Goal: Contribute content: Contribute content

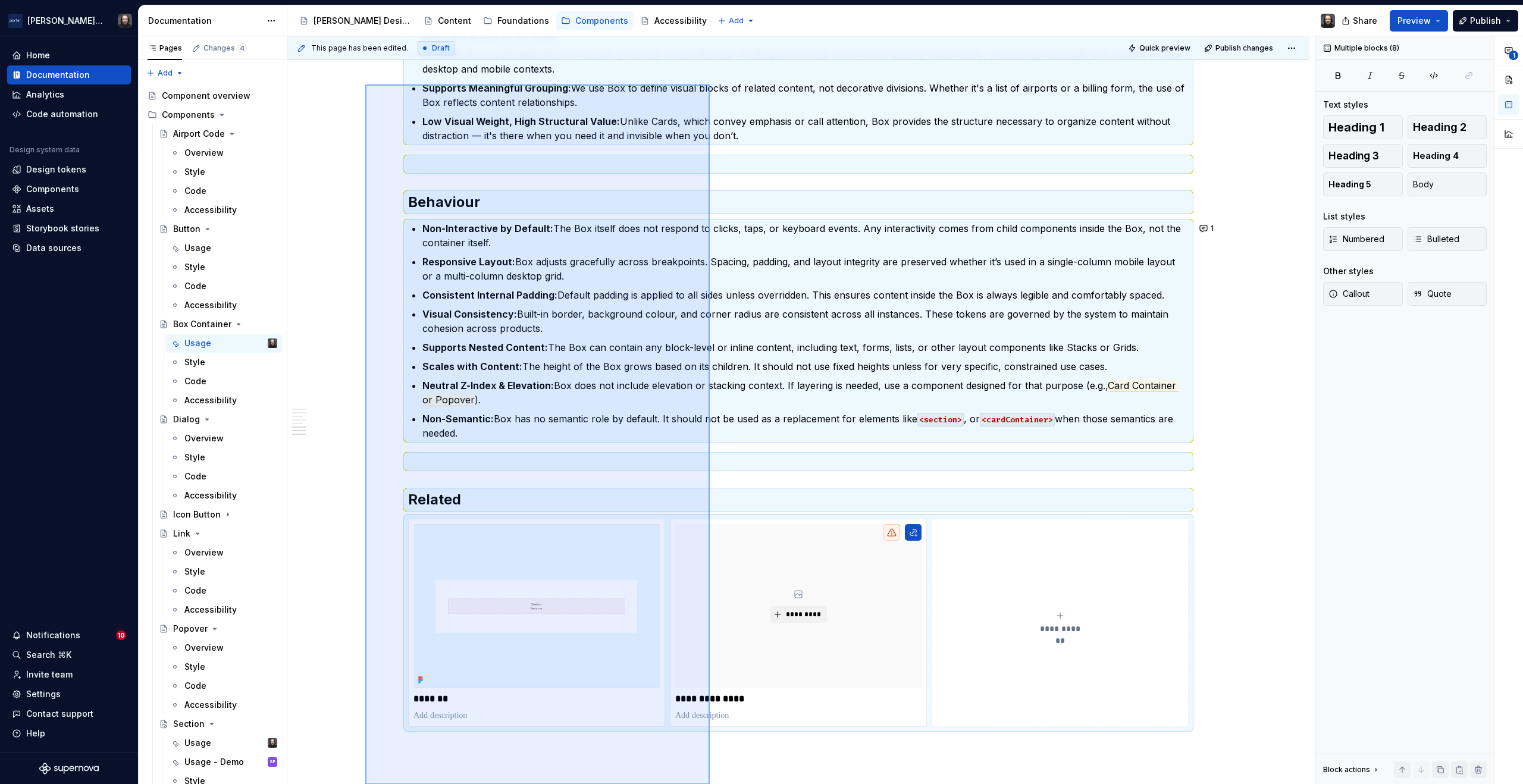
scroll to position [1740, 0]
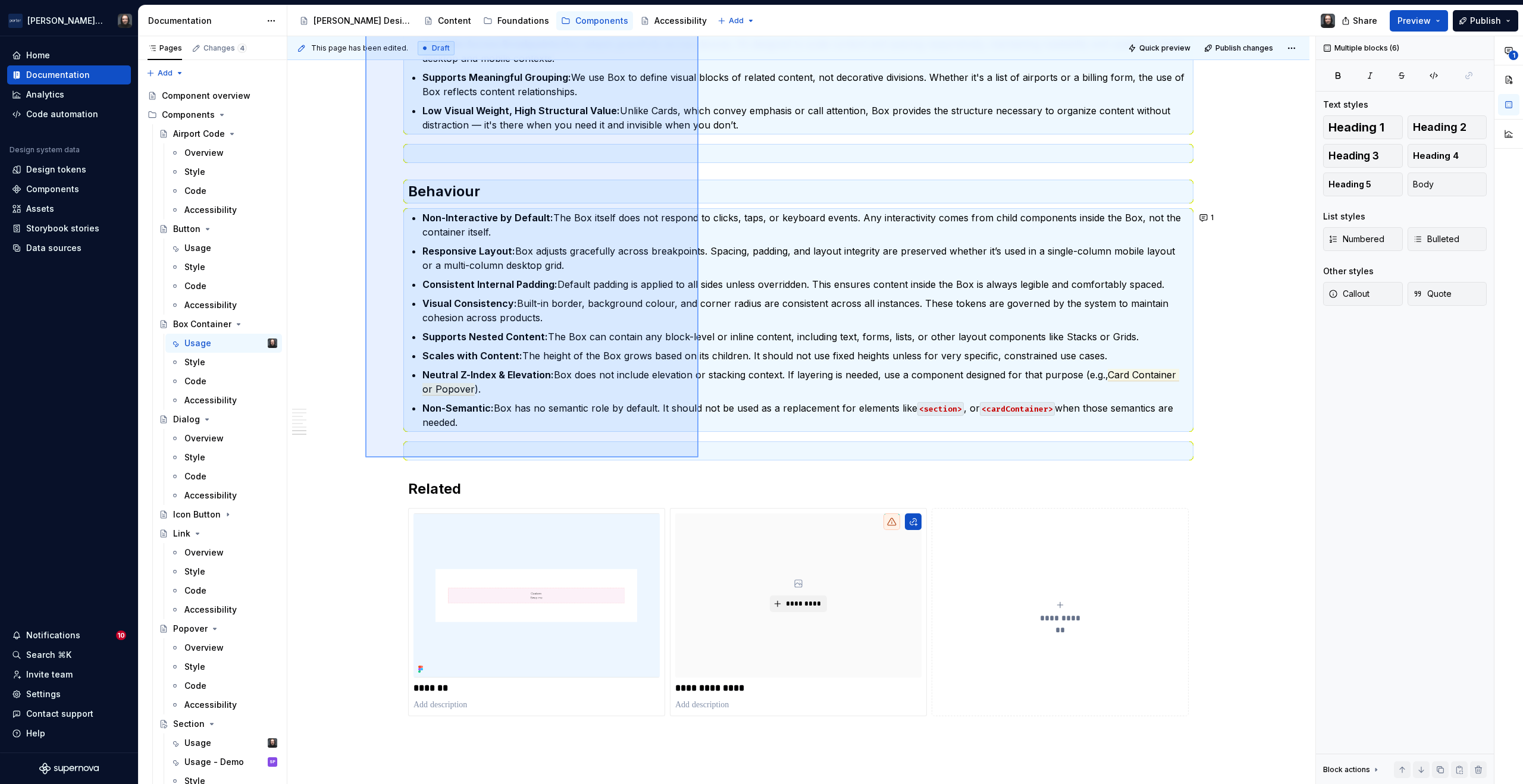
drag, startPoint x: 401, startPoint y: 444, endPoint x: 699, endPoint y: 458, distance: 298.3
click at [699, 458] on div "**********" at bounding box center [802, 411] width 1028 height 749
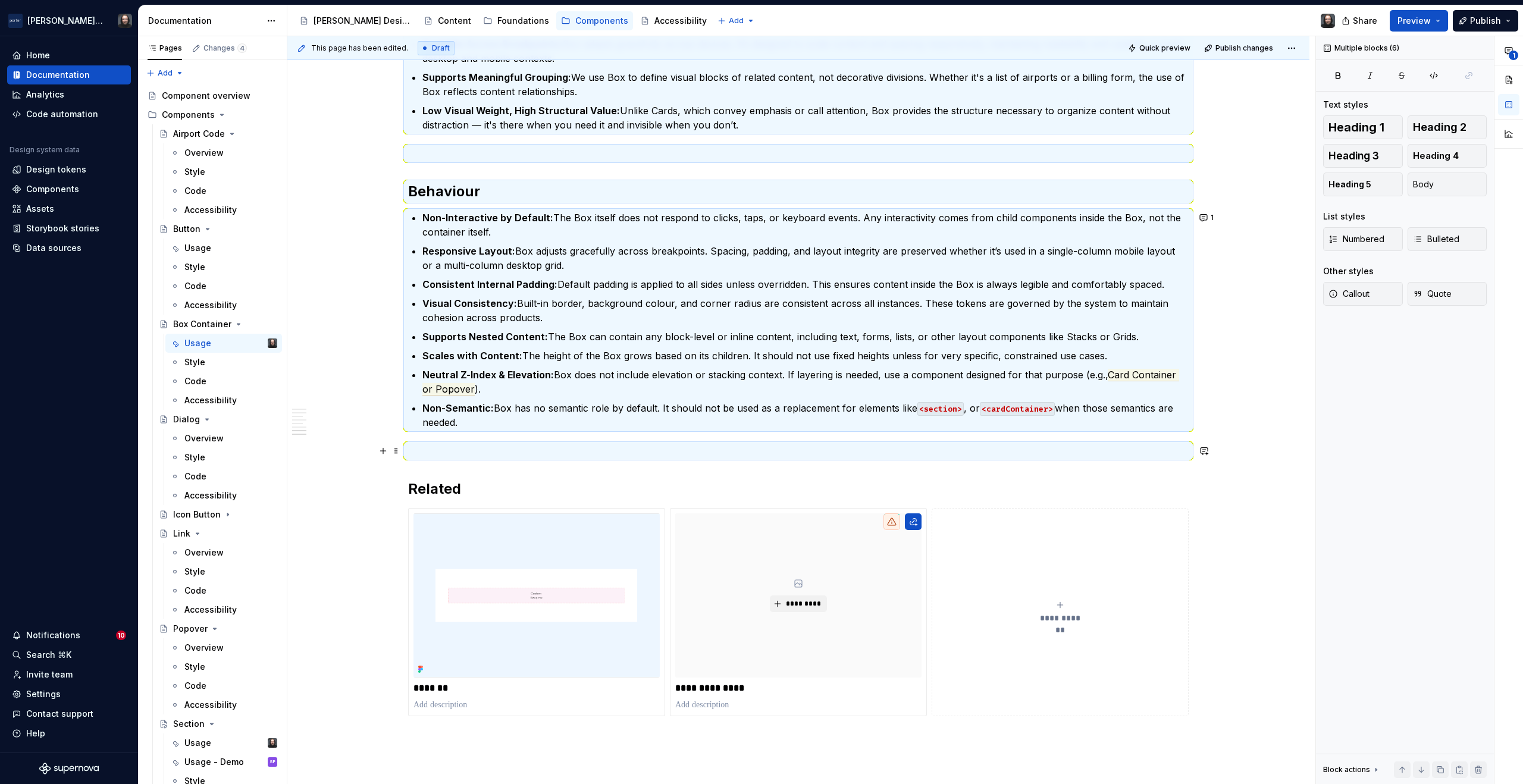
scroll to position [1317, 0]
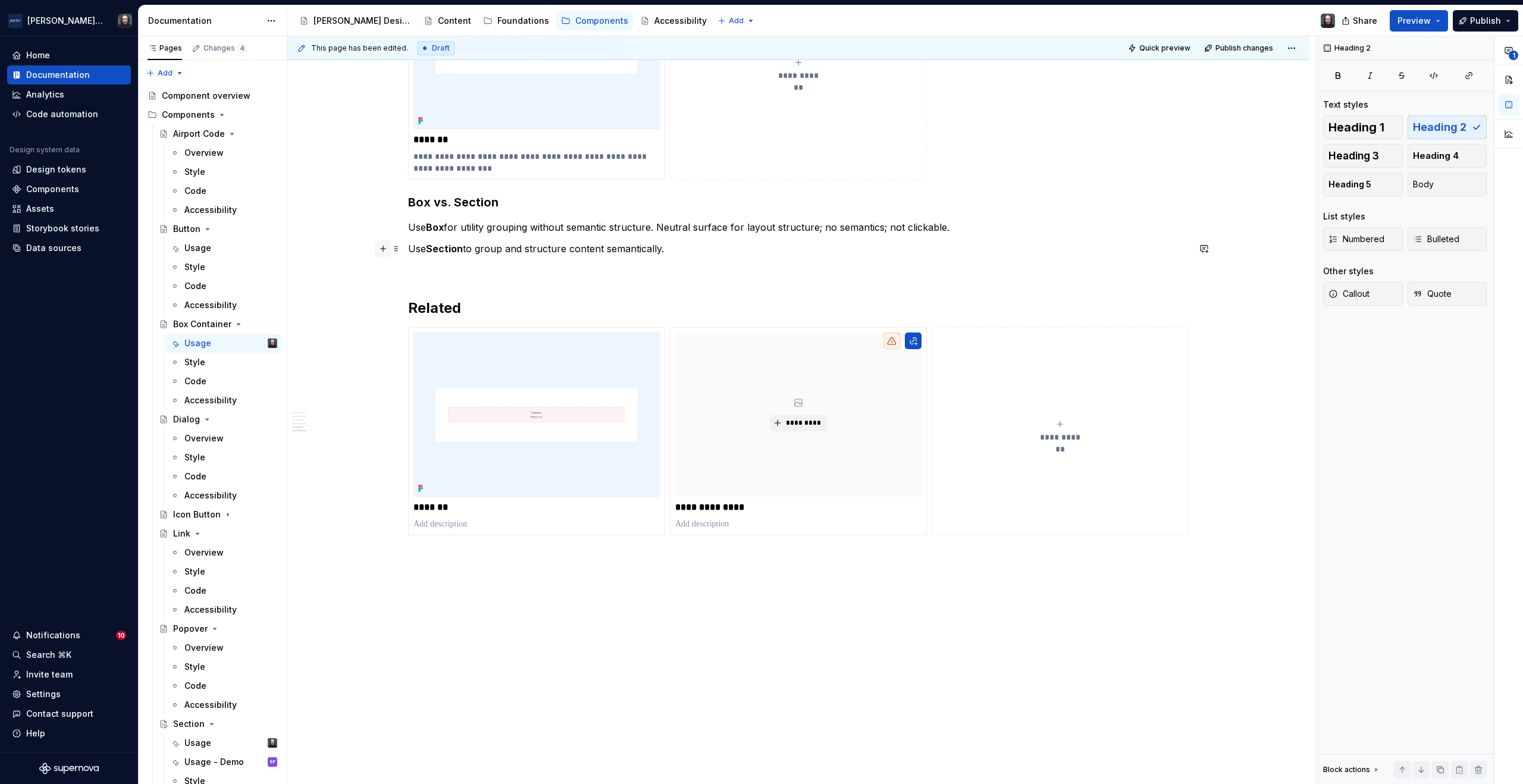
click at [381, 249] on button "button" at bounding box center [383, 249] width 17 height 17
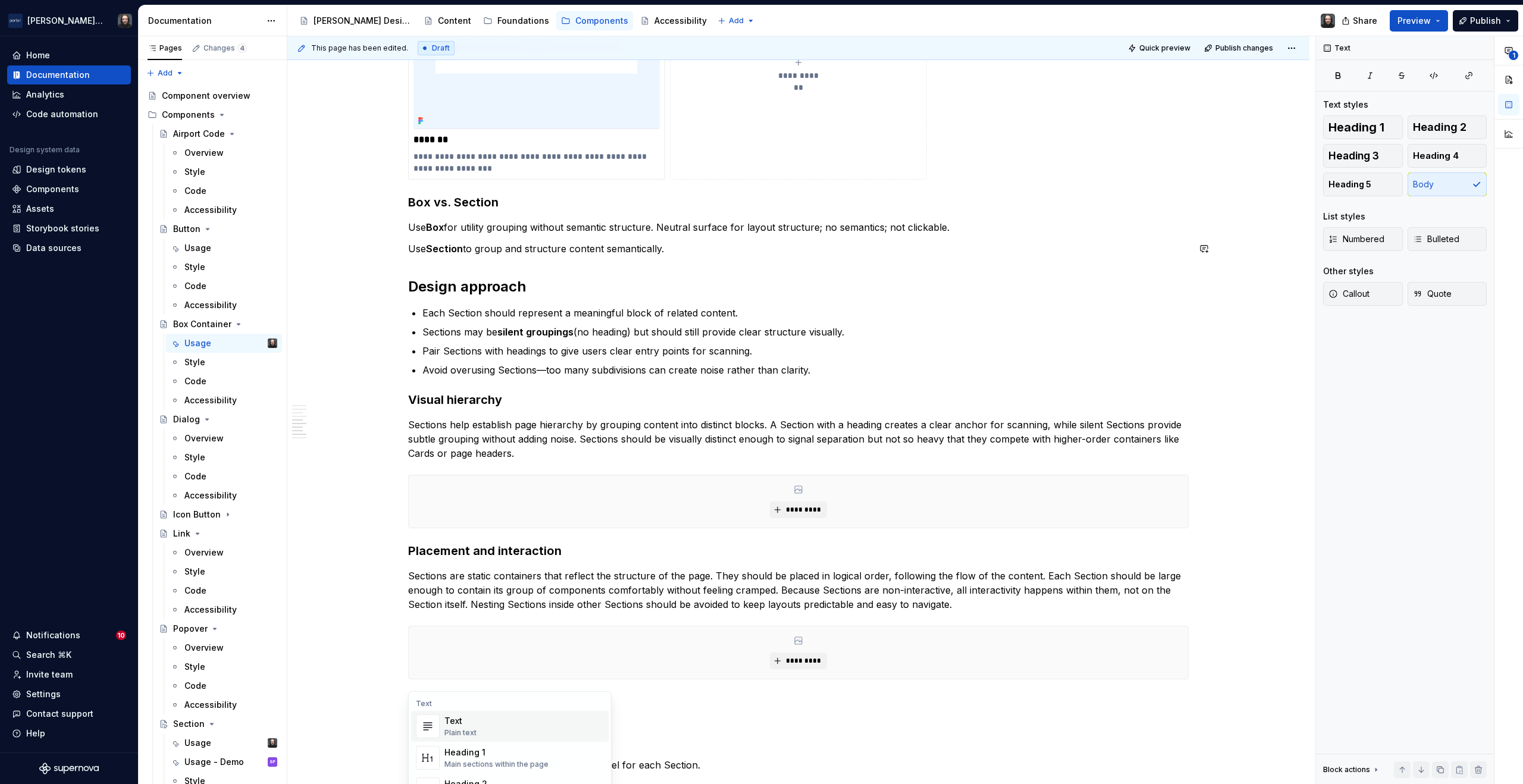
click at [362, 259] on div "**********" at bounding box center [799, 184] width 1022 height 2443
click at [385, 250] on button "button" at bounding box center [383, 249] width 17 height 17
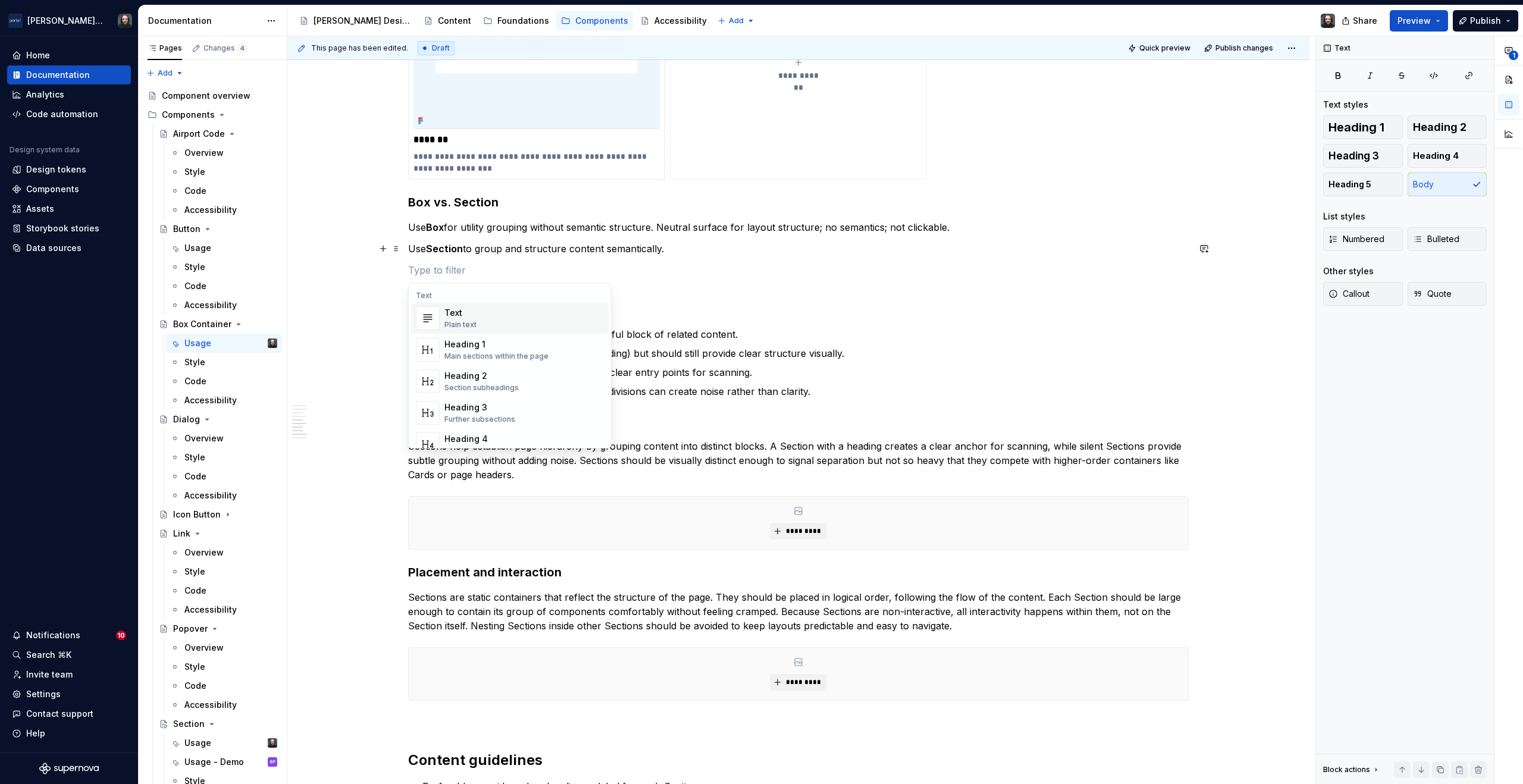
click at [361, 392] on div "**********" at bounding box center [799, 195] width 1022 height 2465
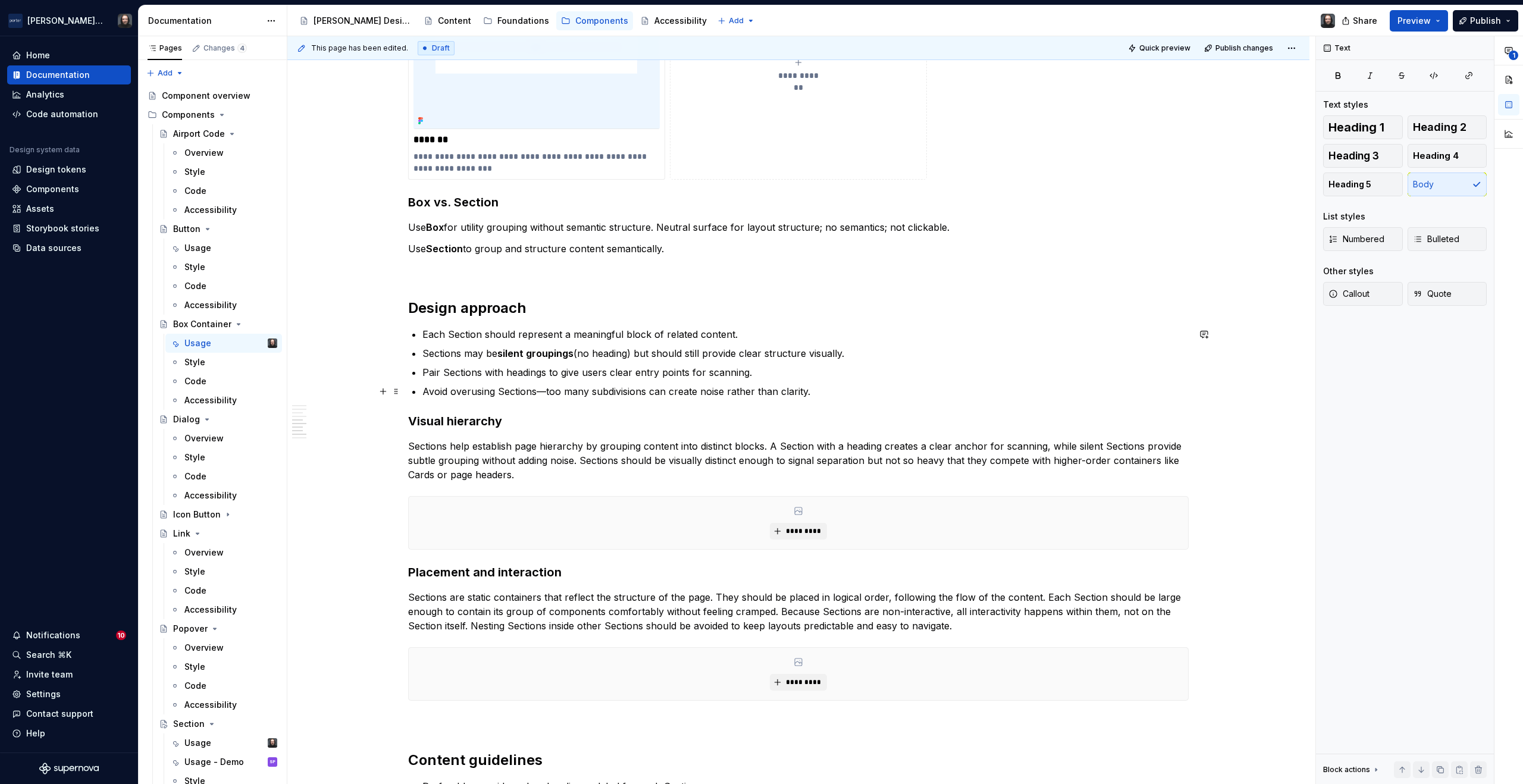
scroll to position [1344, 0]
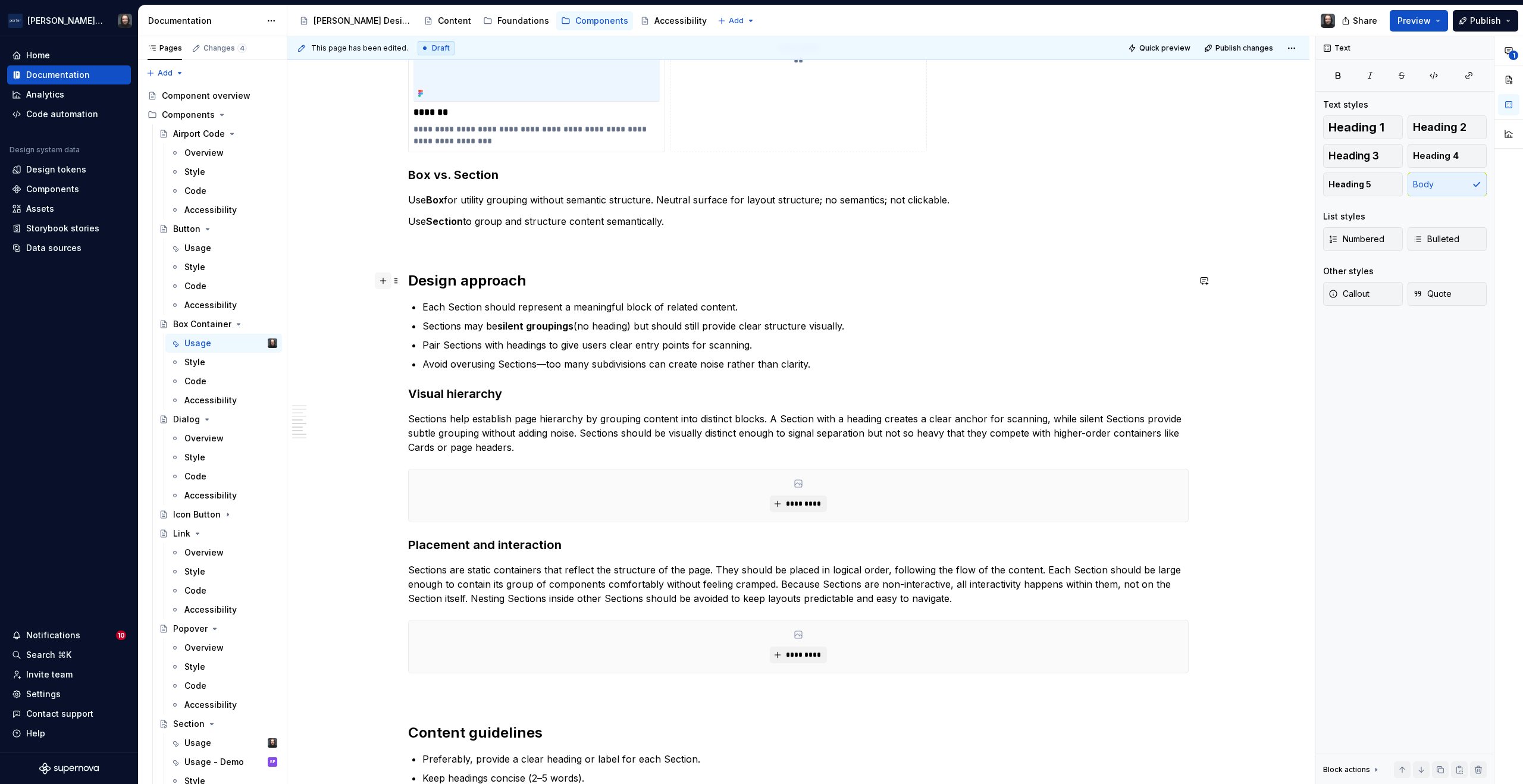
click at [385, 281] on button "button" at bounding box center [383, 281] width 17 height 17
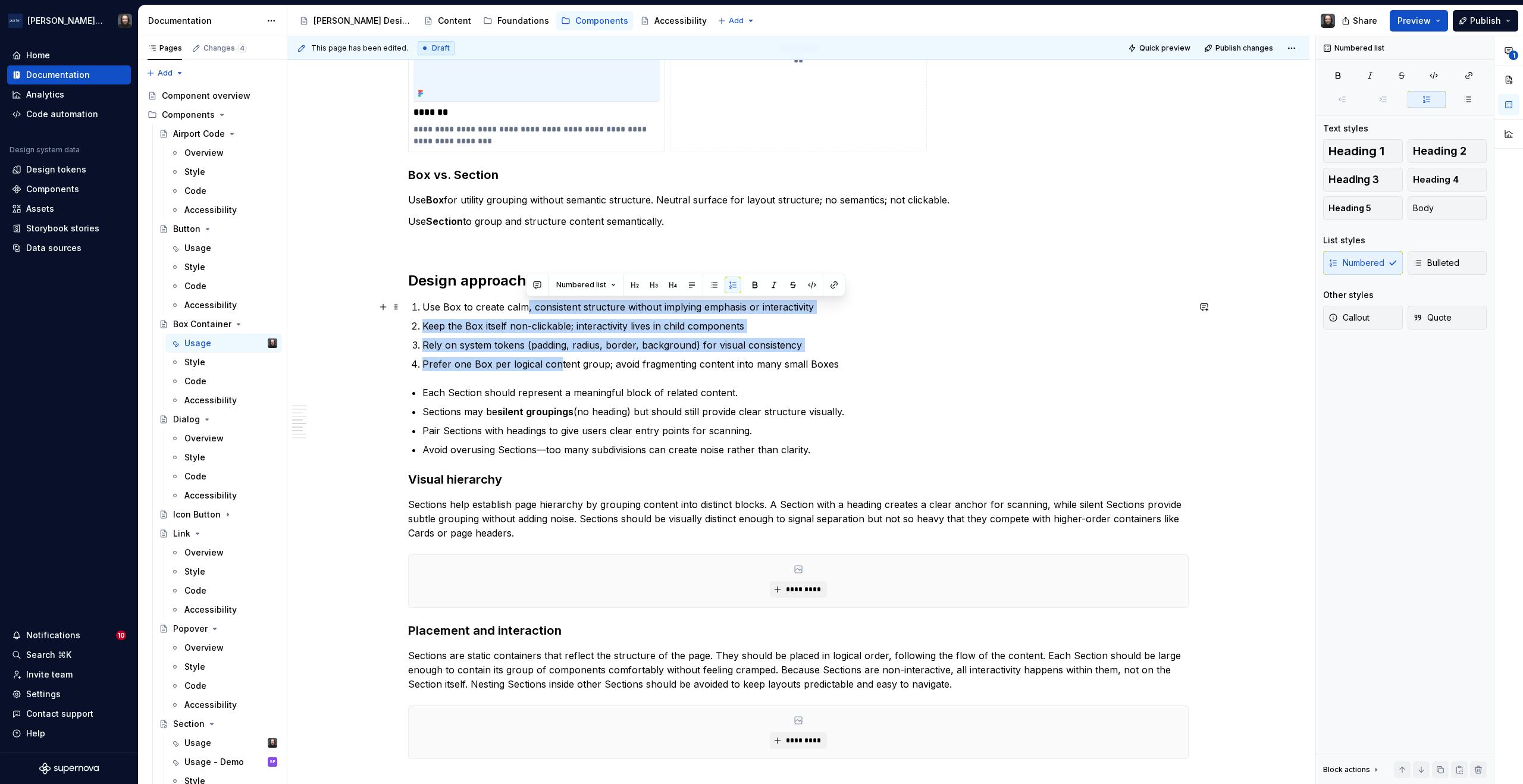
drag, startPoint x: 555, startPoint y: 370, endPoint x: 522, endPoint y: 311, distance: 67.6
click at [522, 311] on ol "Use Box to create calm, consistent structure without implying emphasis or inter…" at bounding box center [806, 336] width 766 height 72
click at [715, 285] on button "button" at bounding box center [714, 285] width 17 height 17
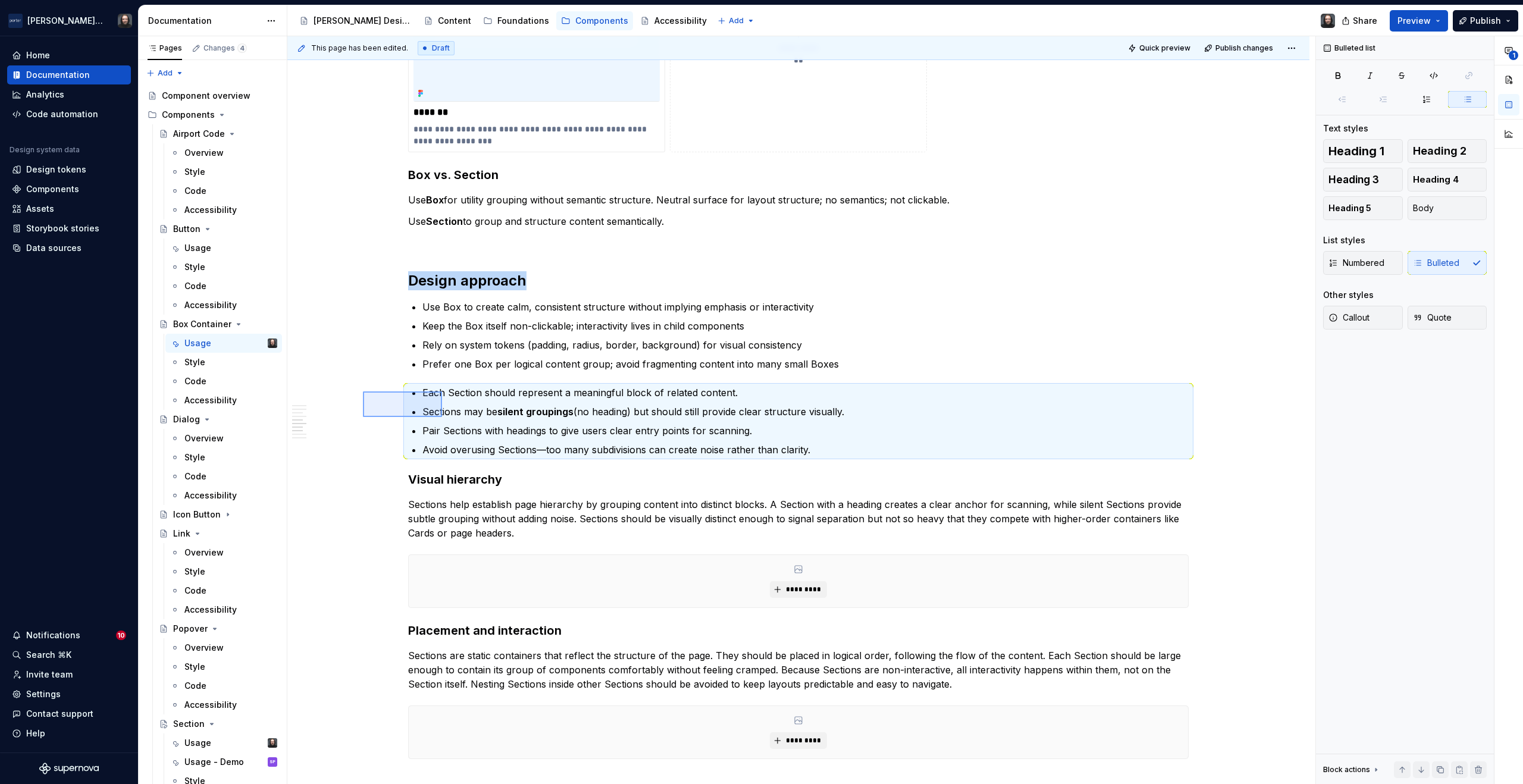
drag, startPoint x: 390, startPoint y: 402, endPoint x: 443, endPoint y: 418, distance: 55.4
click at [443, 418] on div "**********" at bounding box center [802, 411] width 1028 height 749
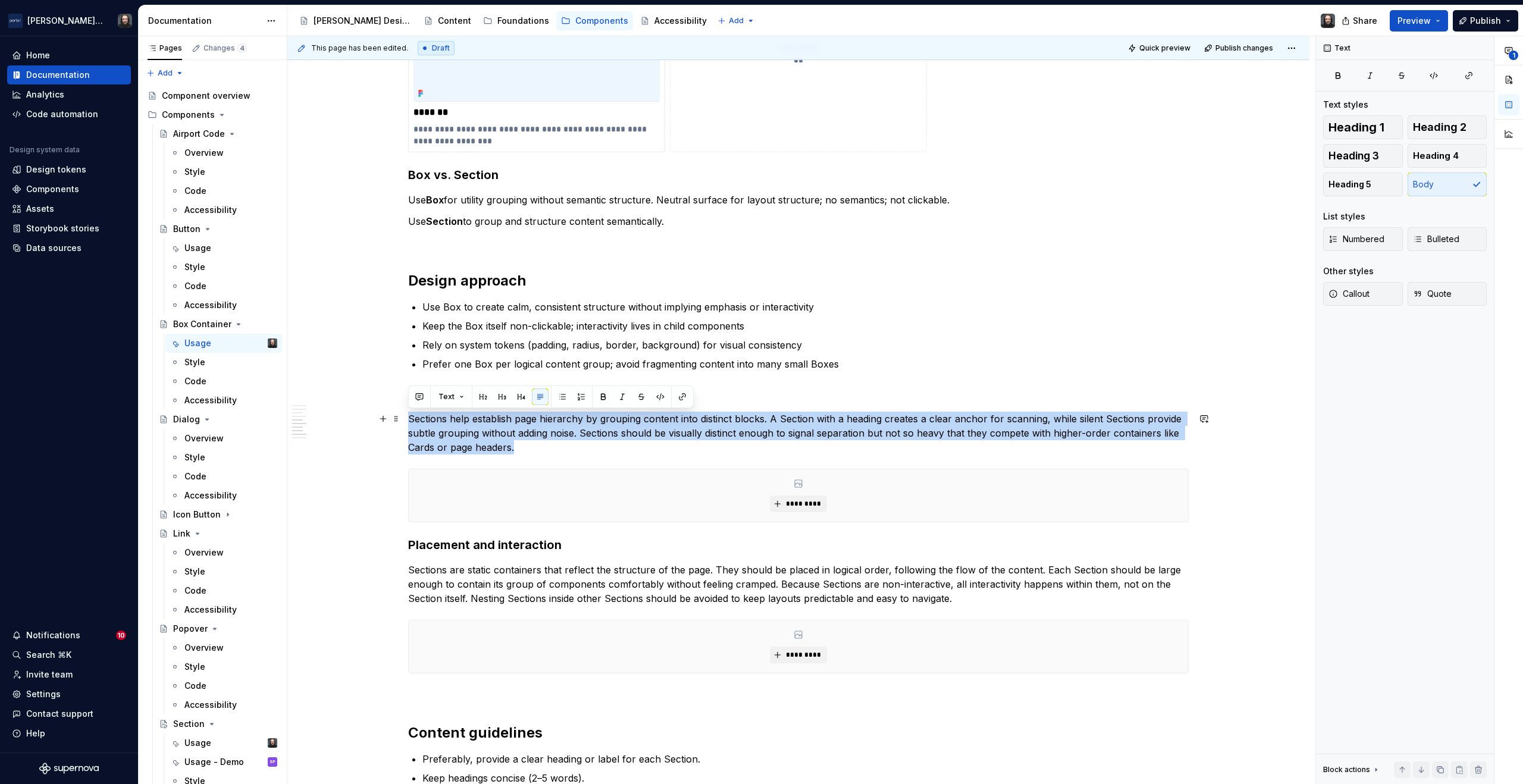
drag, startPoint x: 444, startPoint y: 439, endPoint x: 409, endPoint y: 423, distance: 38.5
click at [409, 423] on p "Sections help establish page hierarchy by grouping content into distinct blocks…" at bounding box center [799, 433] width 780 height 43
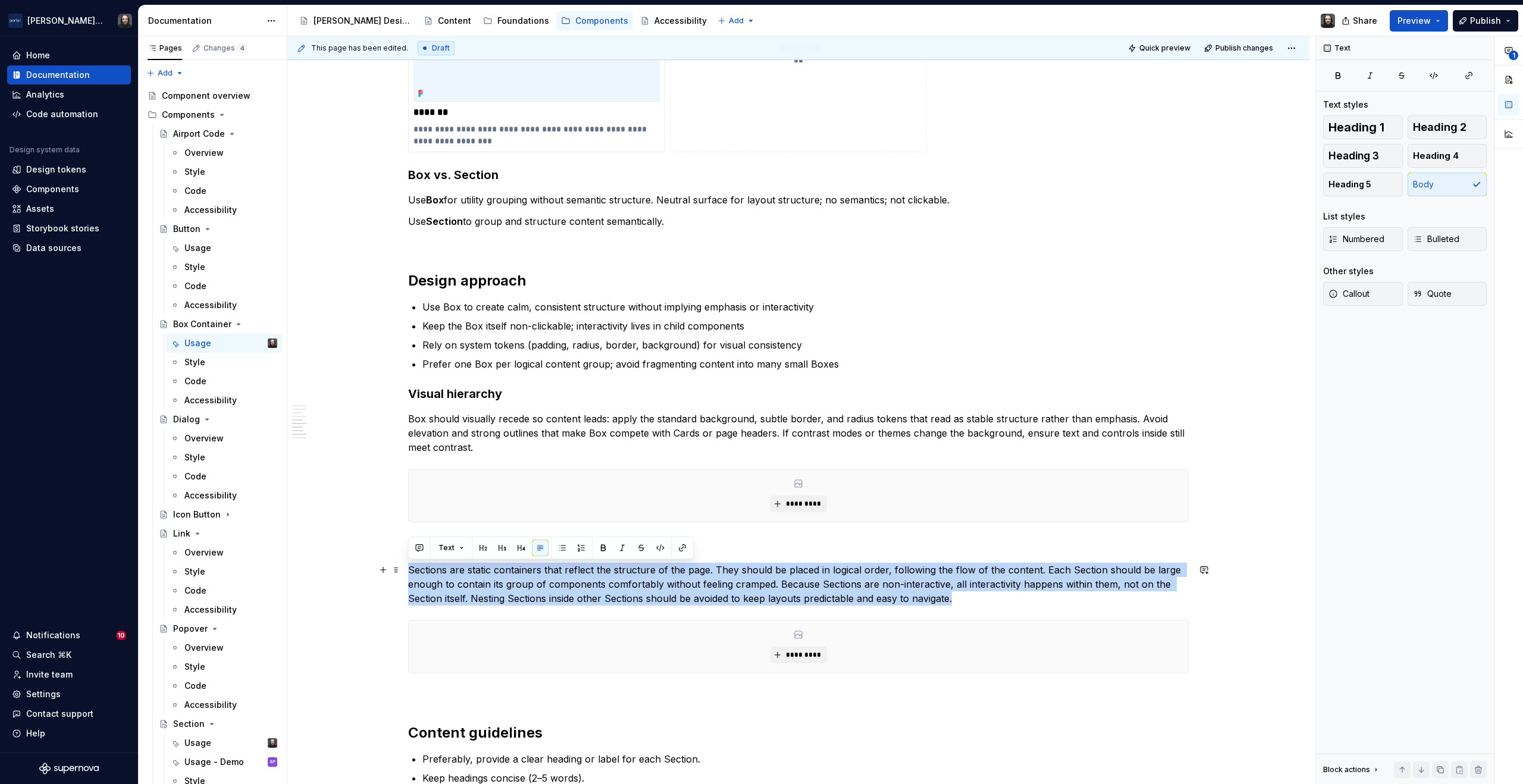
drag, startPoint x: 958, startPoint y: 598, endPoint x: 410, endPoint y: 575, distance: 548.5
click at [410, 575] on p "Sections are static containers that reflect the structure of the page. They sho…" at bounding box center [799, 584] width 780 height 43
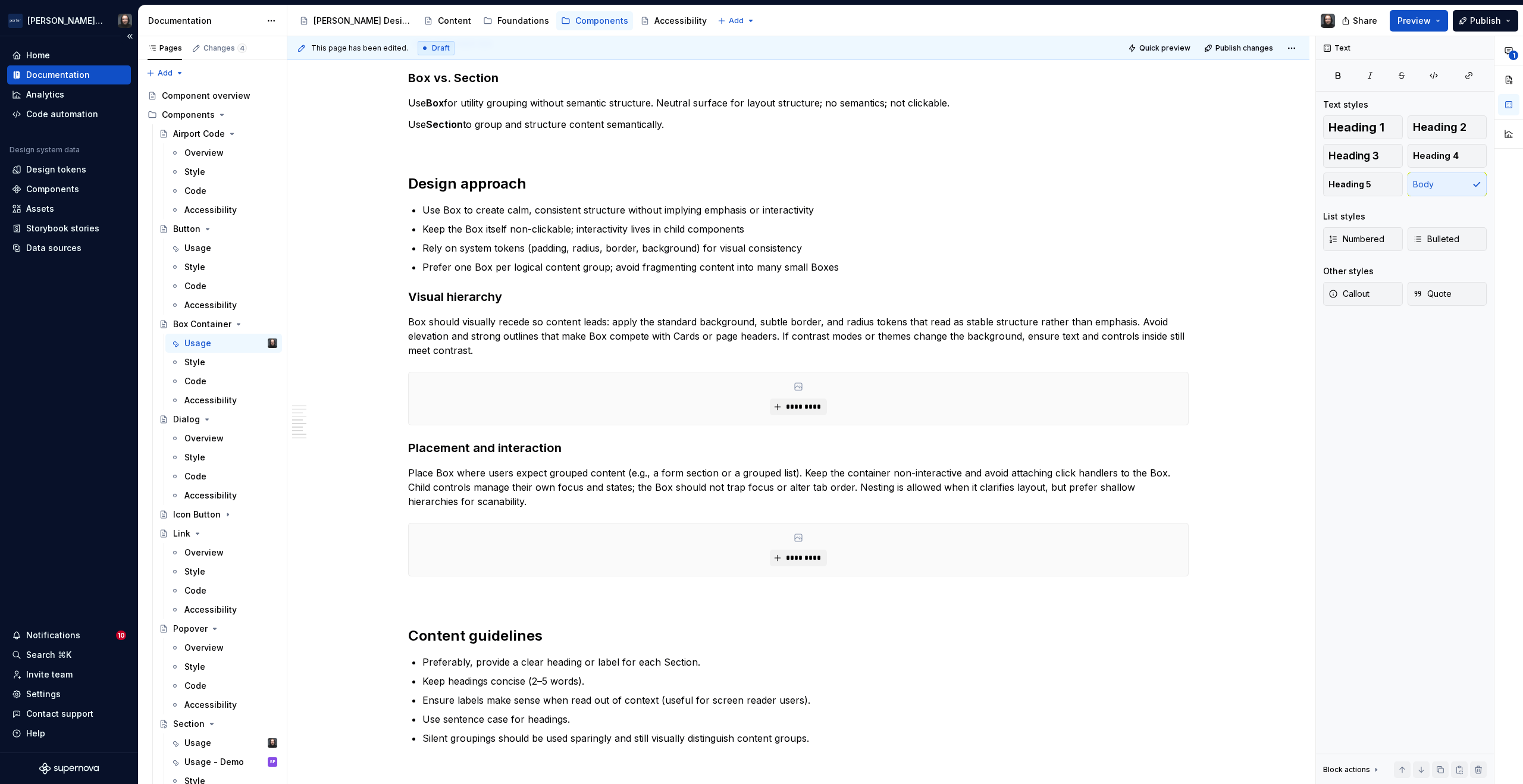
scroll to position [1482, 0]
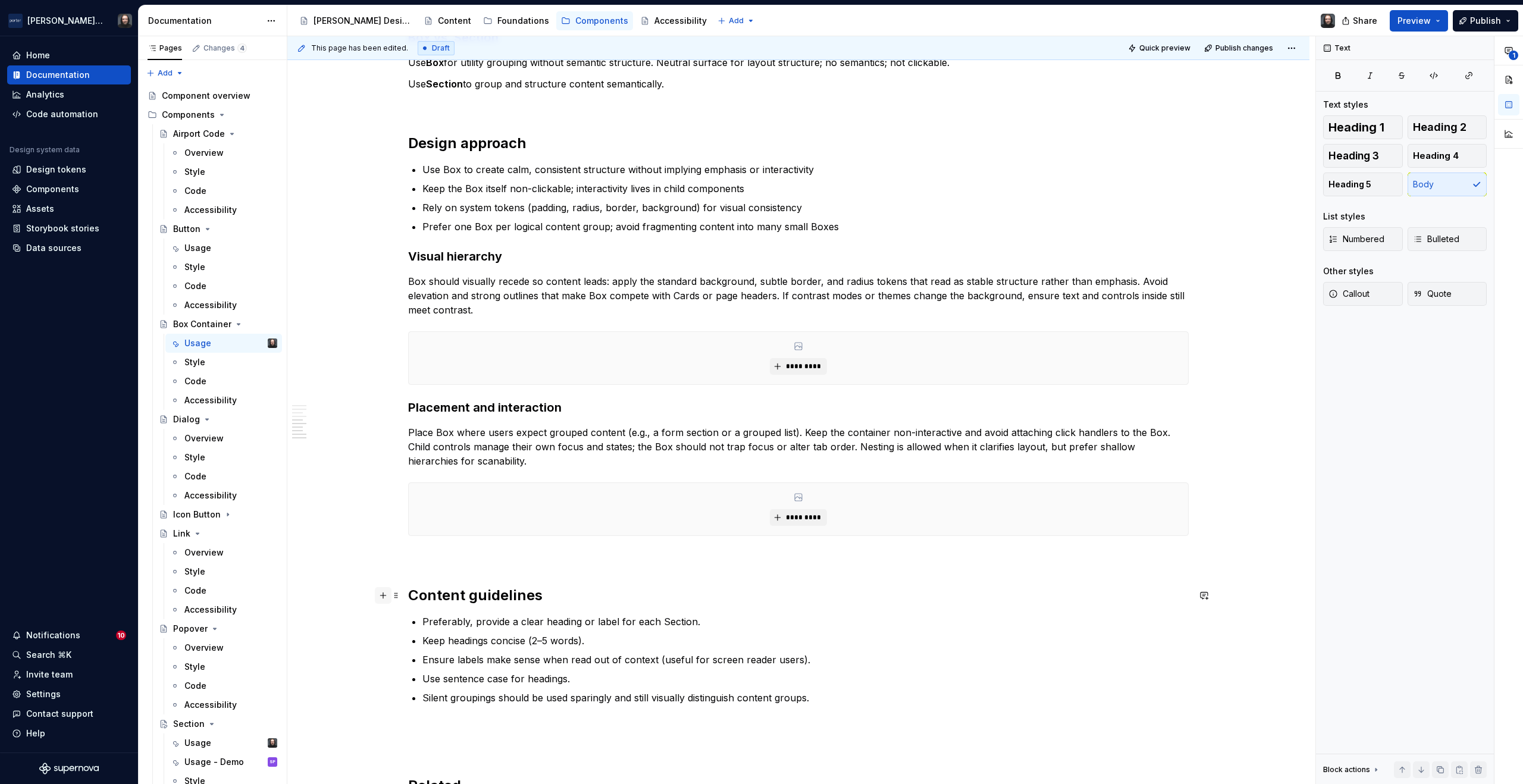
click at [381, 595] on button "button" at bounding box center [383, 596] width 17 height 17
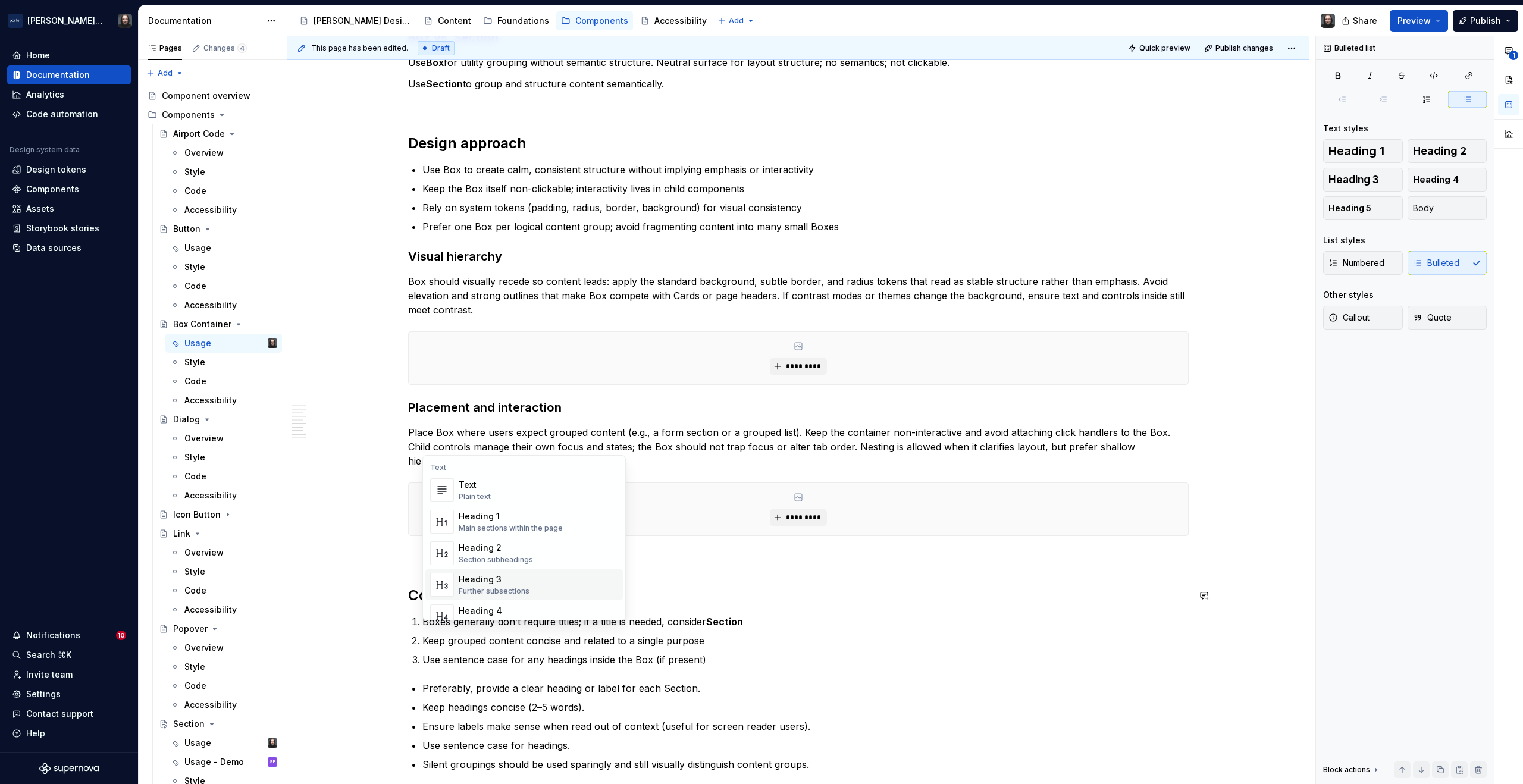
scroll to position [1536, 0]
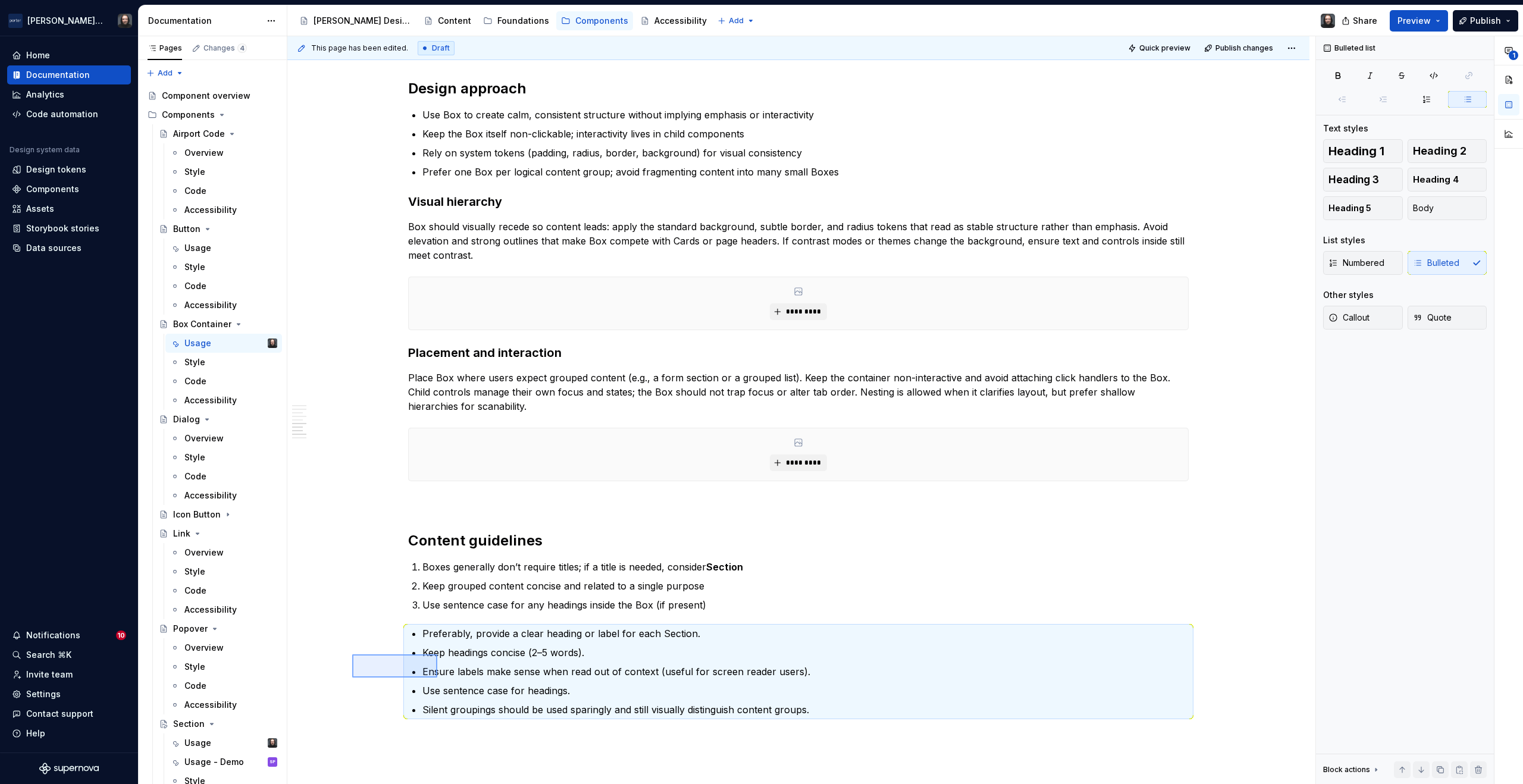
drag, startPoint x: 409, startPoint y: 669, endPoint x: 442, endPoint y: 679, distance: 34.5
click at [442, 679] on div "**********" at bounding box center [802, 411] width 1028 height 749
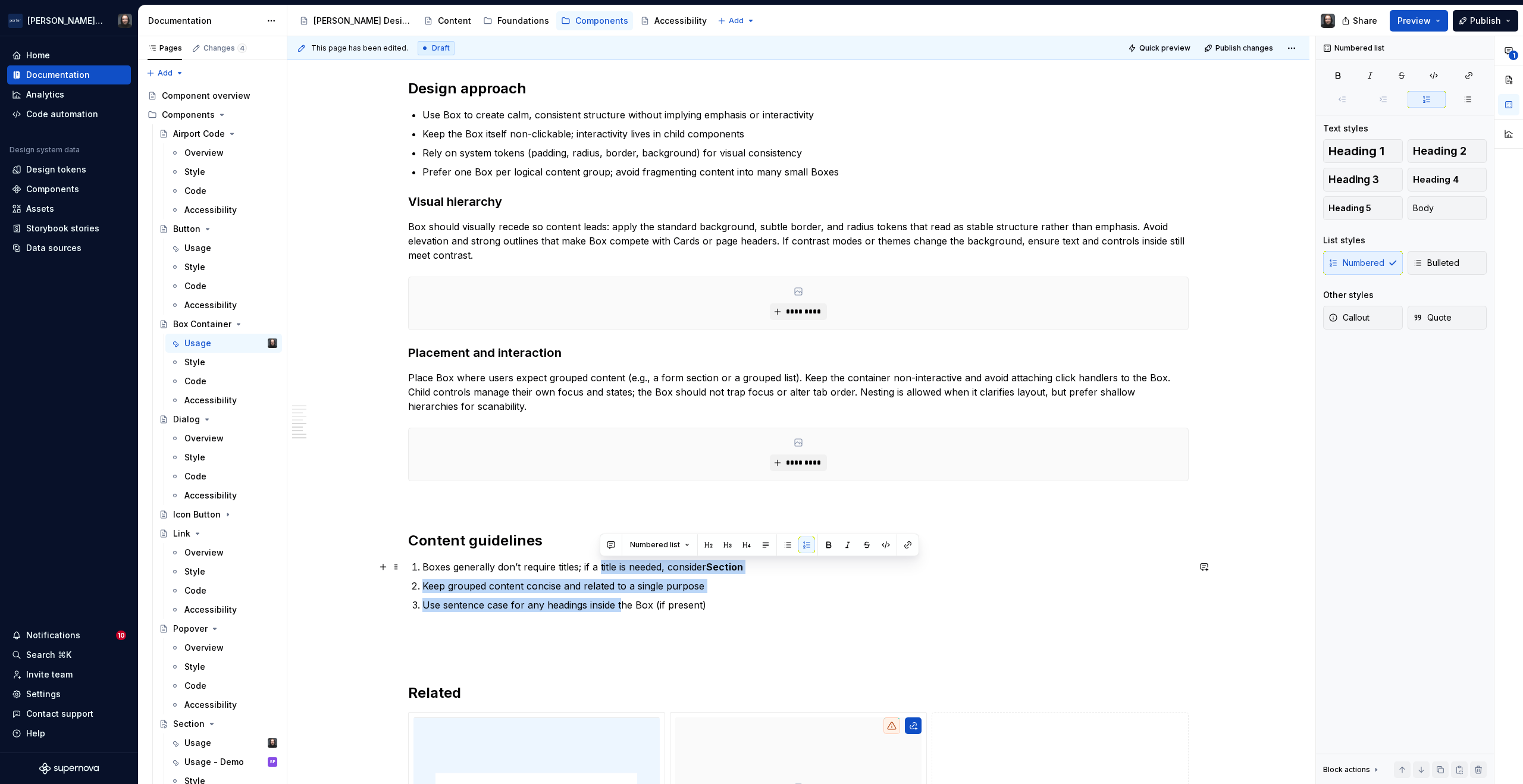
drag, startPoint x: 618, startPoint y: 597, endPoint x: 600, endPoint y: 563, distance: 38.5
click at [600, 563] on ol "Boxes generally don’t require titles; if a title is needed, consider Section Ke…" at bounding box center [806, 586] width 766 height 52
click at [783, 546] on button "button" at bounding box center [788, 545] width 17 height 17
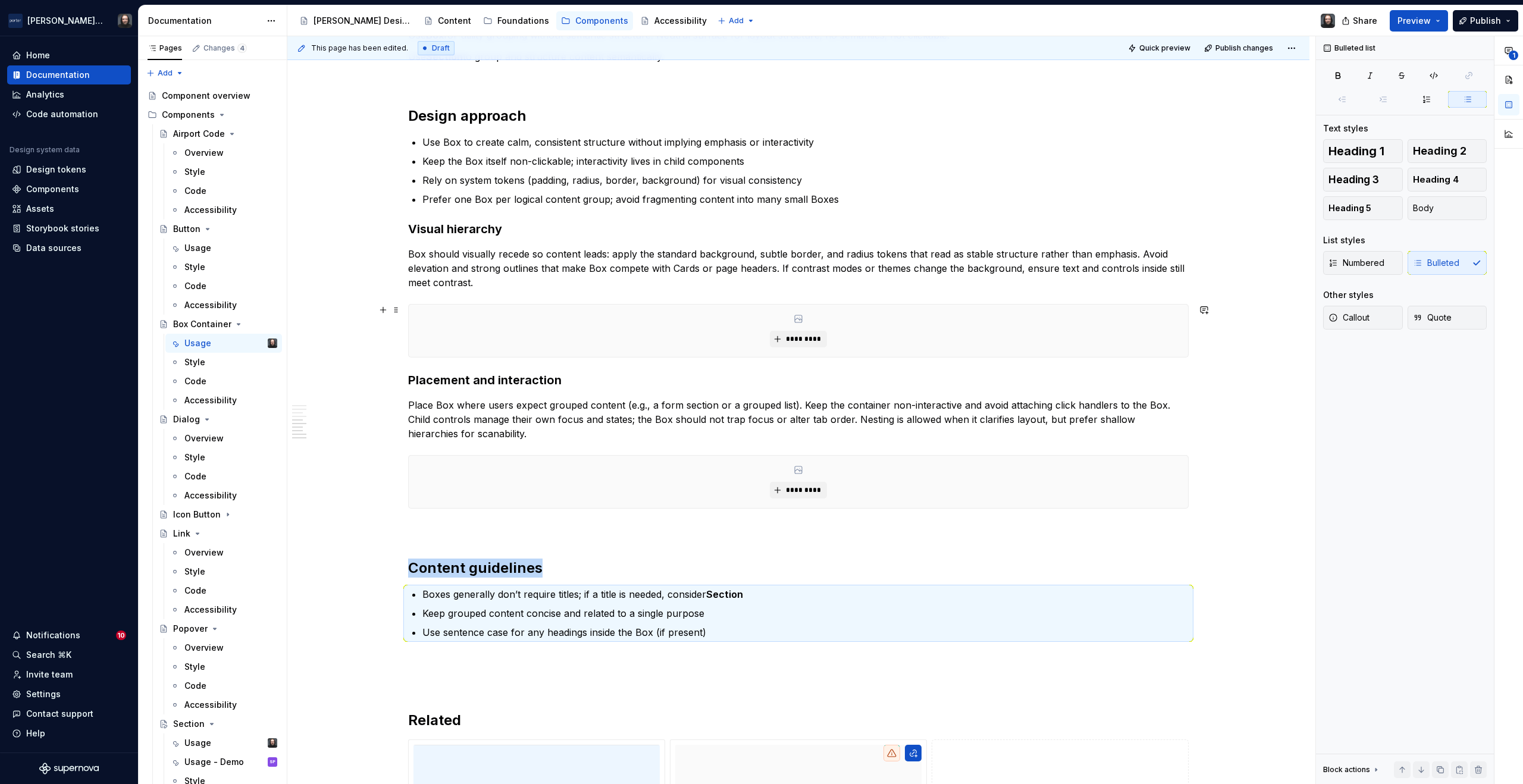
scroll to position [1455, 0]
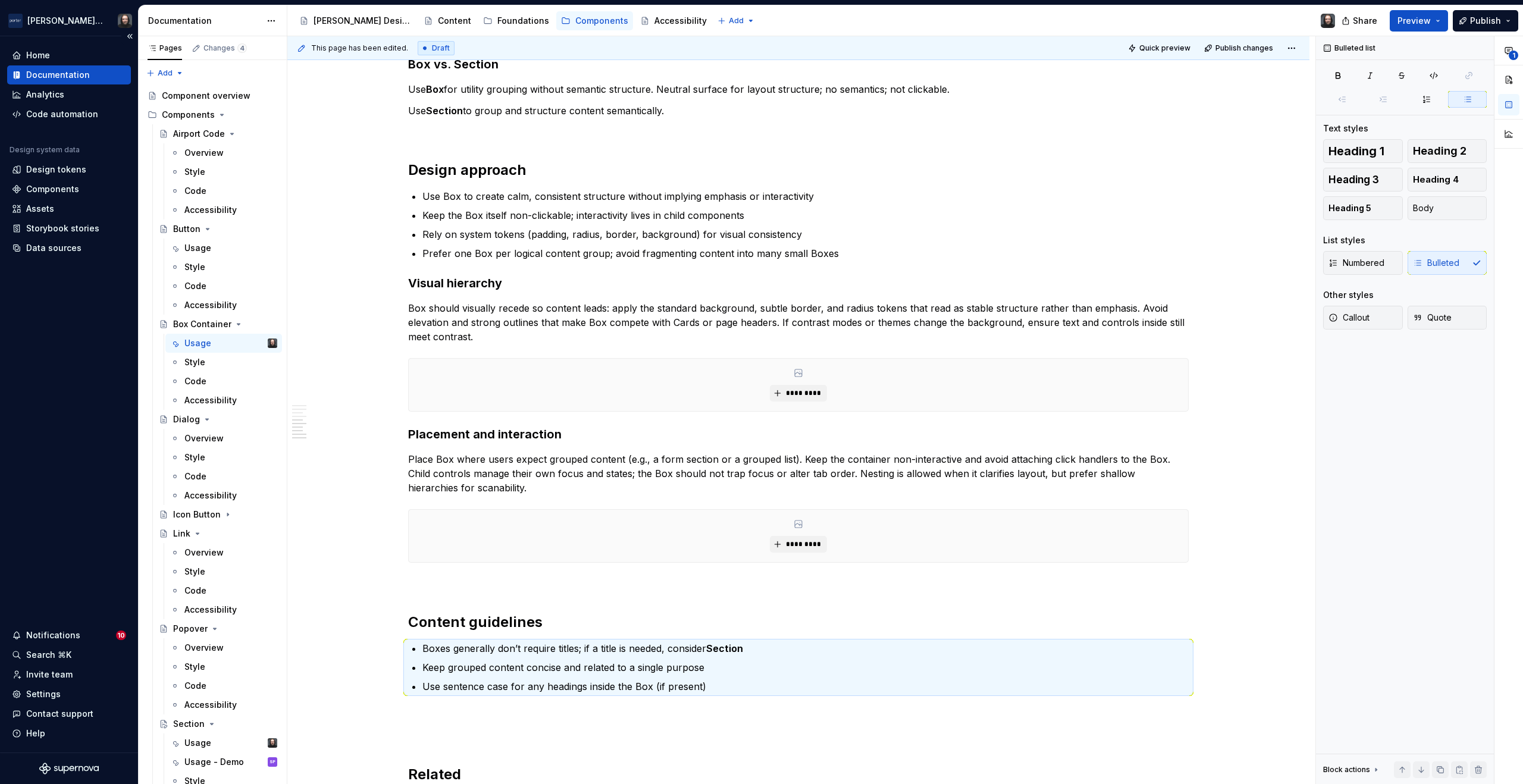
type textarea "*"
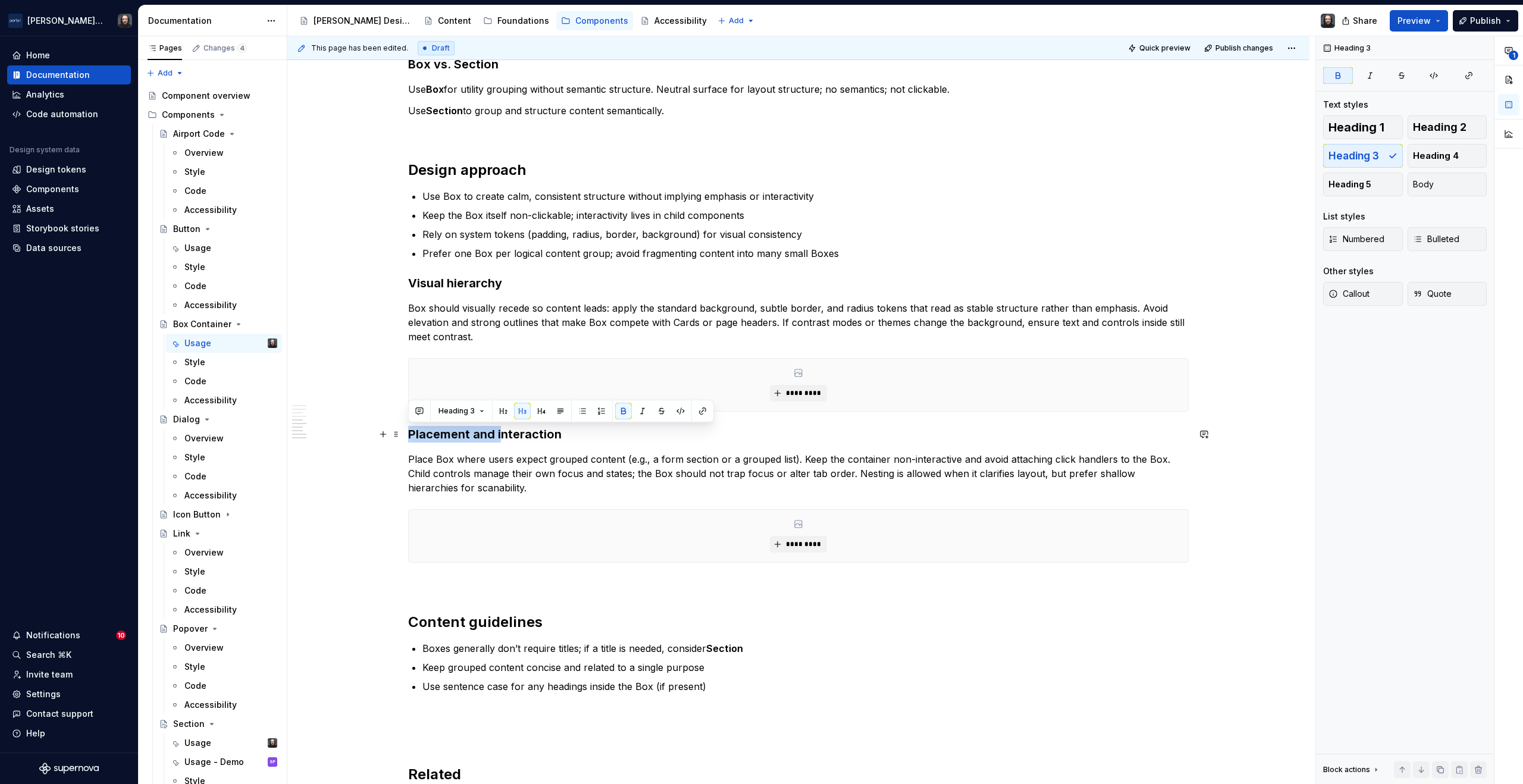
drag, startPoint x: 500, startPoint y: 435, endPoint x: 409, endPoint y: 435, distance: 91.0
click at [409, 435] on strong "Placement and interaction" at bounding box center [485, 435] width 153 height 14
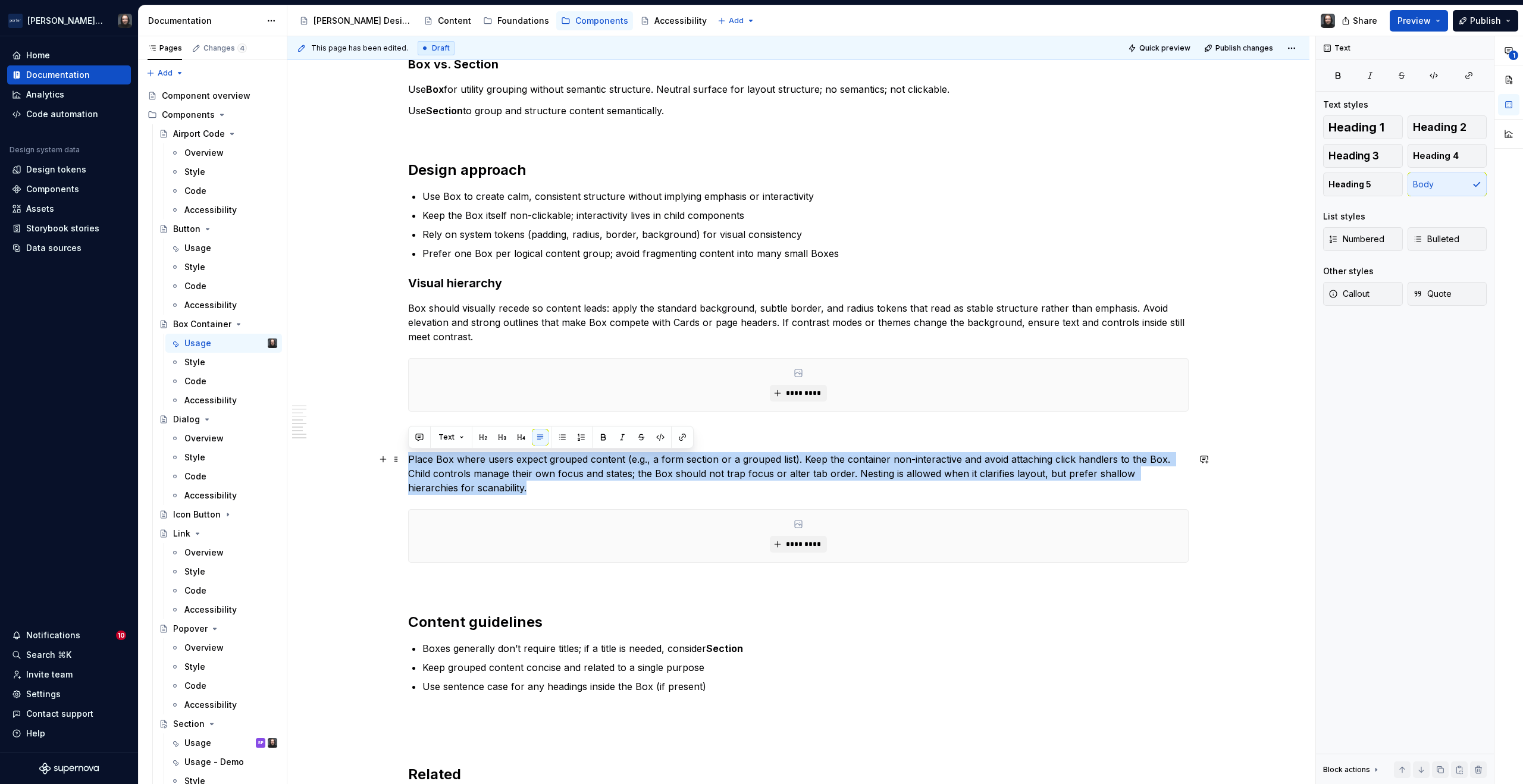
drag, startPoint x: 494, startPoint y: 491, endPoint x: 405, endPoint y: 465, distance: 92.7
click at [405, 465] on div "**********" at bounding box center [799, 38] width 1022 height 2427
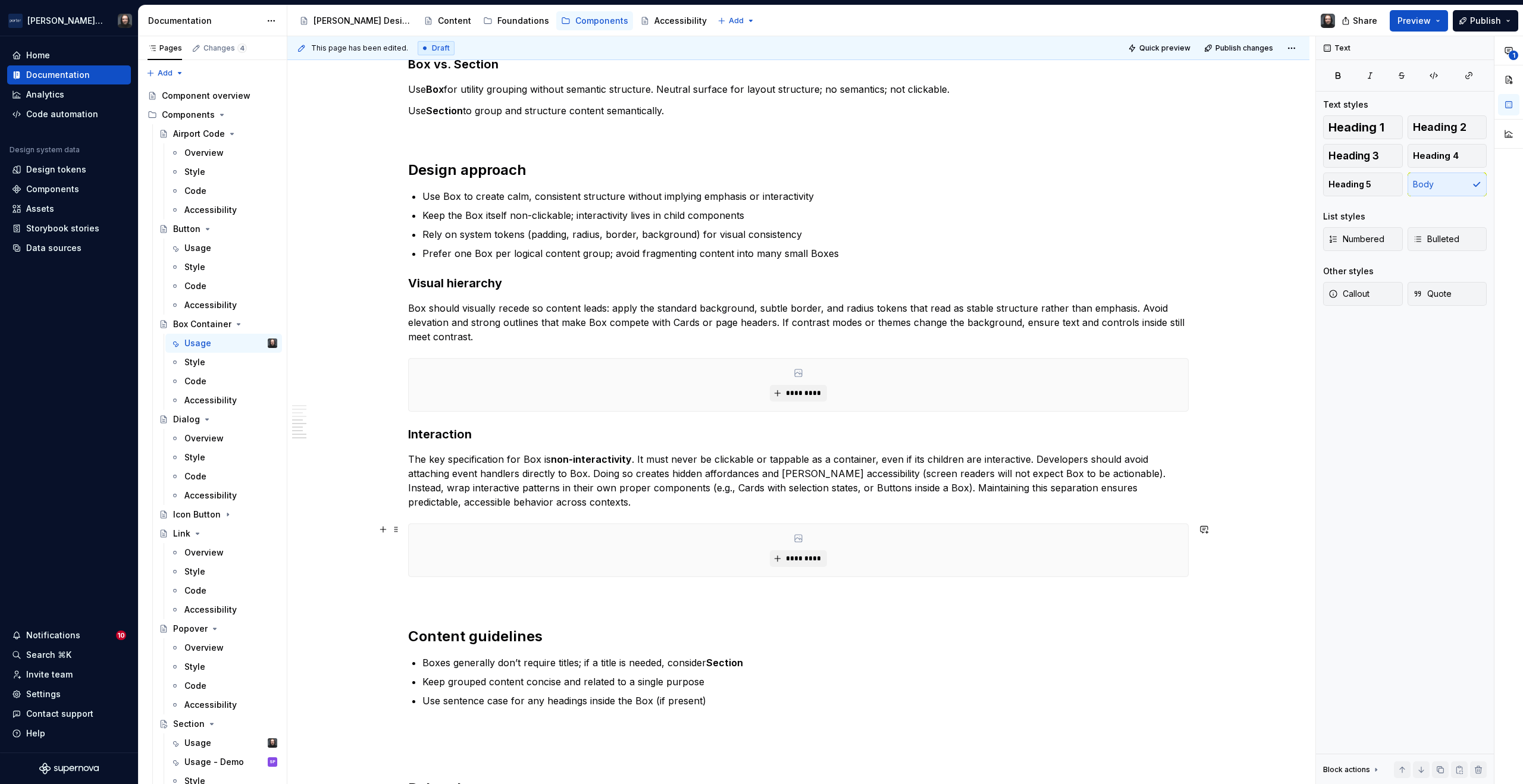
click at [645, 545] on div "*********" at bounding box center [798, 551] width 780 height 52
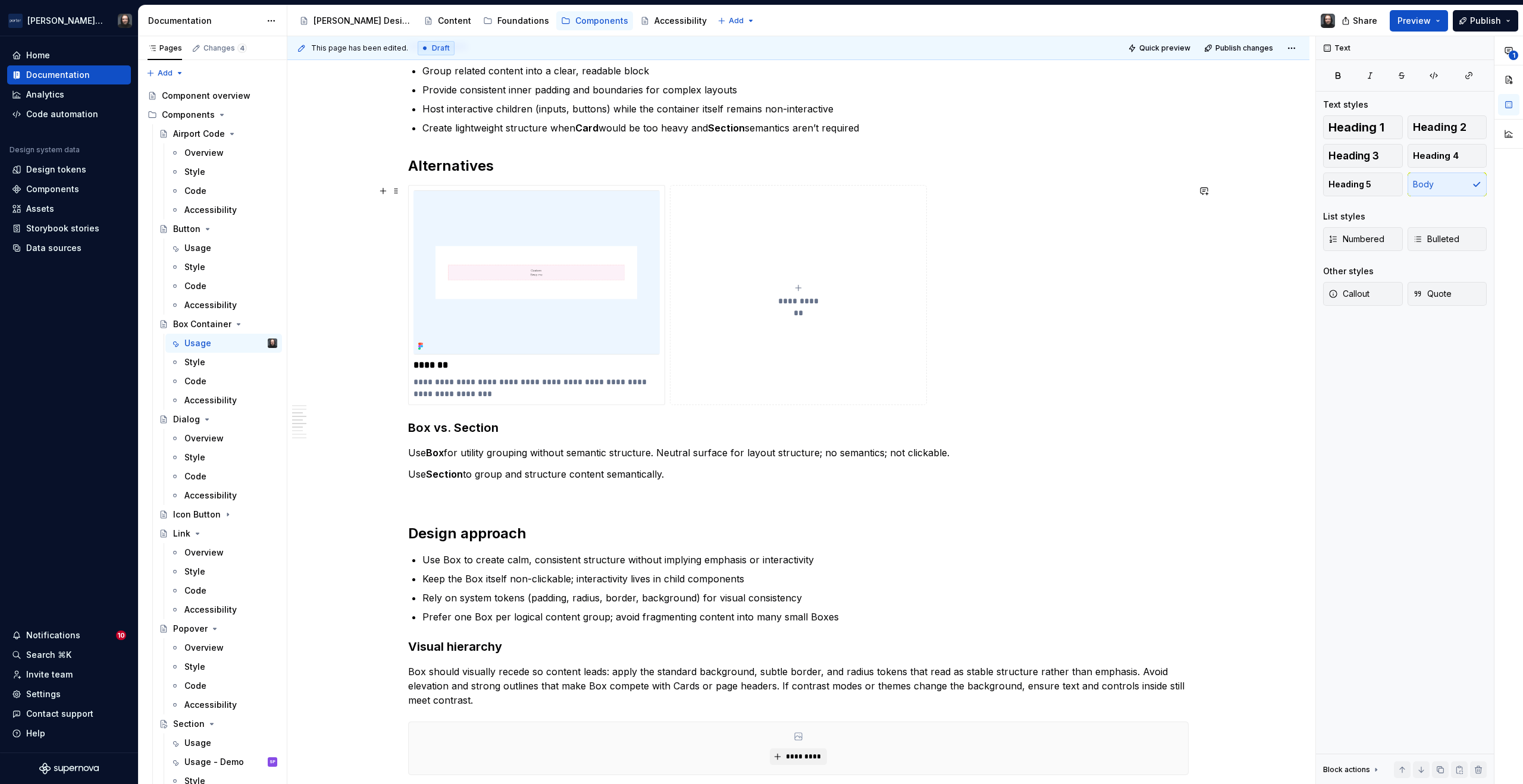
scroll to position [868, 0]
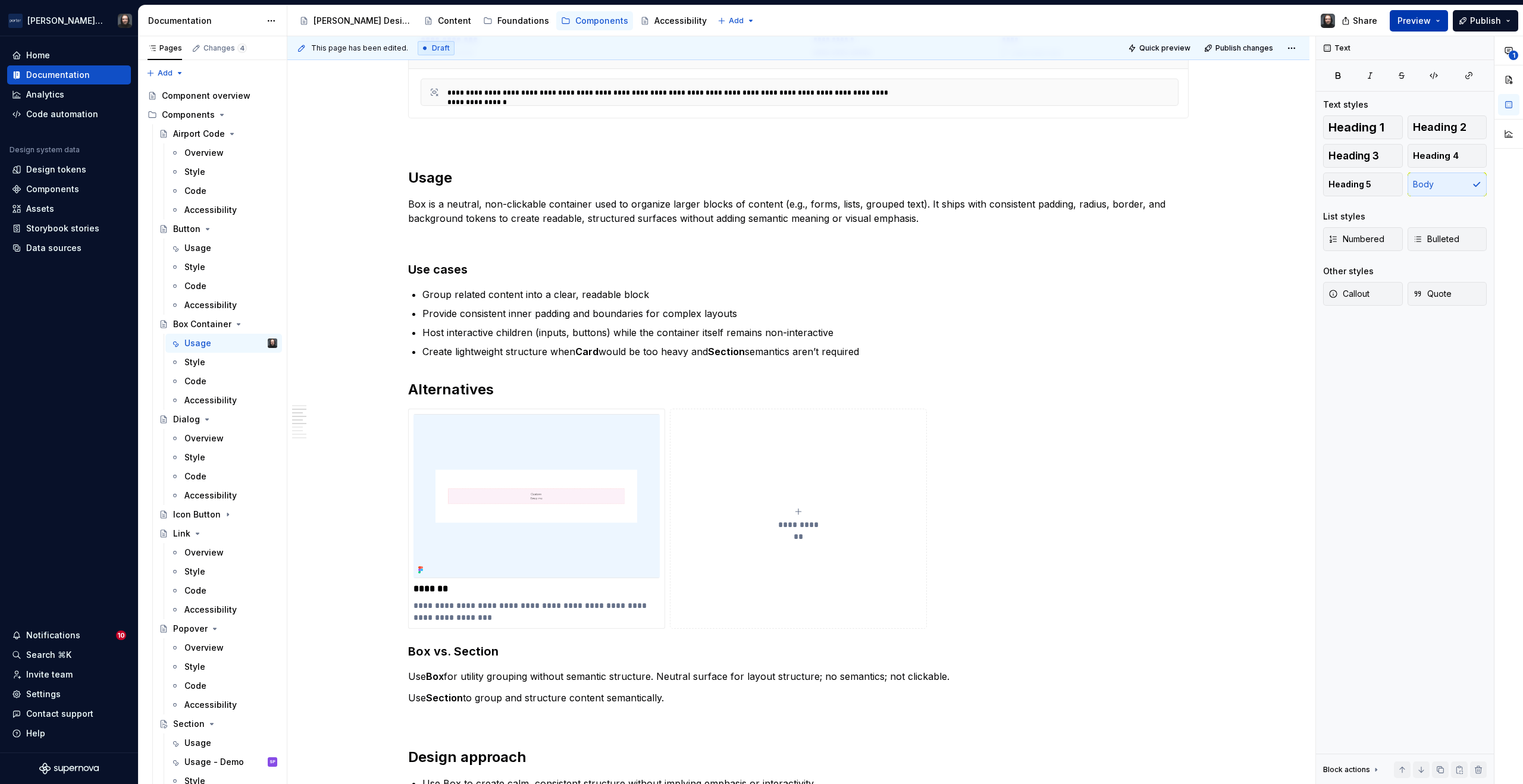
click at [1439, 21] on button "Preview" at bounding box center [1419, 20] width 58 height 21
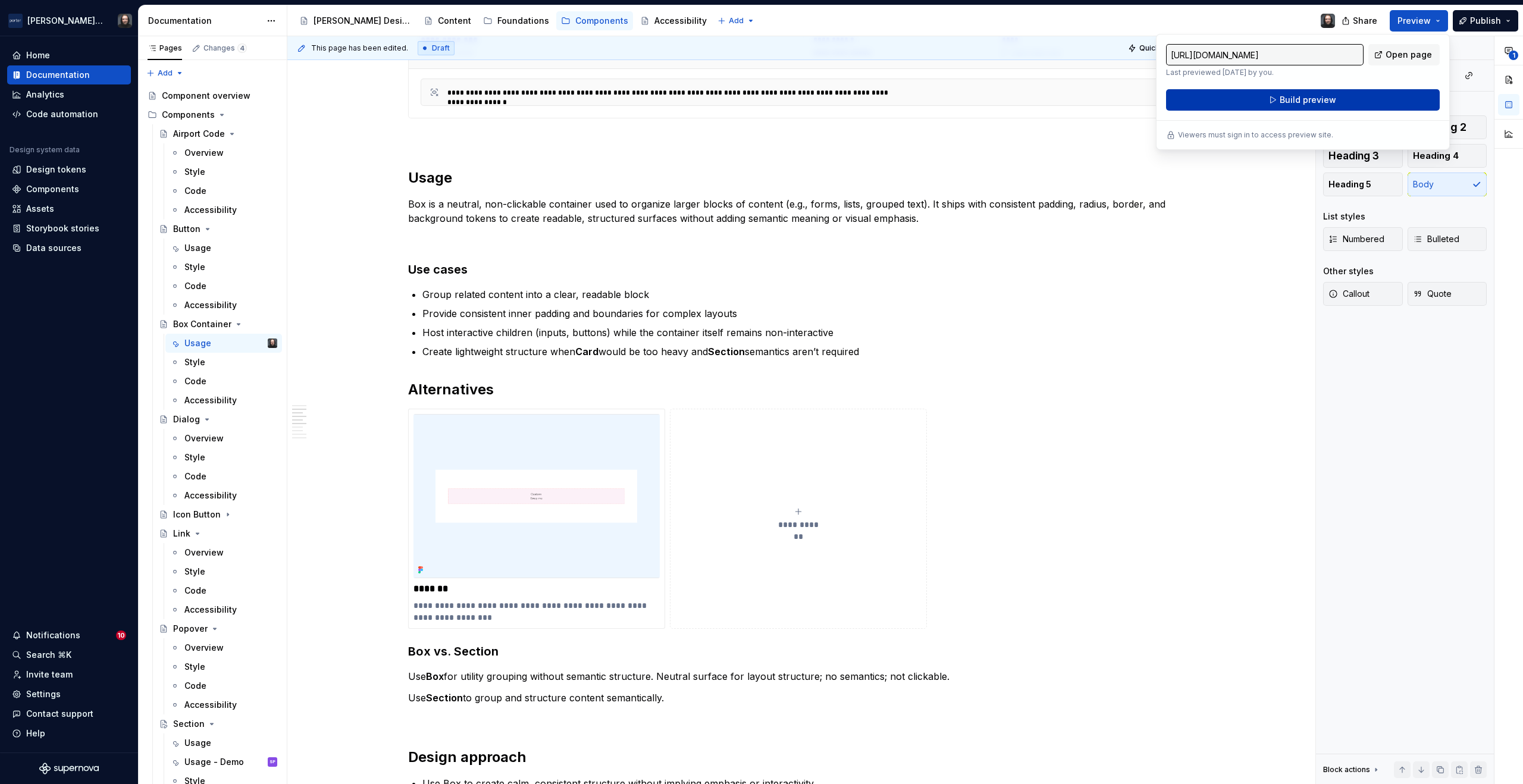
click at [1309, 98] on span "Build preview" at bounding box center [1308, 100] width 56 height 12
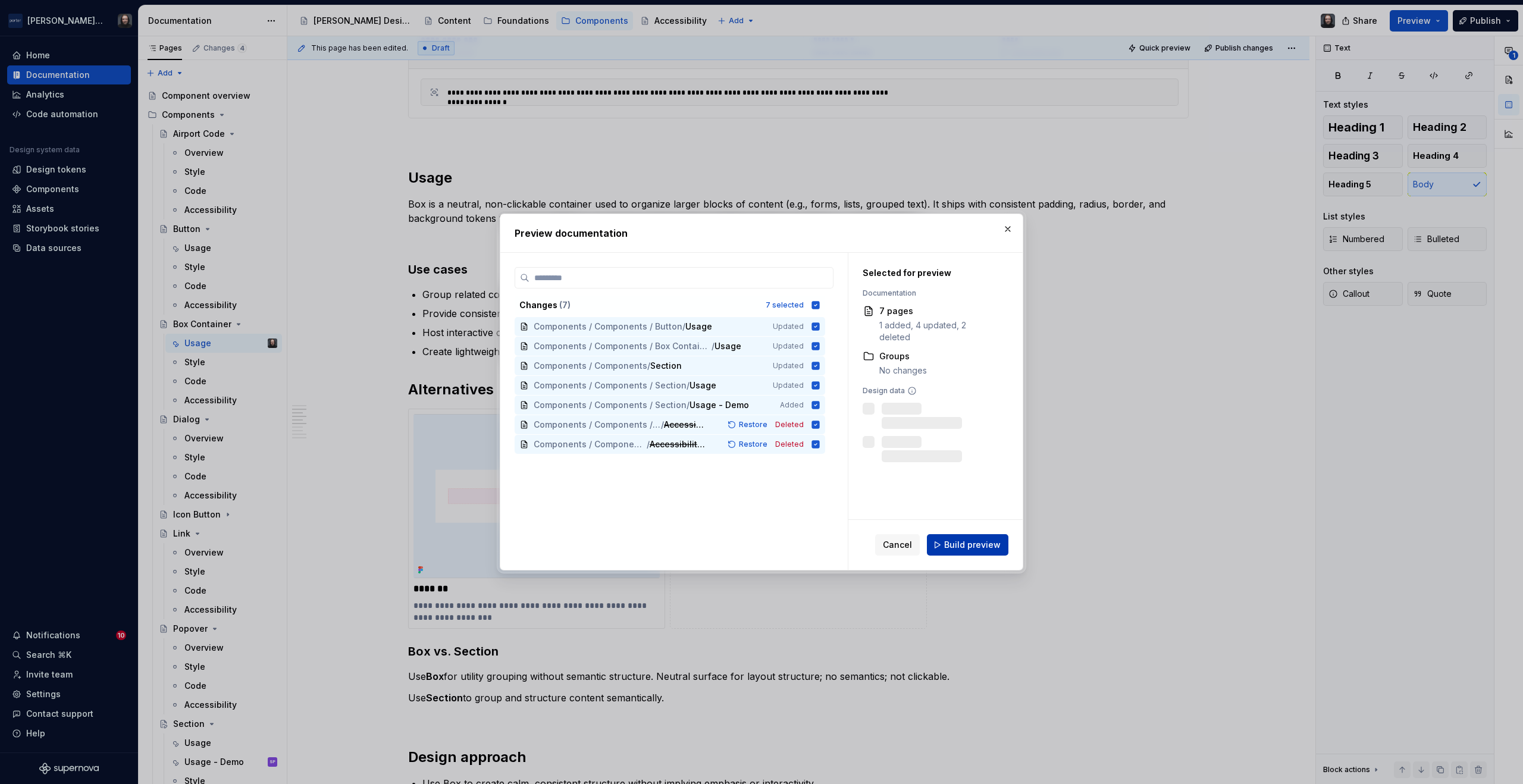
click at [978, 548] on span "Build preview" at bounding box center [972, 545] width 56 height 12
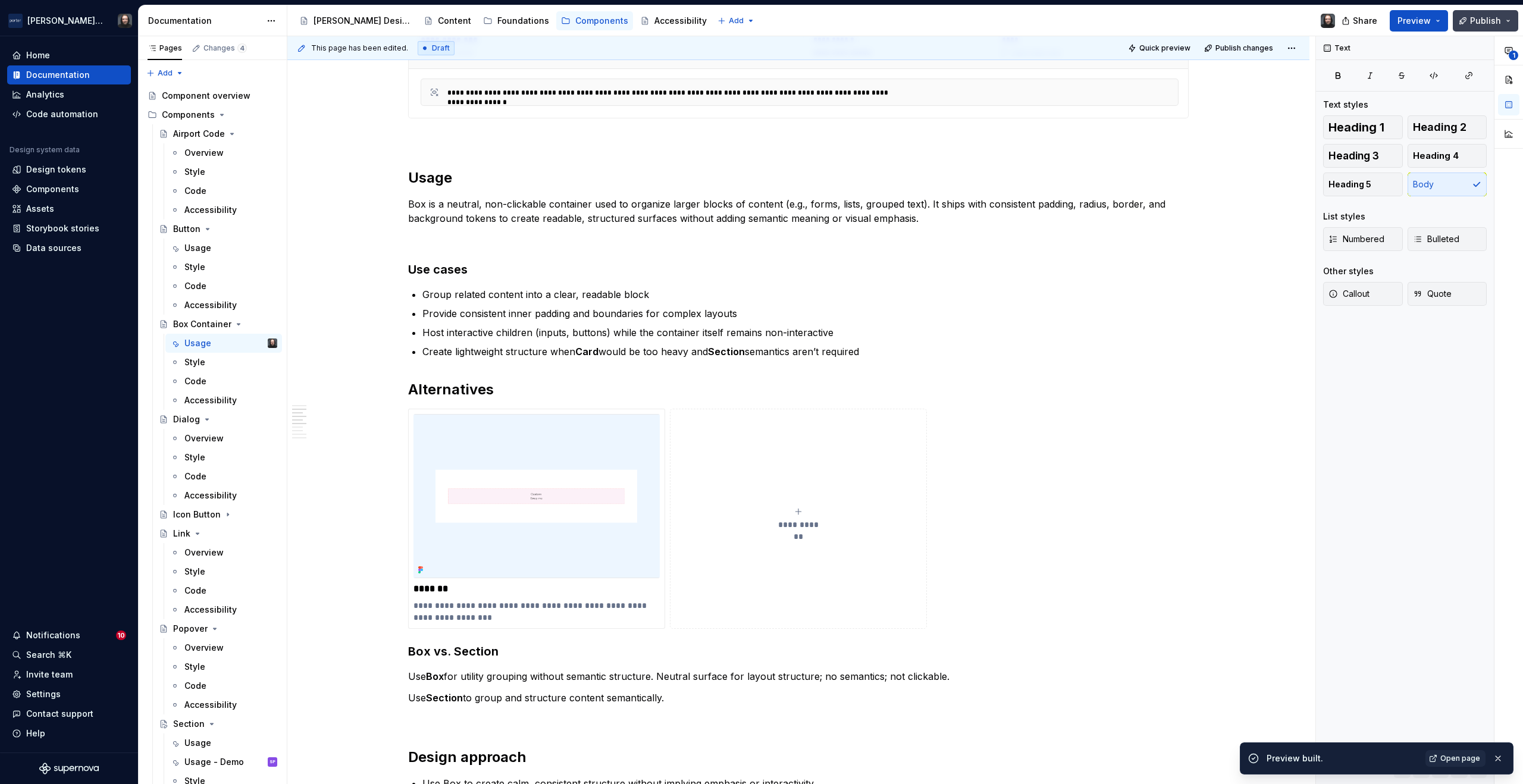
click at [1512, 18] on button "Publish" at bounding box center [1486, 20] width 65 height 21
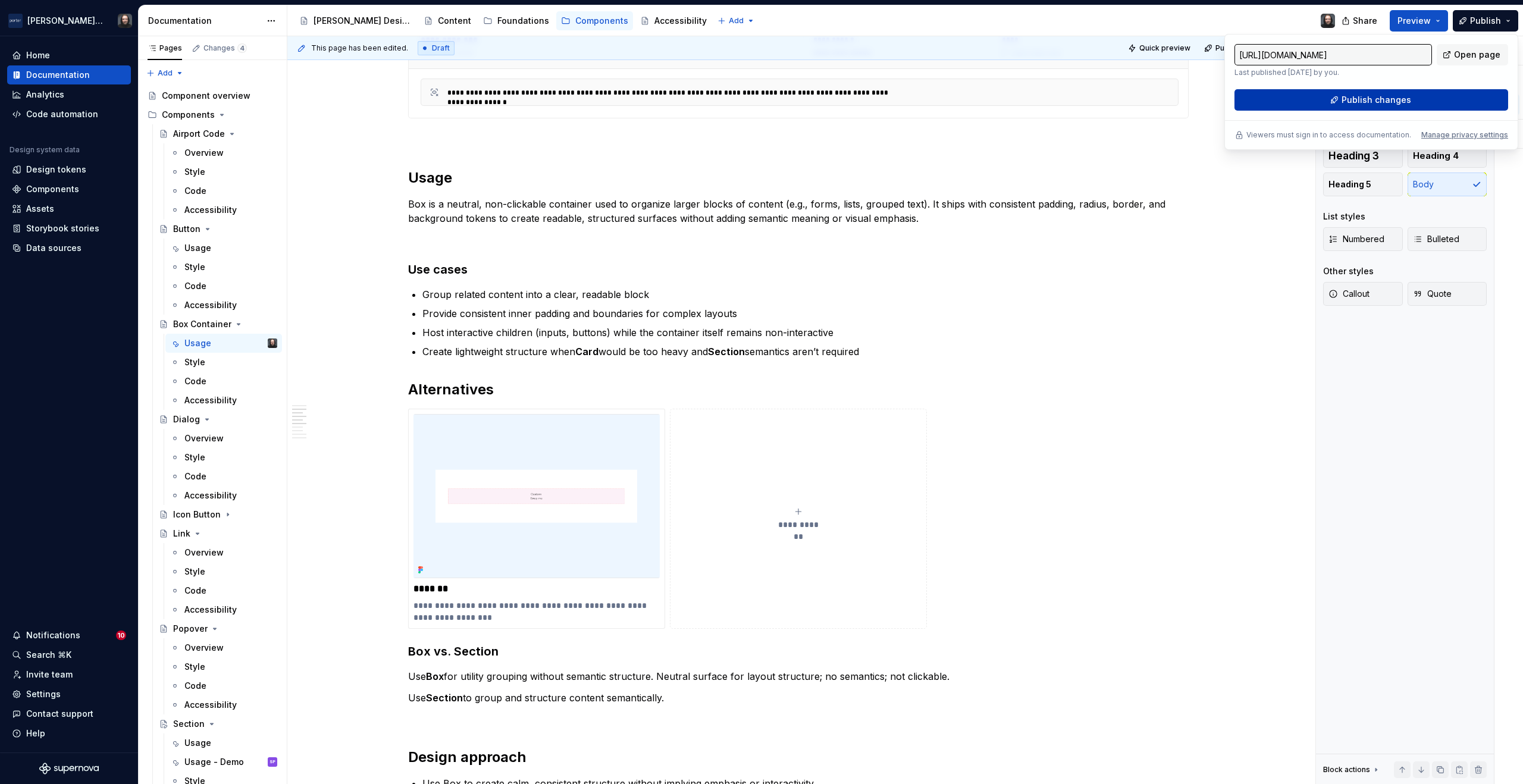
click at [1386, 95] on span "Publish changes" at bounding box center [1376, 100] width 70 height 12
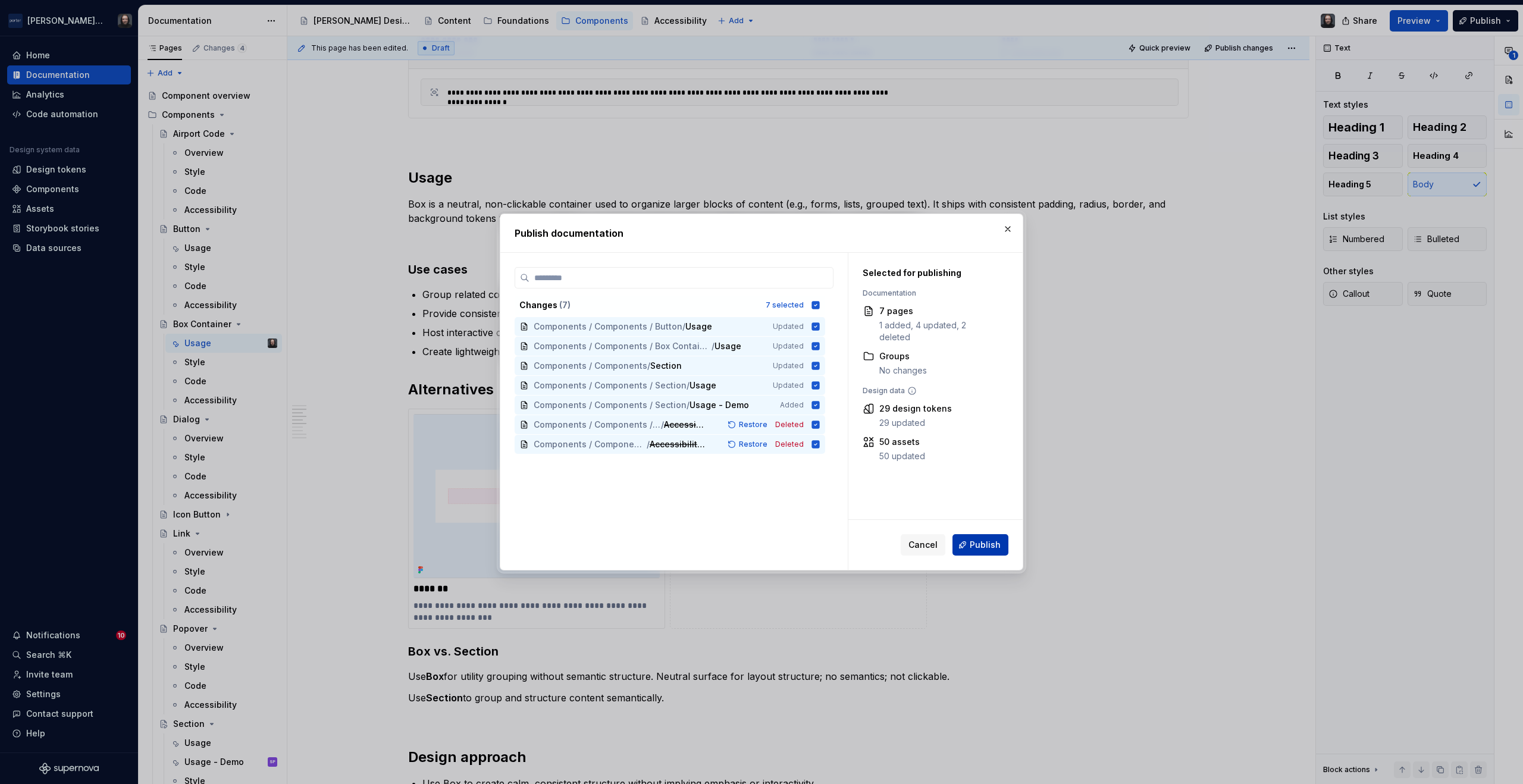
click at [990, 547] on span "Publish" at bounding box center [985, 545] width 31 height 12
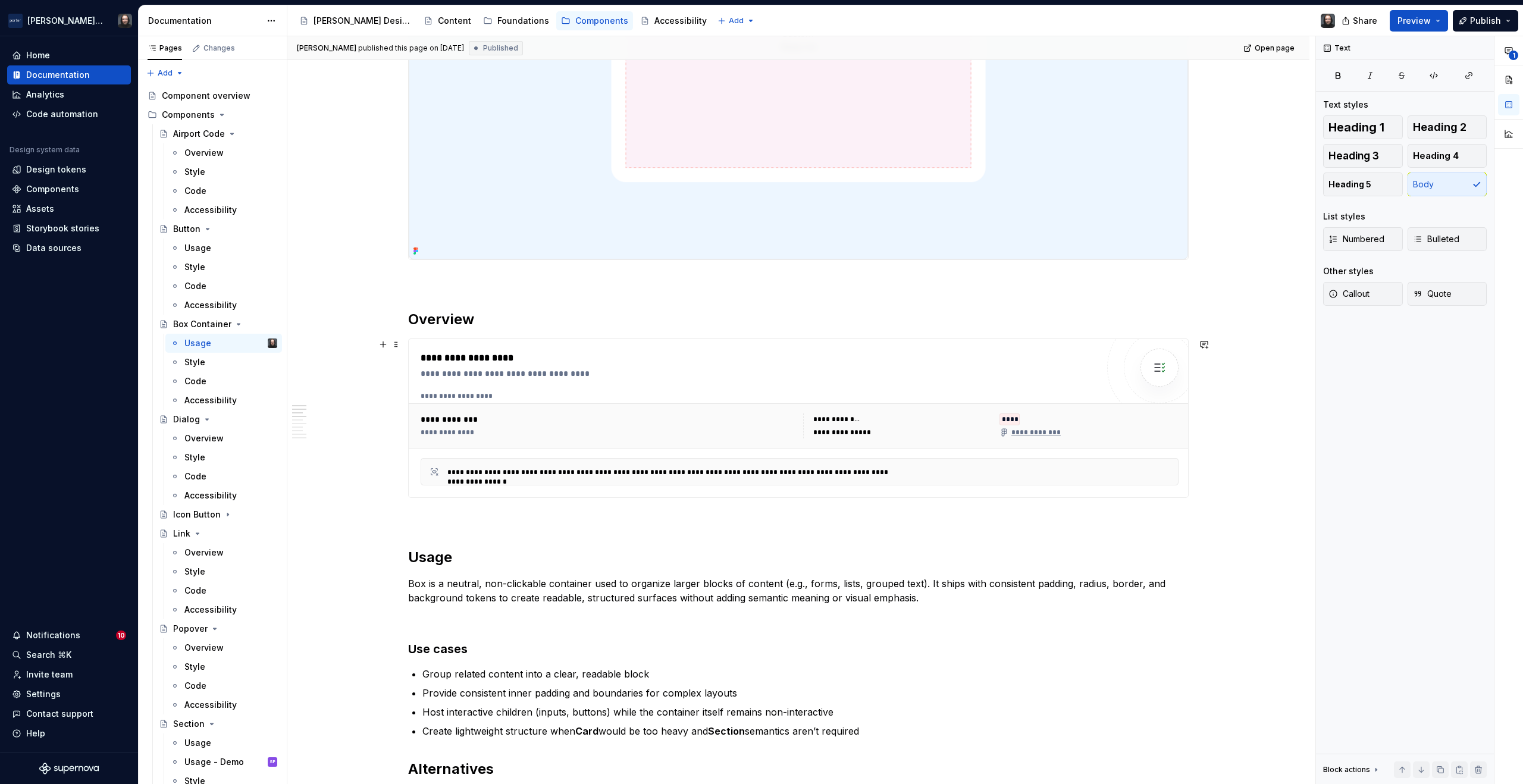
scroll to position [202, 0]
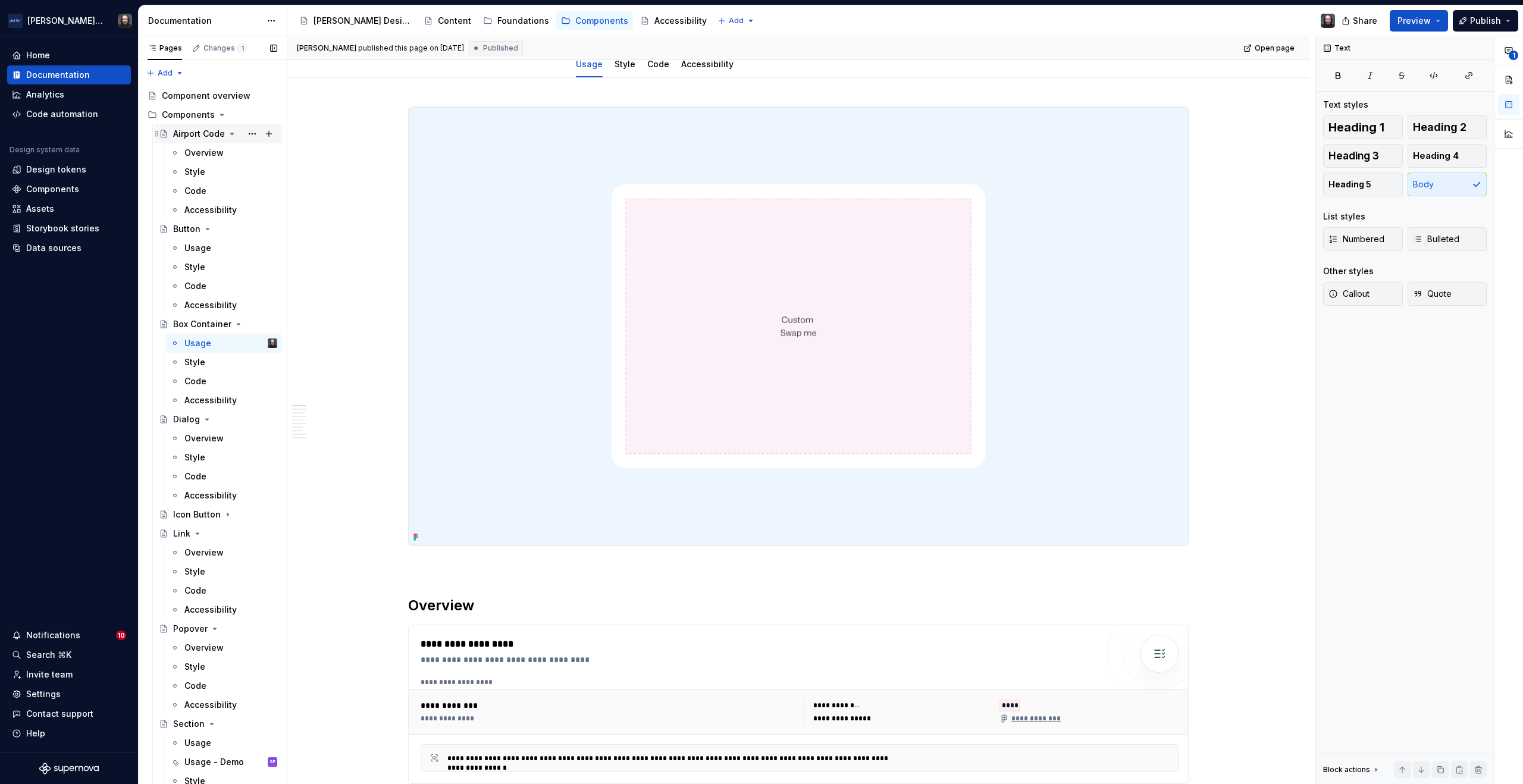
click at [203, 134] on div "Airport Code" at bounding box center [199, 134] width 52 height 12
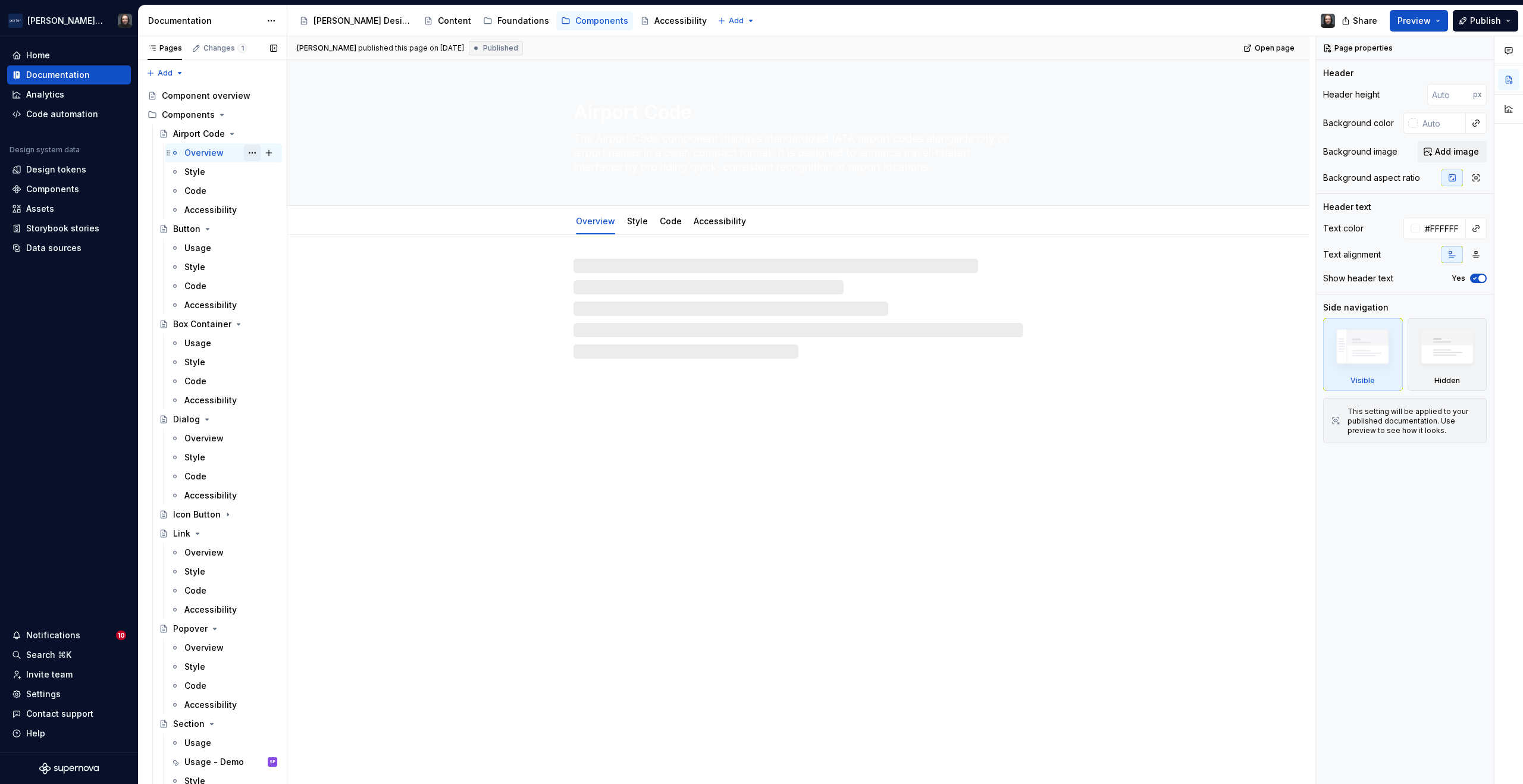
click at [248, 153] on button "Page tree" at bounding box center [252, 153] width 17 height 17
type textarea "*"
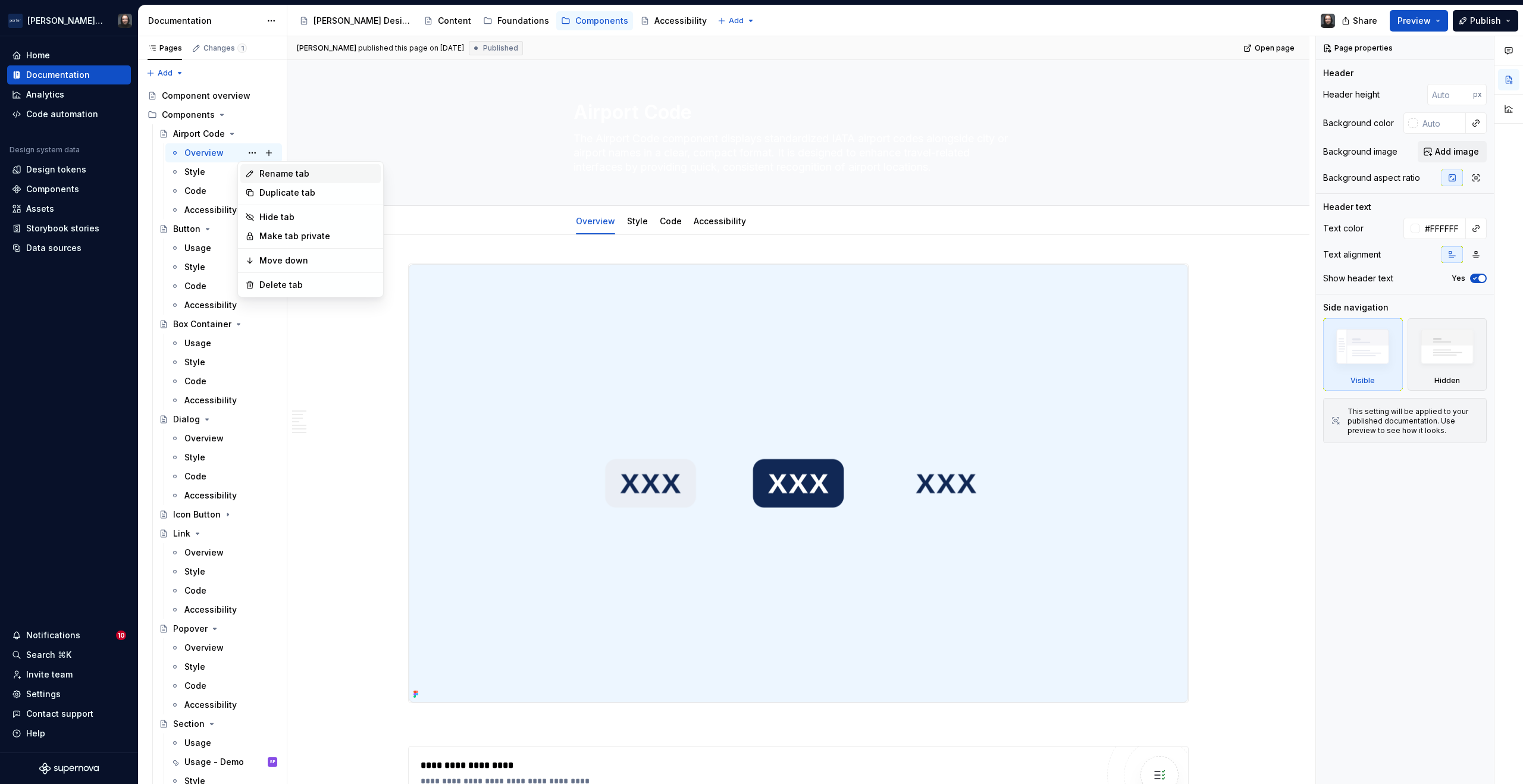
click at [288, 171] on div "Rename tab" at bounding box center [318, 174] width 117 height 12
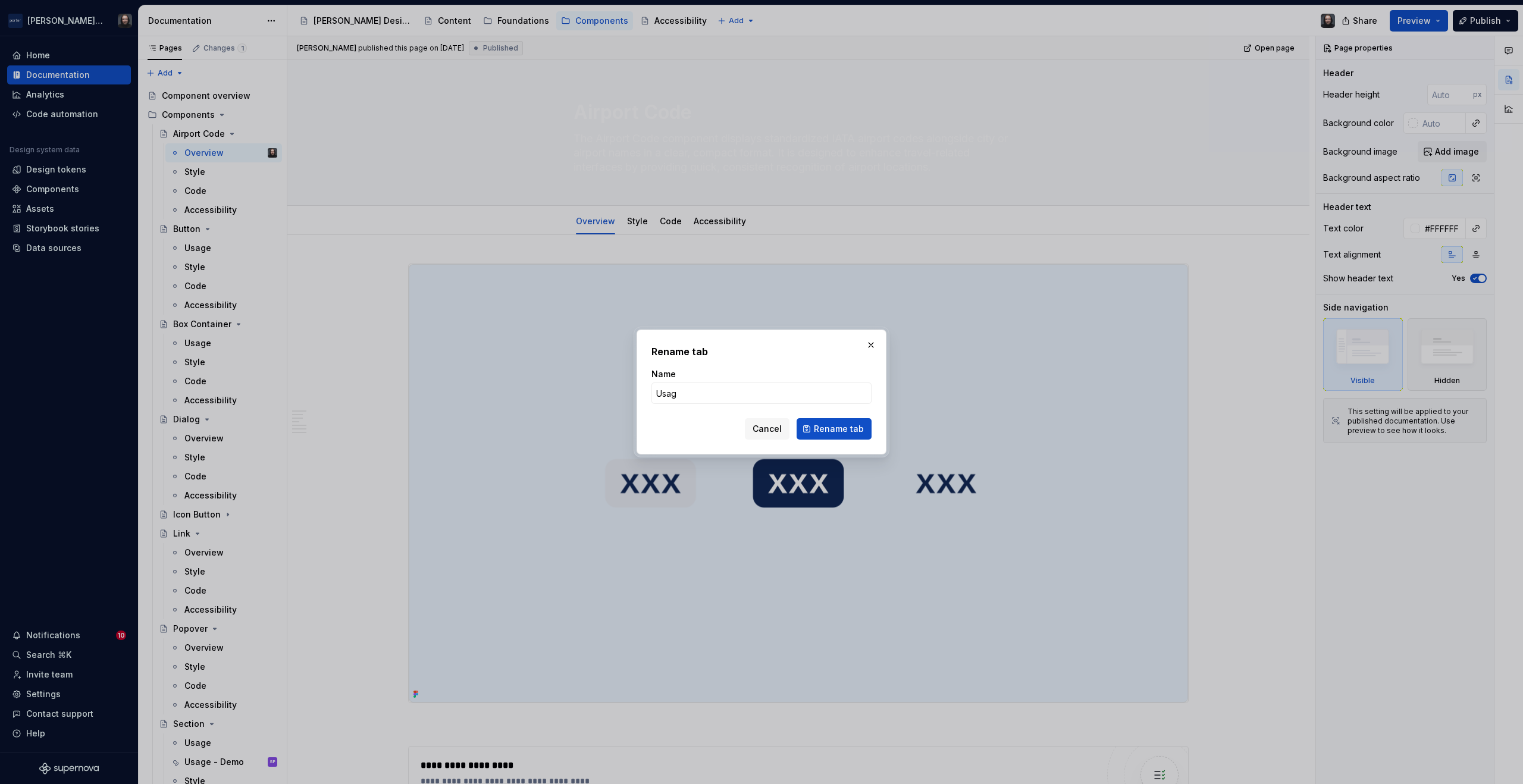
type input "Usage"
click at [838, 428] on span "Rename tab" at bounding box center [839, 429] width 50 height 12
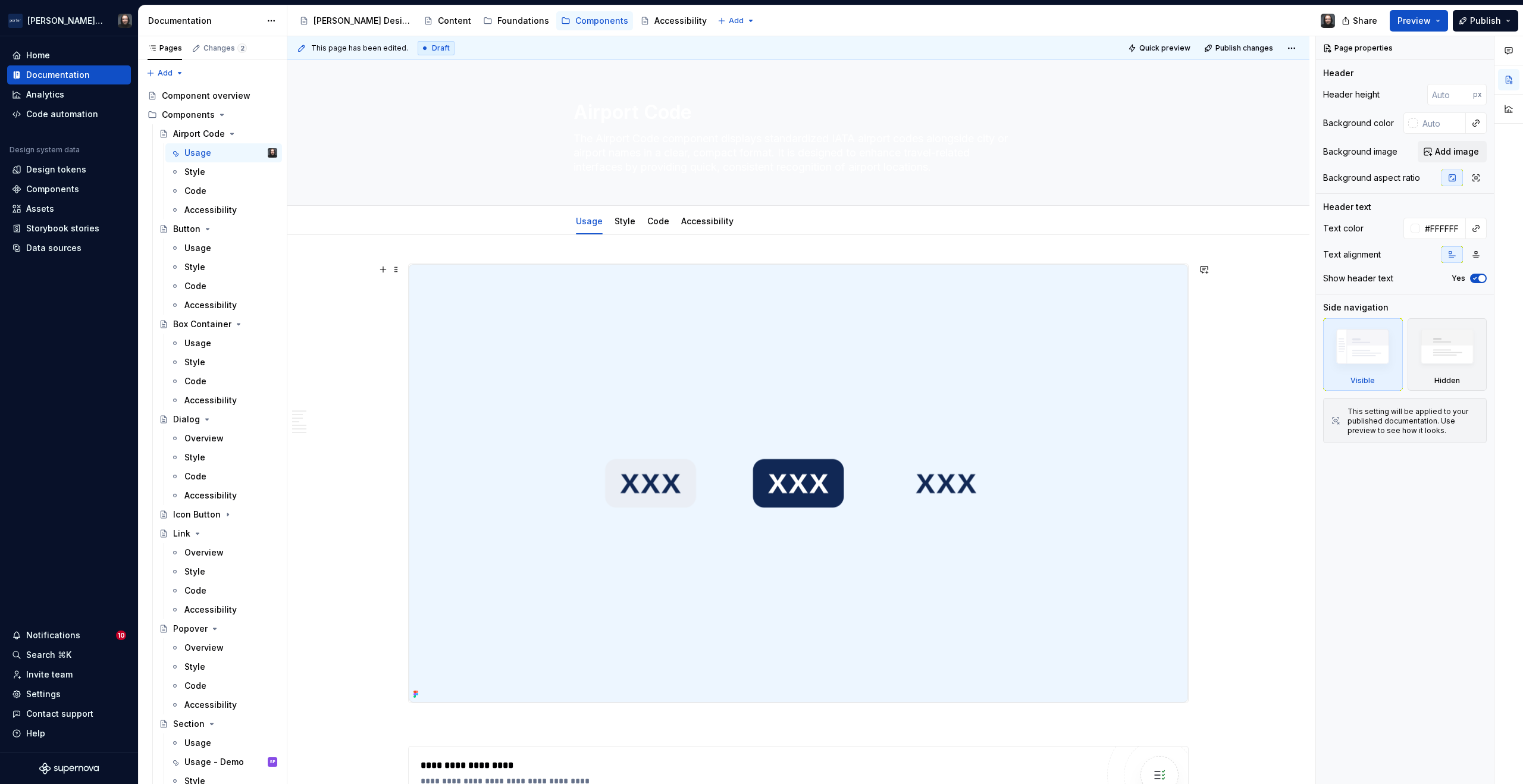
click at [1039, 368] on img at bounding box center [798, 484] width 780 height 439
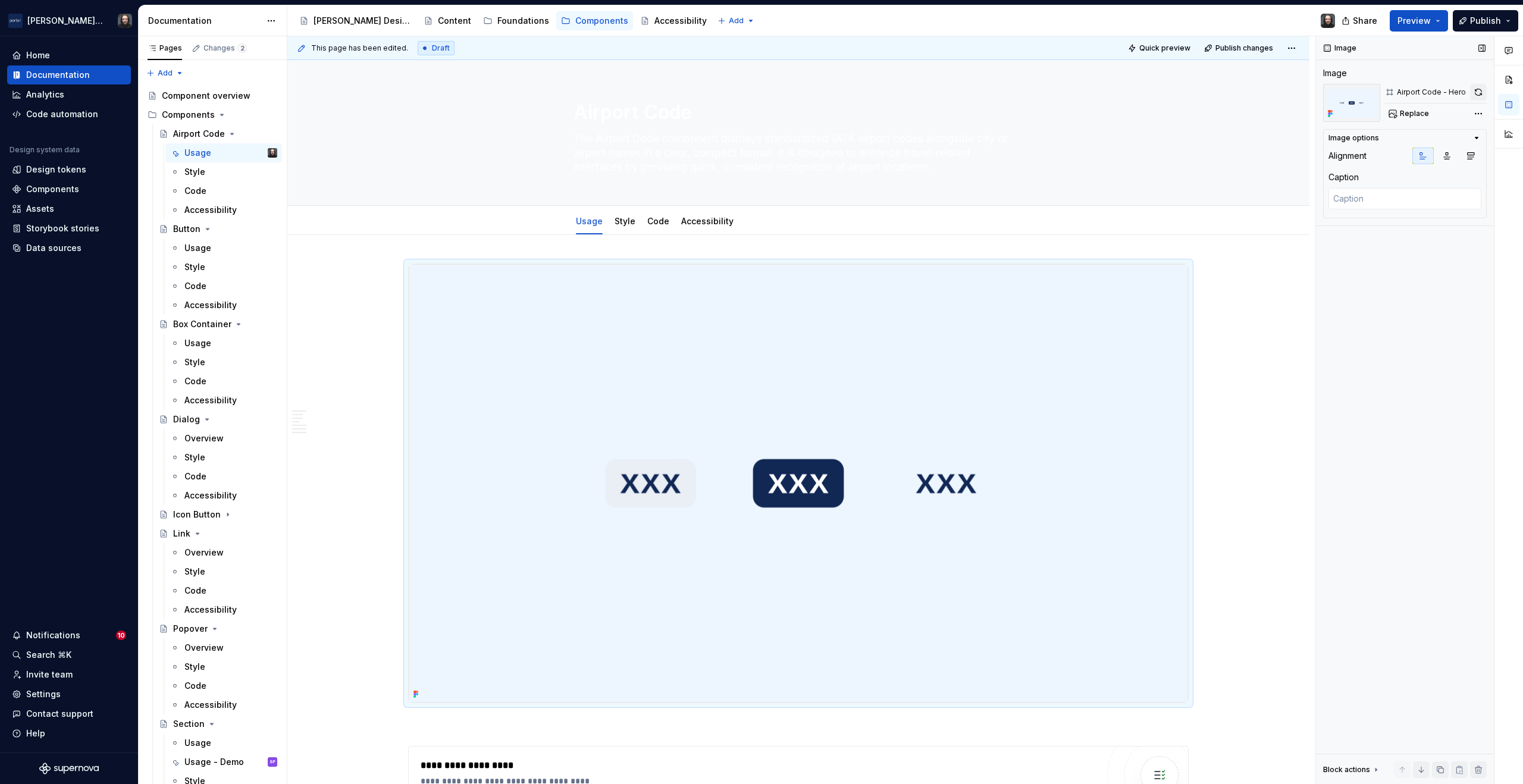
click at [1476, 95] on button "button" at bounding box center [1479, 92] width 17 height 17
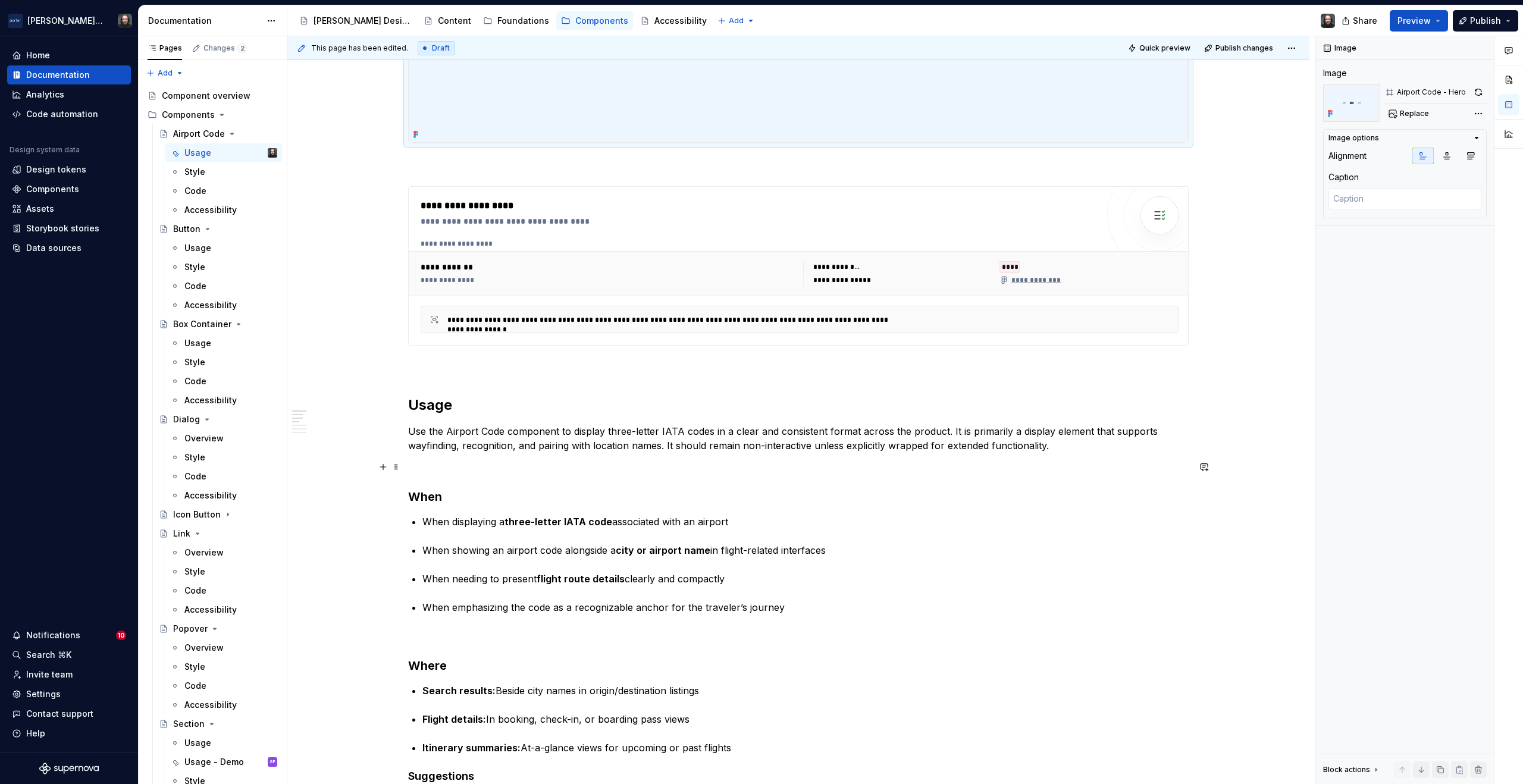
scroll to position [731, 0]
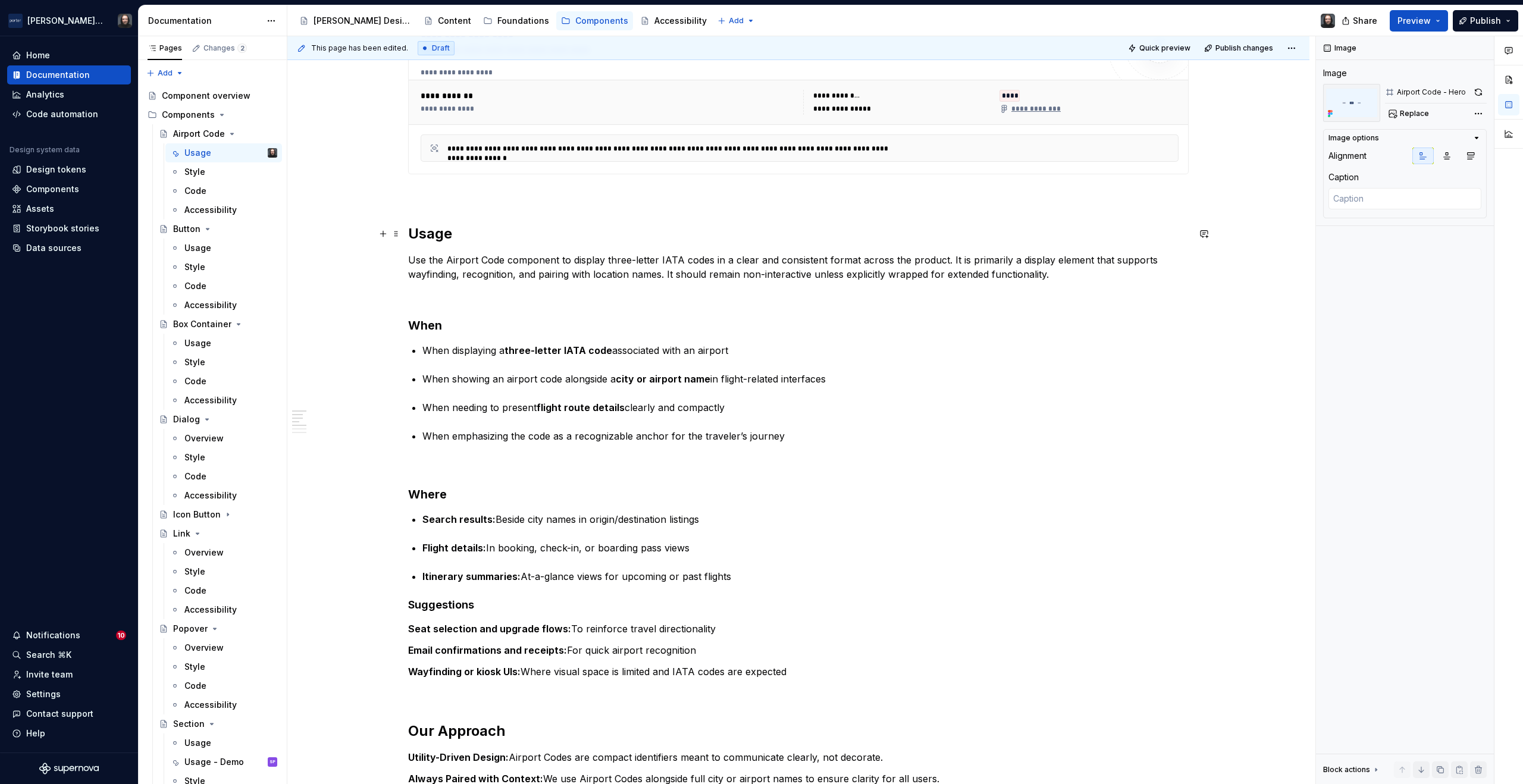
type textarea "*"
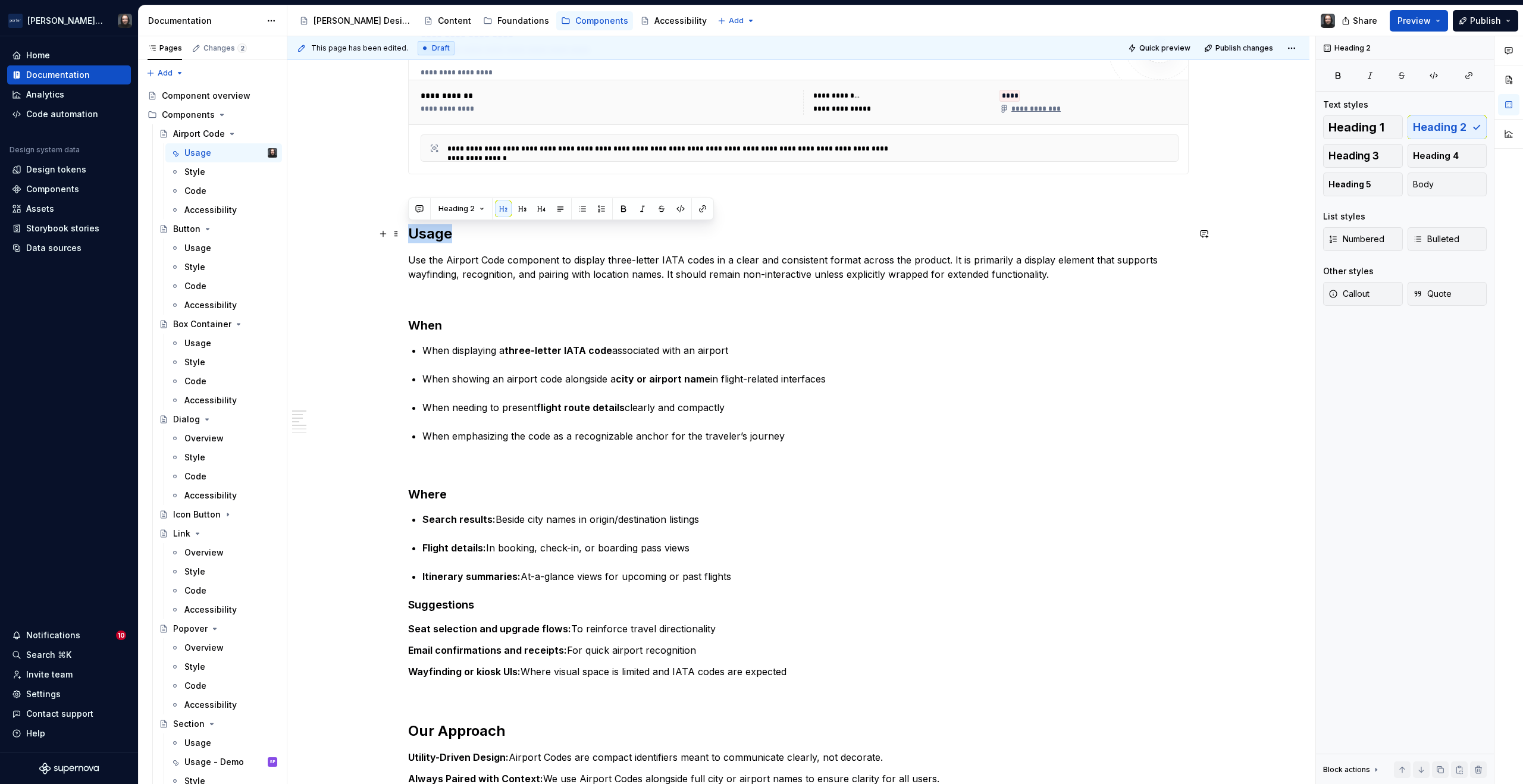
drag, startPoint x: 420, startPoint y: 233, endPoint x: 411, endPoint y: 233, distance: 9.0
click at [411, 233] on h2 "Usage" at bounding box center [799, 233] width 780 height 19
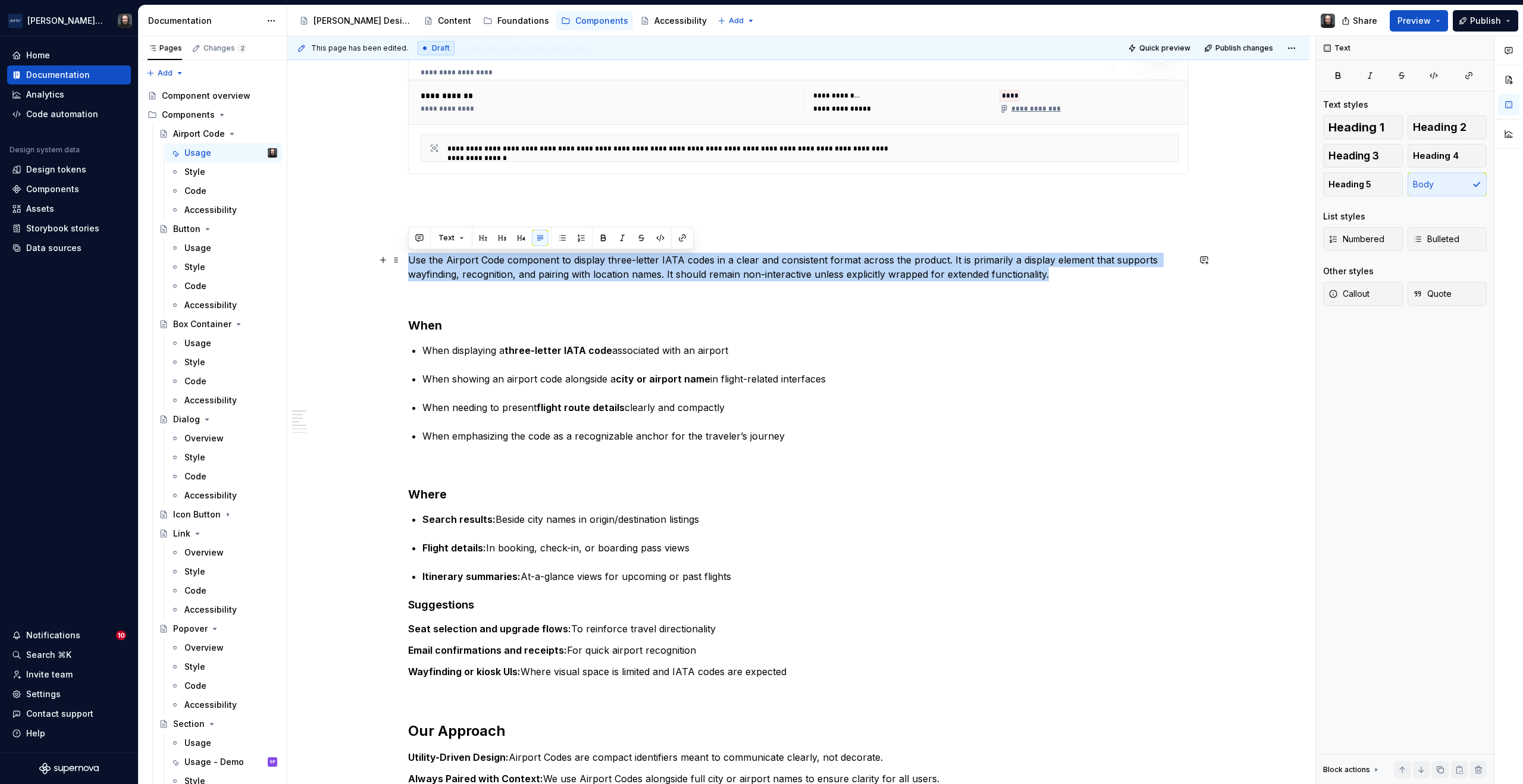
drag, startPoint x: 1067, startPoint y: 274, endPoint x: 401, endPoint y: 265, distance: 666.1
click at [401, 265] on div "**********" at bounding box center [799, 660] width 1022 height 2313
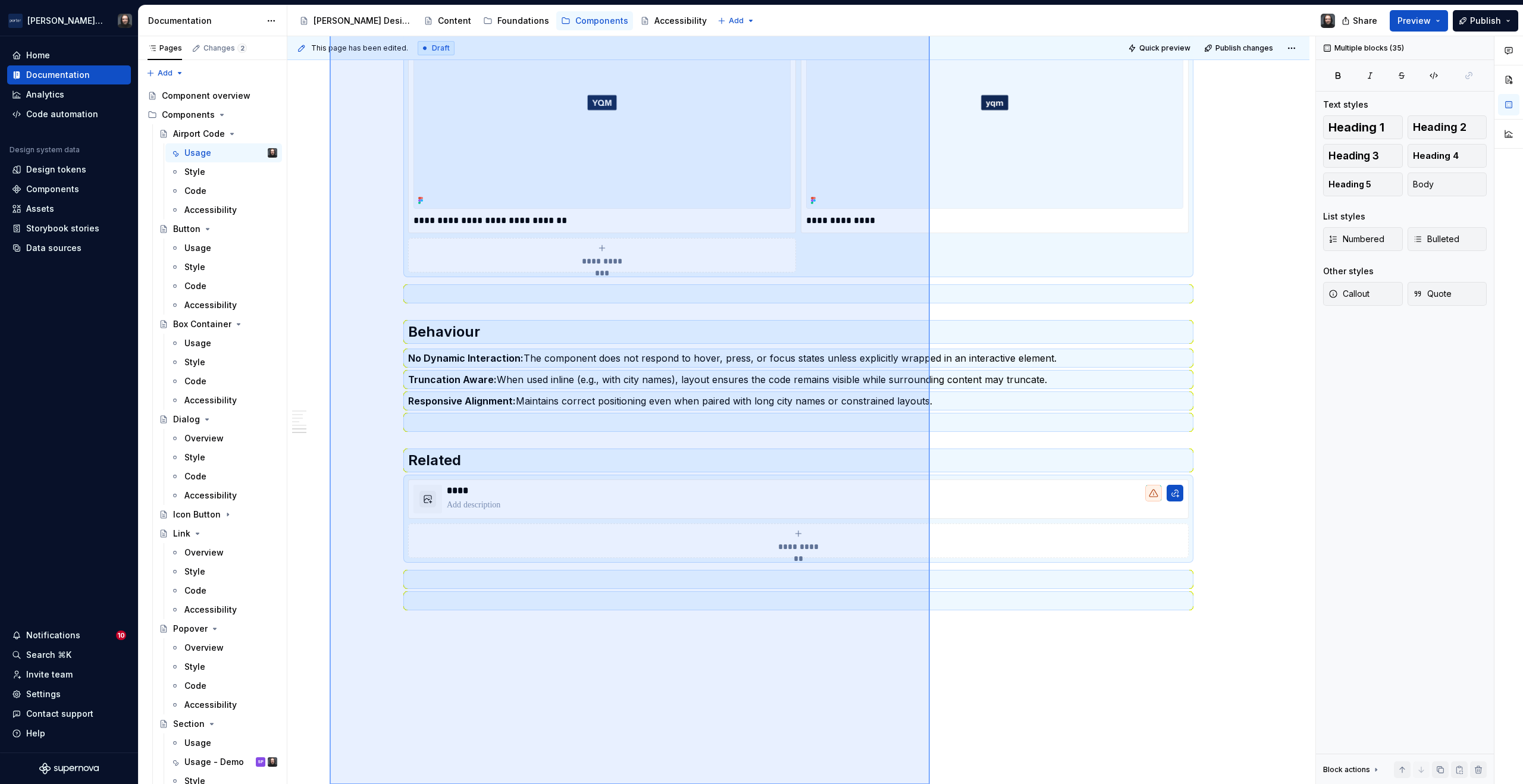
scroll to position [1763, 0]
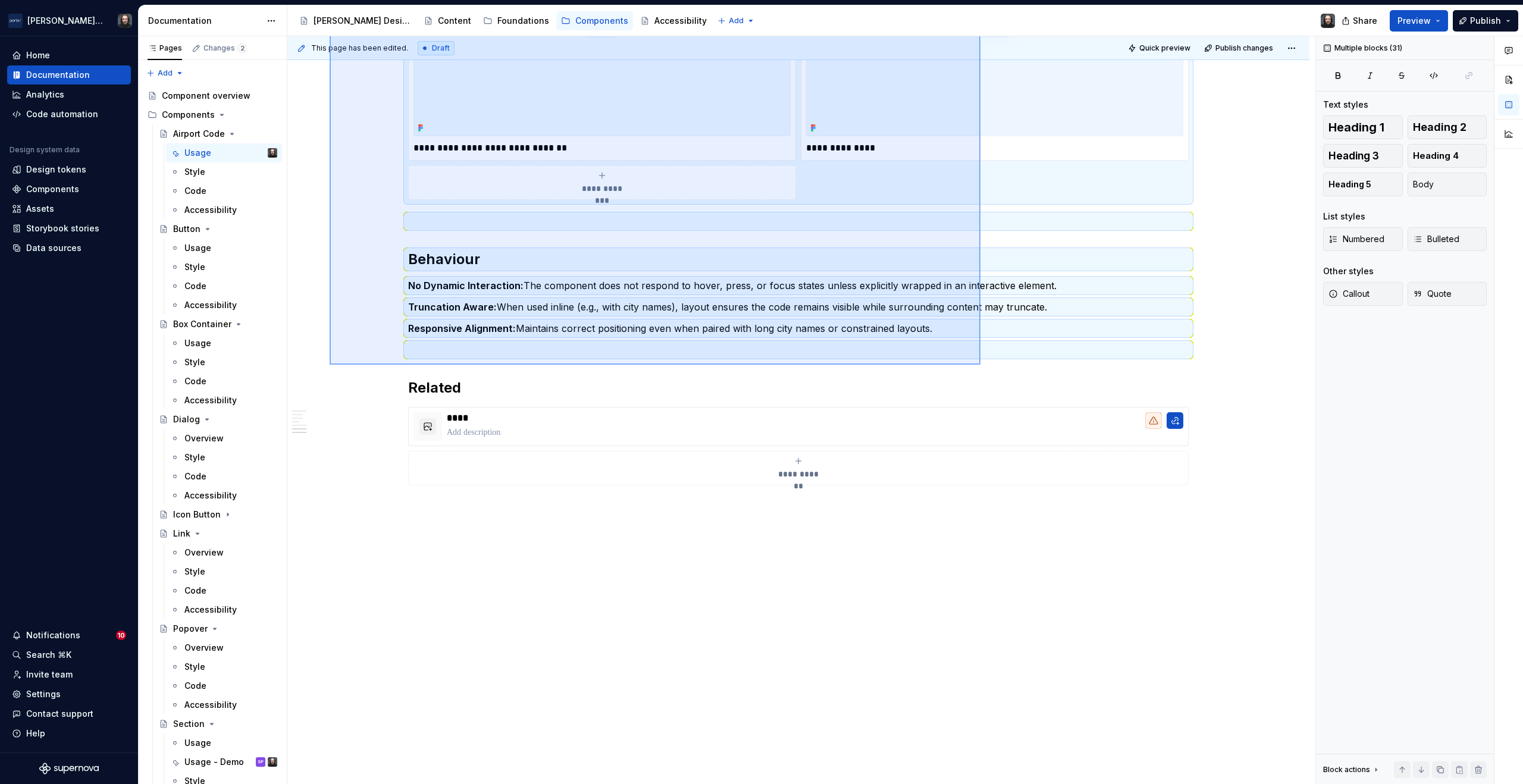
drag, startPoint x: 330, startPoint y: 320, endPoint x: 981, endPoint y: 365, distance: 652.6
click at [981, 365] on div "**********" at bounding box center [802, 411] width 1028 height 749
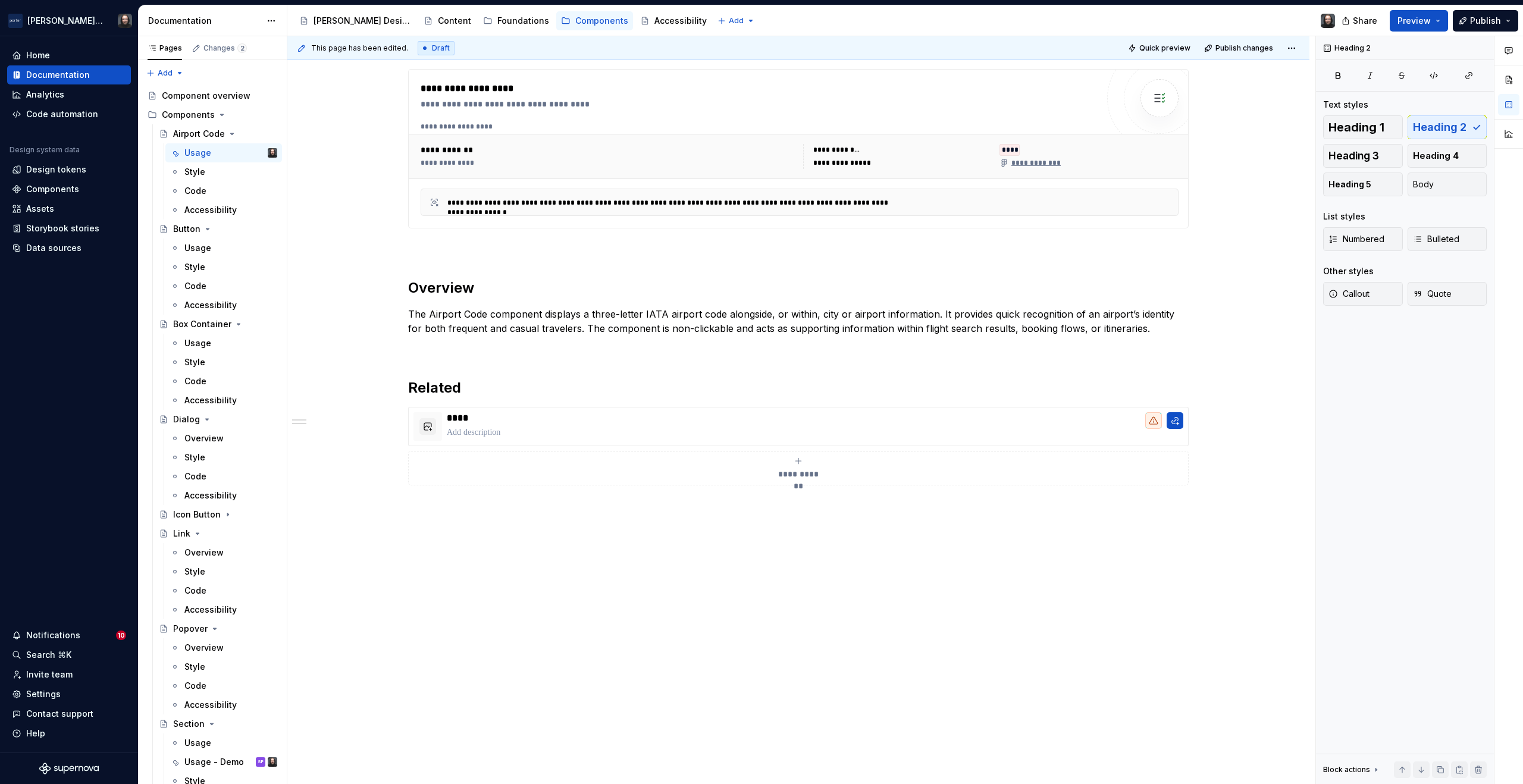
scroll to position [677, 0]
click at [384, 314] on button "button" at bounding box center [383, 314] width 17 height 17
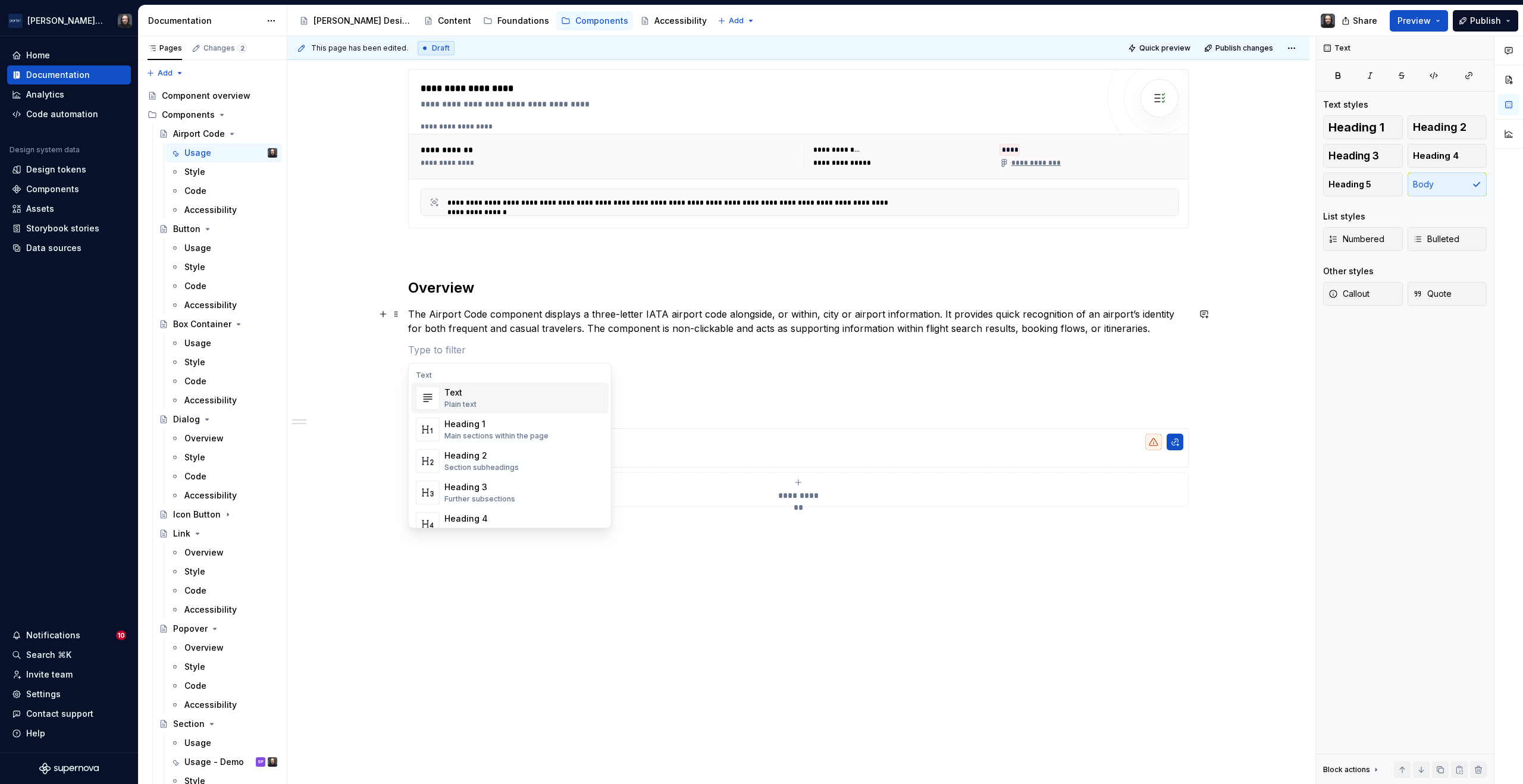
drag, startPoint x: 339, startPoint y: 348, endPoint x: 359, endPoint y: 352, distance: 20.4
click at [339, 348] on div "**********" at bounding box center [799, 181] width 1022 height 1248
click at [381, 352] on button "button" at bounding box center [383, 350] width 17 height 17
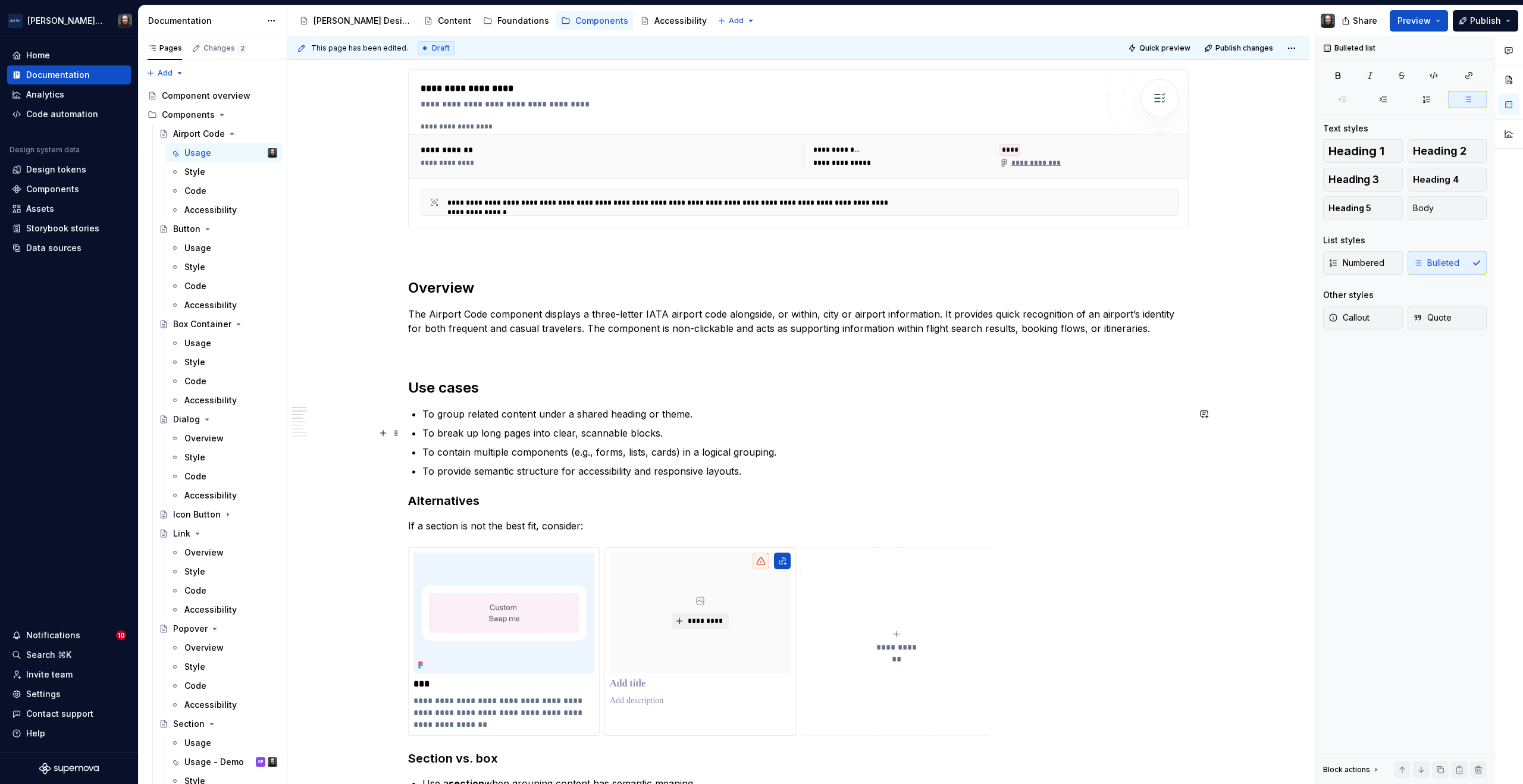
click at [438, 428] on p "To break up long pages into clear, scannable blocks." at bounding box center [806, 433] width 766 height 14
click at [385, 388] on button "button" at bounding box center [383, 388] width 17 height 17
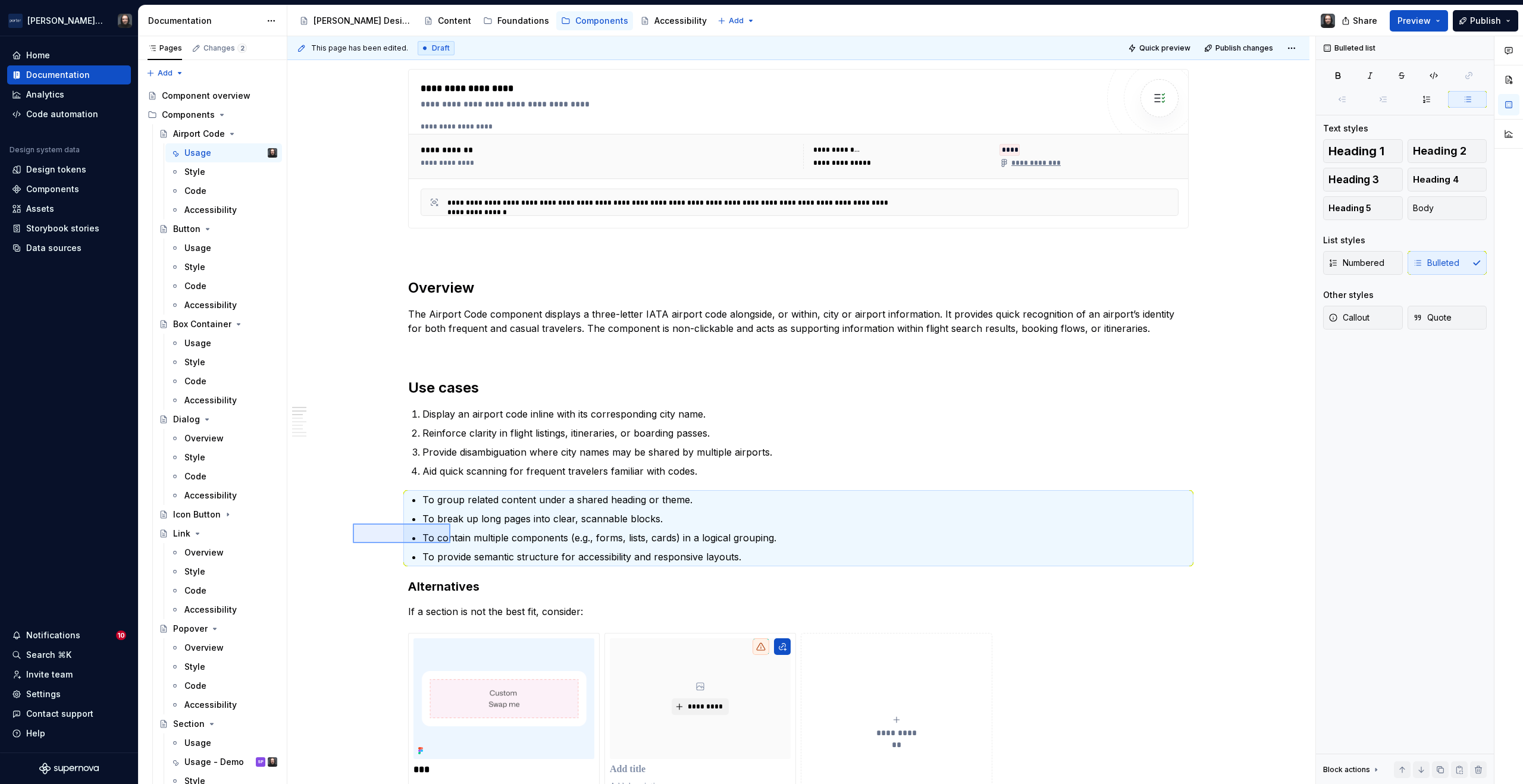
drag, startPoint x: 353, startPoint y: 524, endPoint x: 451, endPoint y: 544, distance: 100.0
click at [451, 544] on div "**********" at bounding box center [802, 411] width 1028 height 749
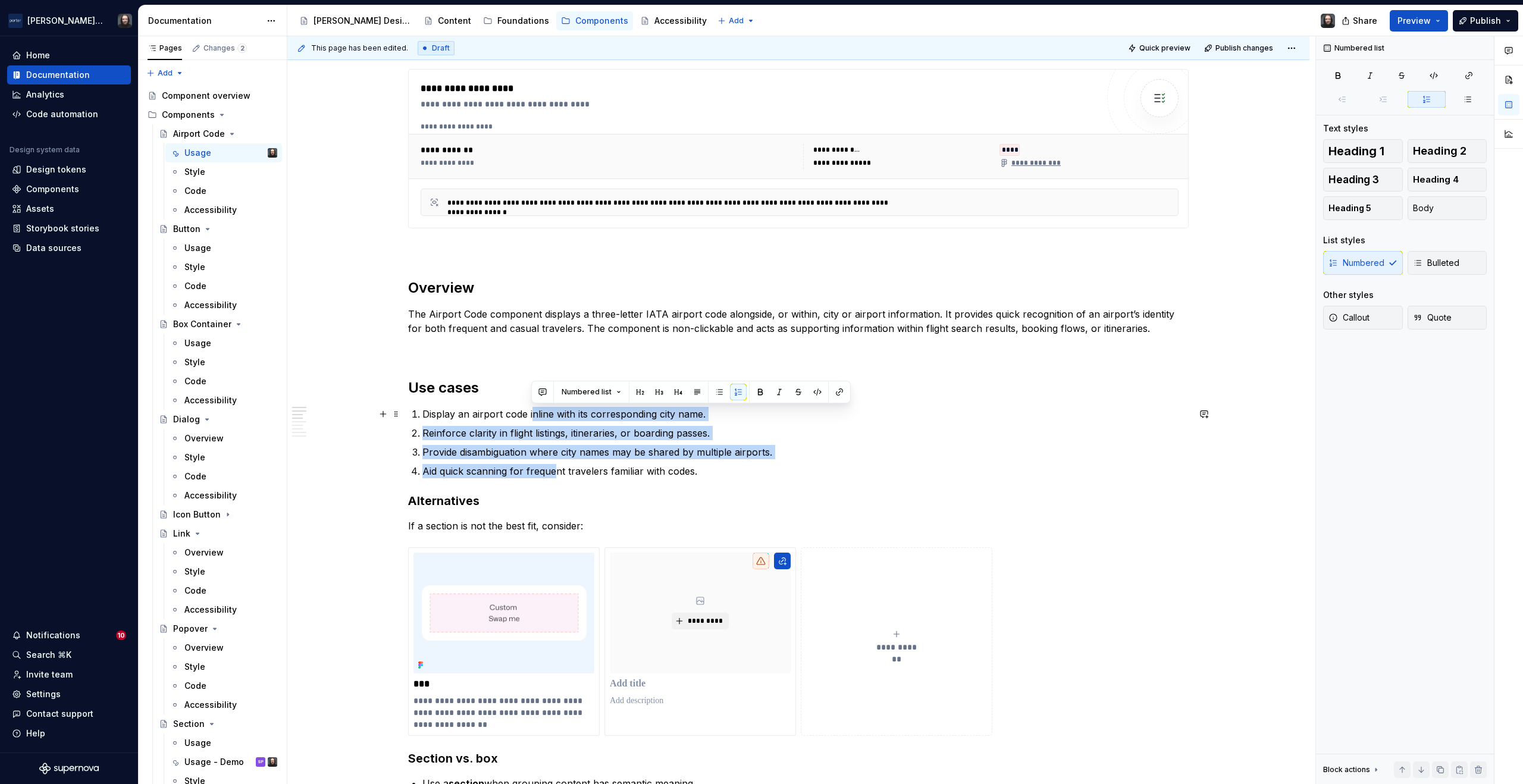
drag, startPoint x: 557, startPoint y: 473, endPoint x: 533, endPoint y: 420, distance: 58.2
click at [533, 420] on ol "Display an airport code inline with its corresponding city name. Reinforce clar…" at bounding box center [806, 443] width 766 height 72
click at [719, 392] on button "button" at bounding box center [719, 392] width 17 height 17
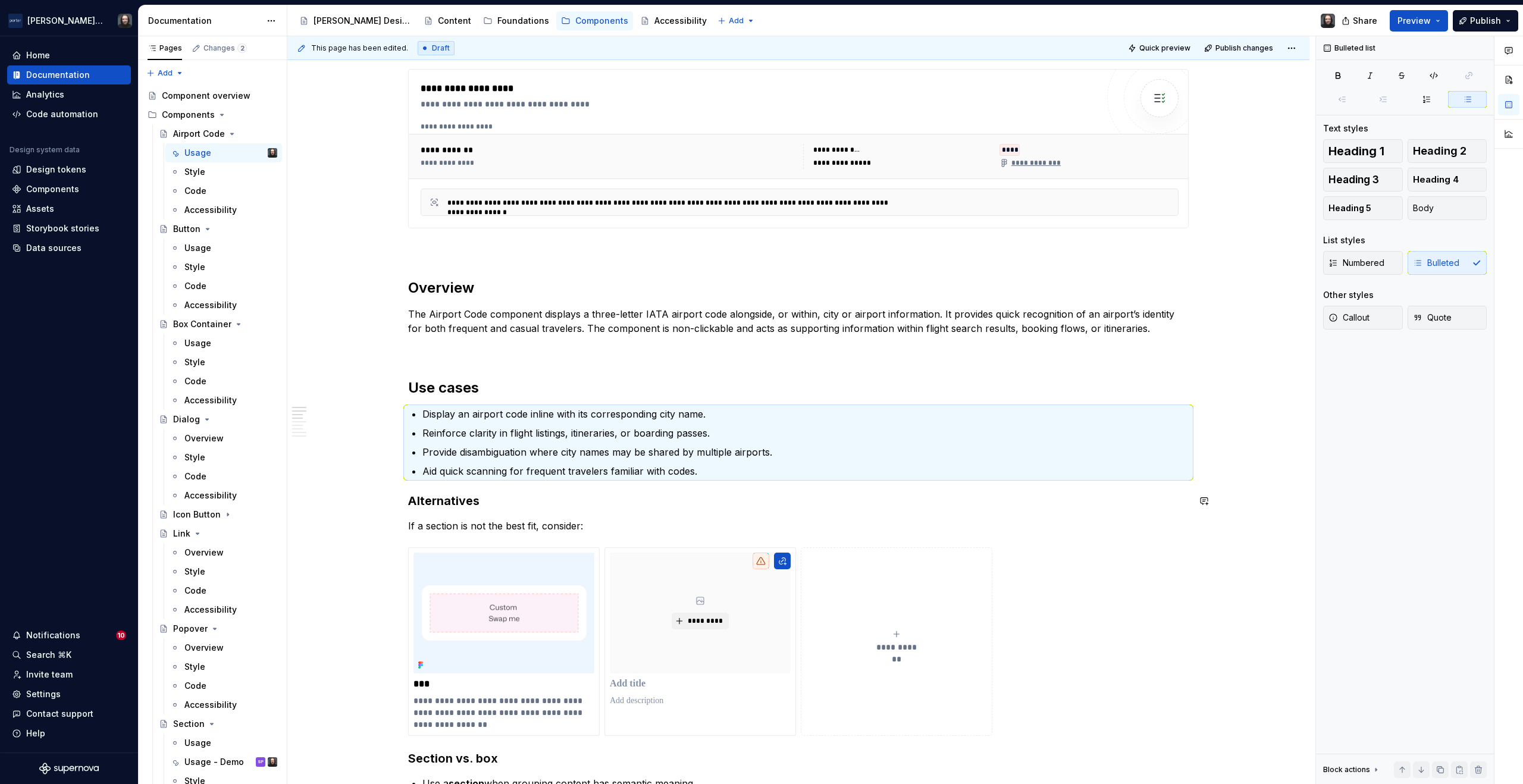
scroll to position [802, 0]
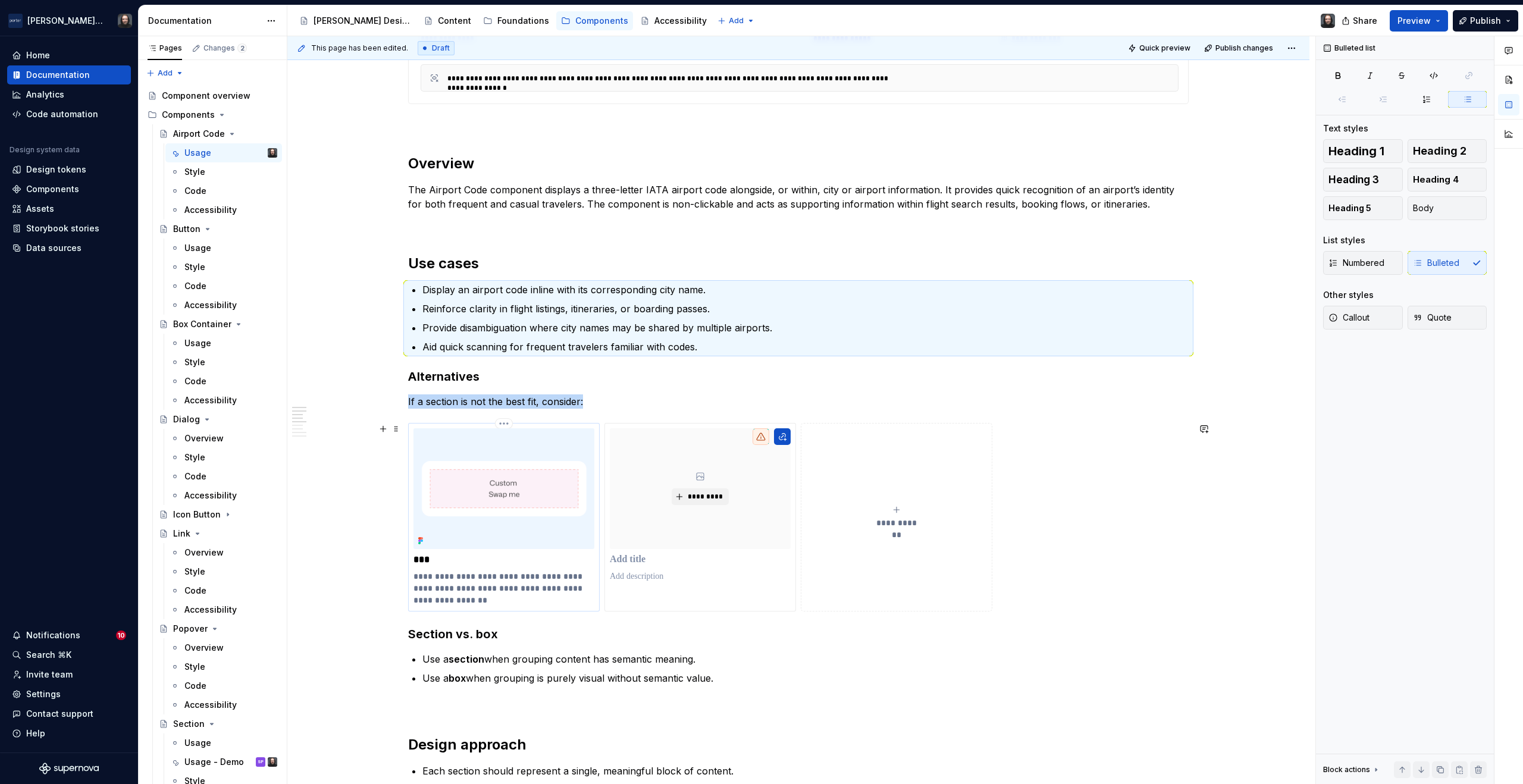
click at [525, 526] on img at bounding box center [503, 489] width 181 height 121
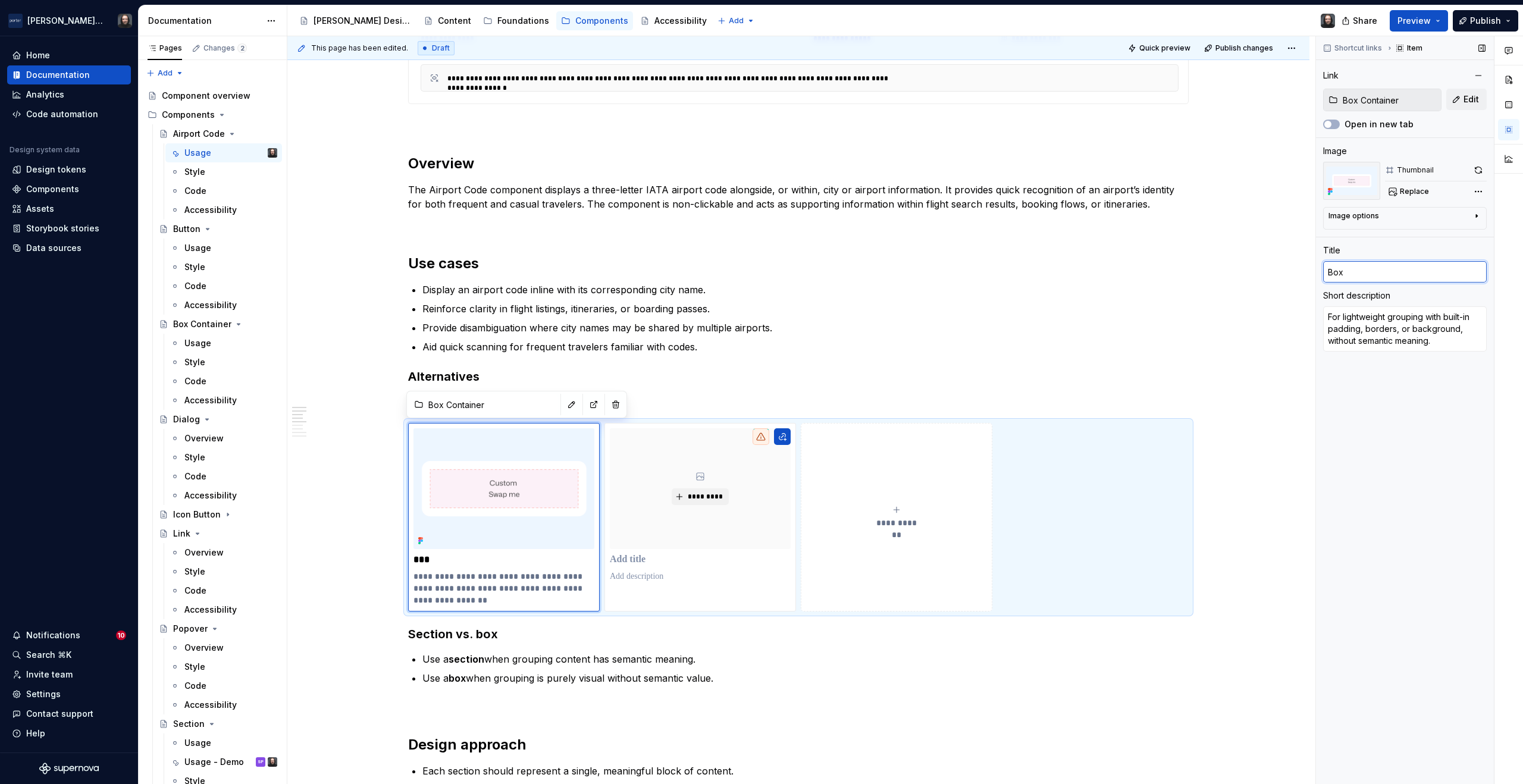
click at [1361, 273] on input "Box" at bounding box center [1405, 272] width 164 height 21
type textarea "*"
type input "D"
type textarea "*"
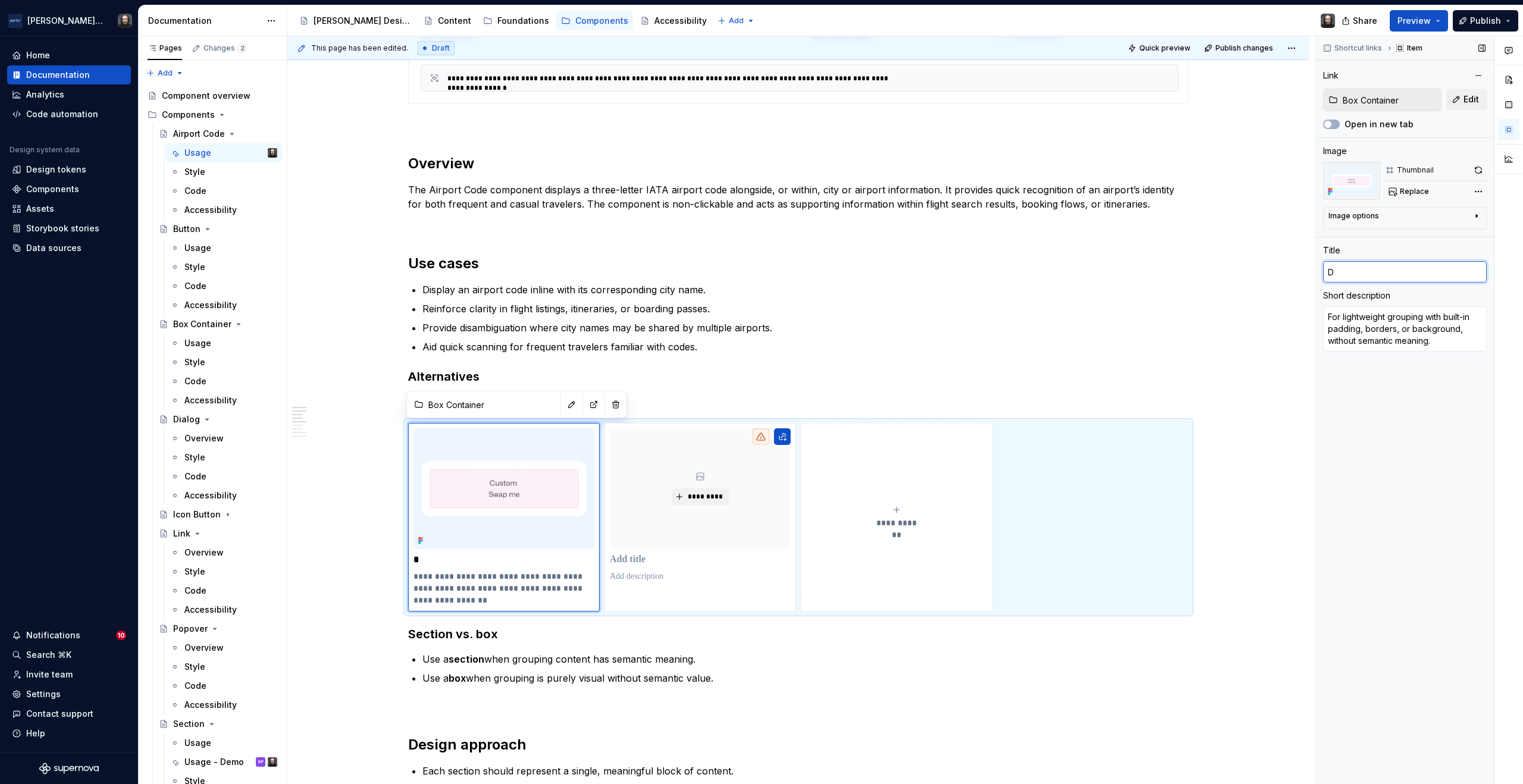
type input "DB"
type textarea "*"
type input "D"
type textarea "*"
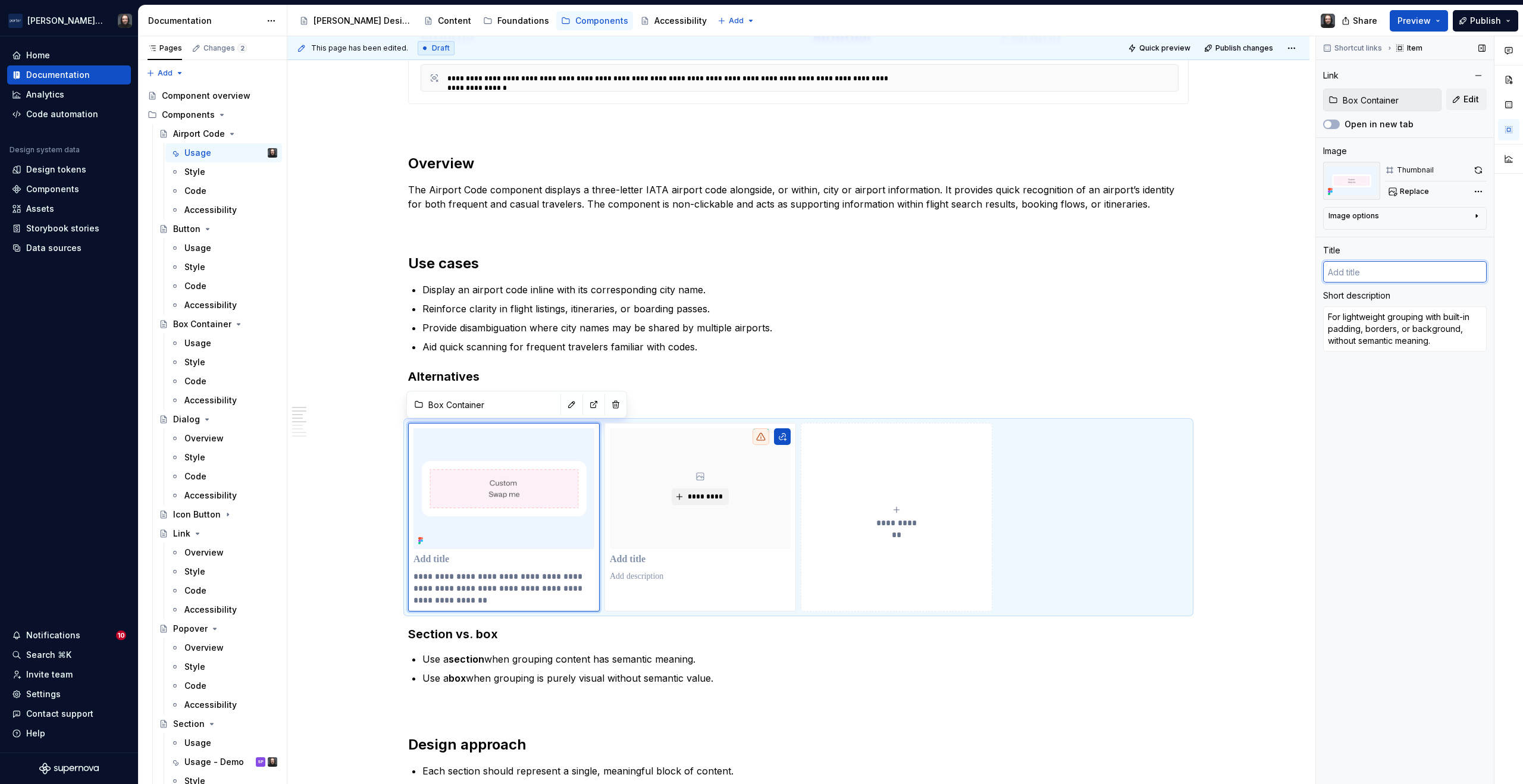
type input "B"
type textarea "*"
type input "Bd"
type textarea "*"
type input "Bdge"
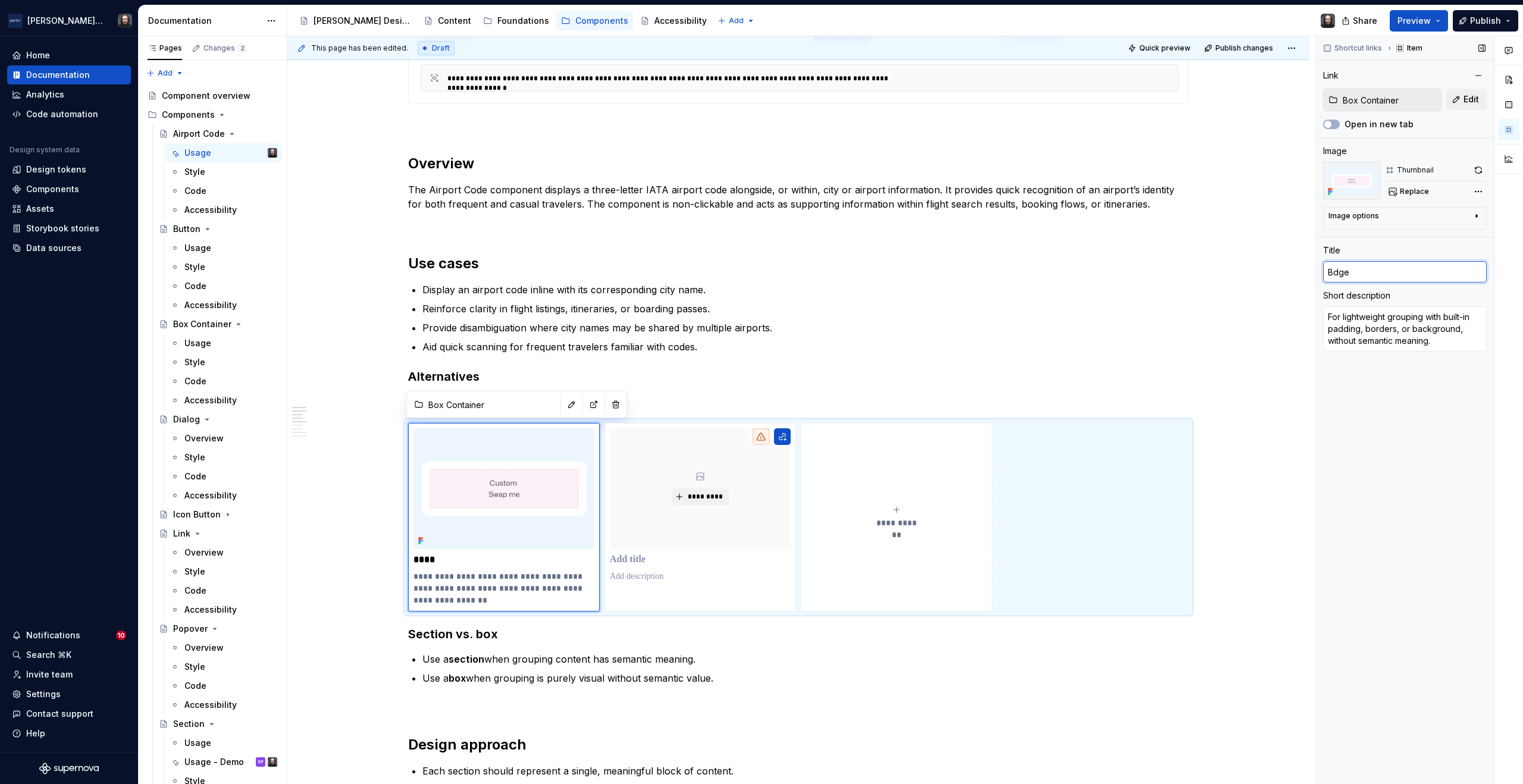
type textarea "*"
type input "Badge"
click at [1469, 101] on span "Edit" at bounding box center [1472, 99] width 15 height 12
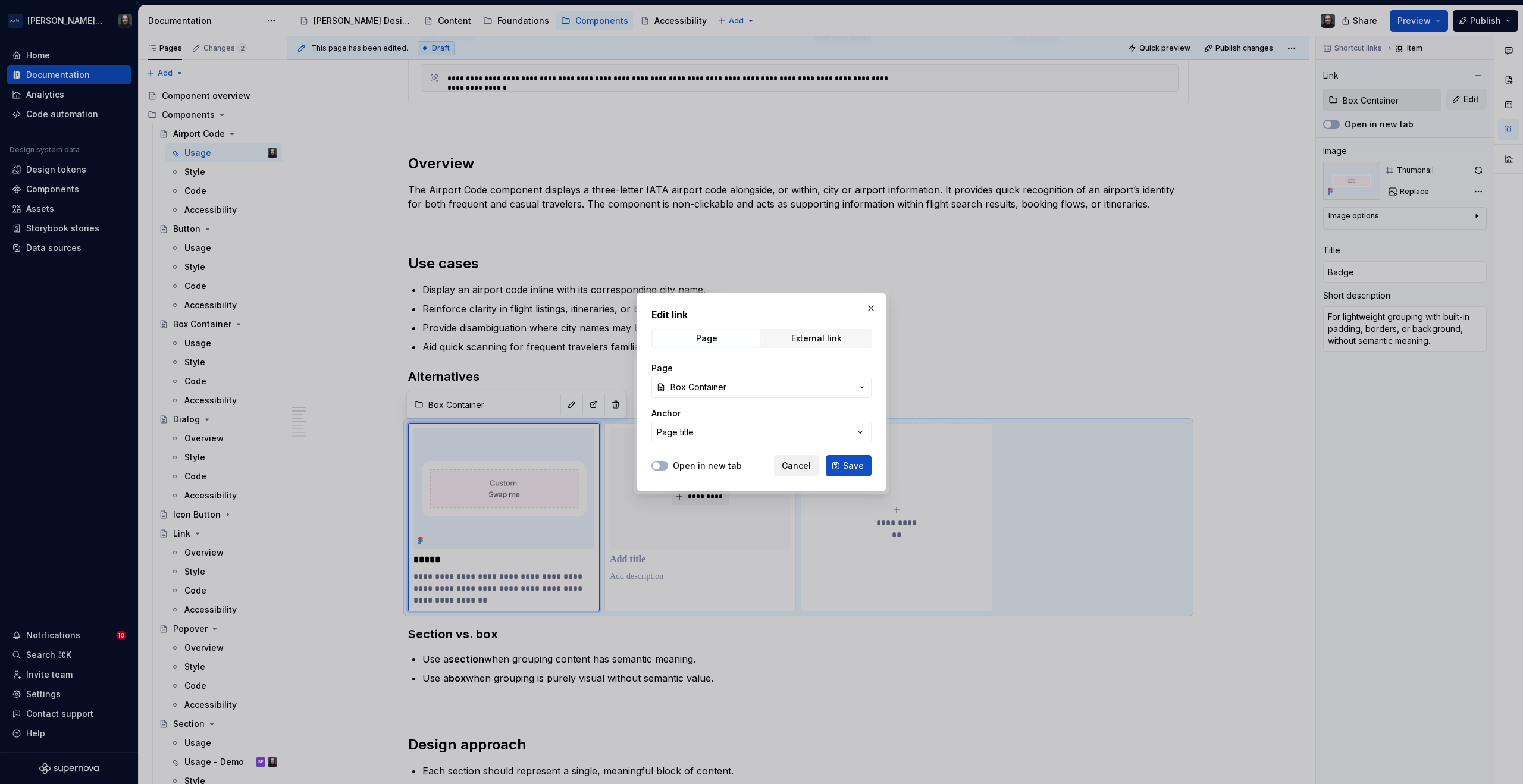
click at [805, 467] on span "Cancel" at bounding box center [796, 465] width 29 height 12
type textarea "*"
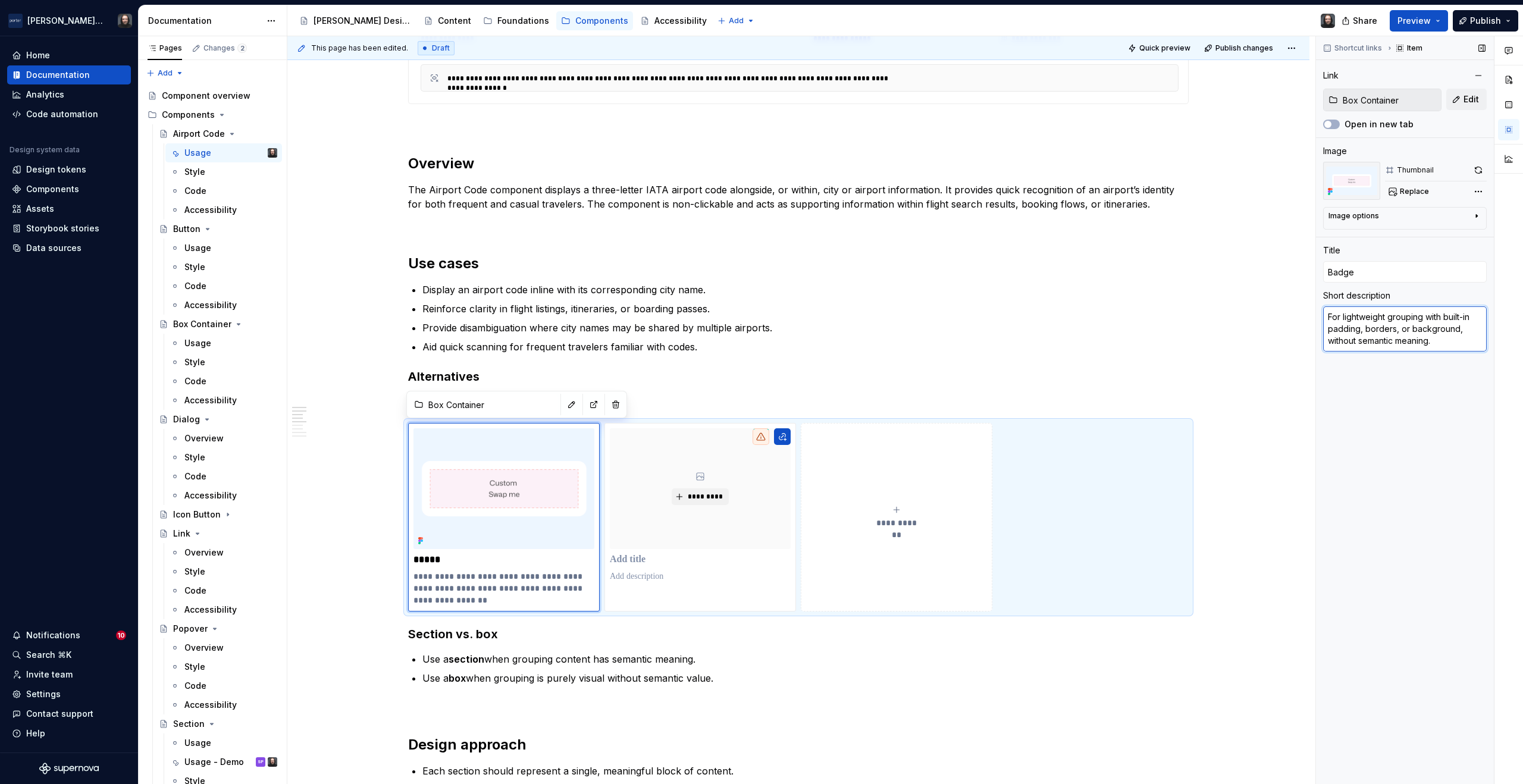
click at [1385, 324] on textarea "For lightweight grouping with built-in padding, borders, or background, without…" at bounding box center [1405, 329] width 164 height 45
type textarea "*"
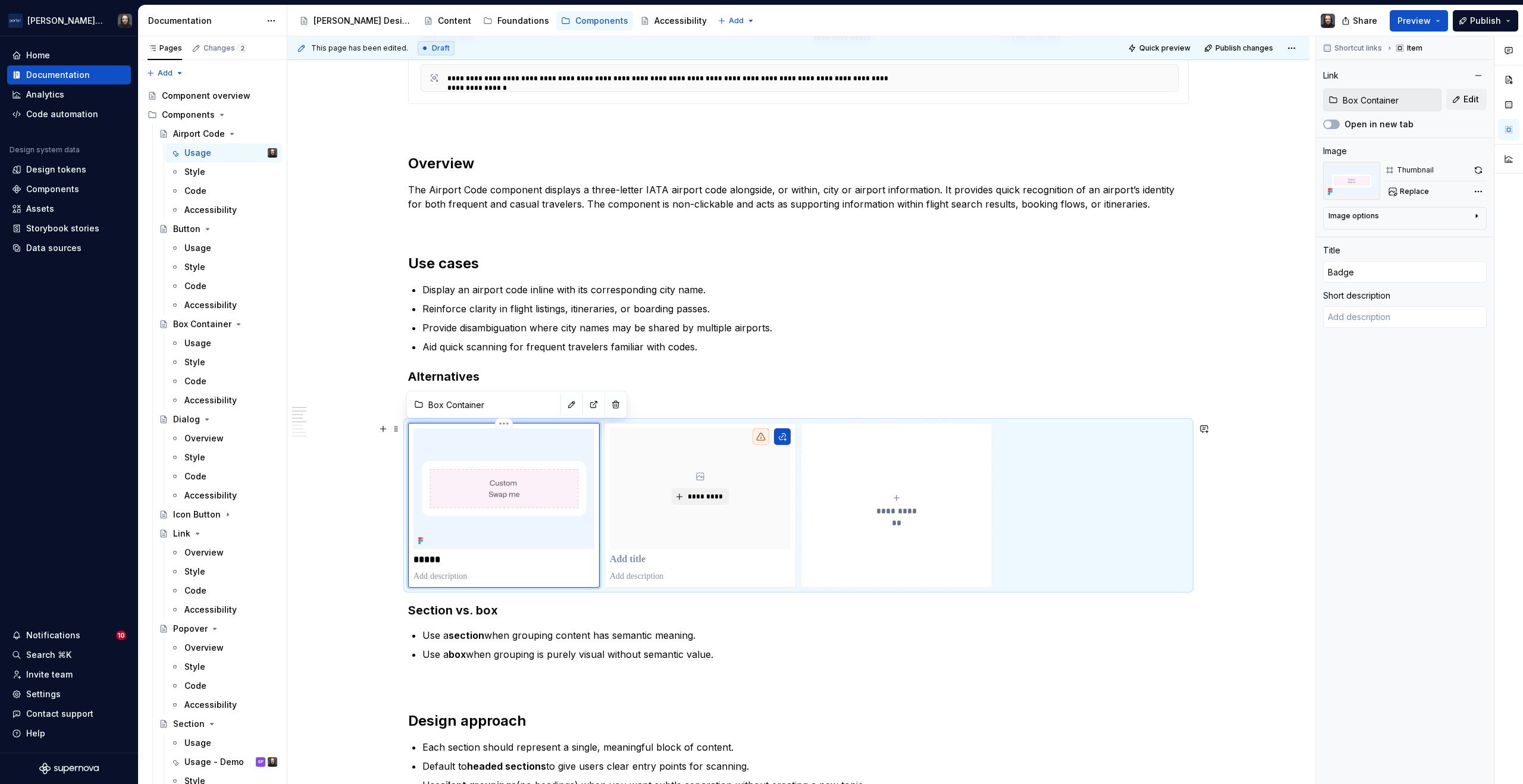
click at [515, 482] on img at bounding box center [503, 489] width 181 height 121
click at [1478, 191] on div "Comments Open comments No comments yet Select ‘Comment’ from the block context …" at bounding box center [1420, 411] width 207 height 749
click at [1391, 319] on div "Remove image" at bounding box center [1410, 319] width 137 height 12
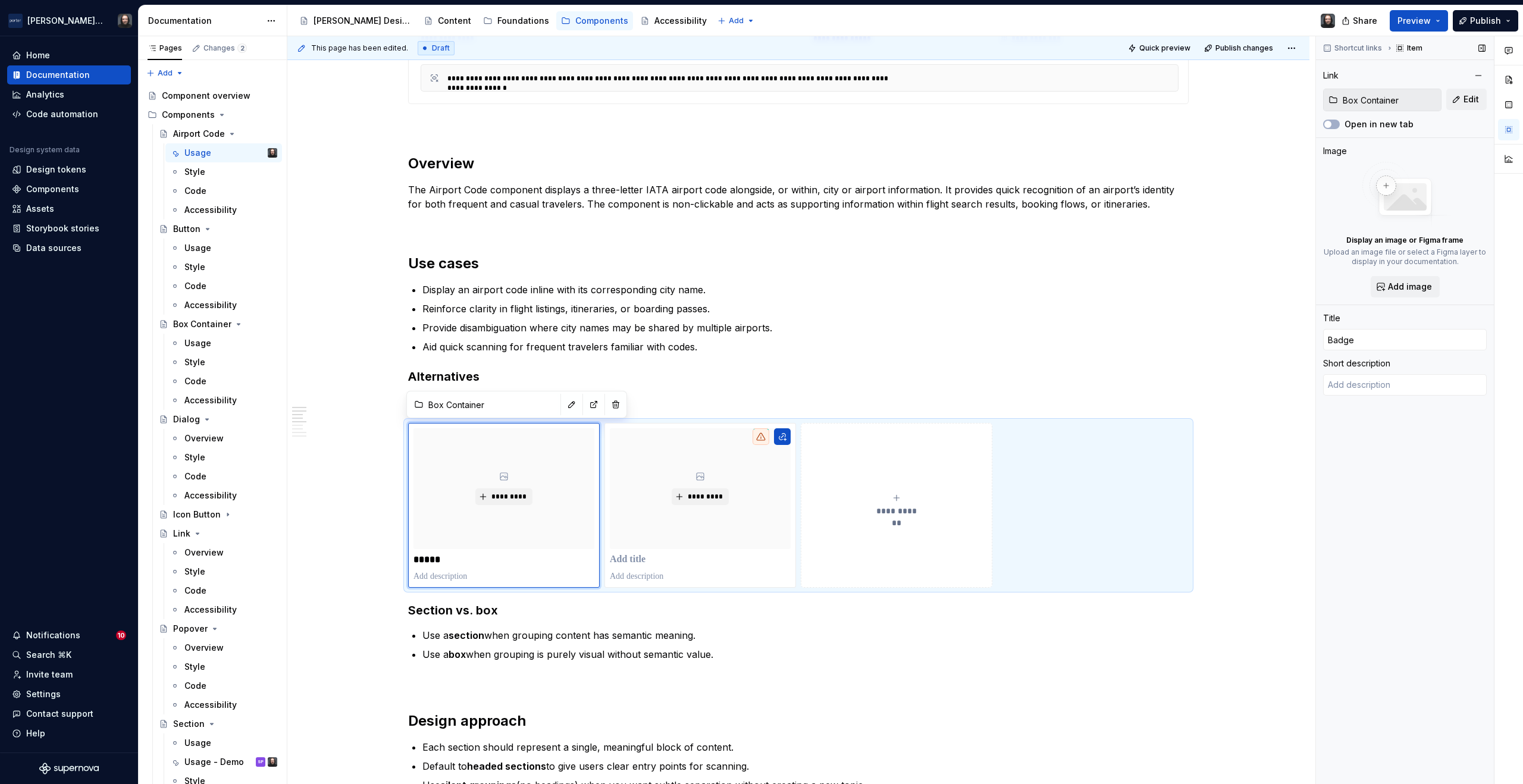
click at [1406, 99] on input "Box Container" at bounding box center [1389, 100] width 103 height 21
click at [1477, 77] on button "button" at bounding box center [1479, 76] width 17 height 17
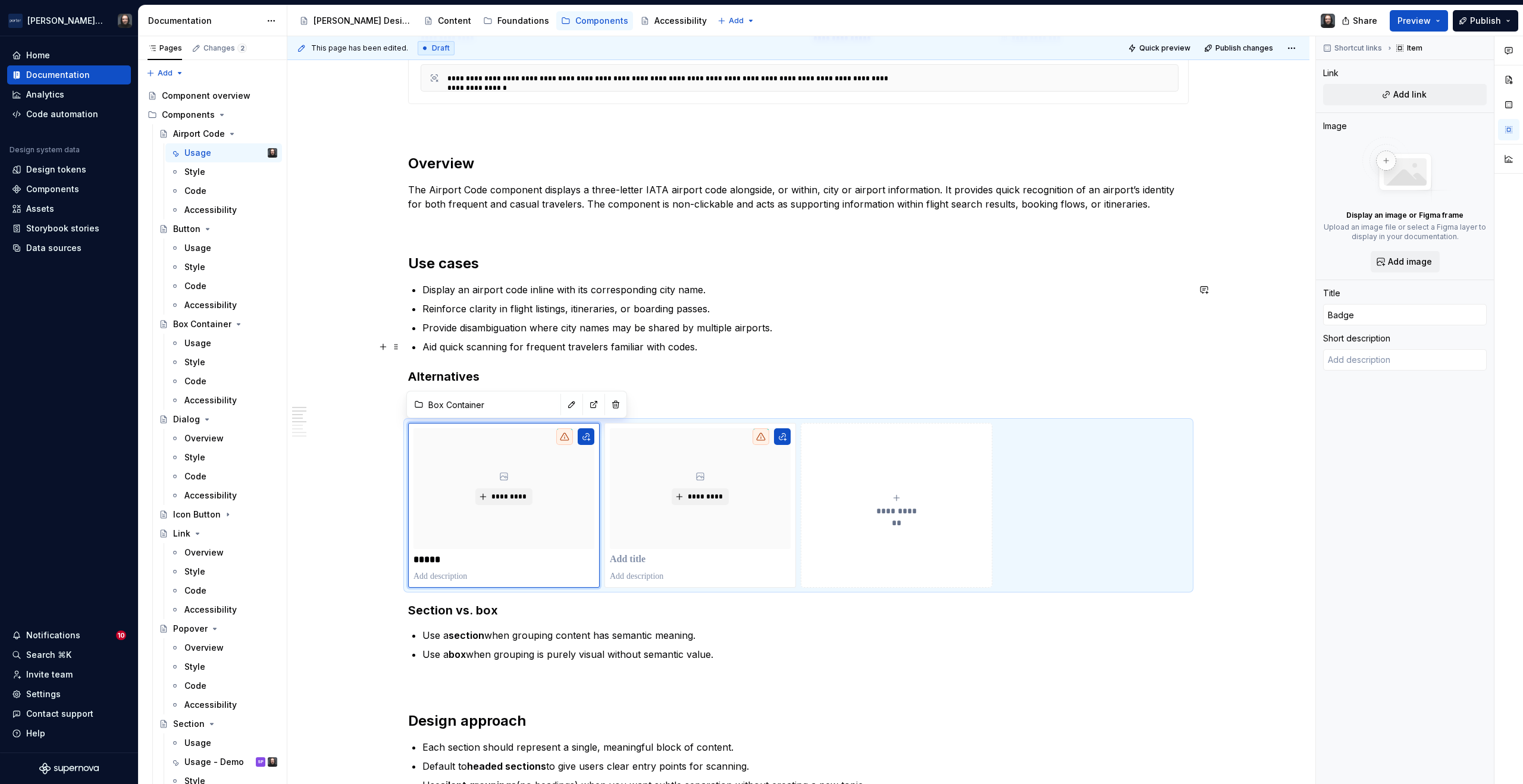
type textarea "*"
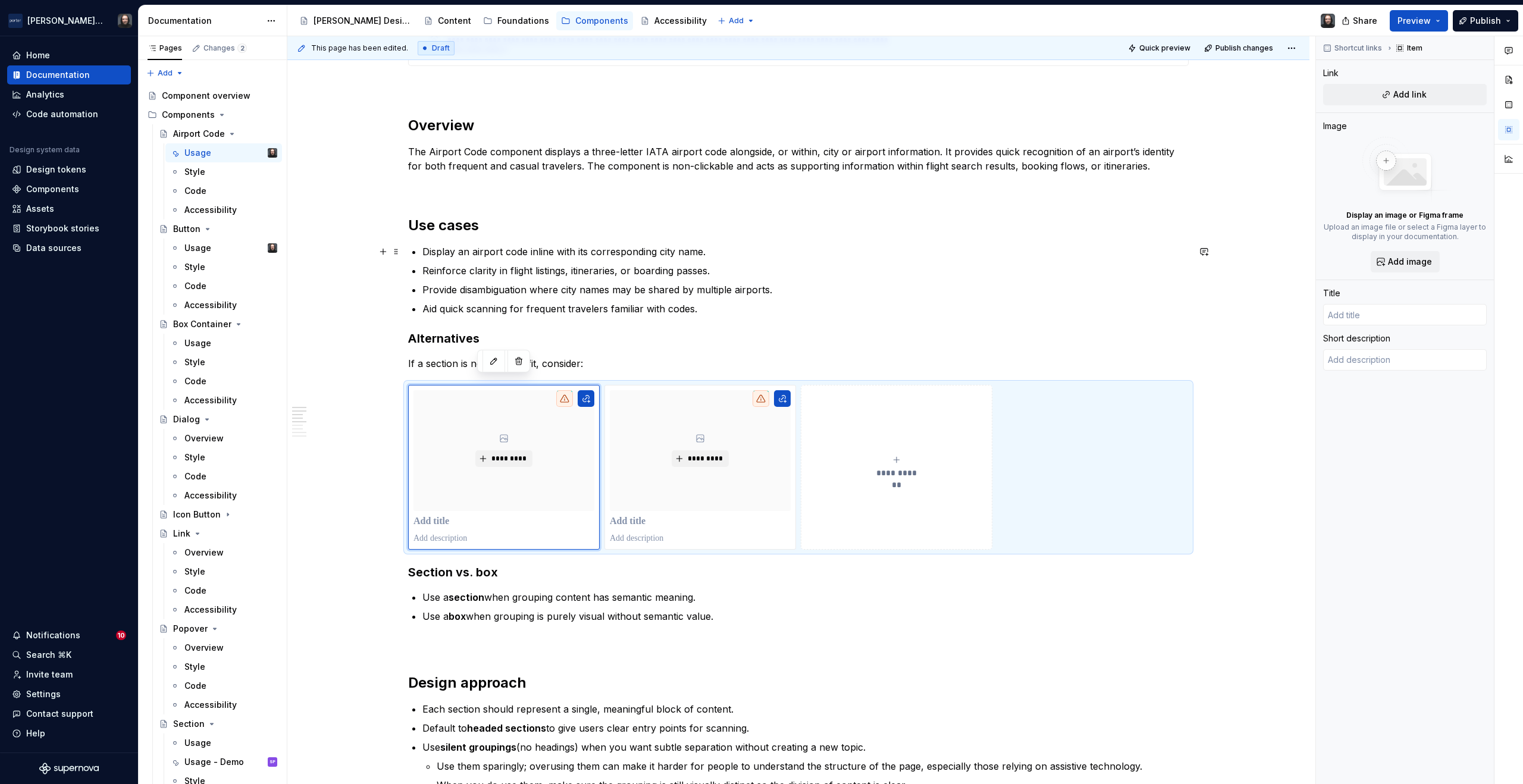
scroll to position [855, 0]
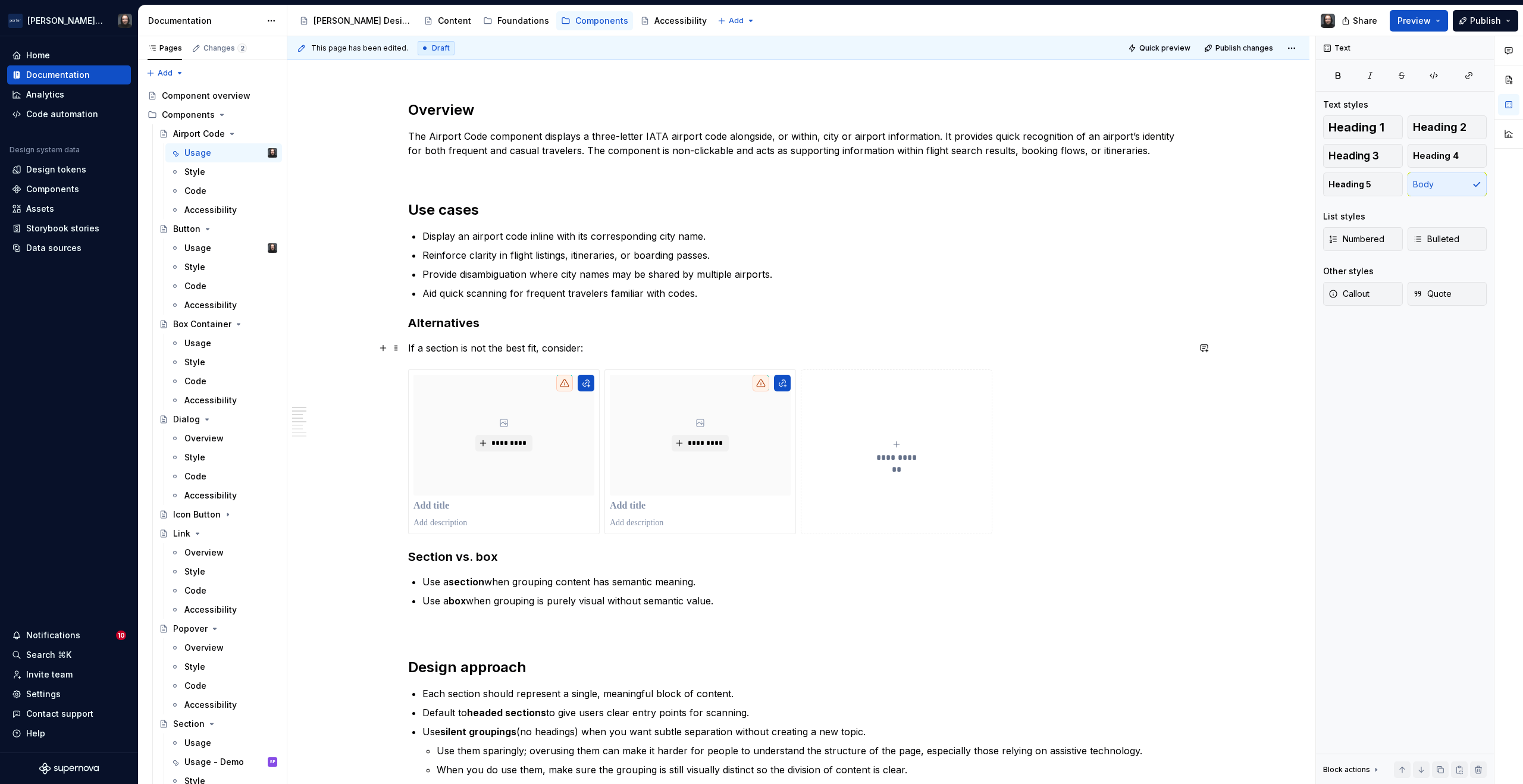
click at [597, 350] on p "If a section is not the best fit, consider:" at bounding box center [799, 348] width 780 height 14
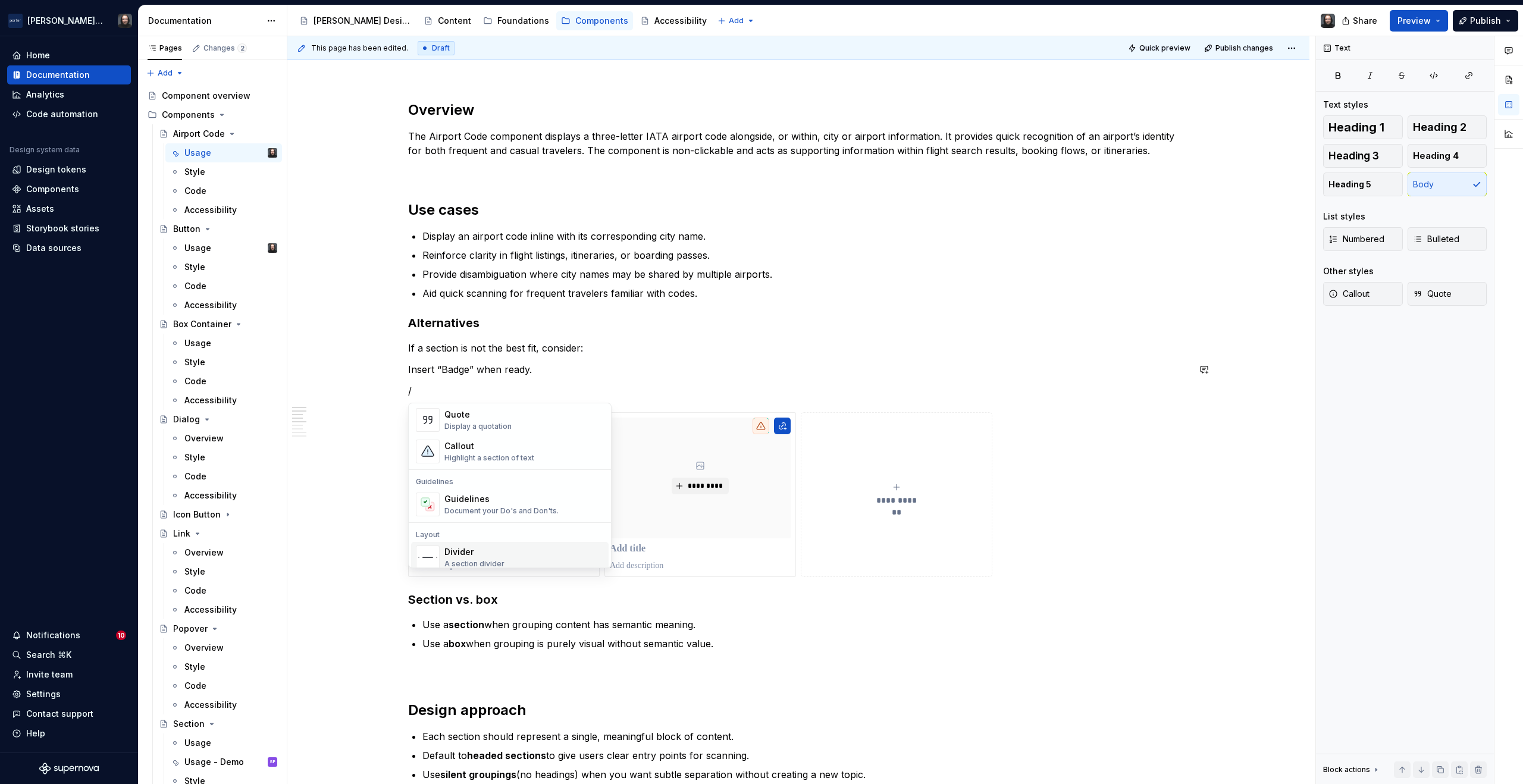
scroll to position [262, 0]
click at [516, 461] on div "Highlight a section of text" at bounding box center [489, 466] width 90 height 10
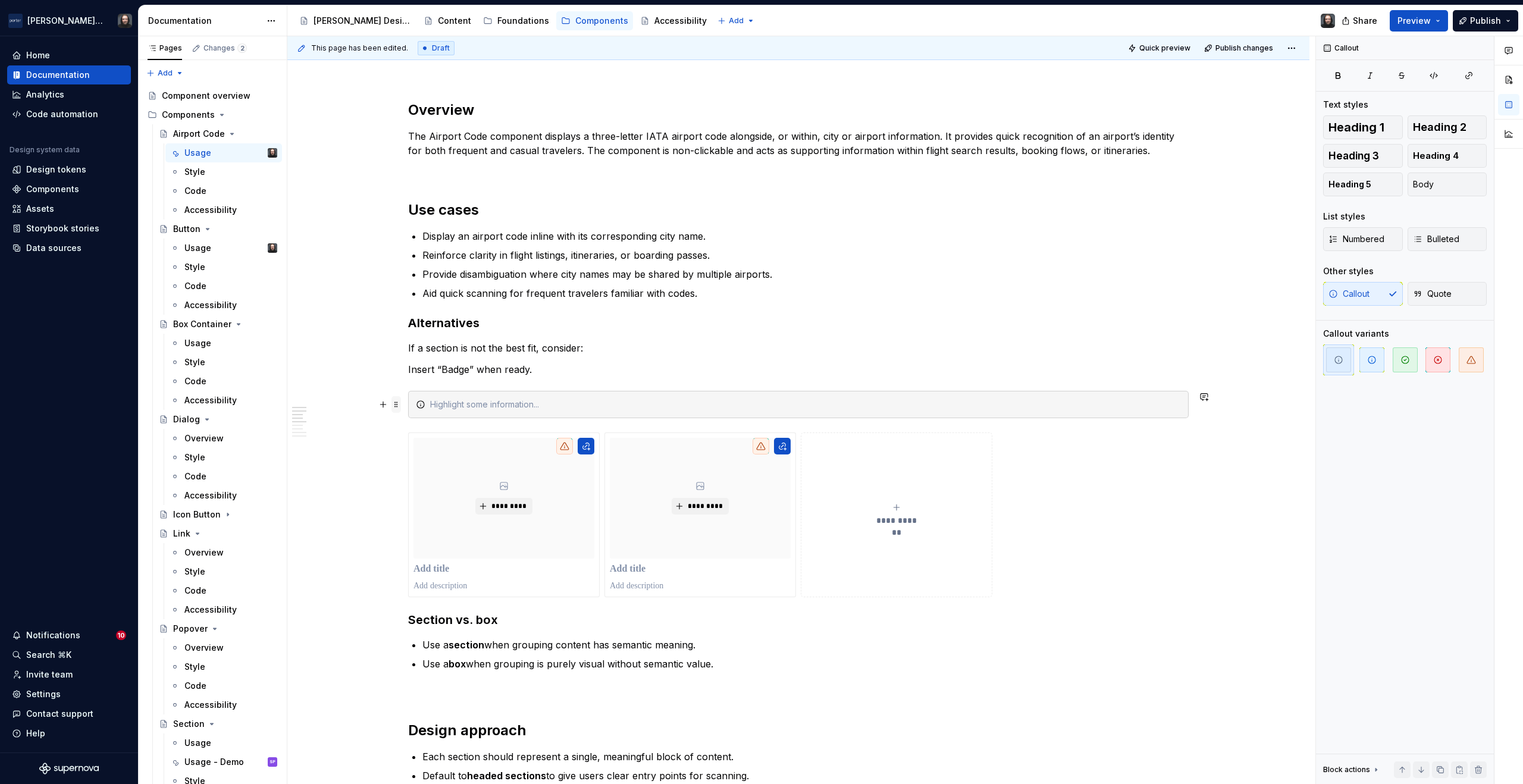
click at [397, 404] on span at bounding box center [397, 405] width 10 height 17
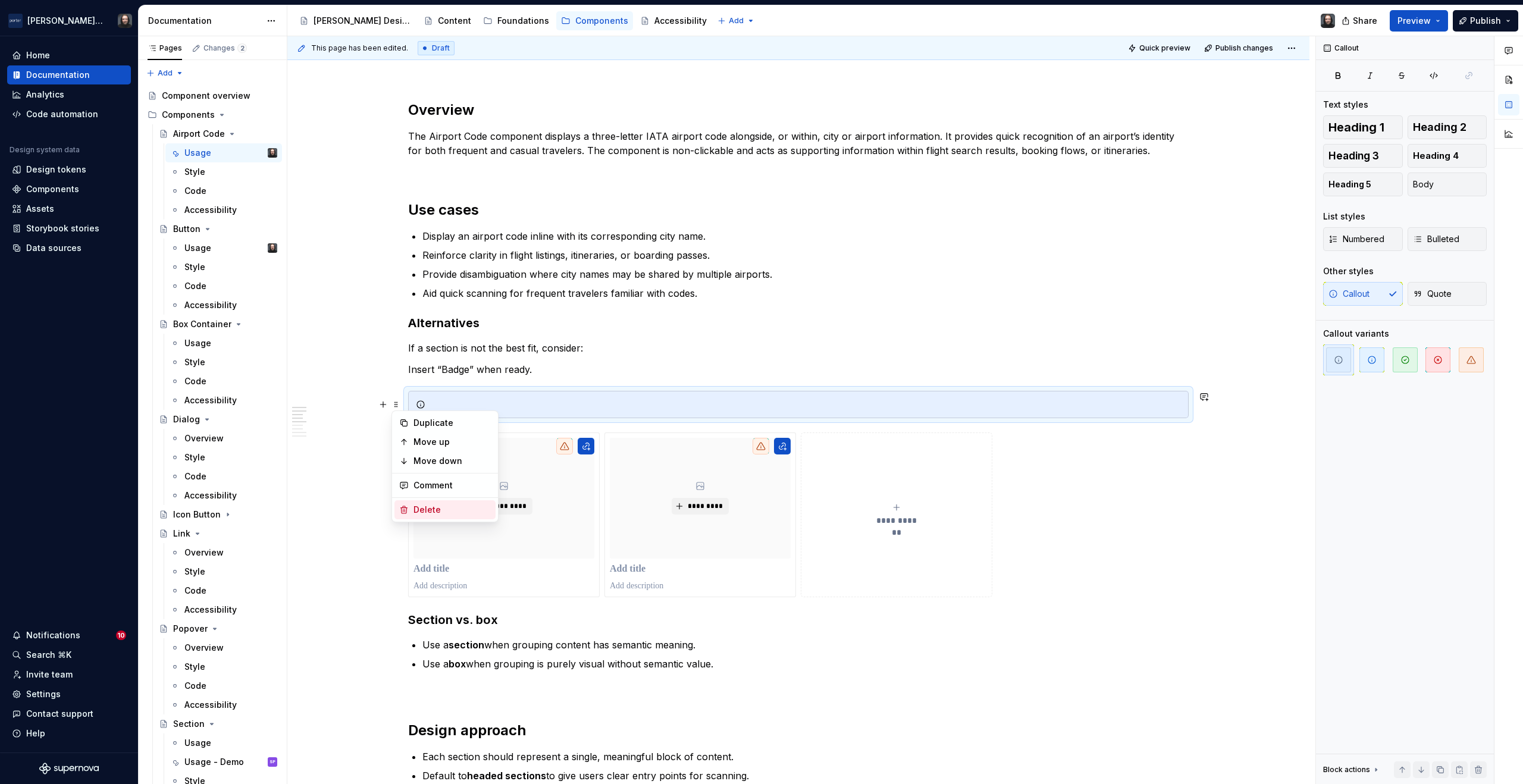
click at [437, 510] on div "Delete" at bounding box center [452, 510] width 77 height 12
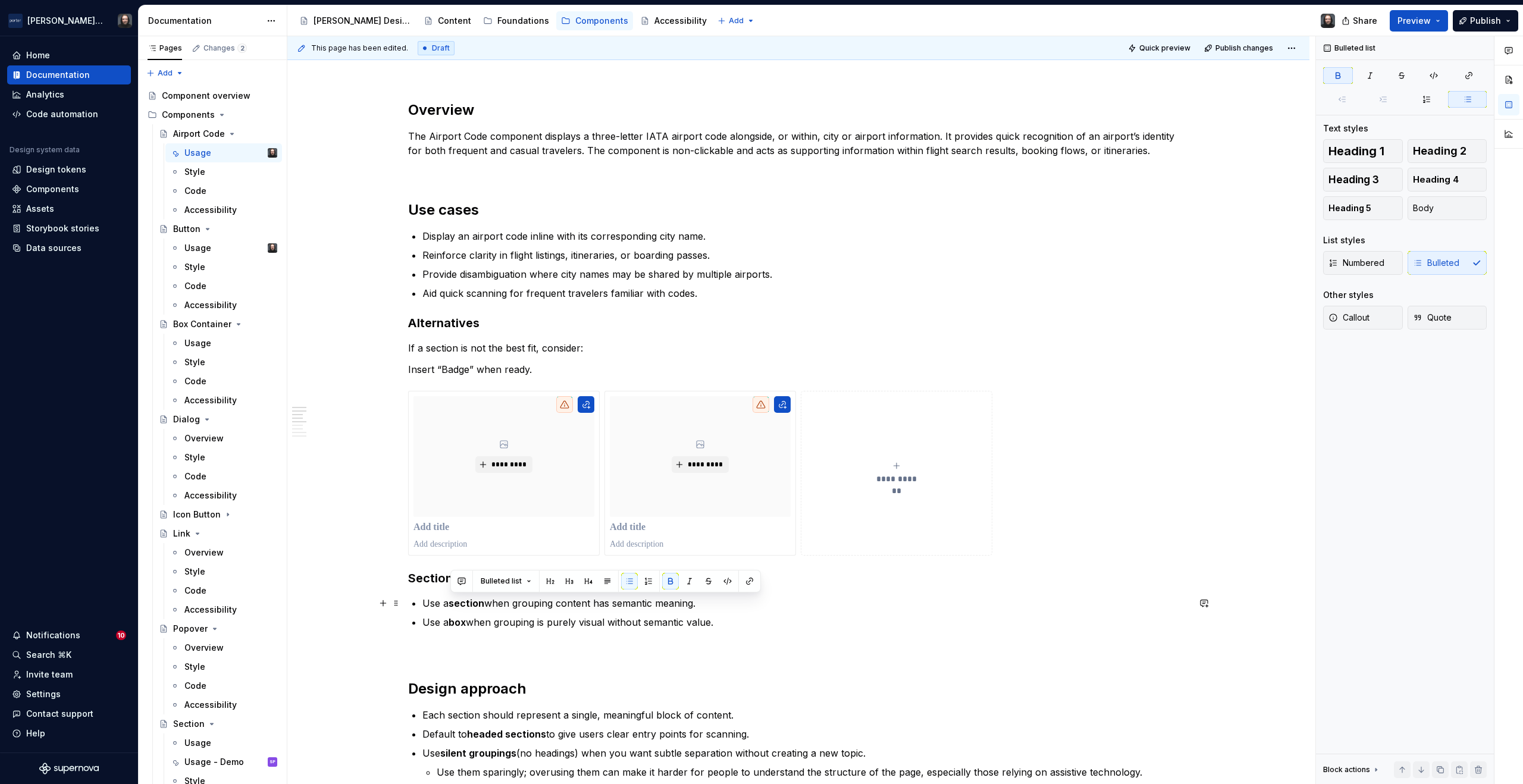
drag, startPoint x: 482, startPoint y: 605, endPoint x: 453, endPoint y: 608, distance: 29.2
click at [453, 608] on p "Use a section when grouping content has semantic meaning." at bounding box center [806, 603] width 766 height 14
drag, startPoint x: 667, startPoint y: 605, endPoint x: 505, endPoint y: 605, distance: 162.0
click at [505, 605] on p "Use airport code when grouping content has semantic meaning." at bounding box center [806, 603] width 766 height 14
click at [458, 624] on strong "box" at bounding box center [457, 622] width 18 height 12
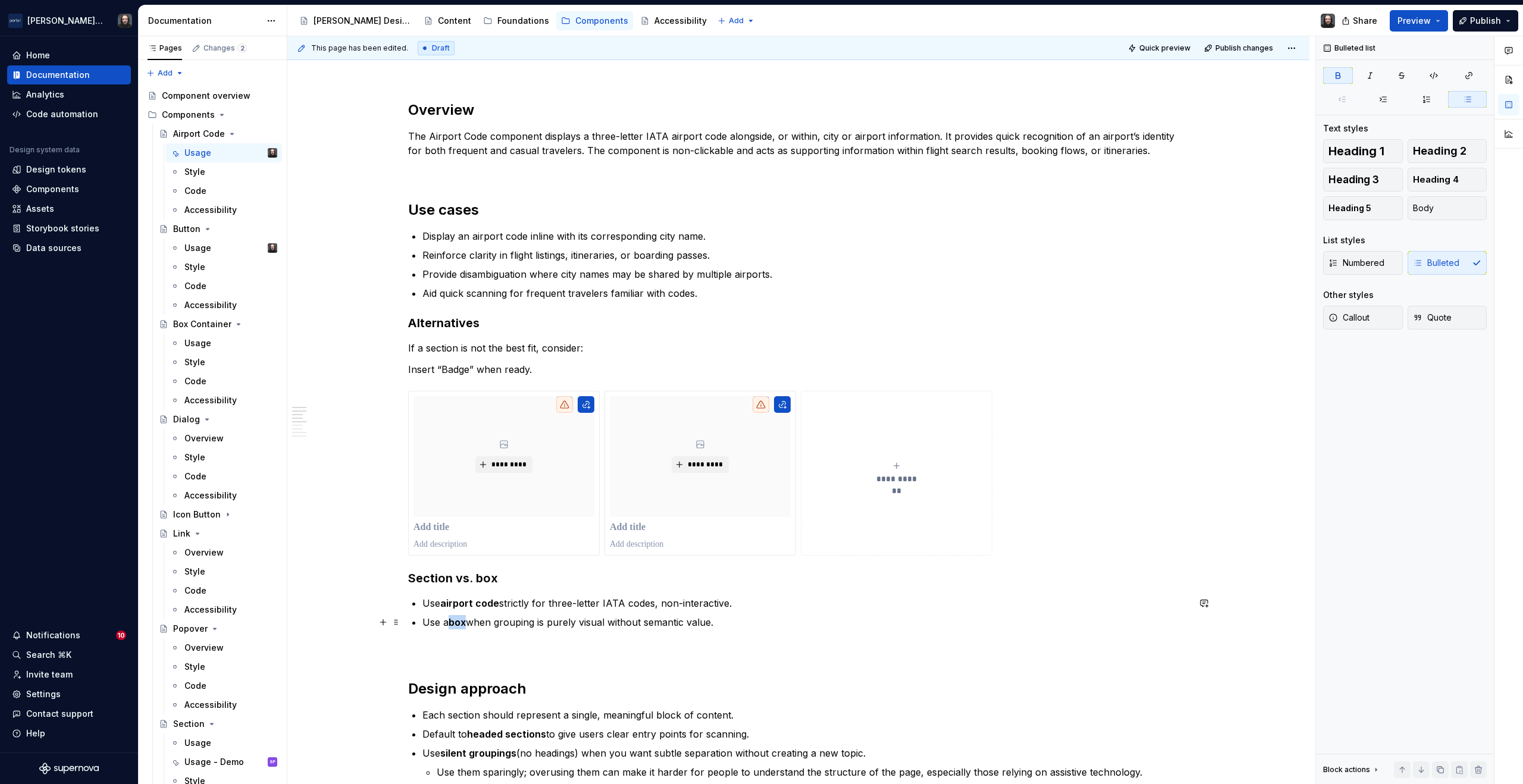
click at [458, 624] on strong "box" at bounding box center [457, 622] width 18 height 12
drag, startPoint x: 706, startPoint y: 626, endPoint x: 476, endPoint y: 629, distance: 230.0
click at [476, 629] on p "Use badge when grouping is purely visual without semantic value." at bounding box center [806, 622] width 766 height 14
drag, startPoint x: 788, startPoint y: 623, endPoint x: 420, endPoint y: 624, distance: 368.0
click at [420, 624] on div "**********" at bounding box center [799, 469] width 780 height 2121
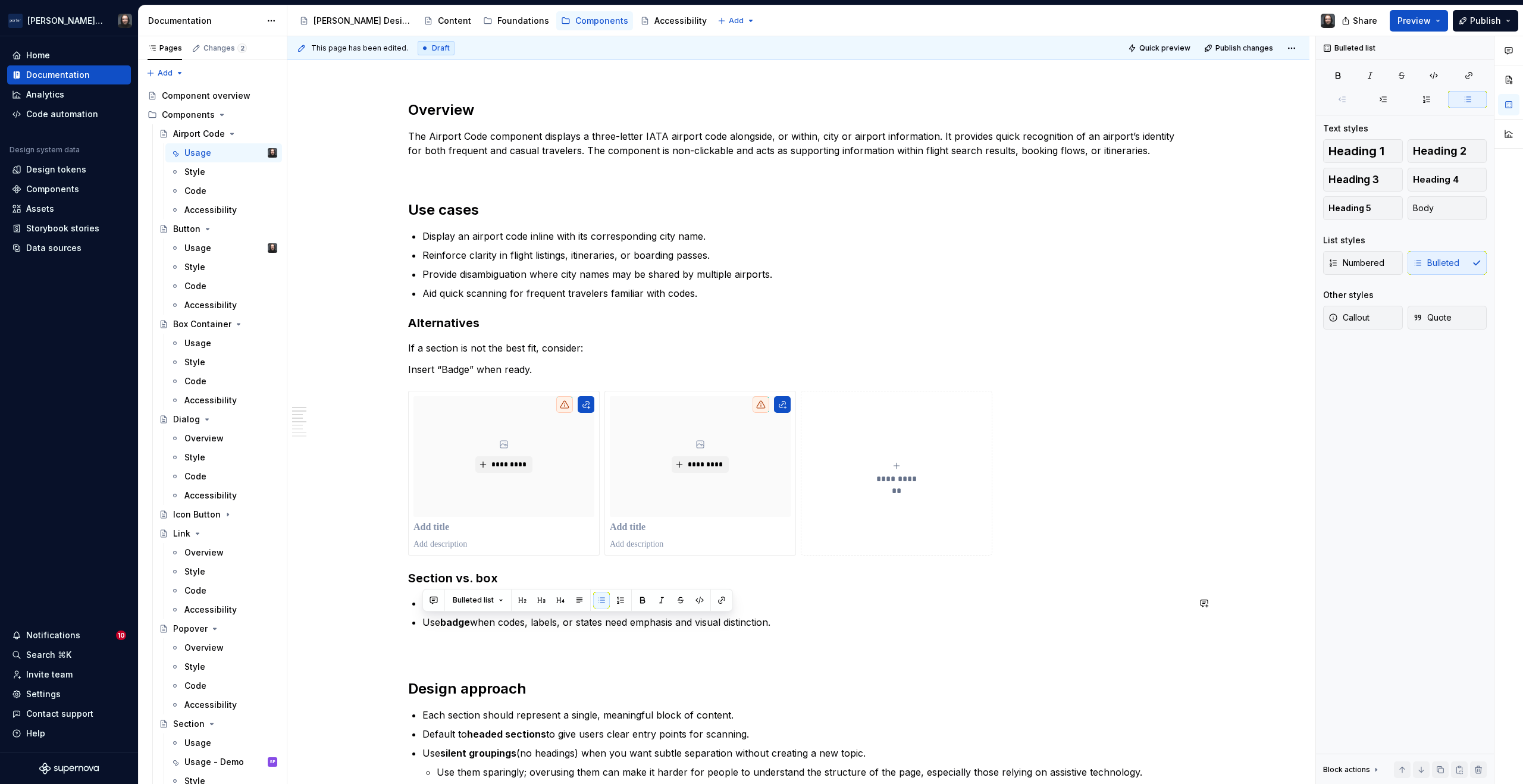
copy p "Use badge when codes, labels, or states need emphasis and visual distinction."
click at [386, 622] on button "button" at bounding box center [383, 622] width 17 height 17
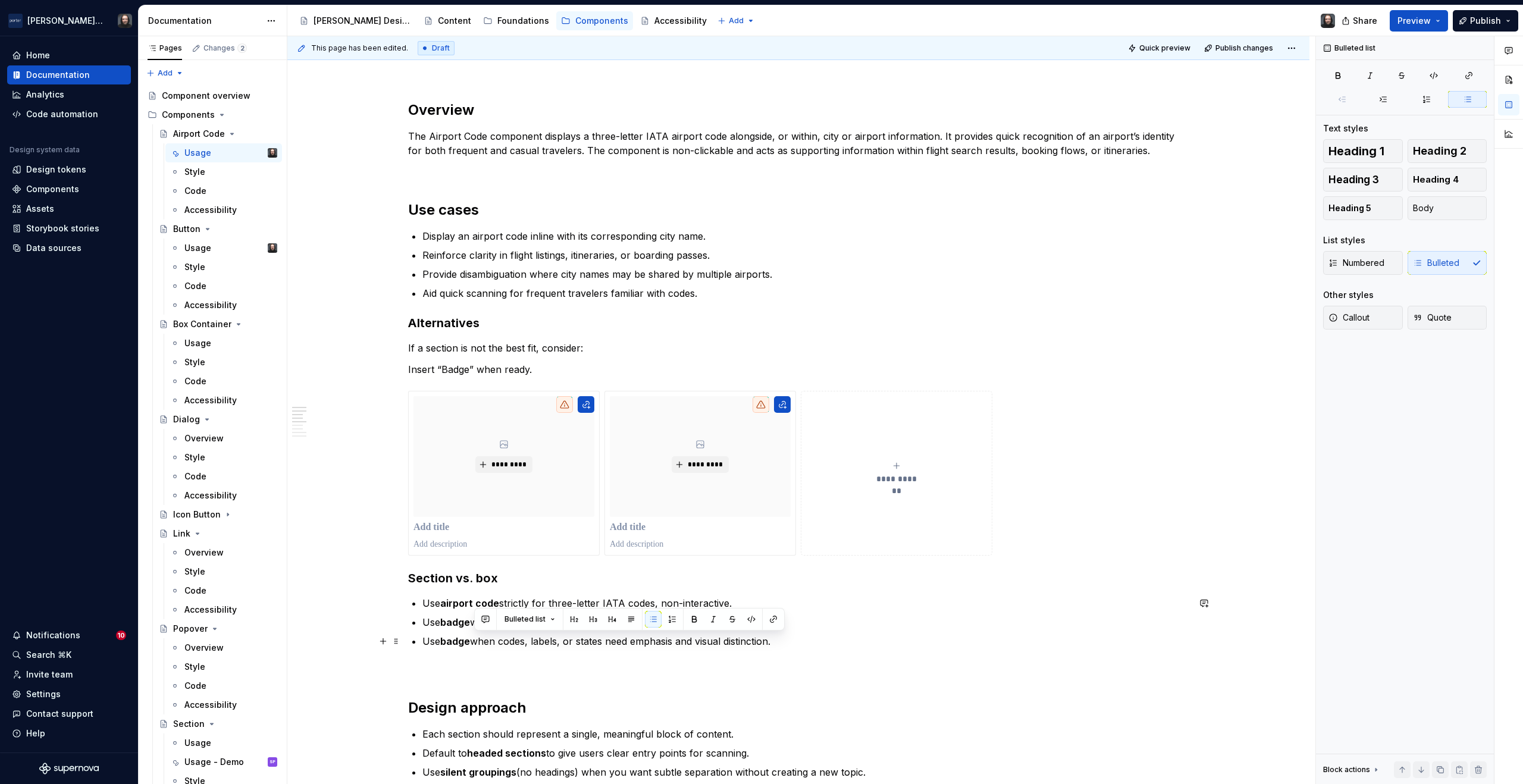
drag, startPoint x: 738, startPoint y: 642, endPoint x: 476, endPoint y: 642, distance: 262.0
click at [476, 642] on p "Use badge when codes, labels, or states need emphasis and visual distinction." at bounding box center [806, 641] width 766 height 14
click at [458, 641] on strong "badge" at bounding box center [455, 641] width 30 height 12
click at [1143, 484] on div "**********" at bounding box center [799, 473] width 780 height 165
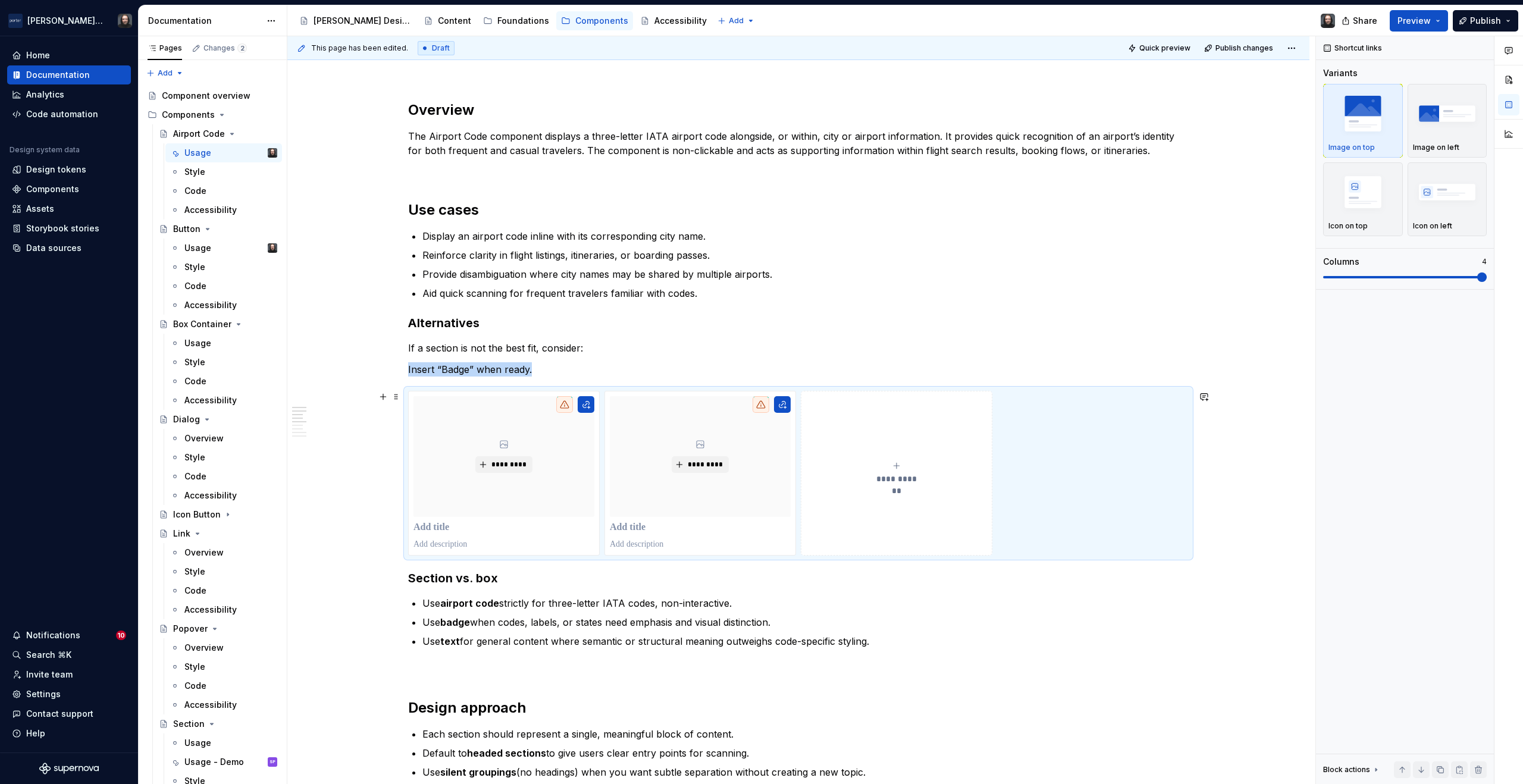
click at [1246, 486] on div "**********" at bounding box center [799, 589] width 1022 height 2417
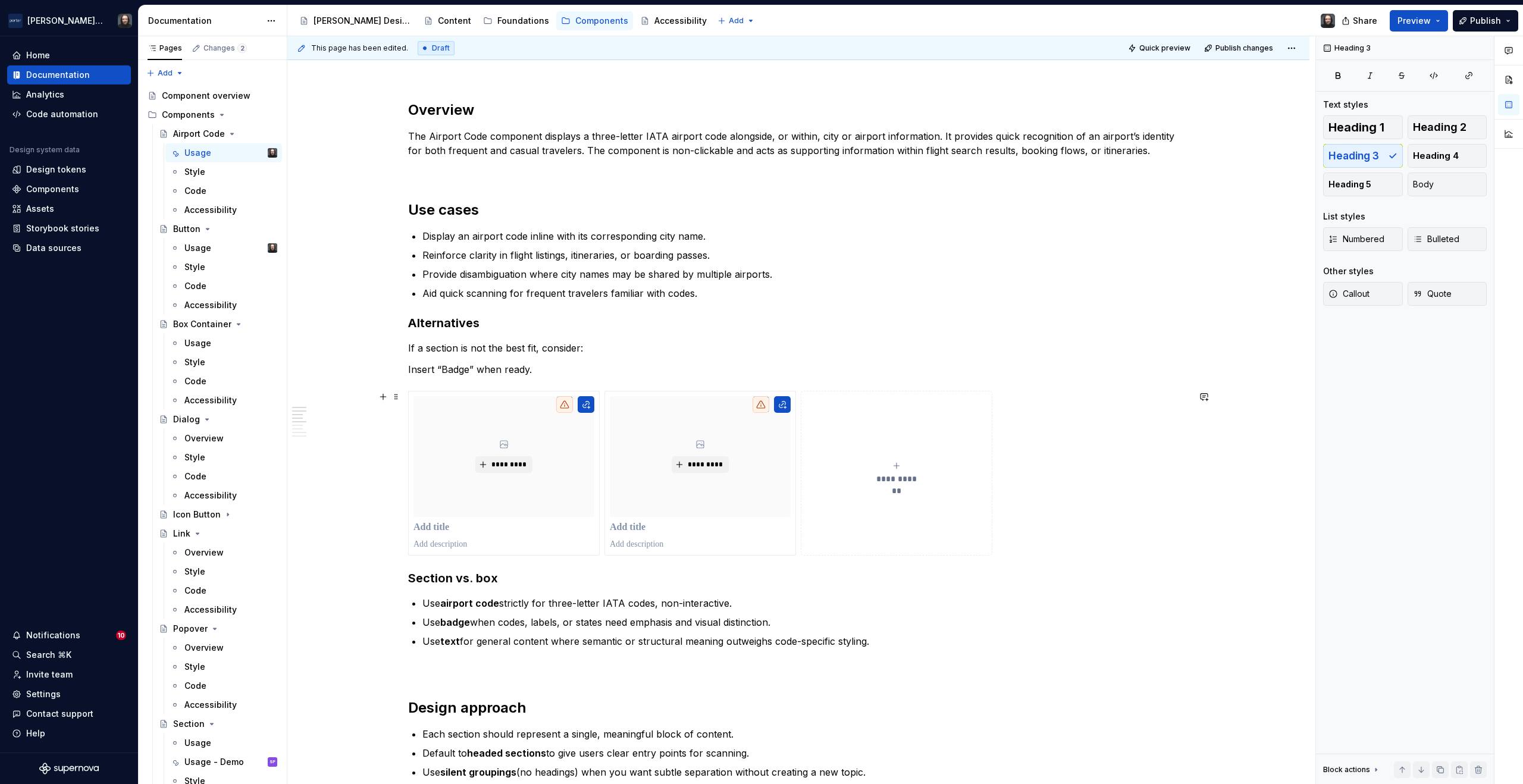
scroll to position [870, 0]
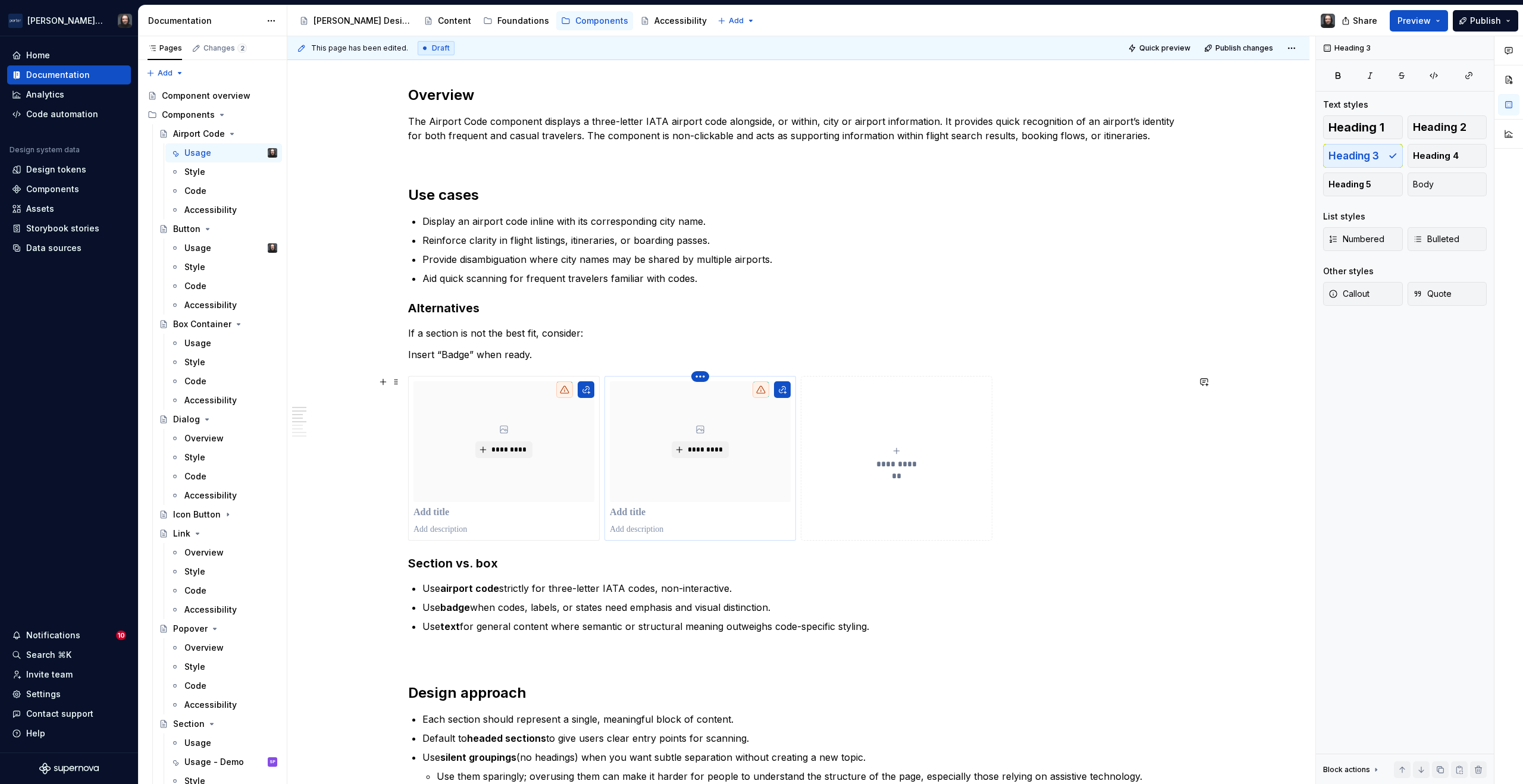
click at [700, 378] on html "Porter Airlines Home Documentation Analytics Code automation Design system data…" at bounding box center [762, 392] width 1523 height 784
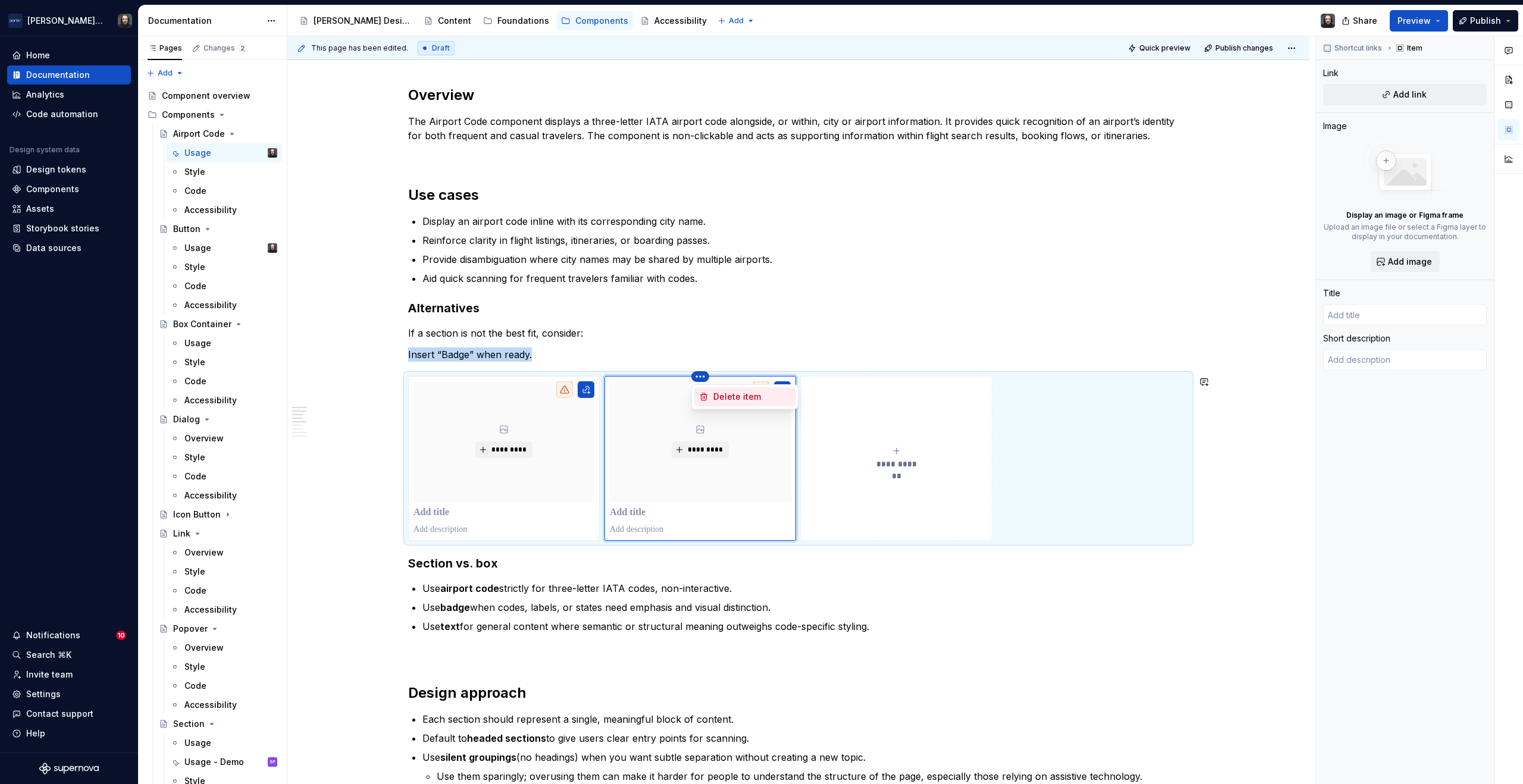
click at [727, 397] on div "Delete item" at bounding box center [752, 397] width 77 height 12
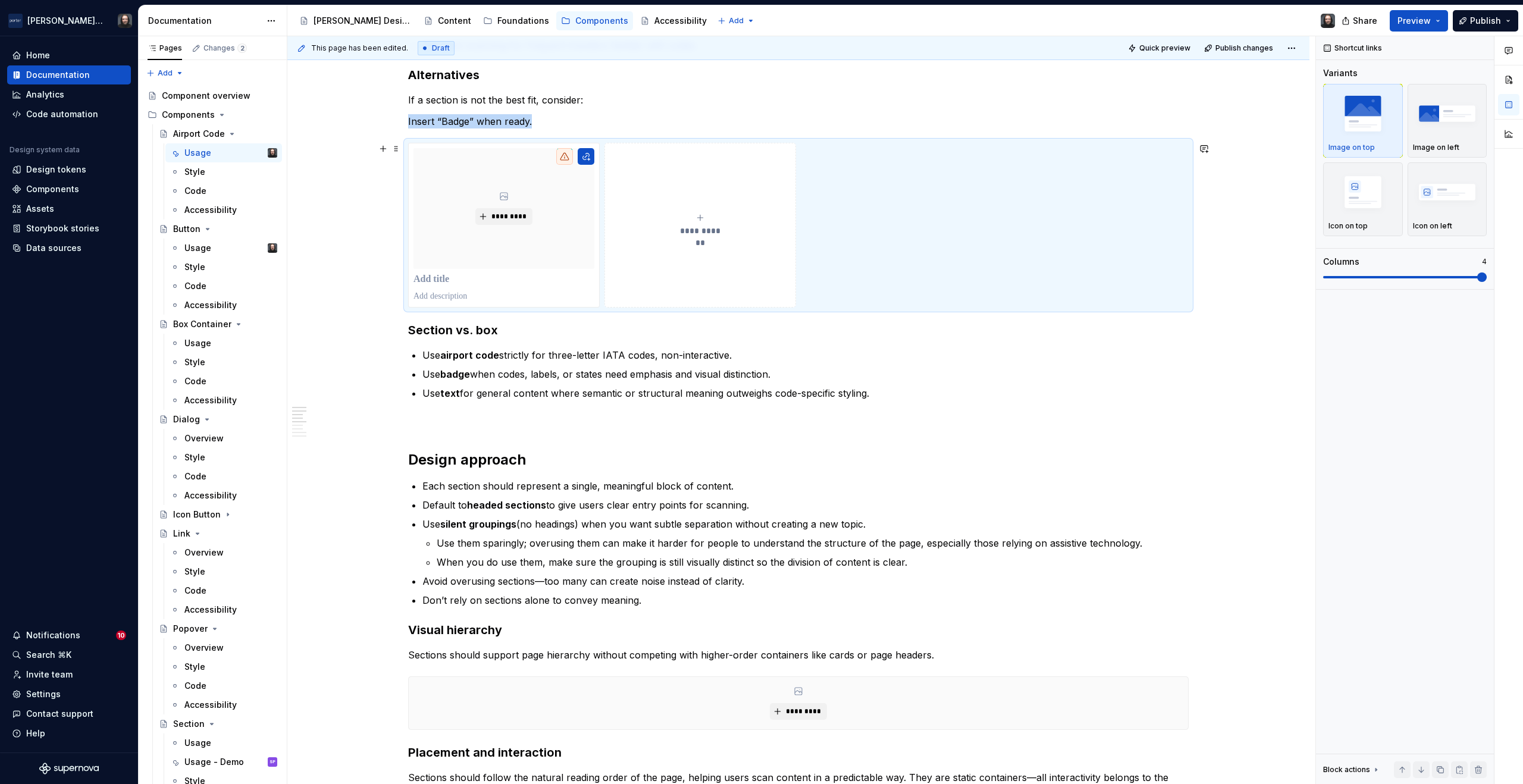
scroll to position [1164, 0]
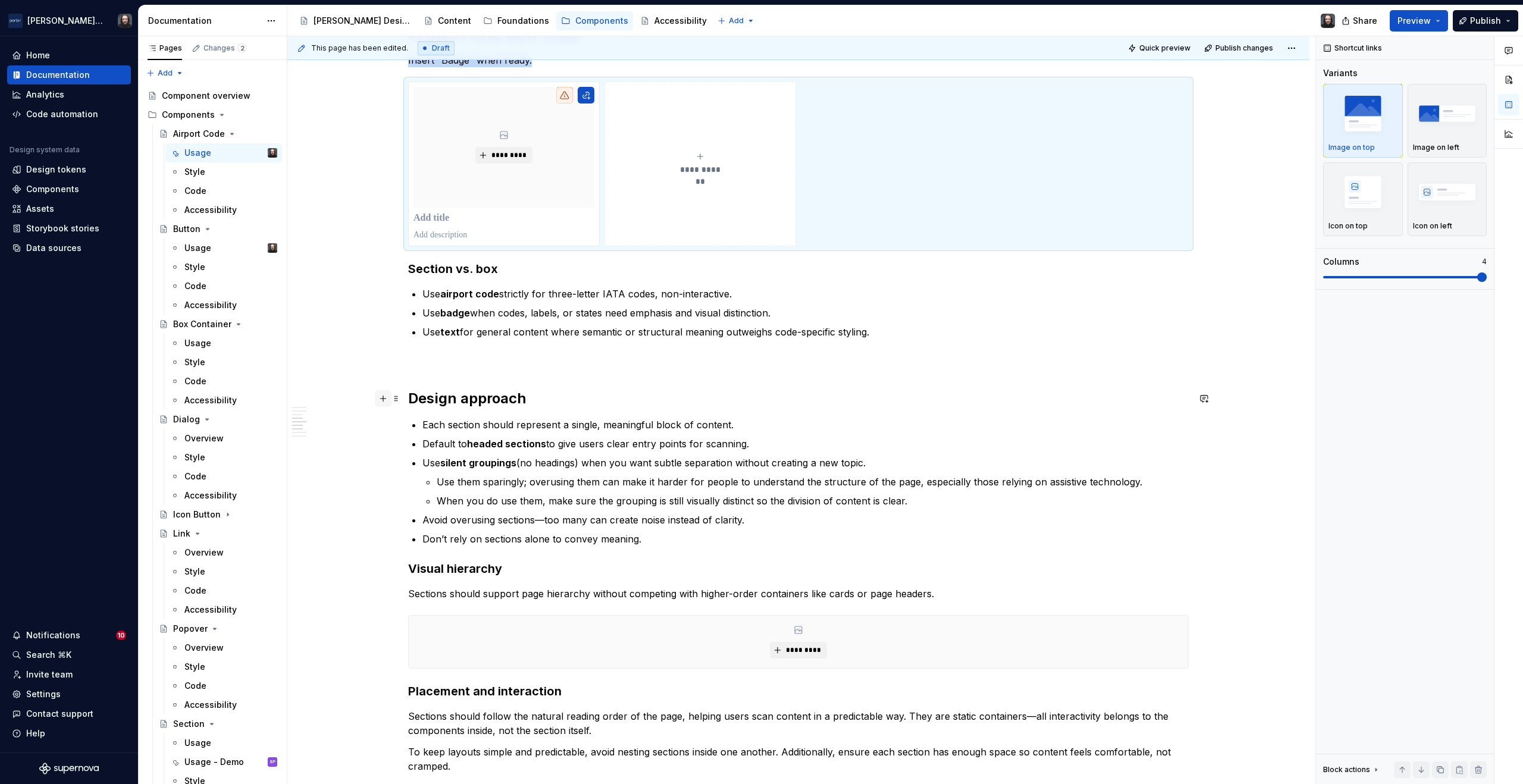
click at [385, 397] on button "button" at bounding box center [383, 399] width 17 height 17
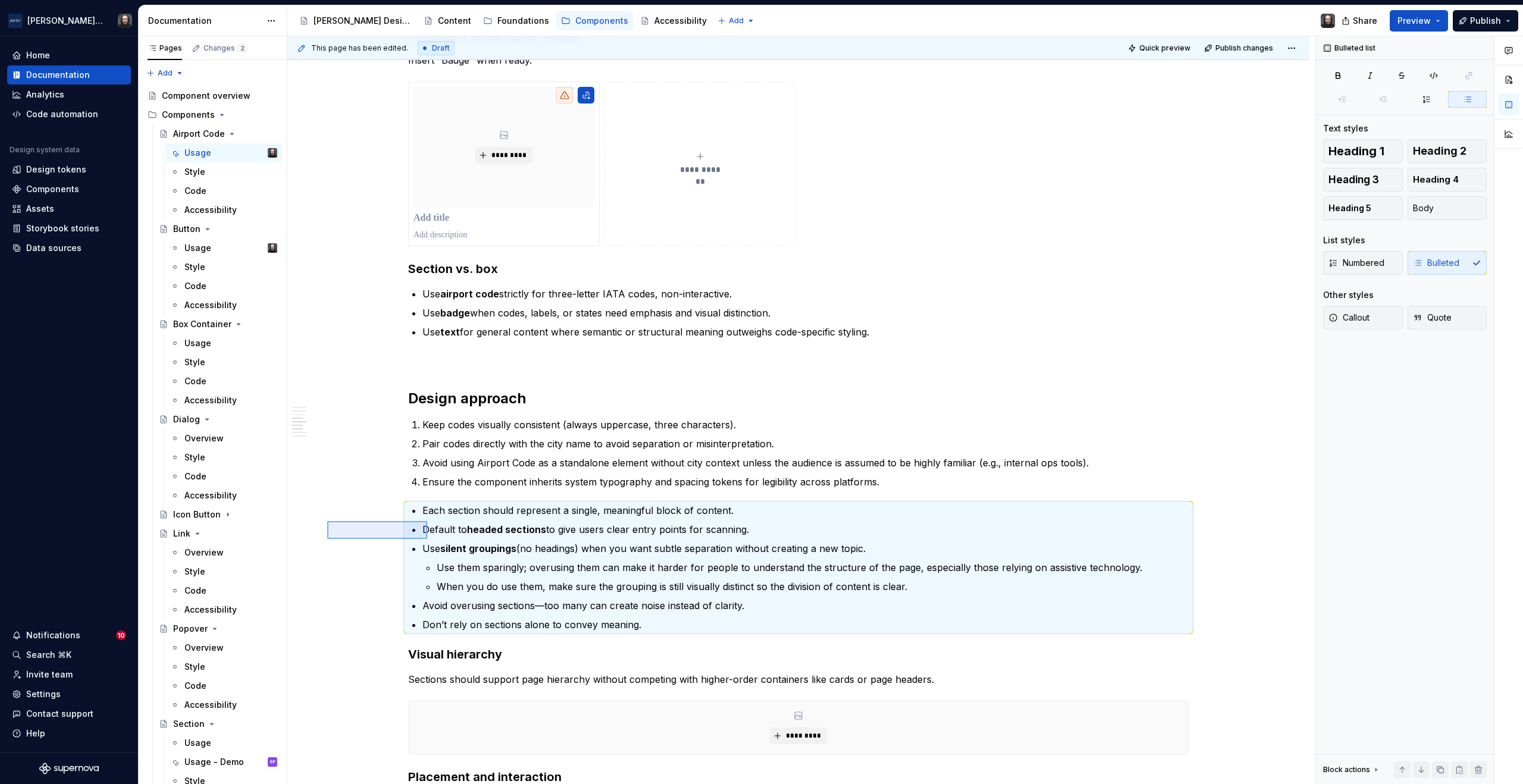
drag, startPoint x: 389, startPoint y: 531, endPoint x: 428, endPoint y: 539, distance: 39.8
click at [428, 539] on div "**********" at bounding box center [802, 411] width 1028 height 749
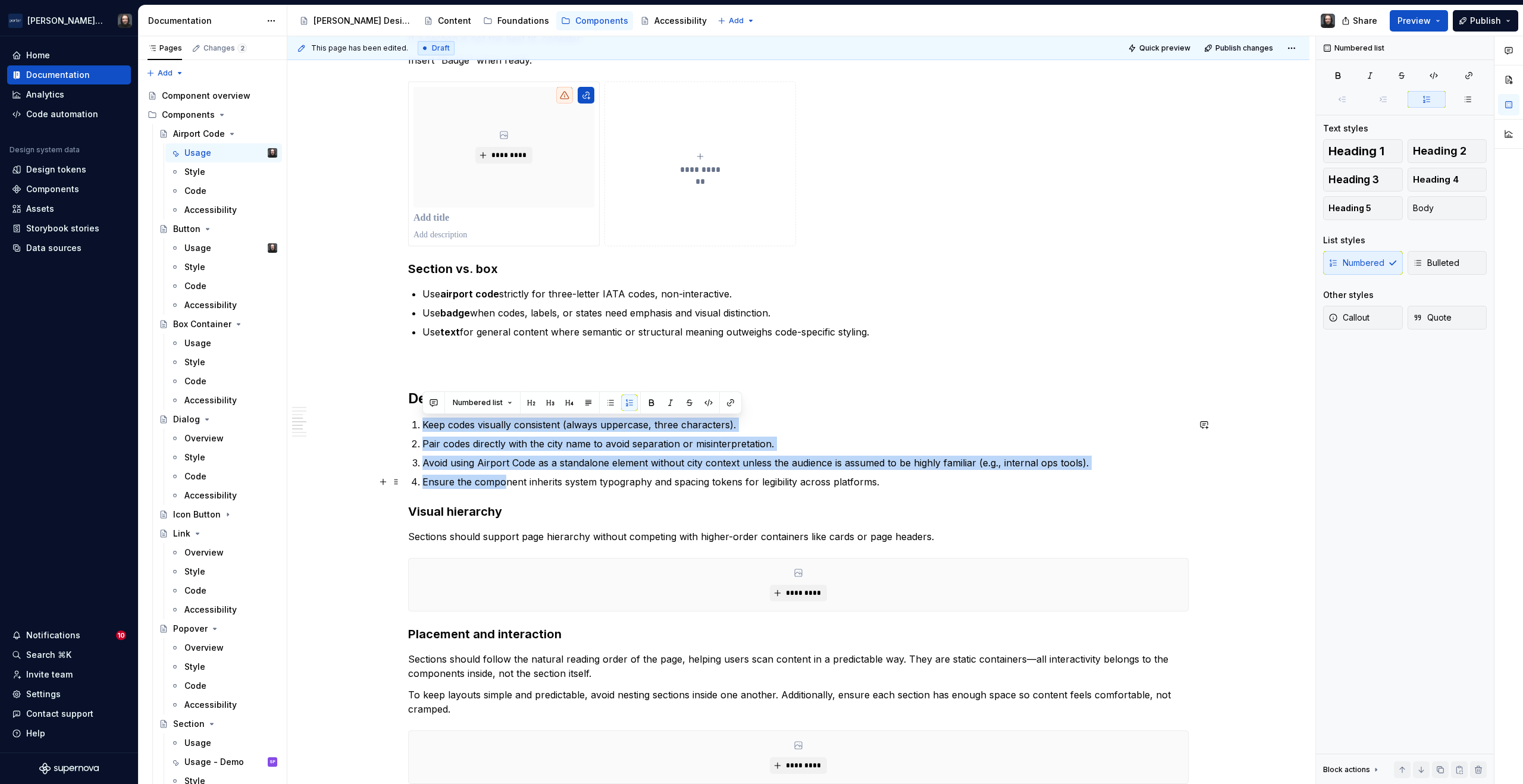
drag, startPoint x: 454, startPoint y: 440, endPoint x: 503, endPoint y: 478, distance: 62.0
click at [501, 478] on ol "Keep codes visually consistent (always uppercase, three characters). Pair codes…" at bounding box center [806, 454] width 766 height 72
click at [610, 401] on button "button" at bounding box center [610, 403] width 17 height 17
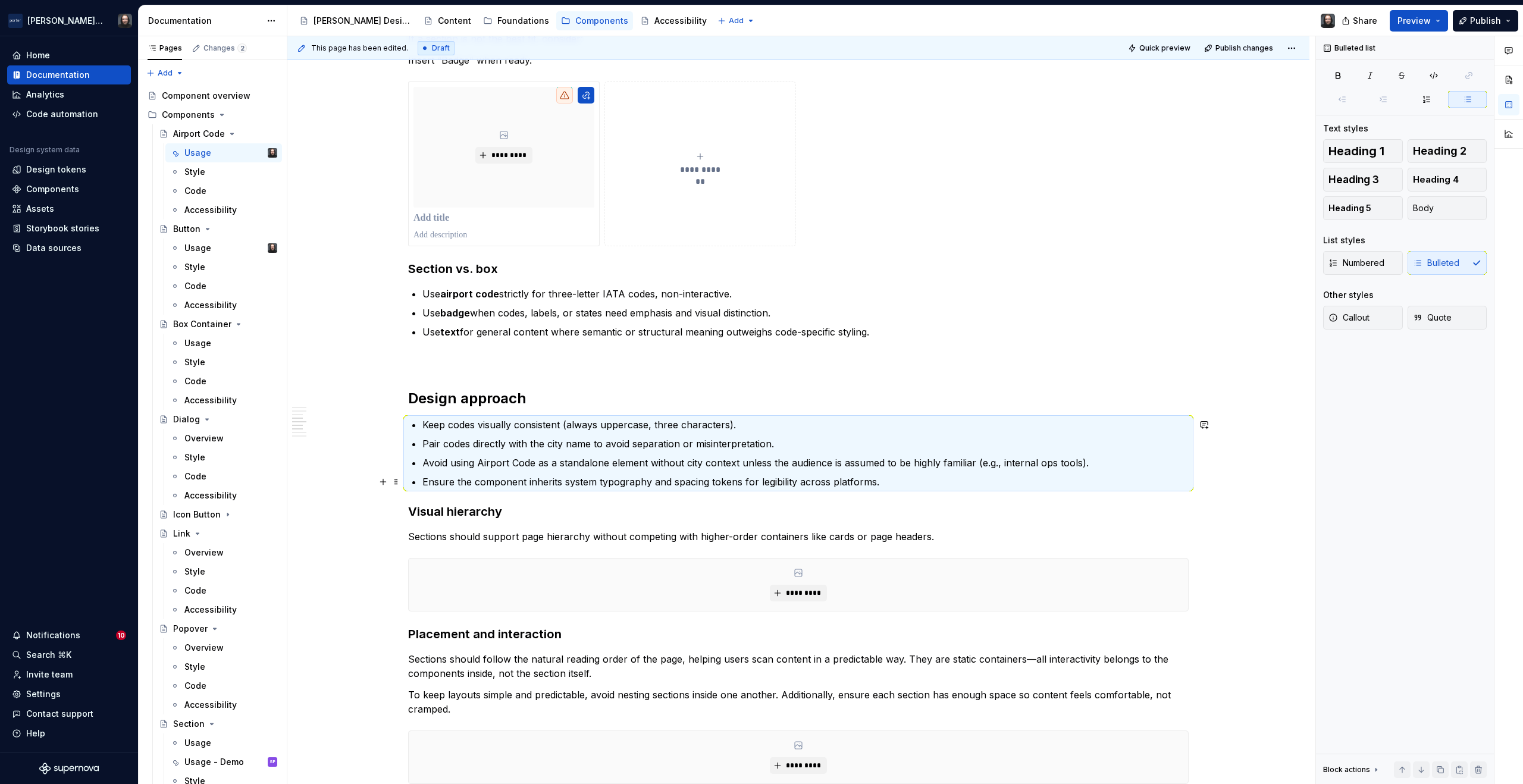
click at [1247, 470] on div "**********" at bounding box center [799, 250] width 1022 height 2360
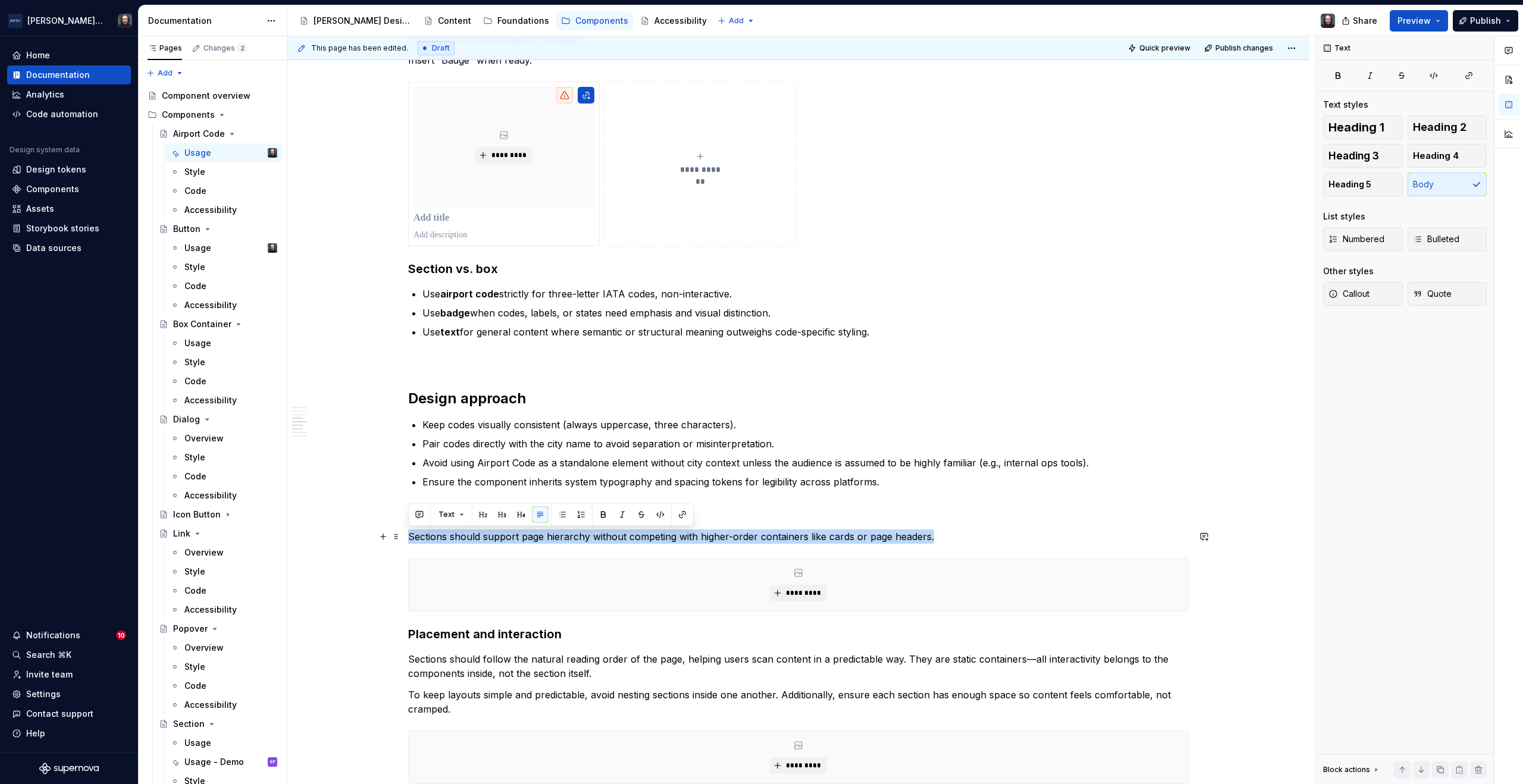
drag, startPoint x: 933, startPoint y: 538, endPoint x: 410, endPoint y: 540, distance: 523.0
click at [410, 540] on p "Sections should support page hierarchy without competing with higher-order cont…" at bounding box center [799, 536] width 780 height 14
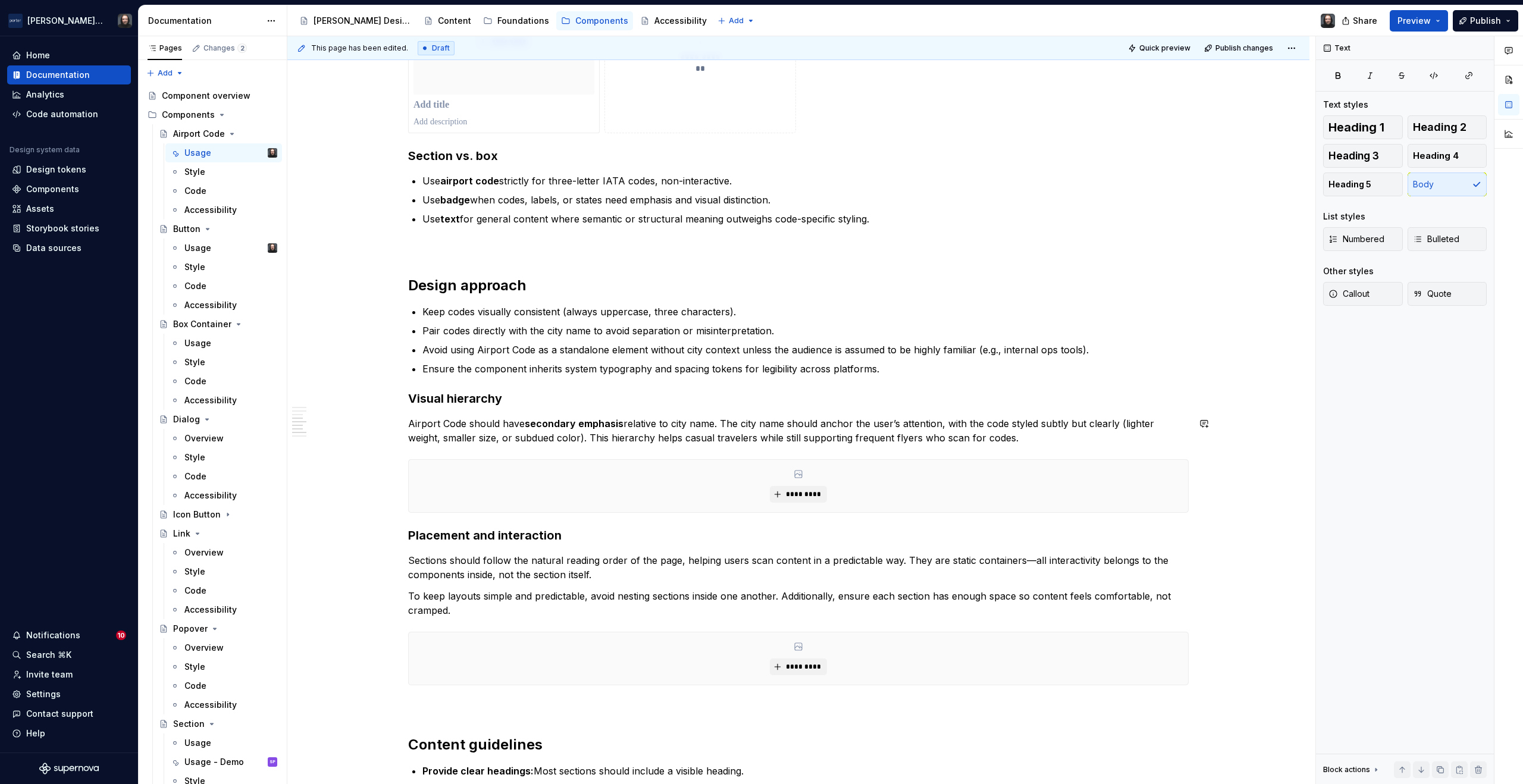
scroll to position [1299, 0]
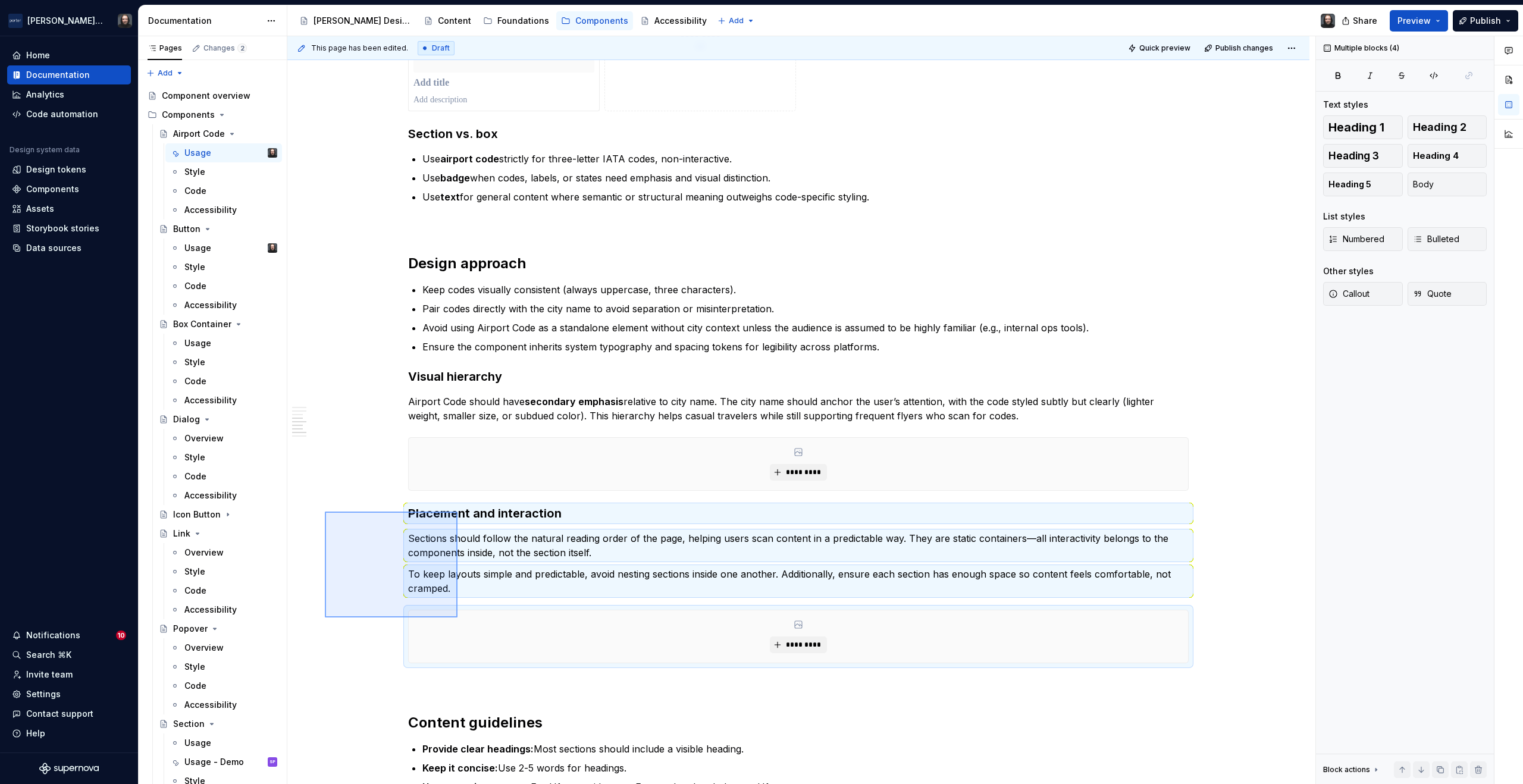
drag, startPoint x: 438, startPoint y: 605, endPoint x: 458, endPoint y: 619, distance: 24.4
click at [458, 619] on div "**********" at bounding box center [802, 411] width 1028 height 749
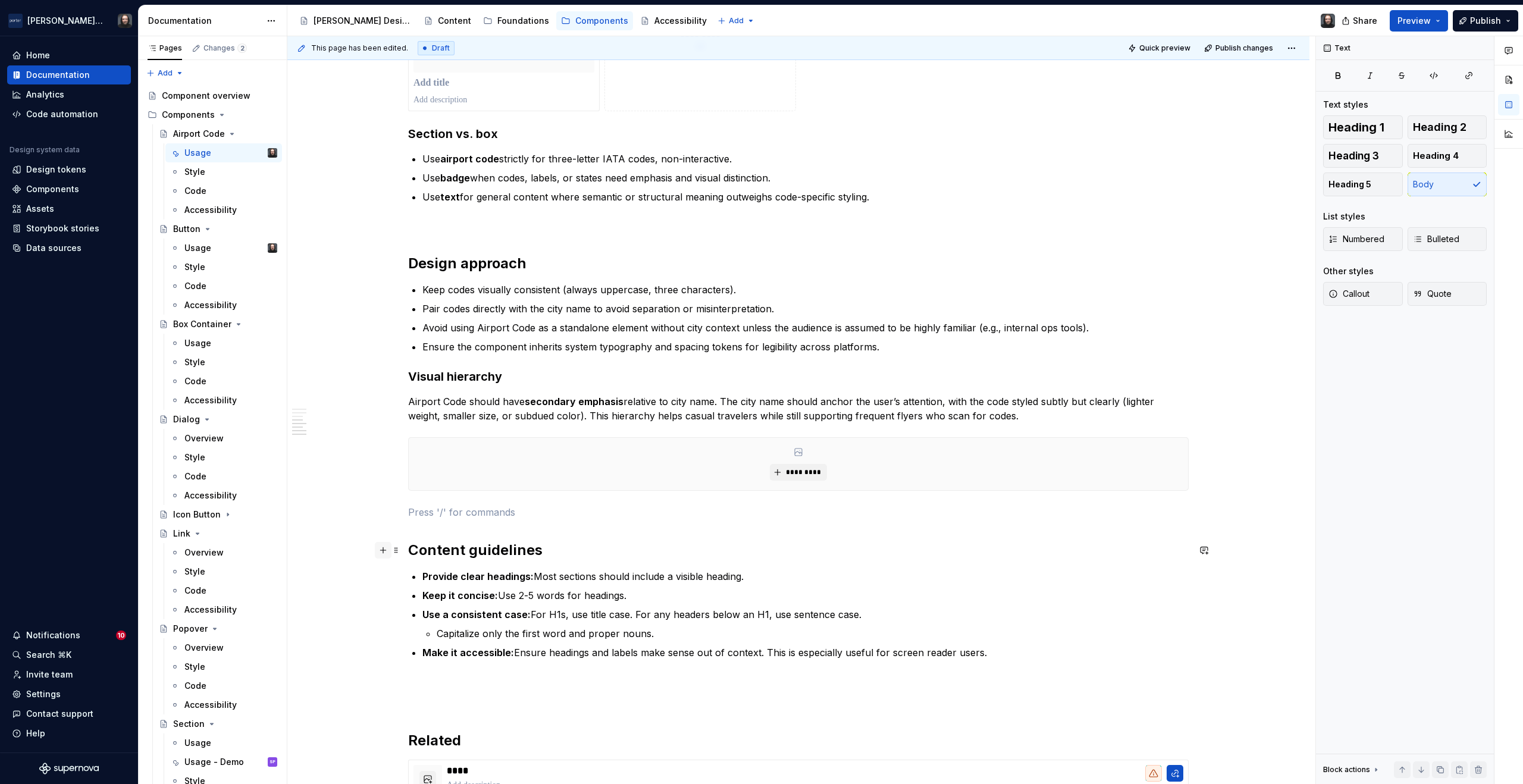
click at [385, 550] on button "button" at bounding box center [383, 551] width 17 height 17
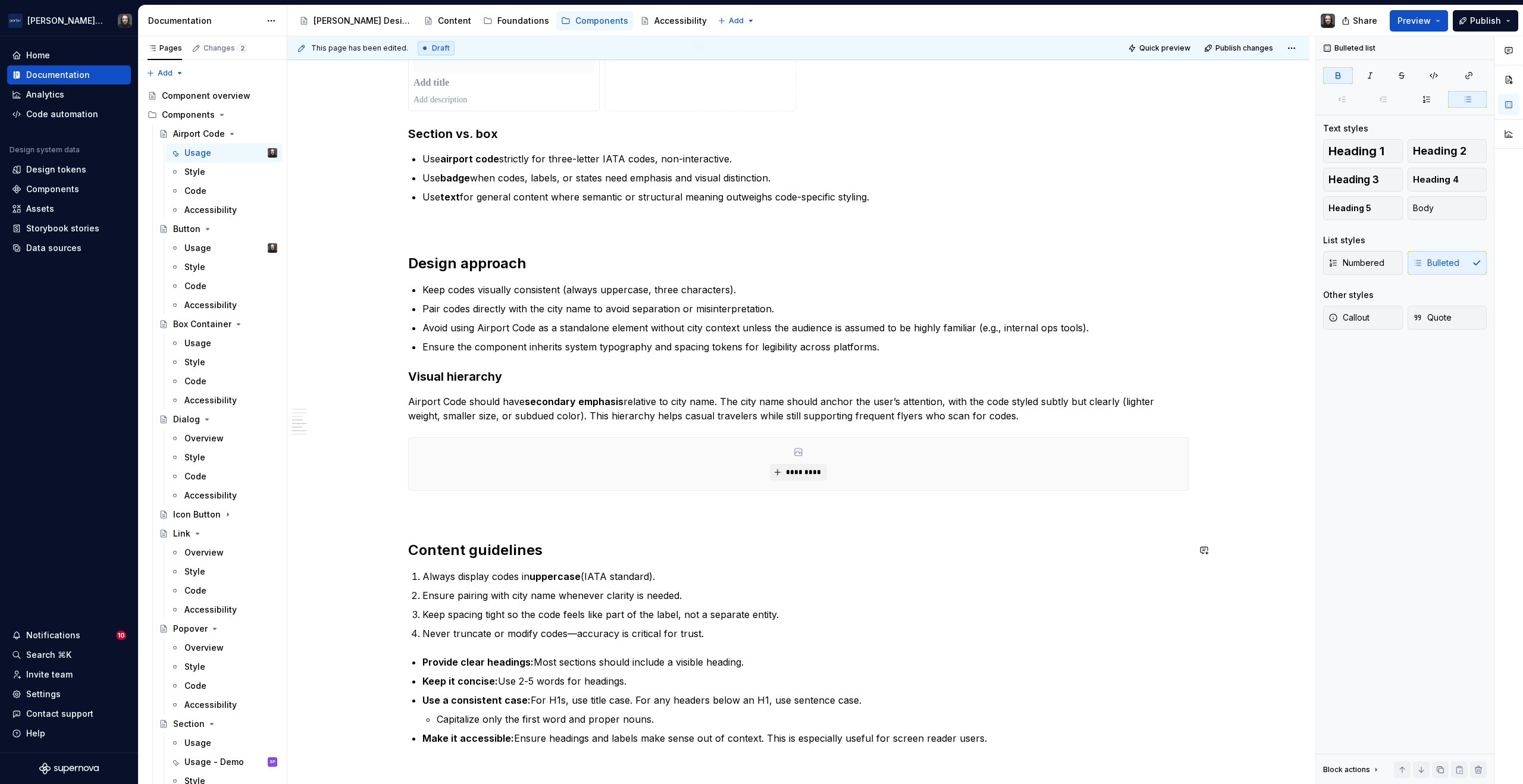
click at [331, 681] on div "**********" at bounding box center [799, 79] width 1022 height 2288
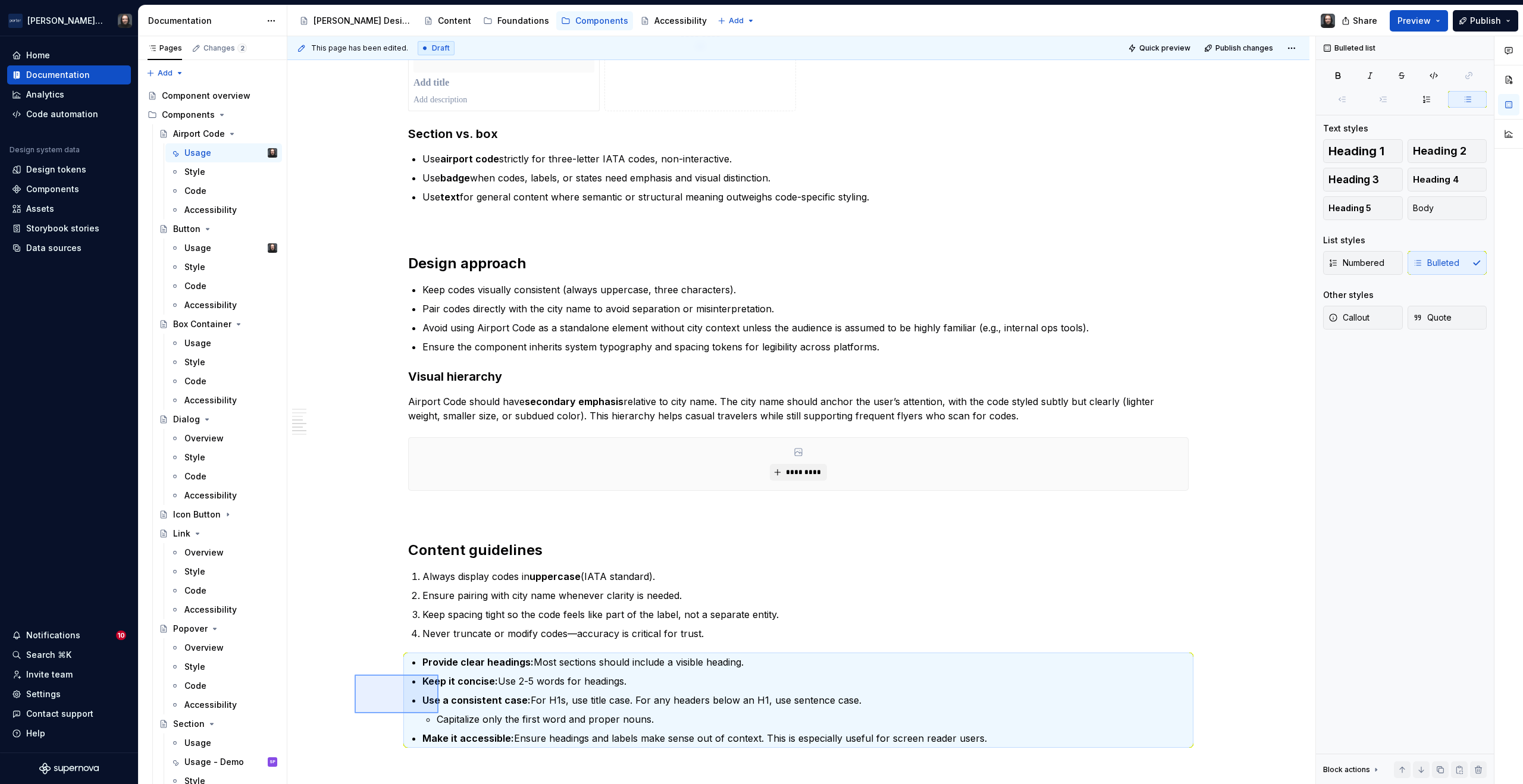
drag, startPoint x: 404, startPoint y: 702, endPoint x: 439, endPoint y: 714, distance: 37.0
click at [439, 714] on div "**********" at bounding box center [802, 411] width 1028 height 749
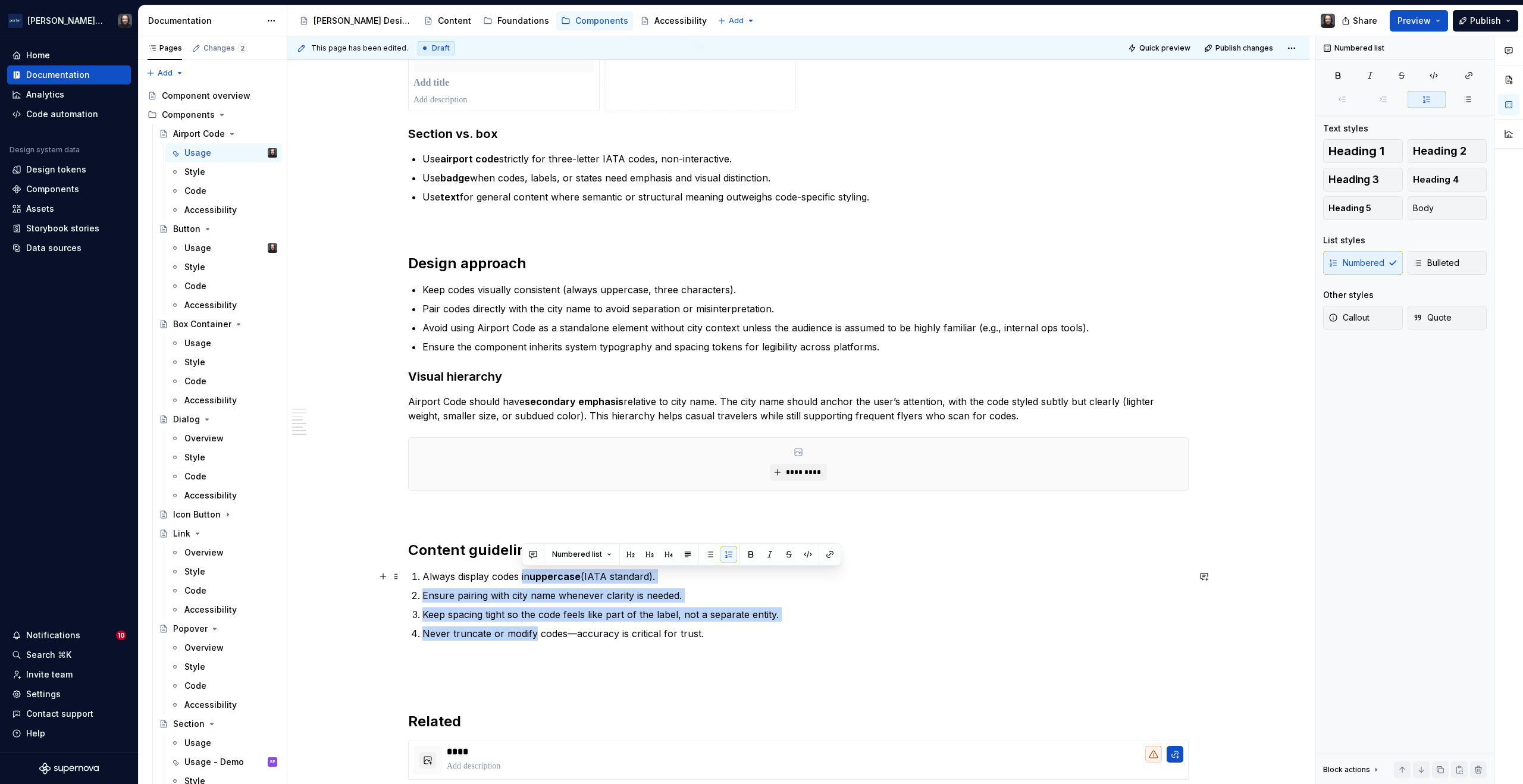
drag, startPoint x: 535, startPoint y: 636, endPoint x: 532, endPoint y: 574, distance: 62.1
click at [521, 575] on ol "Always display codes in uppercase (IATA standard). Ensure pairing with city nam…" at bounding box center [806, 605] width 766 height 72
click at [709, 555] on button "button" at bounding box center [710, 555] width 17 height 17
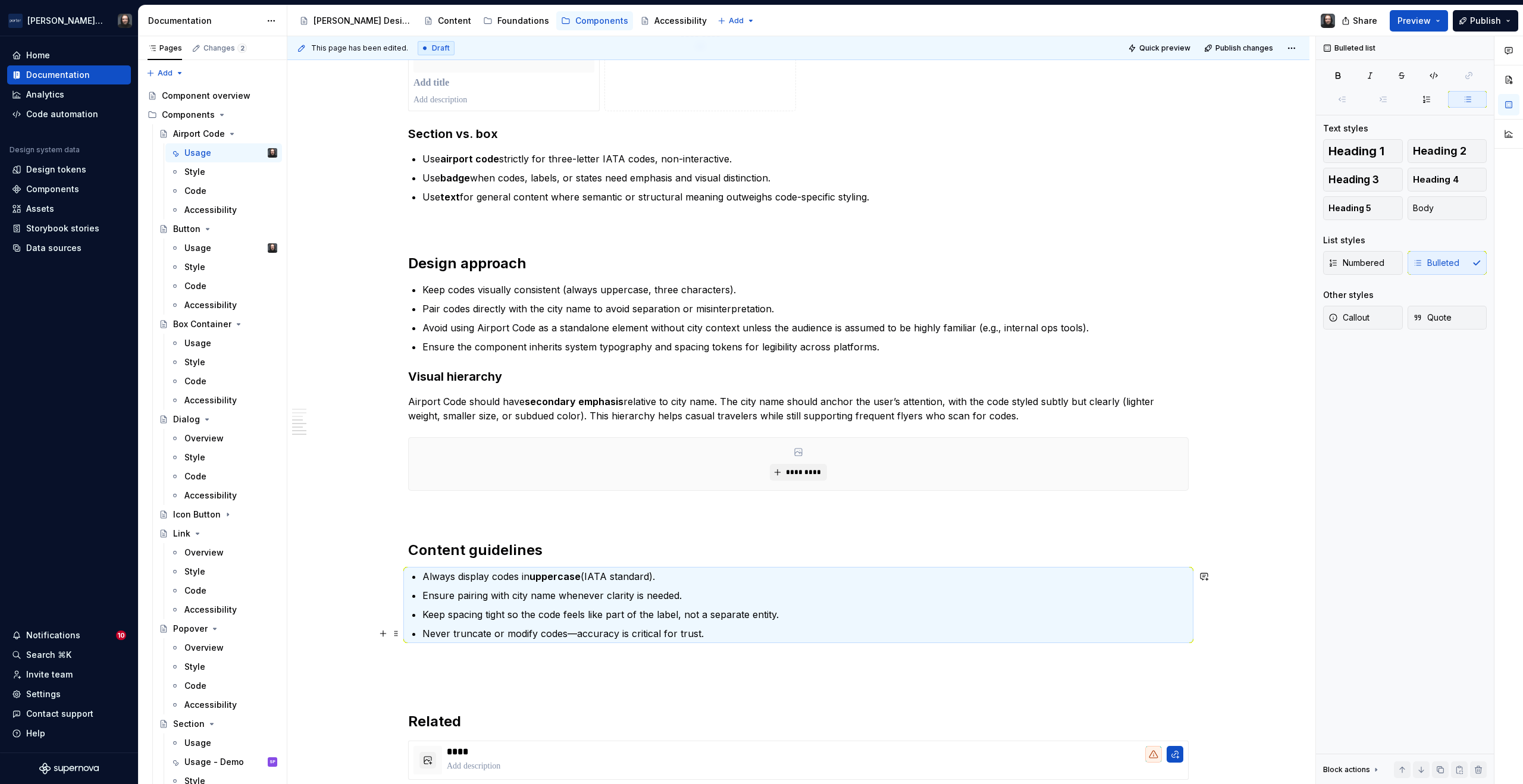
click at [339, 633] on div "**********" at bounding box center [799, 27] width 1022 height 2183
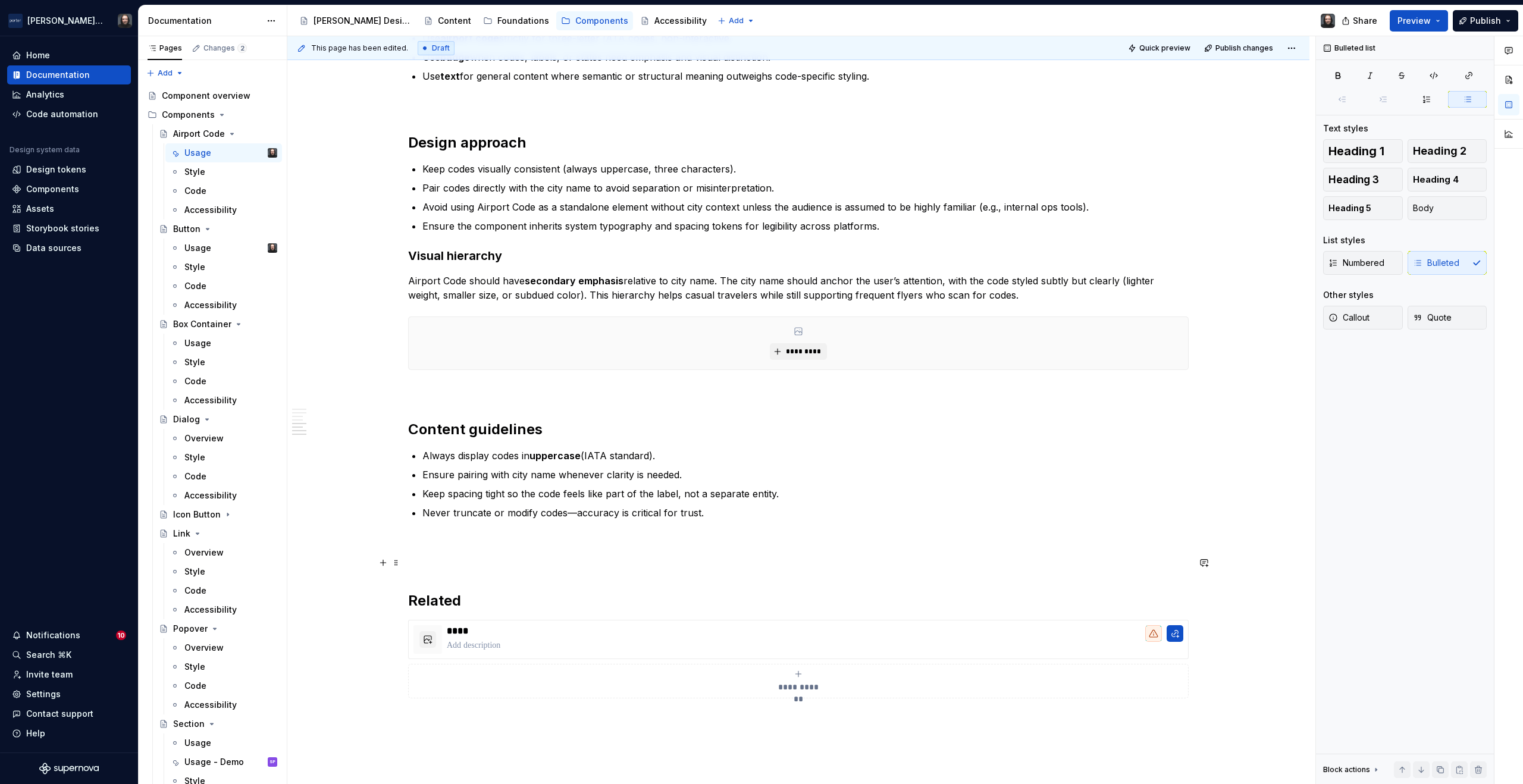
scroll to position [1467, 0]
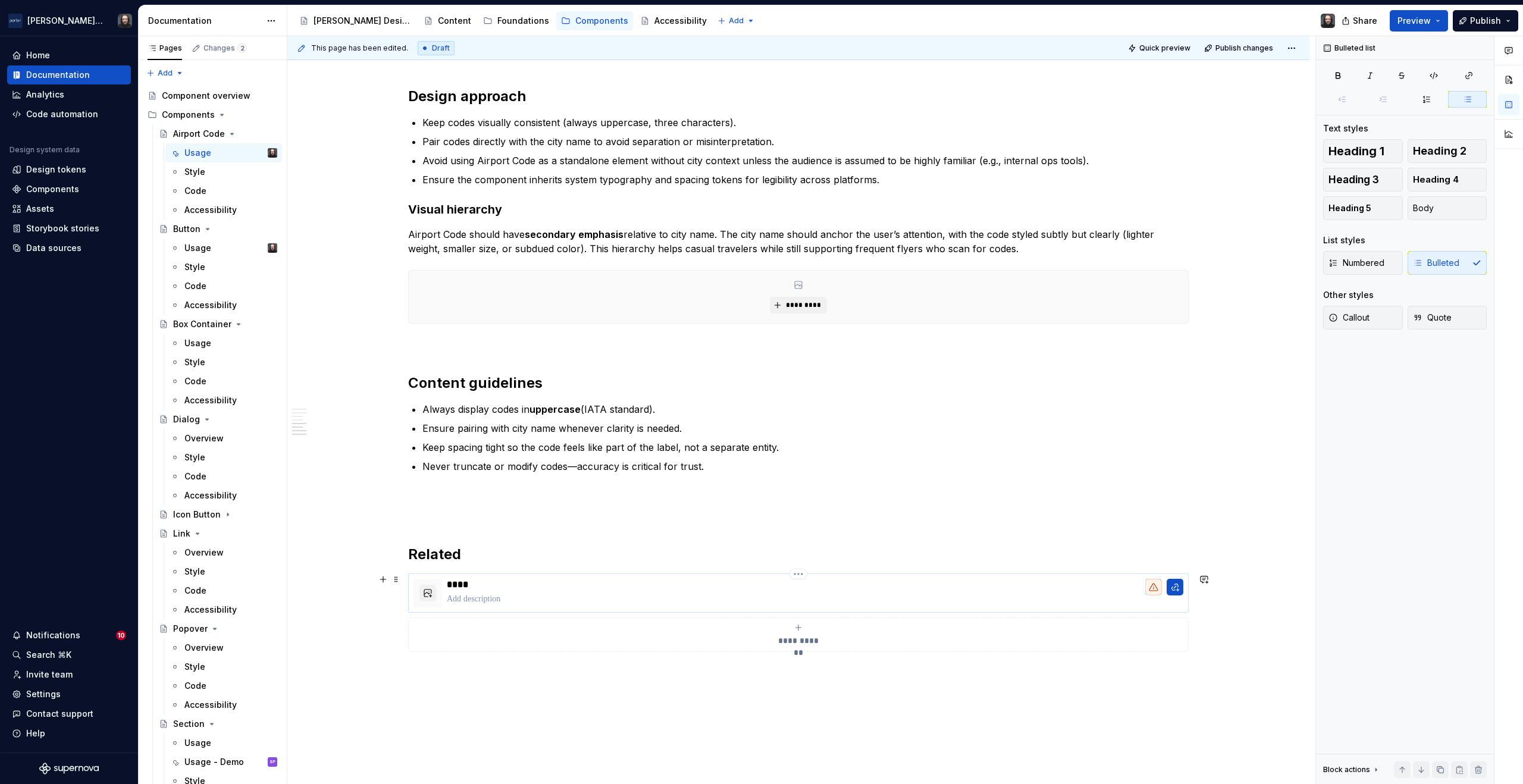
click at [894, 593] on p at bounding box center [816, 599] width 737 height 12
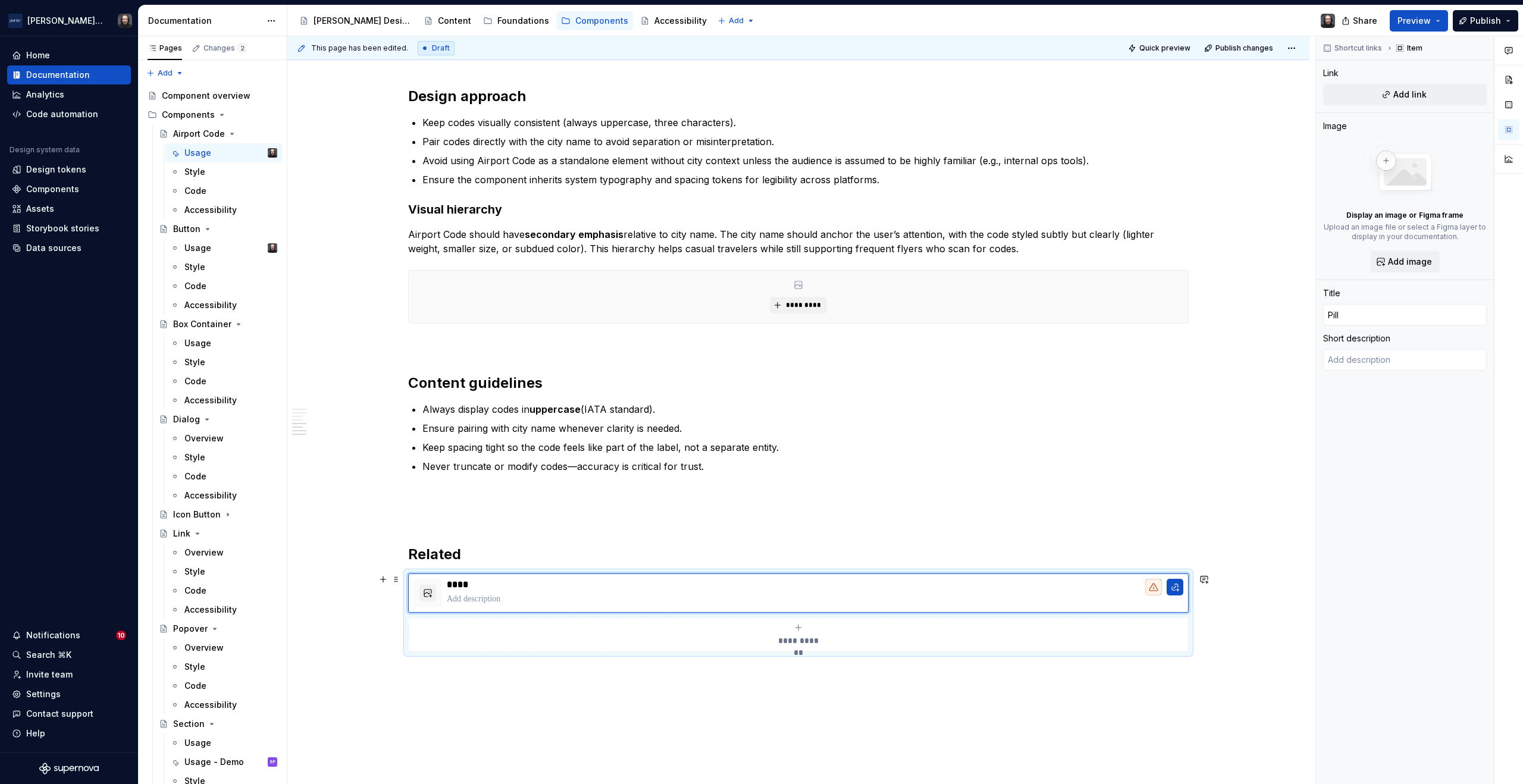
click at [1189, 617] on div "**********" at bounding box center [799, 613] width 780 height 79
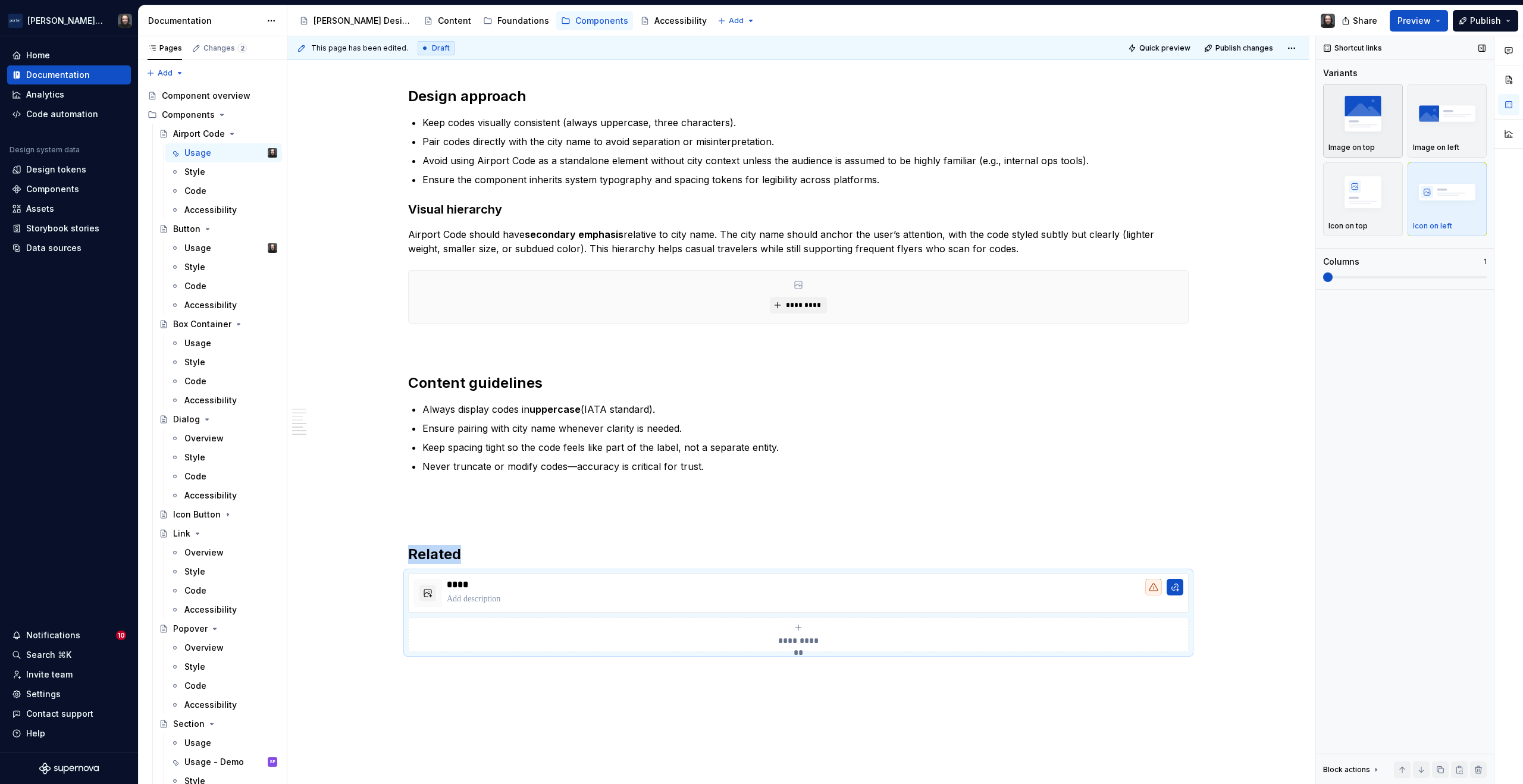
click at [1387, 136] on div "button" at bounding box center [1363, 113] width 69 height 49
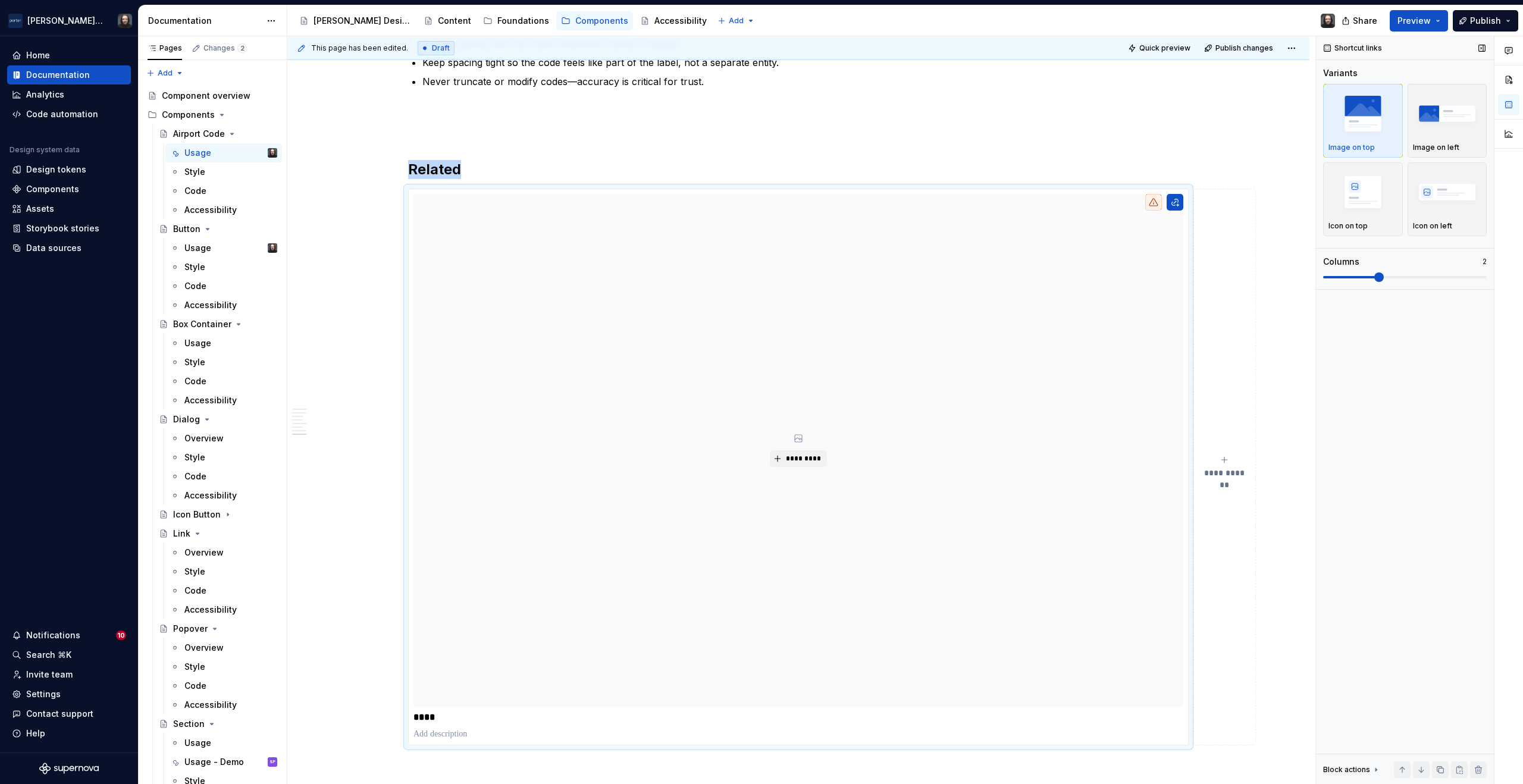
scroll to position [1720, 0]
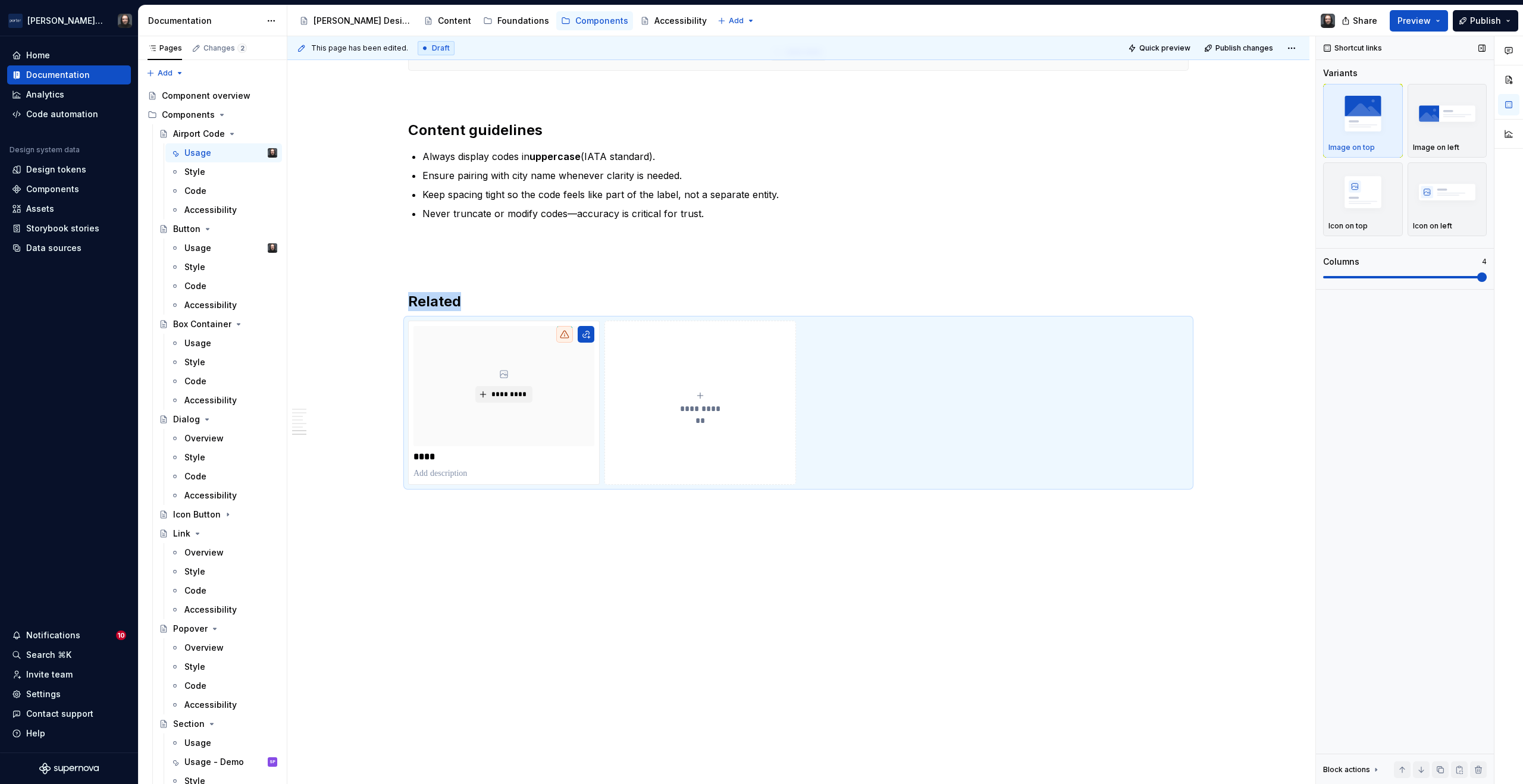
click at [1487, 274] on span at bounding box center [1482, 278] width 10 height 10
click at [385, 303] on button "button" at bounding box center [383, 302] width 17 height 17
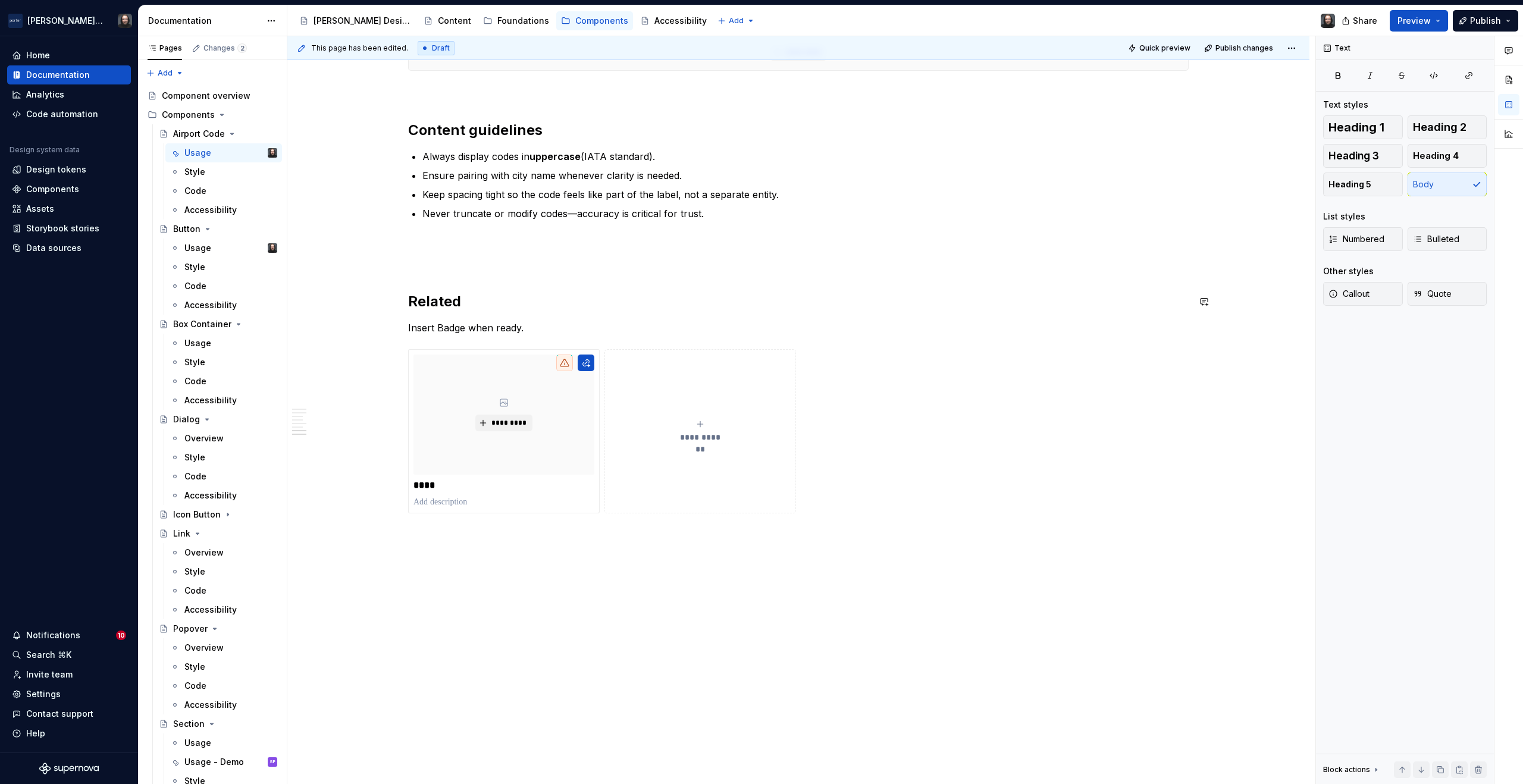
click at [437, 328] on p "Insert Badge when ready." at bounding box center [799, 328] width 780 height 14
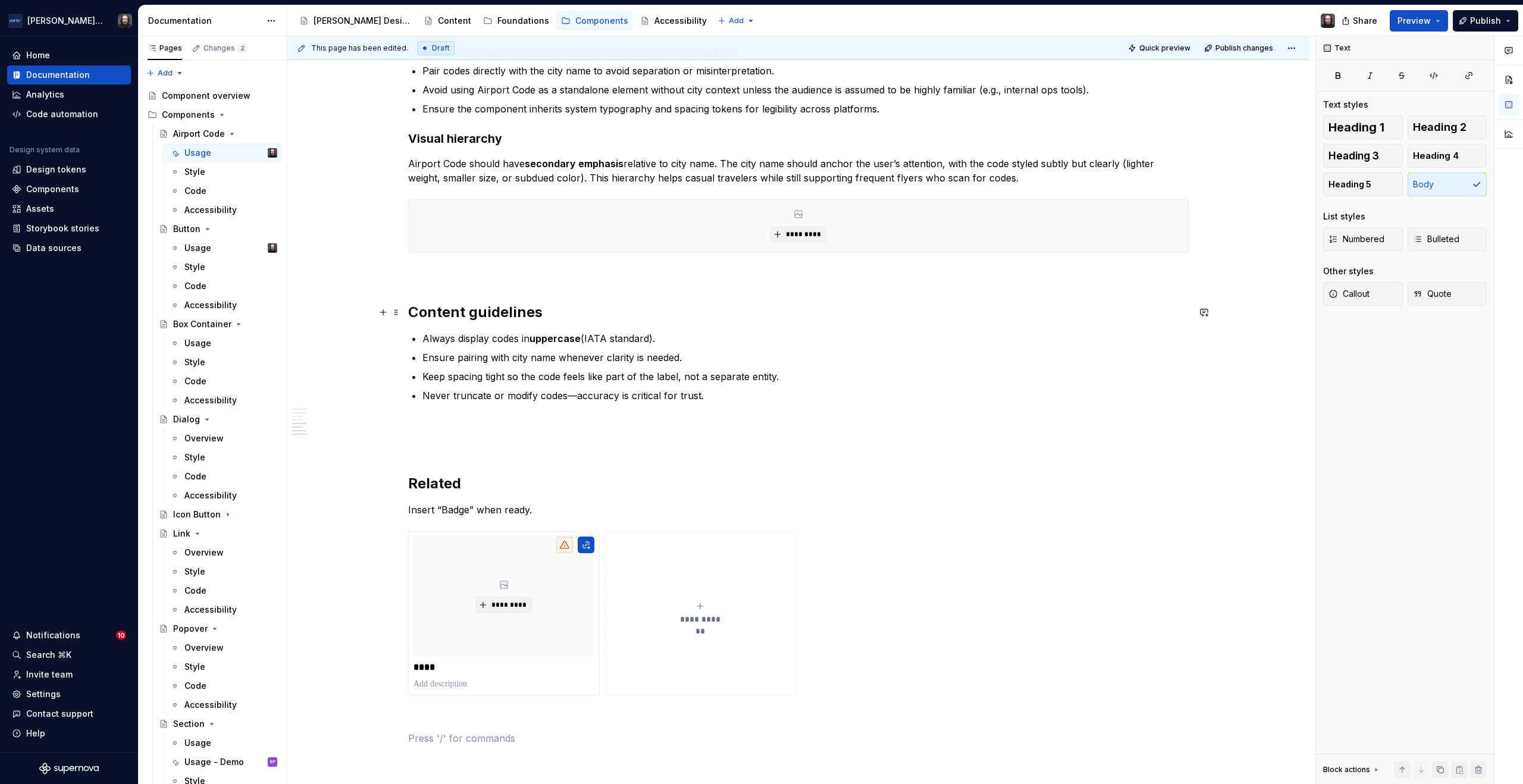
scroll to position [1523, 0]
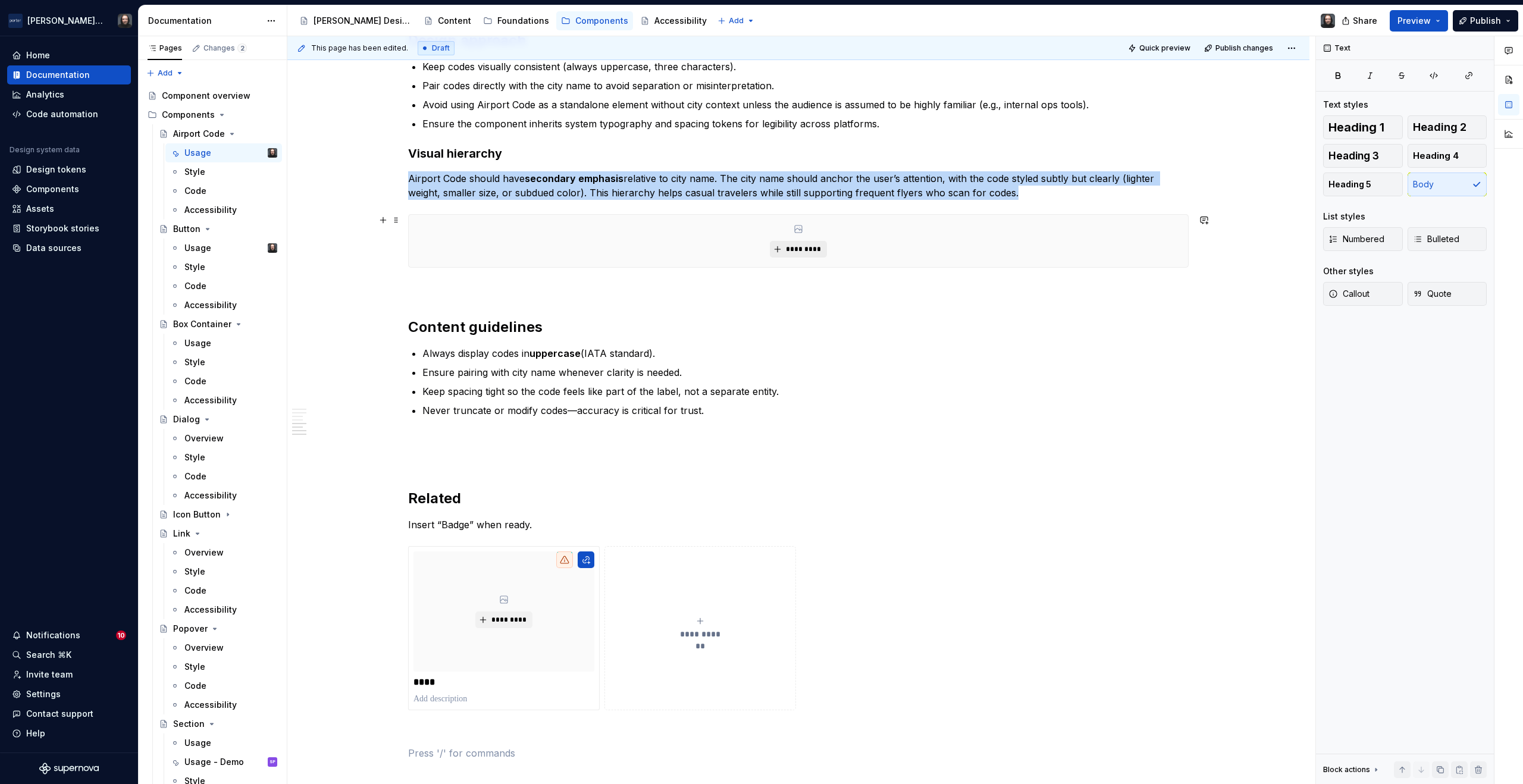
click at [802, 245] on span "*********" at bounding box center [803, 250] width 37 height 10
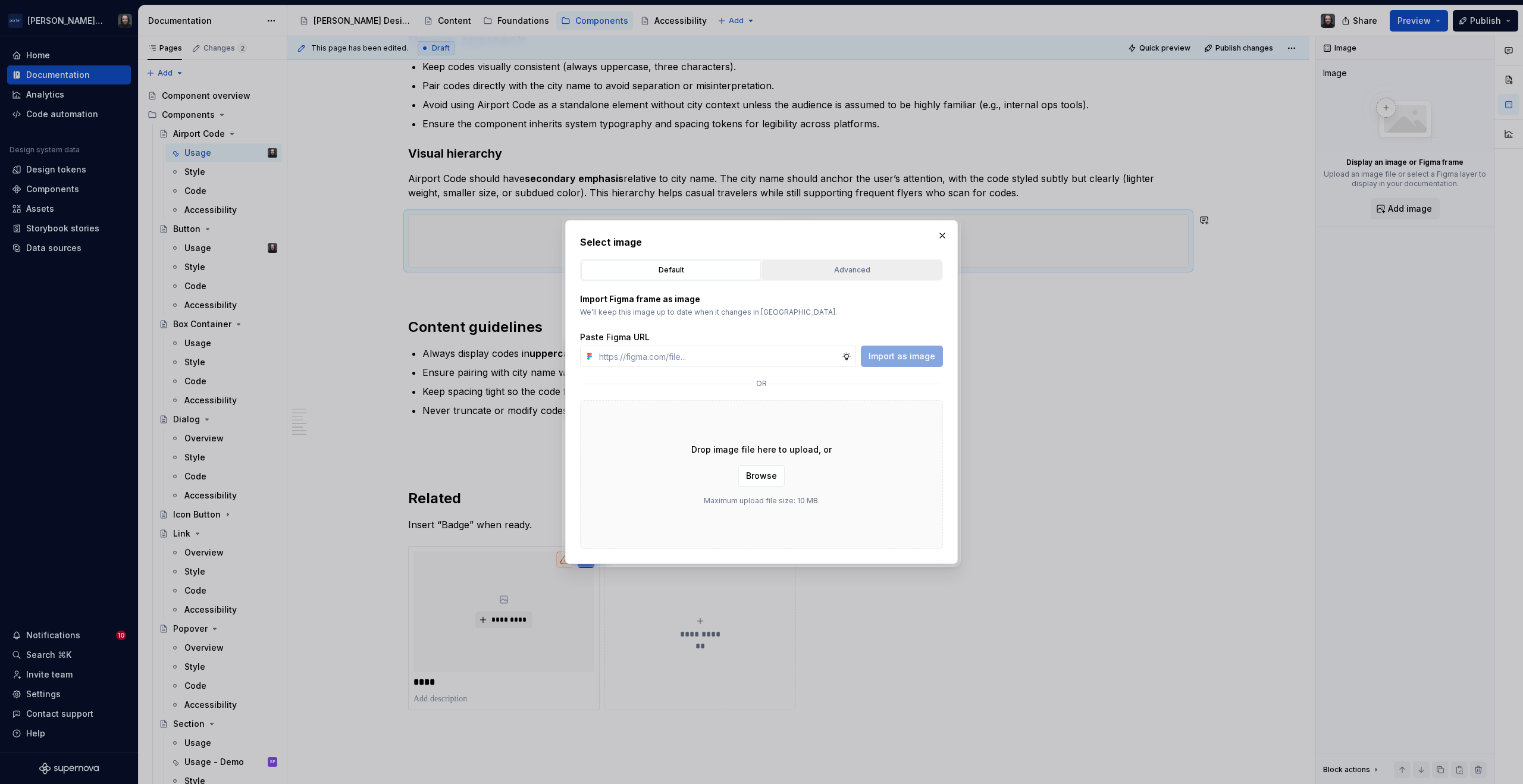
click at [864, 269] on div "Advanced" at bounding box center [852, 270] width 172 height 12
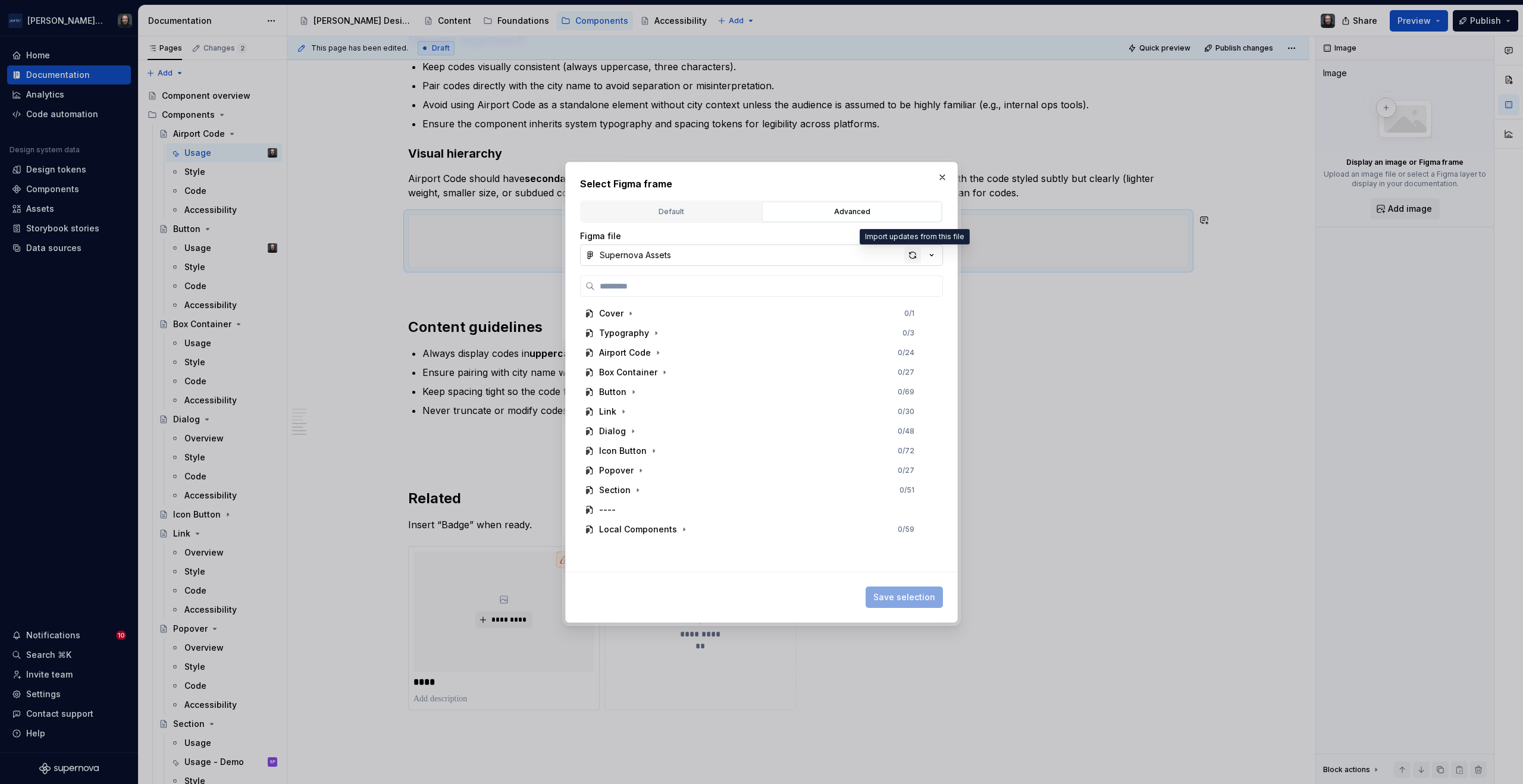
click at [911, 255] on div "button" at bounding box center [913, 255] width 17 height 17
click at [658, 352] on icon "button" at bounding box center [658, 352] width 1 height 3
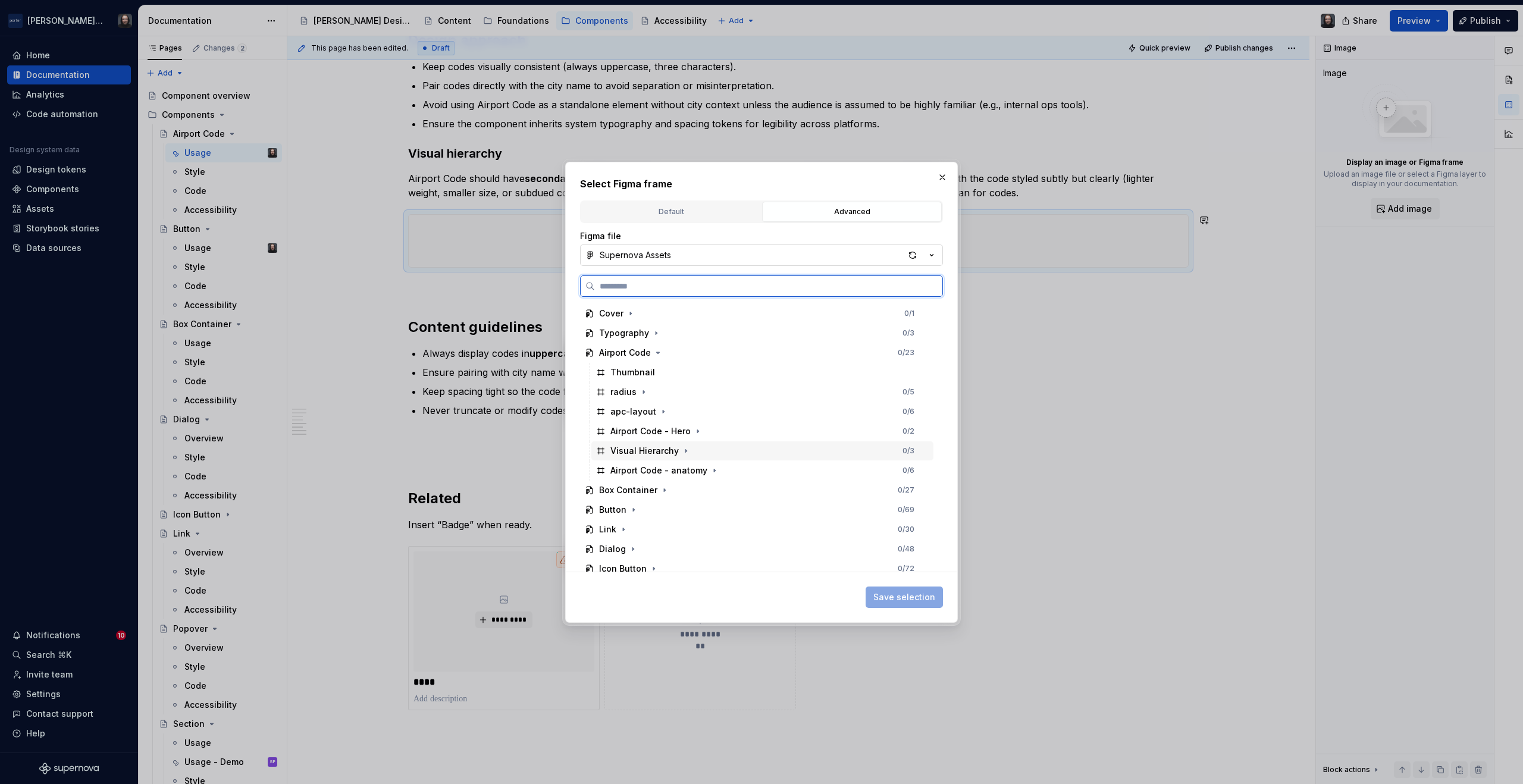
click at [719, 447] on div "Visual Hierarchy 0 / 3" at bounding box center [762, 451] width 342 height 19
click at [918, 595] on span "Save selection" at bounding box center [904, 597] width 62 height 12
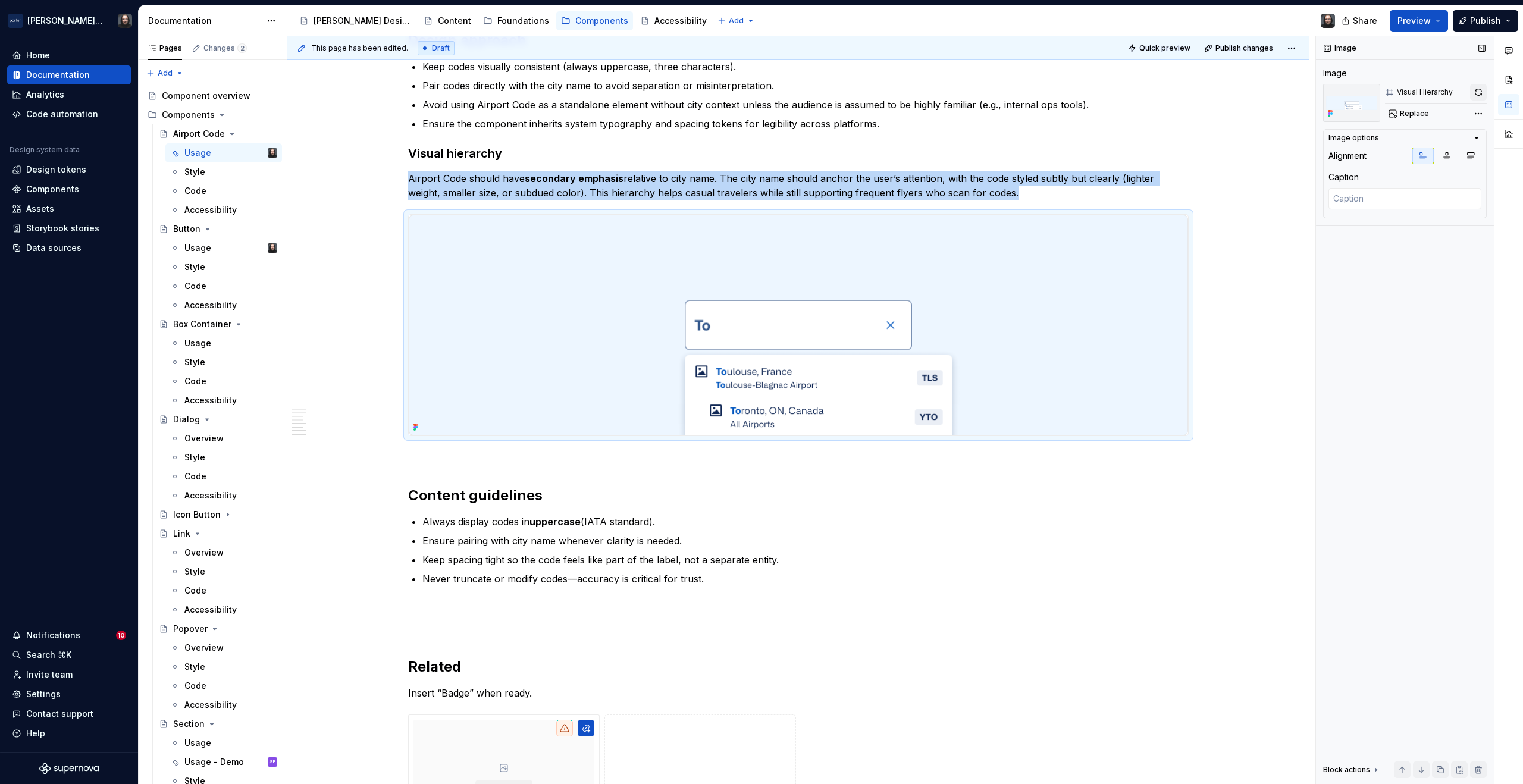
click at [1477, 94] on button "button" at bounding box center [1479, 92] width 17 height 17
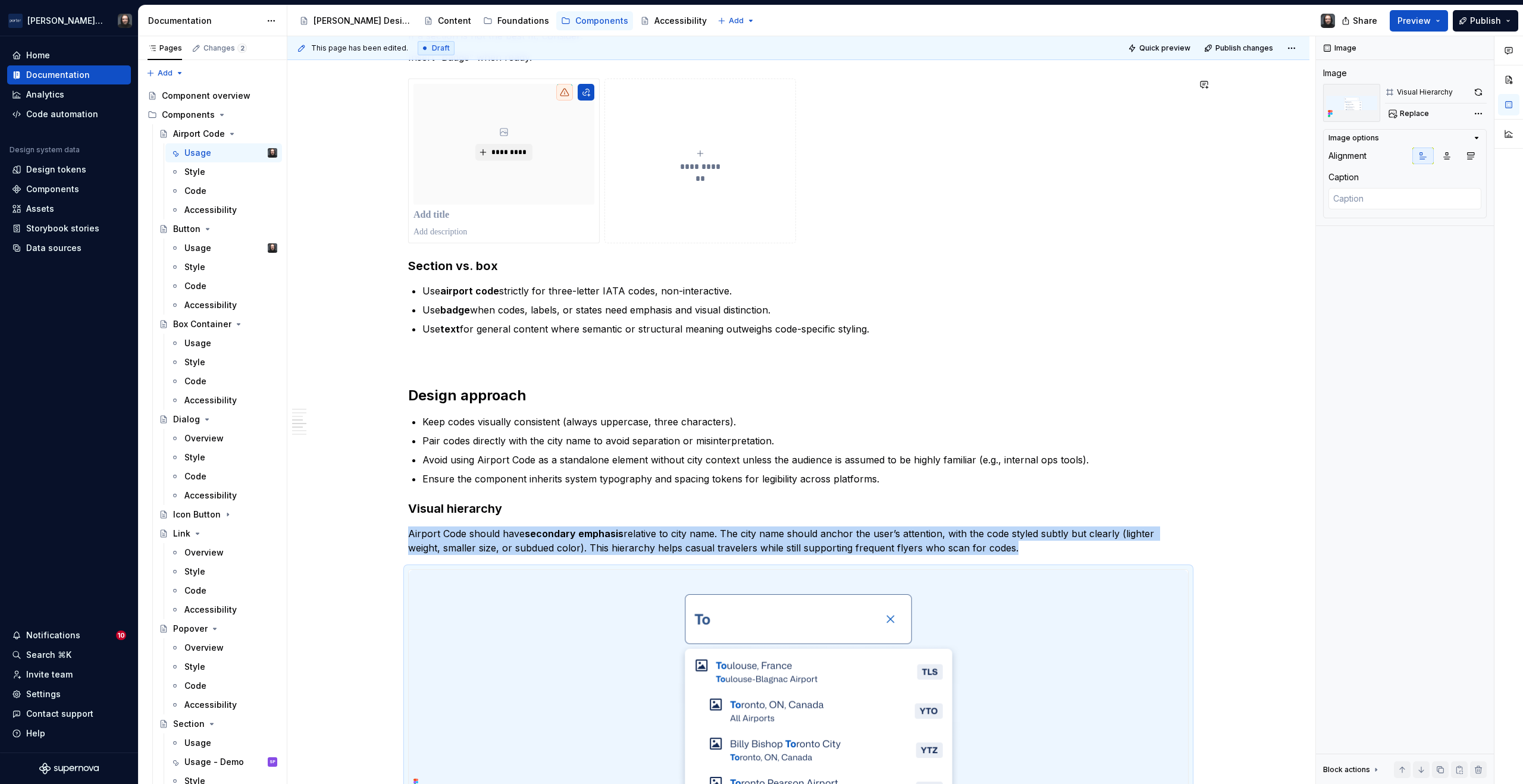
scroll to position [1429, 0]
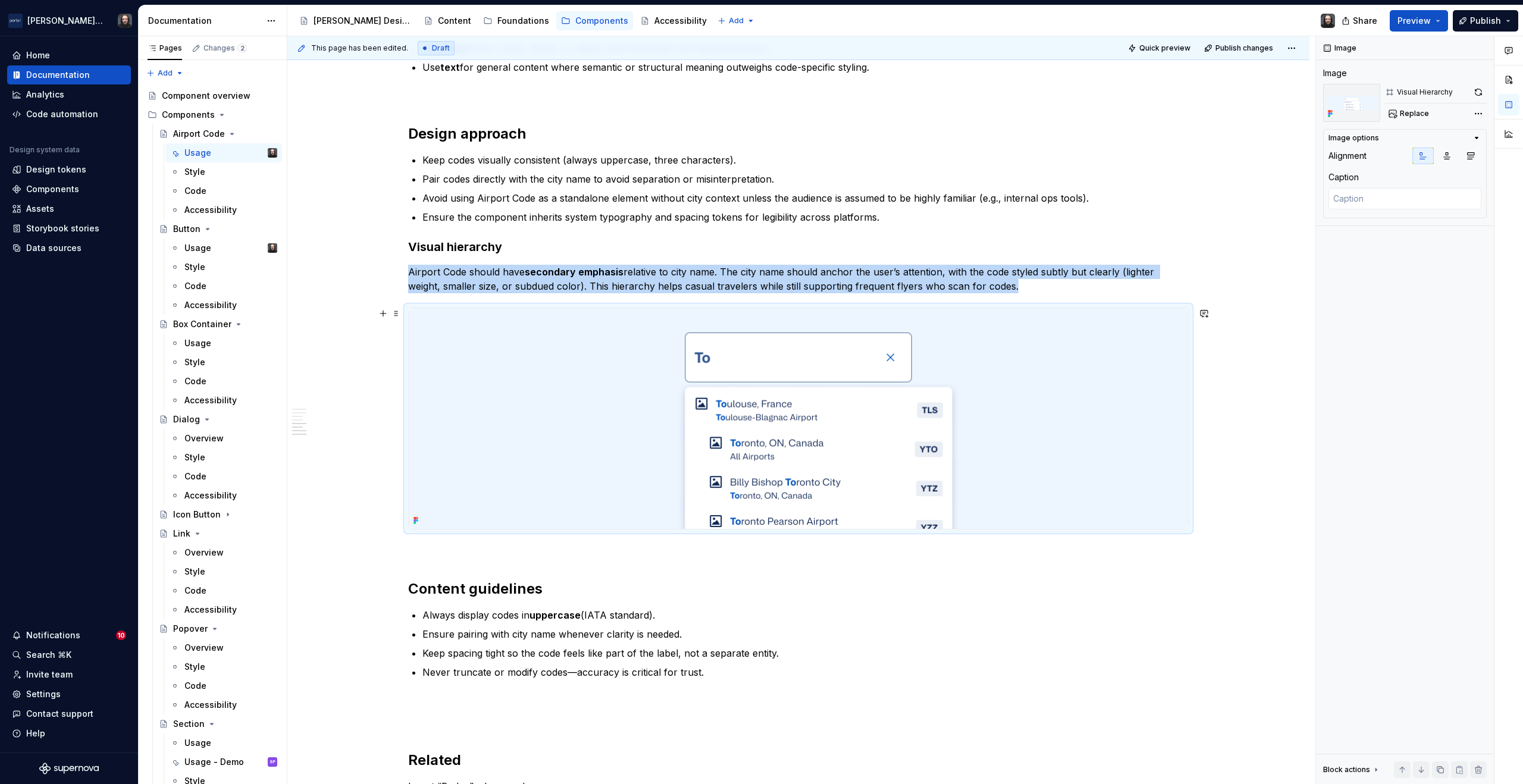
click at [1072, 417] on img at bounding box center [798, 418] width 780 height 221
click at [1478, 93] on button "button" at bounding box center [1479, 92] width 17 height 17
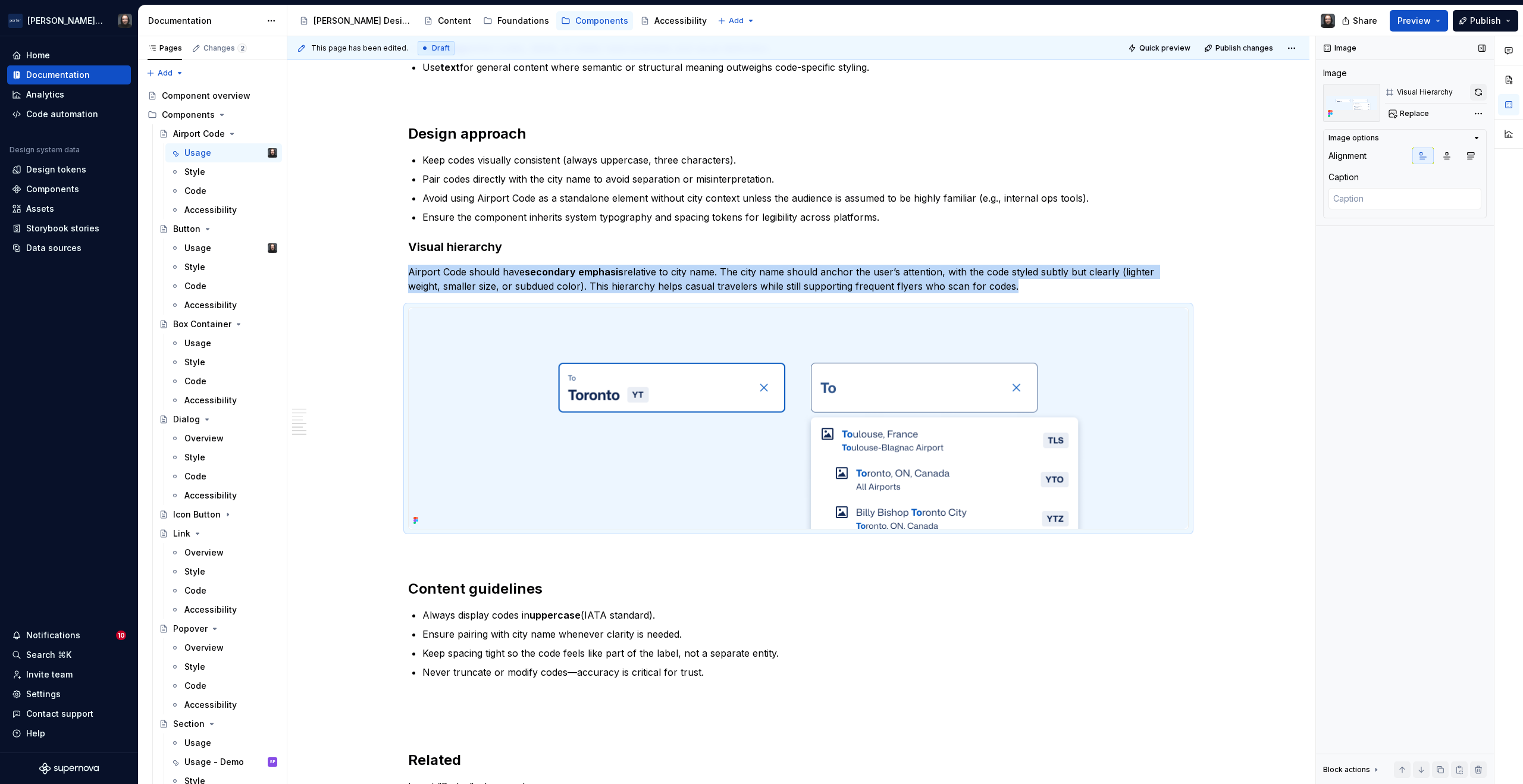
click at [1476, 92] on button "button" at bounding box center [1479, 92] width 17 height 17
click at [1442, 18] on button "Preview" at bounding box center [1419, 20] width 58 height 21
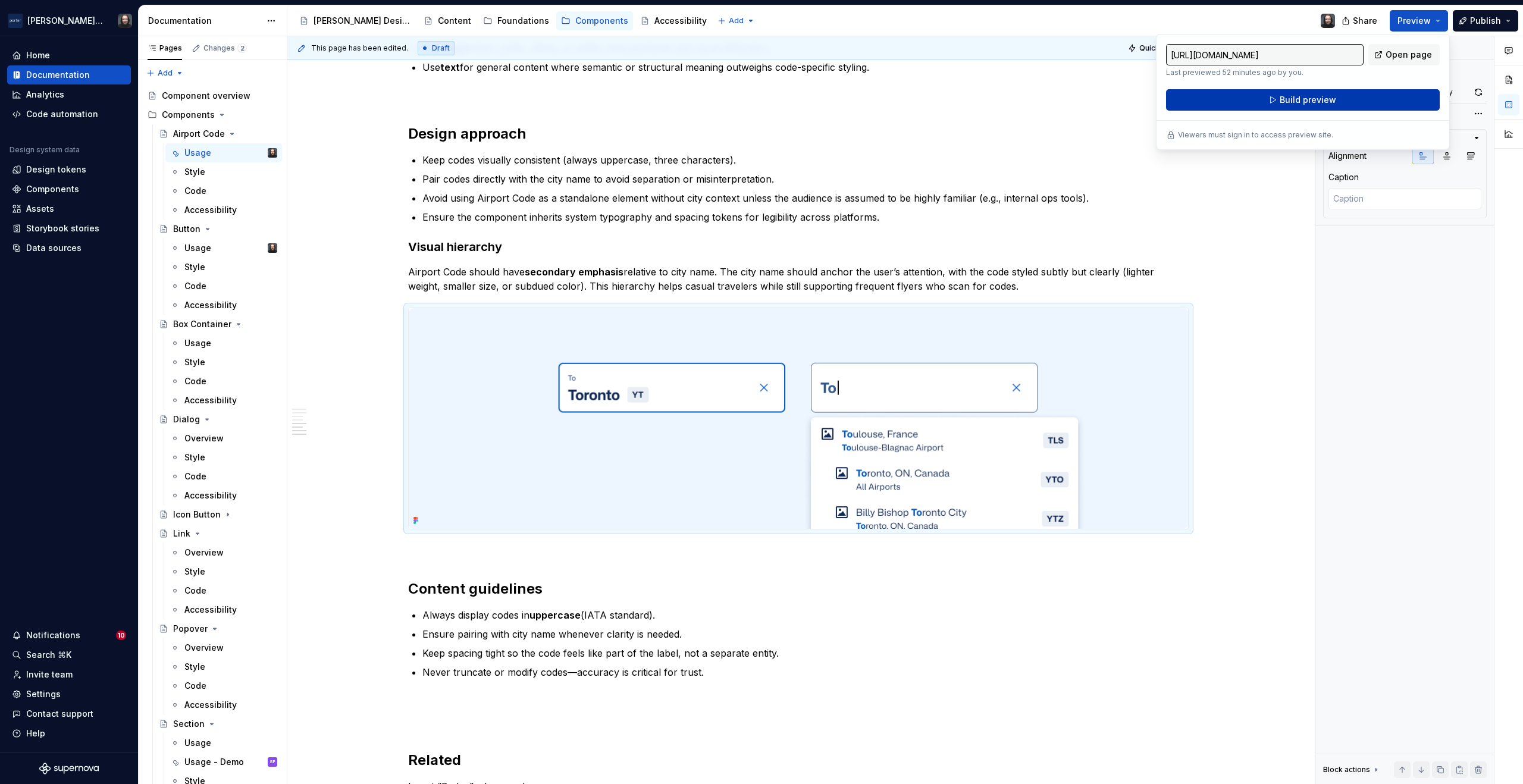
click at [1318, 98] on span "Build preview" at bounding box center [1308, 100] width 56 height 12
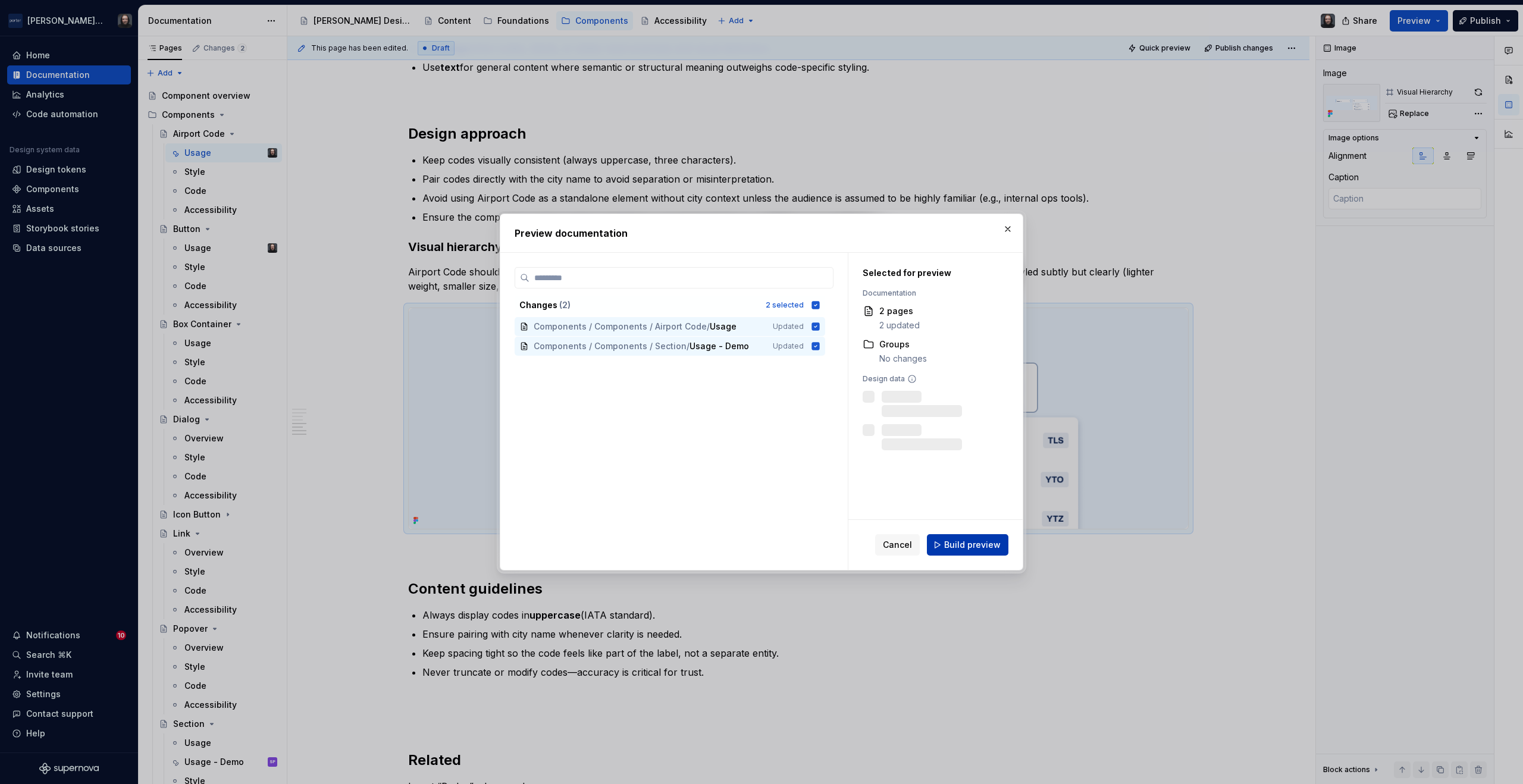
click at [965, 544] on span "Build preview" at bounding box center [972, 545] width 56 height 12
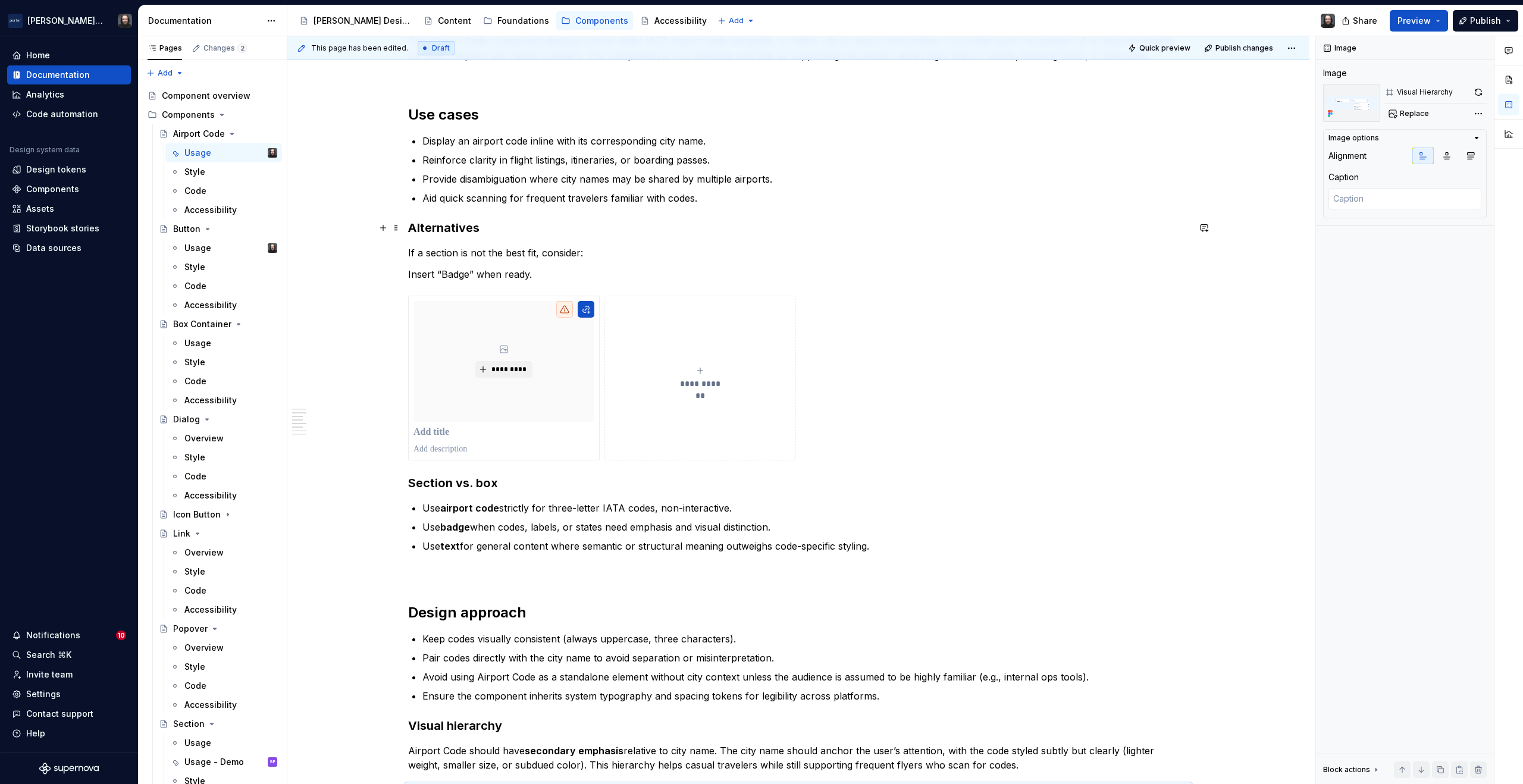
scroll to position [807, 0]
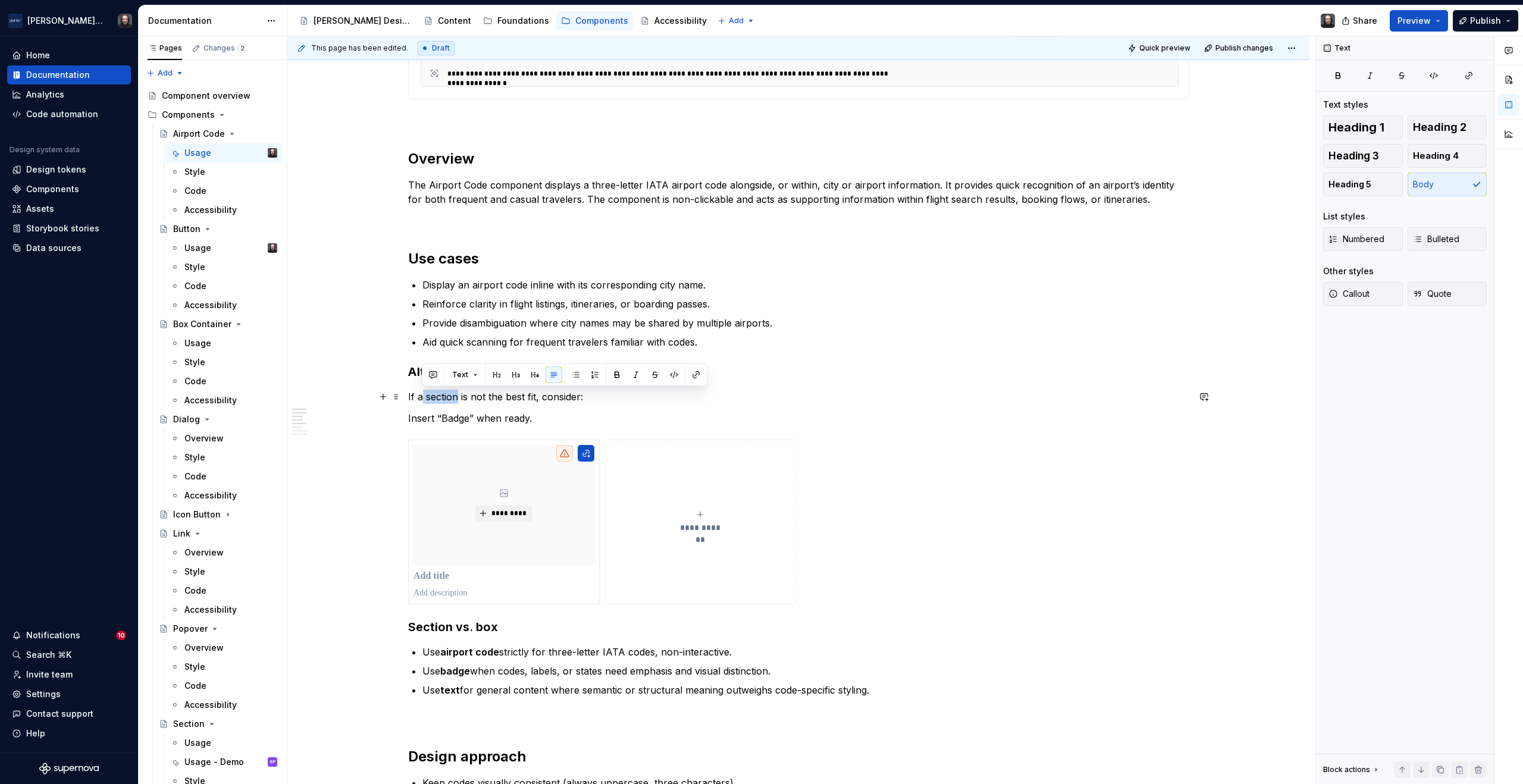
drag, startPoint x: 457, startPoint y: 397, endPoint x: 422, endPoint y: 400, distance: 35.1
click at [422, 400] on p "If a section is not the best fit, consider:" at bounding box center [799, 397] width 780 height 14
click at [1438, 21] on button "Preview" at bounding box center [1419, 20] width 58 height 21
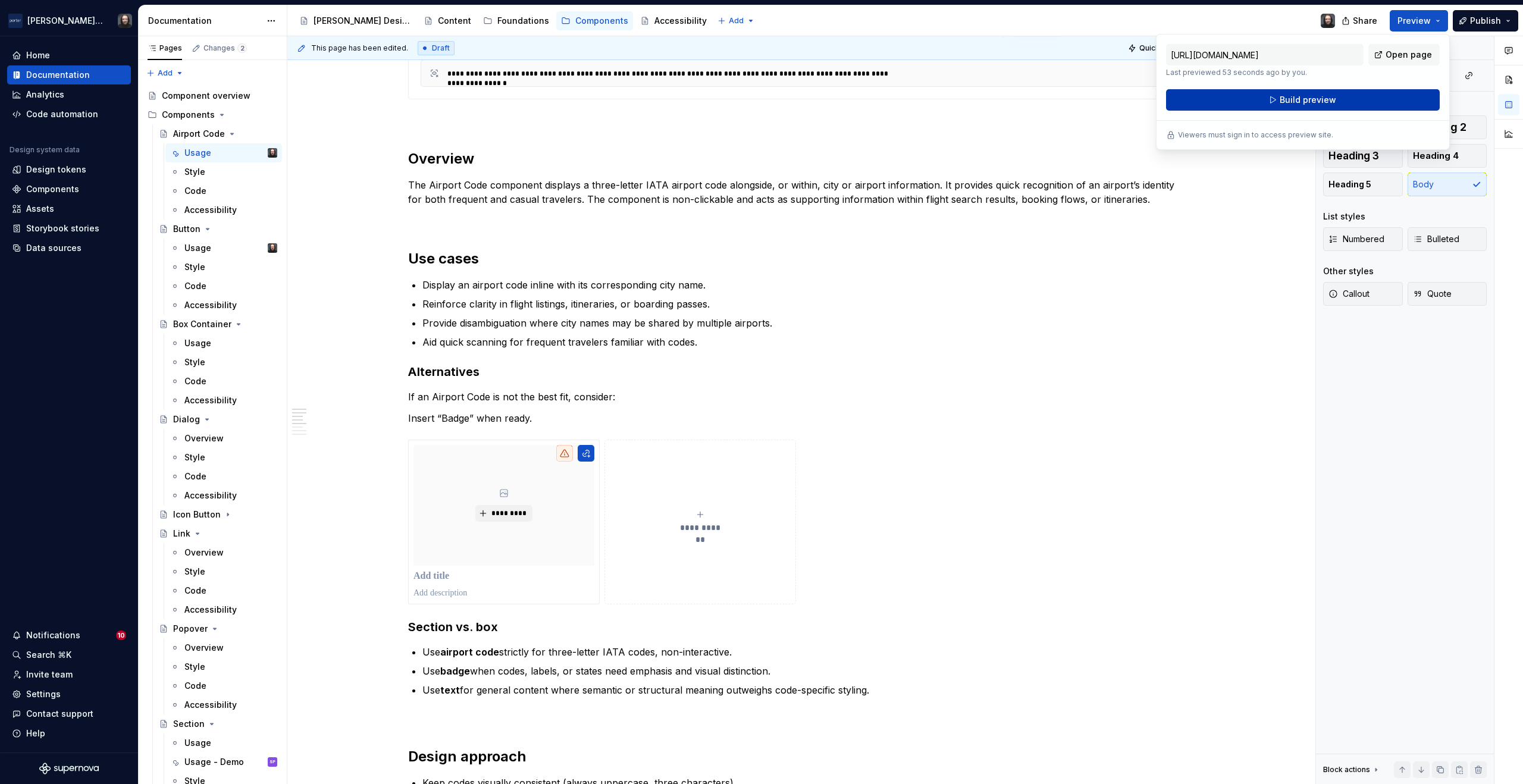
click at [1310, 98] on span "Build preview" at bounding box center [1308, 100] width 56 height 12
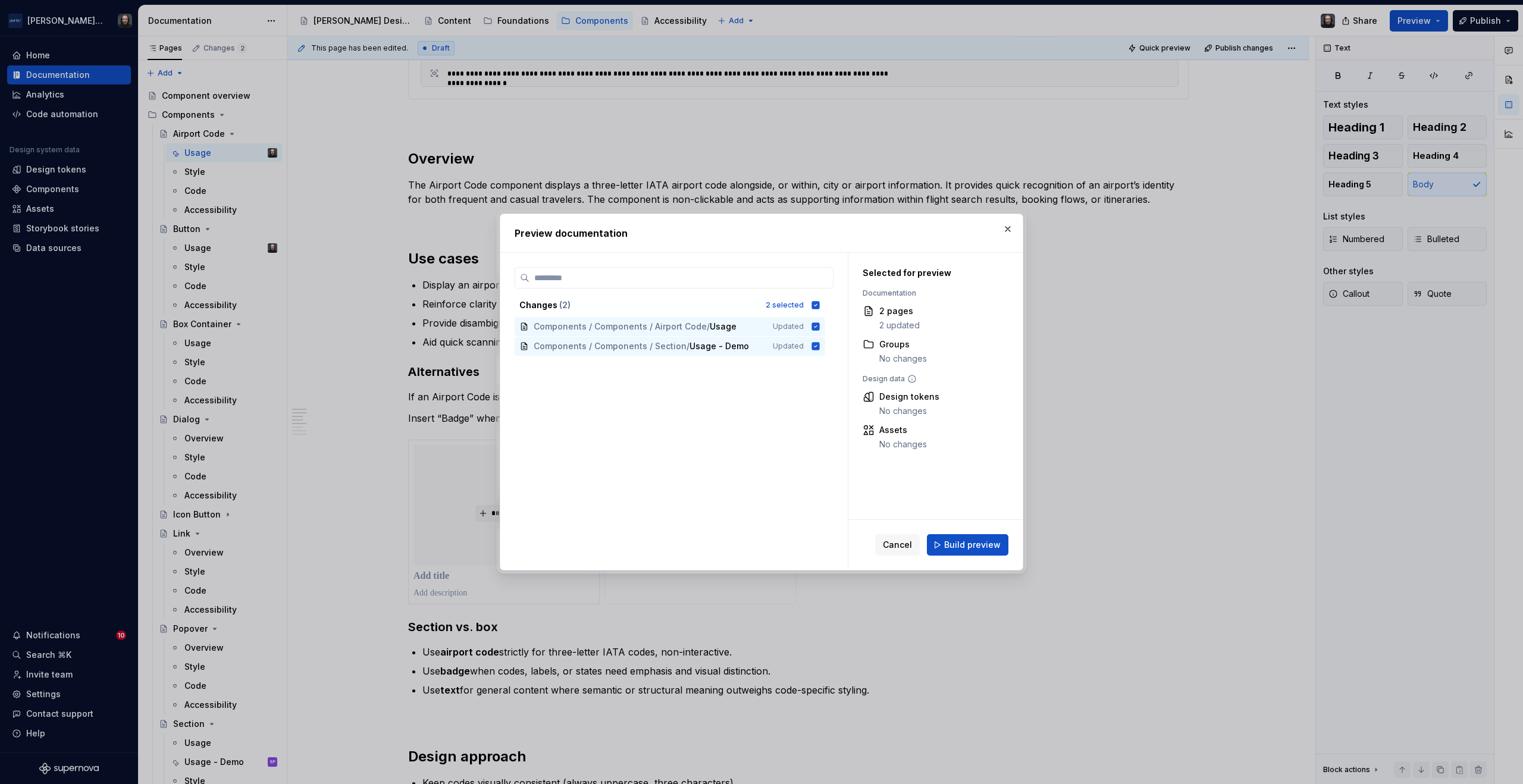
click at [983, 541] on span "Build preview" at bounding box center [972, 545] width 56 height 12
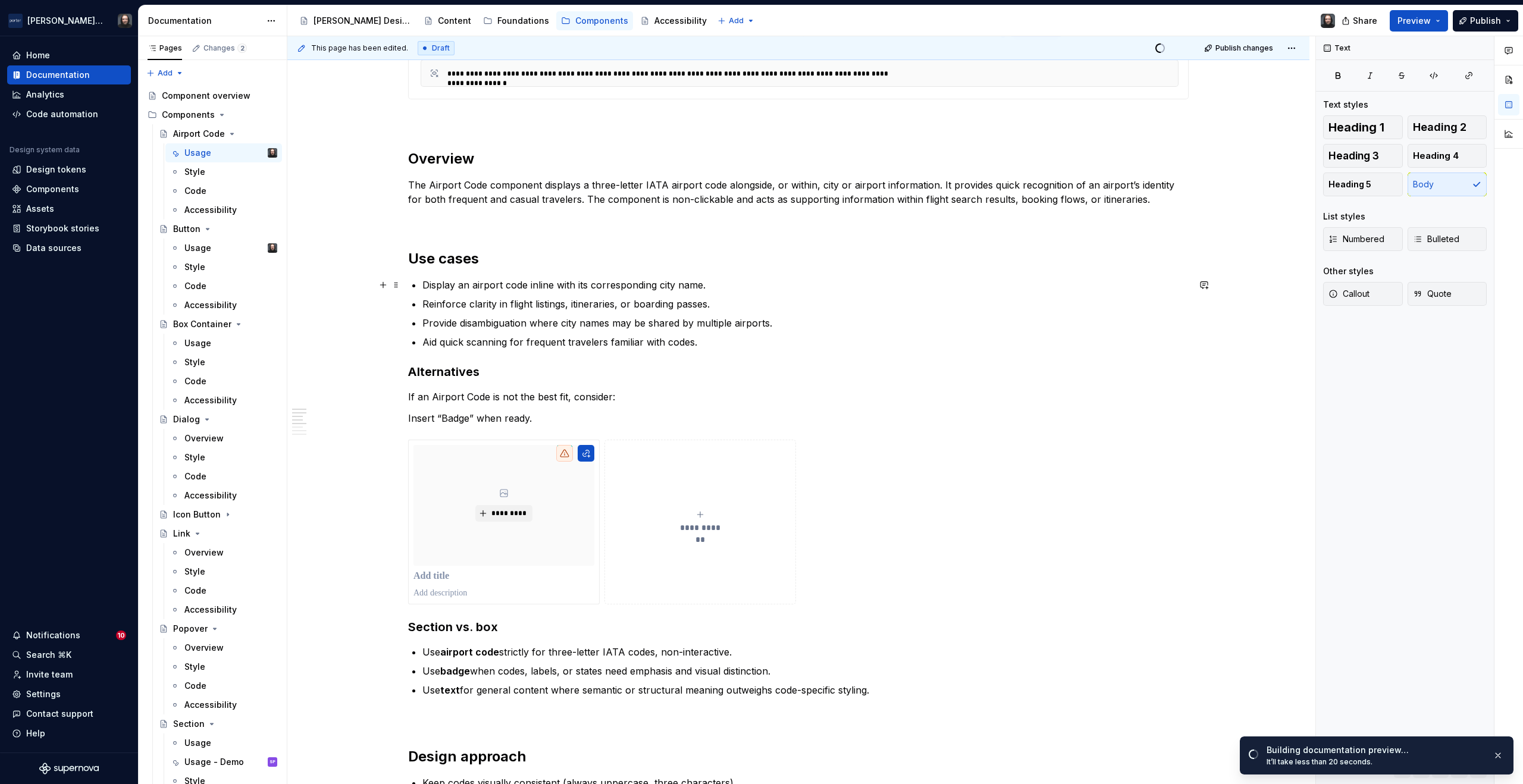
scroll to position [660, 0]
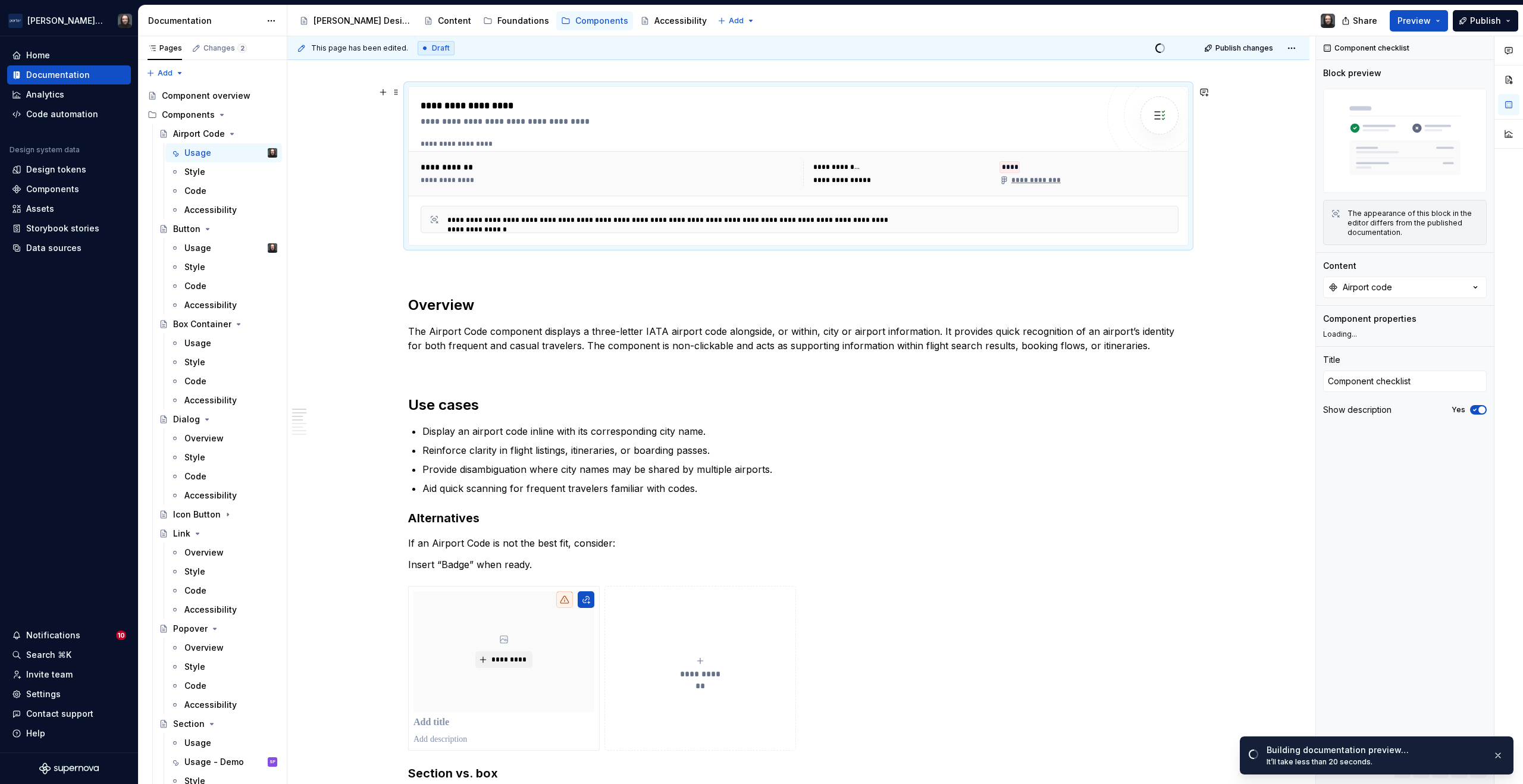
click at [1034, 118] on div "**********" at bounding box center [759, 121] width 677 height 12
click at [1329, 336] on div at bounding box center [1330, 337] width 10 height 10
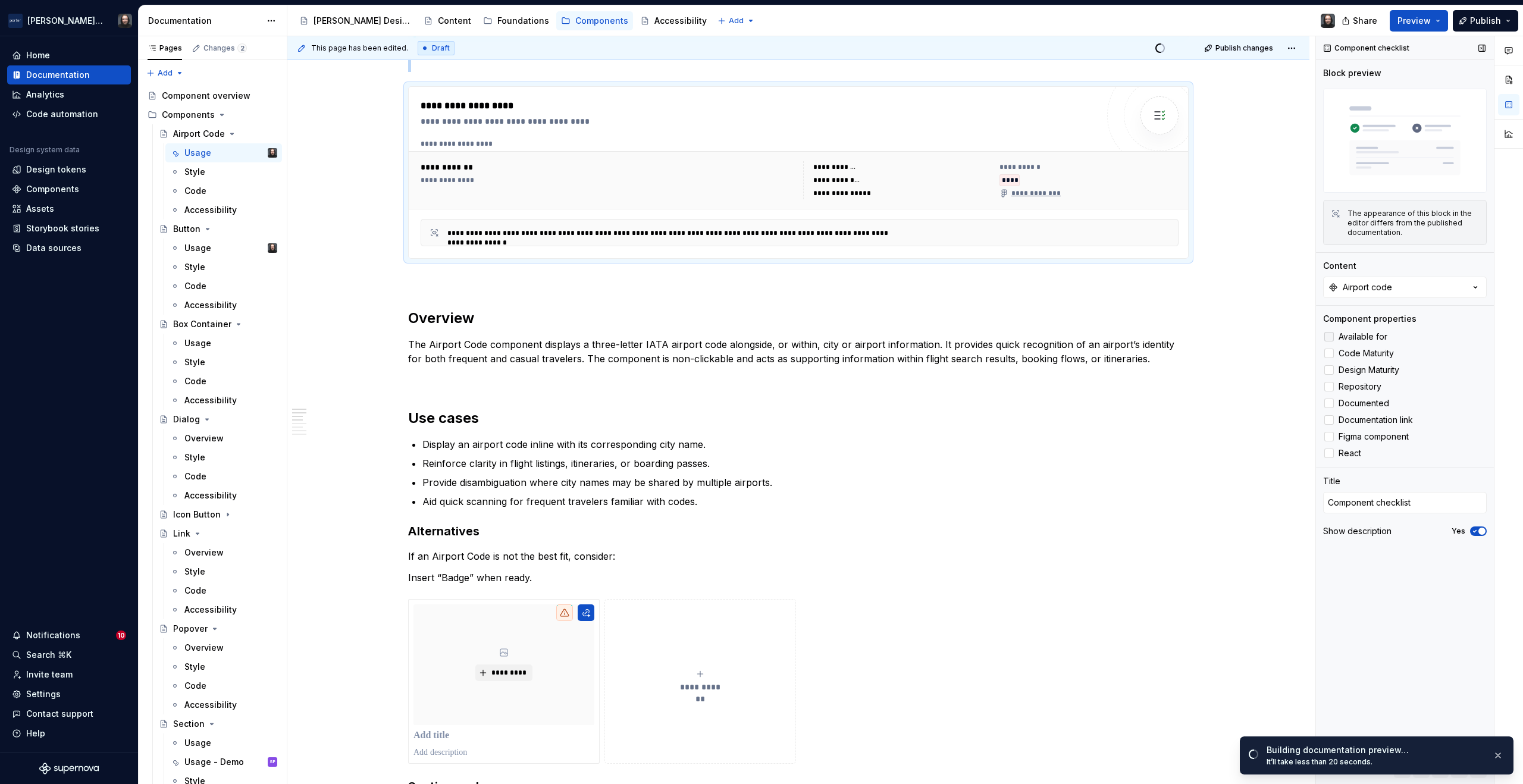
click at [1330, 337] on icon at bounding box center [1330, 337] width 0 height 0
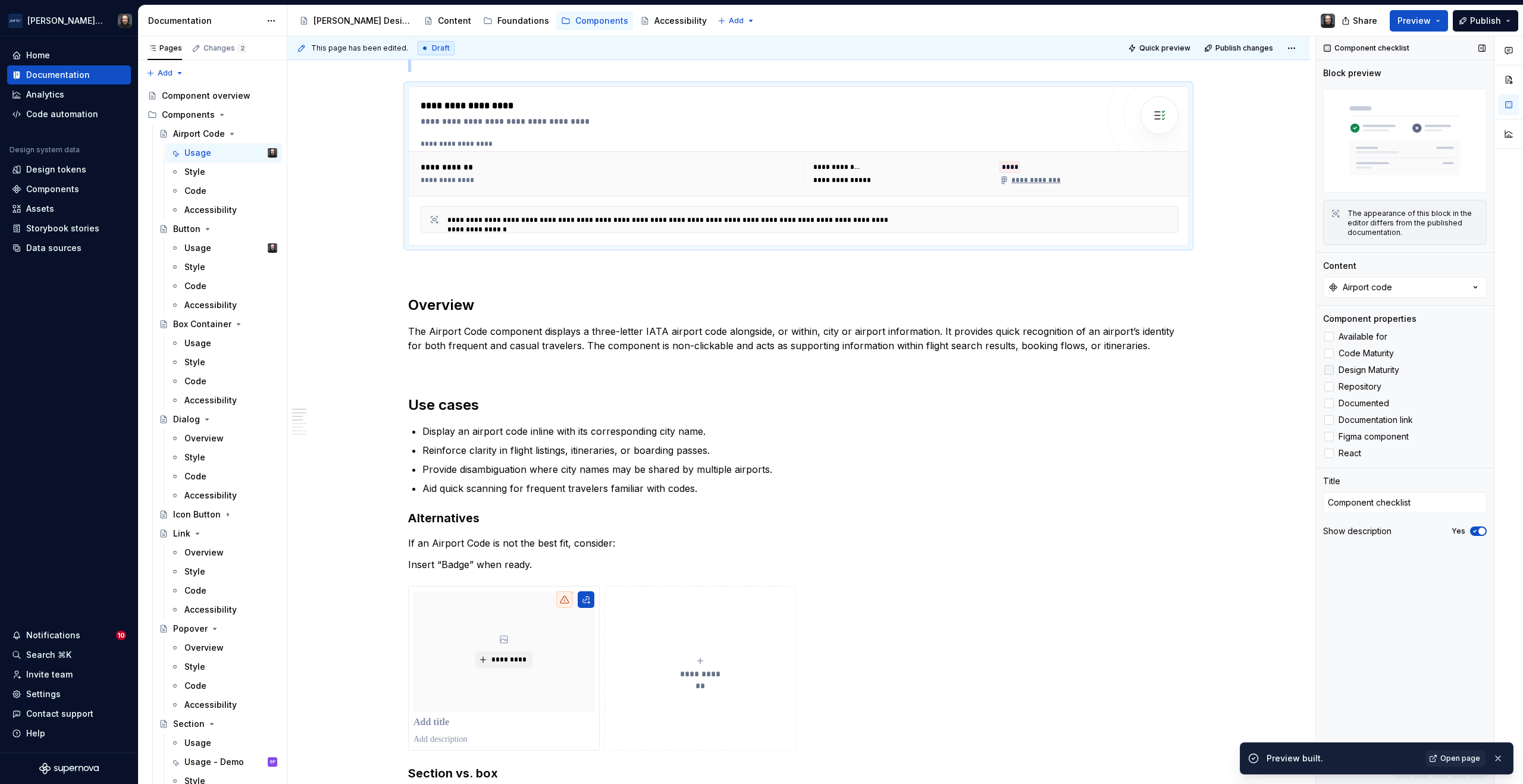
click at [1330, 367] on div at bounding box center [1330, 371] width 10 height 10
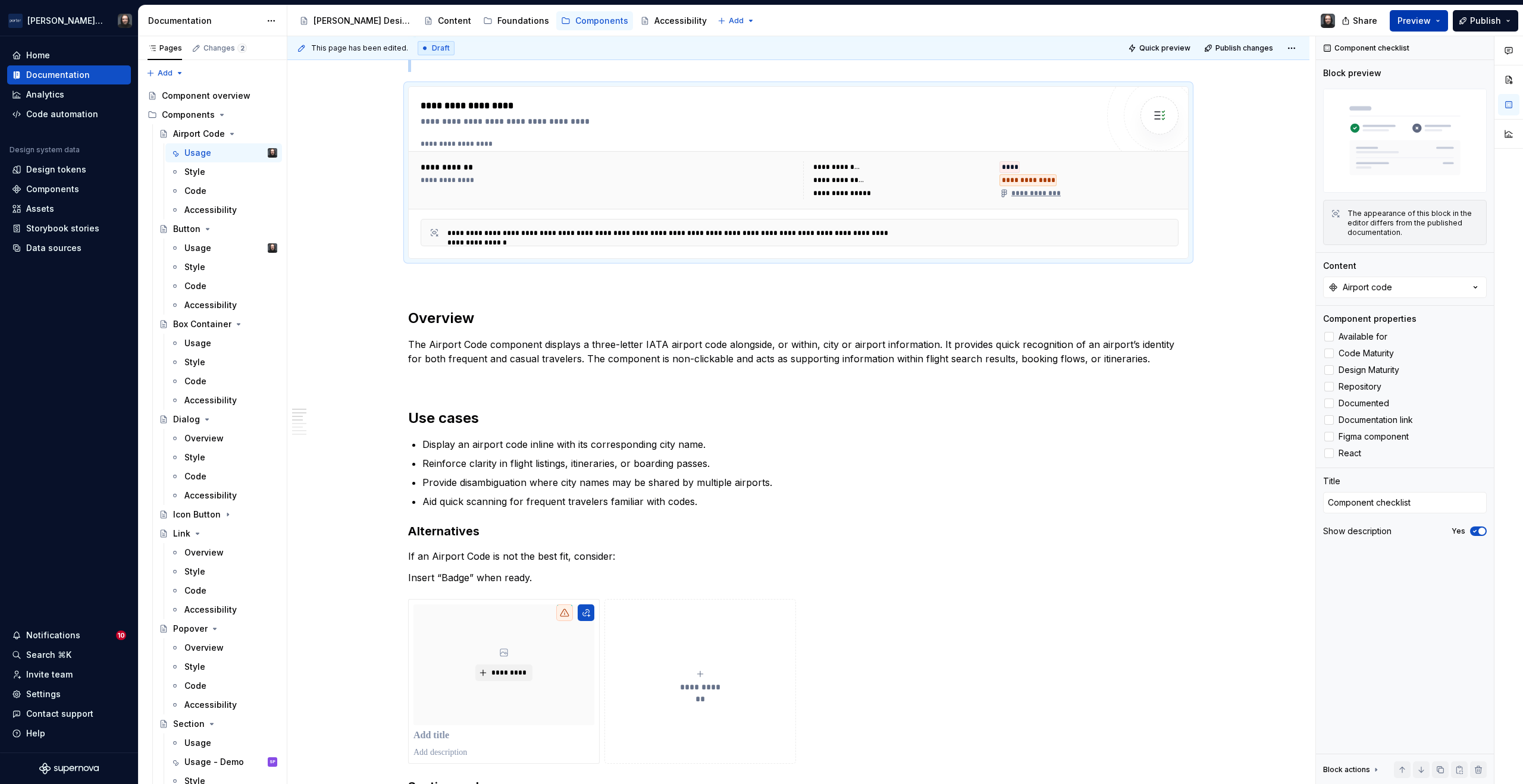
click at [1435, 18] on button "Preview" at bounding box center [1419, 20] width 58 height 21
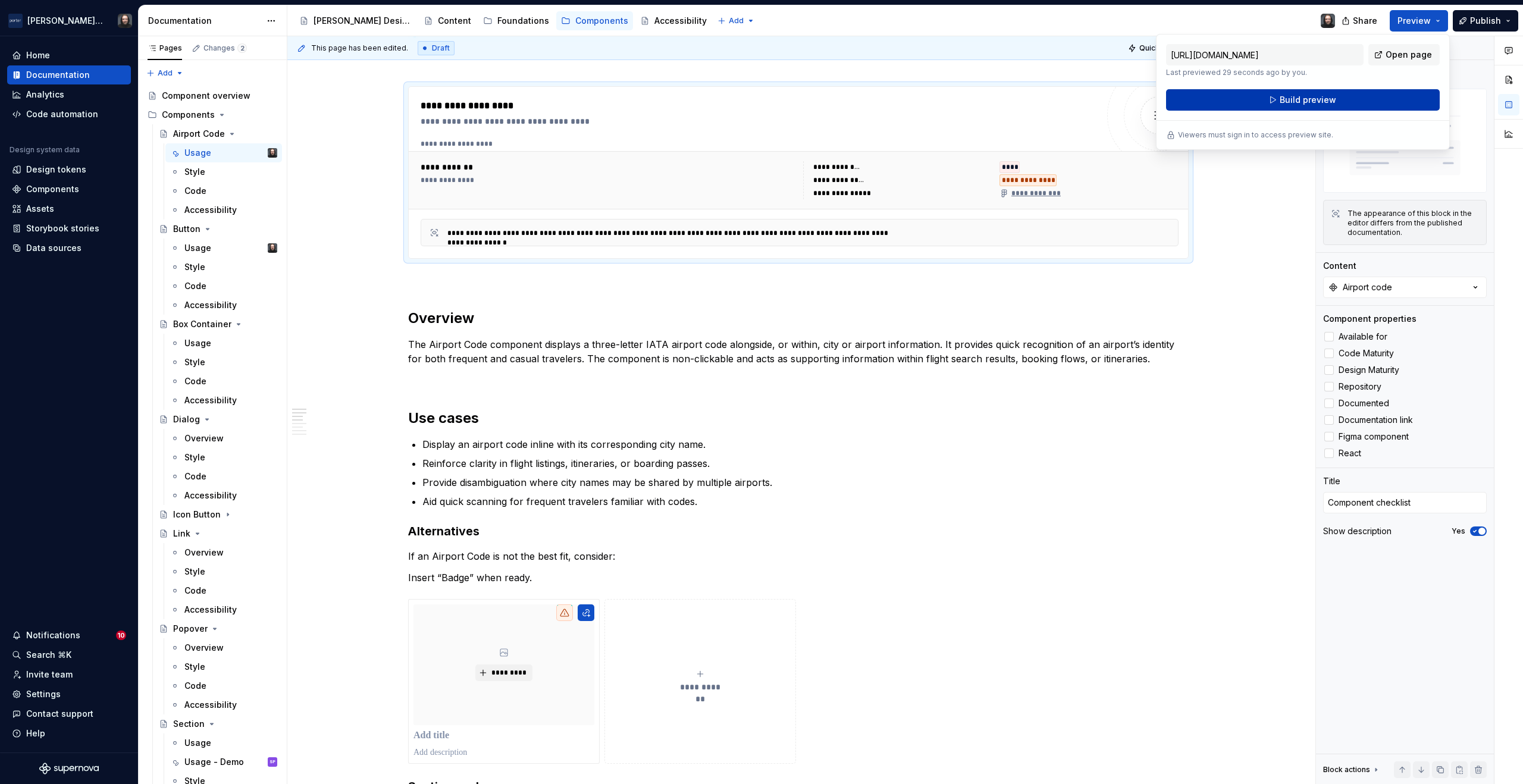
click at [1344, 96] on button "Build preview" at bounding box center [1303, 100] width 274 height 21
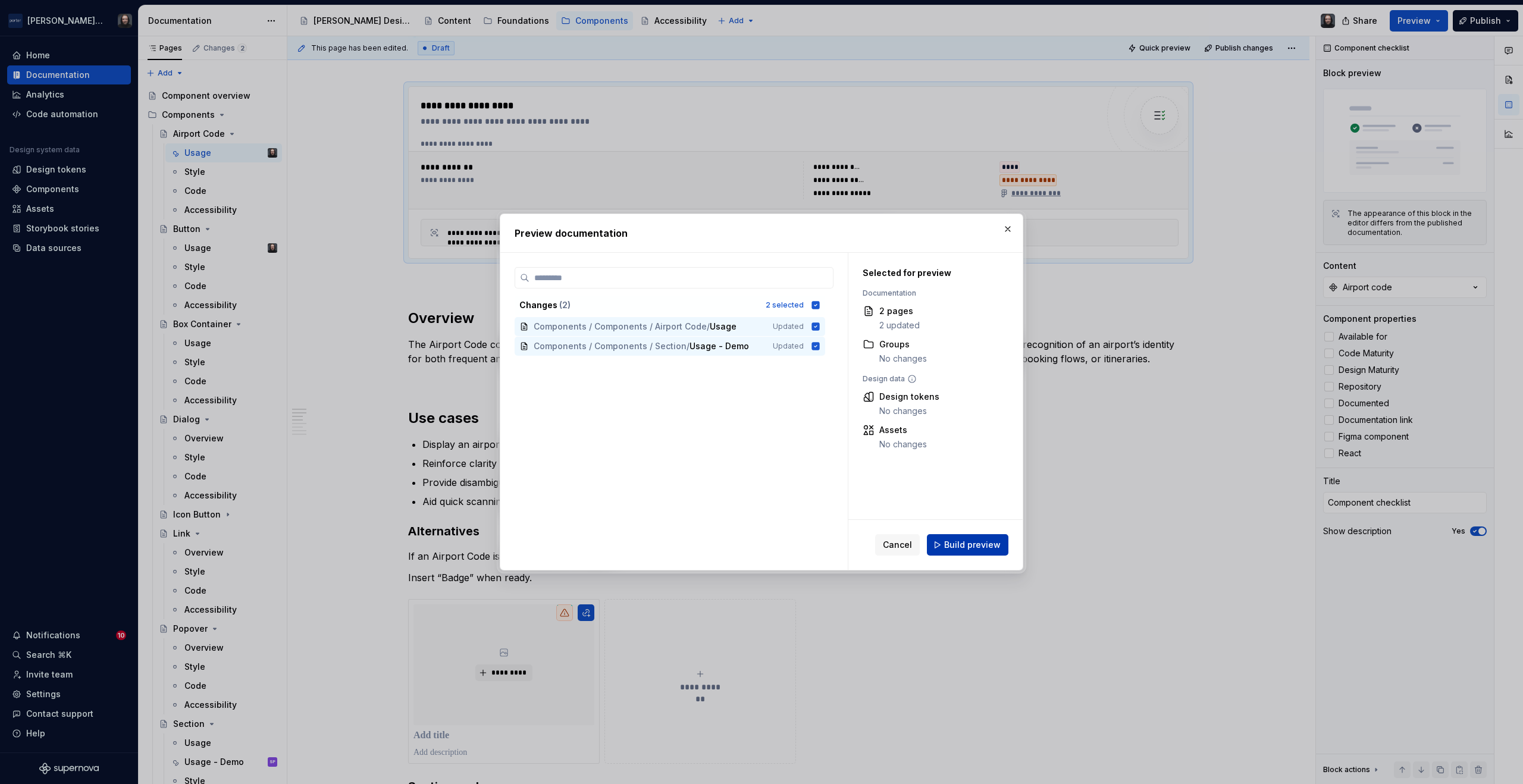
click at [993, 544] on span "Build preview" at bounding box center [972, 545] width 56 height 12
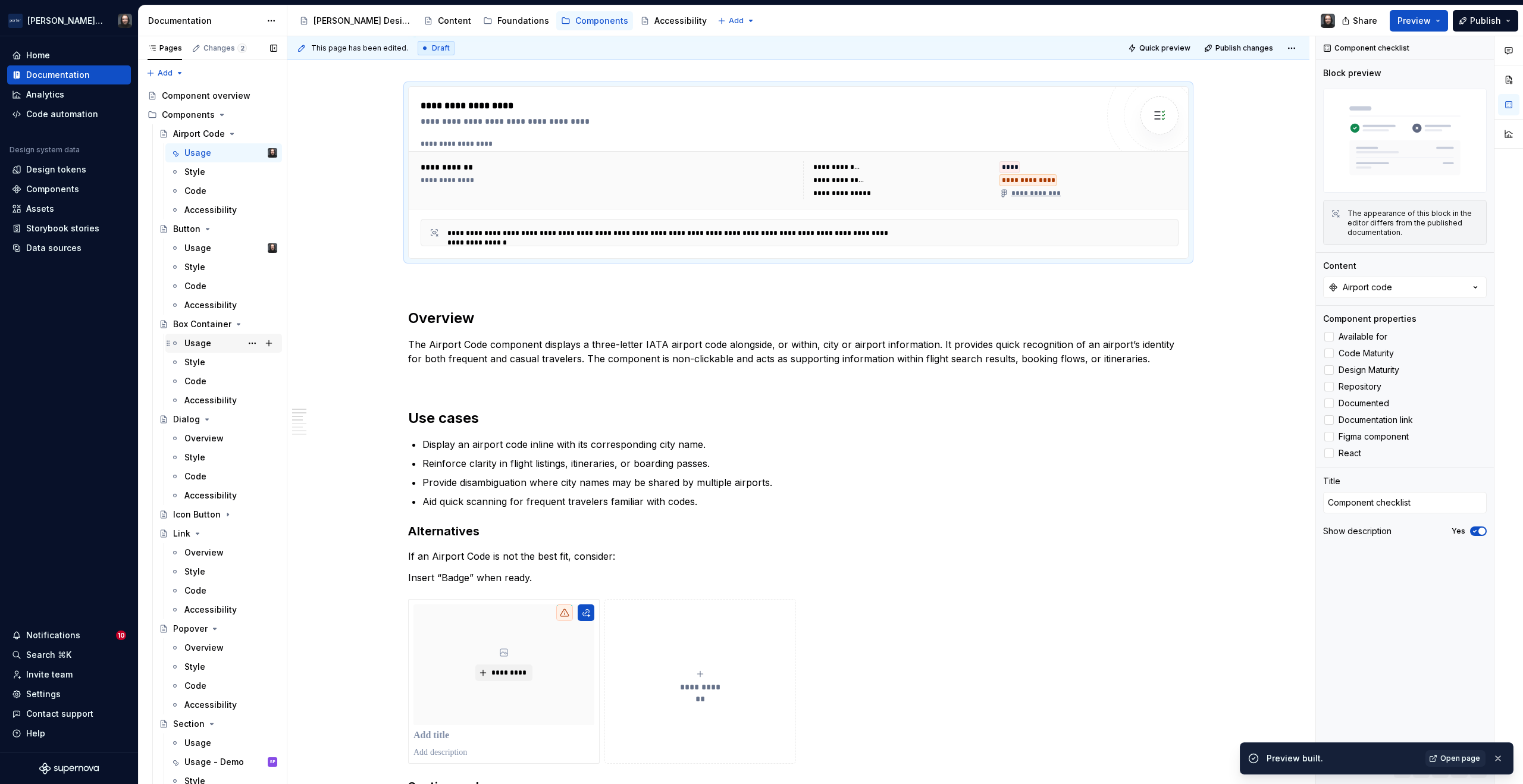
click at [208, 343] on div "Usage" at bounding box center [198, 343] width 27 height 12
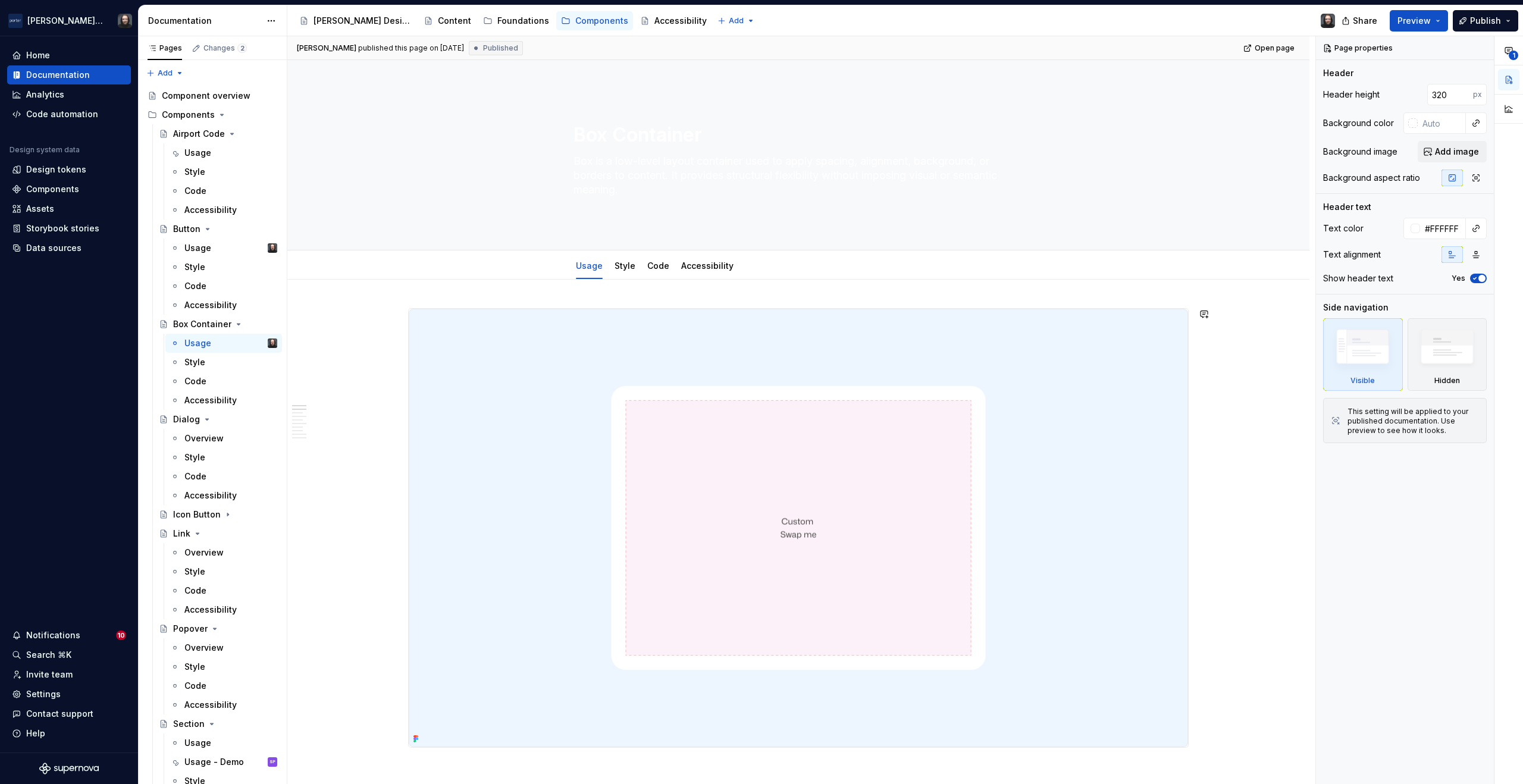
scroll to position [407, 0]
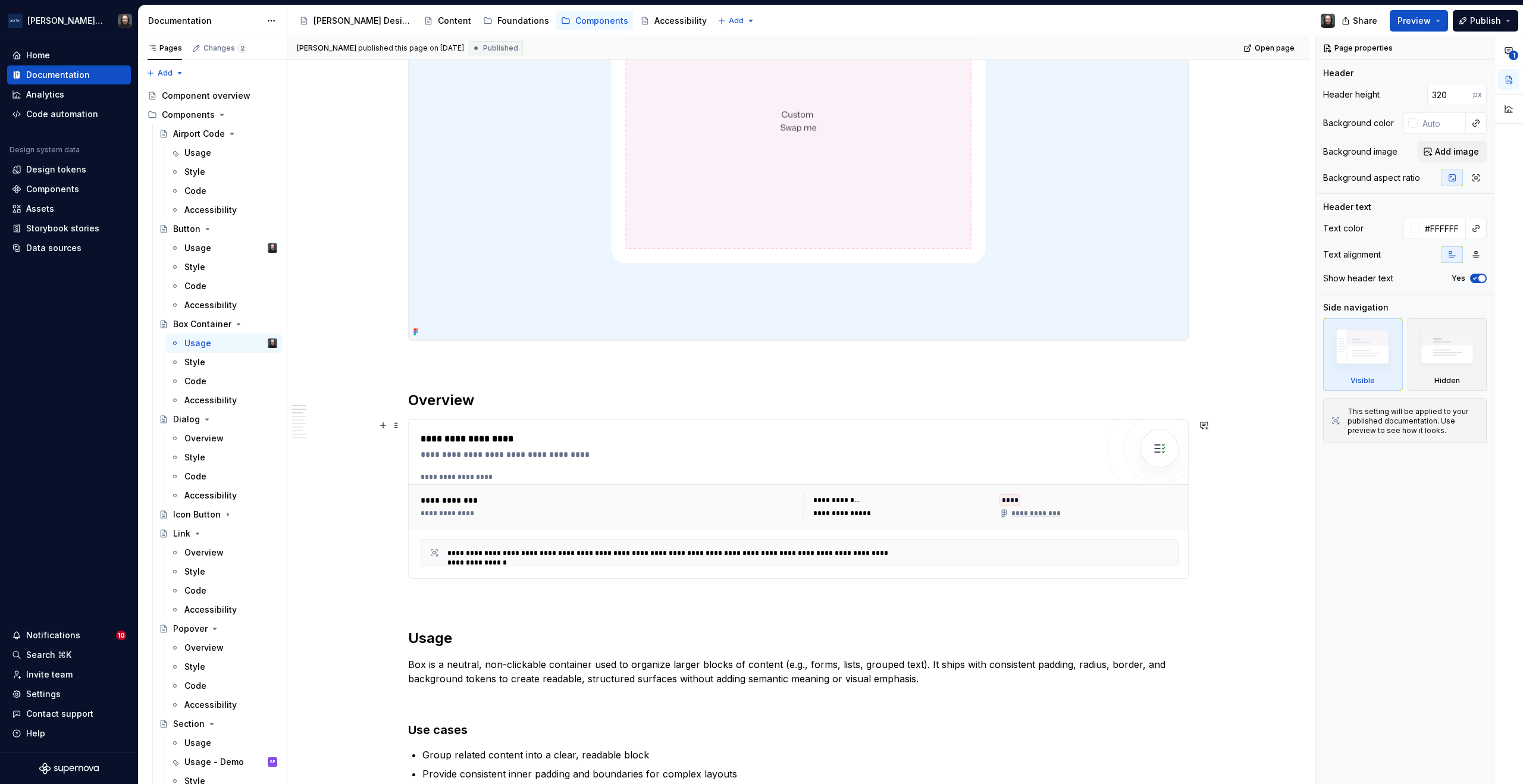
click at [1077, 494] on div "****" at bounding box center [1089, 500] width 179 height 12
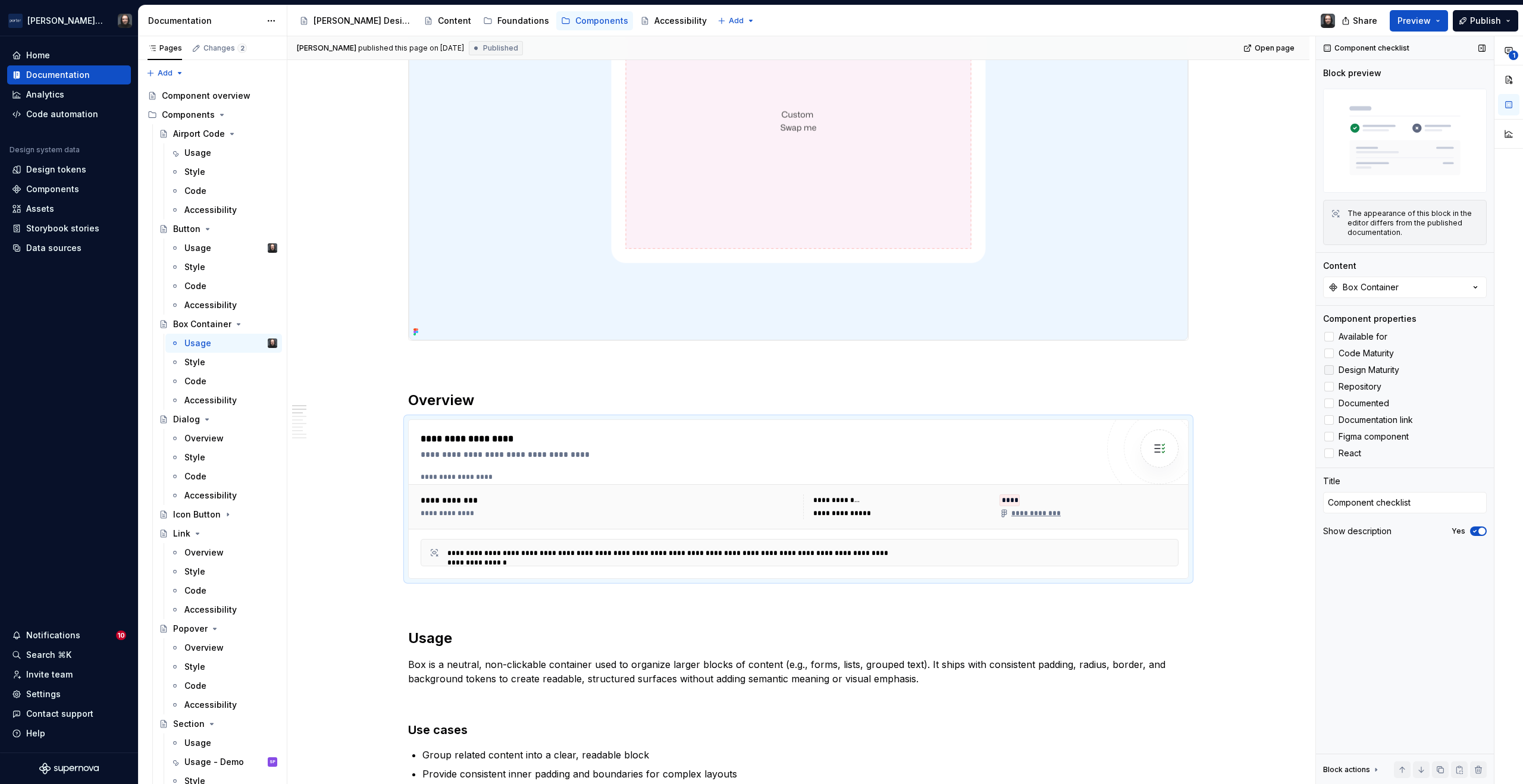
click at [1330, 369] on div at bounding box center [1330, 371] width 10 height 10
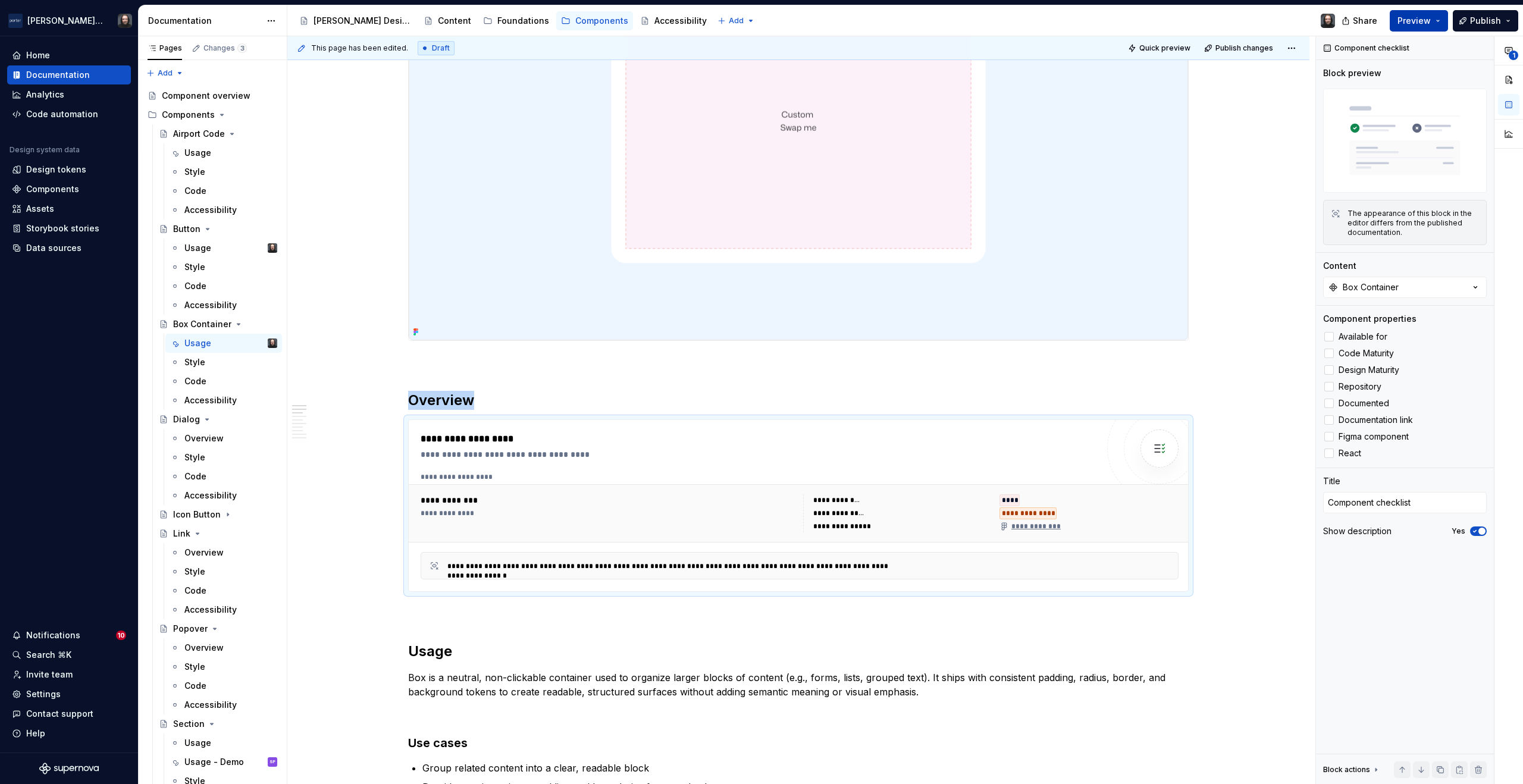
click at [1439, 18] on button "Preview" at bounding box center [1419, 20] width 58 height 21
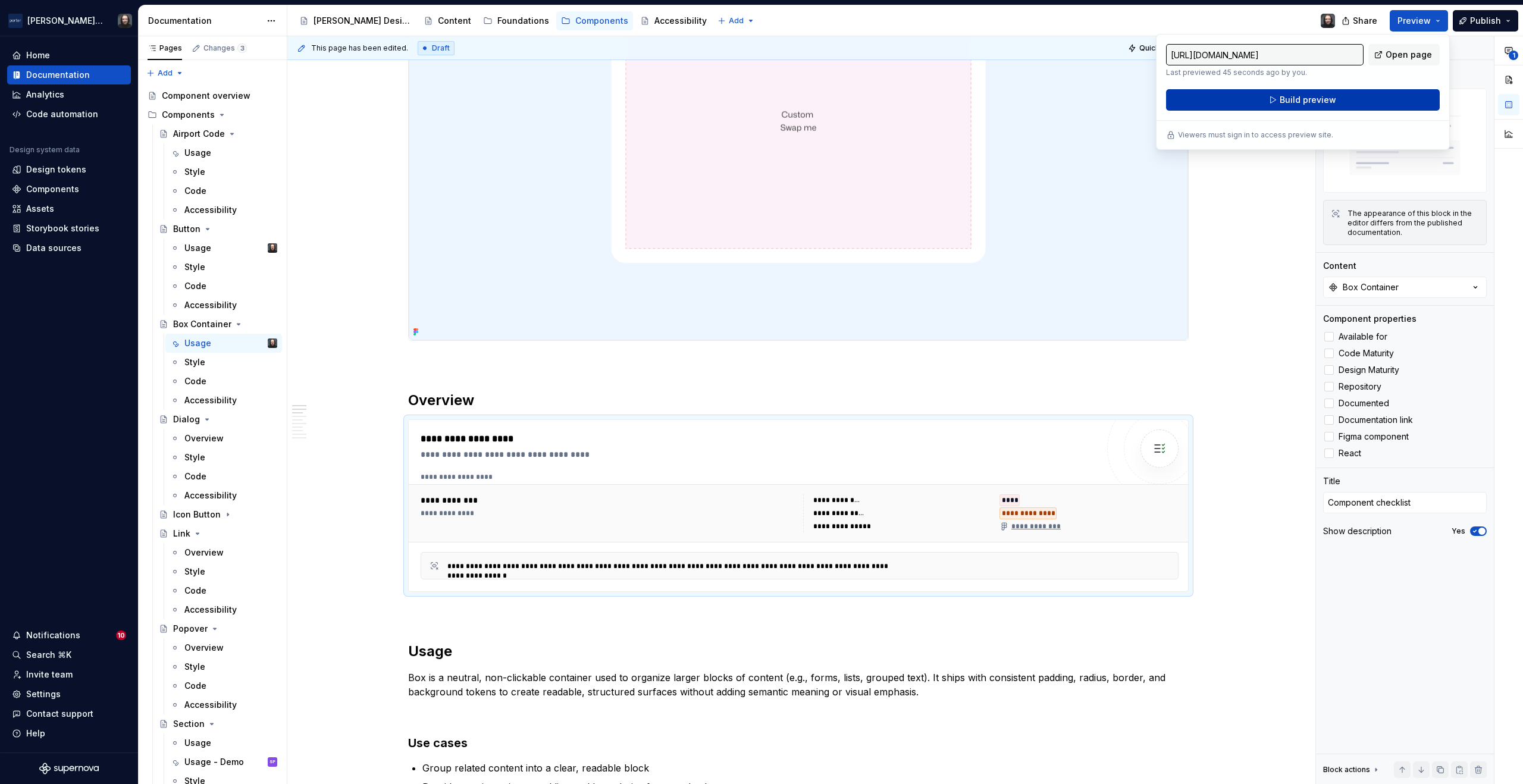
click at [1344, 97] on button "Build preview" at bounding box center [1303, 100] width 274 height 21
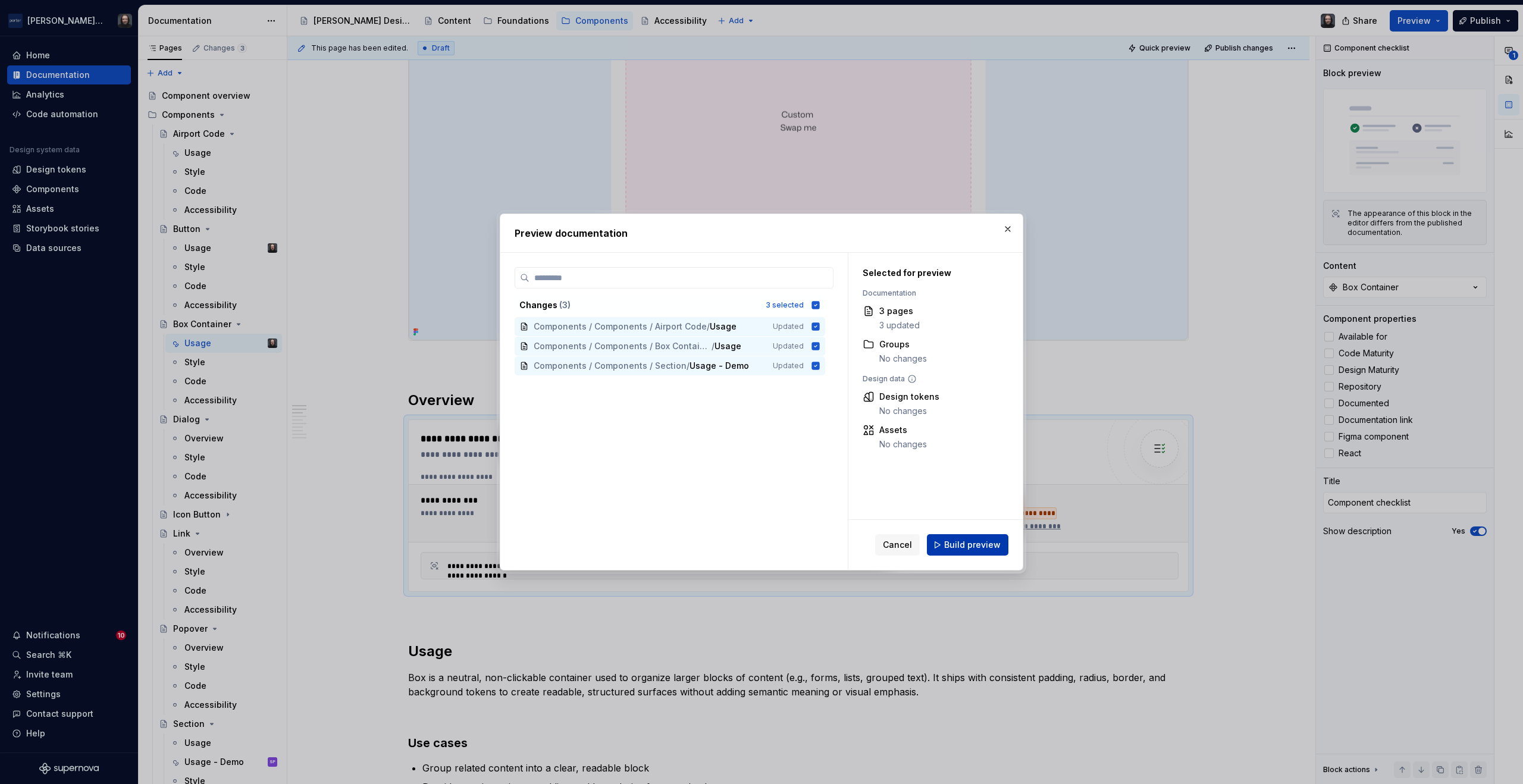
click at [989, 541] on span "Build preview" at bounding box center [972, 545] width 56 height 12
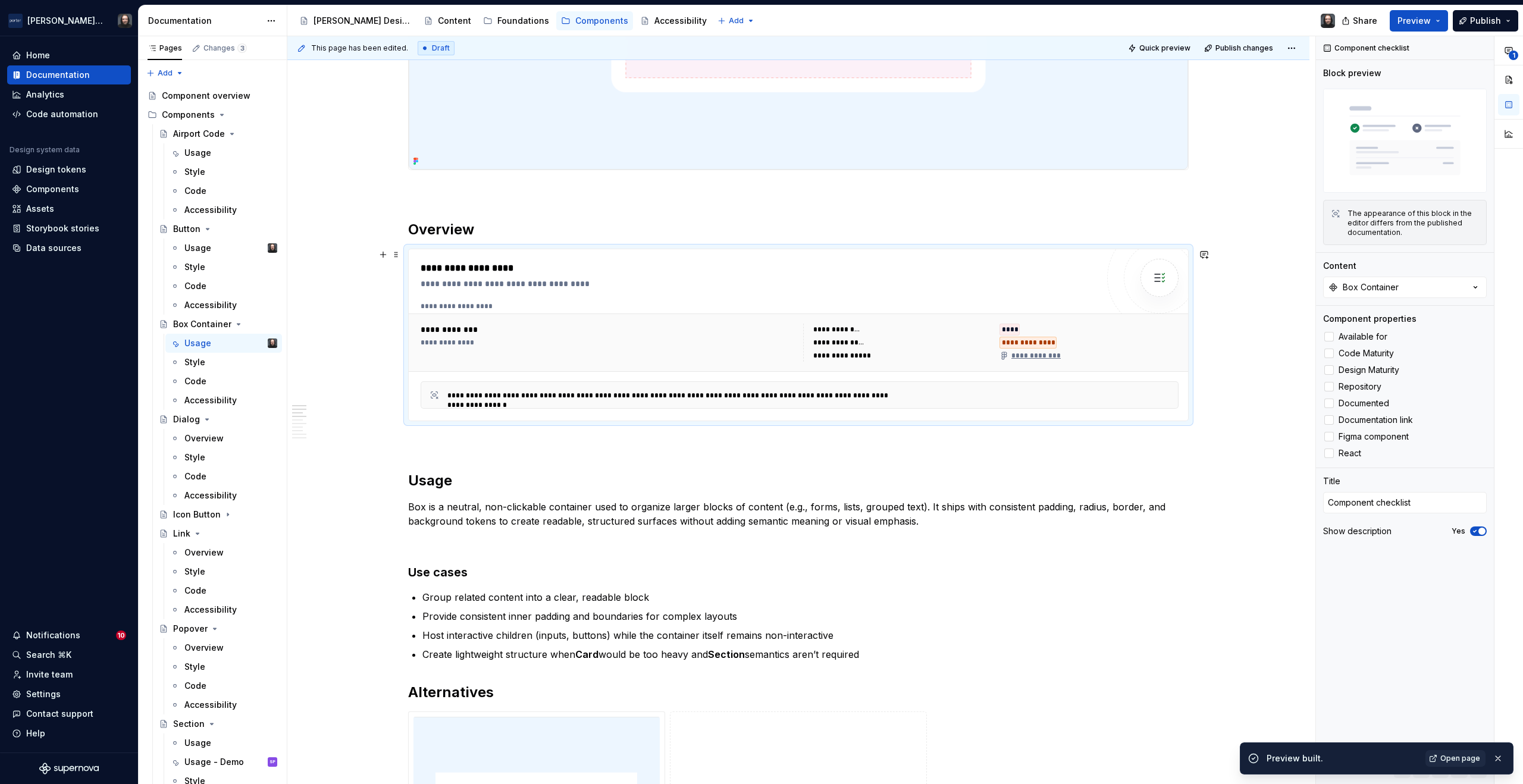
scroll to position [558, 0]
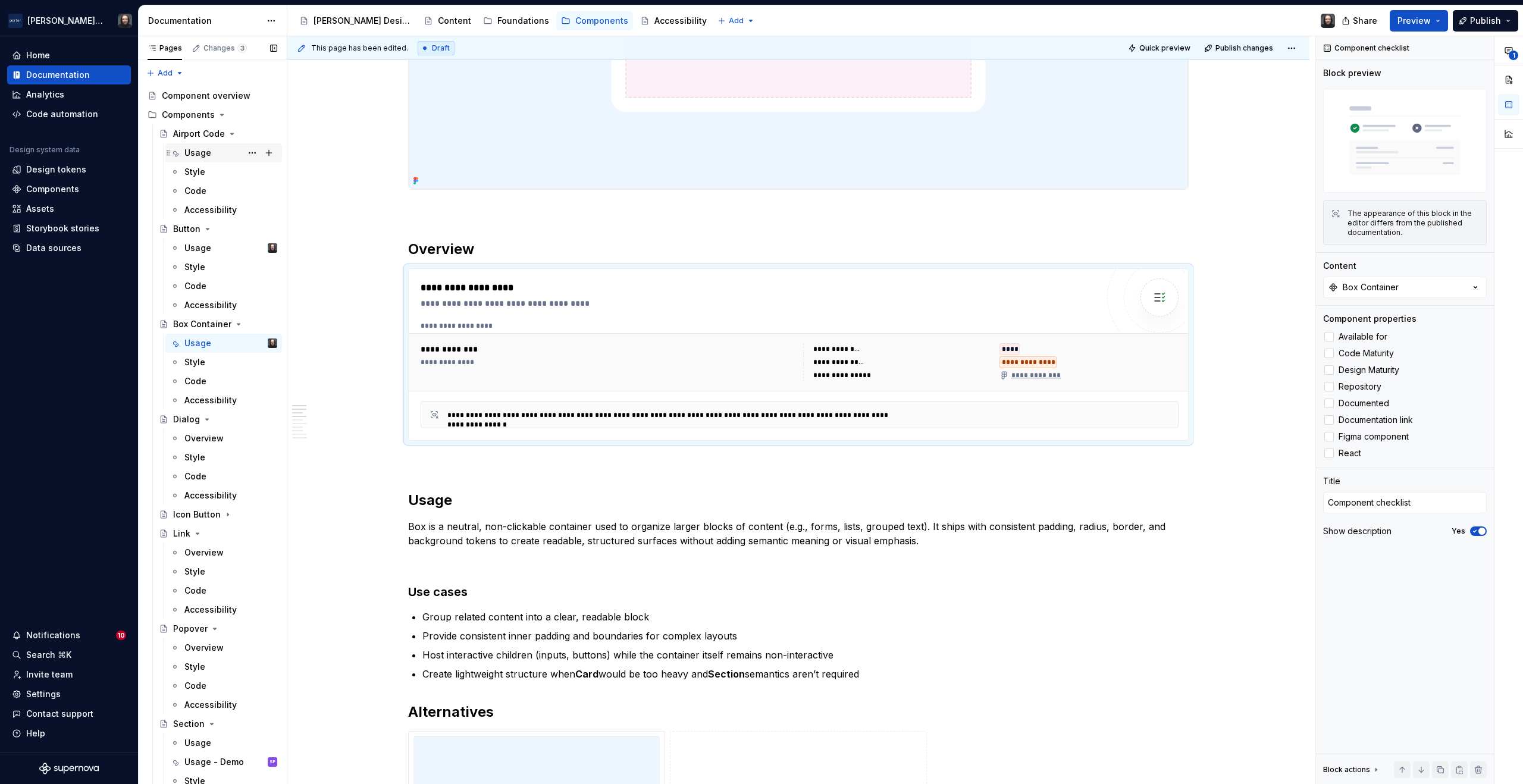
click at [207, 155] on div "Usage" at bounding box center [198, 153] width 27 height 12
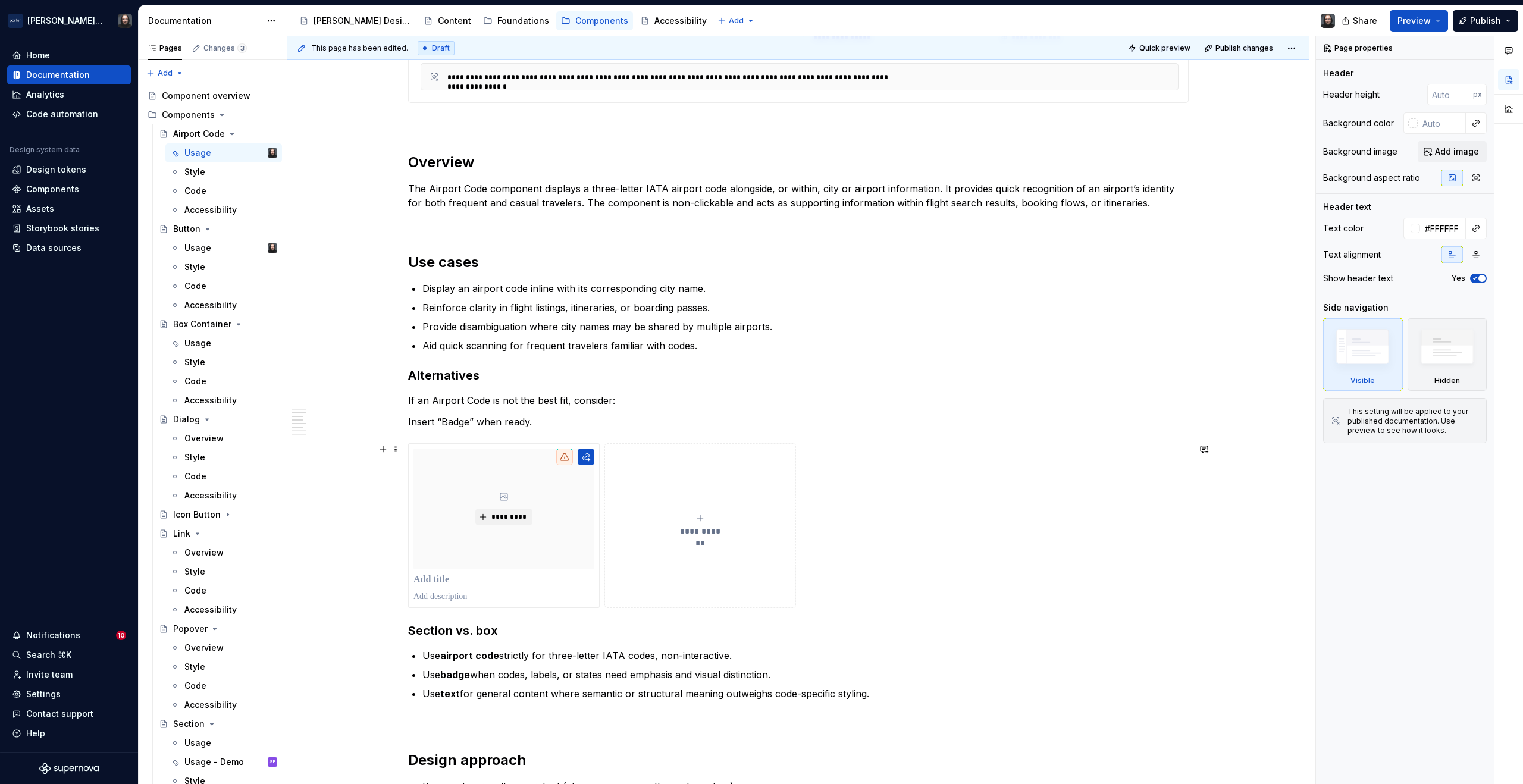
scroll to position [1264, 0]
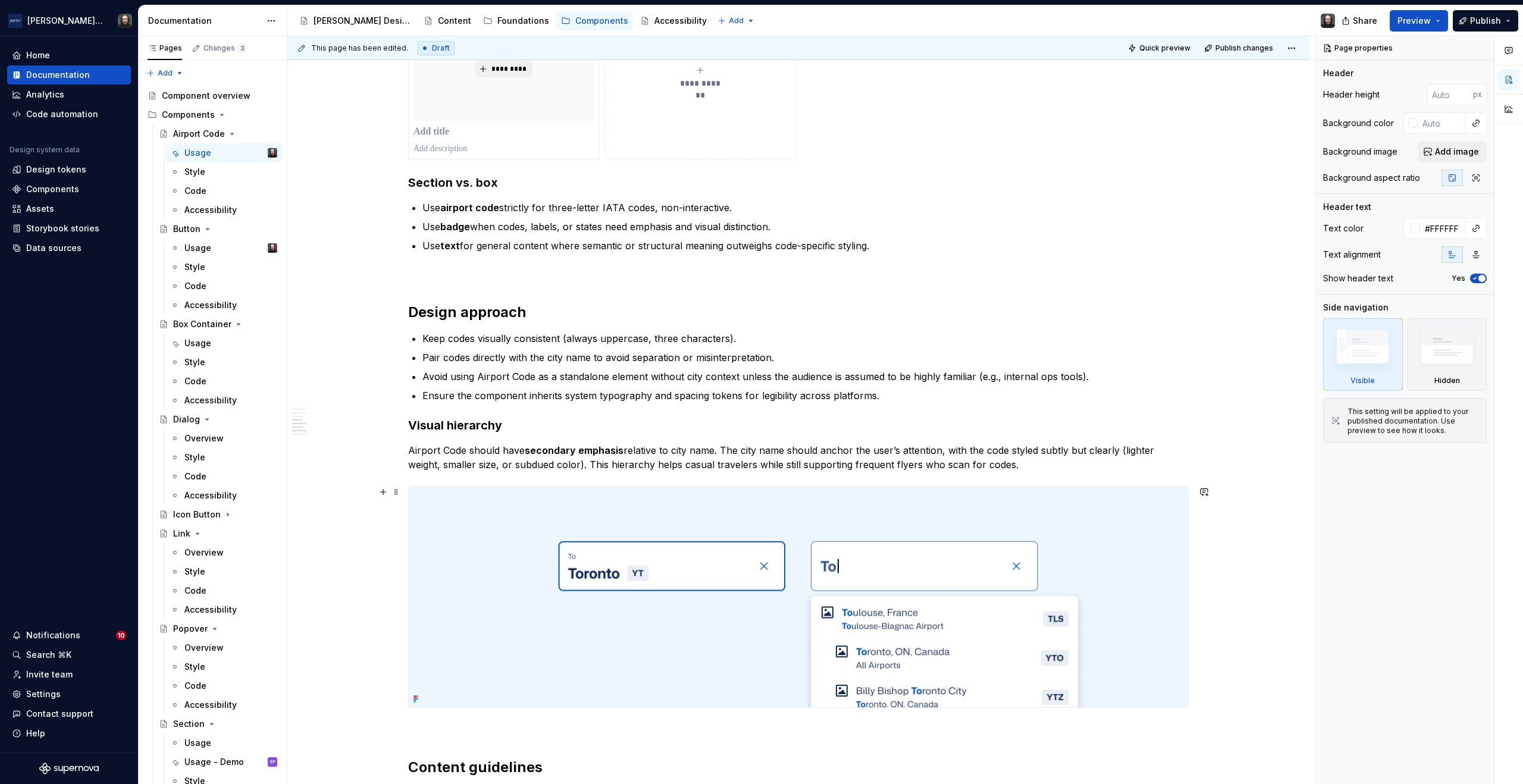
click at [1093, 546] on img at bounding box center [798, 597] width 780 height 221
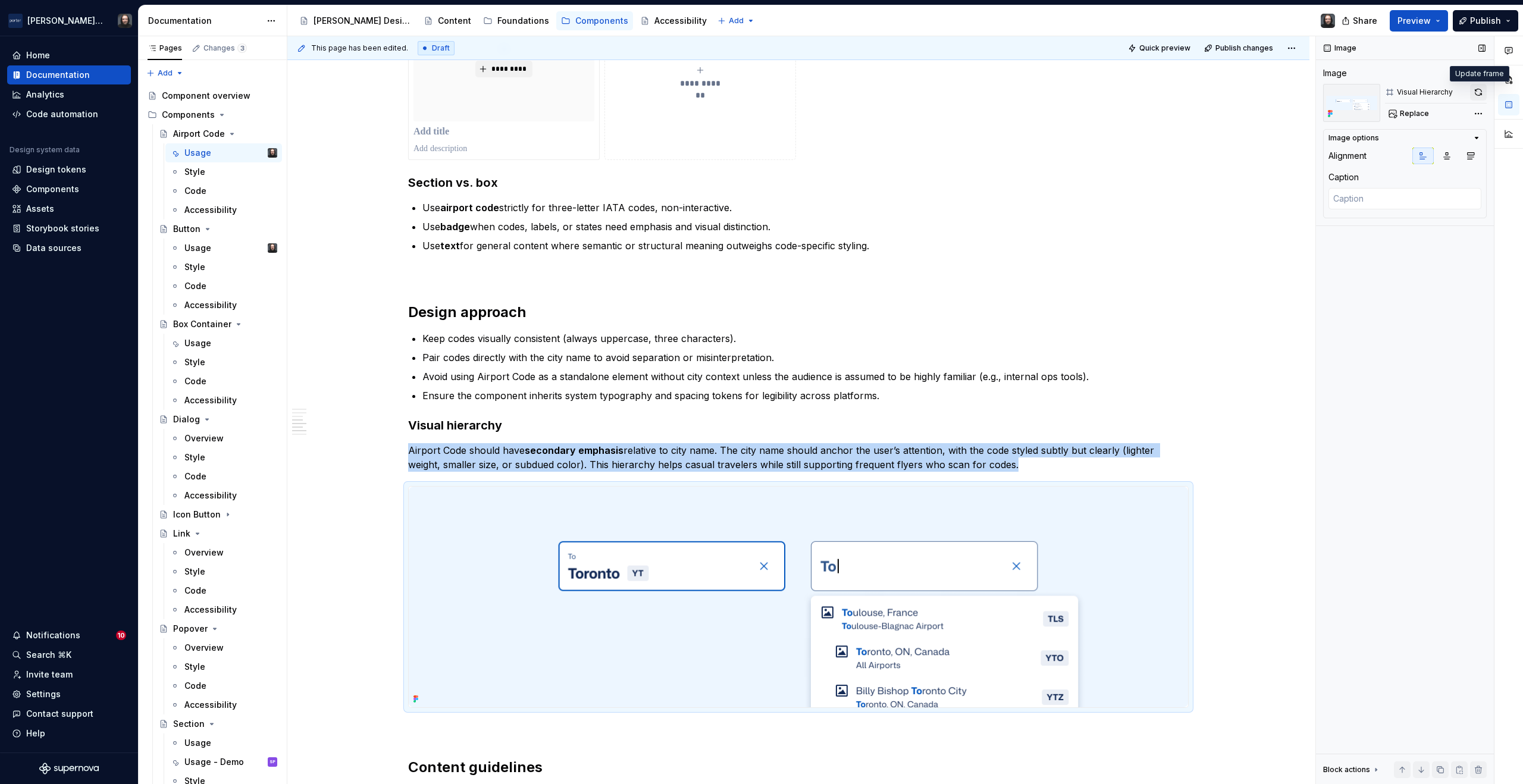
click at [1477, 94] on button "button" at bounding box center [1479, 92] width 17 height 17
click at [1437, 20] on button "Preview" at bounding box center [1419, 20] width 58 height 21
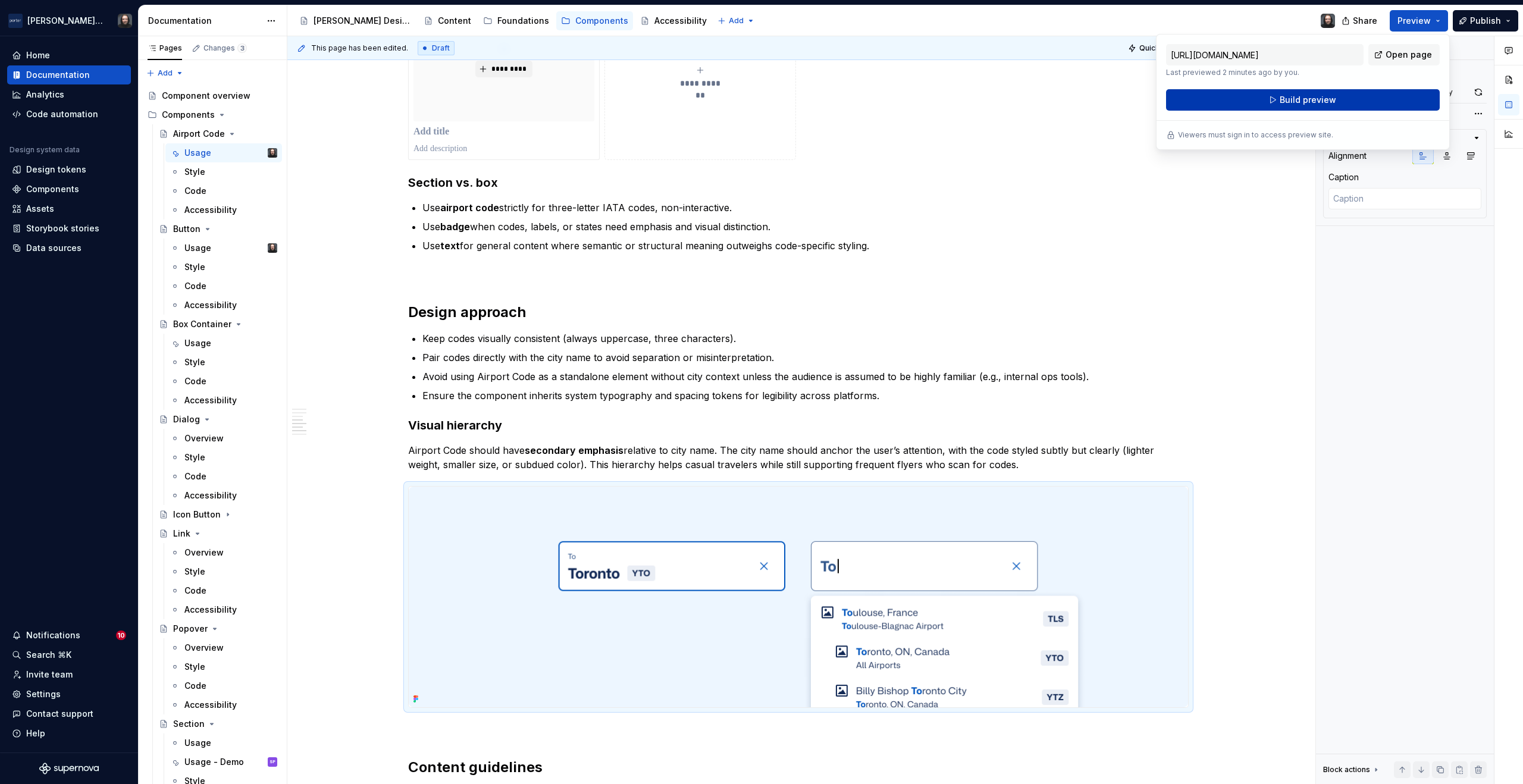
click at [1316, 98] on span "Build preview" at bounding box center [1308, 100] width 56 height 12
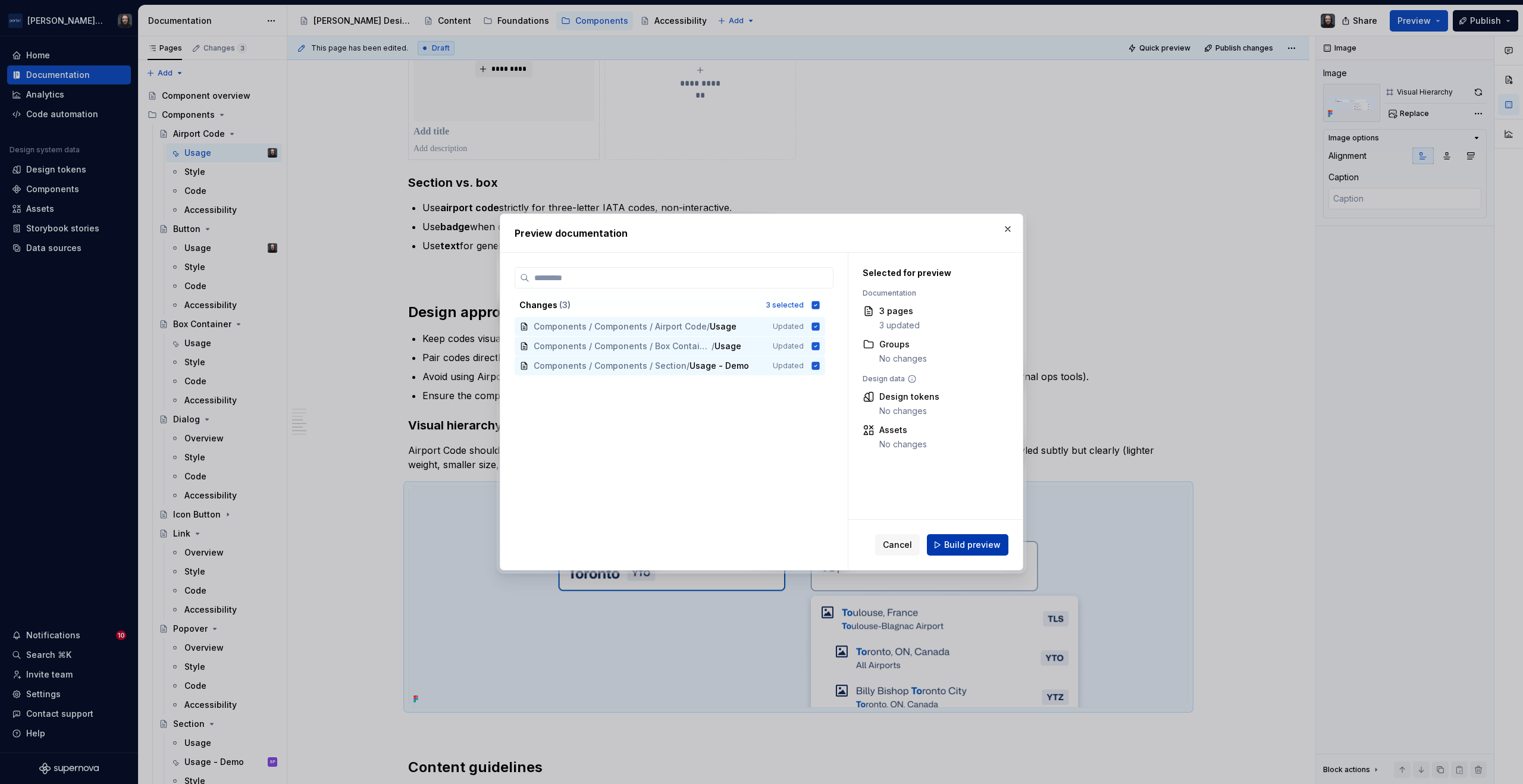
click at [989, 537] on button "Build preview" at bounding box center [968, 545] width 82 height 21
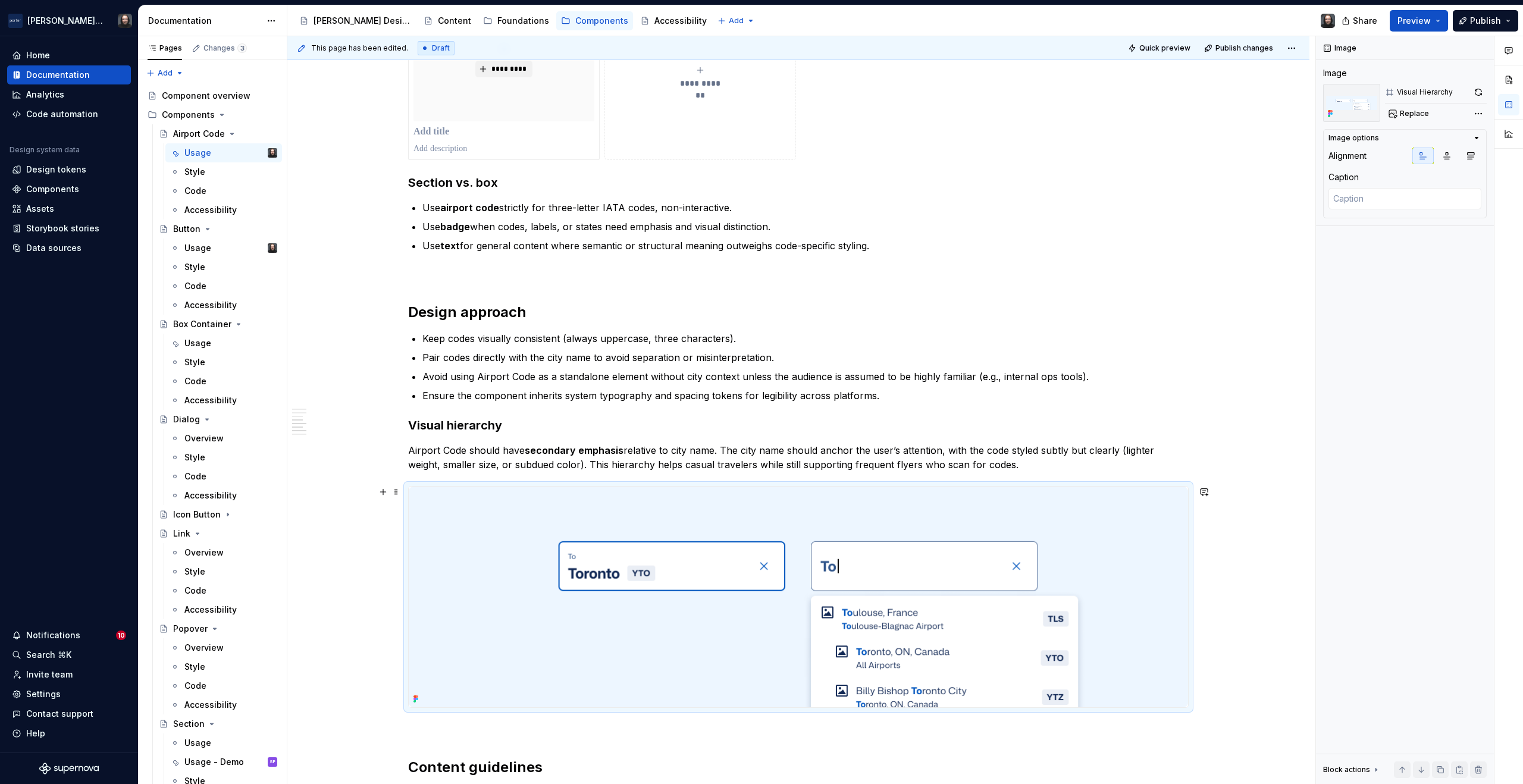
click at [1248, 550] on div "**********" at bounding box center [799, 211] width 1022 height 2479
click at [231, 134] on icon "Page tree" at bounding box center [232, 134] width 3 height 1
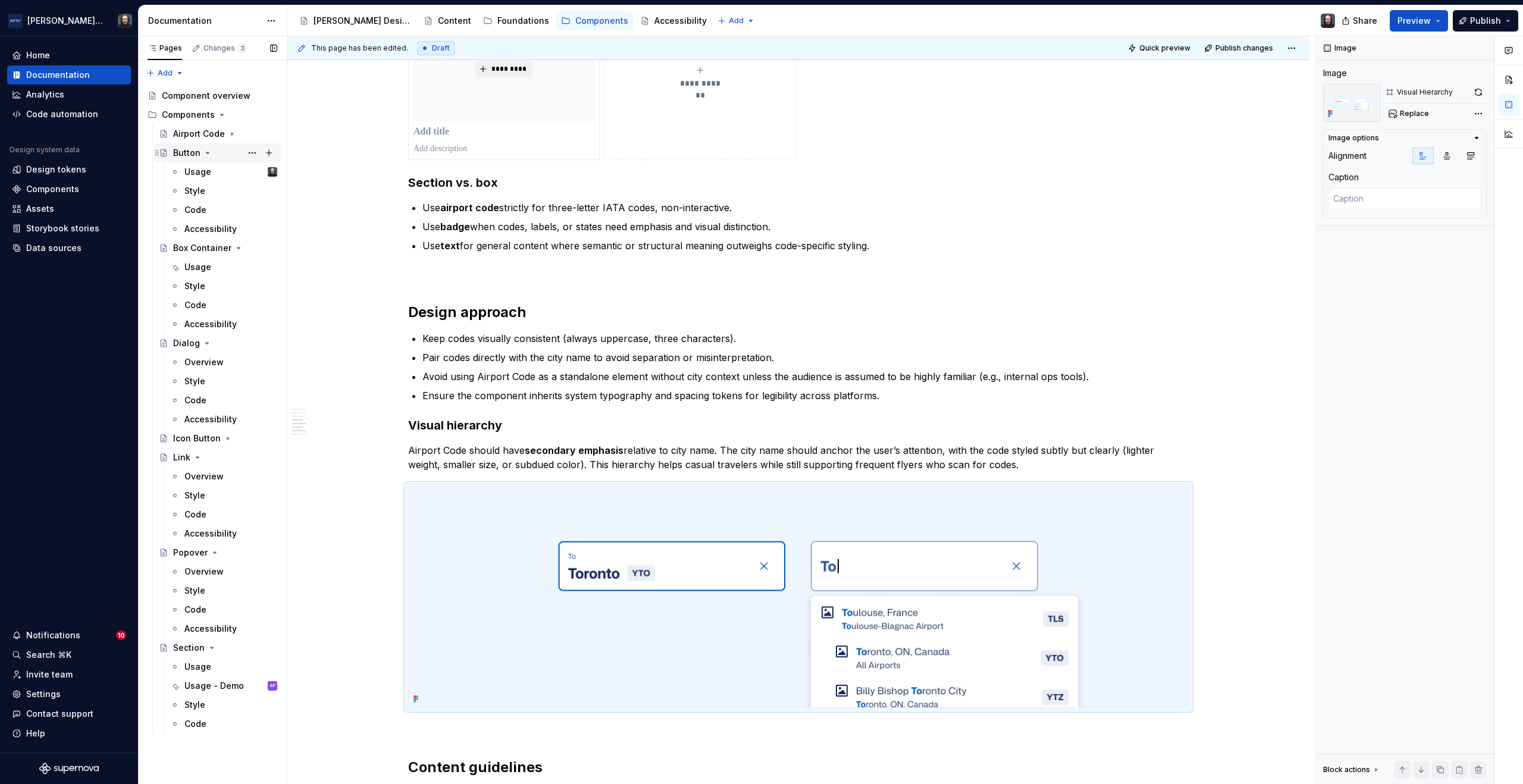
click at [207, 154] on icon "Page tree" at bounding box center [208, 153] width 10 height 10
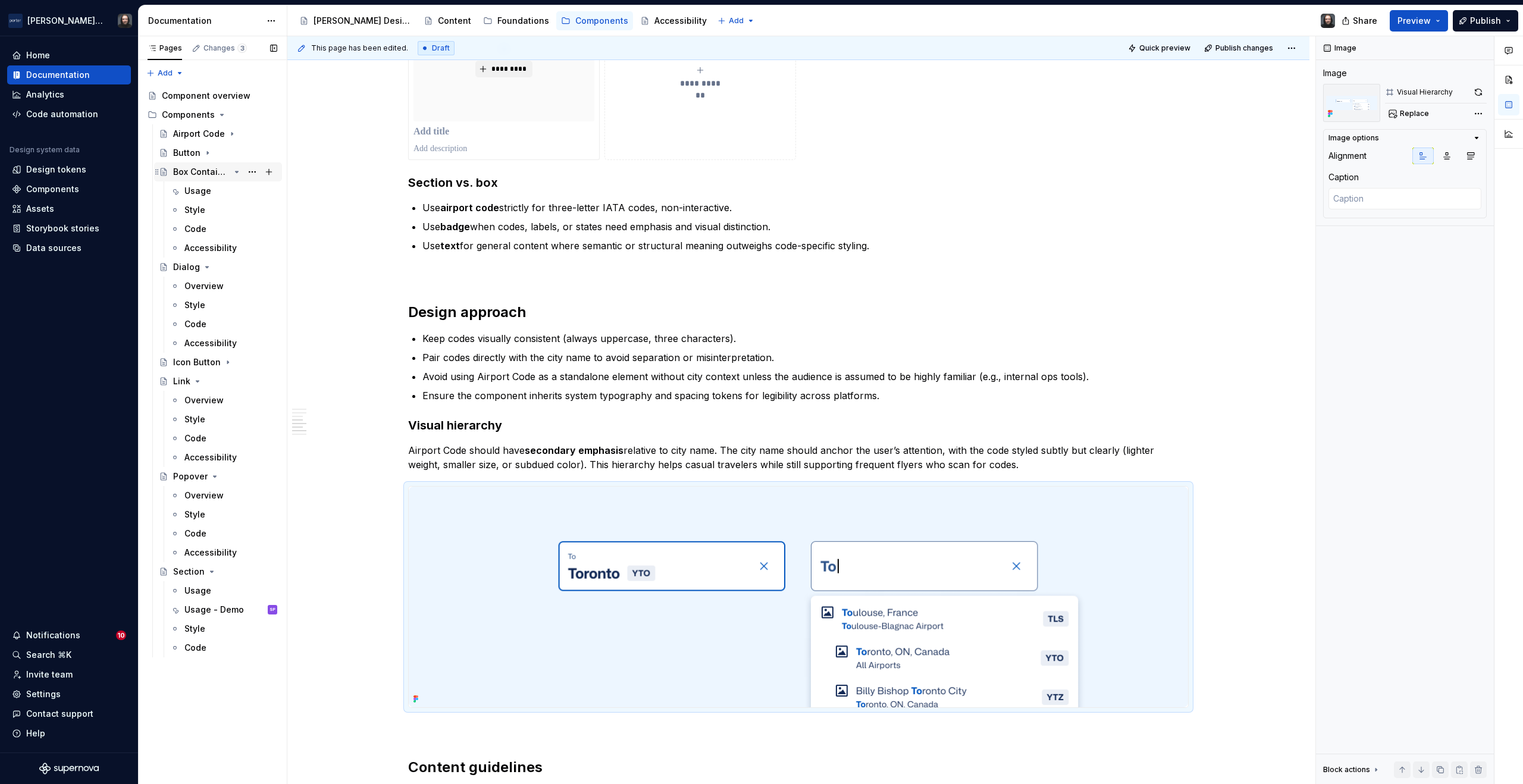
click at [234, 173] on icon "Page tree" at bounding box center [237, 172] width 10 height 10
click at [206, 191] on icon "Page tree" at bounding box center [207, 191] width 10 height 10
click at [196, 229] on icon "Page tree" at bounding box center [198, 229] width 3 height 1
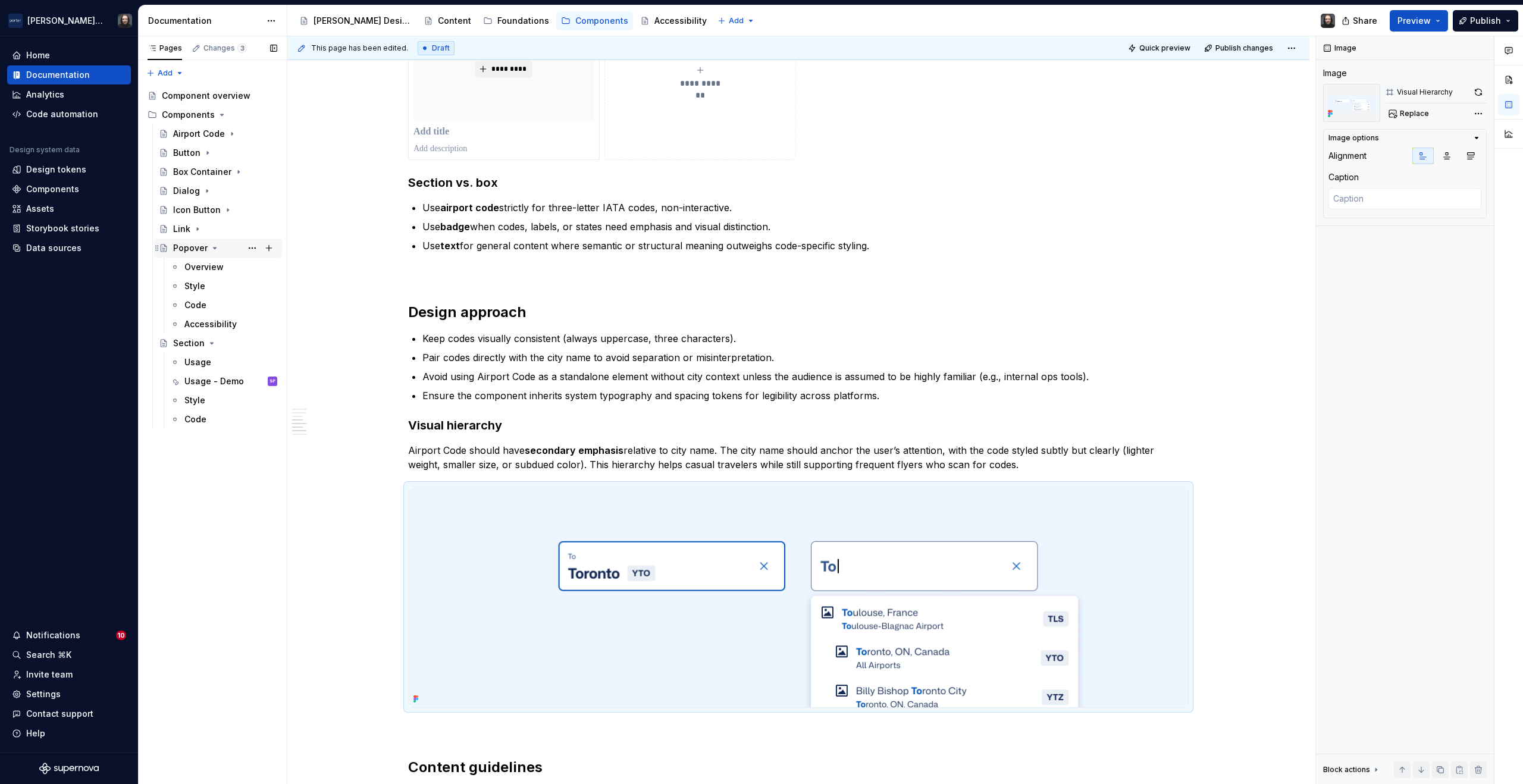
click at [210, 247] on icon "Page tree" at bounding box center [215, 248] width 10 height 10
click at [211, 266] on icon "Page tree" at bounding box center [212, 267] width 3 height 1
click at [252, 134] on button "Page tree" at bounding box center [252, 134] width 17 height 17
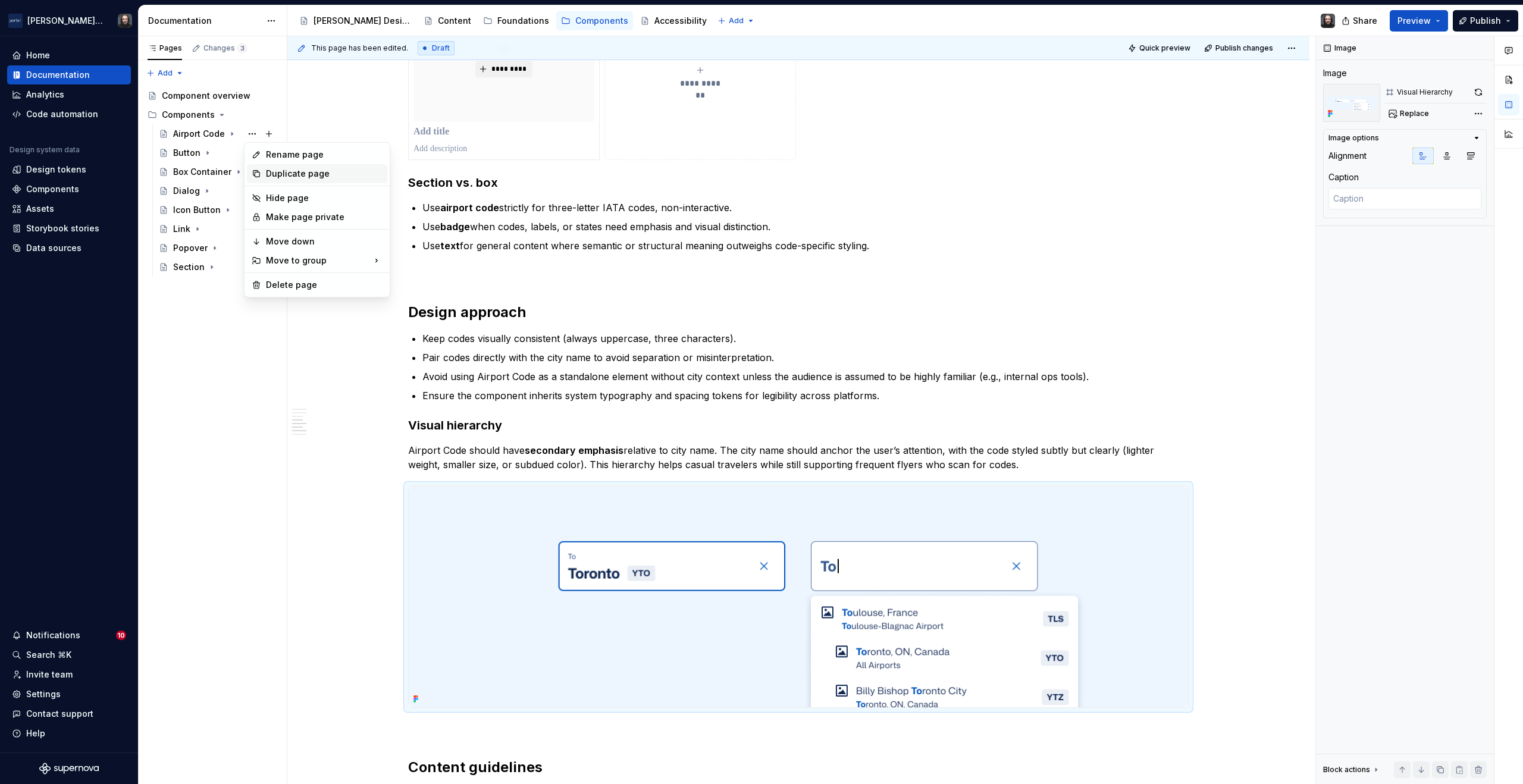
click at [278, 174] on div "Duplicate page" at bounding box center [324, 174] width 117 height 12
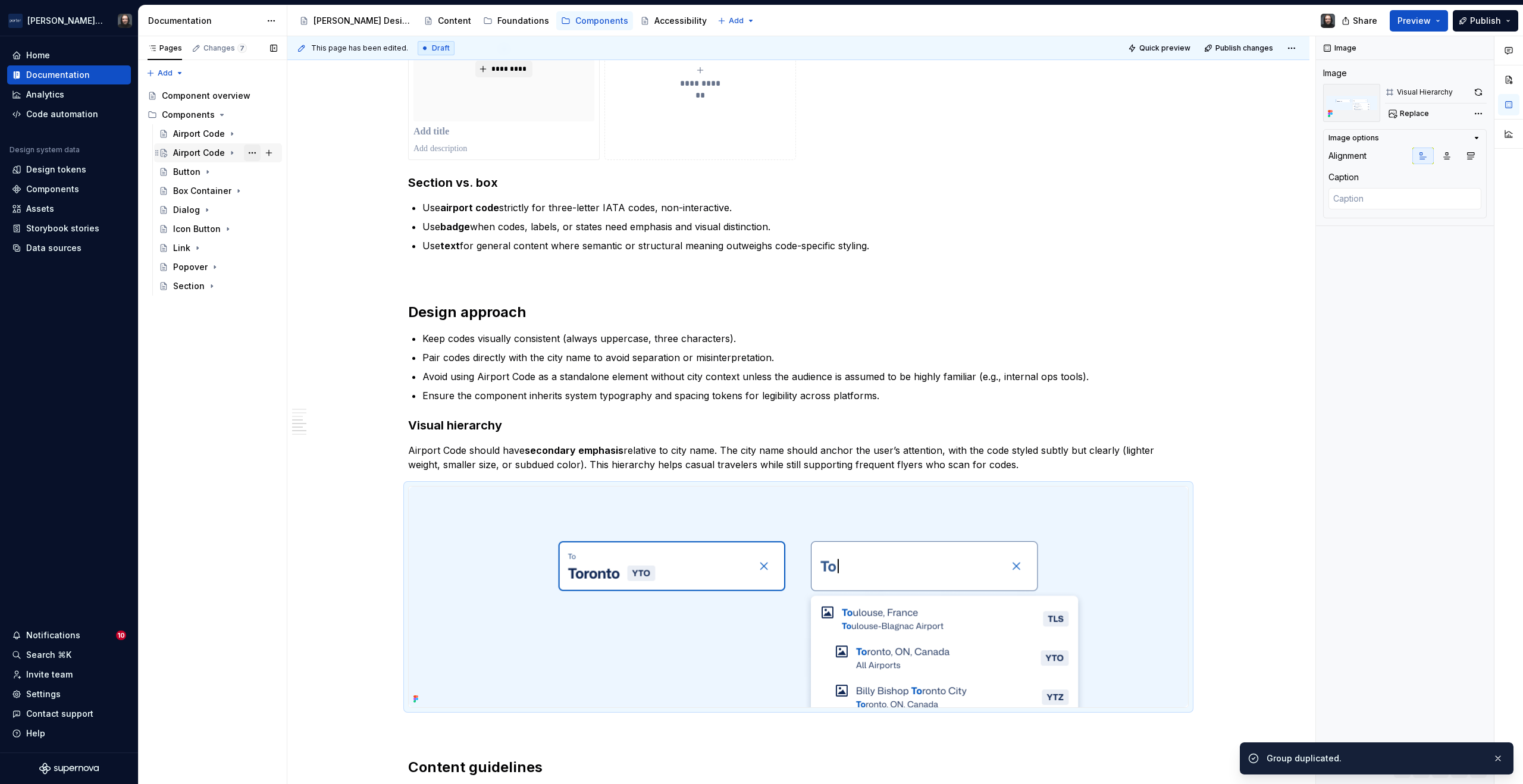
click at [250, 155] on button "Page tree" at bounding box center [252, 153] width 17 height 17
click at [274, 169] on div "Rename page" at bounding box center [324, 174] width 117 height 12
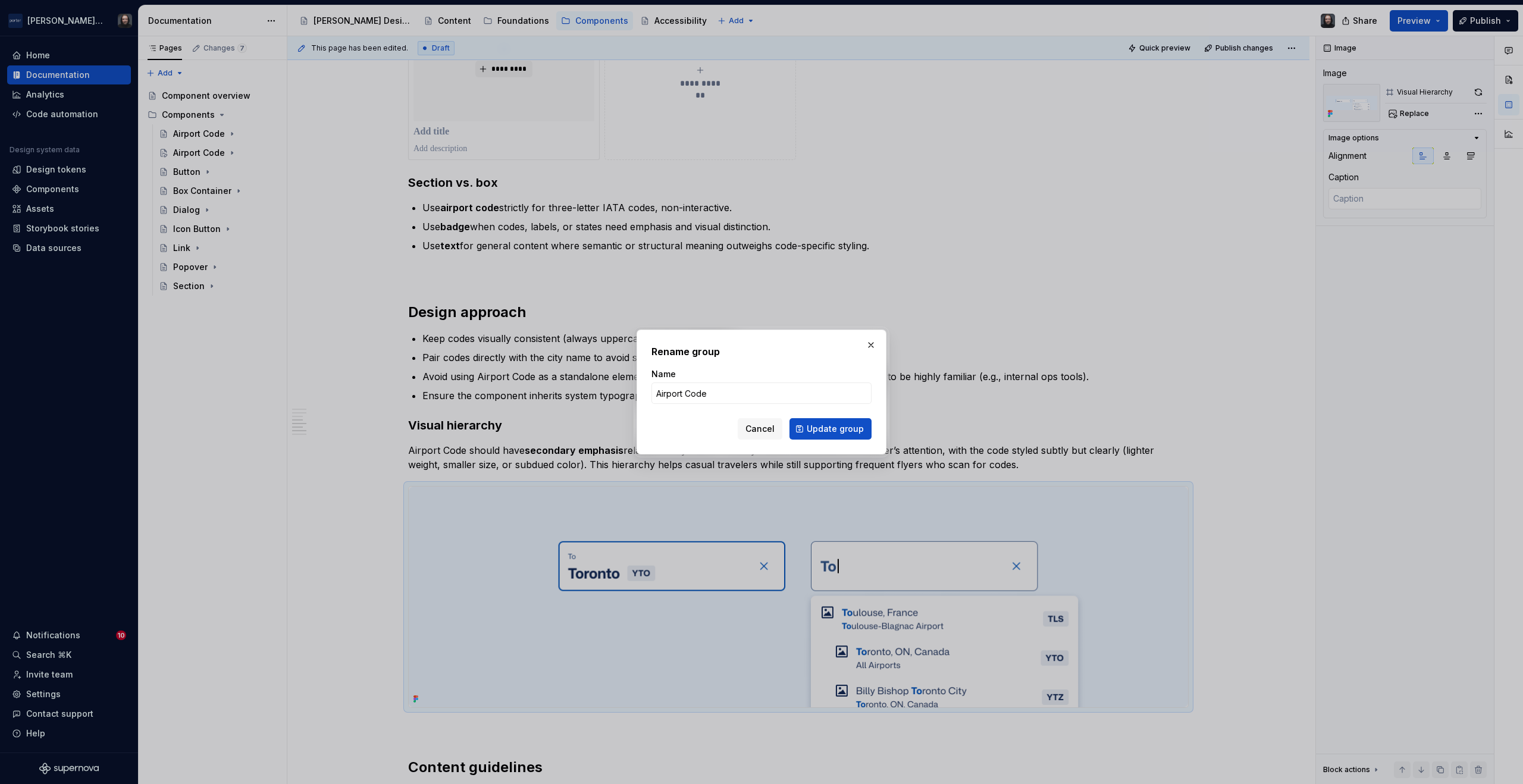
type textarea "*"
type input "Checkbox"
click at [833, 430] on span "Update group" at bounding box center [835, 429] width 57 height 12
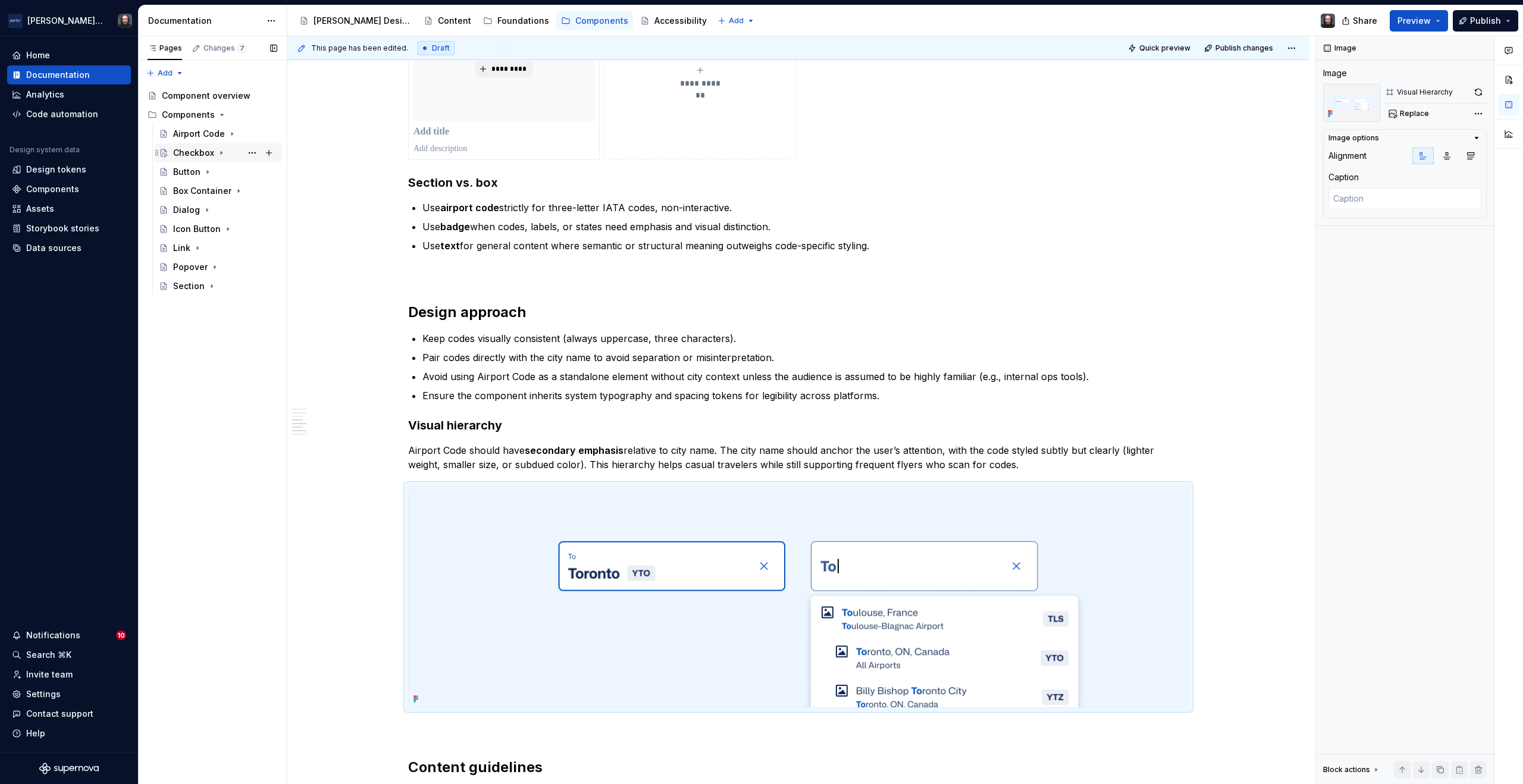
click at [222, 153] on icon "Page tree" at bounding box center [221, 153] width 10 height 10
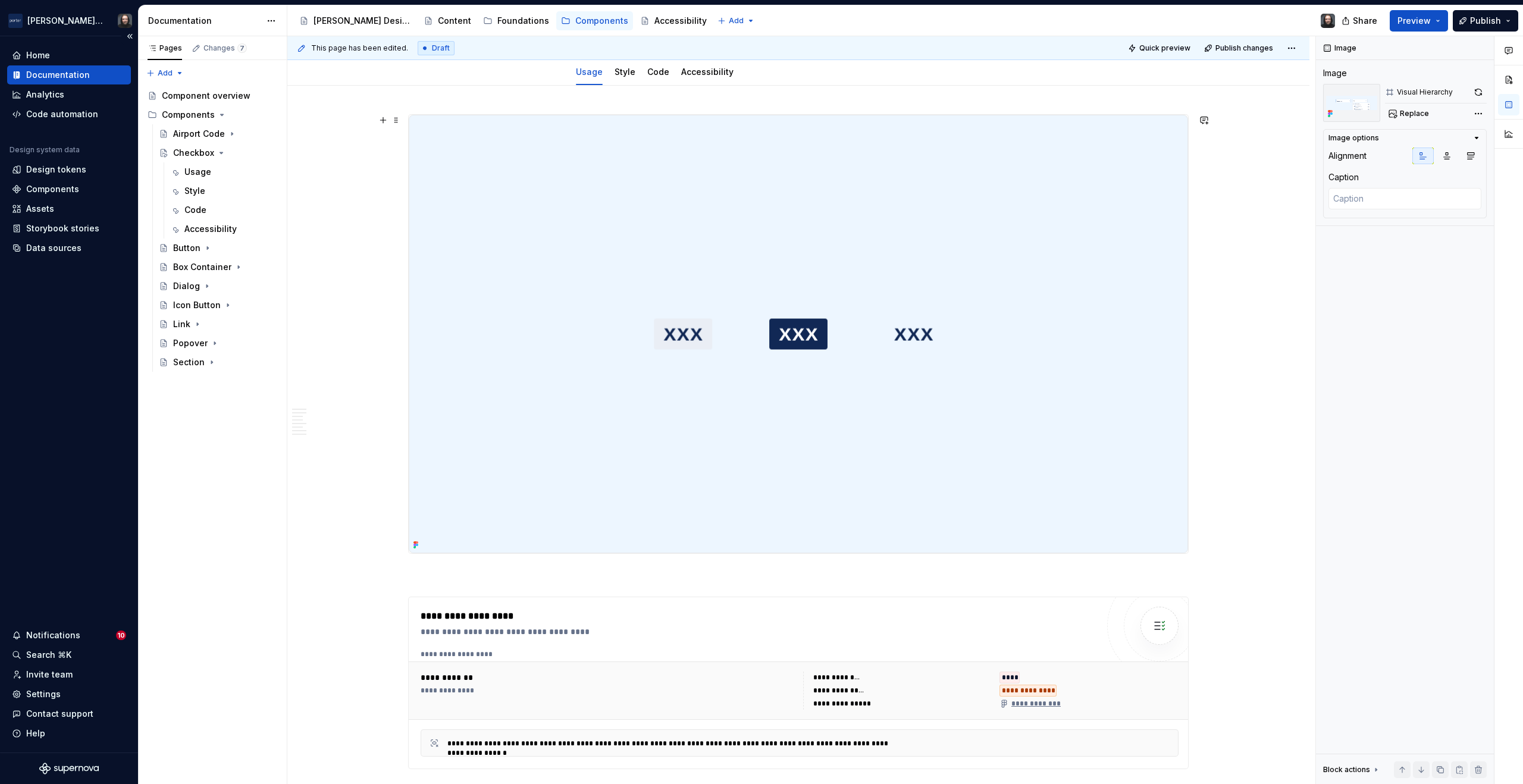
scroll to position [0, 0]
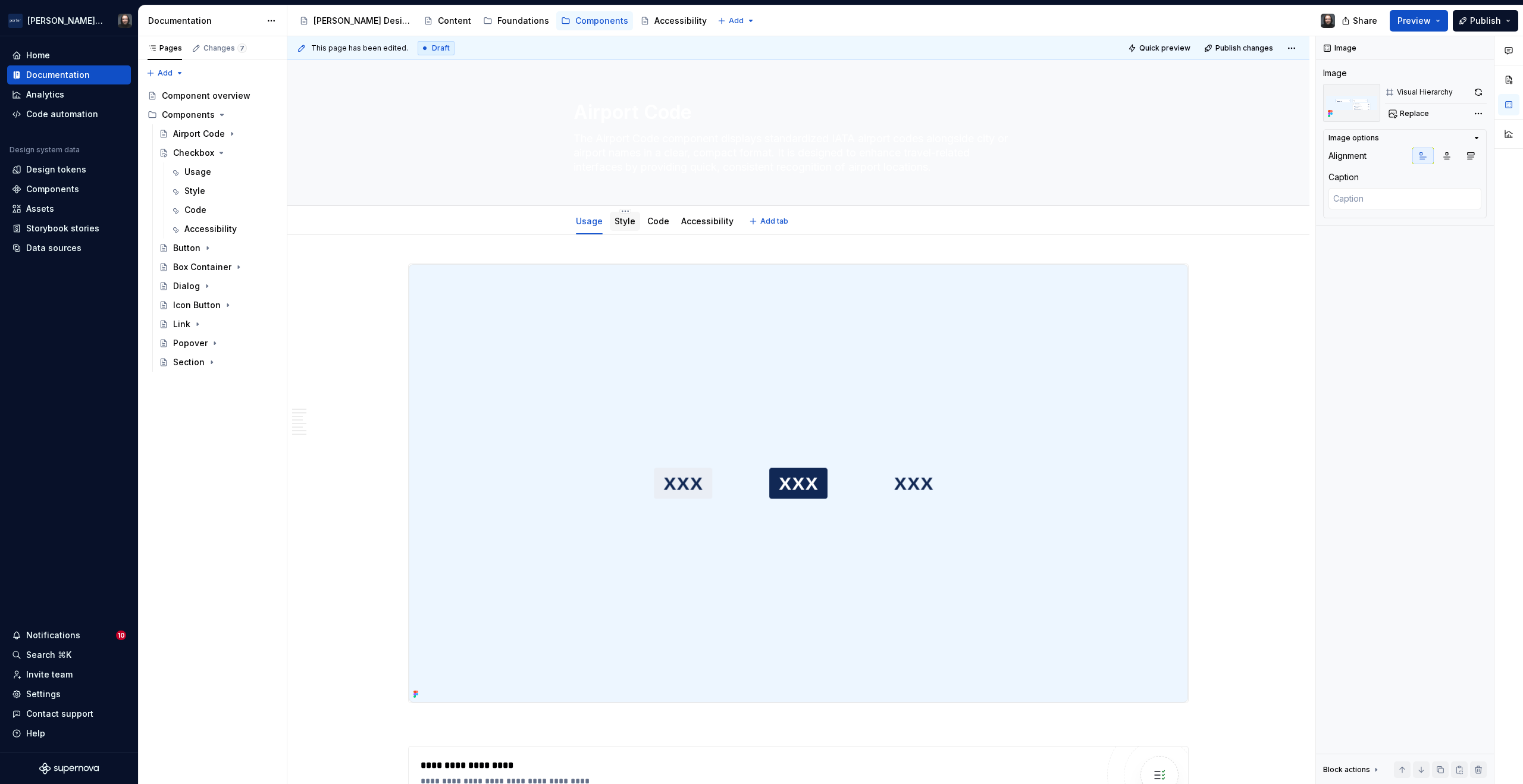
click at [629, 225] on link "Style" at bounding box center [625, 221] width 21 height 10
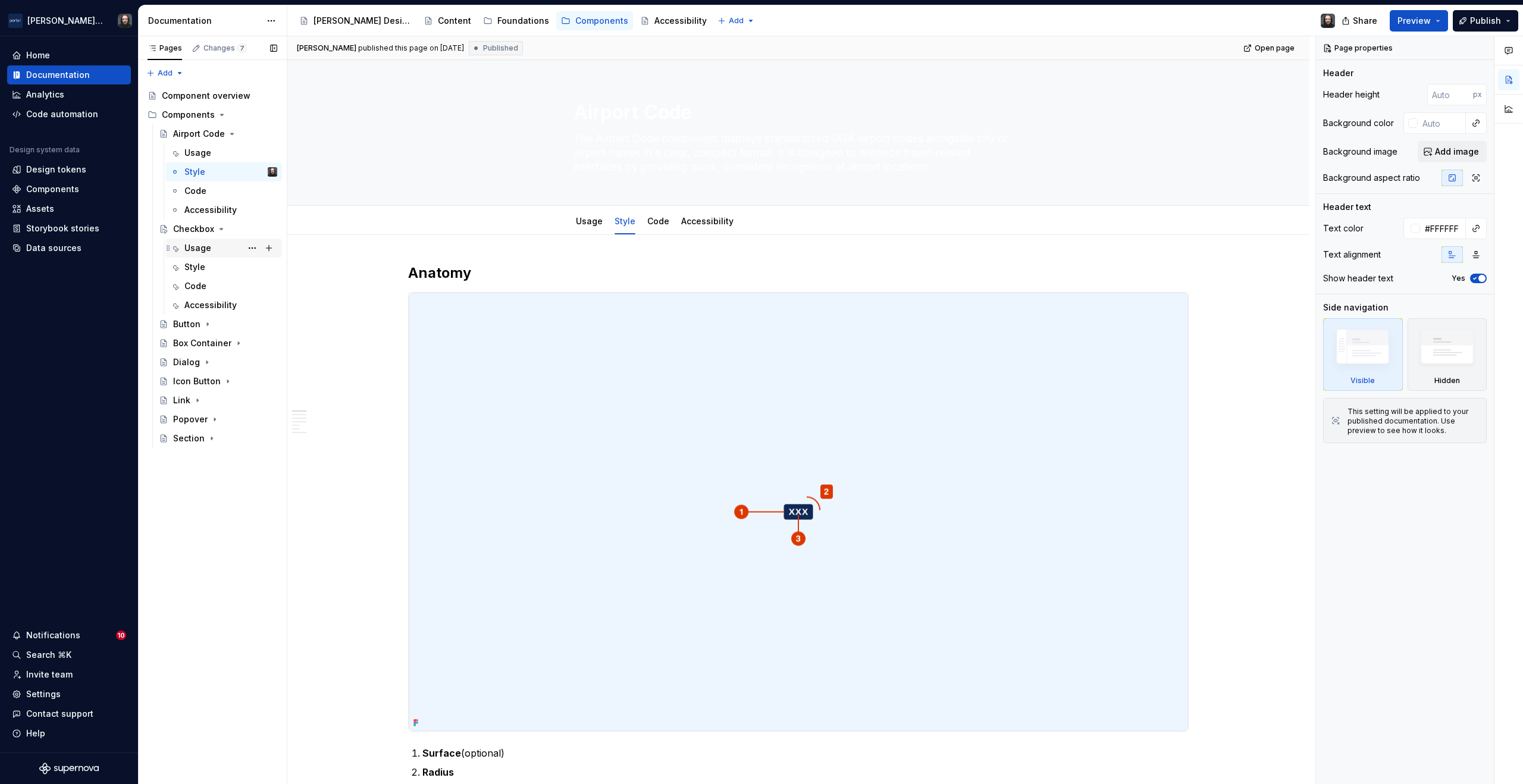
click at [199, 246] on div "Usage" at bounding box center [198, 248] width 27 height 12
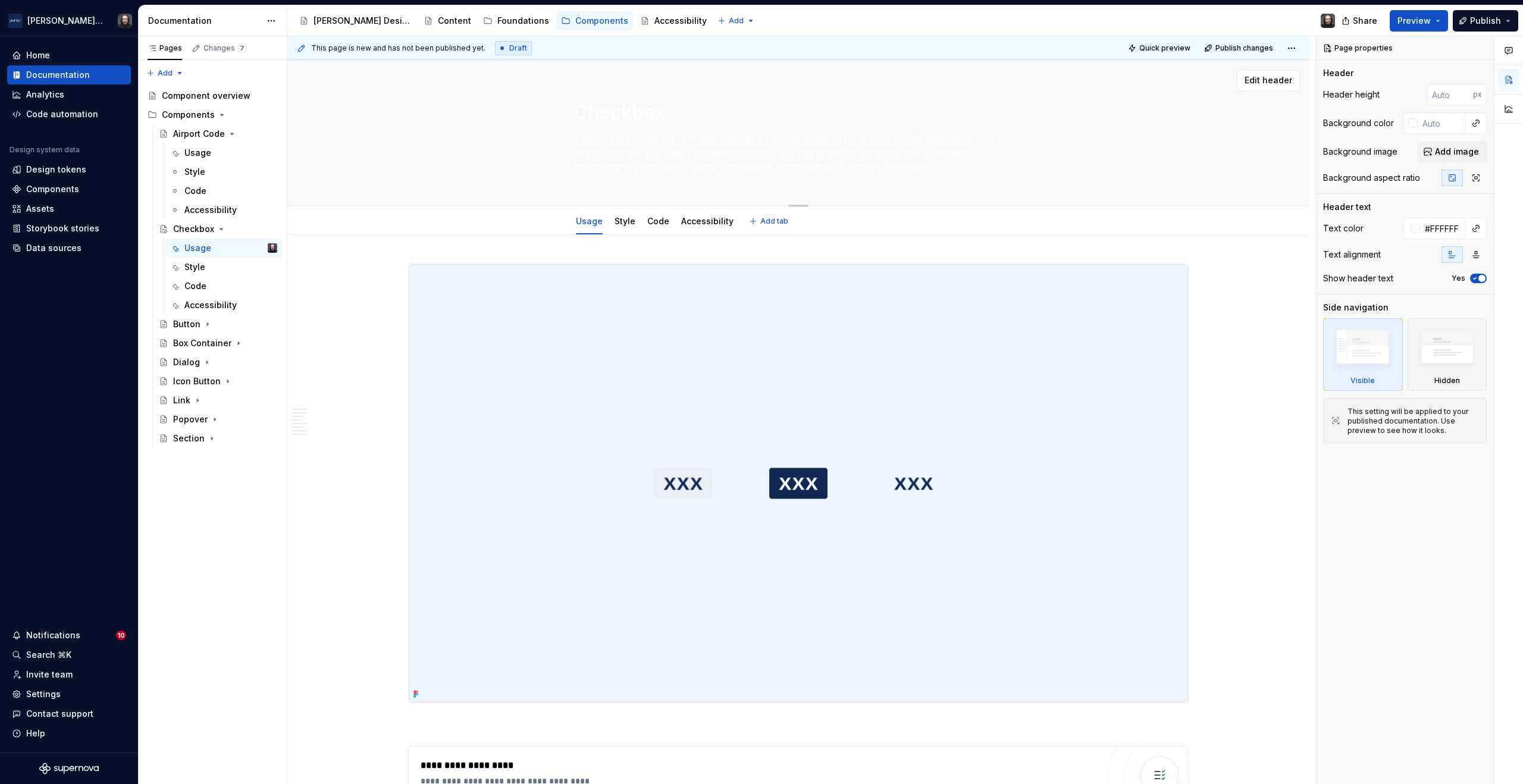
click at [1136, 168] on div "Checkbox The Airport Code component displays standardized IATA airport codes al…" at bounding box center [798, 132] width 927 height 145
click at [1271, 75] on span "Edit header" at bounding box center [1268, 80] width 48 height 12
click at [1264, 85] on span "Edit header" at bounding box center [1268, 80] width 48 height 12
click at [1266, 79] on span "Edit header" at bounding box center [1268, 80] width 48 height 12
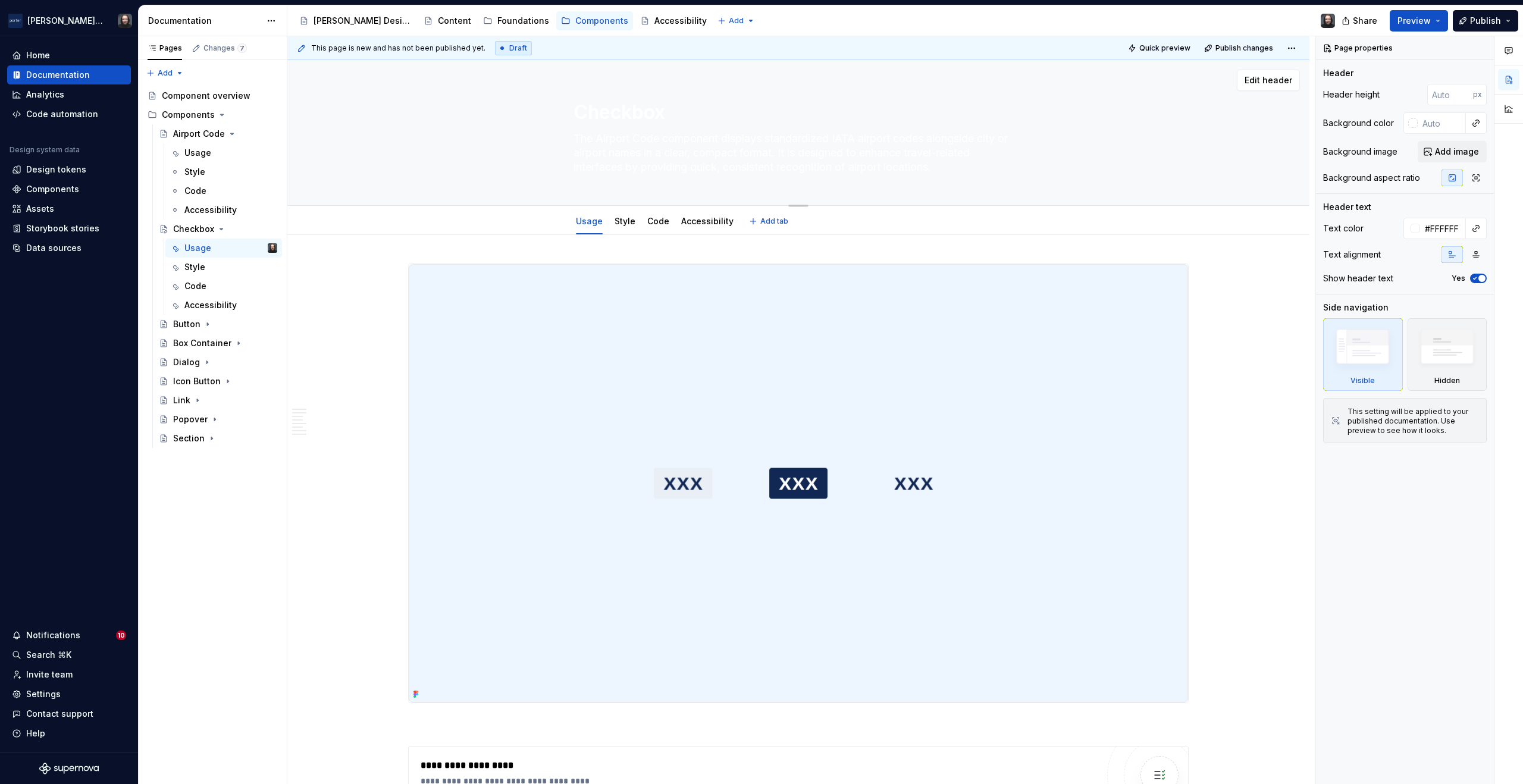
click at [1228, 141] on div "Checkbox The Airport Code component displays standardized IATA airport codes al…" at bounding box center [798, 132] width 927 height 145
click at [790, 162] on textarea "The Airport Code component displays standardized IATA airport codes alongside c…" at bounding box center [796, 153] width 450 height 48
click at [823, 152] on textarea "The Airport Code component displays standardized IATA airport codes alongside c…" at bounding box center [796, 153] width 450 height 48
drag, startPoint x: 837, startPoint y: 170, endPoint x: 780, endPoint y: 160, distance: 57.9
click at [780, 160] on textarea "The Airport Code component displays standardized IATA airport codes alongside c…" at bounding box center [796, 153] width 450 height 48
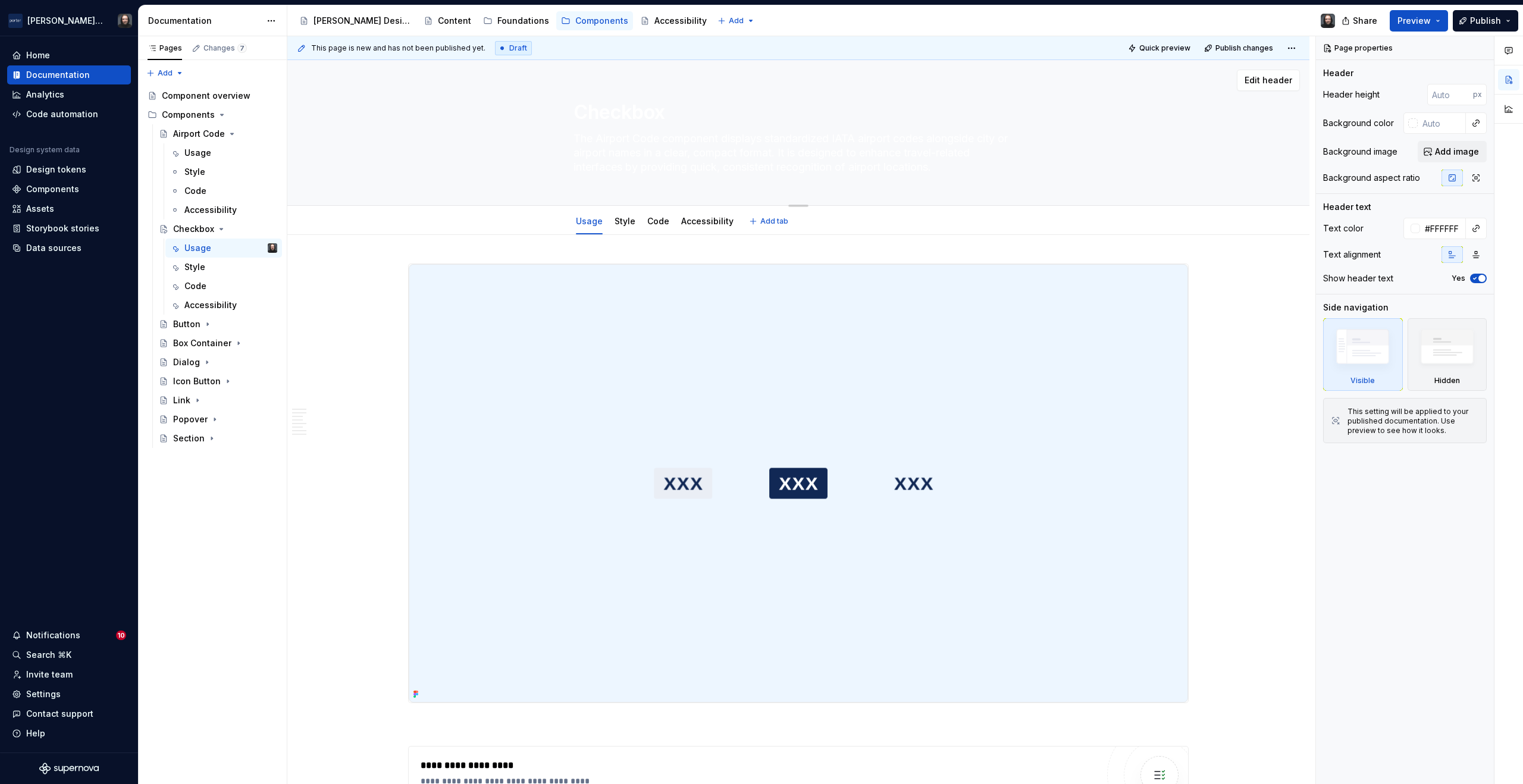
drag, startPoint x: 823, startPoint y: 147, endPoint x: 785, endPoint y: 152, distance: 38.3
click at [786, 152] on textarea "The Airport Code component displays standardized IATA airport codes alongside c…" at bounding box center [796, 153] width 450 height 48
type textarea "*"
type textarea "The Airport Code component displays standardized IATA airport codes alongside c…"
type textarea "*"
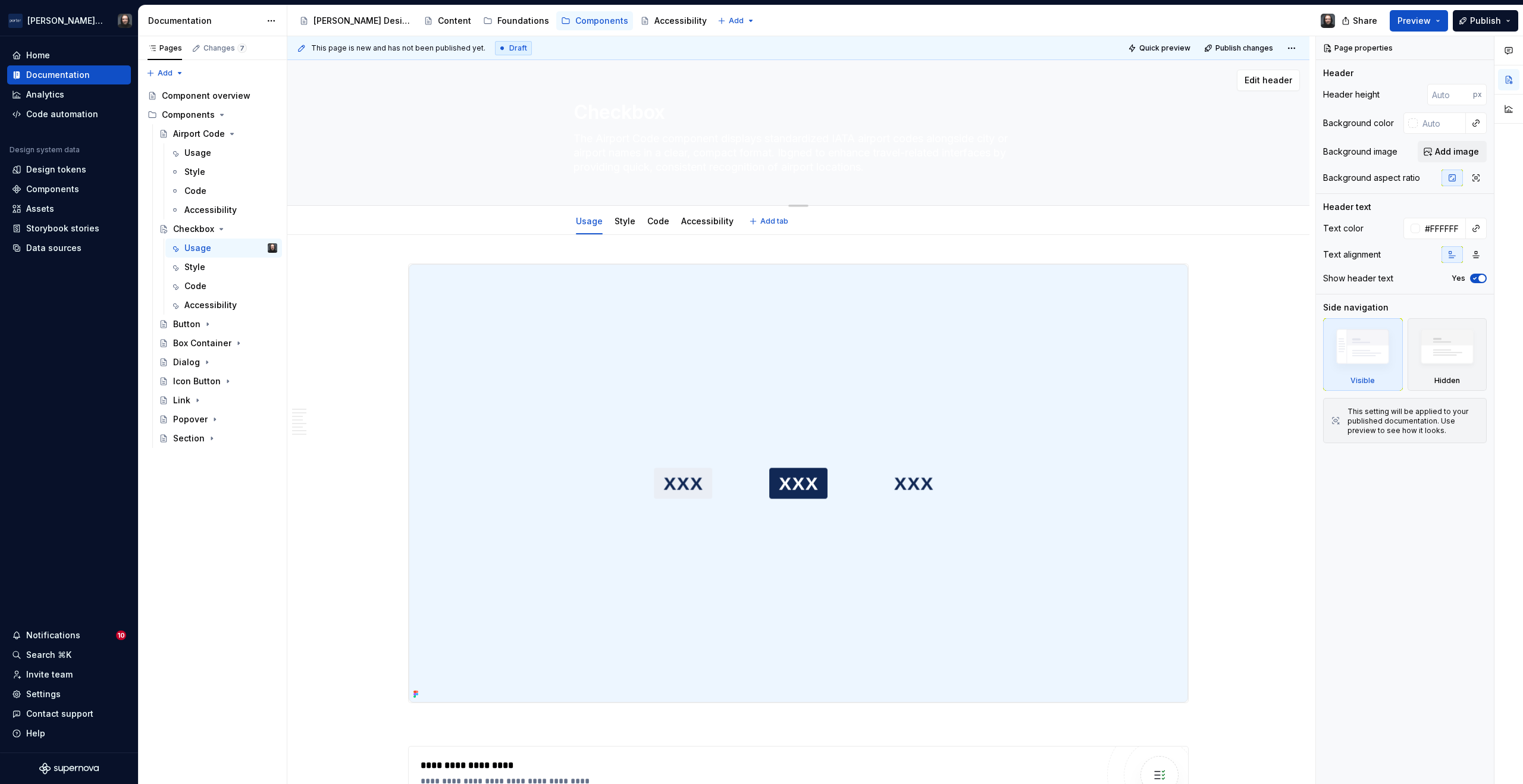
type textarea "The Airport Code component displays standardized IATA airport codes alongside c…"
type textarea "*"
type textarea "The Airport Code component displays standardized IATA airport codes alongside c…"
type textarea "*"
type textarea "The Airport Code component displays standardized IATA airport codes alongside c…"
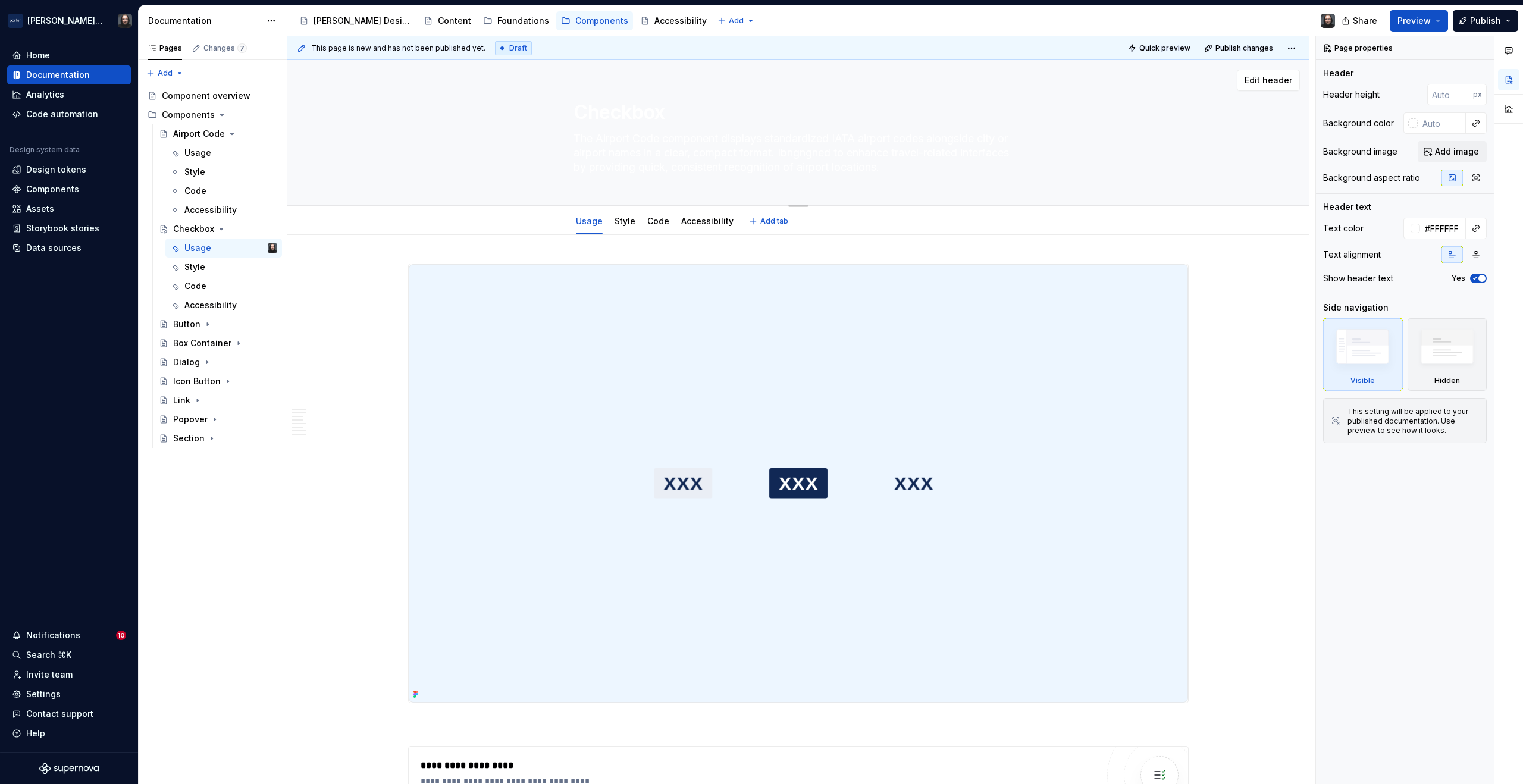
drag, startPoint x: 815, startPoint y: 153, endPoint x: 804, endPoint y: 154, distance: 11.0
click at [804, 154] on textarea "The Airport Code component displays standardized IATA airport codes alongside c…" at bounding box center [796, 153] width 450 height 48
click at [849, 150] on textarea "The Airport Code component displays standardized IATA airport codes alongside c…" at bounding box center [796, 153] width 450 height 48
type textarea "*"
type textarea "The Airport Code component displays standardized IATA airport codes alongside c…"
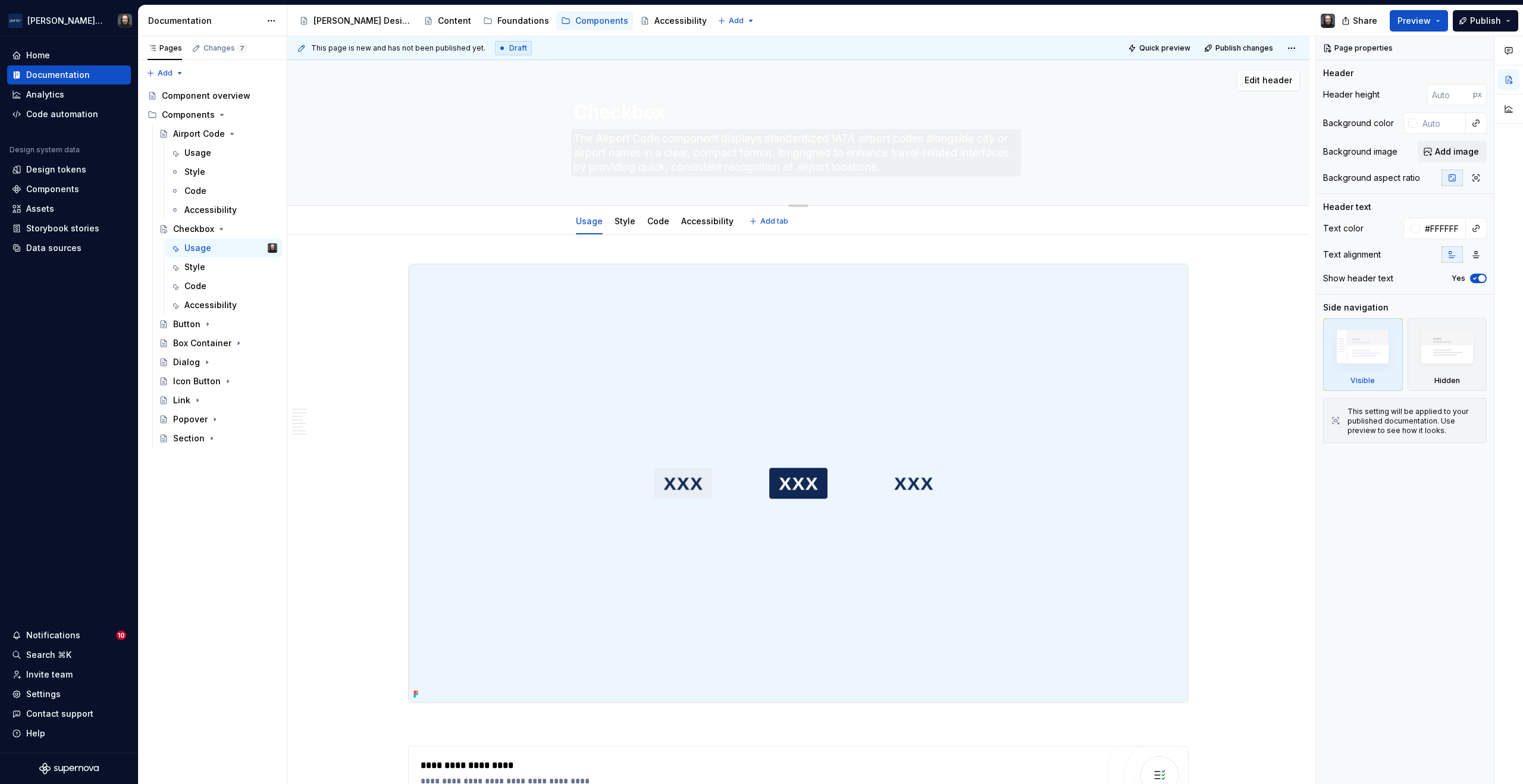
drag, startPoint x: 569, startPoint y: 140, endPoint x: 861, endPoint y: 158, distance: 292.6
click at [861, 158] on div "Checkbox The Airport Code component displays standardized IATA airport codes al…" at bounding box center [798, 132] width 927 height 145
click at [923, 164] on textarea "The Airport Code component displays standardized IATA airport codes alongside c…" at bounding box center [796, 153] width 450 height 48
drag, startPoint x: 960, startPoint y: 167, endPoint x: 565, endPoint y: 144, distance: 395.7
click at [565, 144] on div "Checkbox The Airport Code component displays standardized IATA airport codes al…" at bounding box center [798, 132] width 927 height 145
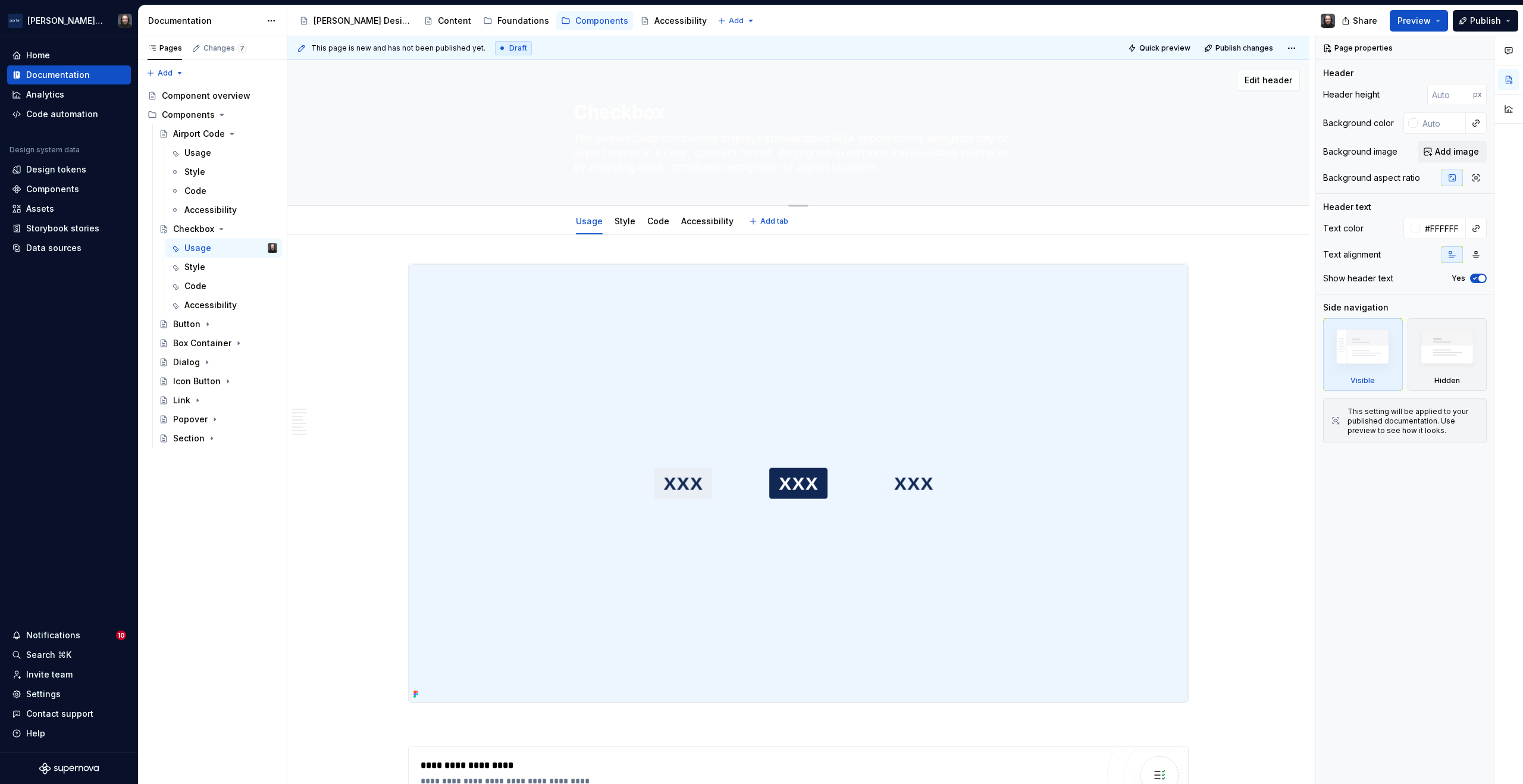
paste textarea "Checkboxes let users select one or more items from a list, or turn an item on o…"
type textarea "*"
type textarea "Checkboxes let users select one or more items from a list, or turn an item on o…"
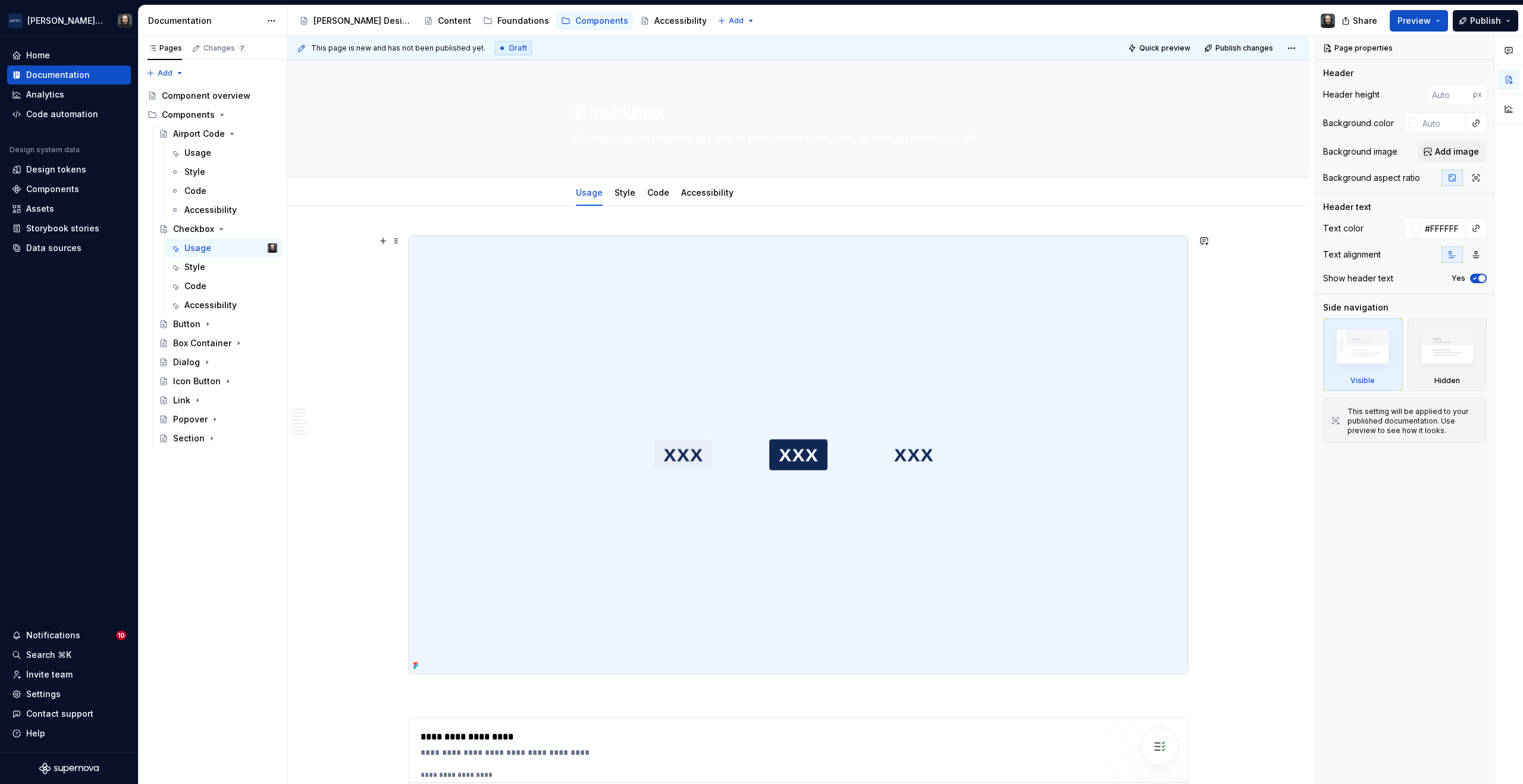
type textarea "*"
type textarea "Checkboxes let users select one or more items from a list, or turn an item on o…"
click at [1052, 296] on img at bounding box center [798, 455] width 780 height 439
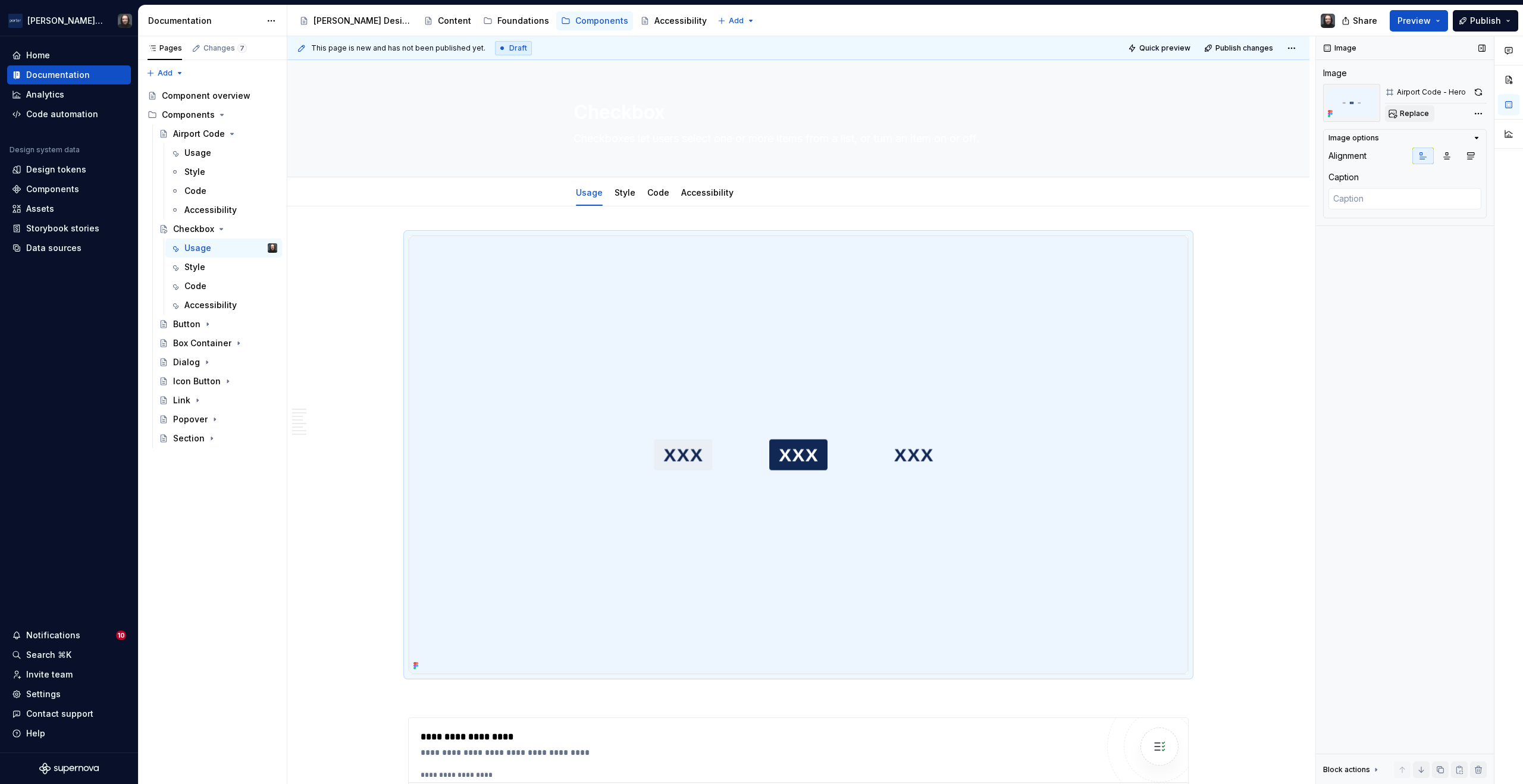
click at [1403, 110] on span "Replace" at bounding box center [1414, 114] width 29 height 10
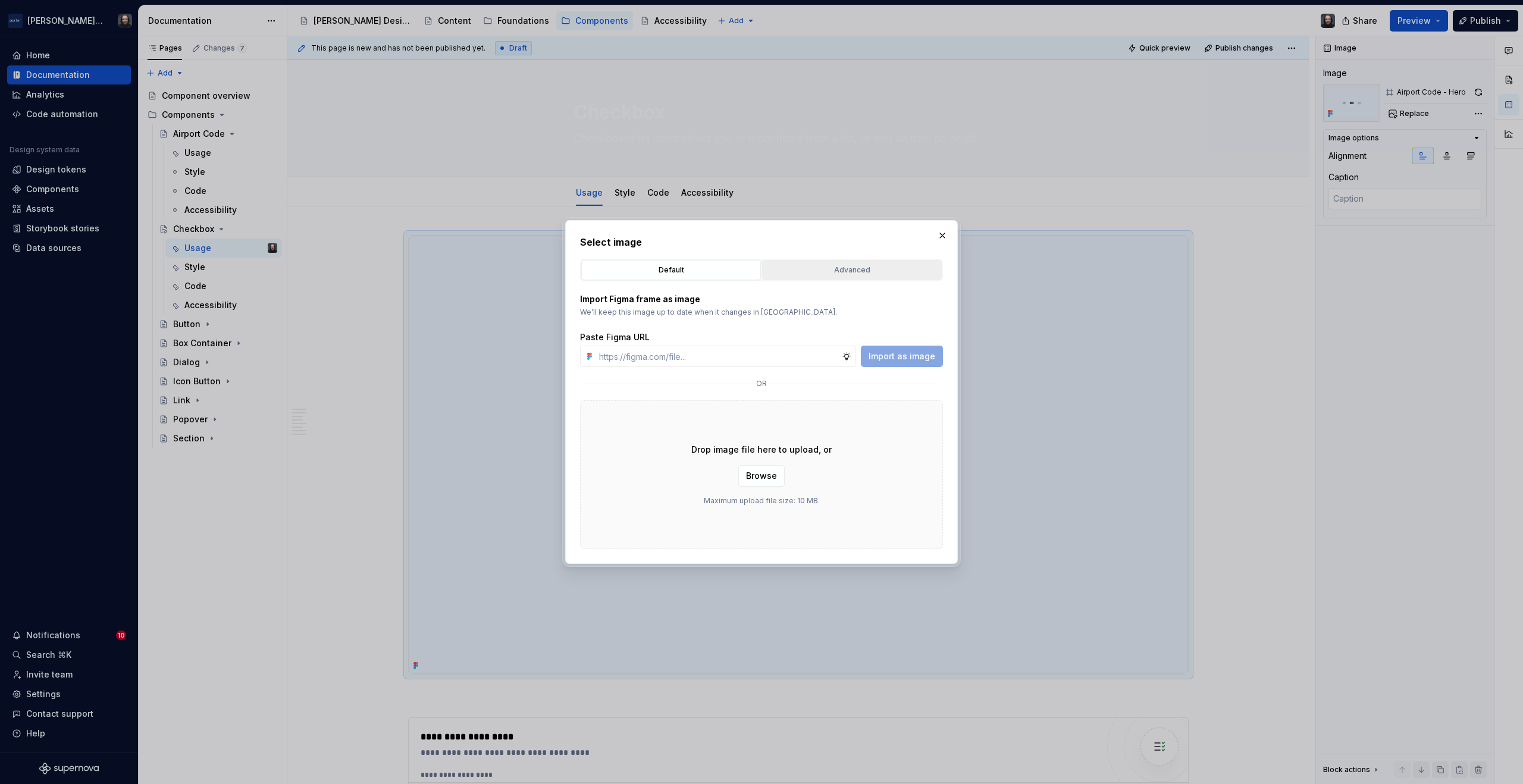
click at [846, 264] on div "Advanced" at bounding box center [852, 270] width 172 height 12
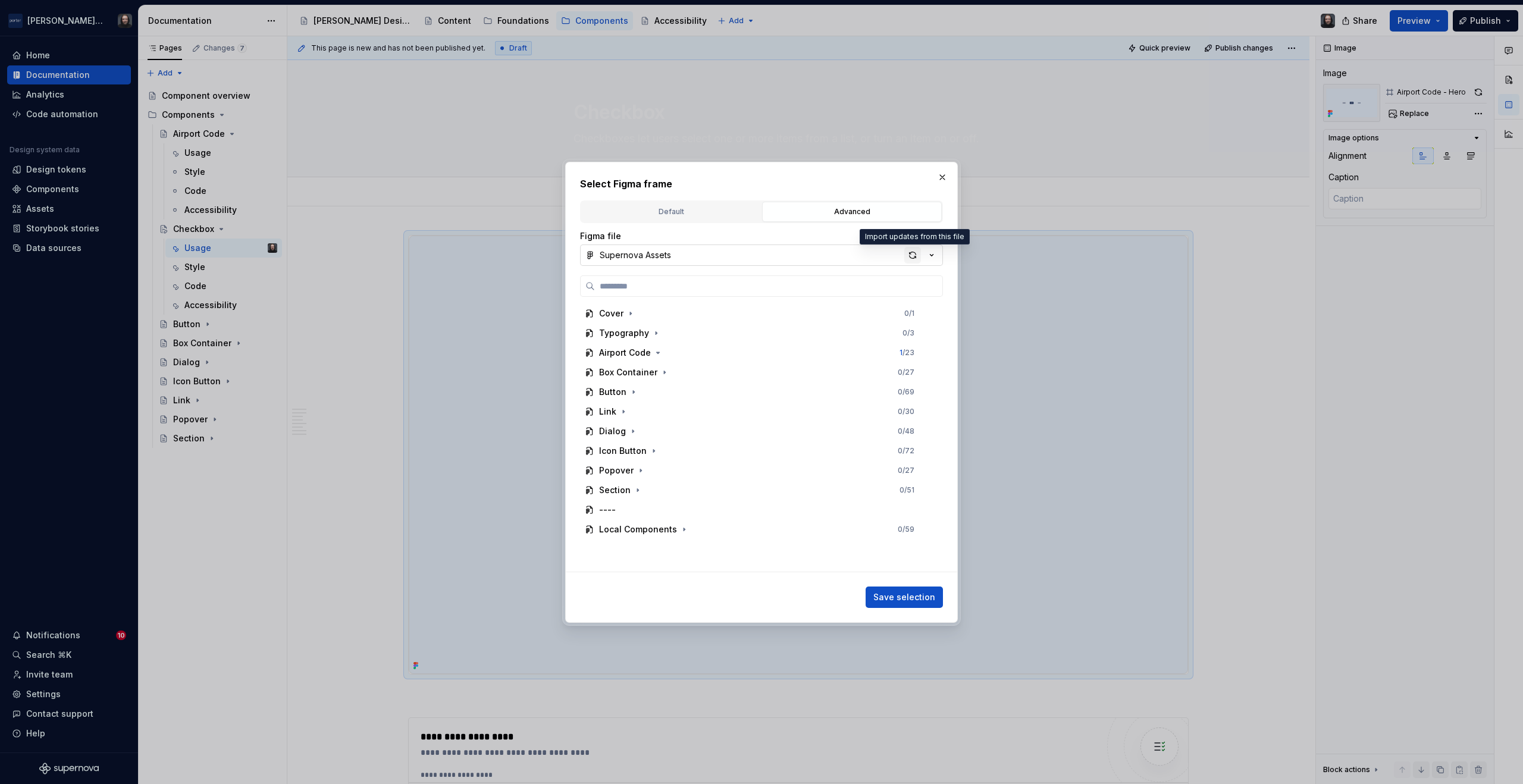
click at [913, 256] on div "button" at bounding box center [913, 255] width 17 height 17
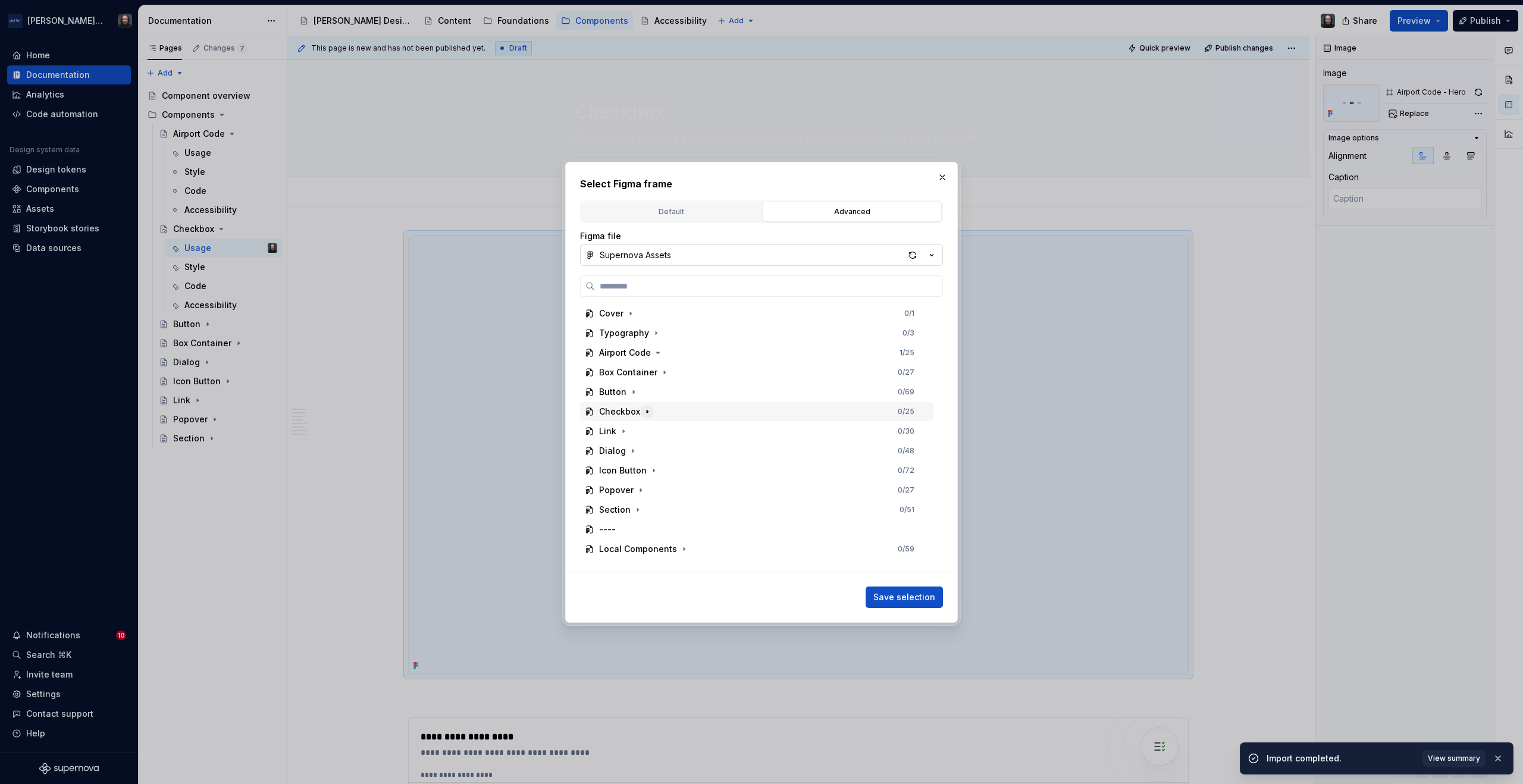
click at [648, 410] on icon "button" at bounding box center [648, 412] width 10 height 10
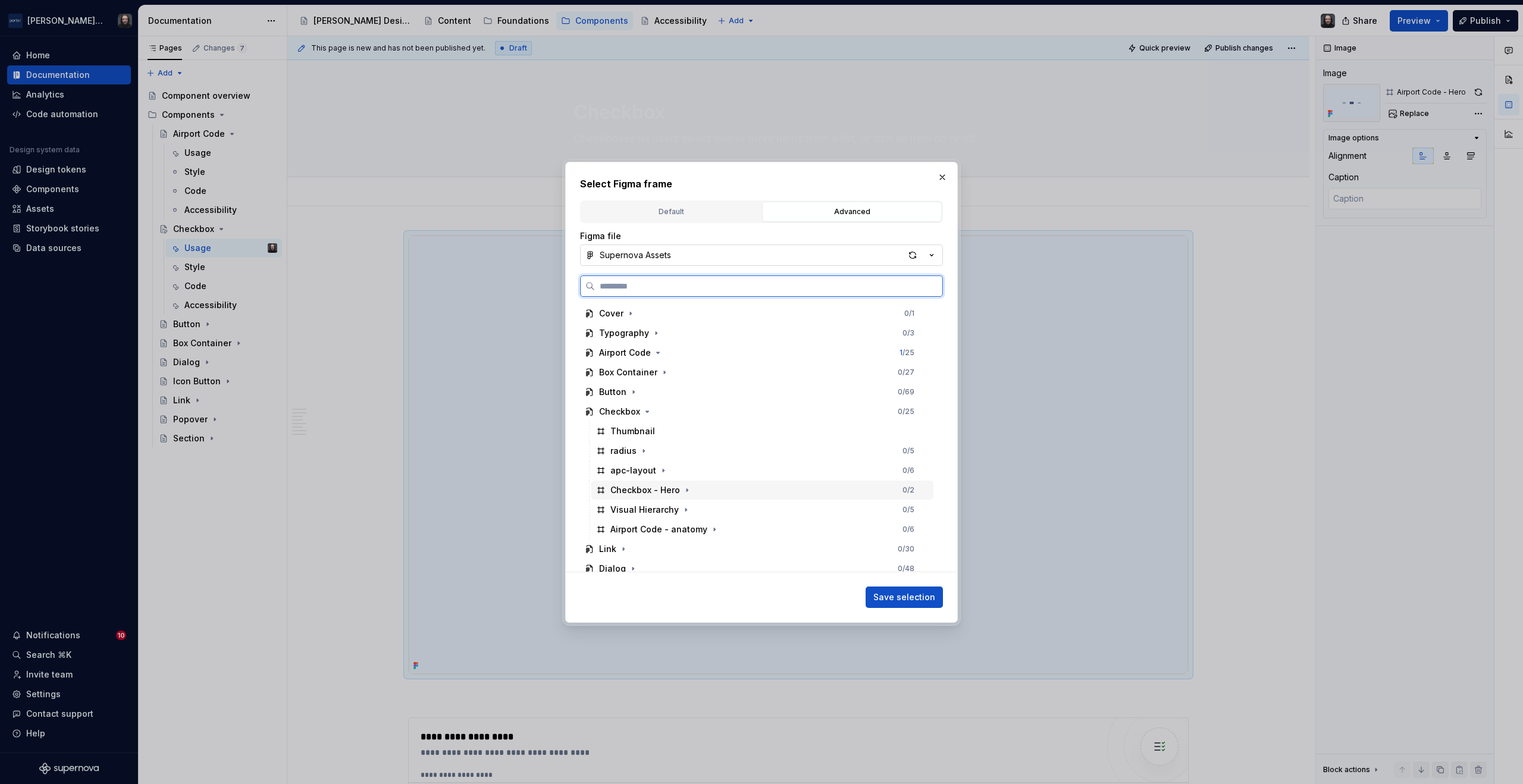
click at [741, 491] on div "Checkbox - Hero 0 / 2" at bounding box center [762, 490] width 342 height 19
click at [903, 589] on button "Save selection" at bounding box center [904, 597] width 77 height 21
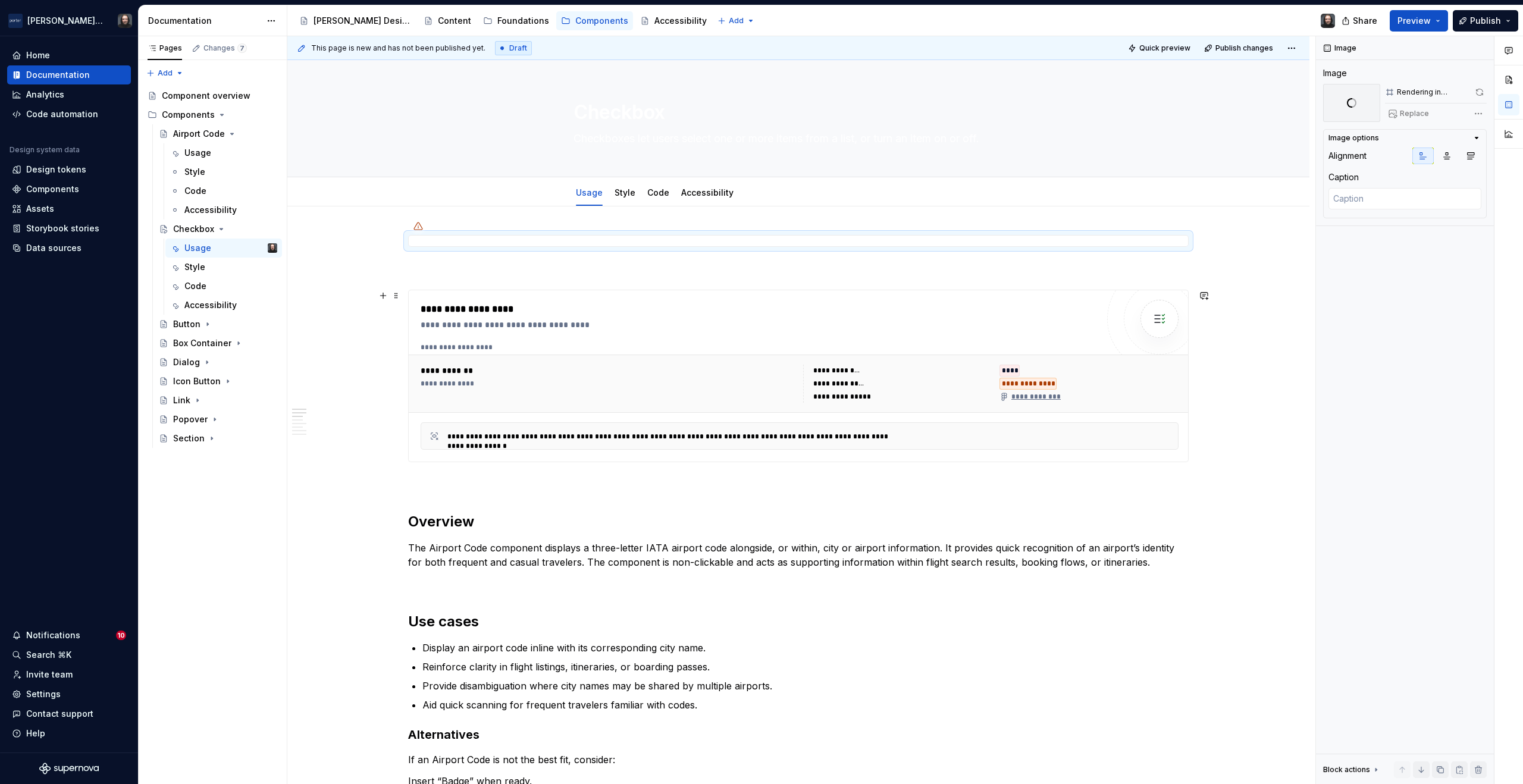
click at [1070, 326] on div "**********" at bounding box center [759, 325] width 677 height 12
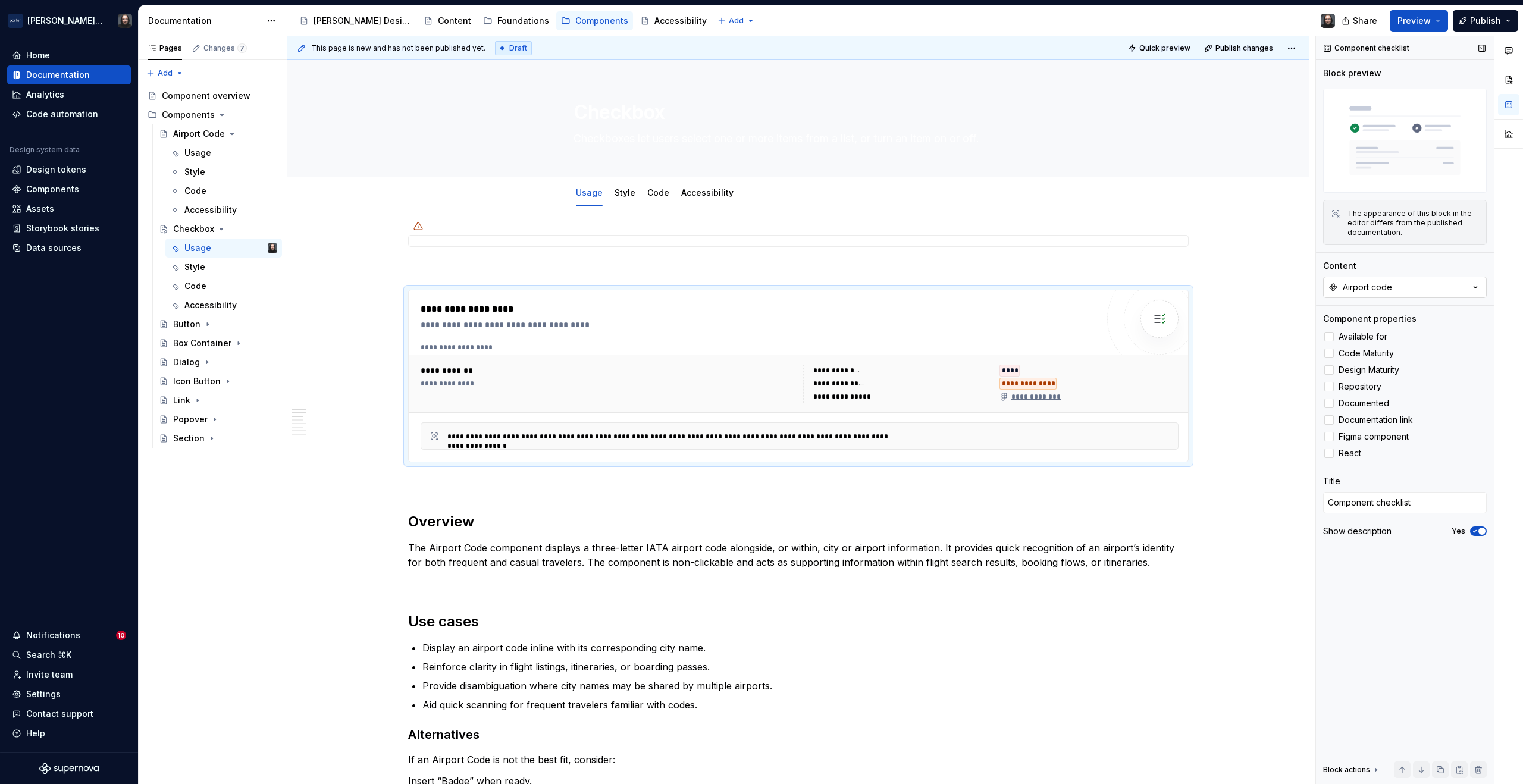
click at [1420, 281] on button "Airport code" at bounding box center [1405, 288] width 164 height 21
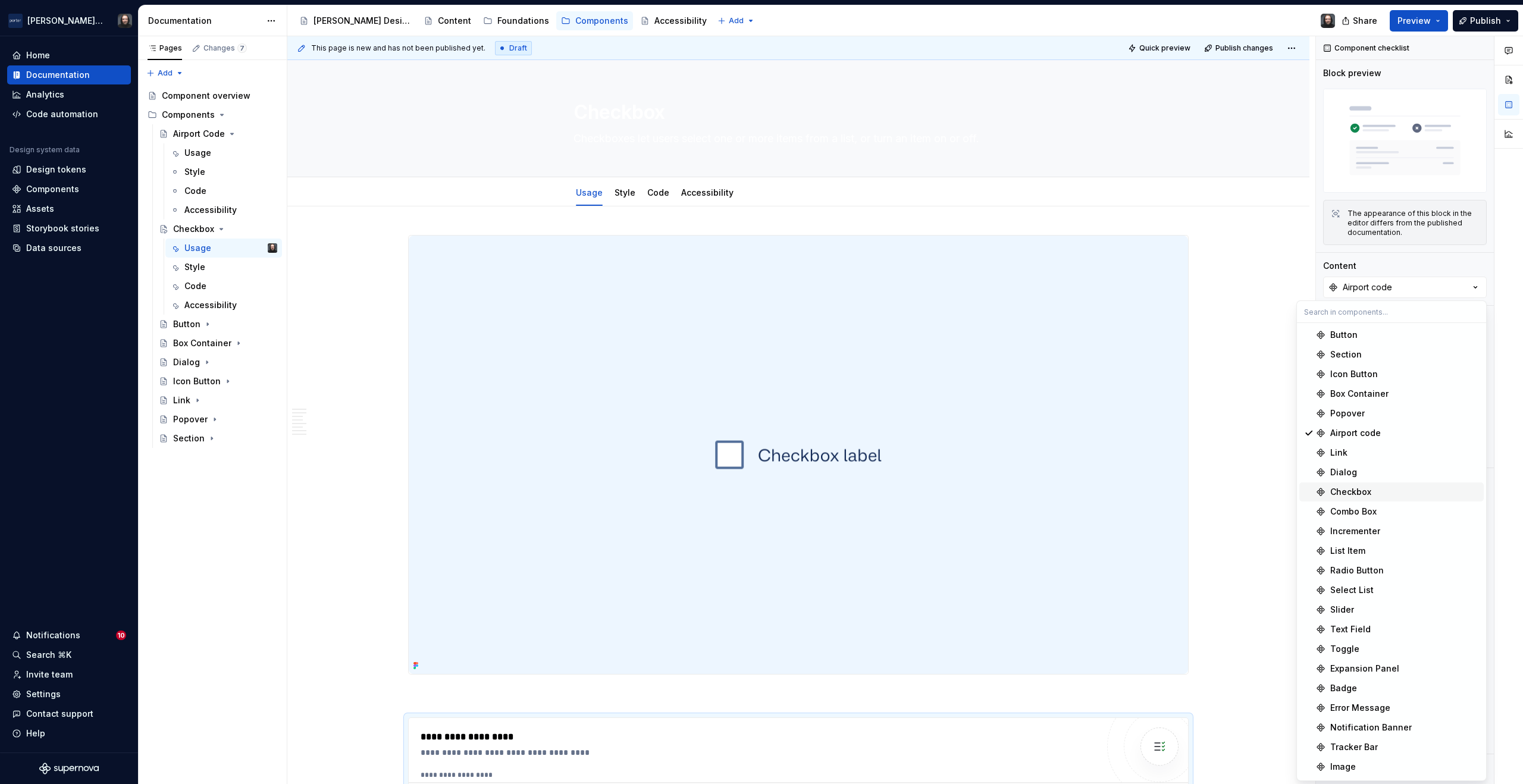
click at [1358, 489] on div "Checkbox" at bounding box center [1351, 491] width 41 height 12
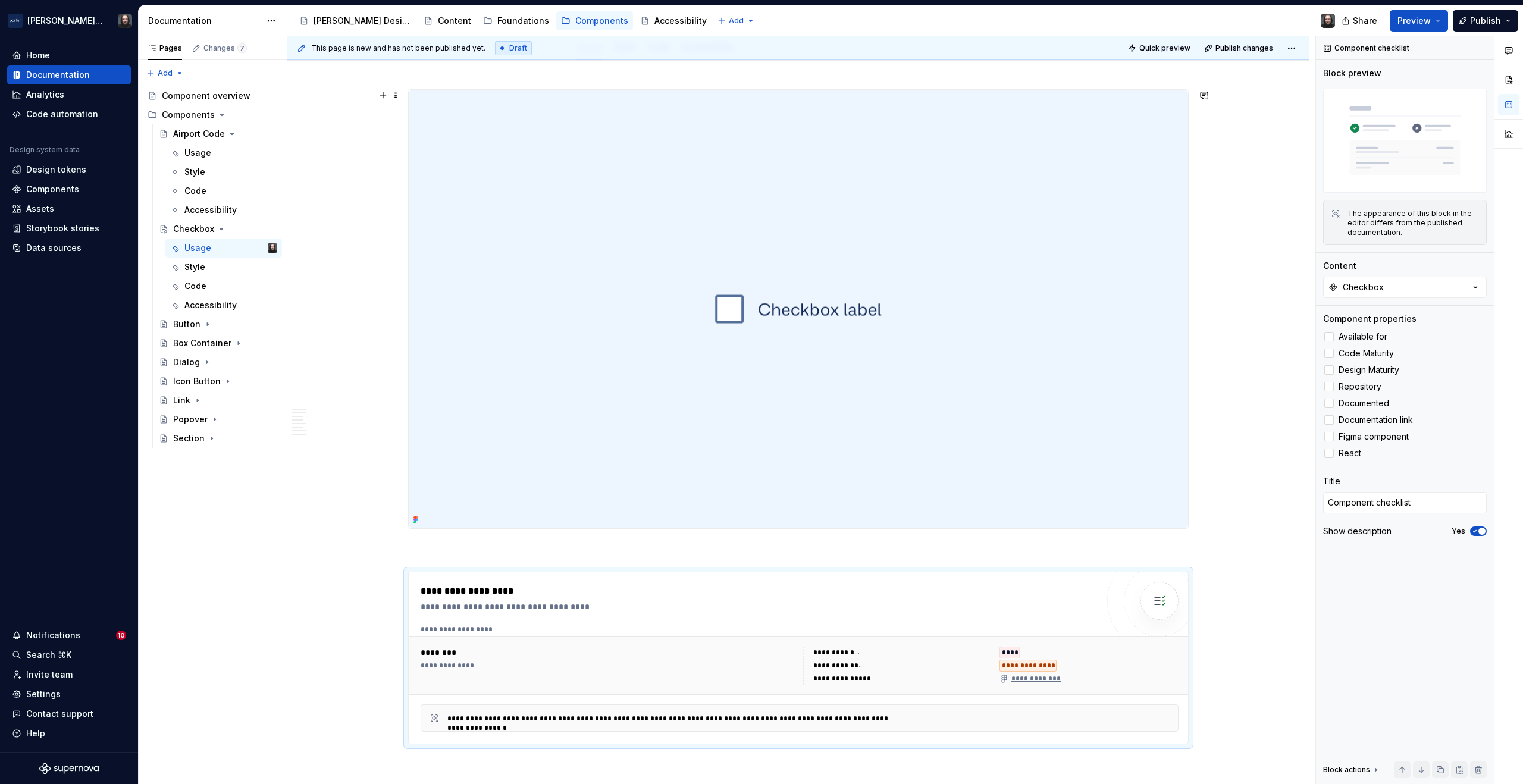
scroll to position [207, 0]
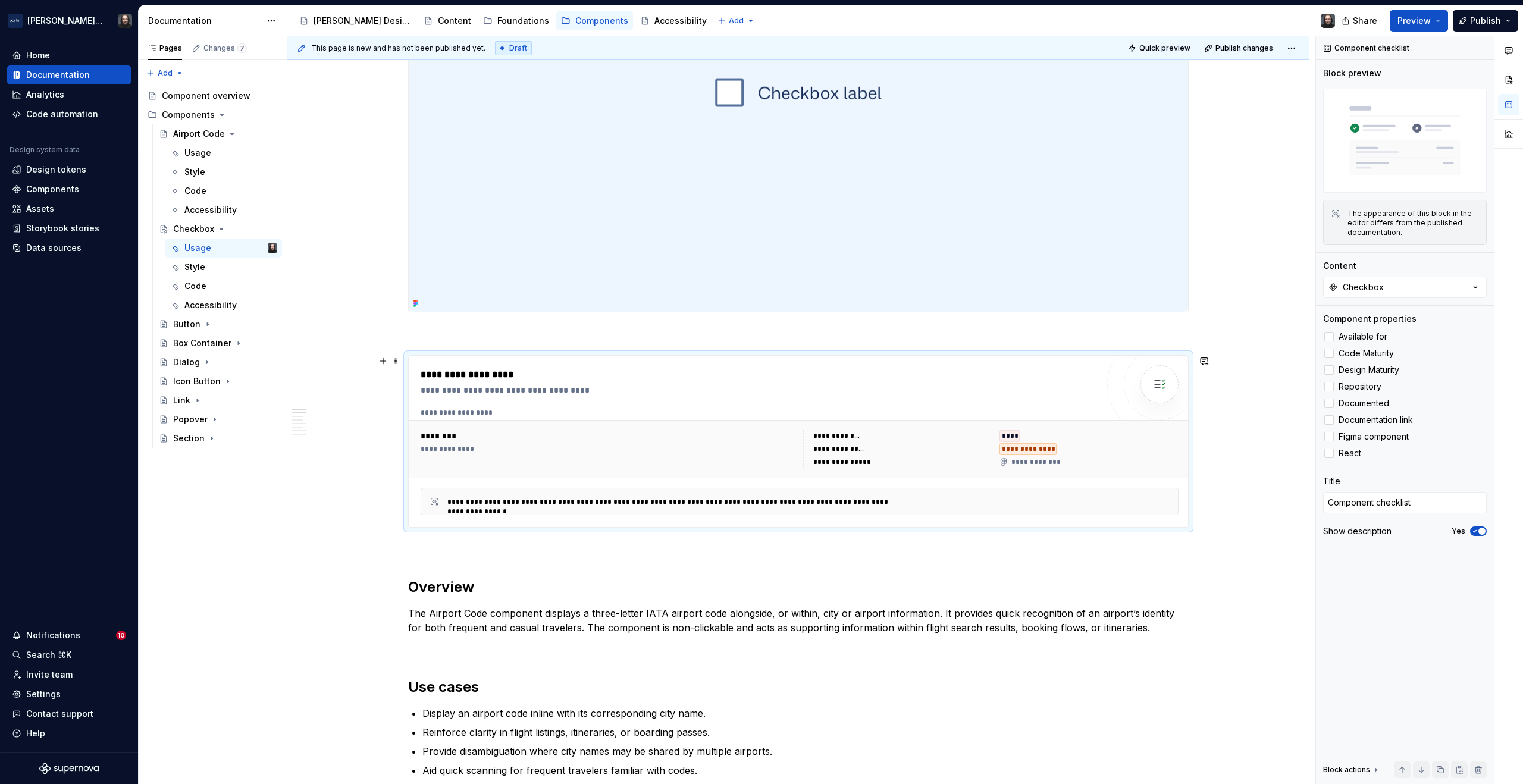
scroll to position [499, 0]
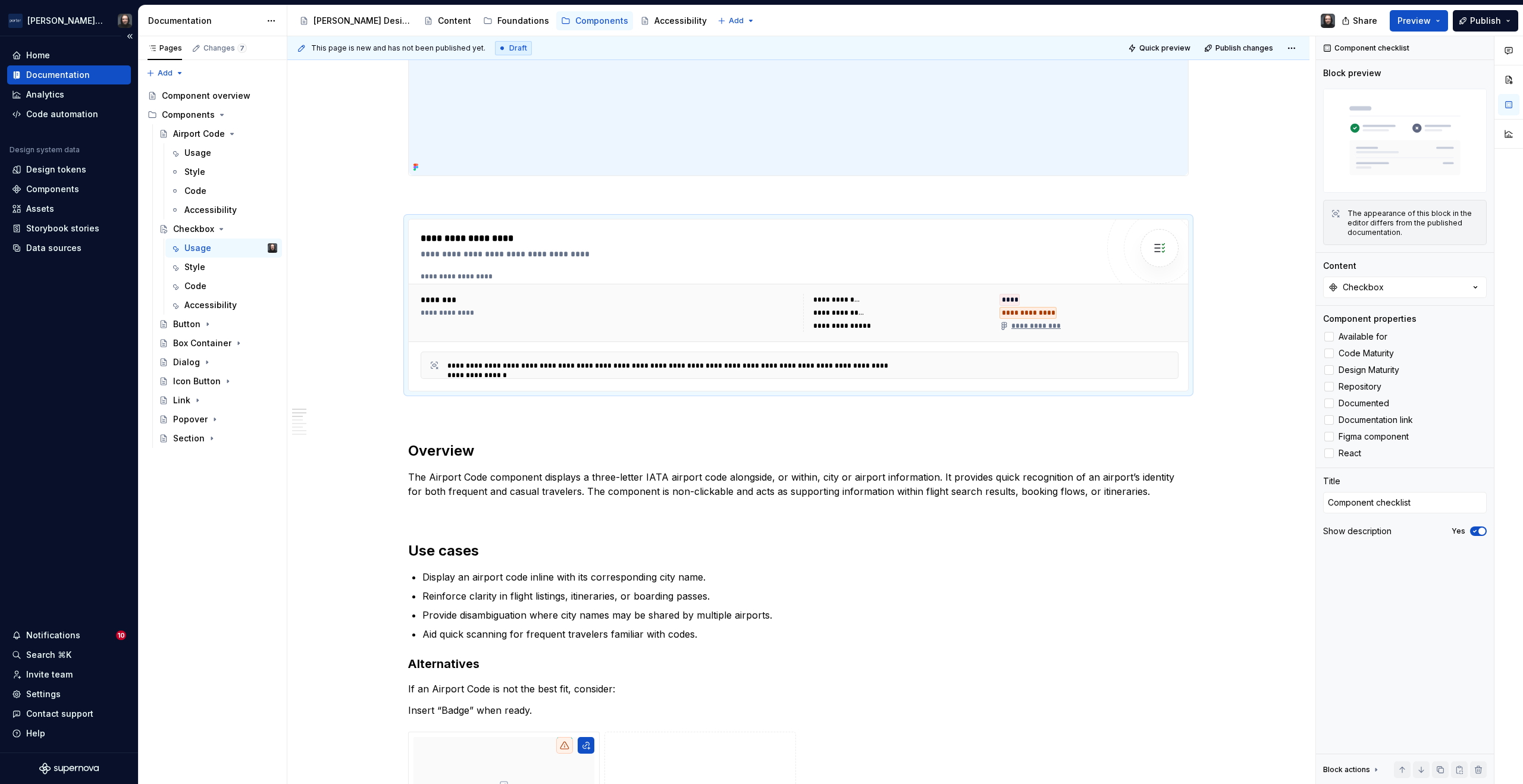
type textarea "*"
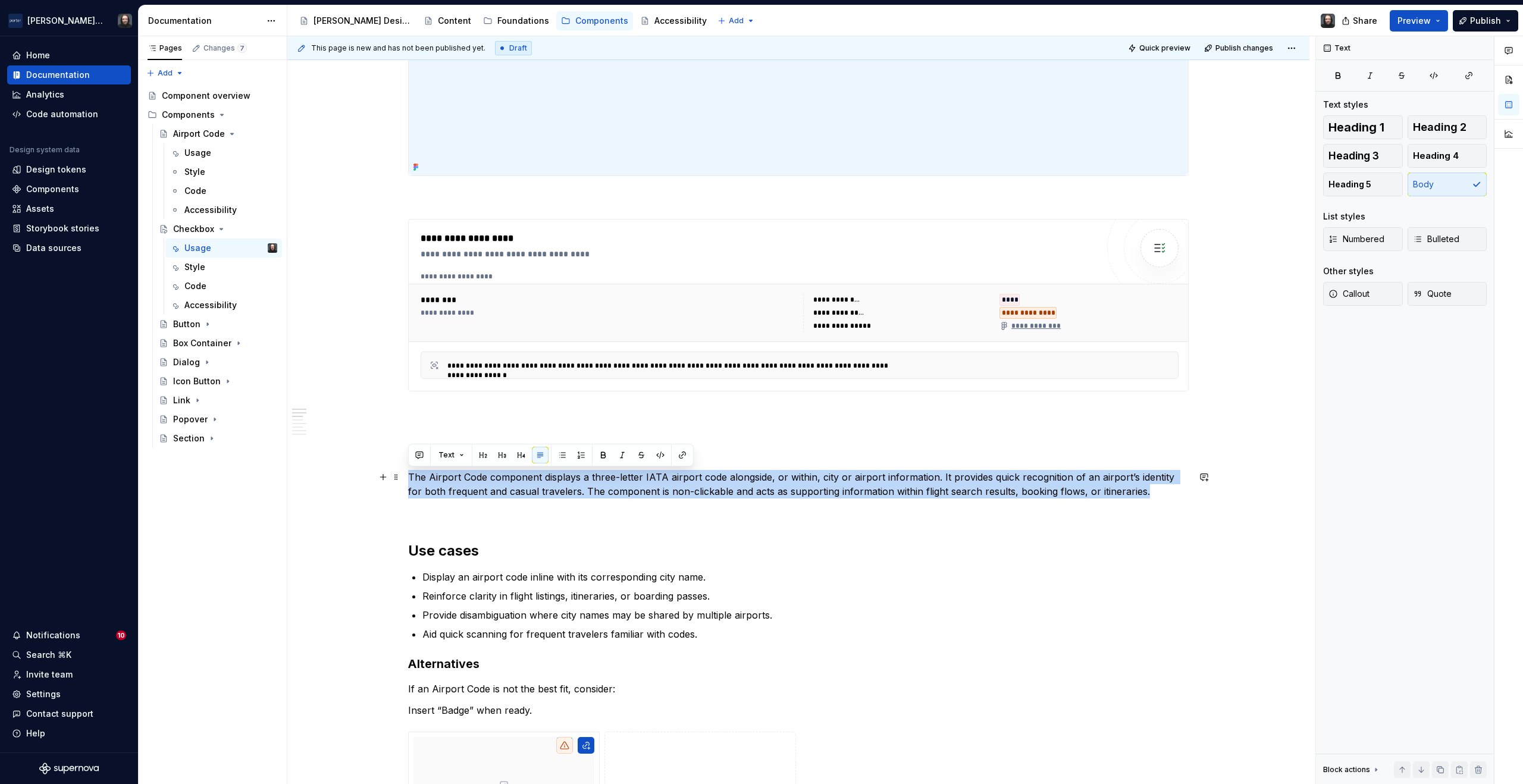
drag, startPoint x: 1139, startPoint y: 491, endPoint x: 406, endPoint y: 481, distance: 733.1
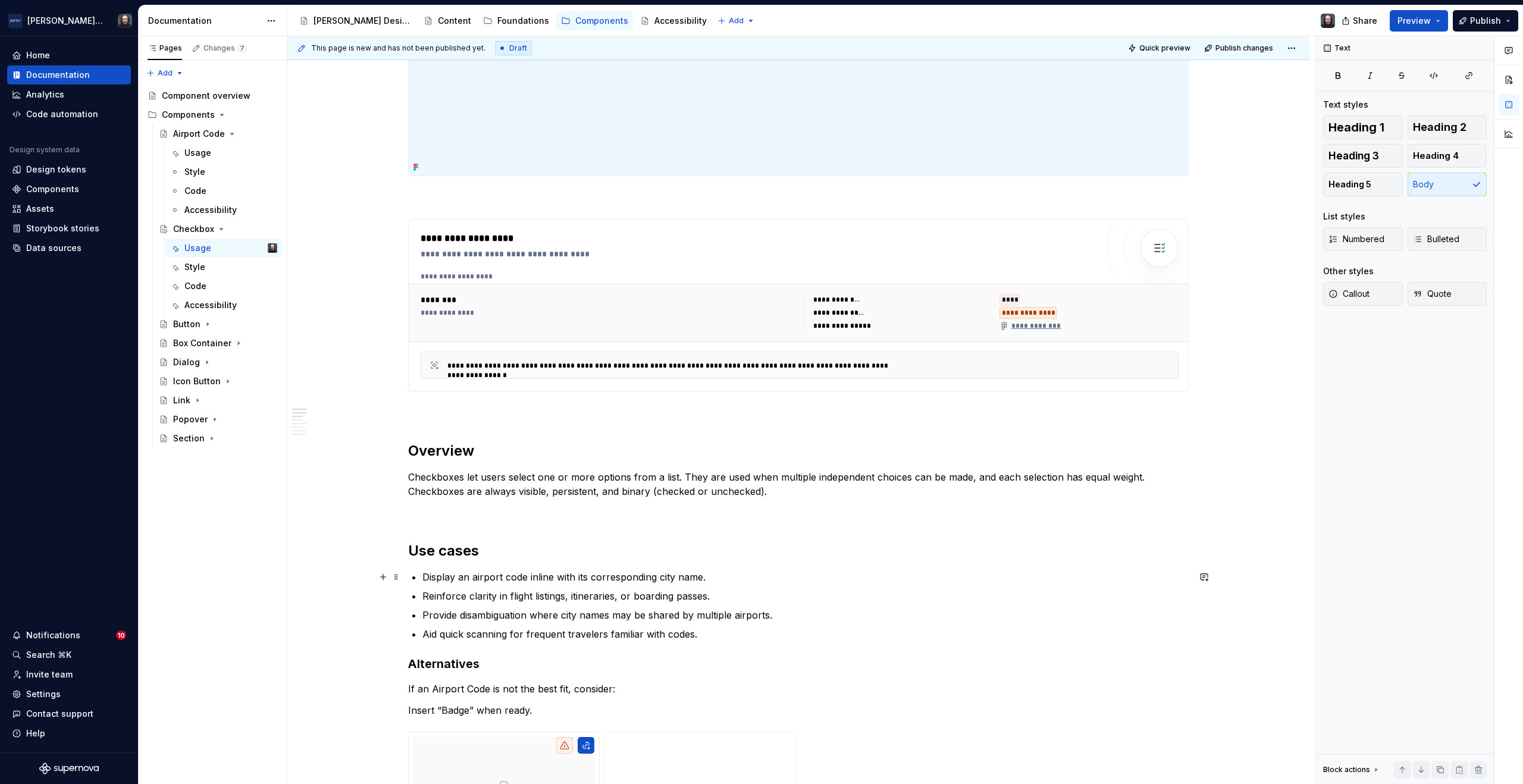
scroll to position [566, 0]
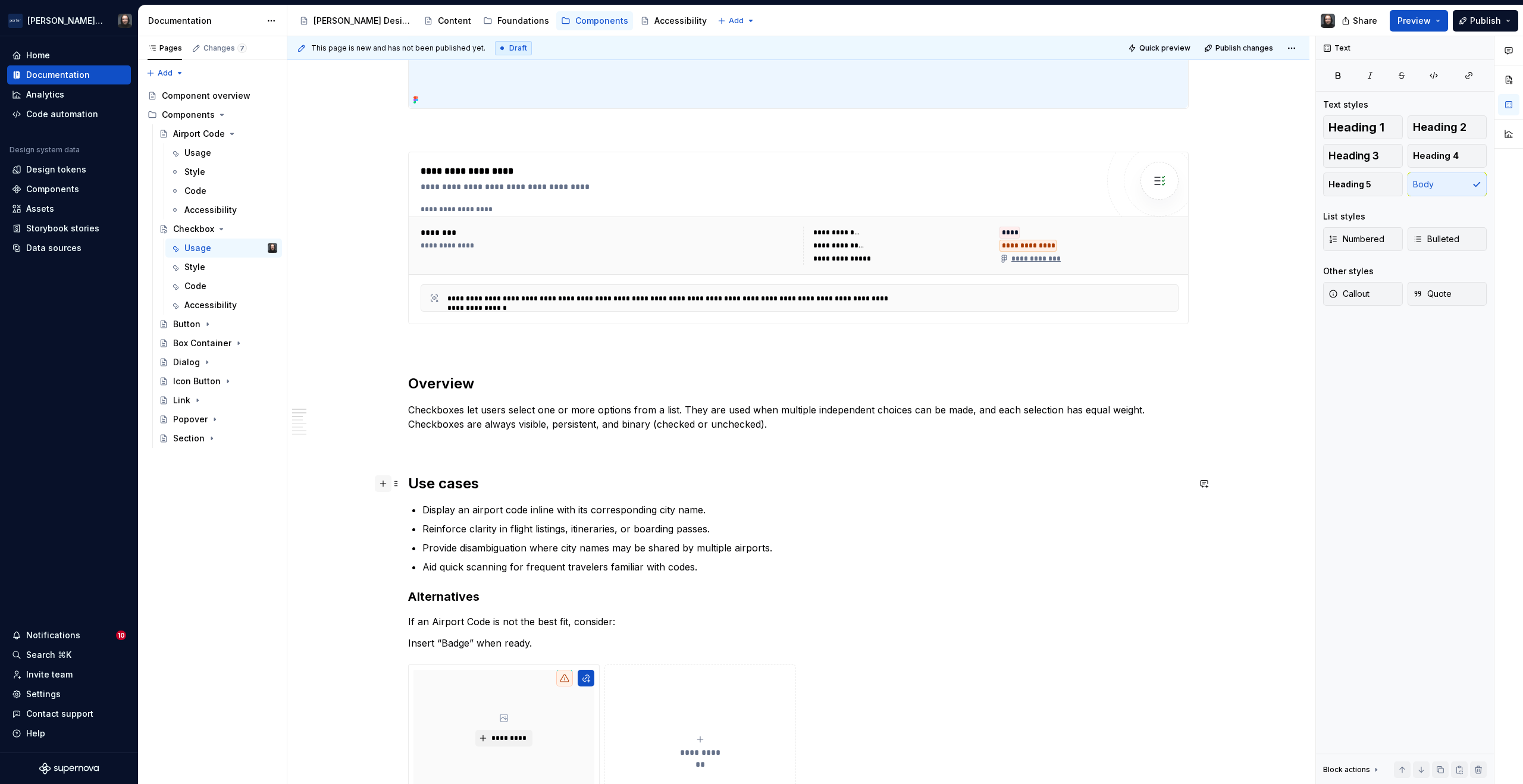
click at [383, 485] on button "button" at bounding box center [383, 484] width 17 height 17
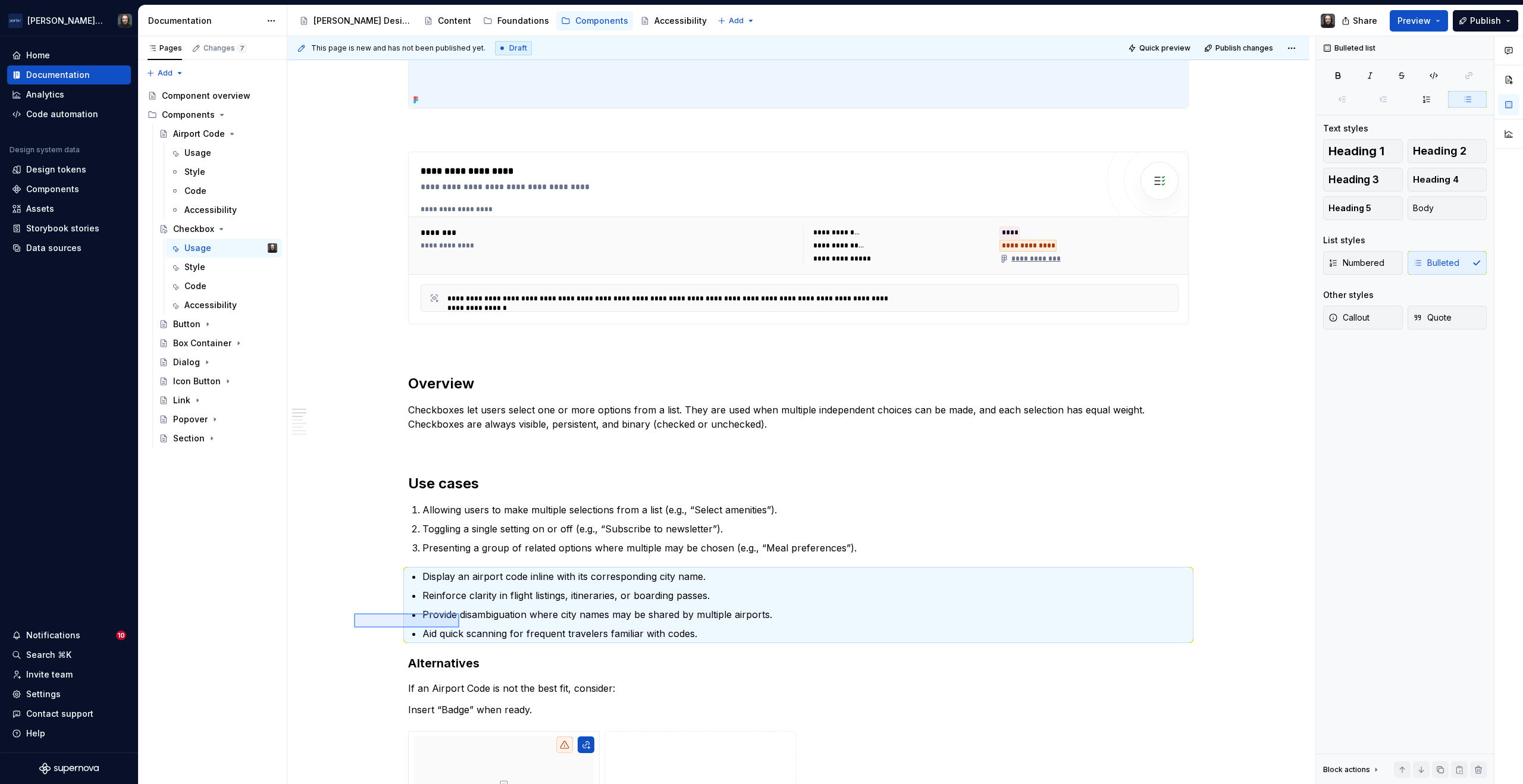
drag, startPoint x: 376, startPoint y: 614, endPoint x: 459, endPoint y: 628, distance: 84.2
click at [459, 628] on div "**********" at bounding box center [802, 411] width 1028 height 749
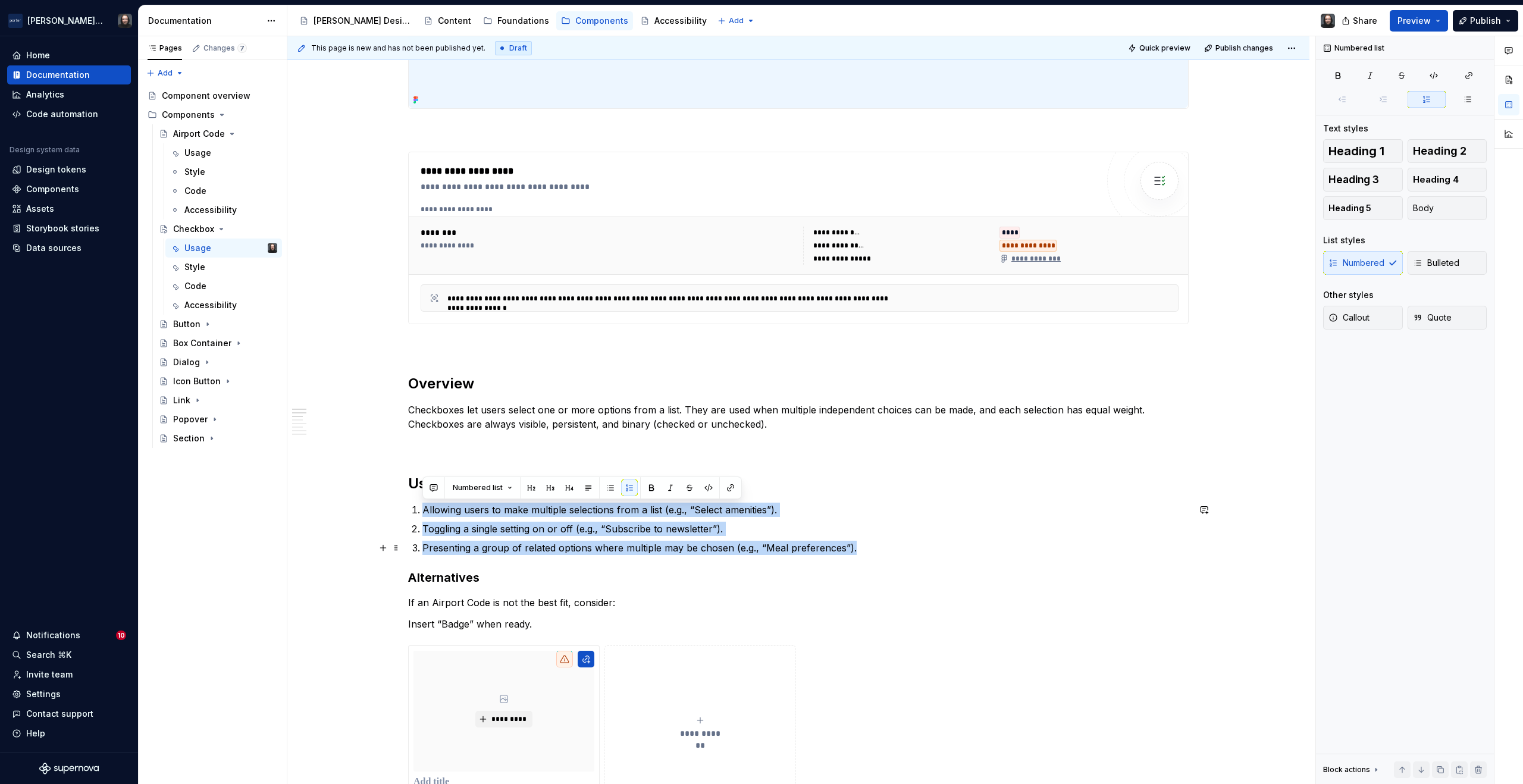
drag, startPoint x: 424, startPoint y: 510, endPoint x: 853, endPoint y: 547, distance: 430.6
click at [854, 547] on ol "Allowing users to make multiple selections from a list (e.g., “Select amenities…" at bounding box center [806, 529] width 766 height 52
click at [608, 486] on button "button" at bounding box center [610, 488] width 17 height 17
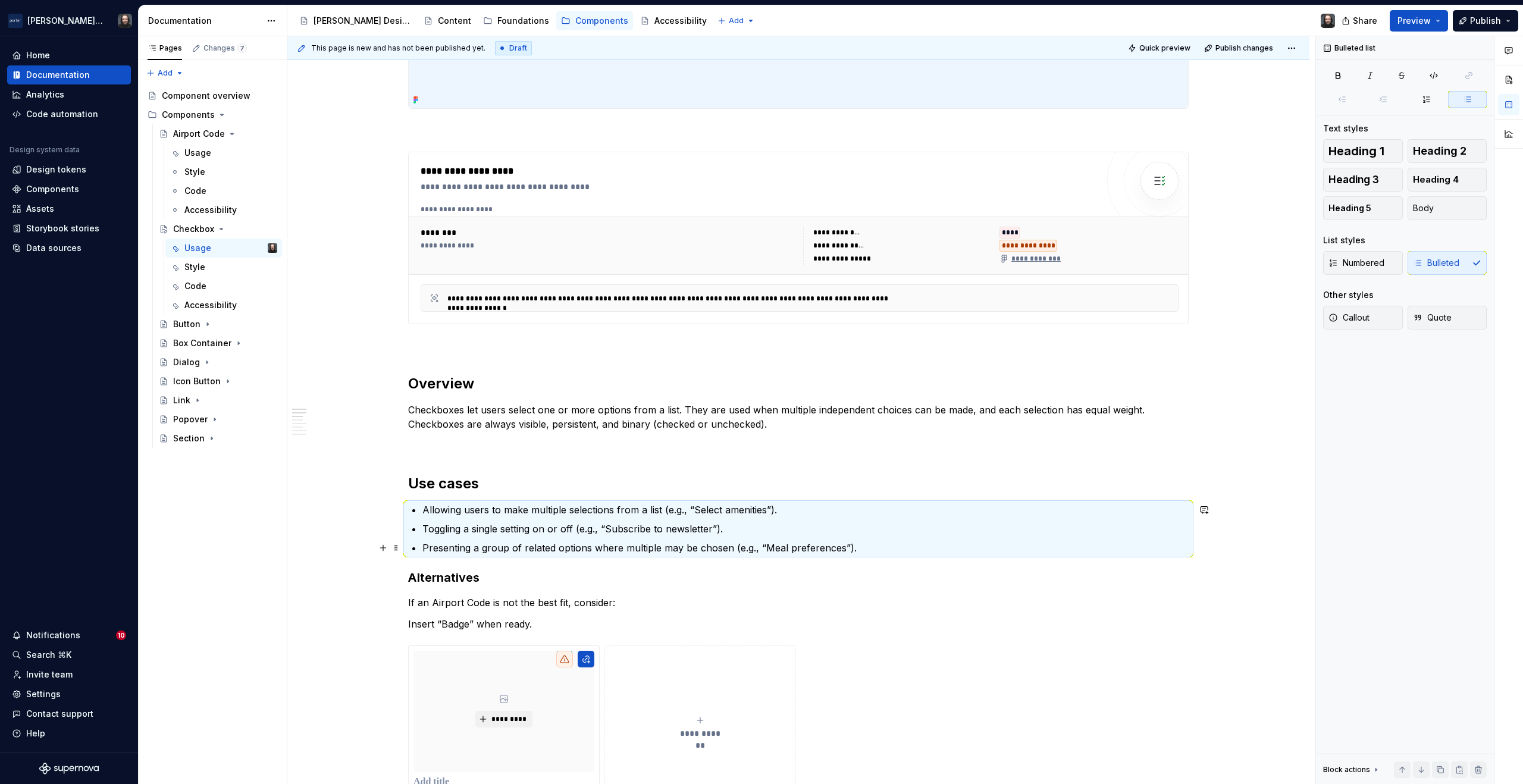
click at [364, 545] on div "**********" at bounding box center [802, 411] width 1028 height 749
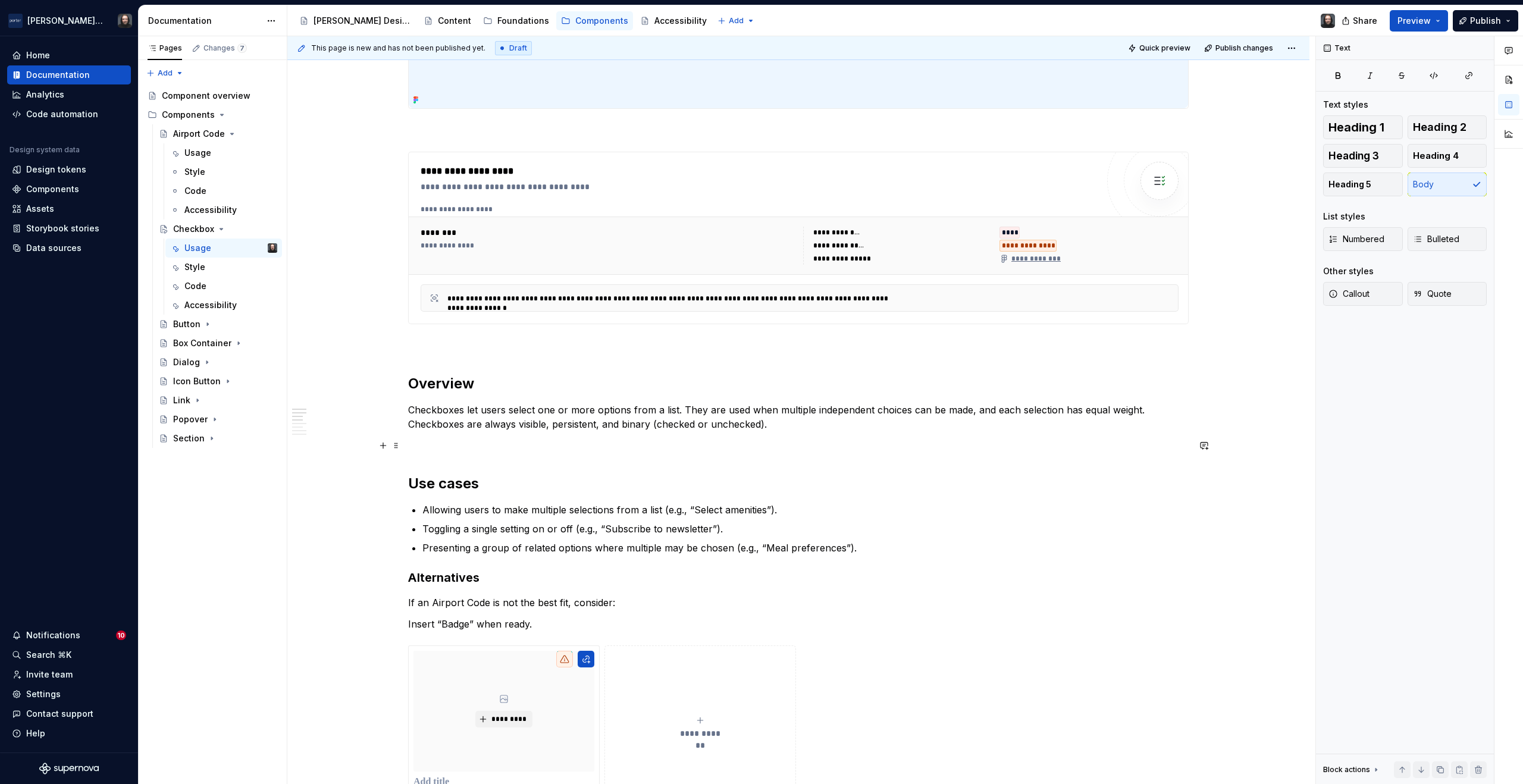
scroll to position [735, 0]
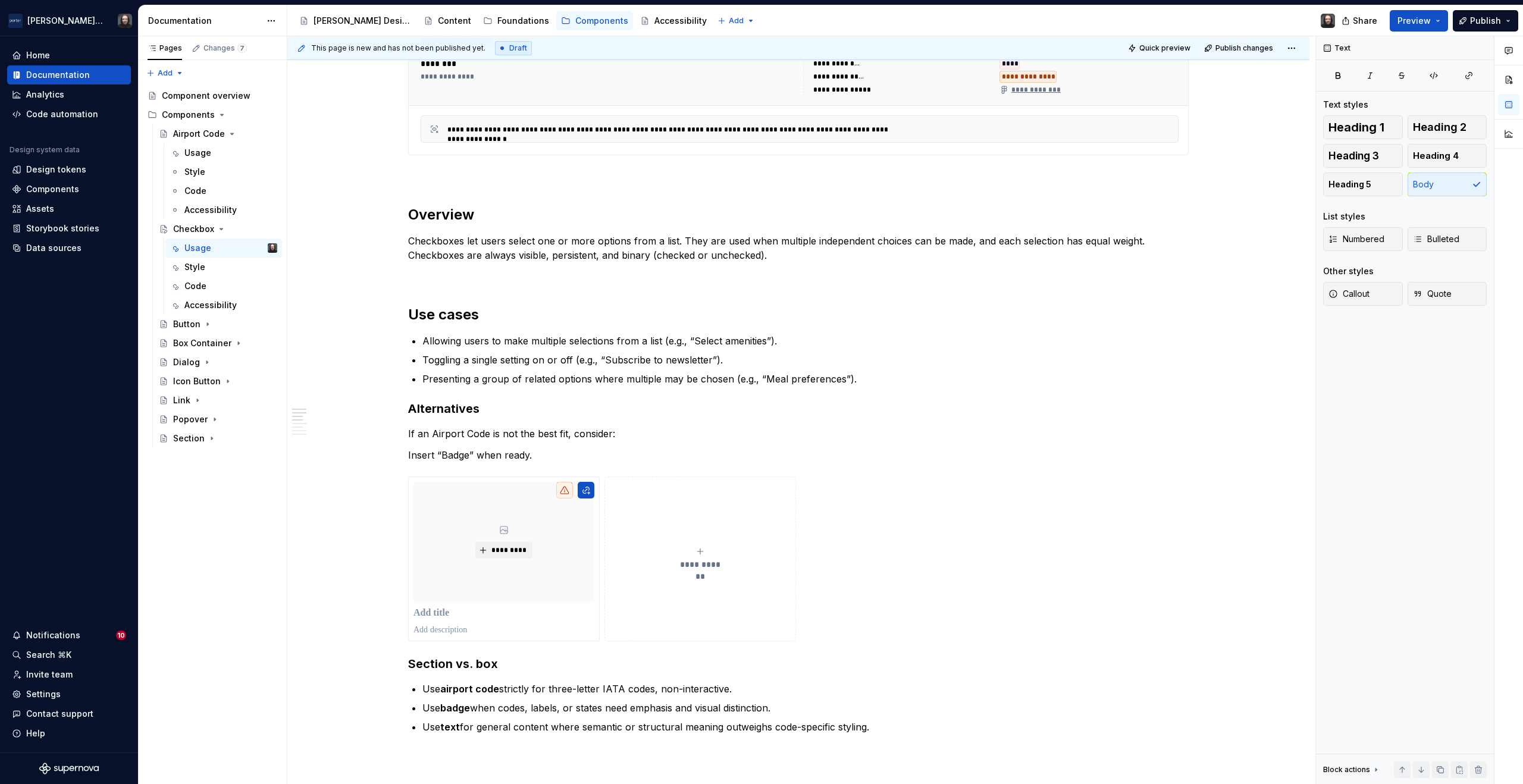
click at [452, 452] on p "Insert “Badge” when ready." at bounding box center [799, 455] width 780 height 14
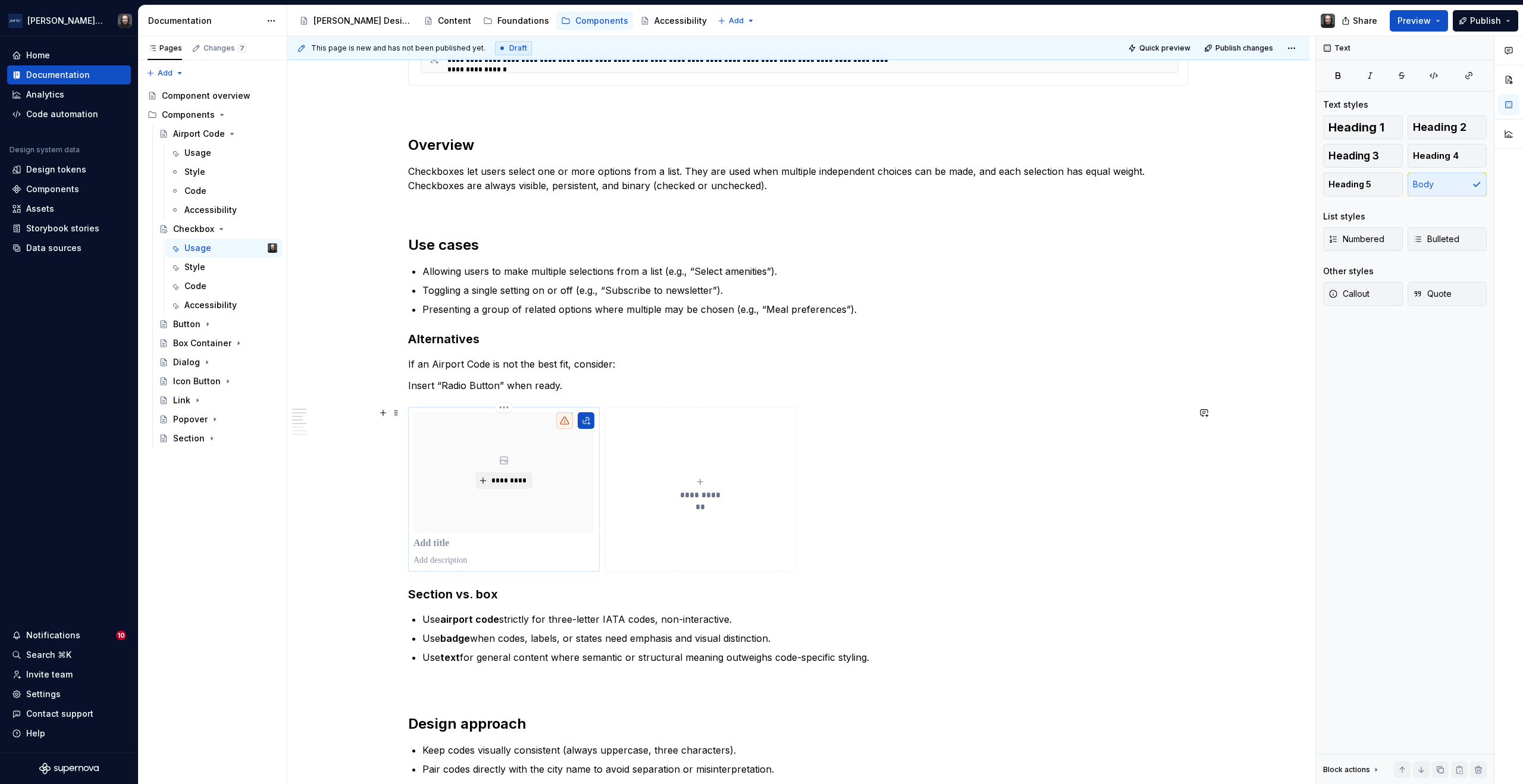
scroll to position [820, 0]
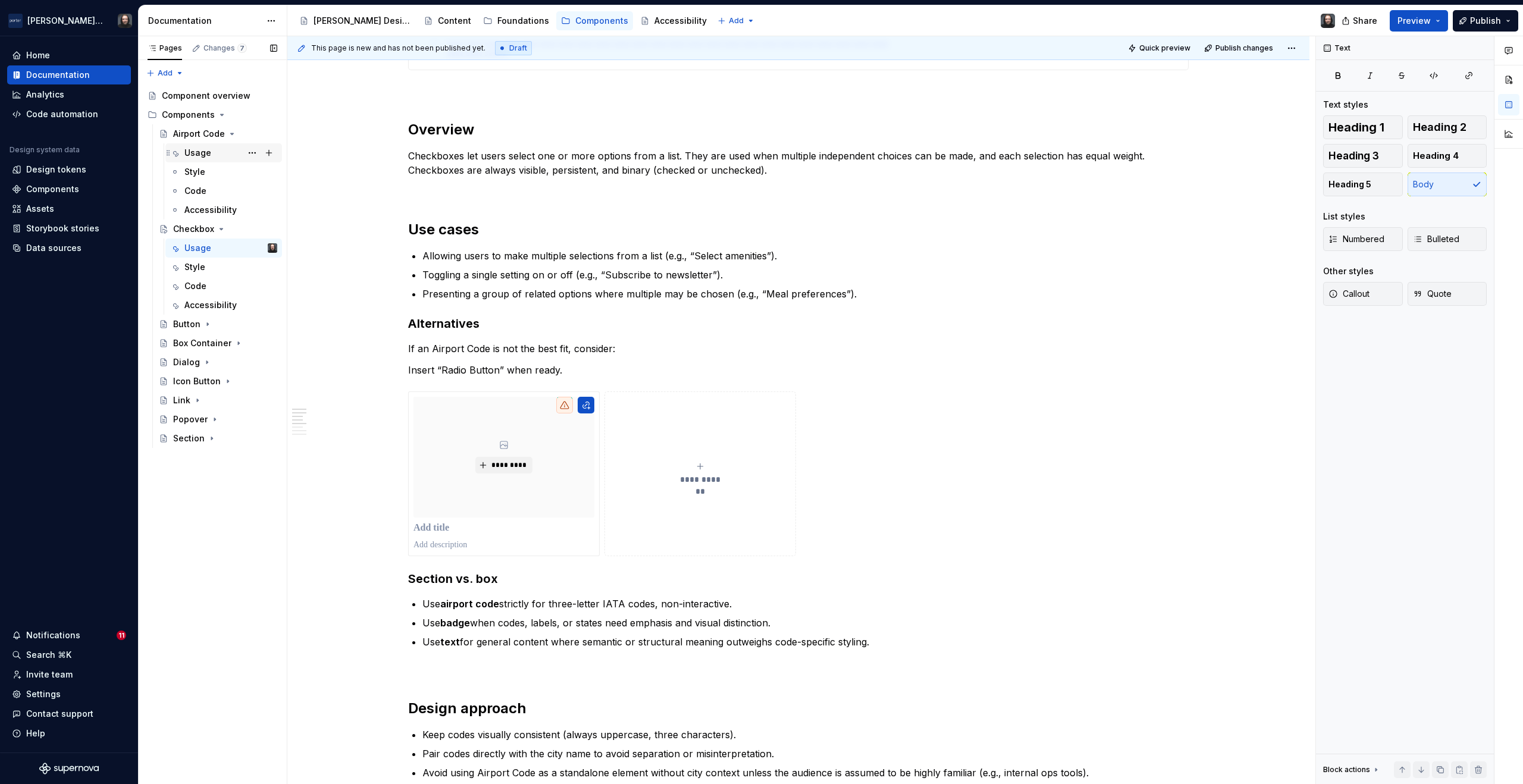
click at [212, 153] on div "Usage SP" at bounding box center [231, 153] width 93 height 17
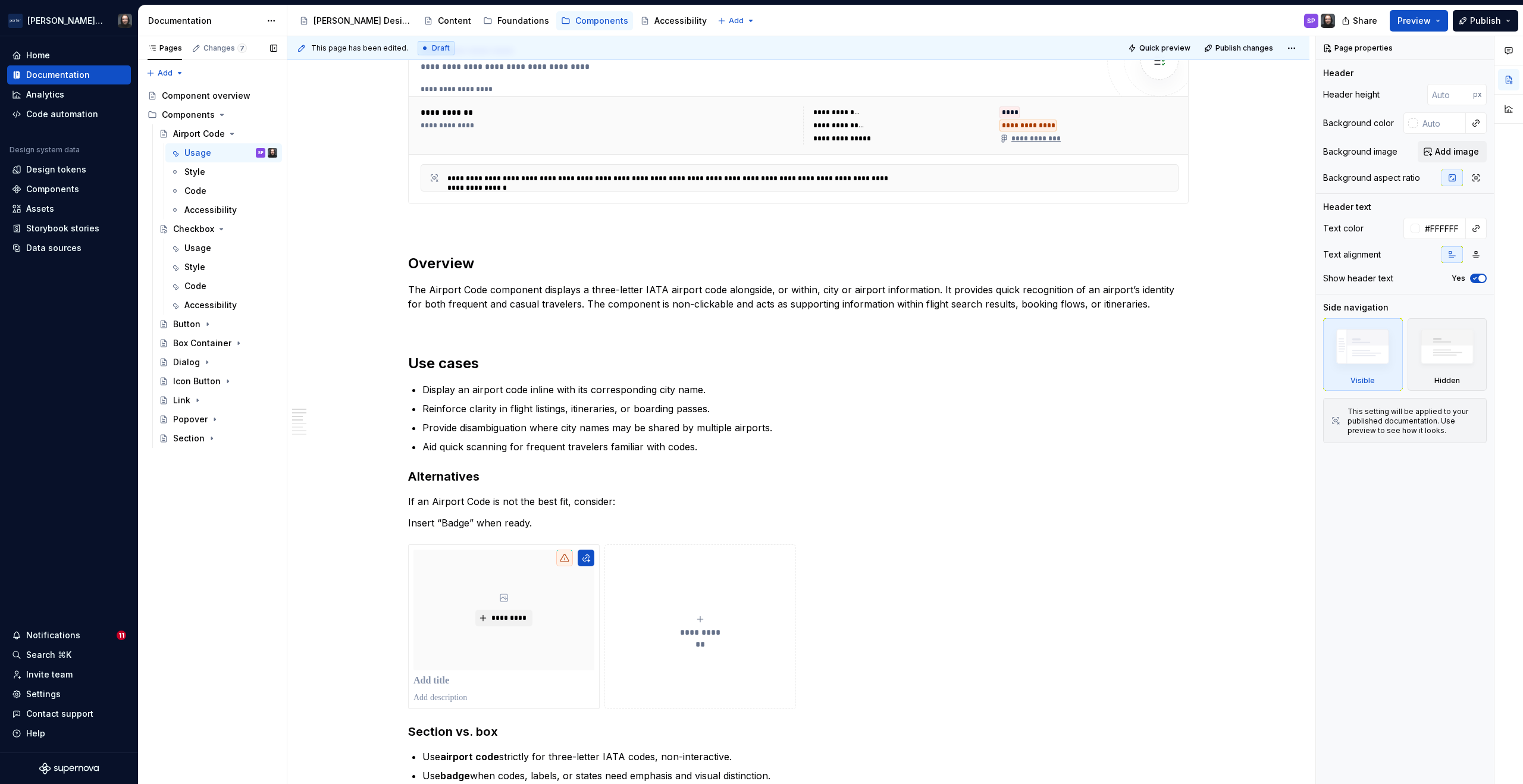
scroll to position [889, 0]
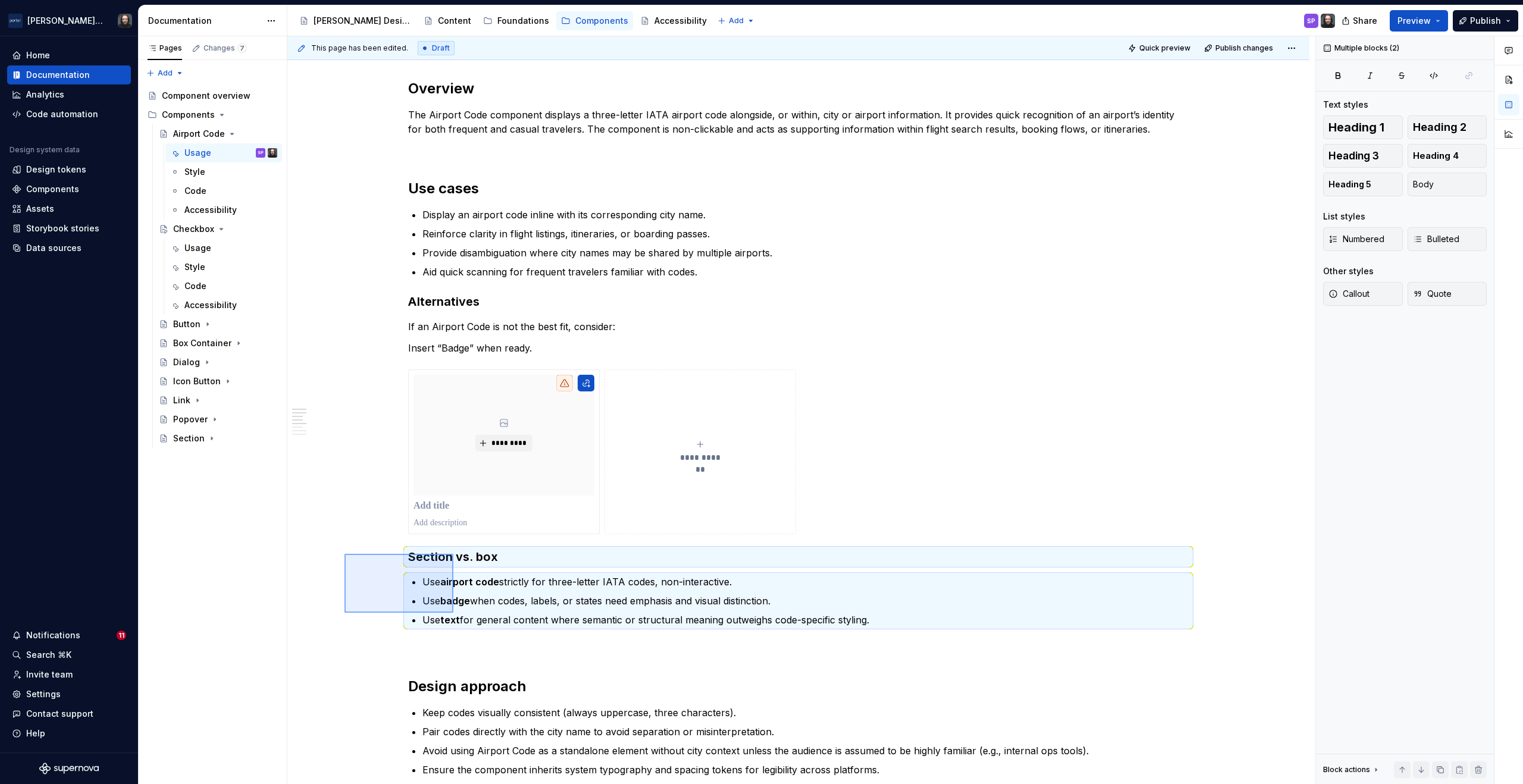
drag, startPoint x: 397, startPoint y: 581, endPoint x: 454, endPoint y: 614, distance: 65.9
click at [454, 614] on div "**********" at bounding box center [802, 411] width 1028 height 749
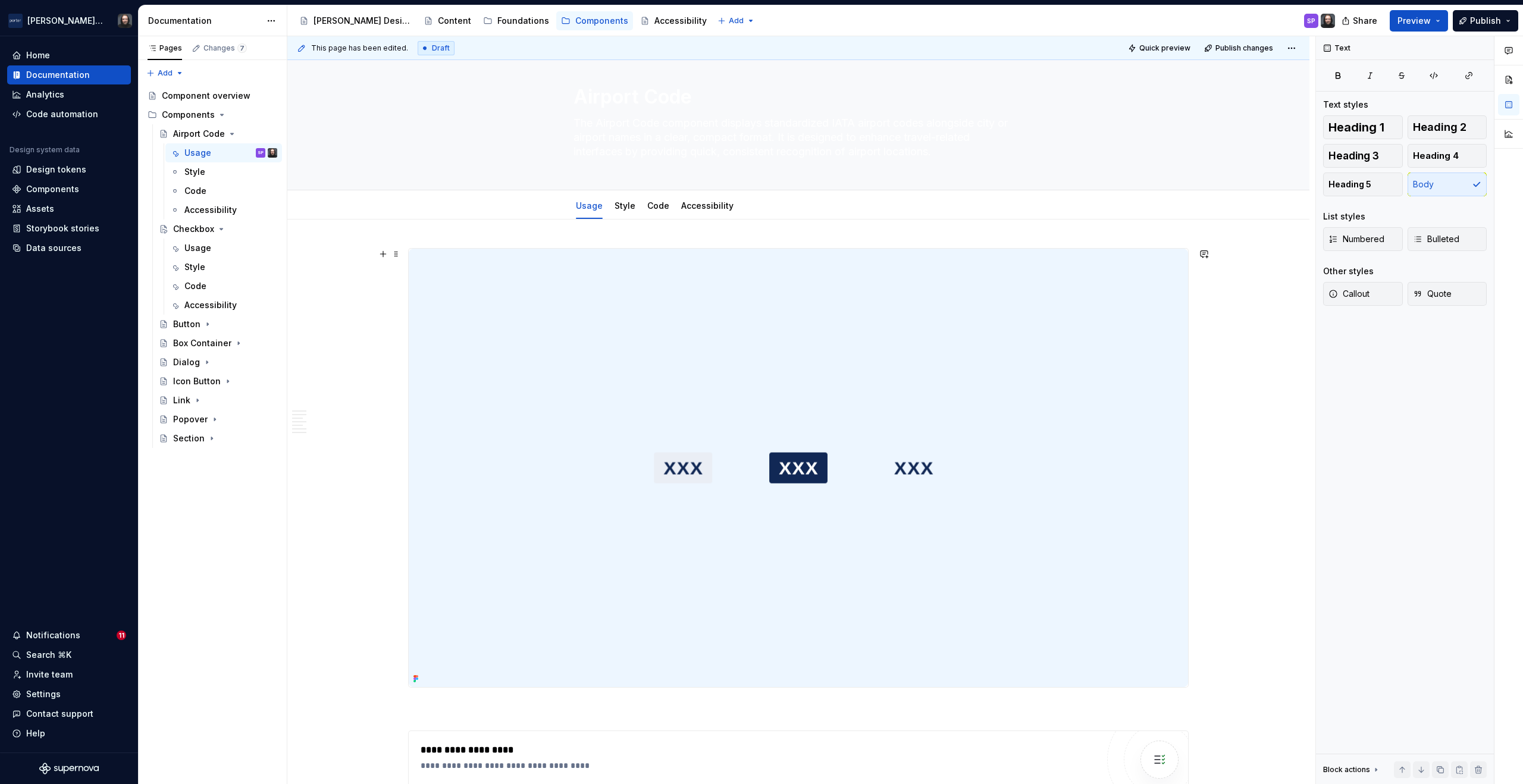
scroll to position [0, 0]
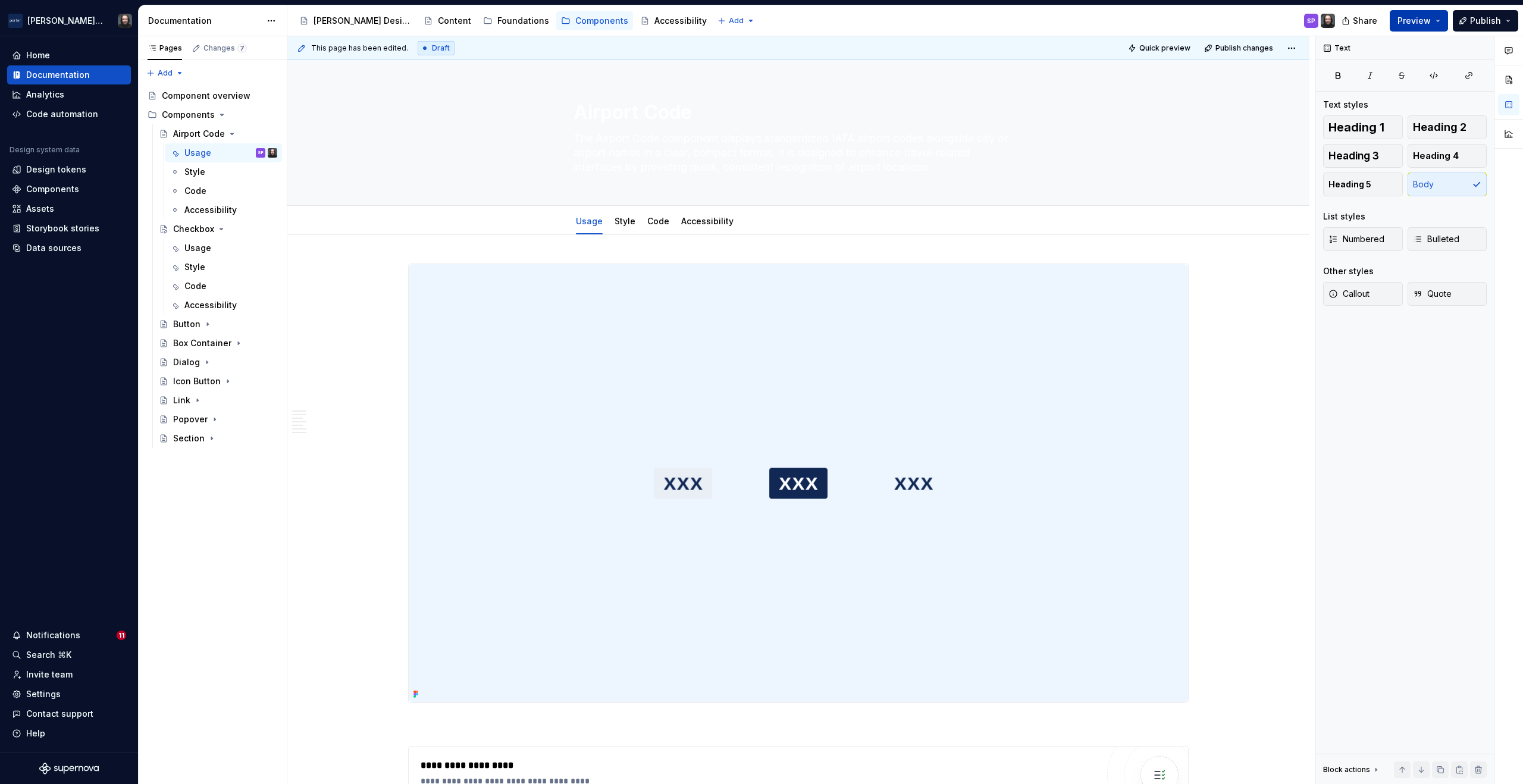
click at [1442, 18] on button "Preview" at bounding box center [1419, 20] width 58 height 21
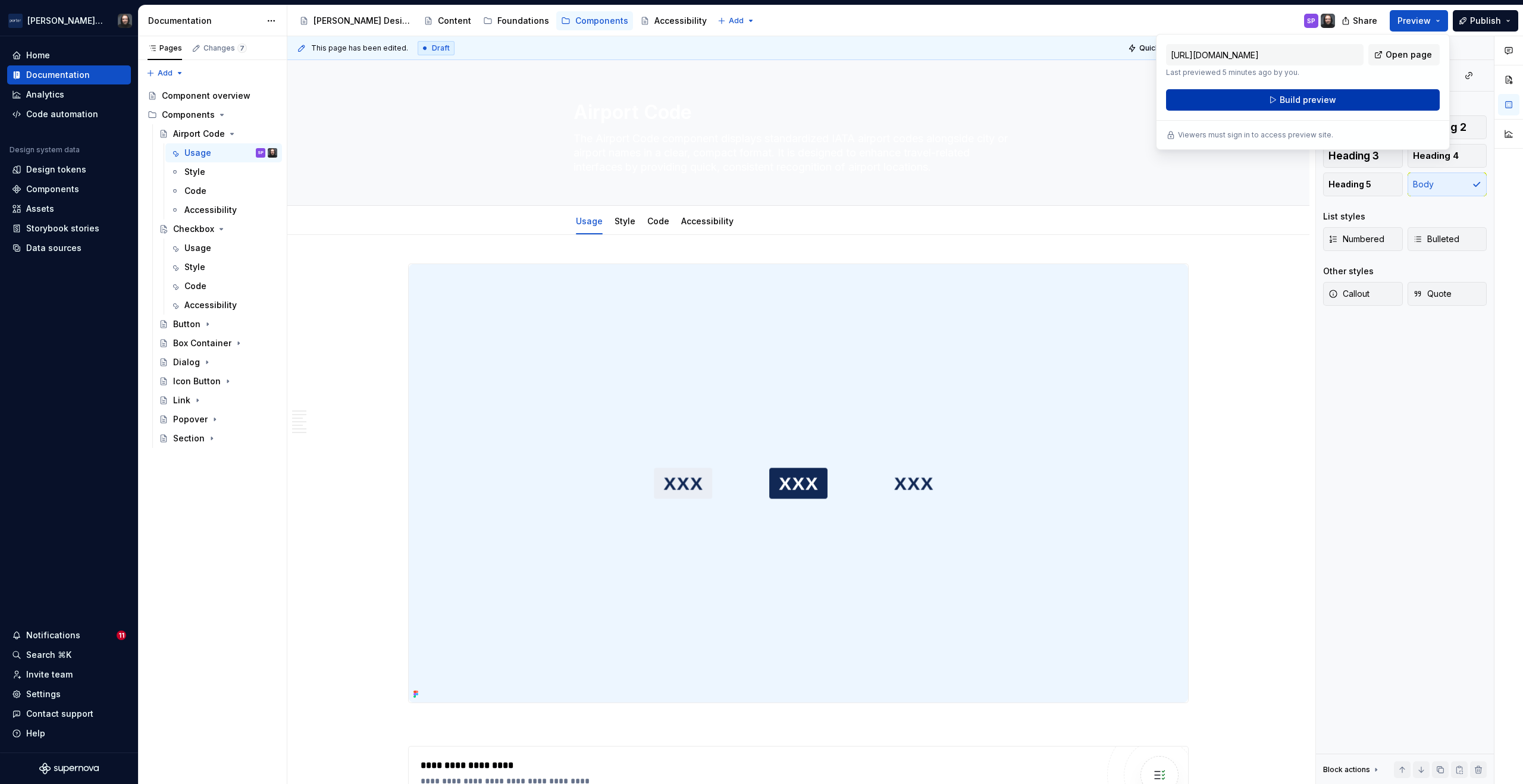
click at [1316, 98] on span "Build preview" at bounding box center [1308, 100] width 56 height 12
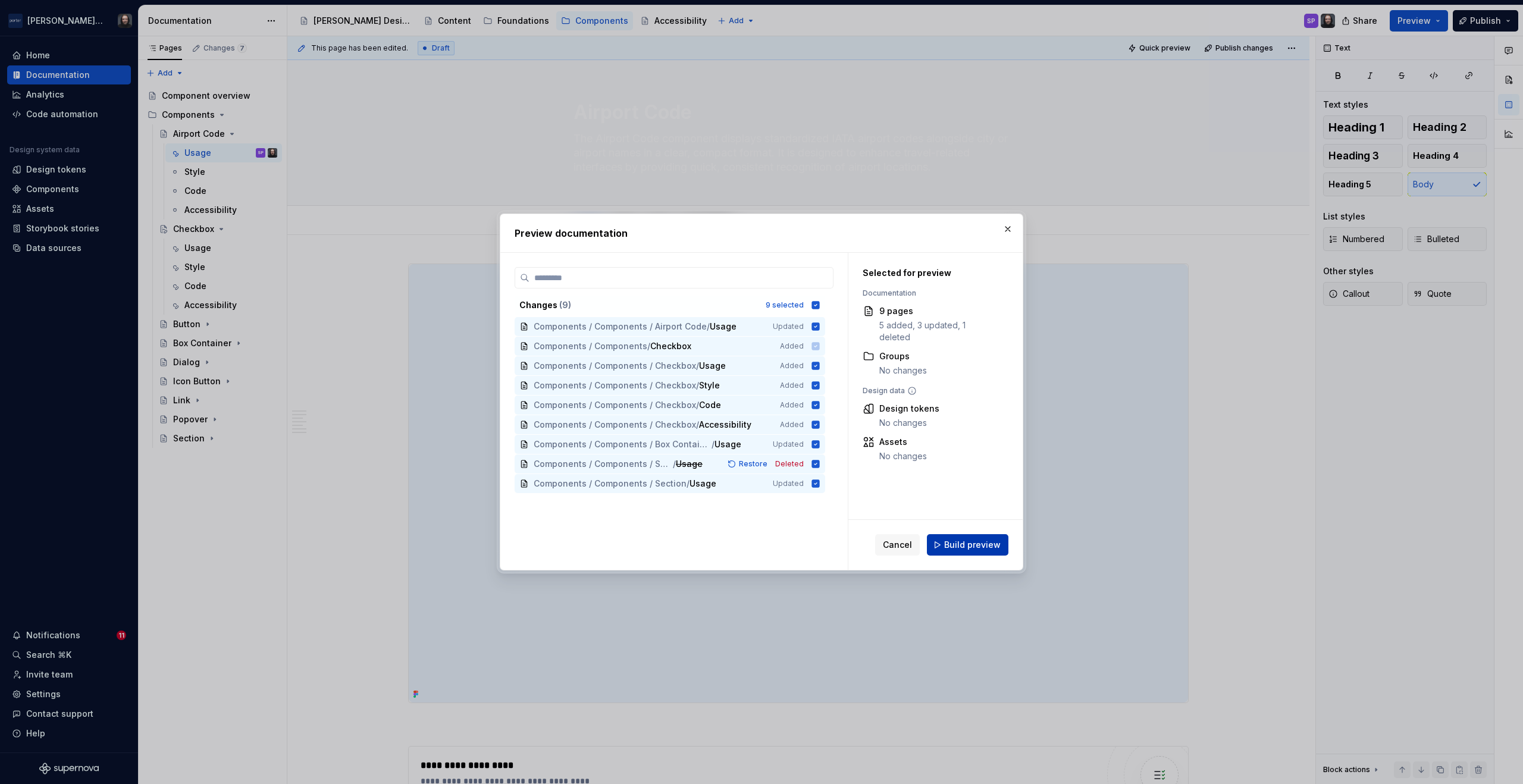
click at [962, 544] on span "Build preview" at bounding box center [972, 545] width 56 height 12
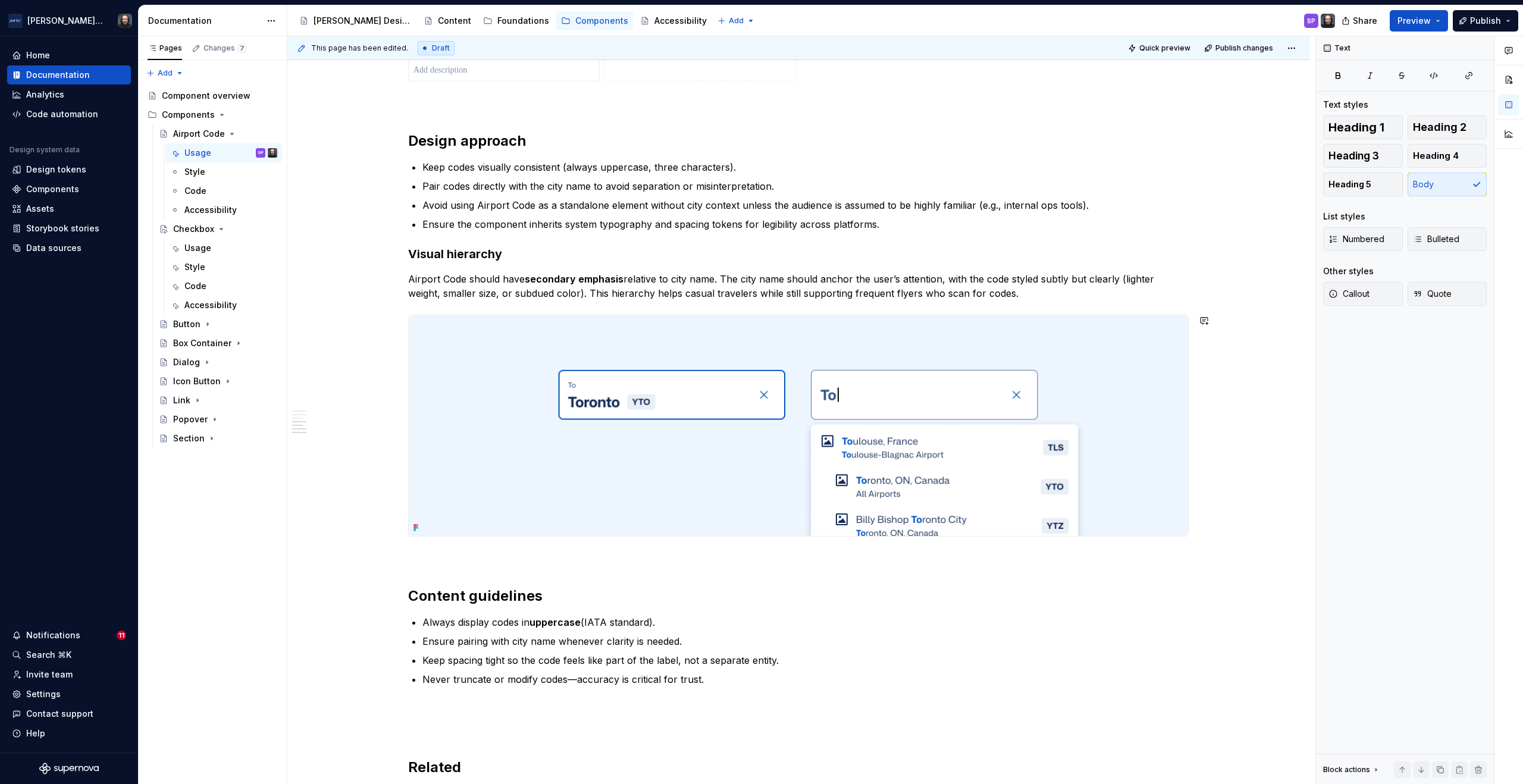
scroll to position [1282, 0]
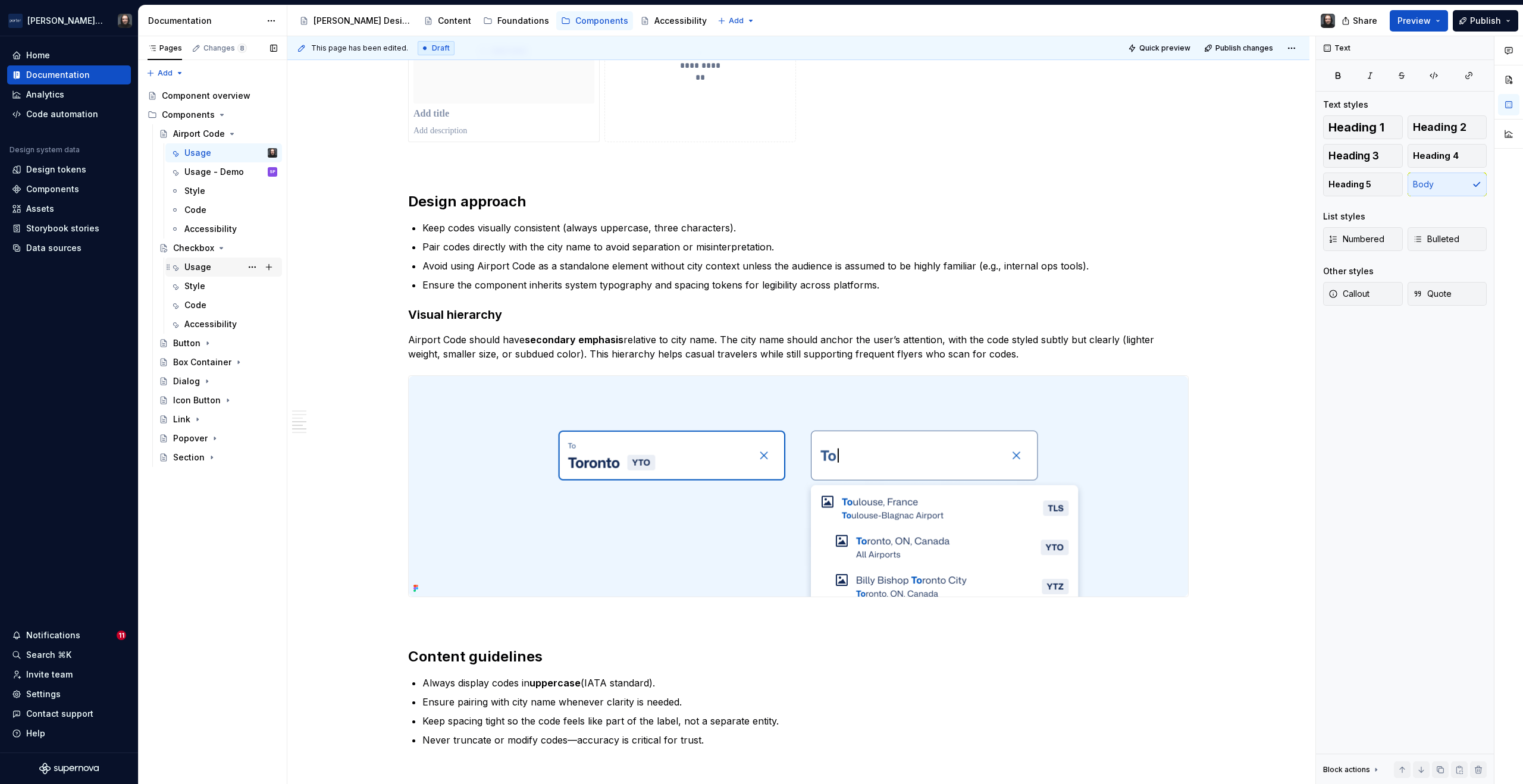
click at [201, 266] on div "Usage" at bounding box center [198, 267] width 27 height 12
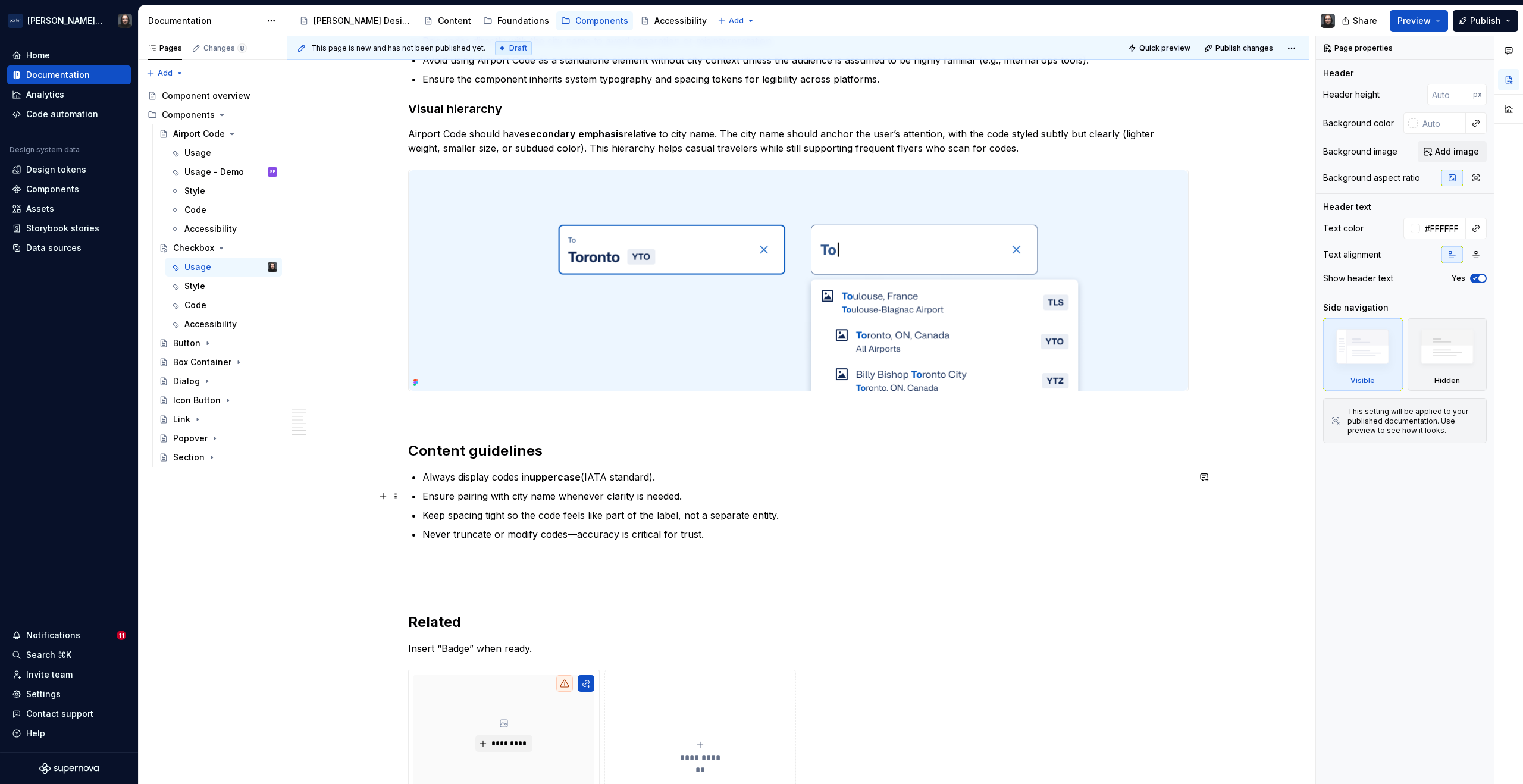
scroll to position [1820, 0]
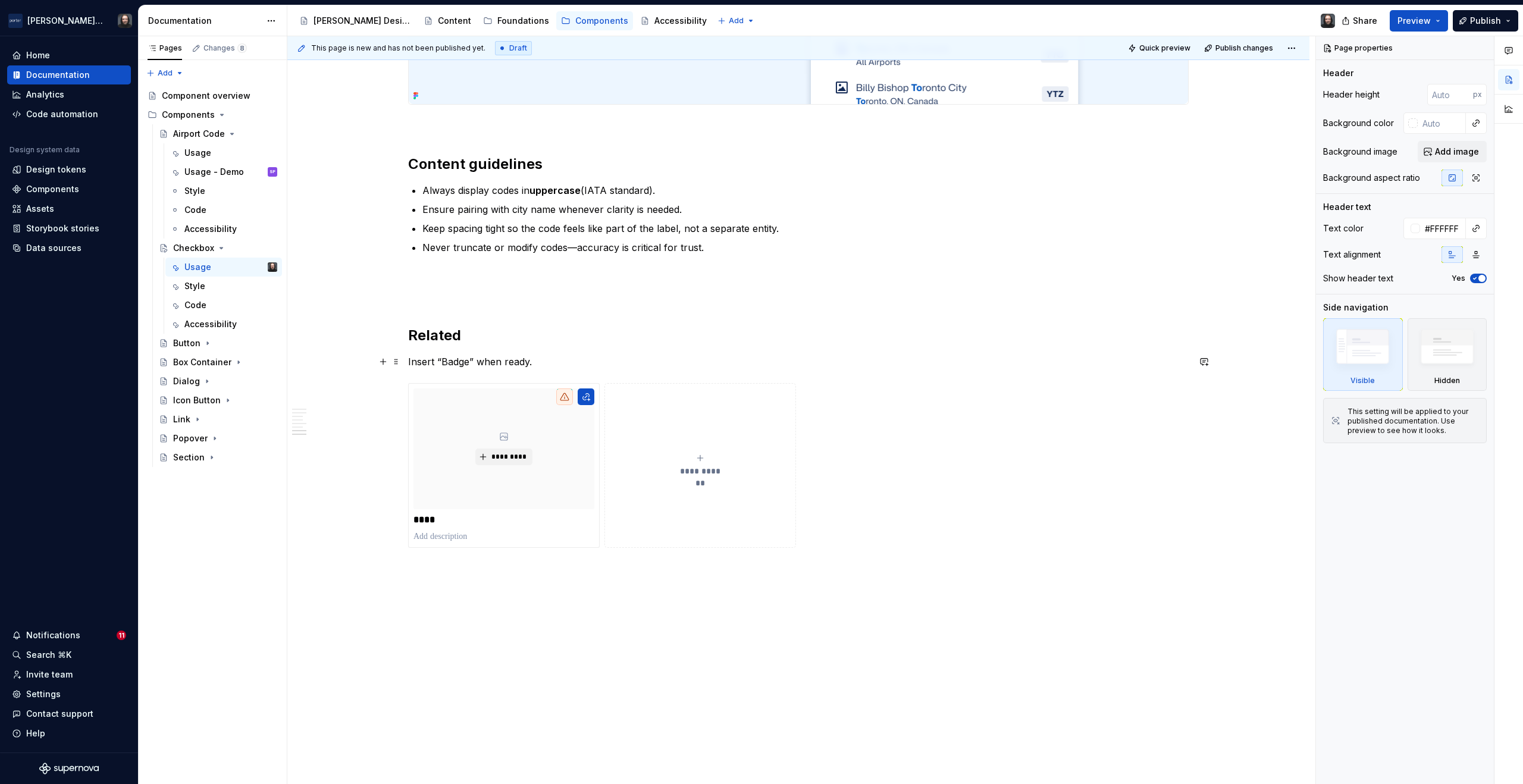
type textarea "*"
click at [454, 366] on p "Insert “Badge” when ready." at bounding box center [799, 361] width 780 height 14
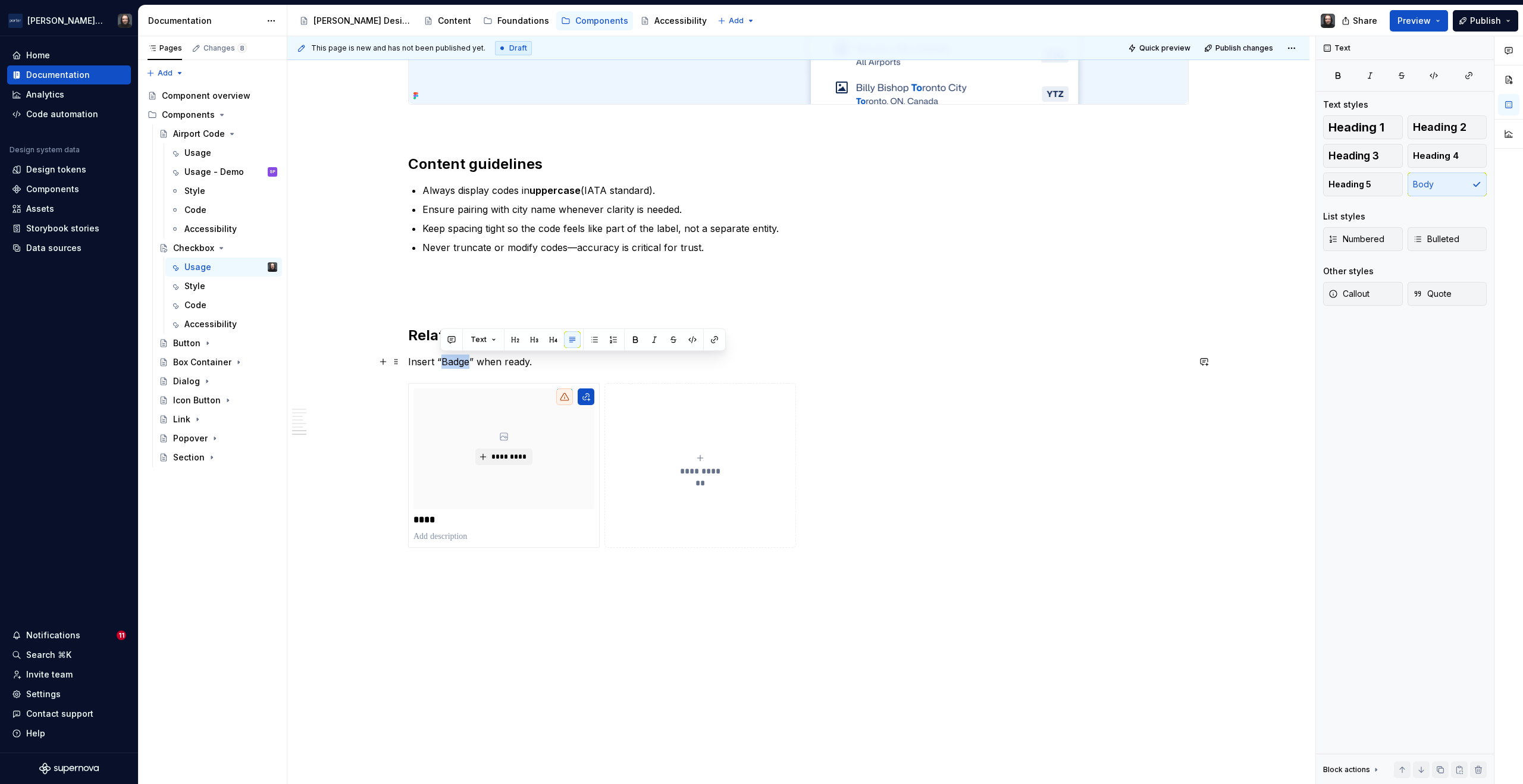
click at [454, 366] on p "Insert “Badge” when ready." at bounding box center [799, 361] width 780 height 14
click at [479, 368] on p "Insert “Badge” when ready." at bounding box center [799, 361] width 780 height 14
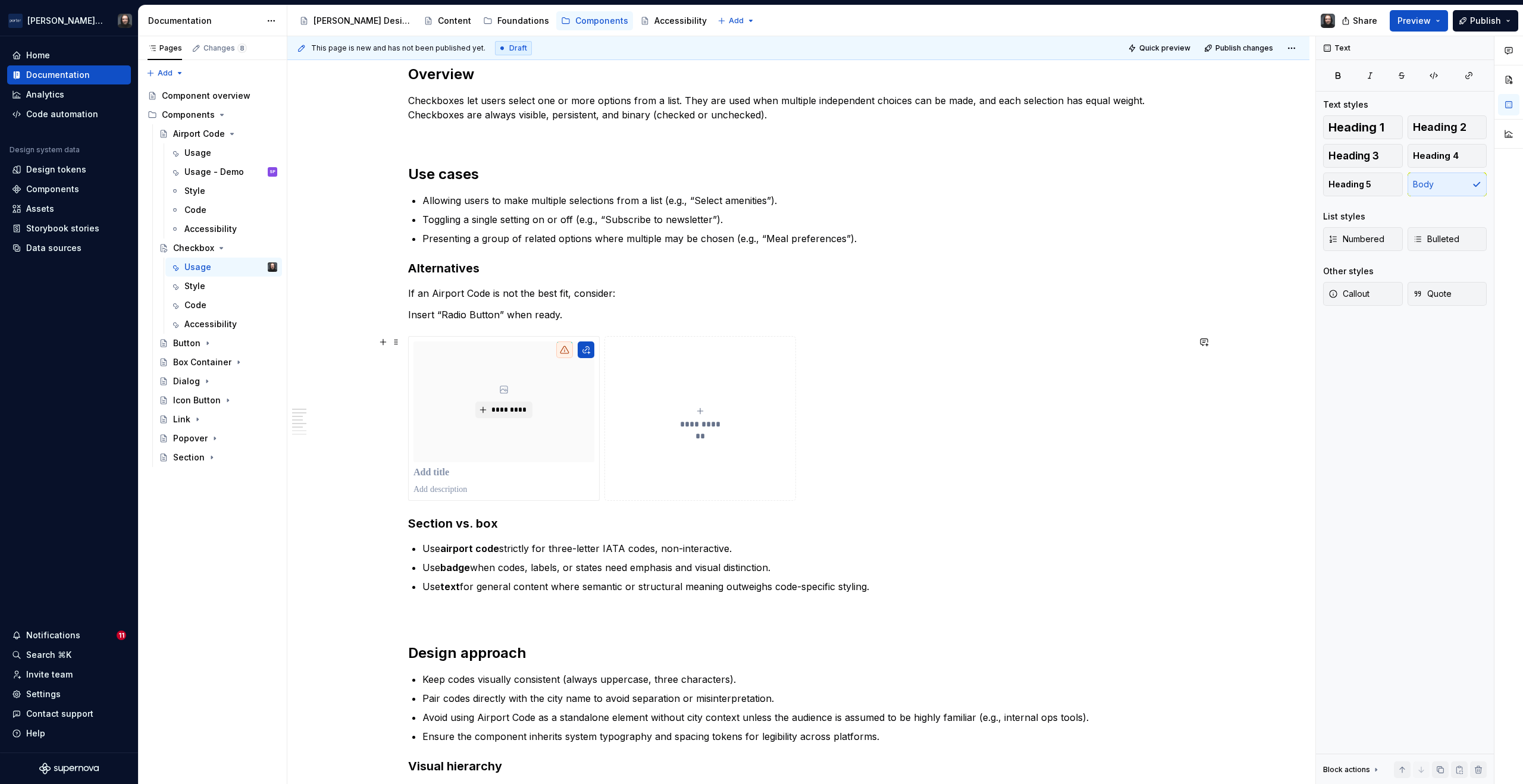
scroll to position [997, 0]
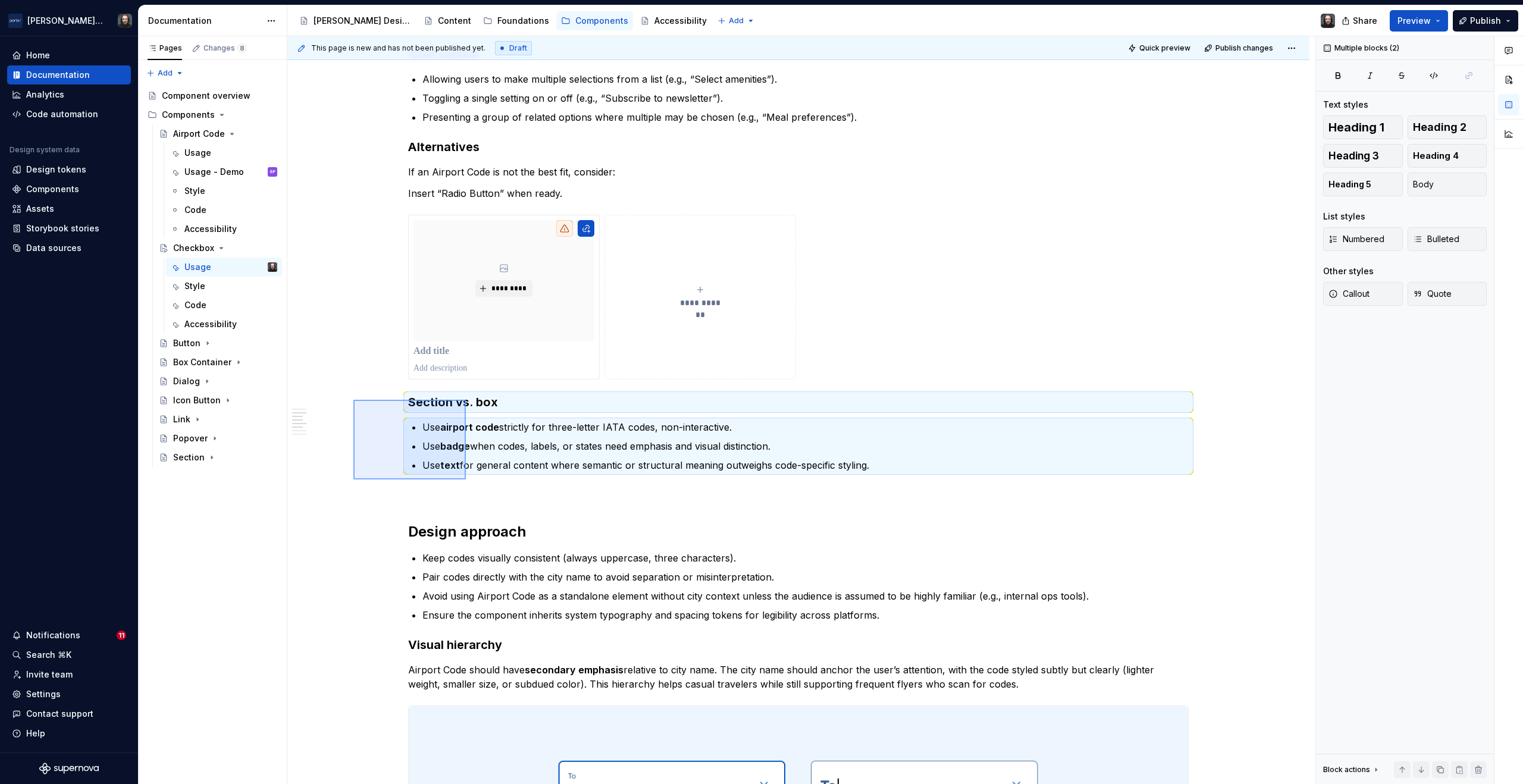
drag, startPoint x: 380, startPoint y: 416, endPoint x: 466, endPoint y: 480, distance: 107.2
click at [466, 480] on div "**********" at bounding box center [802, 411] width 1028 height 749
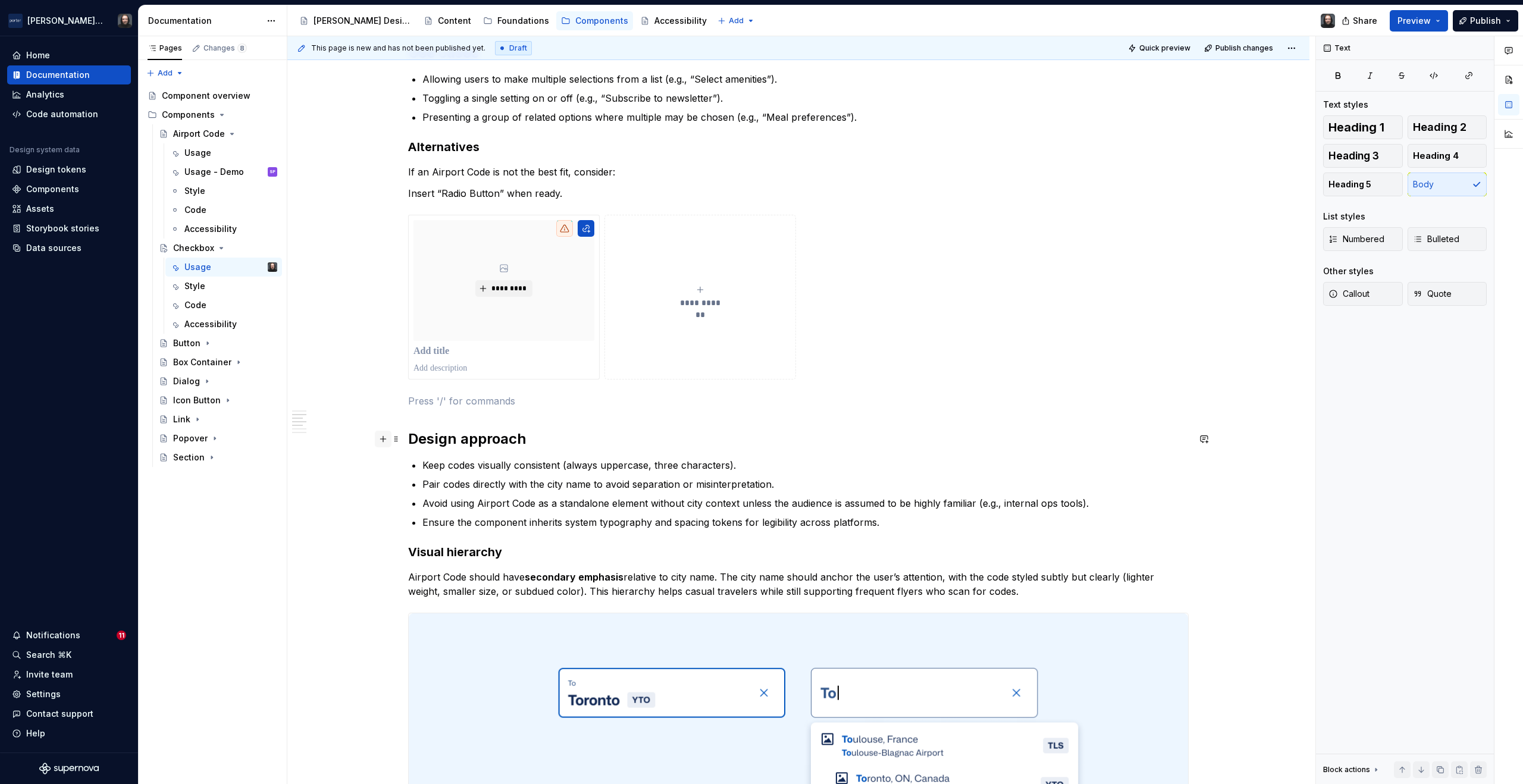
click at [381, 439] on button "button" at bounding box center [383, 439] width 17 height 17
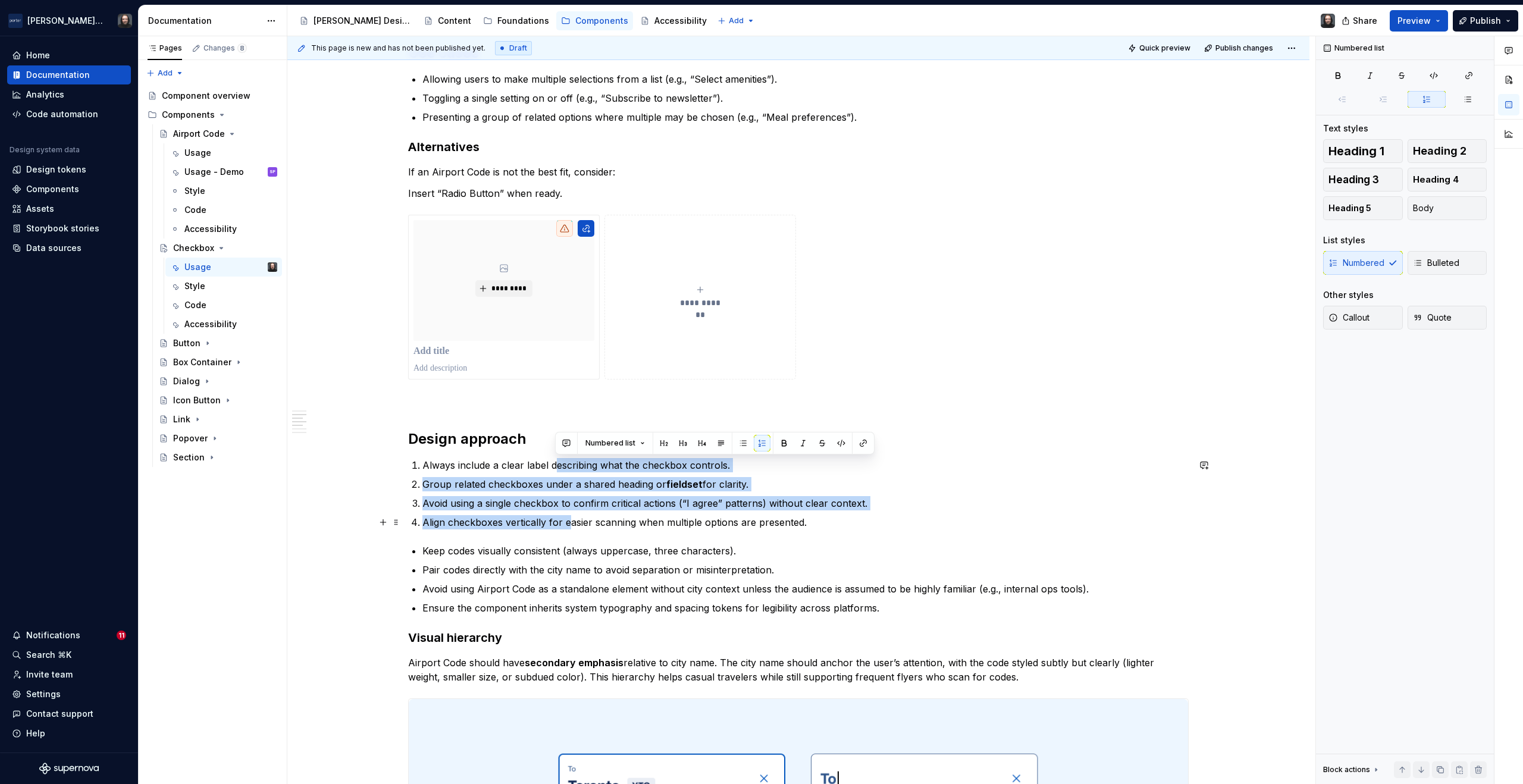
drag, startPoint x: 556, startPoint y: 463, endPoint x: 571, endPoint y: 520, distance: 58.9
click at [571, 520] on ol "Always include a clear label describing what the checkbox controls. Group relat…" at bounding box center [806, 494] width 766 height 72
click at [735, 445] on button "button" at bounding box center [743, 444] width 17 height 17
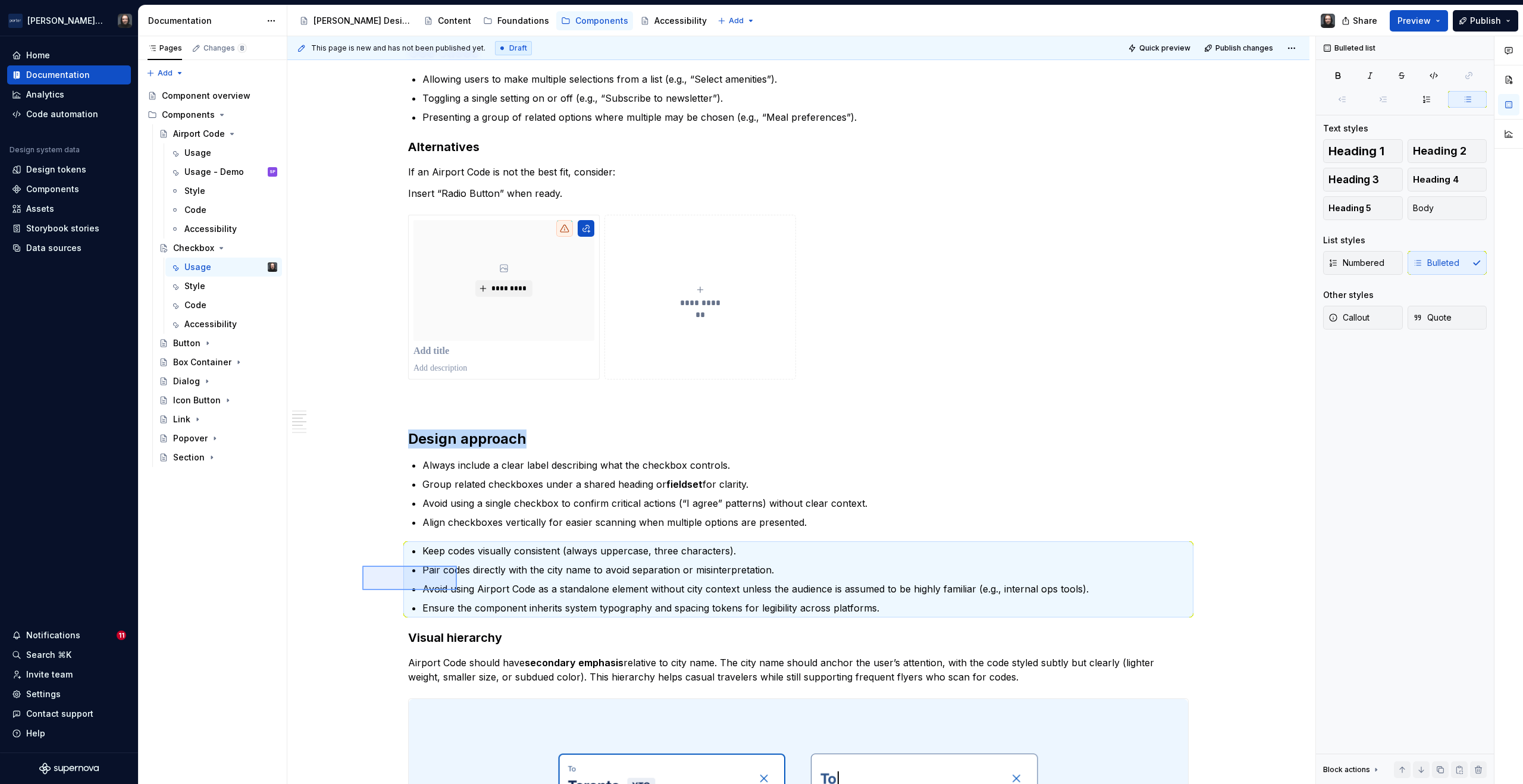
drag, startPoint x: 362, startPoint y: 566, endPoint x: 457, endPoint y: 590, distance: 98.0
click at [457, 590] on div "**********" at bounding box center [802, 411] width 1028 height 749
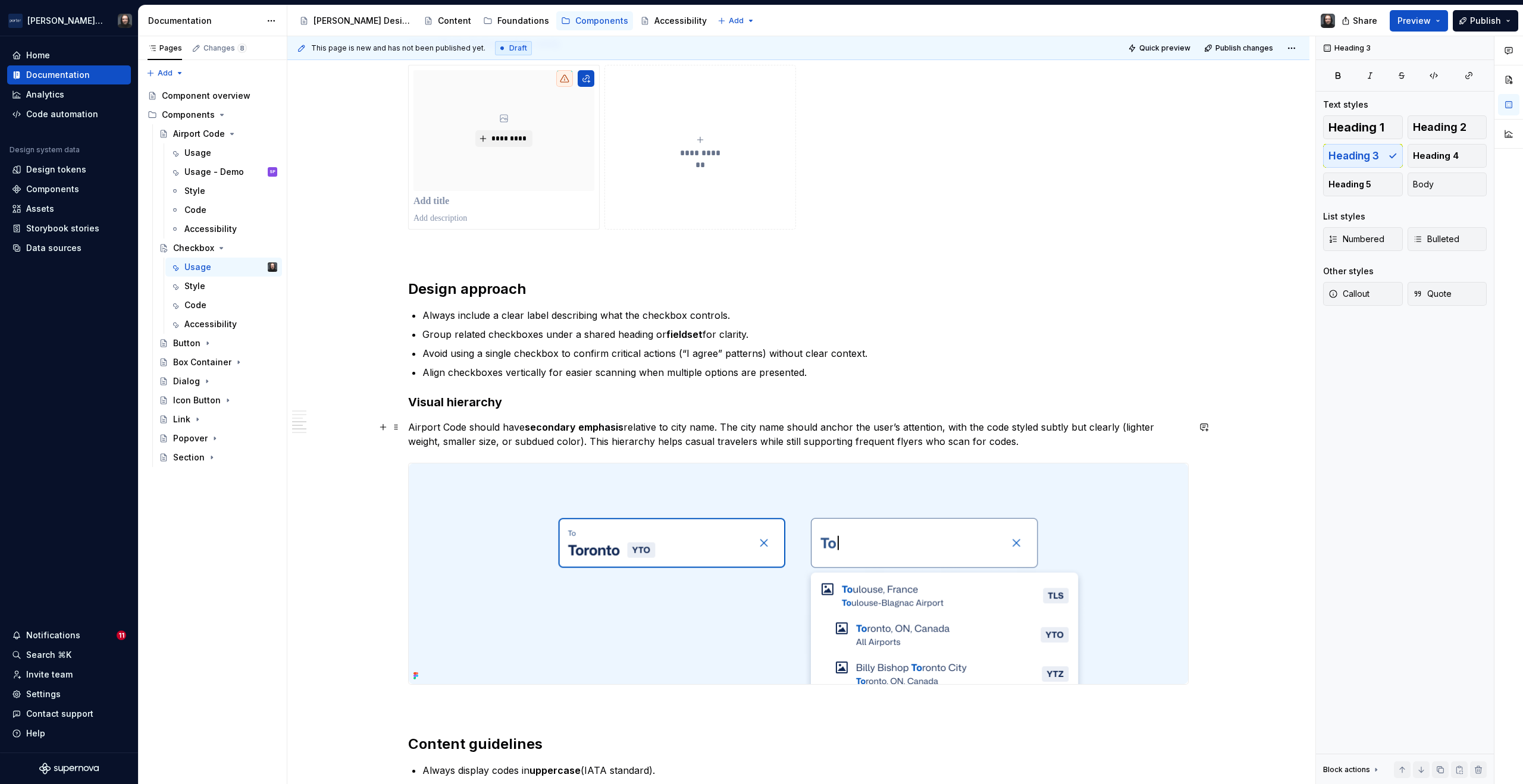
scroll to position [1207, 0]
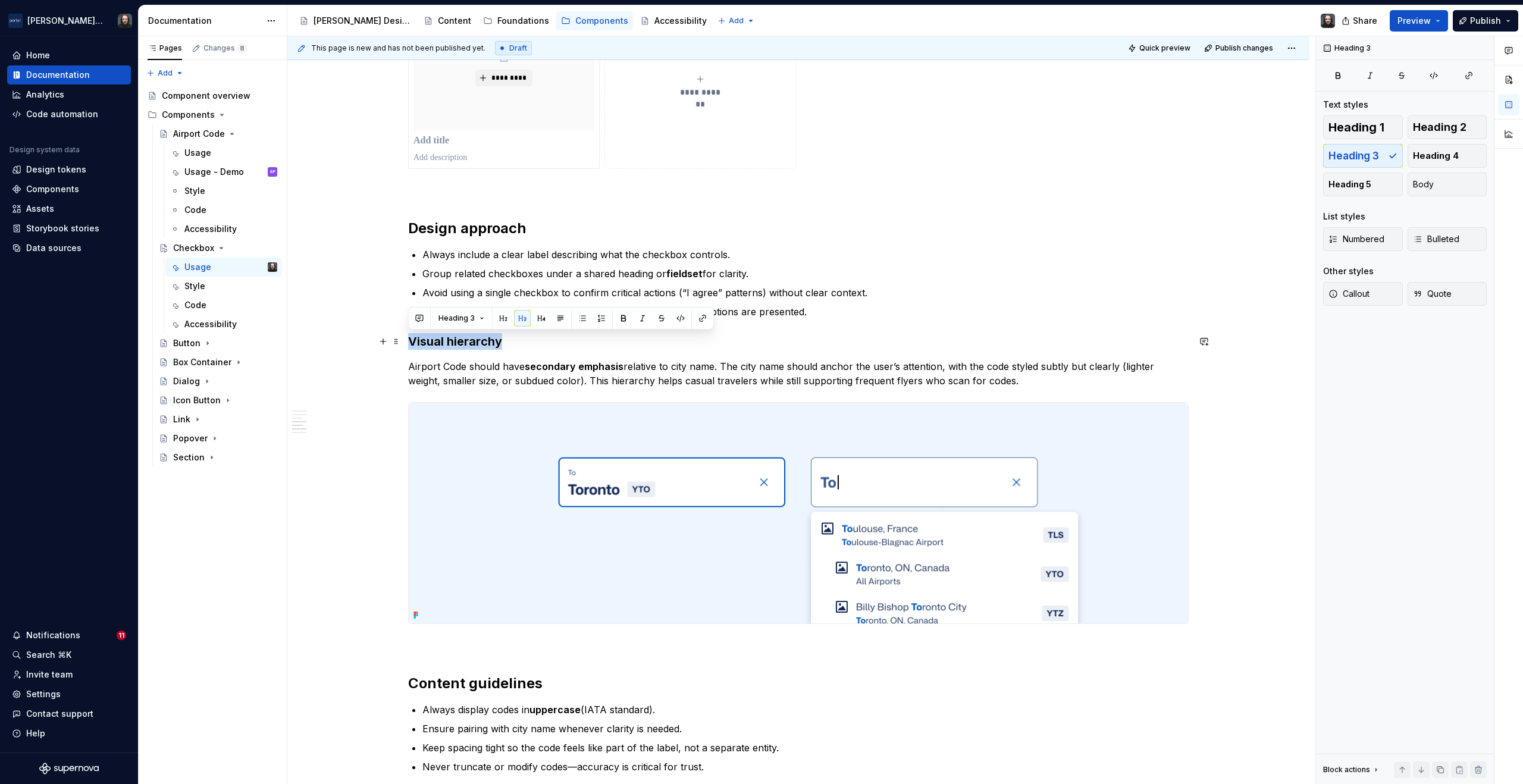
drag, startPoint x: 501, startPoint y: 340, endPoint x: 409, endPoint y: 342, distance: 92.0
click at [409, 342] on h3 "Visual hierarchy" at bounding box center [799, 342] width 780 height 17
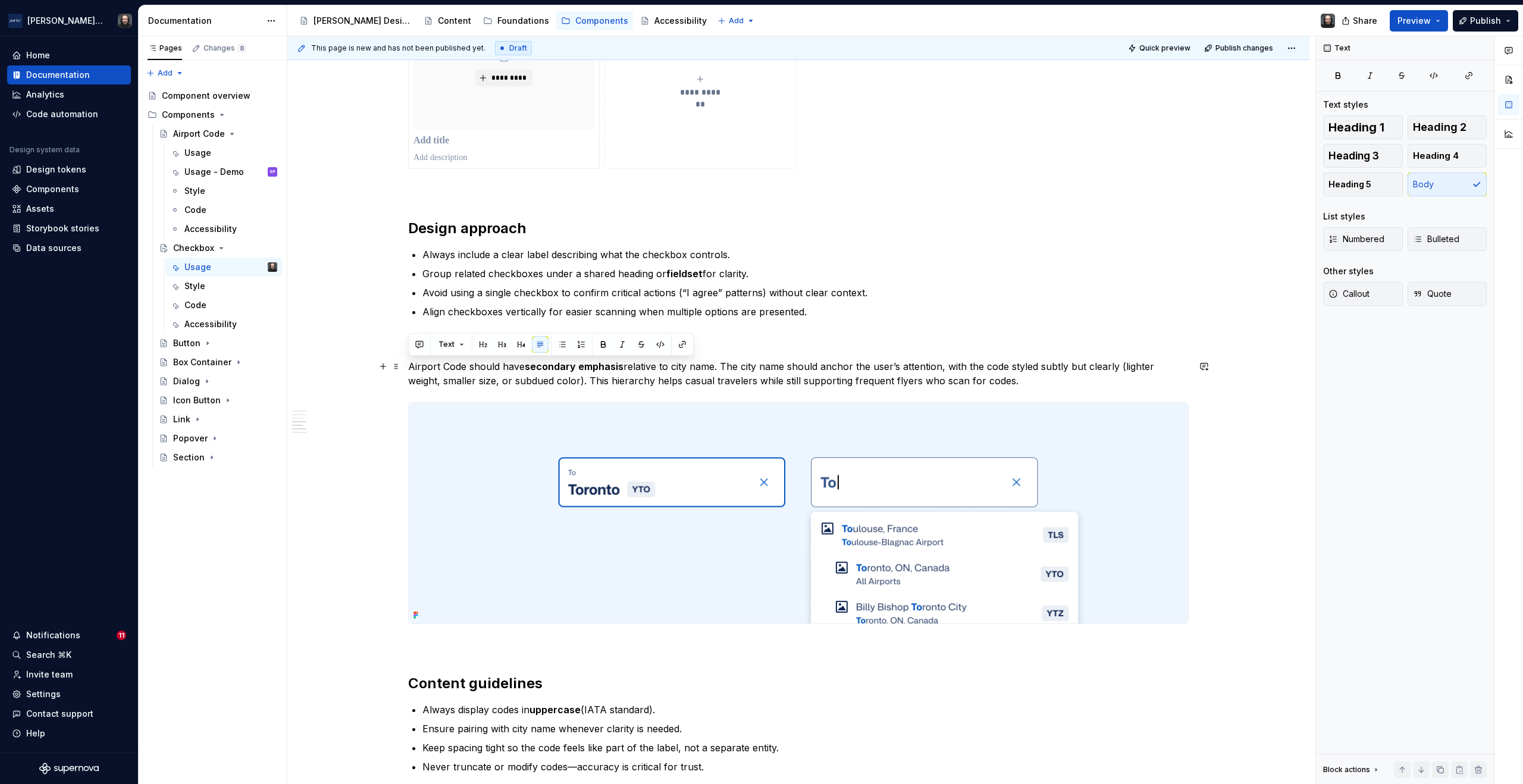
drag, startPoint x: 951, startPoint y: 383, endPoint x: 401, endPoint y: 373, distance: 550.1
click at [401, 373] on div "**********" at bounding box center [799, 183] width 1022 height 2367
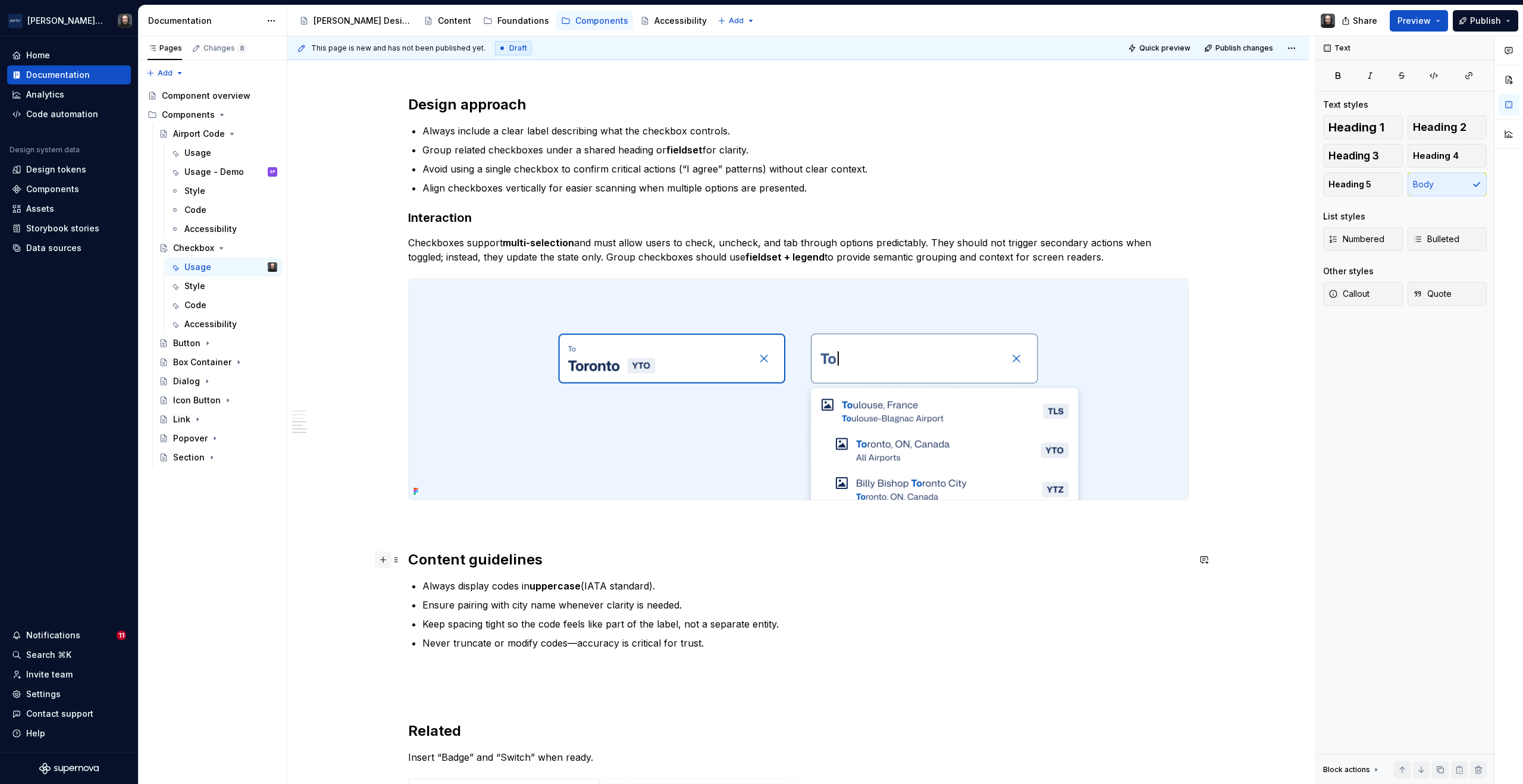
click at [386, 560] on button "button" at bounding box center [383, 560] width 17 height 17
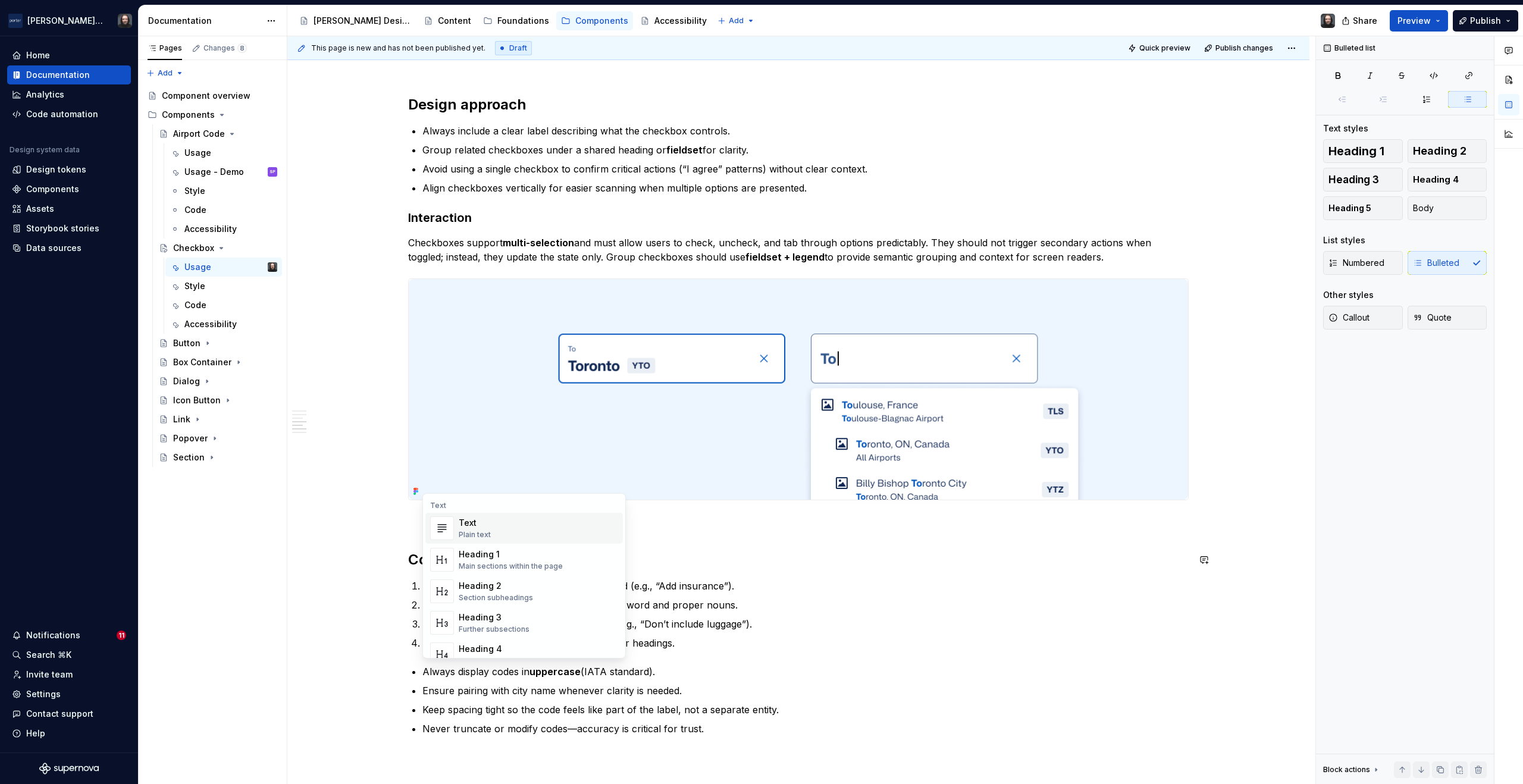
click at [354, 658] on div "**********" at bounding box center [802, 411] width 1028 height 749
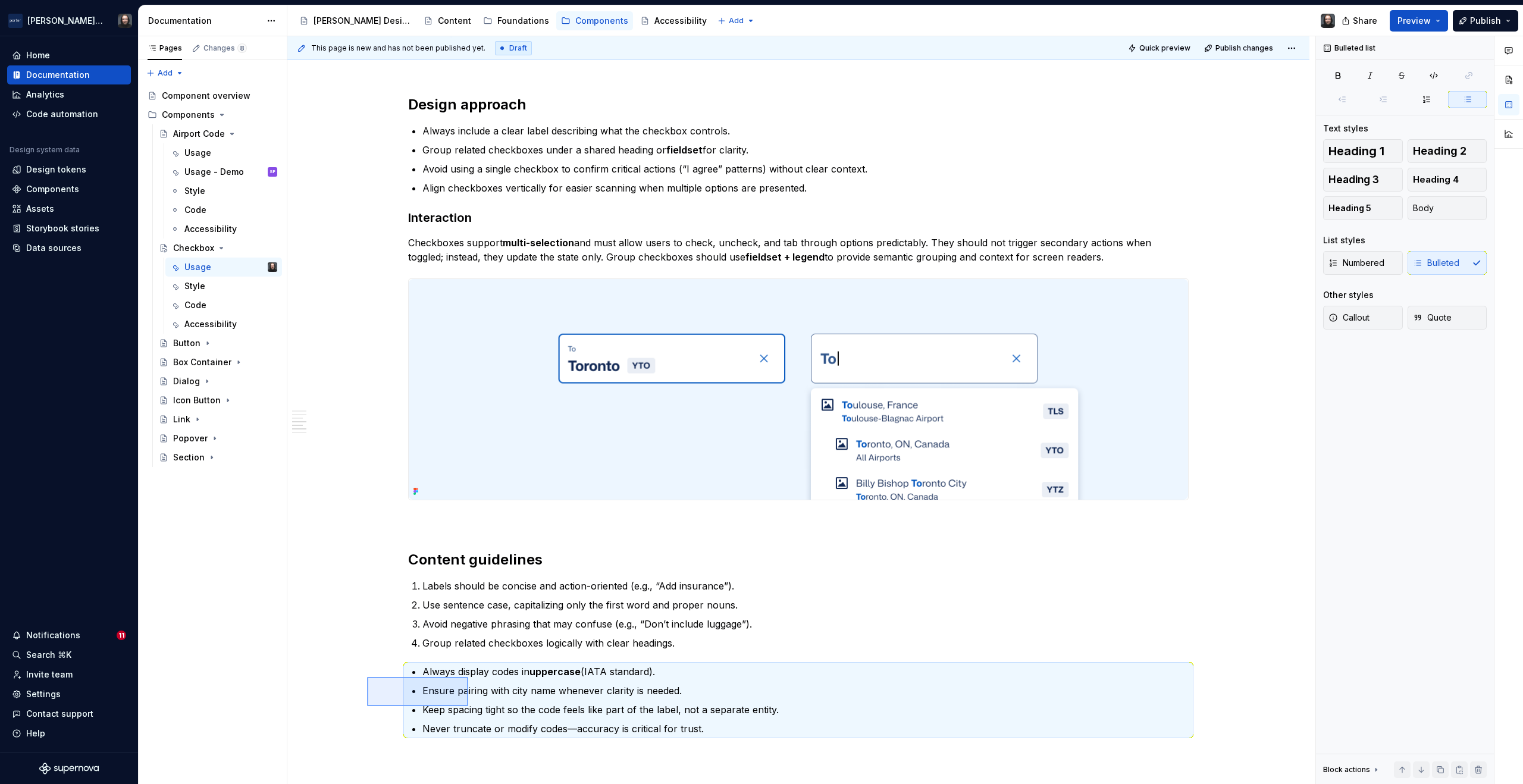
drag, startPoint x: 441, startPoint y: 702, endPoint x: 468, endPoint y: 707, distance: 27.5
click at [468, 707] on div "**********" at bounding box center [802, 411] width 1028 height 749
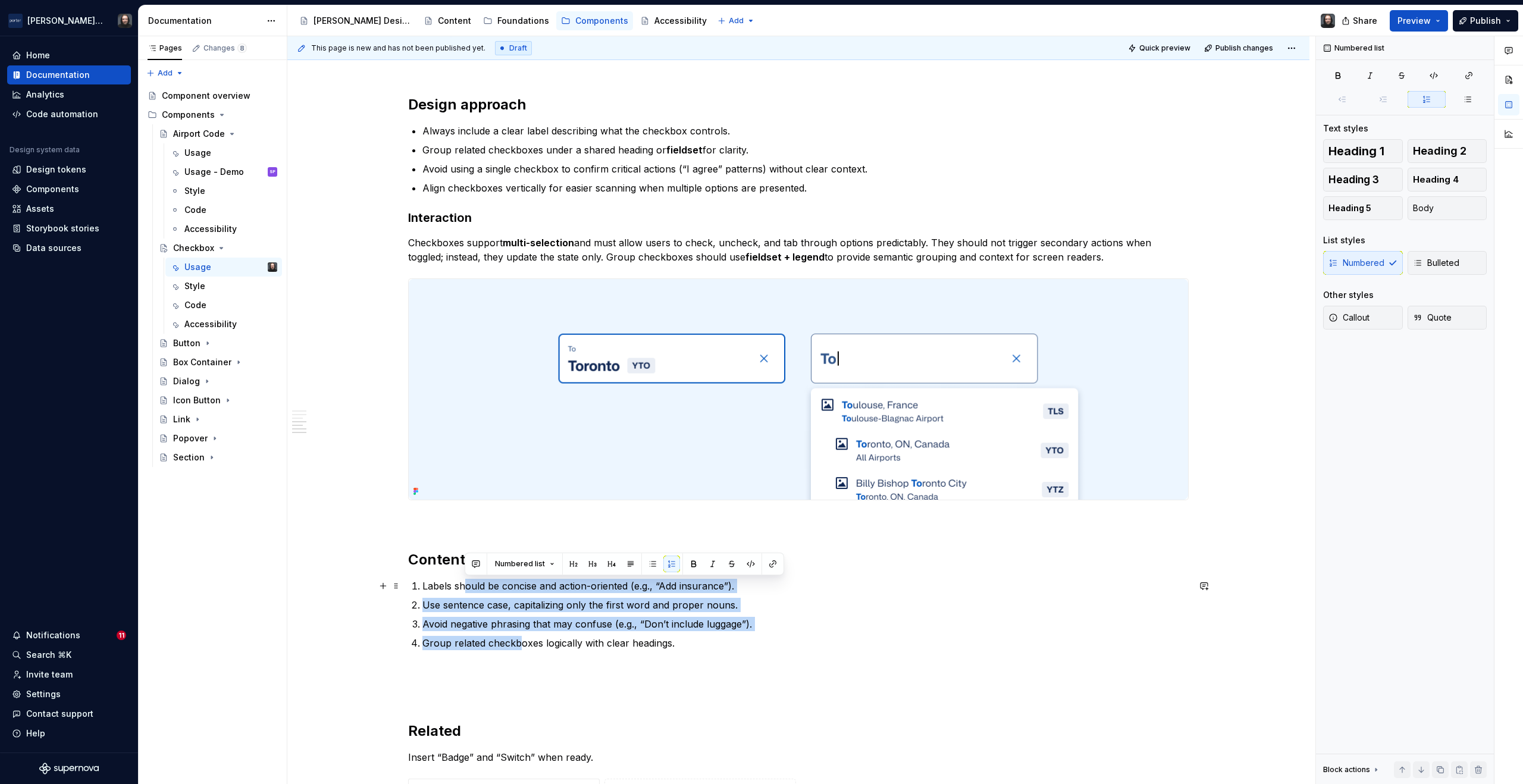
drag, startPoint x: 486, startPoint y: 614, endPoint x: 466, endPoint y: 591, distance: 30.5
click at [466, 591] on ol "Labels should be concise and action-oriented (e.g., “Add insurance”). Use sente…" at bounding box center [806, 615] width 766 height 72
click at [645, 567] on button "button" at bounding box center [653, 564] width 17 height 17
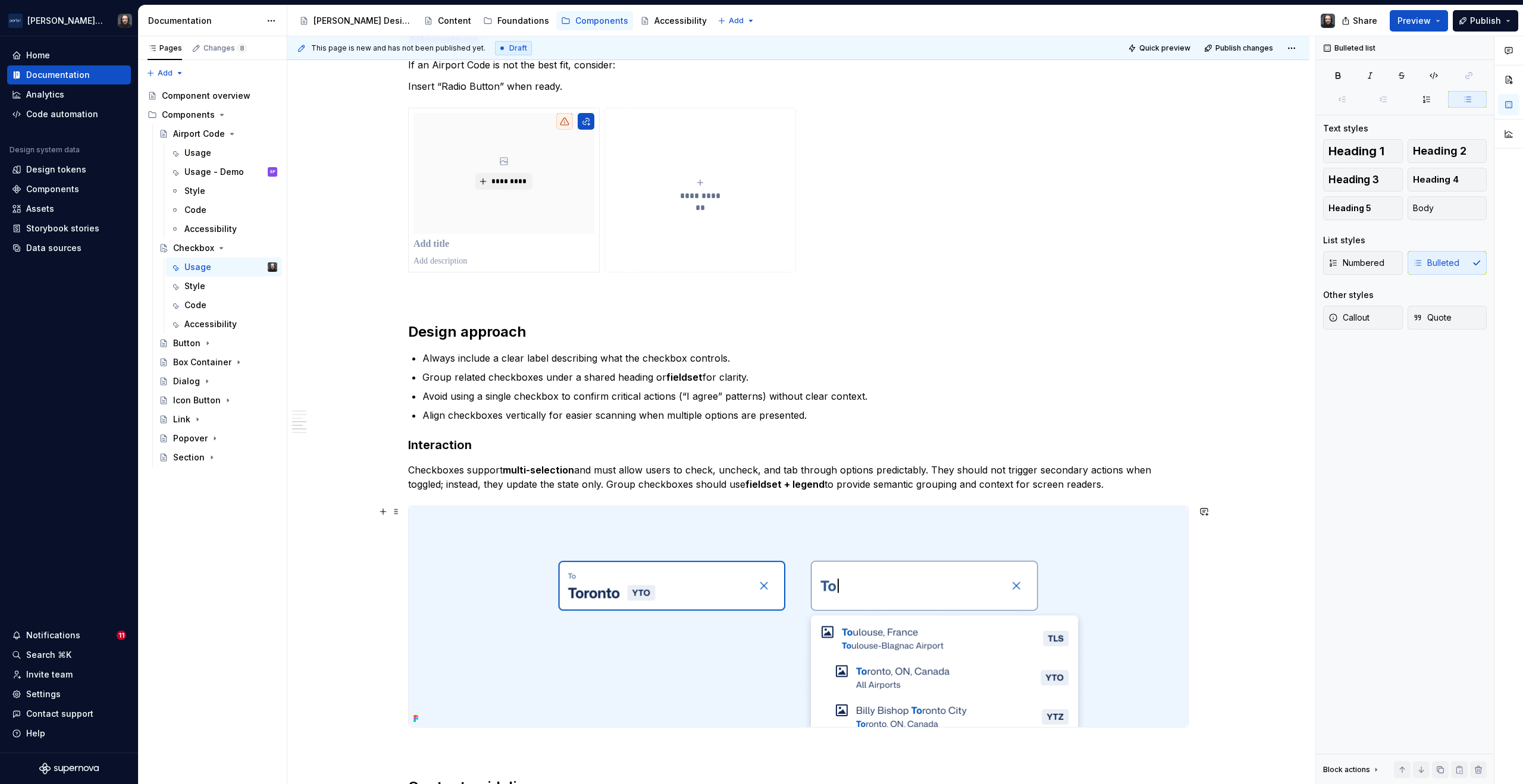
scroll to position [1285, 0]
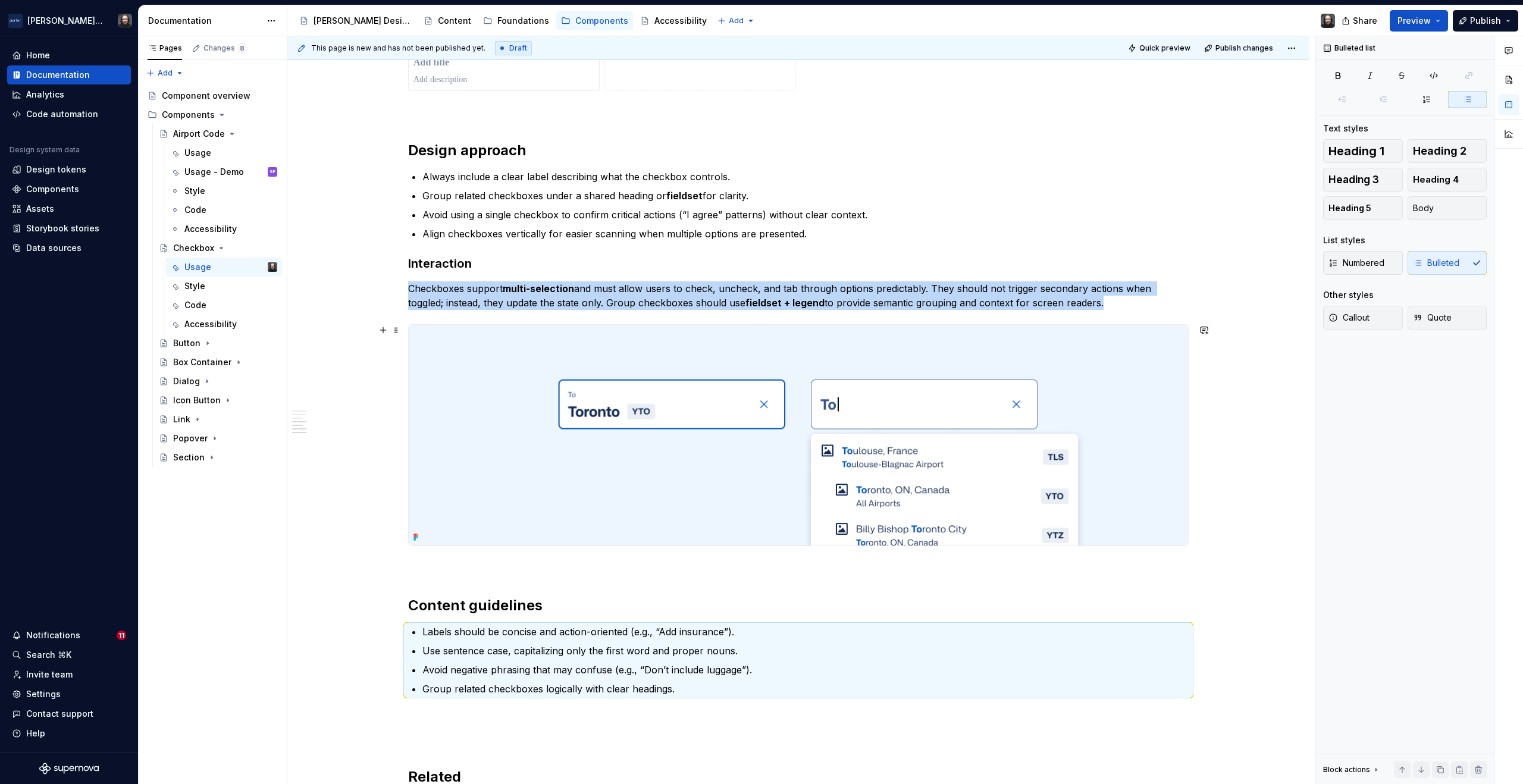
click at [920, 342] on img at bounding box center [798, 435] width 780 height 221
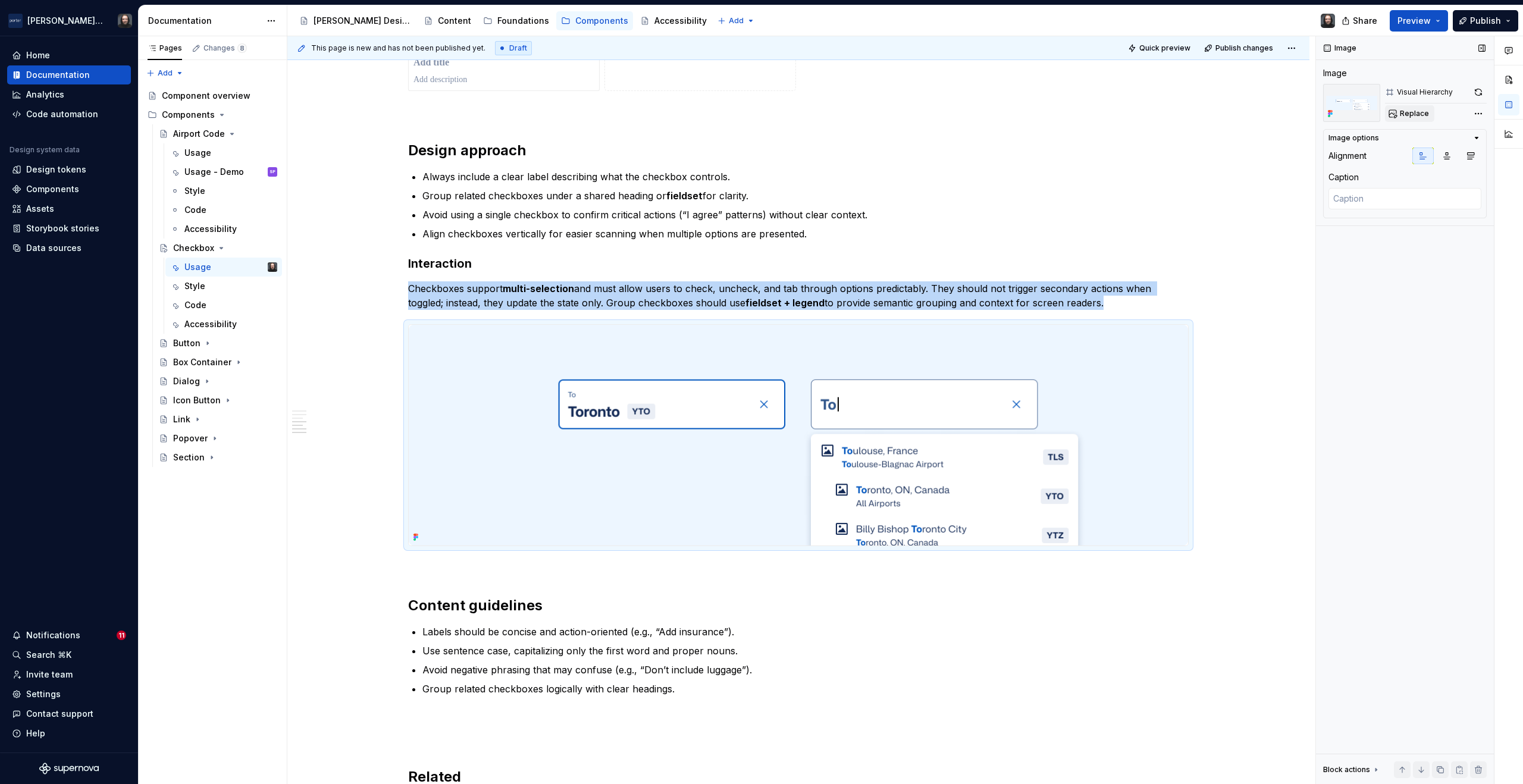
click at [1421, 114] on span "Replace" at bounding box center [1414, 114] width 29 height 10
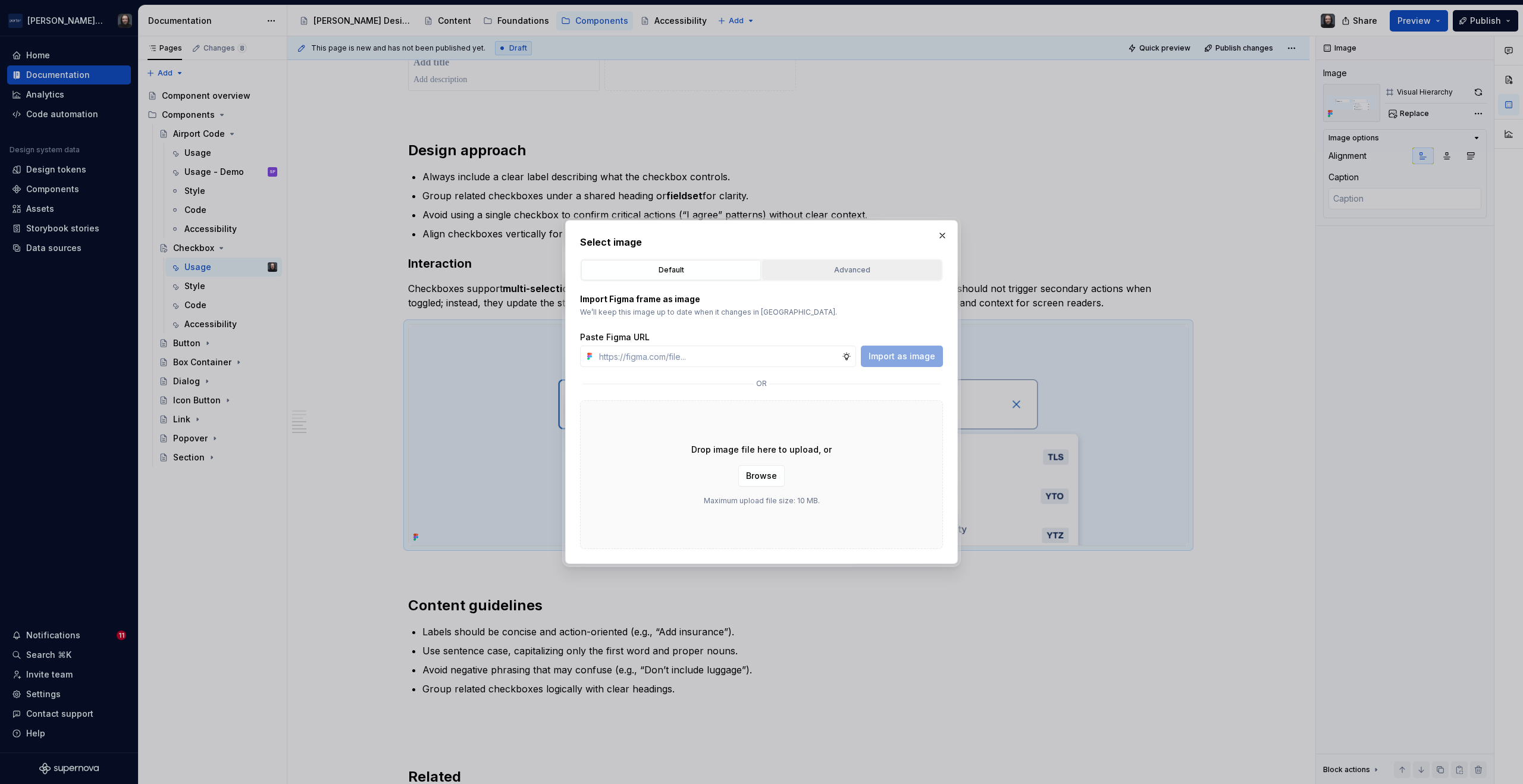
click at [849, 268] on div "Advanced" at bounding box center [852, 270] width 172 height 12
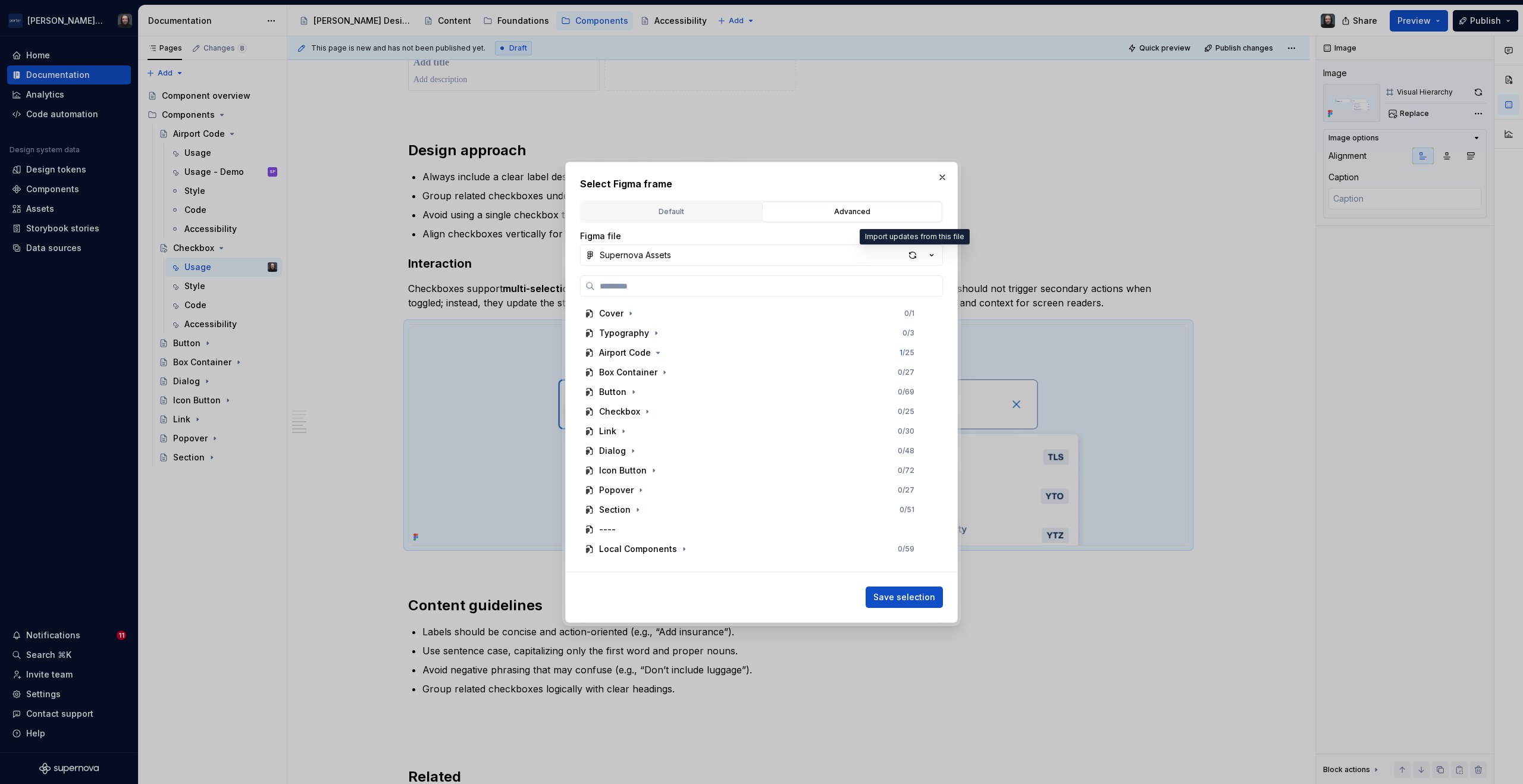
click at [915, 257] on div "button" at bounding box center [913, 255] width 17 height 17
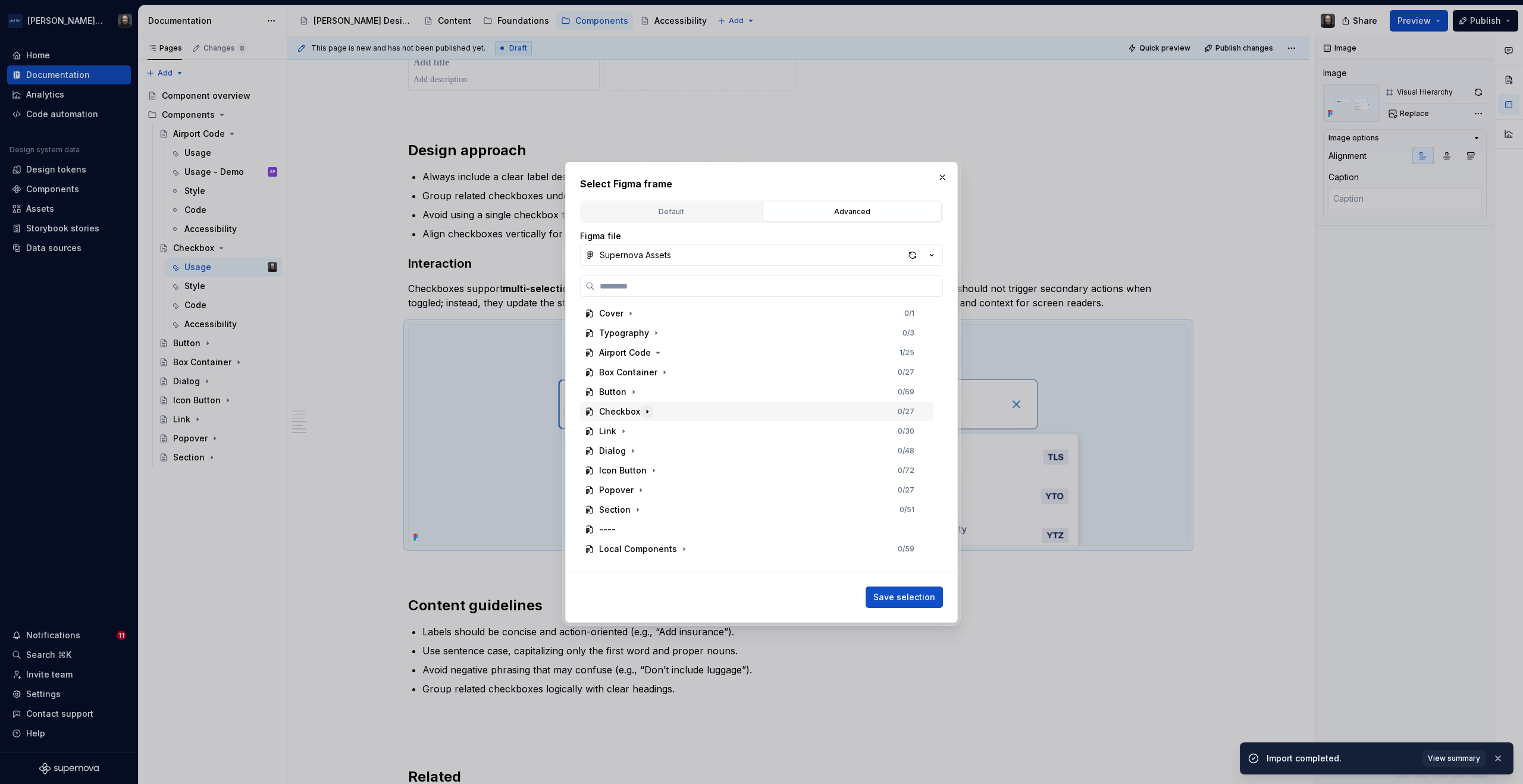
click at [647, 411] on icon "button" at bounding box center [648, 412] width 10 height 10
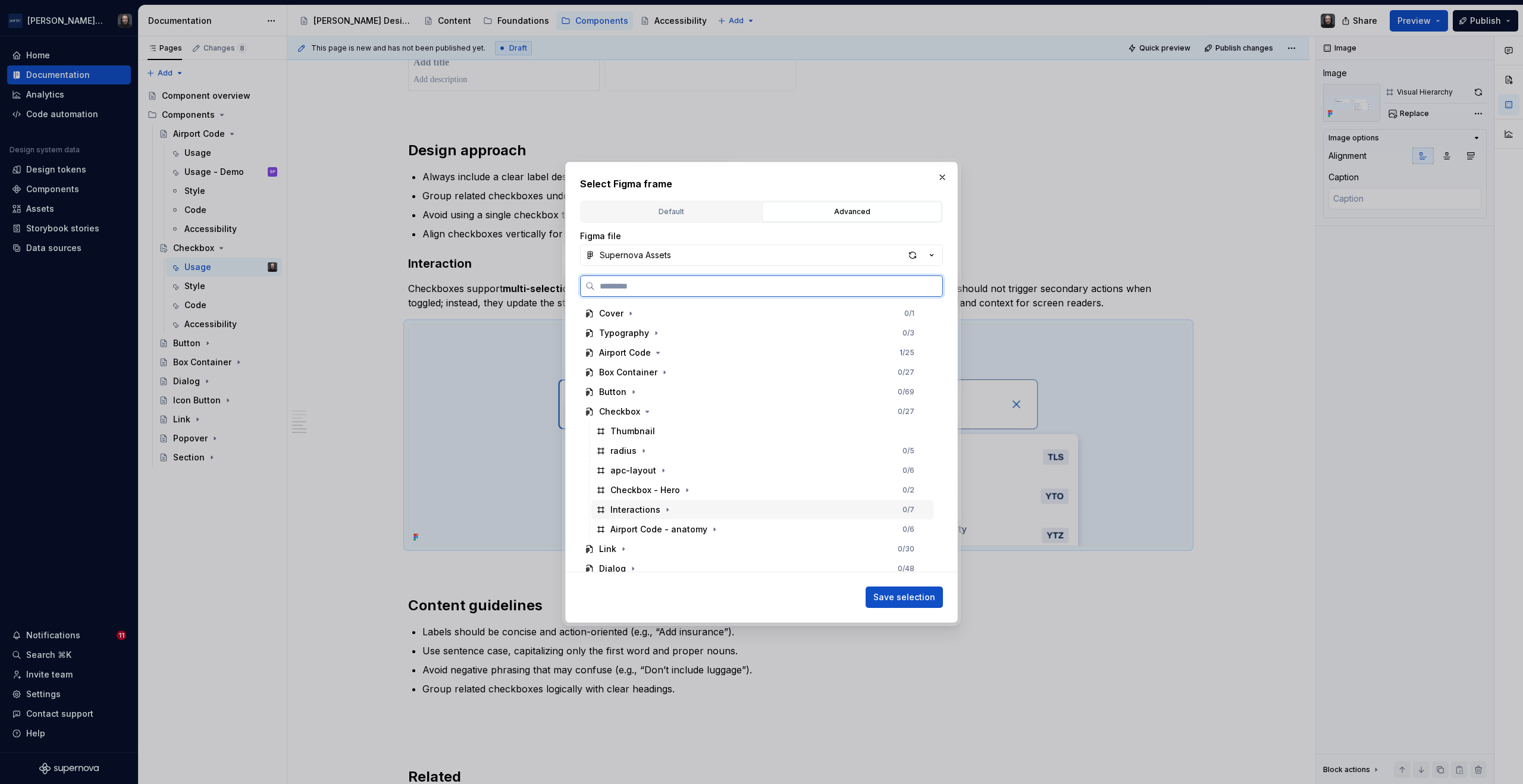
click at [745, 509] on div "Interactions 0 / 7" at bounding box center [762, 510] width 342 height 19
click at [934, 595] on span "Save selection" at bounding box center [904, 597] width 62 height 12
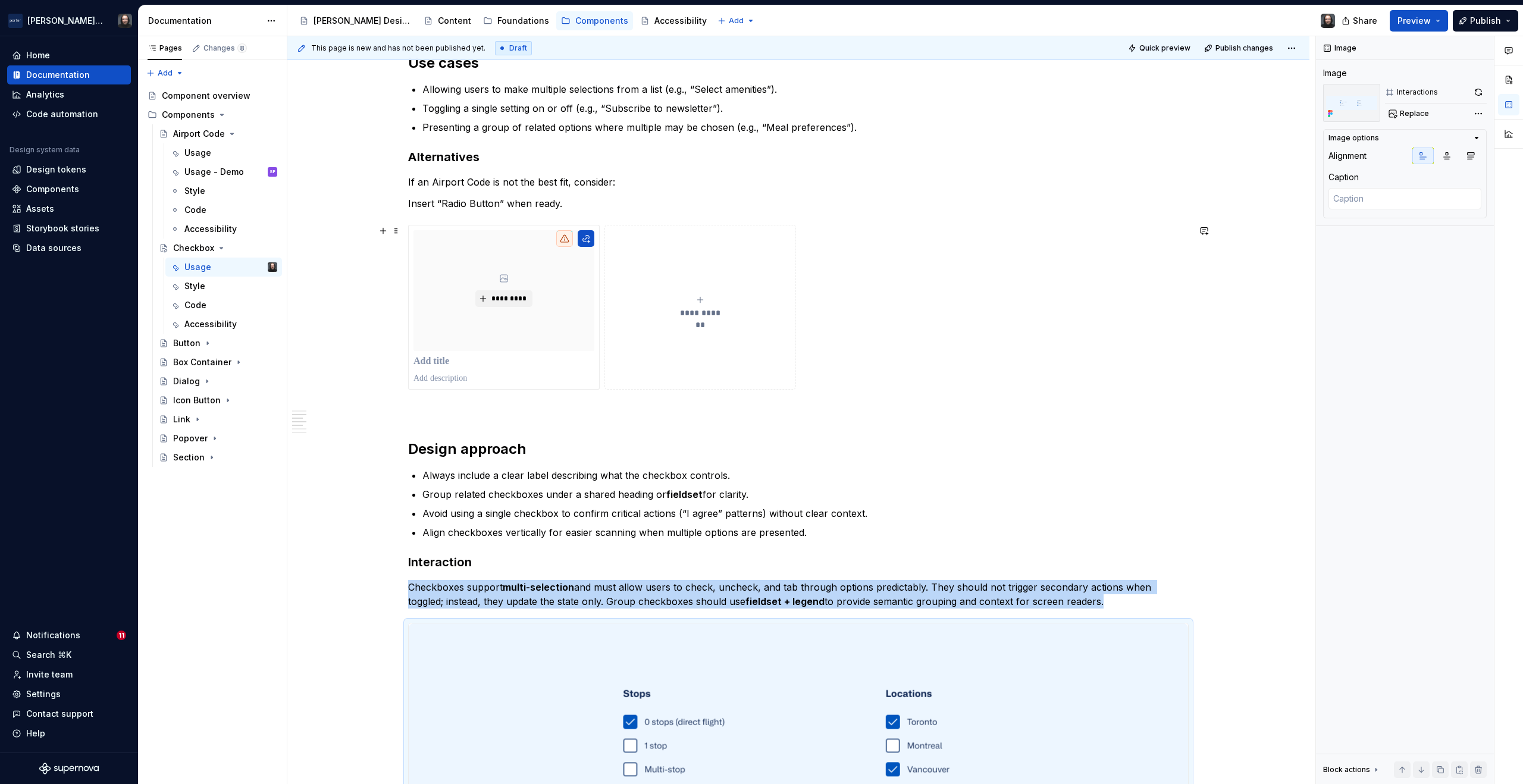
scroll to position [926, 0]
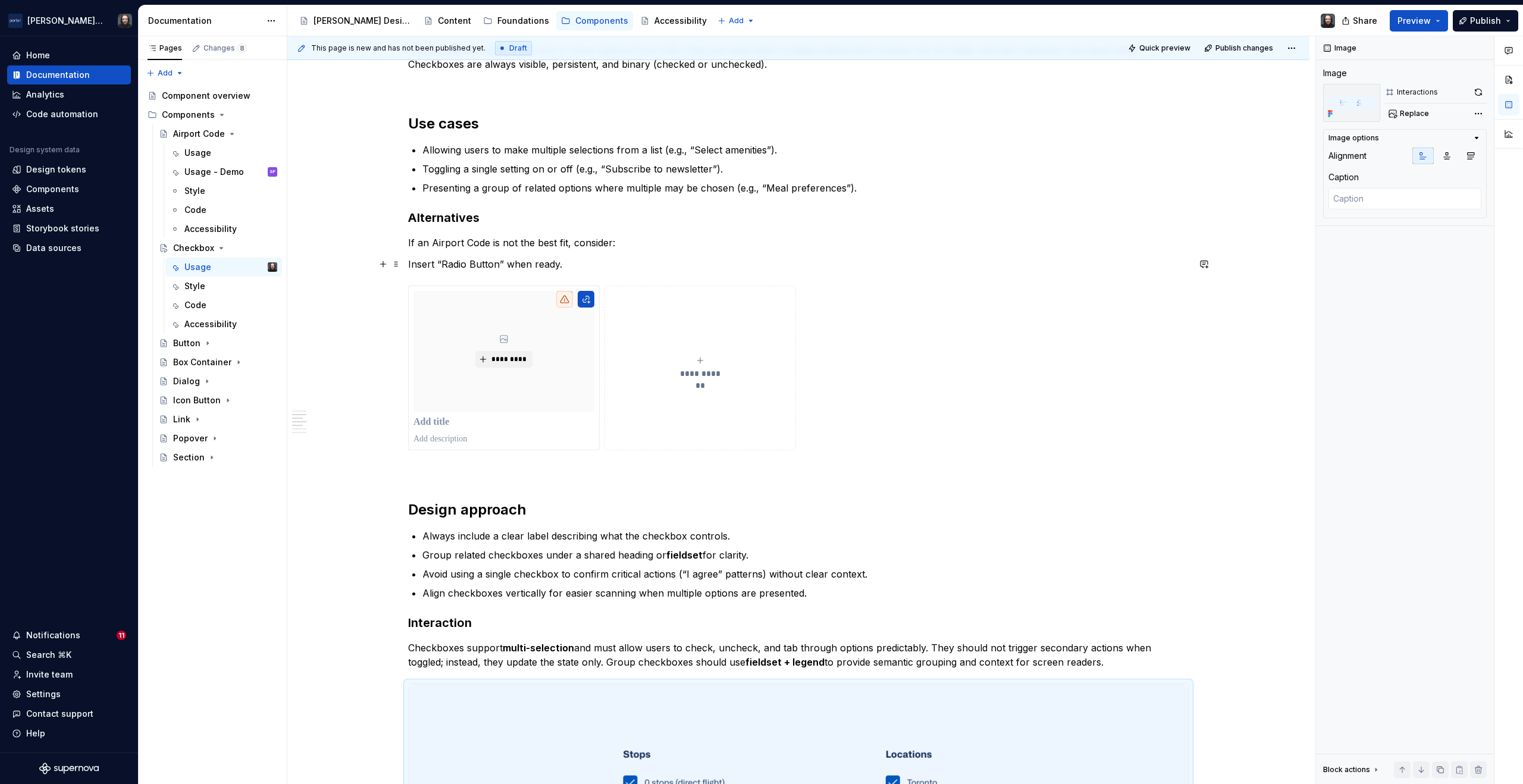
click at [501, 264] on p "Insert “Radio Button” when ready." at bounding box center [799, 264] width 780 height 14
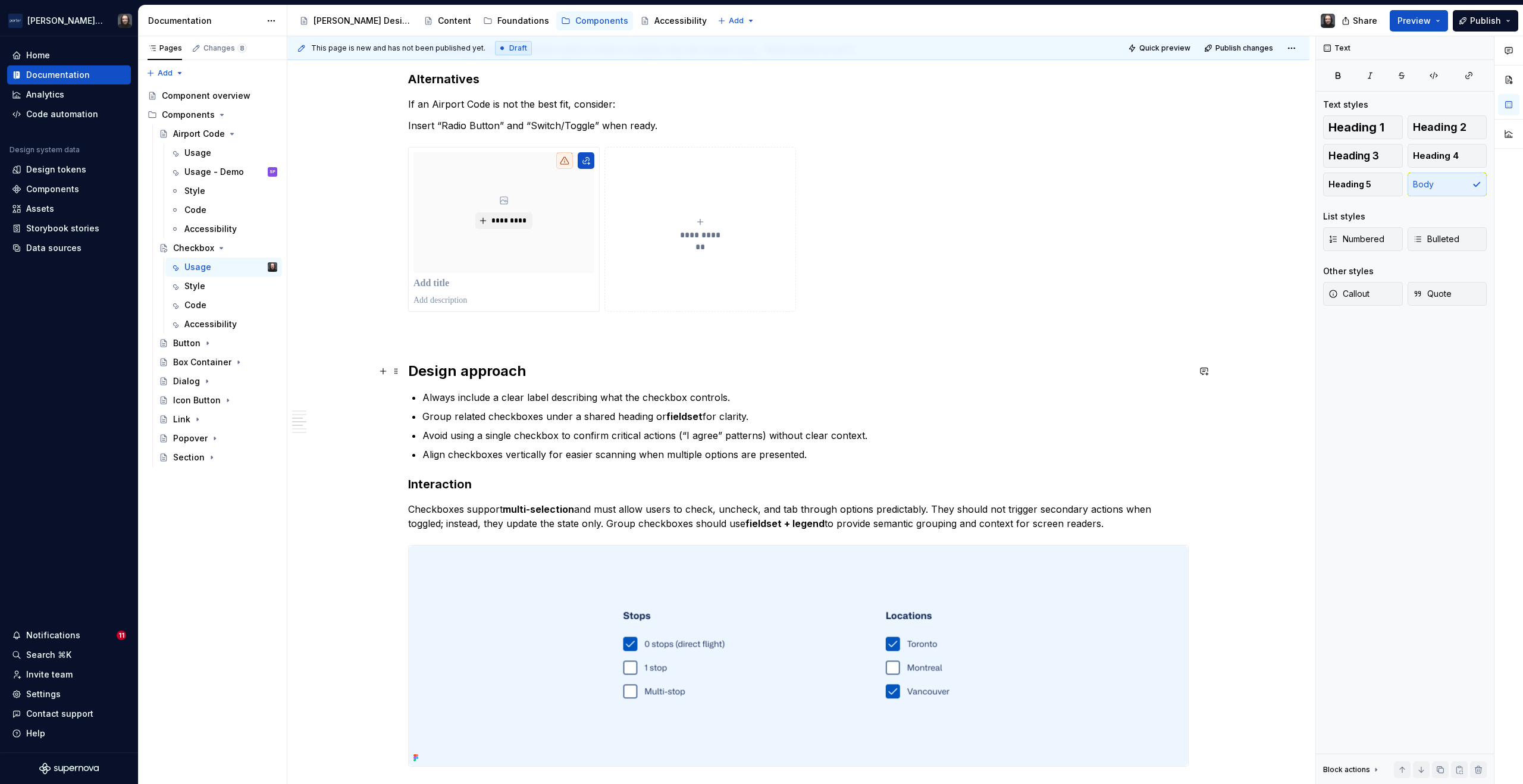
scroll to position [1299, 0]
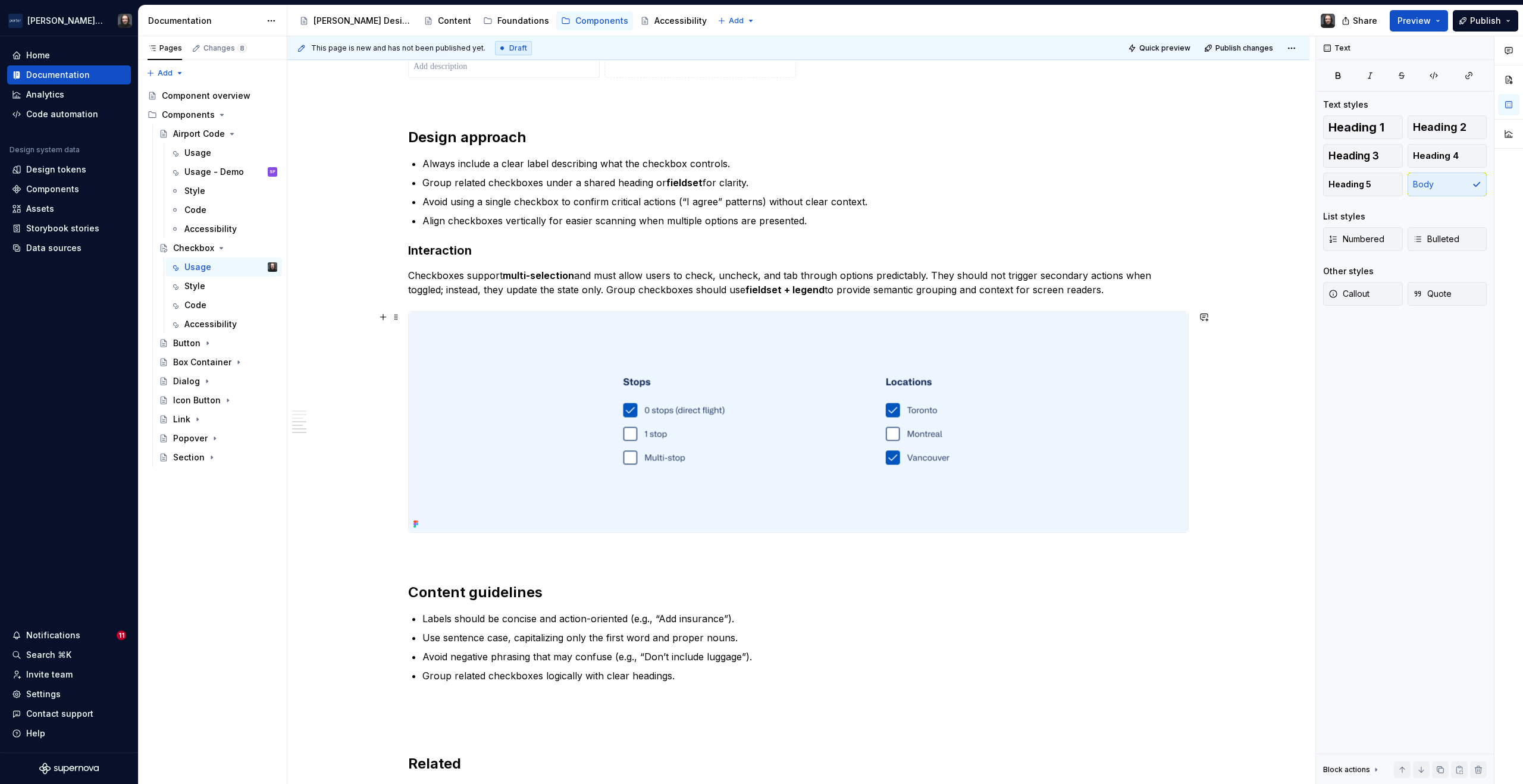
click at [1268, 389] on div "**********" at bounding box center [799, 91] width 1022 height 2367
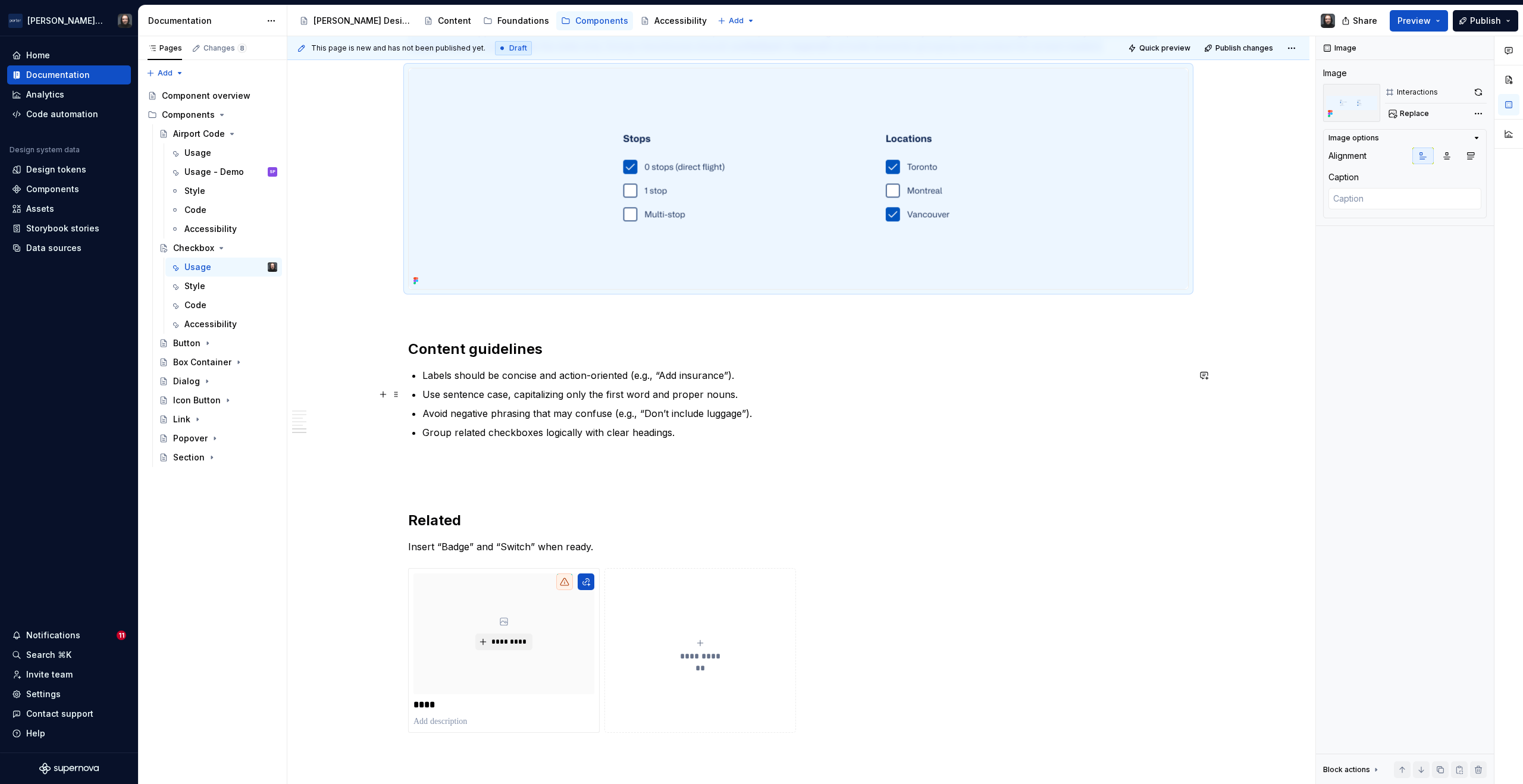
scroll to position [1557, 0]
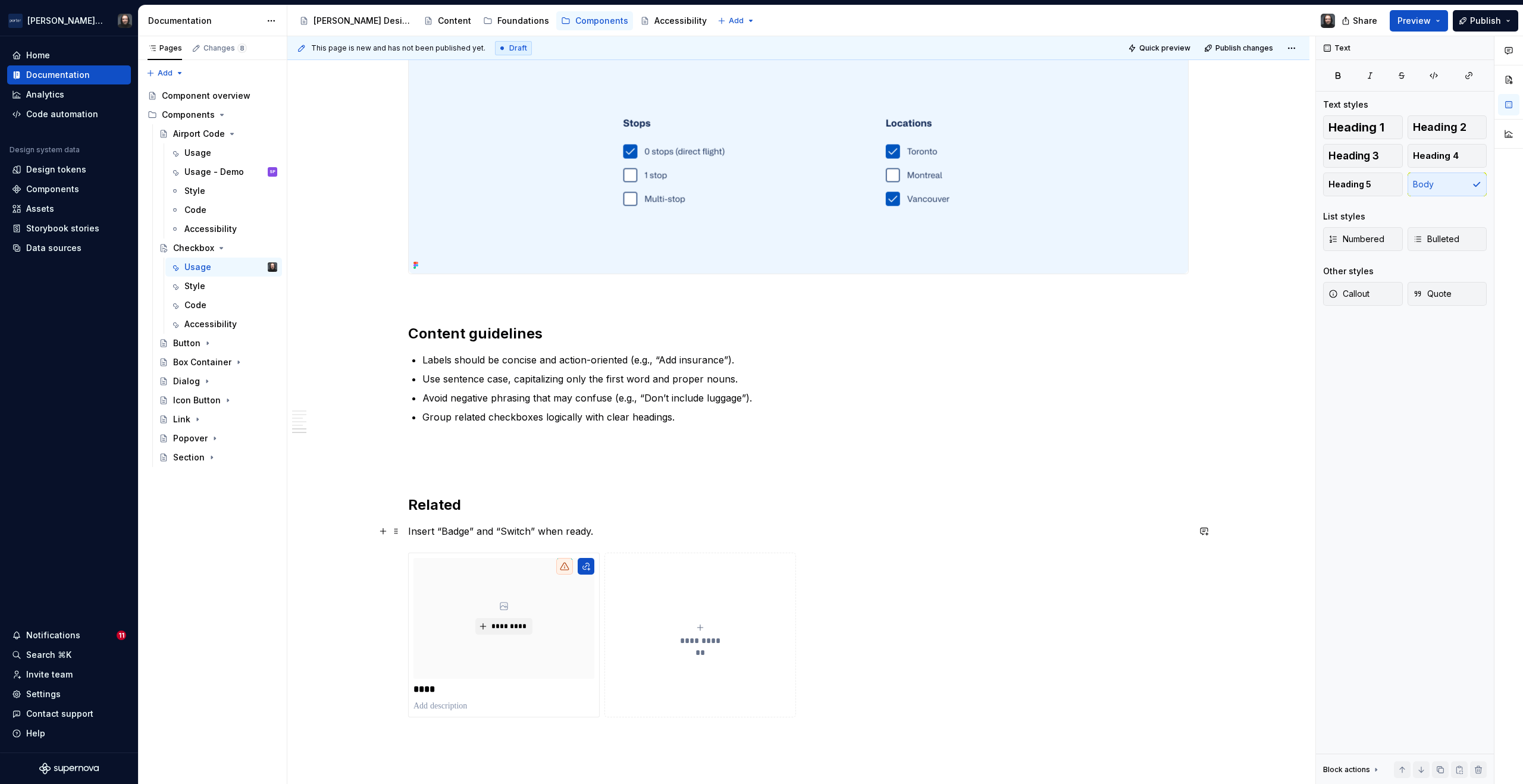
click at [460, 534] on p "Insert “Badge” and “Switch” when ready." at bounding box center [799, 532] width 780 height 14
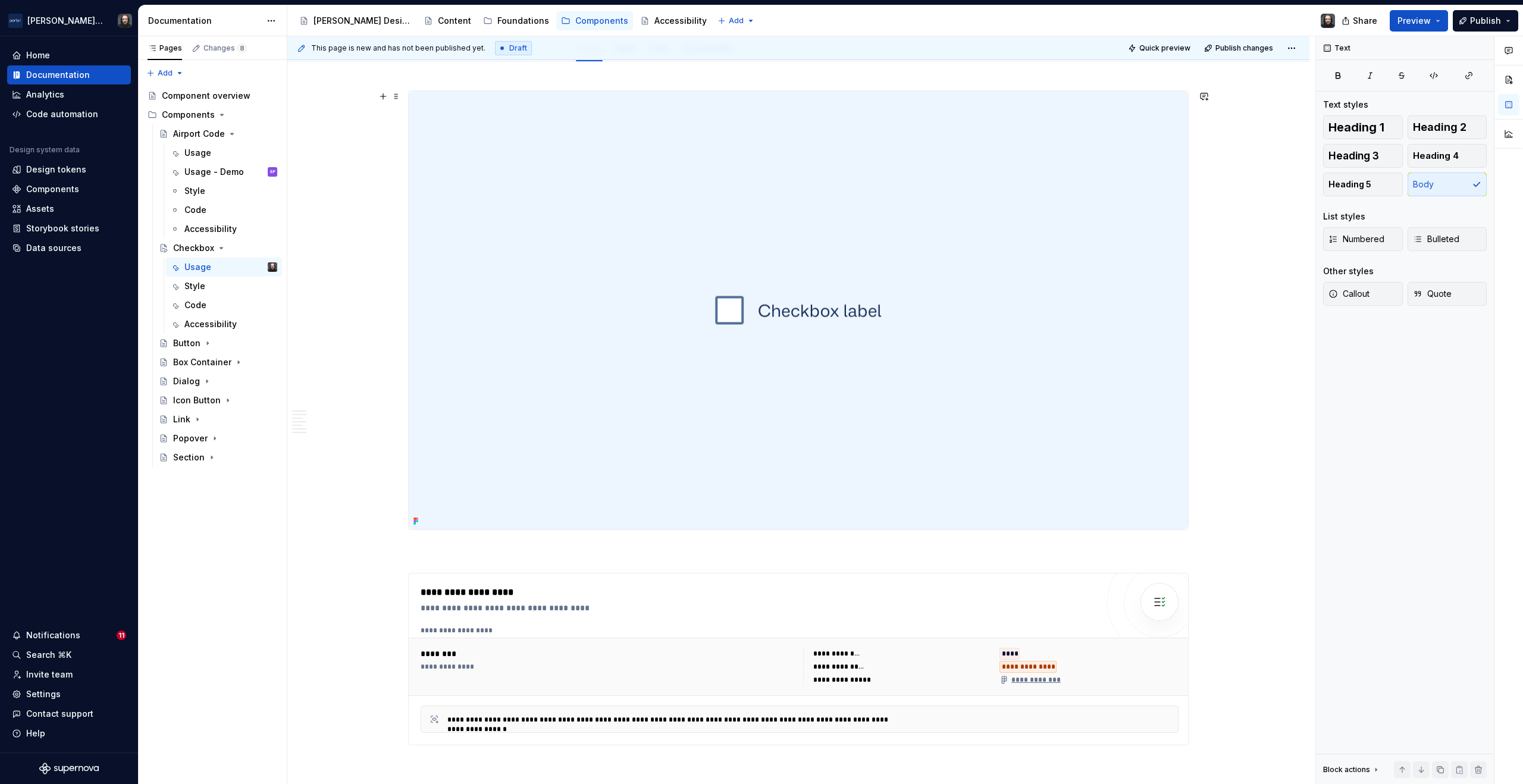
scroll to position [0, 0]
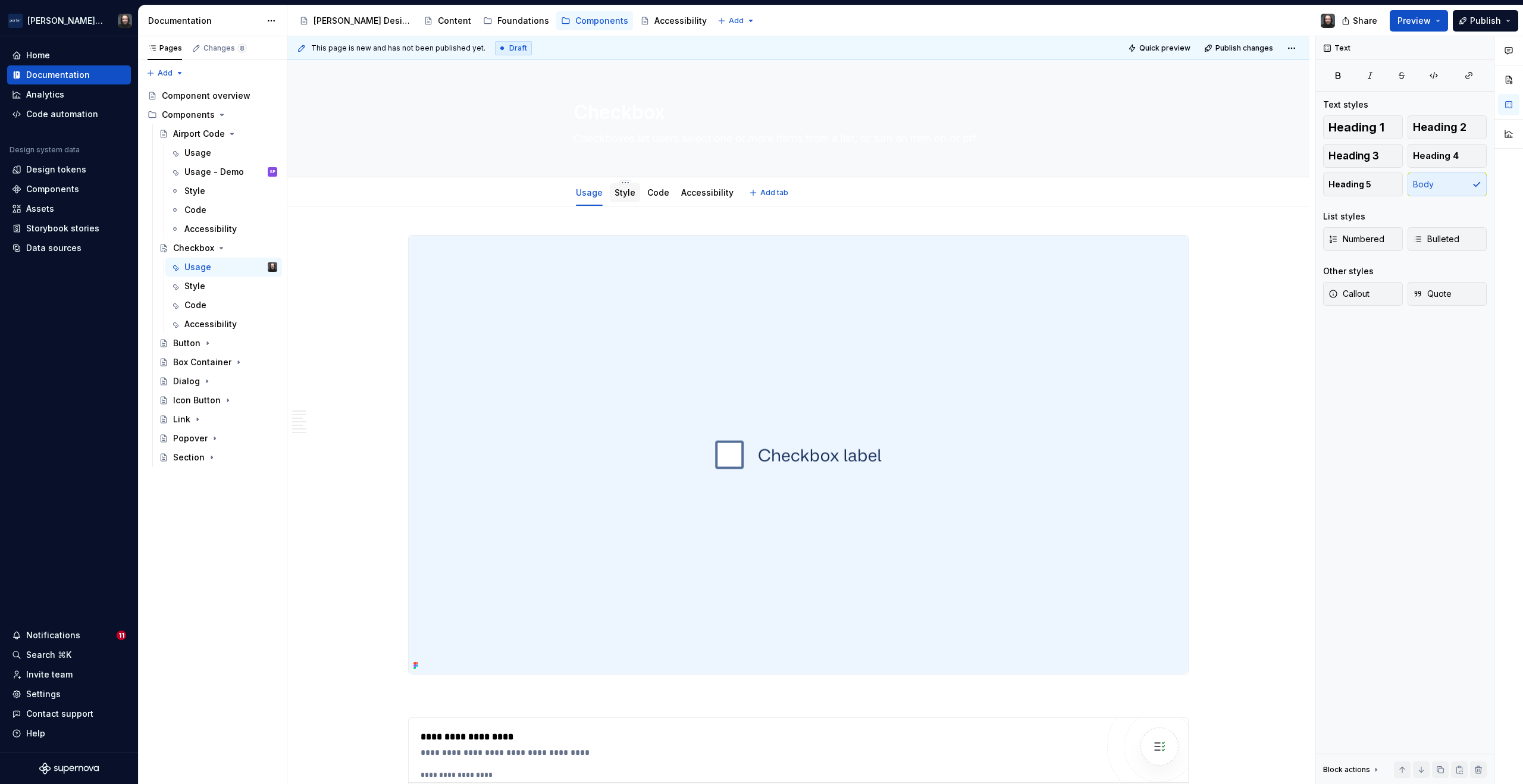
click at [622, 200] on div "Style" at bounding box center [624, 193] width 30 height 19
click at [625, 195] on link "Style" at bounding box center [625, 193] width 21 height 10
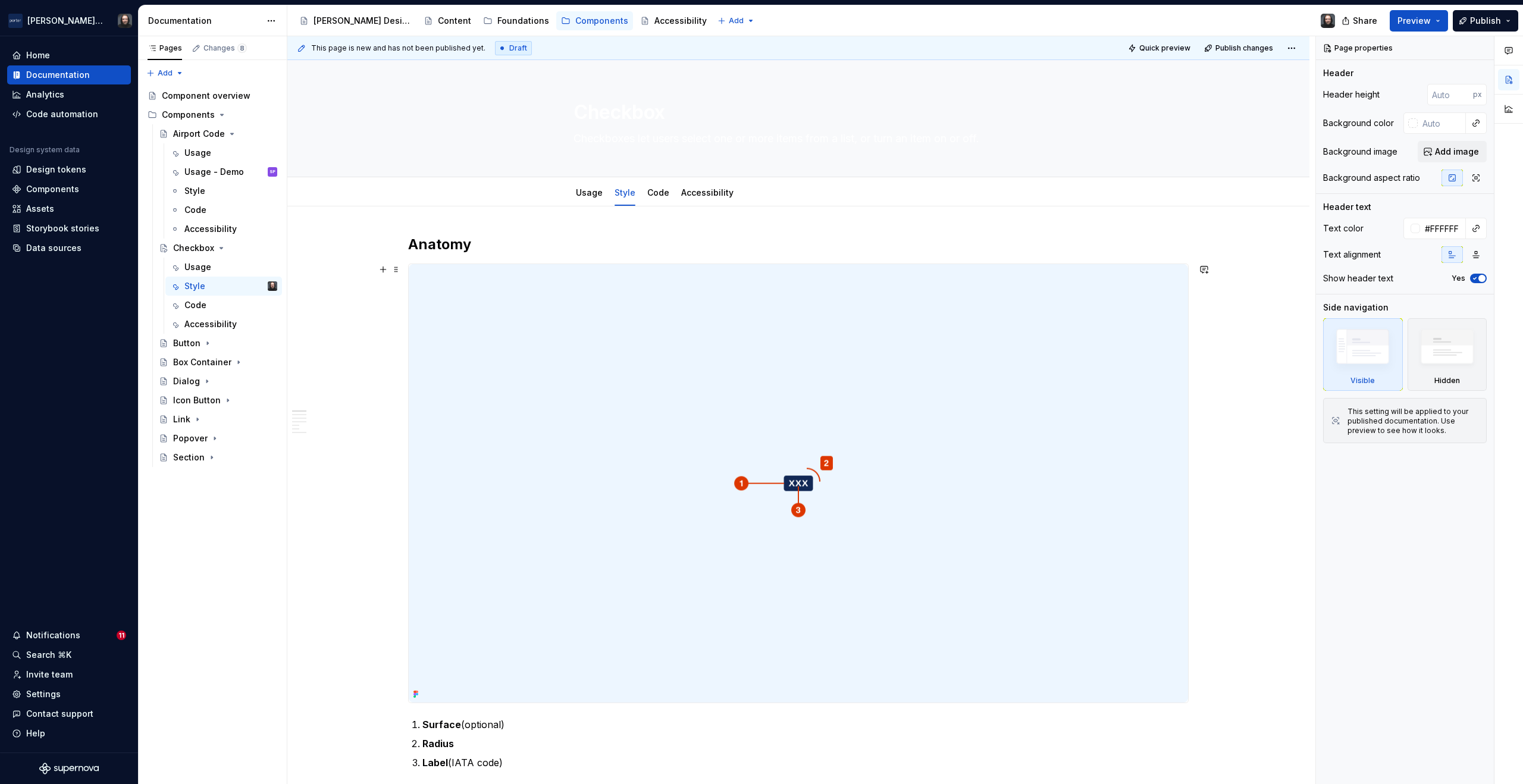
click at [968, 360] on img at bounding box center [798, 484] width 780 height 439
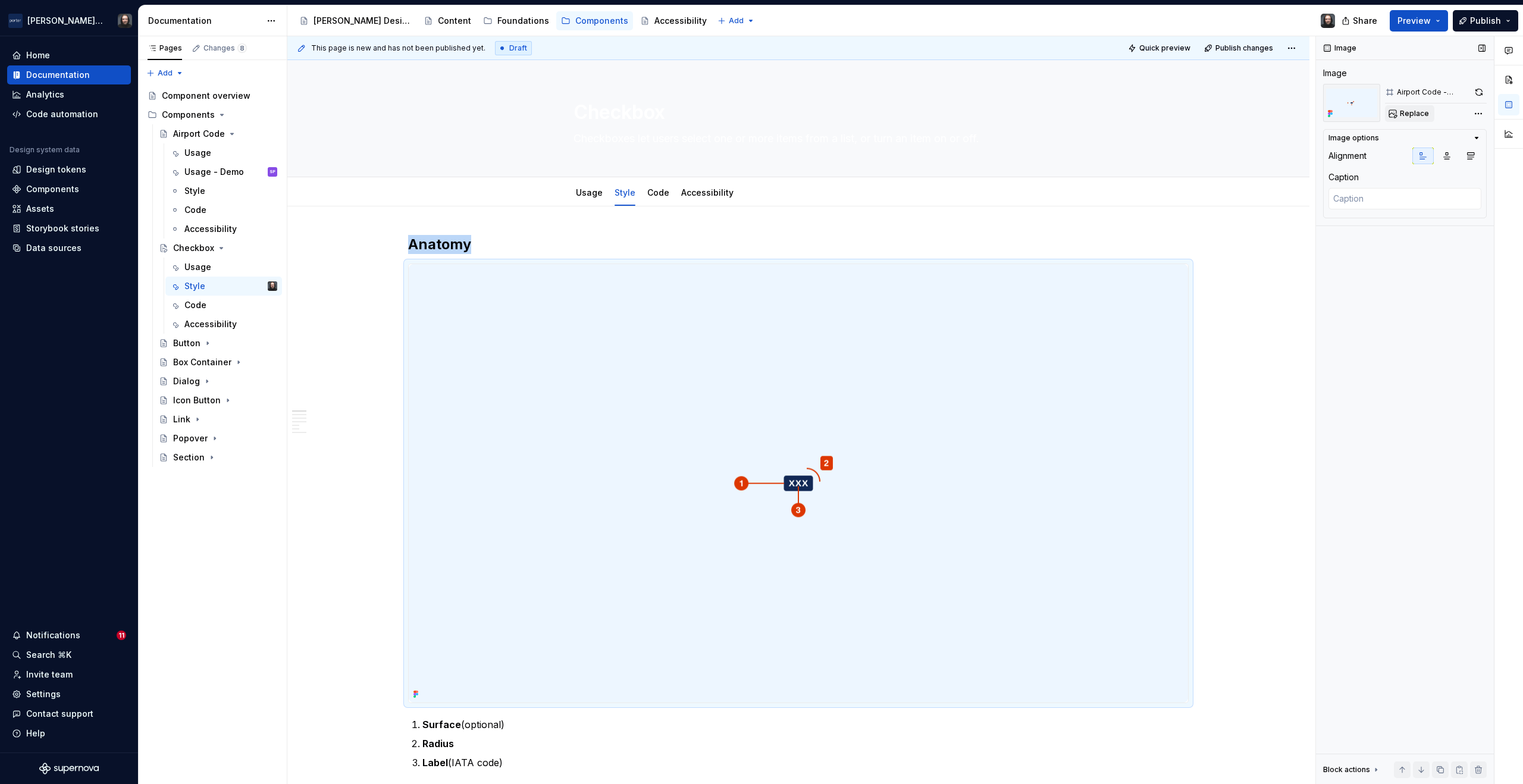
click at [1420, 115] on span "Replace" at bounding box center [1414, 114] width 29 height 10
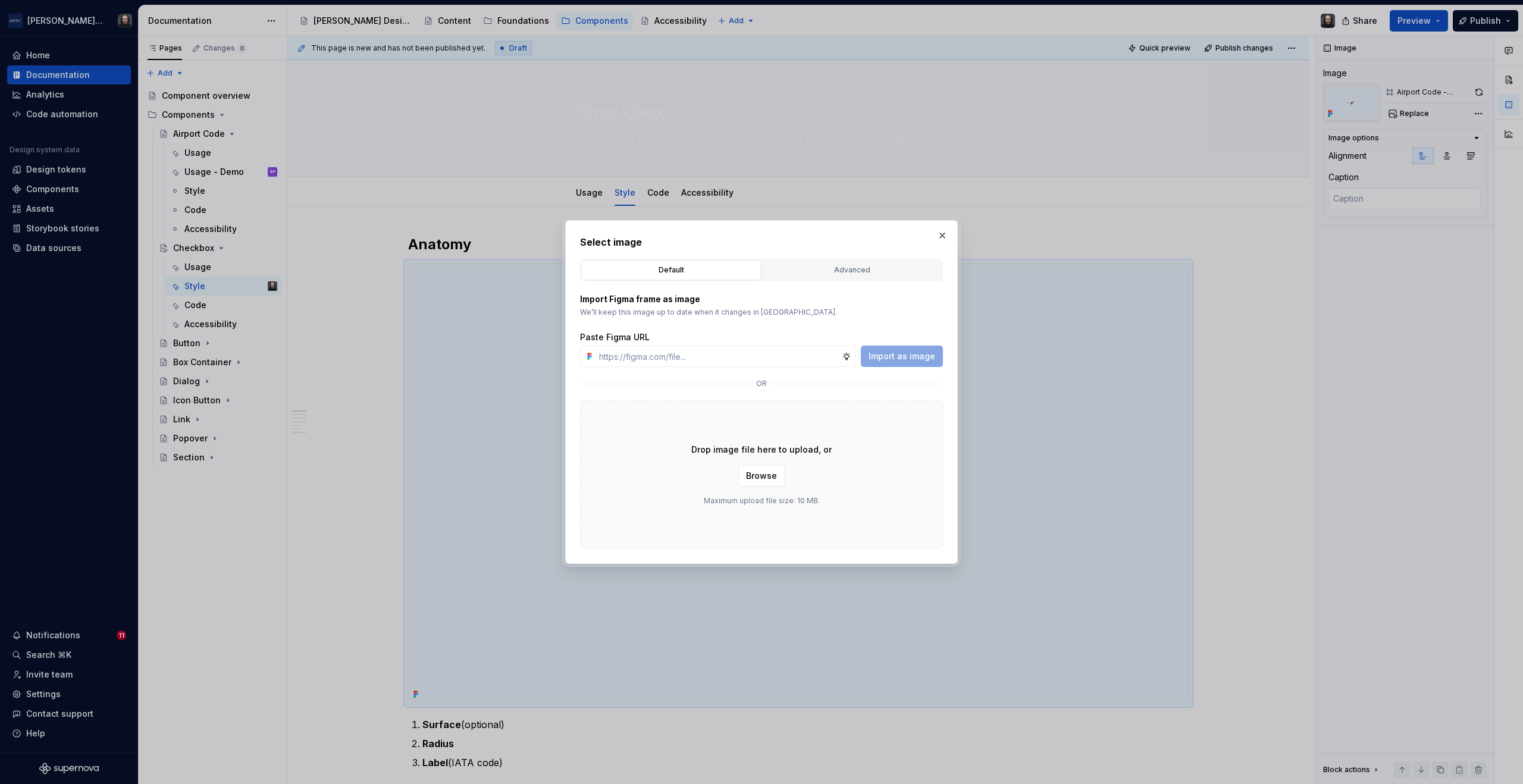
click at [846, 267] on div "Advanced" at bounding box center [852, 270] width 172 height 12
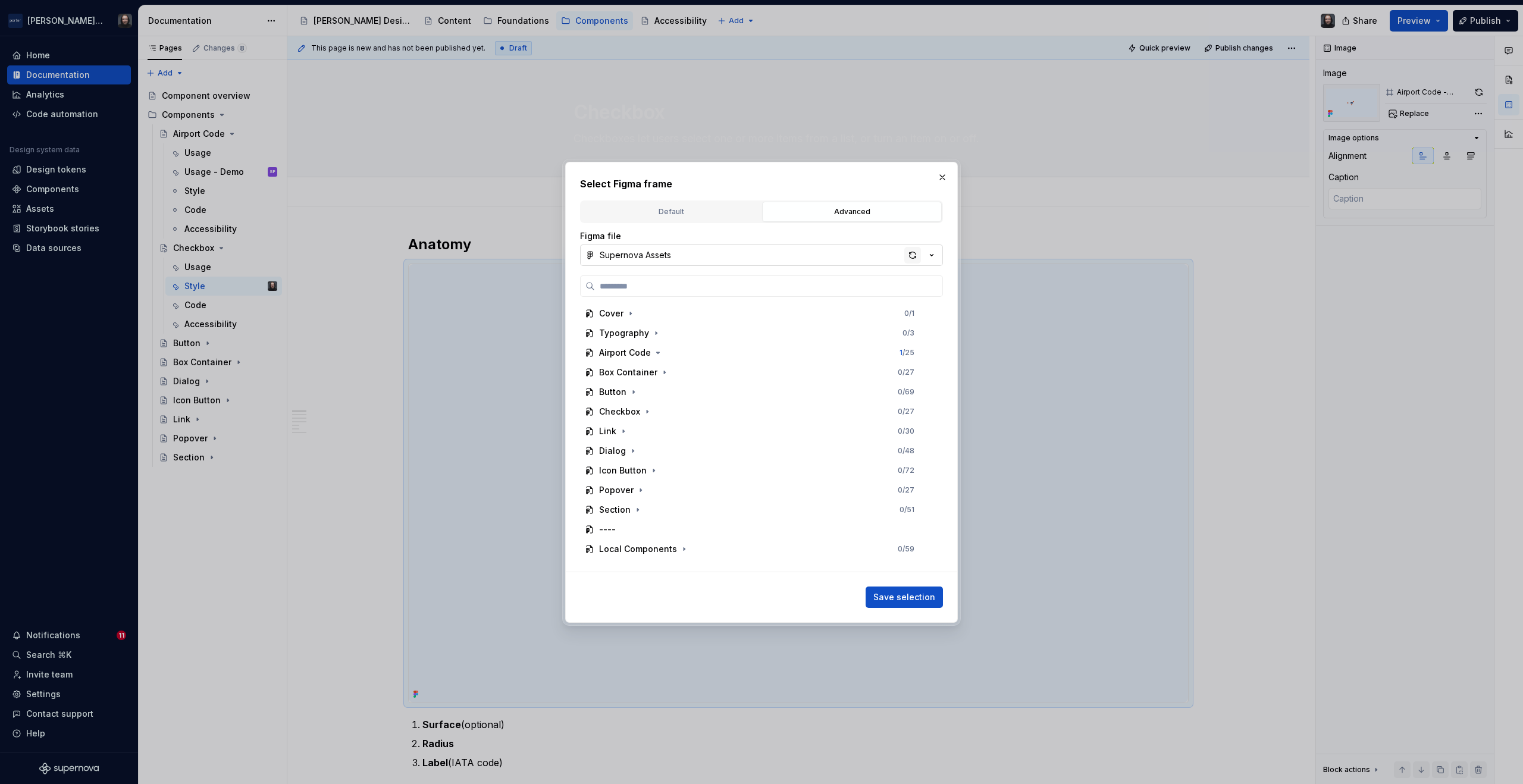
click at [915, 257] on div "button" at bounding box center [913, 255] width 17 height 17
click at [648, 412] on icon "button" at bounding box center [648, 412] width 10 height 10
click at [755, 530] on div "Checkbox Anatomy 0 / 4" at bounding box center [762, 529] width 342 height 19
click at [918, 596] on span "Save selection" at bounding box center [904, 597] width 62 height 12
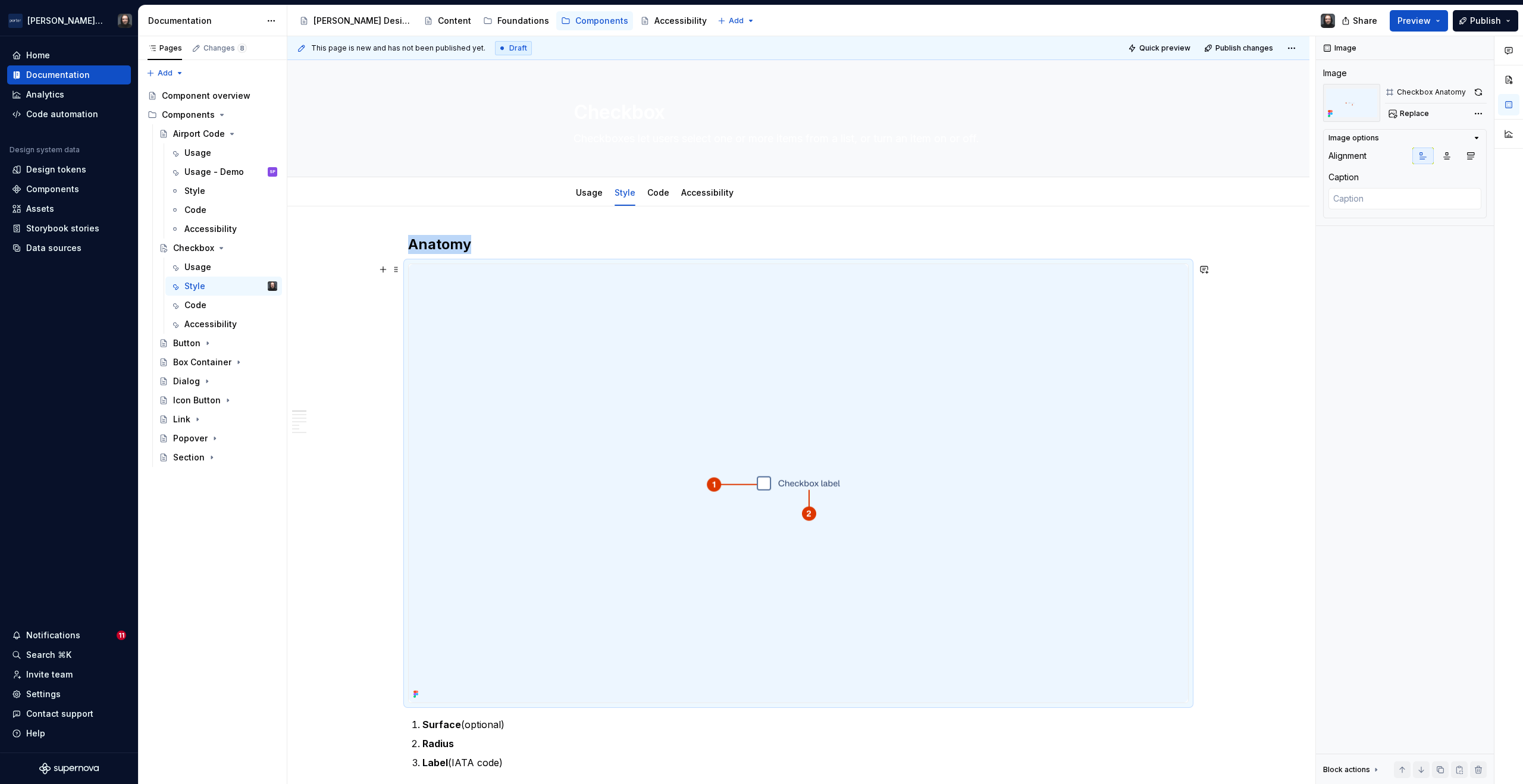
scroll to position [231, 0]
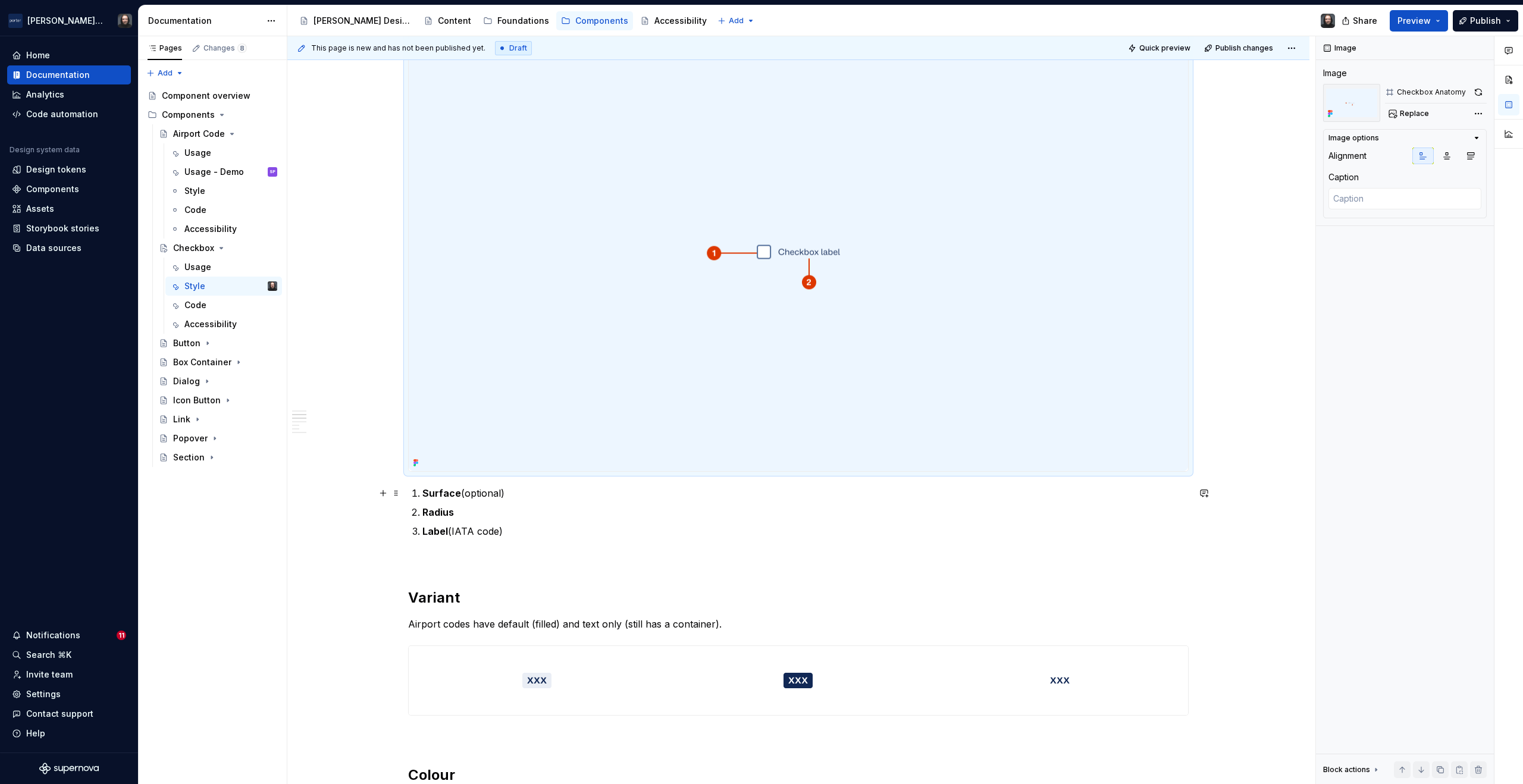
type textarea "*"
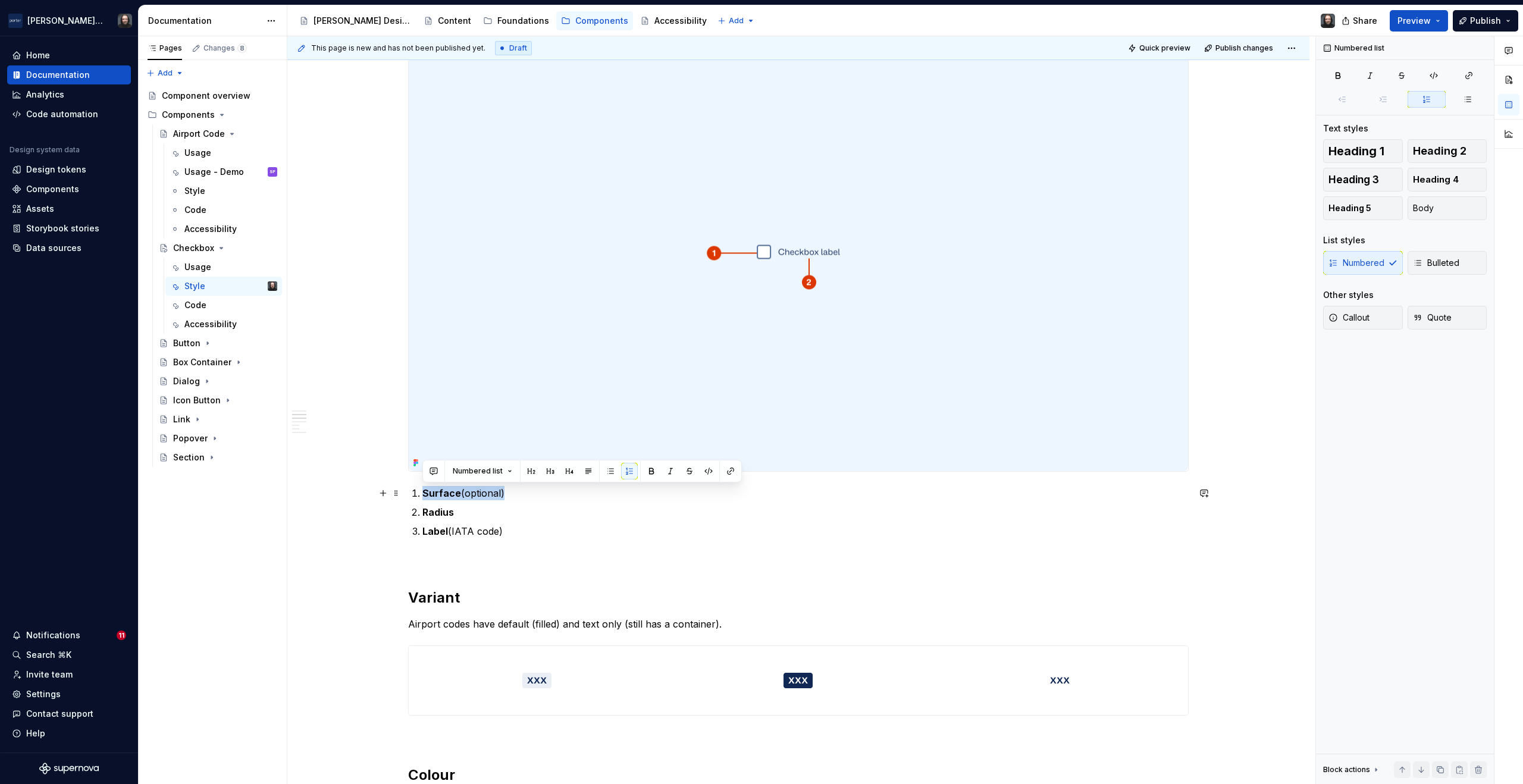
drag, startPoint x: 462, startPoint y: 494, endPoint x: 425, endPoint y: 495, distance: 37.0
click at [425, 495] on p "Surface (optional)" at bounding box center [806, 493] width 766 height 14
drag, startPoint x: 454, startPoint y: 513, endPoint x: 424, endPoint y: 515, distance: 30.1
click at [424, 515] on p "Radius" at bounding box center [806, 512] width 766 height 14
drag, startPoint x: 513, startPoint y: 532, endPoint x: 482, endPoint y: 513, distance: 36.4
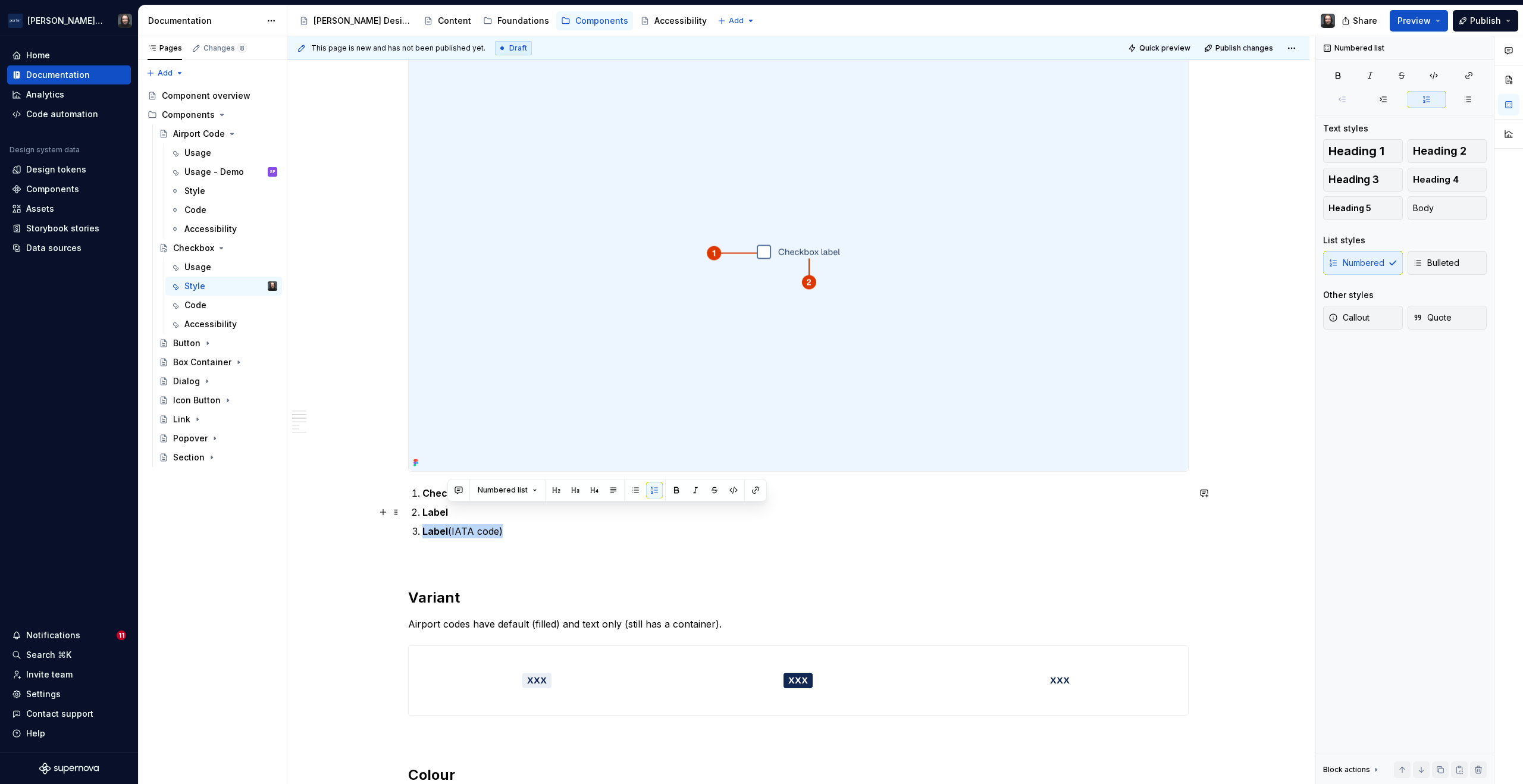
click at [482, 513] on ol "Checkbox Label Label (IATA code)" at bounding box center [806, 512] width 766 height 52
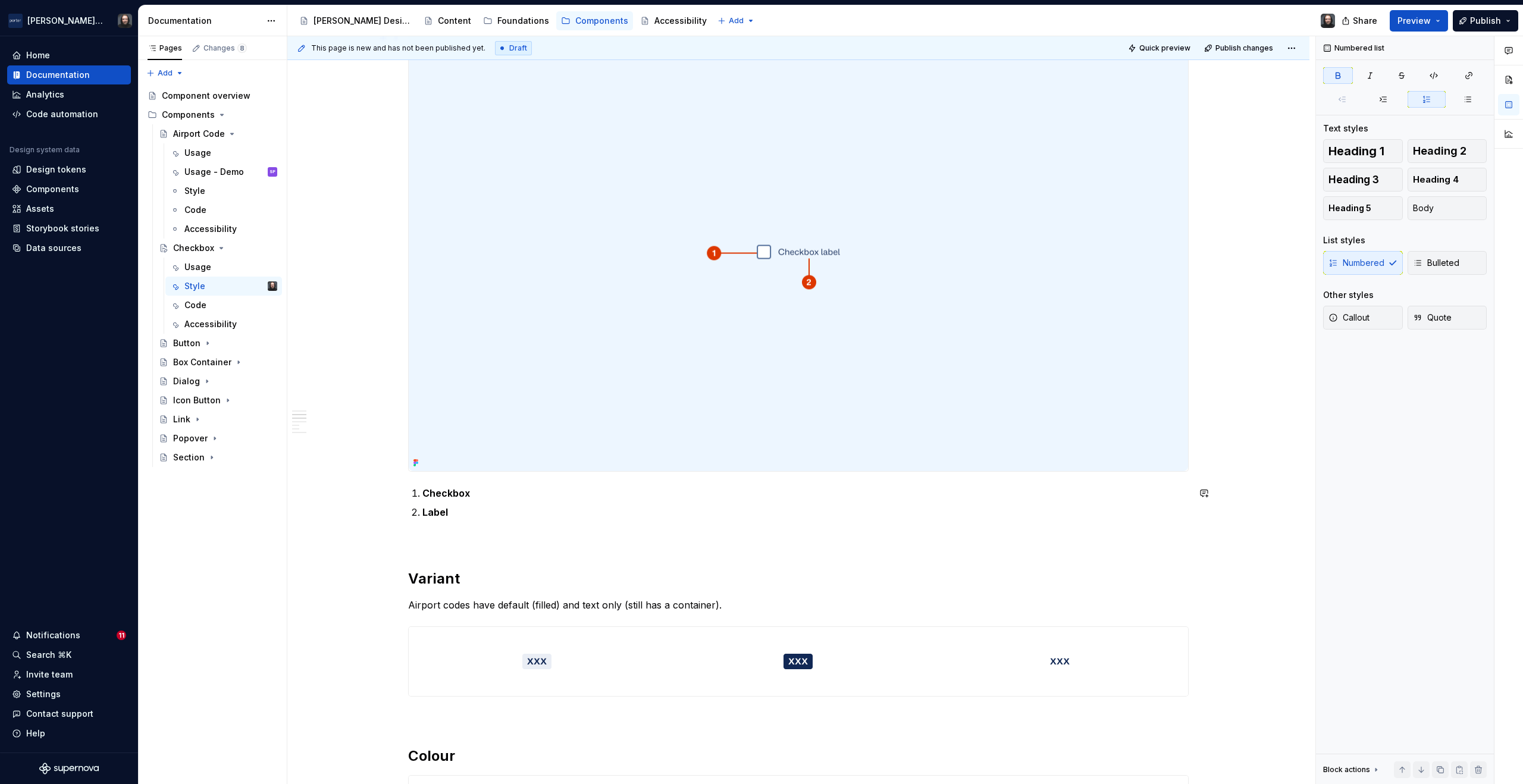
scroll to position [501, 0]
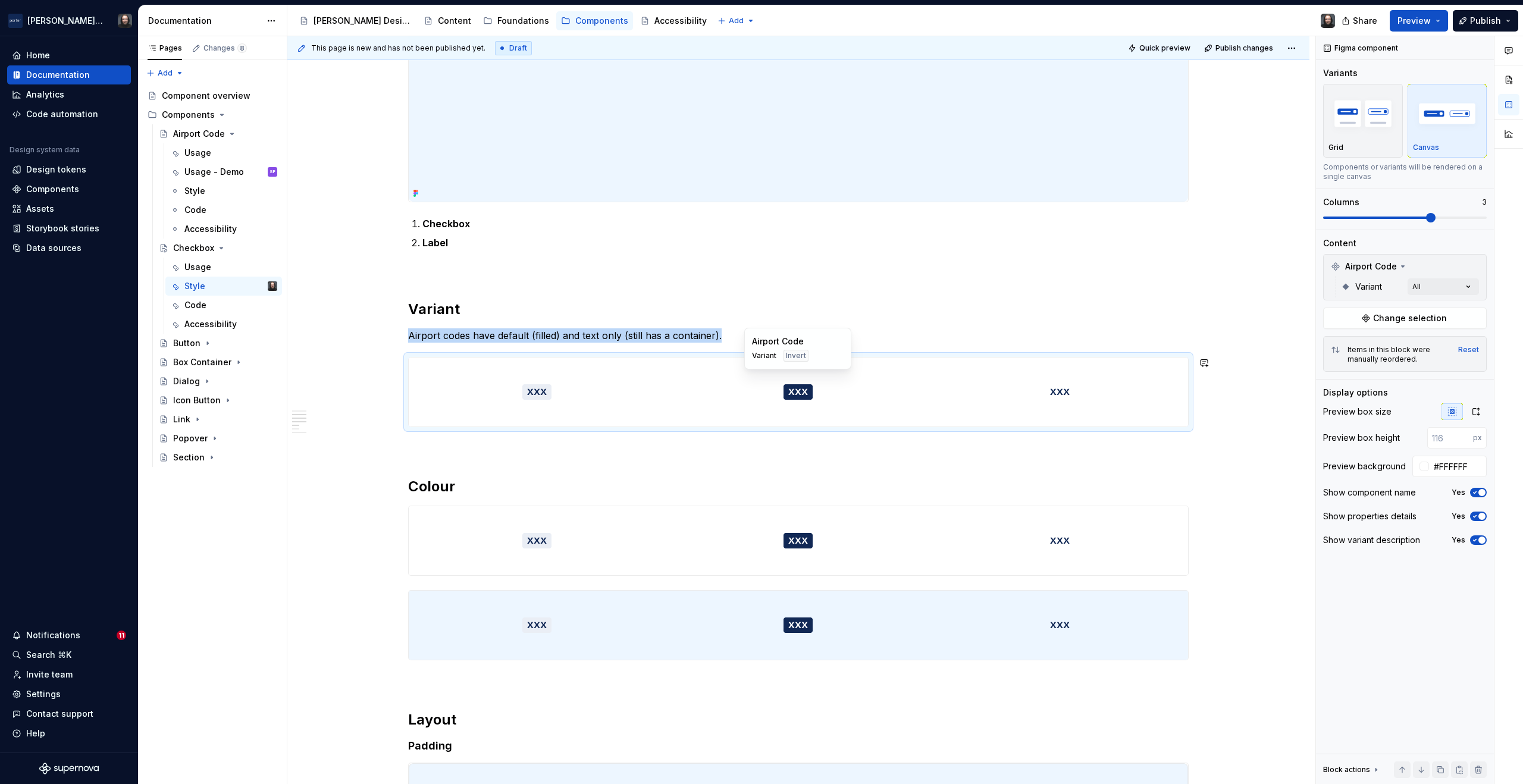
click at [699, 366] on div at bounding box center [798, 392] width 257 height 69
click at [1415, 316] on span "Change selection" at bounding box center [1410, 318] width 74 height 12
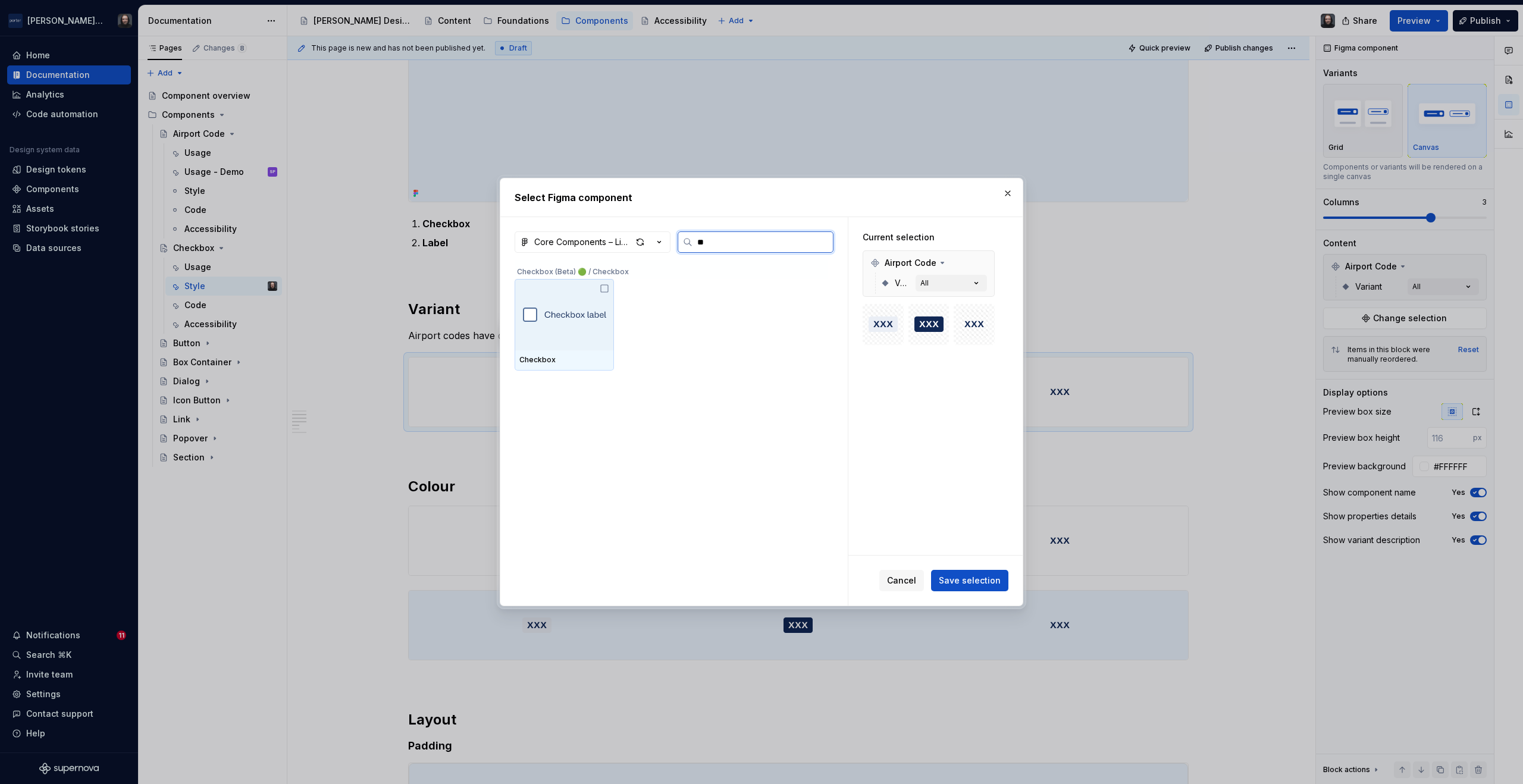
type input "***"
click at [579, 314] on img at bounding box center [565, 315] width 83 height 24
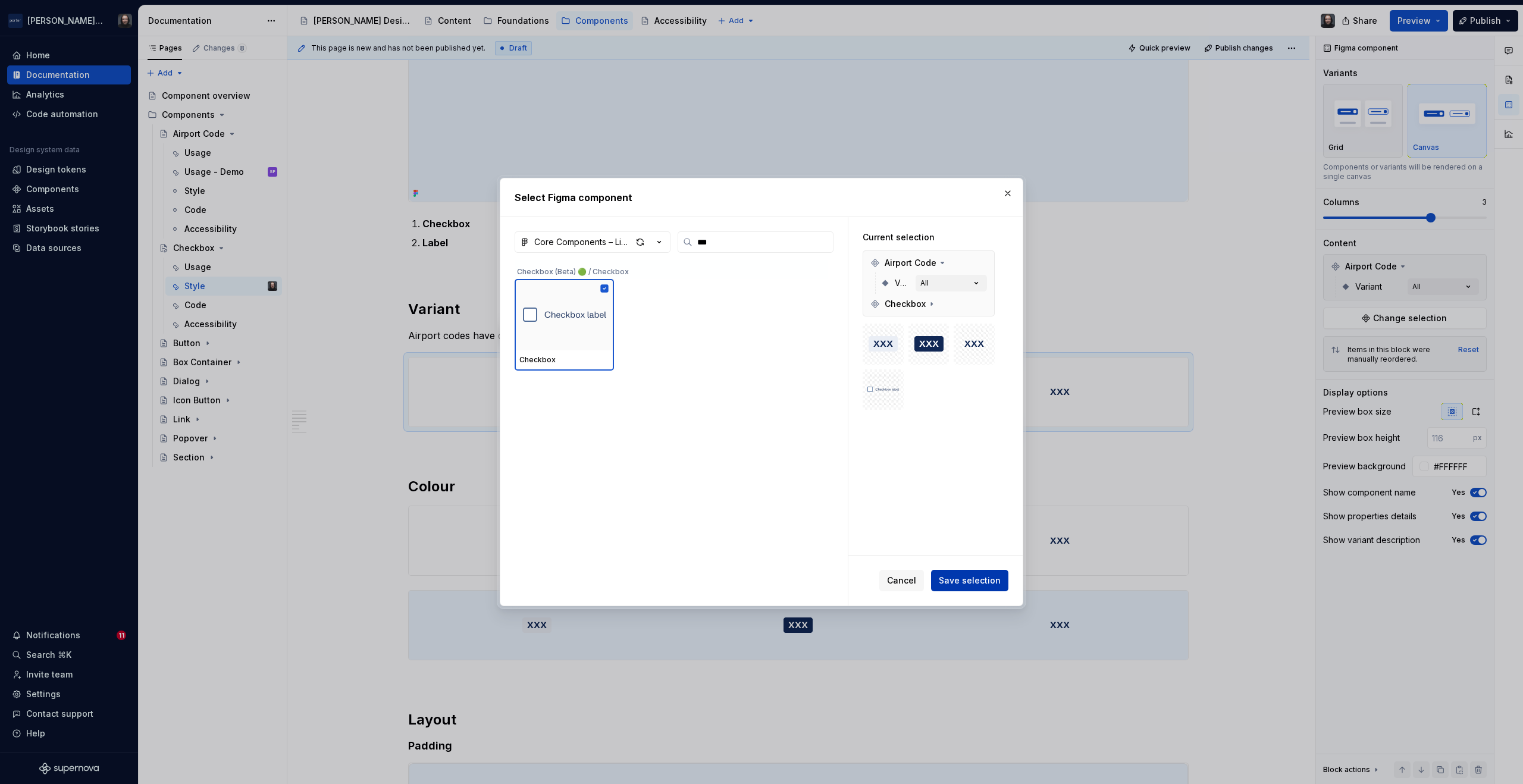
click at [965, 576] on span "Save selection" at bounding box center [970, 580] width 62 height 12
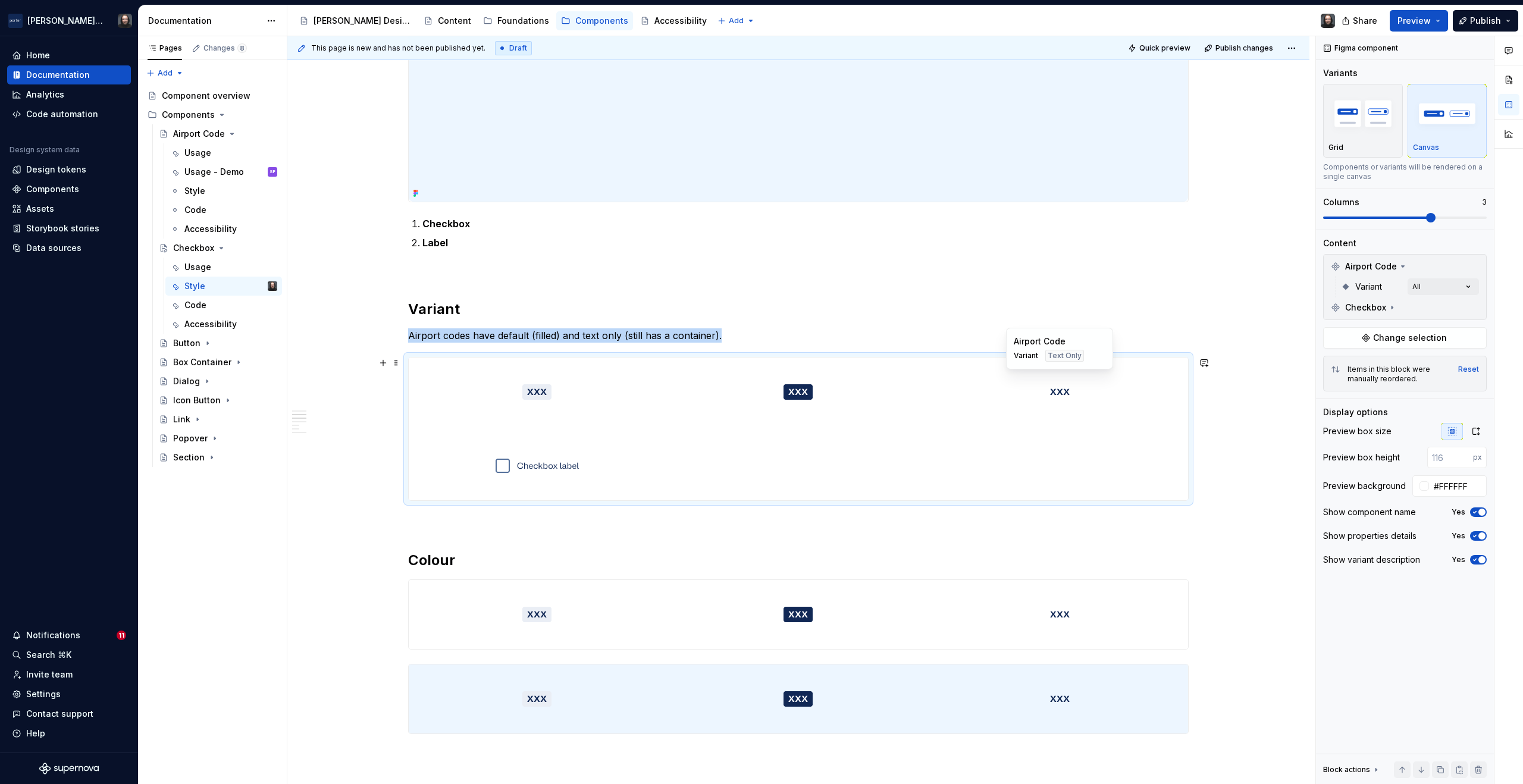
click at [950, 366] on div at bounding box center [1060, 392] width 257 height 69
click at [1402, 266] on icon at bounding box center [1403, 266] width 3 height 1
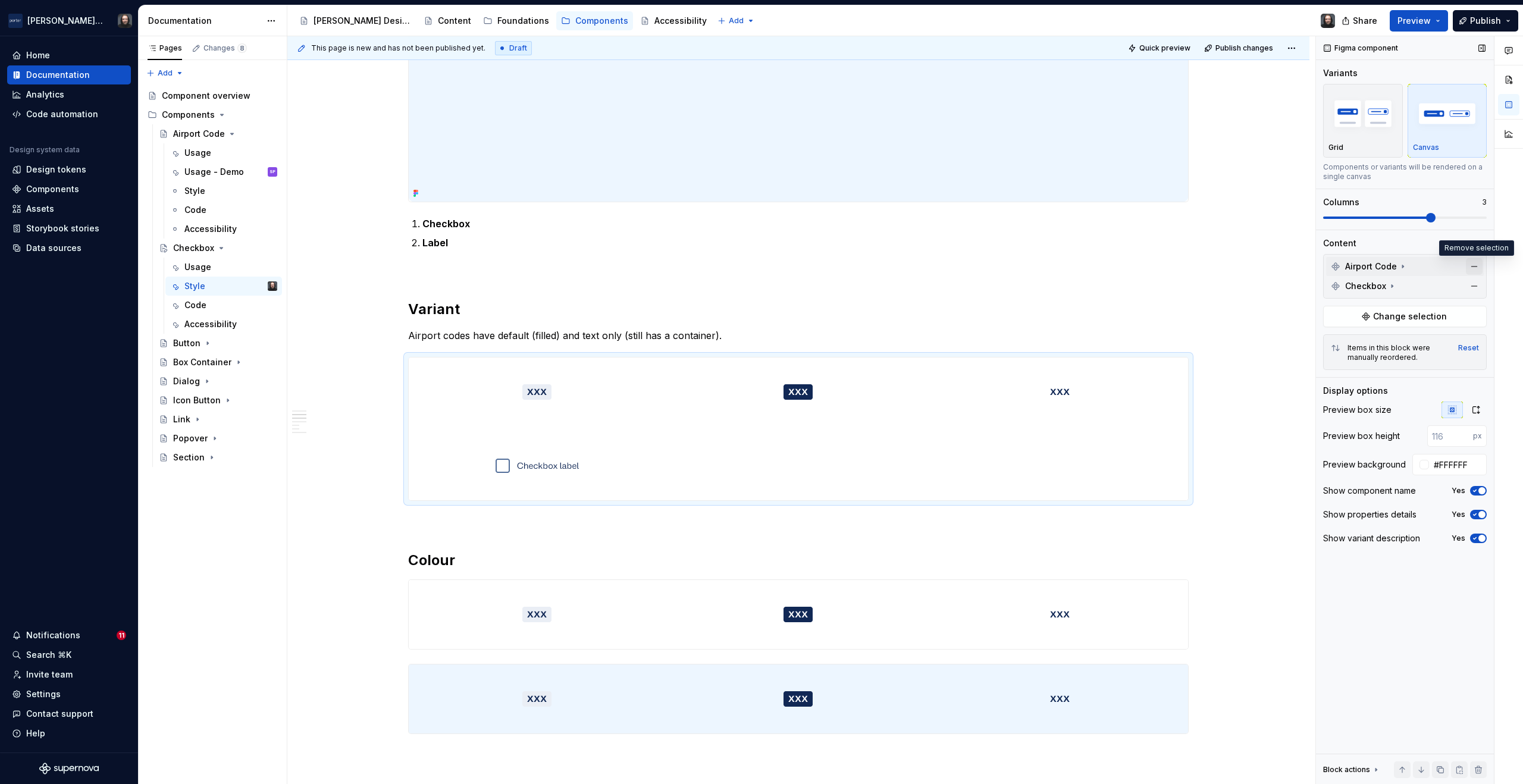
click at [1472, 266] on button "button" at bounding box center [1474, 266] width 17 height 17
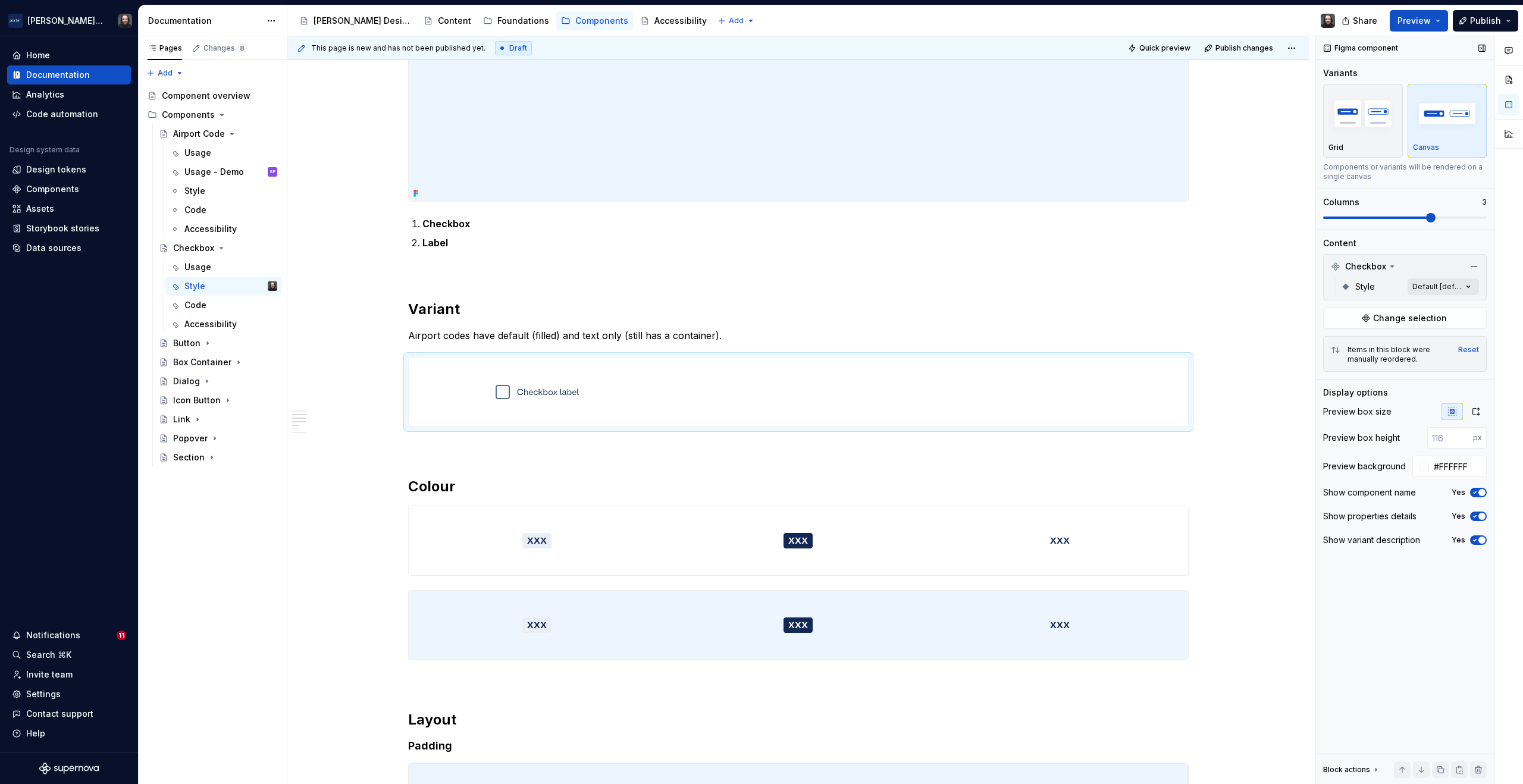
click at [1429, 285] on div "Comments Open comments No comments yet Select ‘Comment’ from the block context …" at bounding box center [1420, 411] width 207 height 749
click at [1344, 345] on span "Default" at bounding box center [1356, 344] width 31 height 12
drag, startPoint x: 1353, startPoint y: 359, endPoint x: 1354, endPoint y: 367, distance: 8.1
click at [1353, 361] on span "Disabled" at bounding box center [1359, 363] width 37 height 12
click at [1355, 380] on span "Error" at bounding box center [1350, 382] width 19 height 12
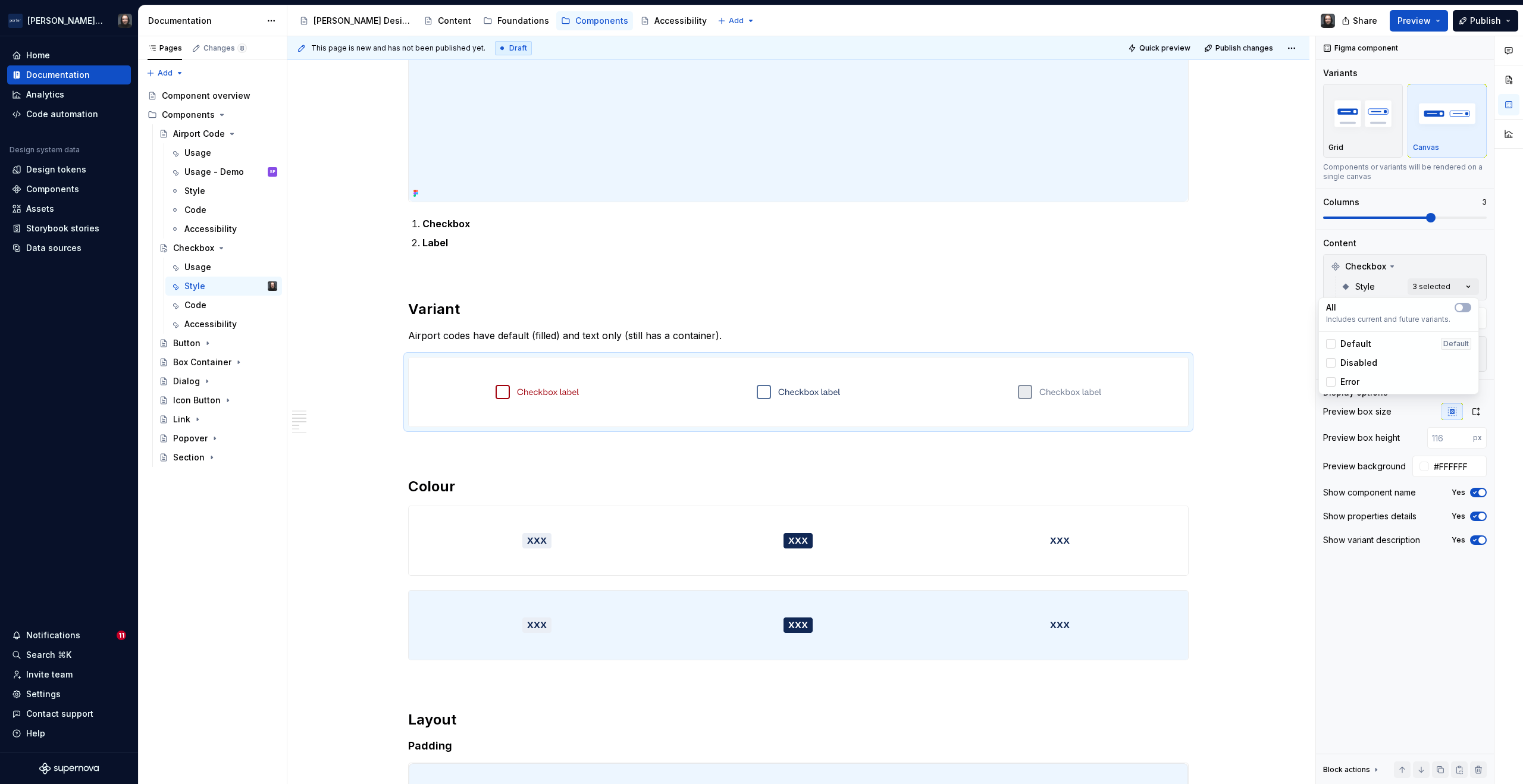
click at [1469, 285] on div "Comments Open comments No comments yet Select ‘Comment’ from the block context …" at bounding box center [1420, 411] width 207 height 749
drag, startPoint x: 789, startPoint y: 393, endPoint x: 534, endPoint y: 395, distance: 255.0
click at [534, 395] on body "Porter Airlines Home Documentation Analytics Code automation Design system data…" at bounding box center [762, 392] width 1523 height 784
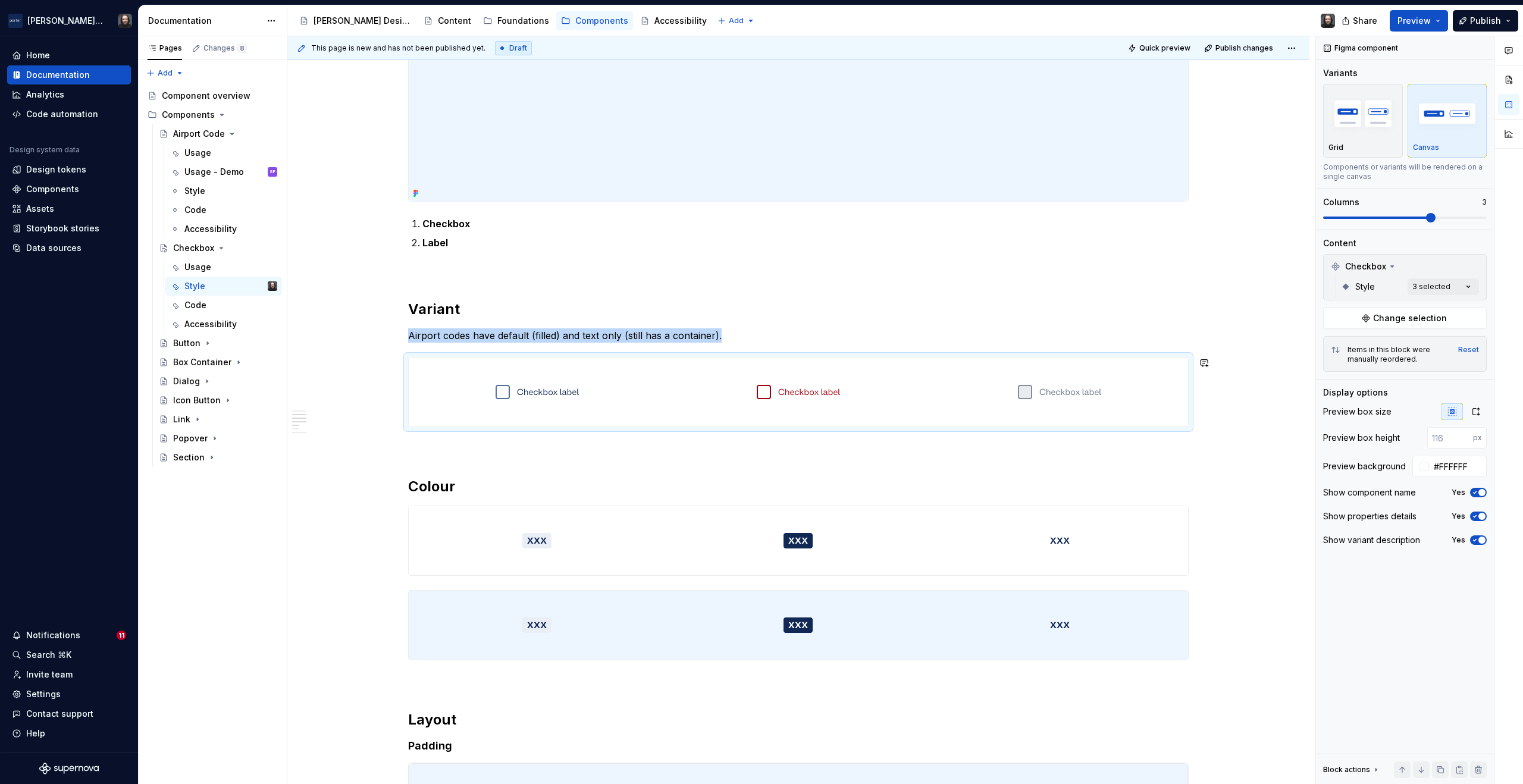
scroll to position [616, 0]
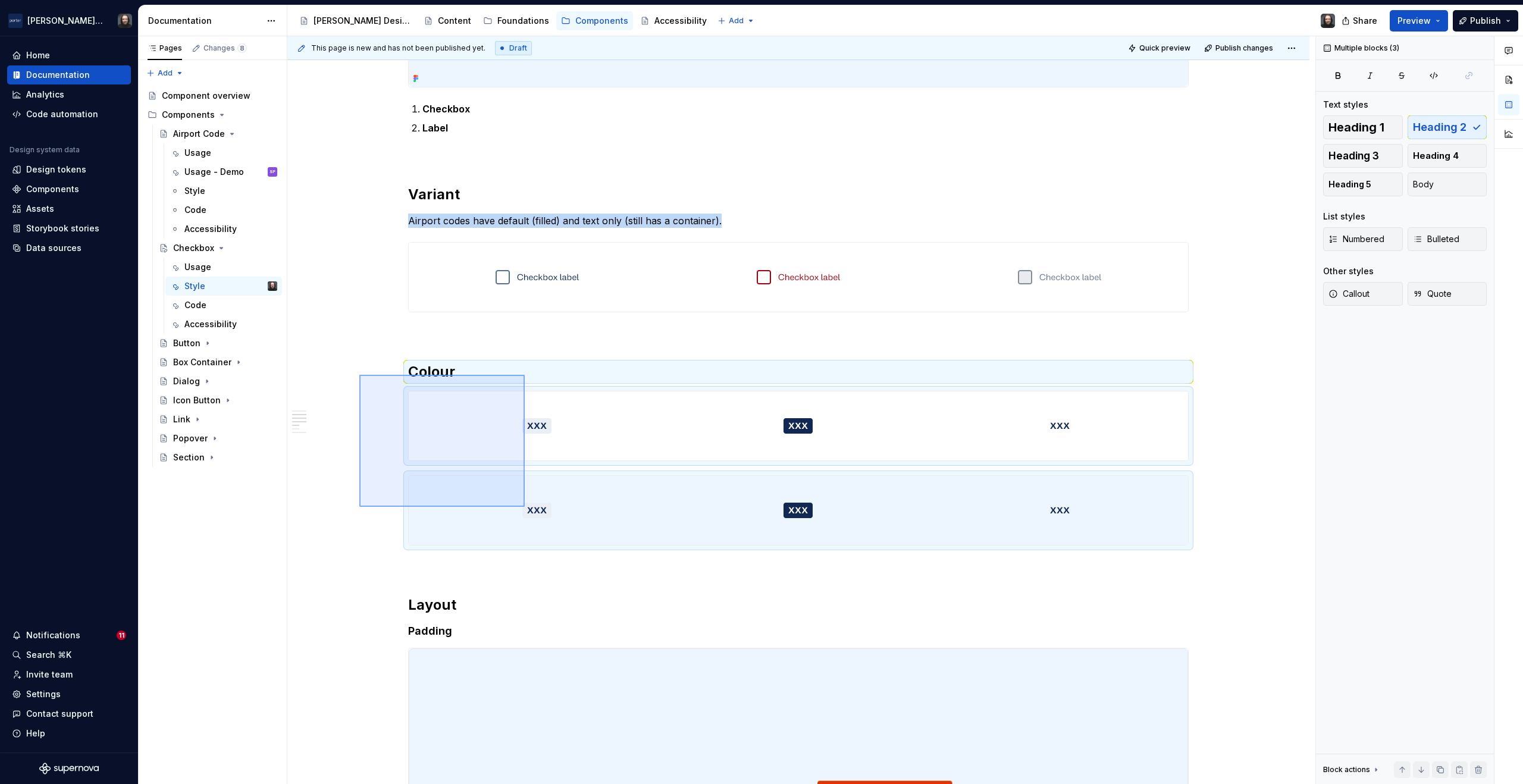
drag, startPoint x: 442, startPoint y: 432, endPoint x: 526, endPoint y: 510, distance: 114.6
click at [526, 510] on div "**********" at bounding box center [802, 411] width 1028 height 749
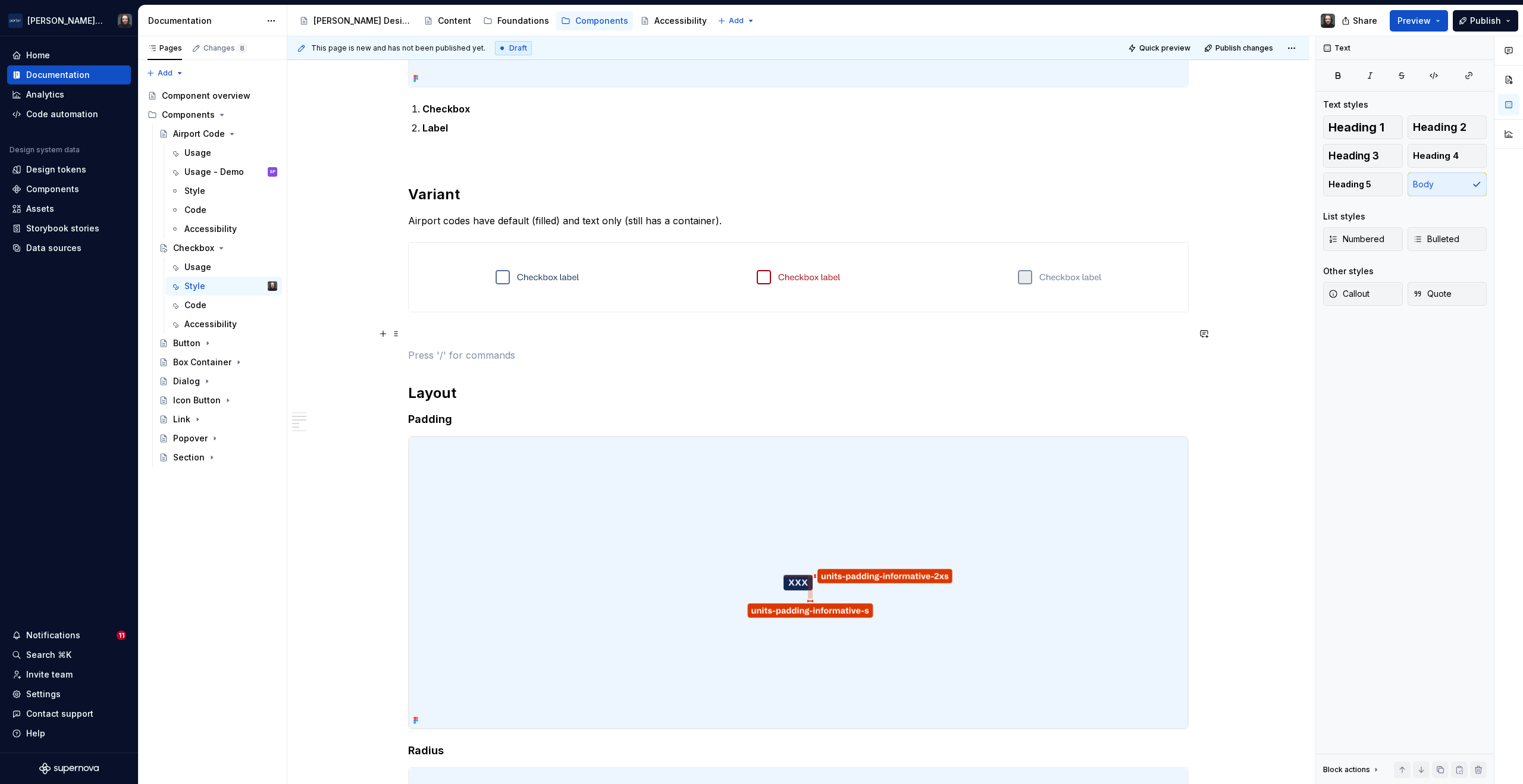
click at [435, 328] on p at bounding box center [799, 334] width 780 height 14
click at [432, 371] on div "**********" at bounding box center [799, 416] width 780 height 1595
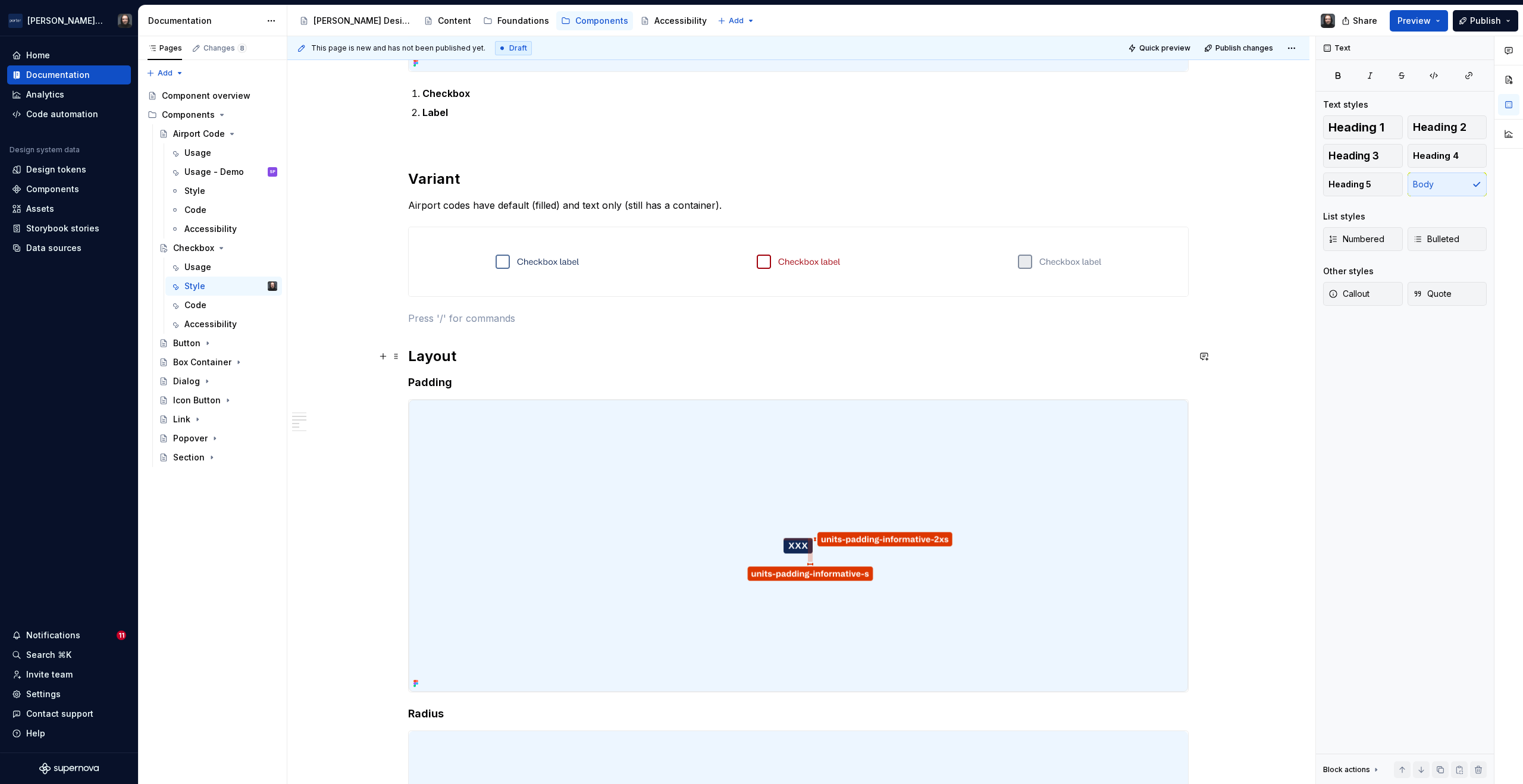
scroll to position [647, 0]
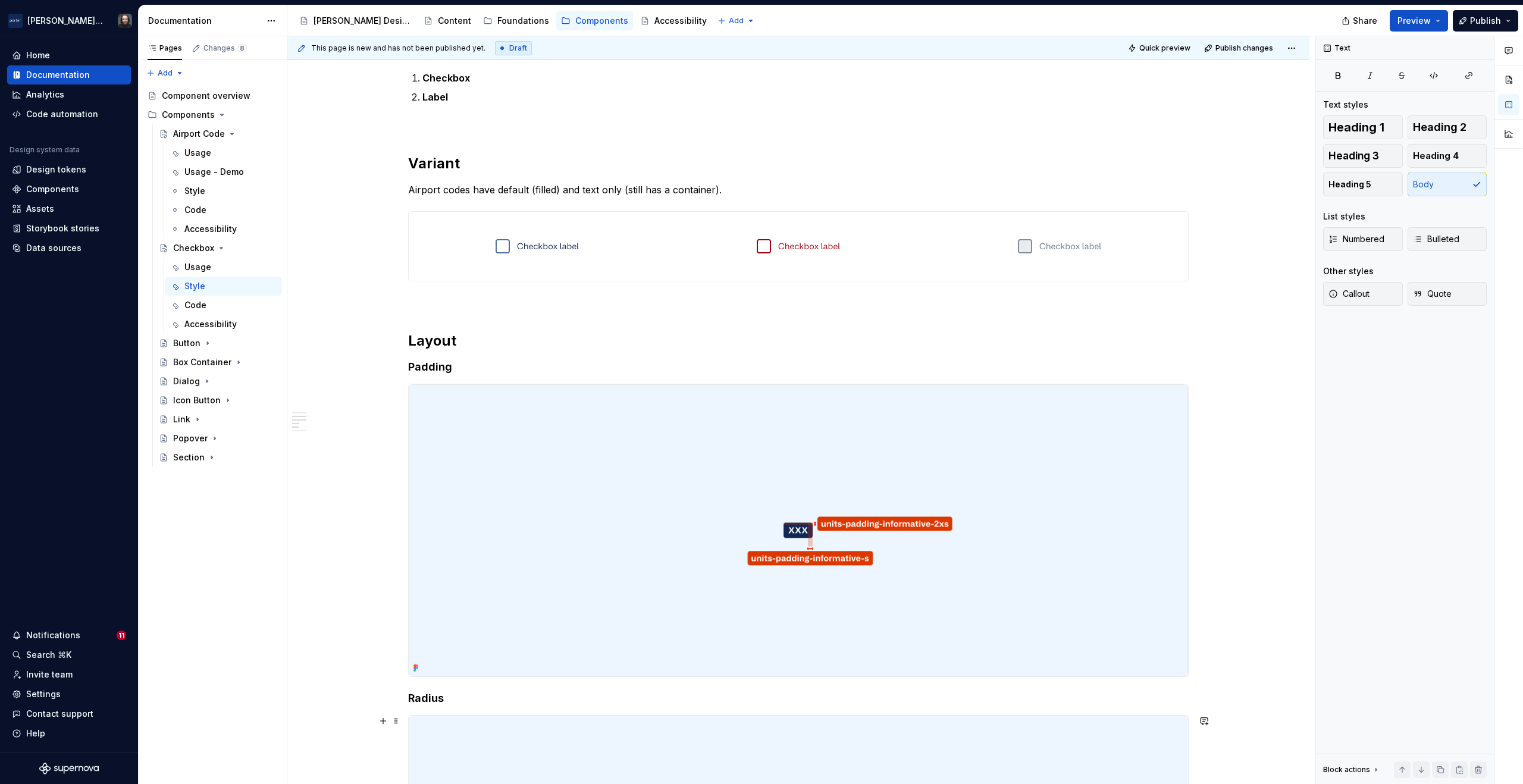
type textarea "*"
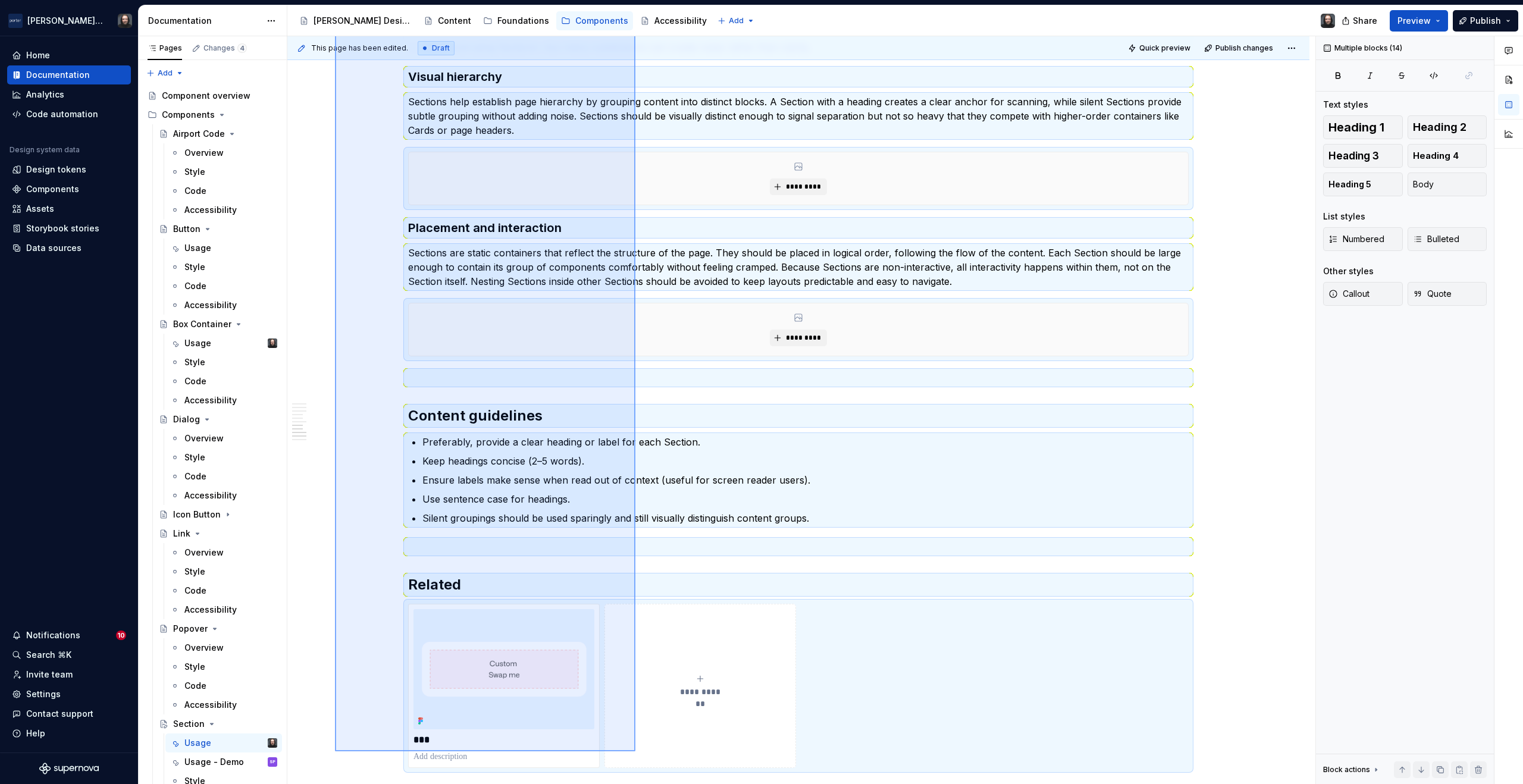
scroll to position [1700, 0]
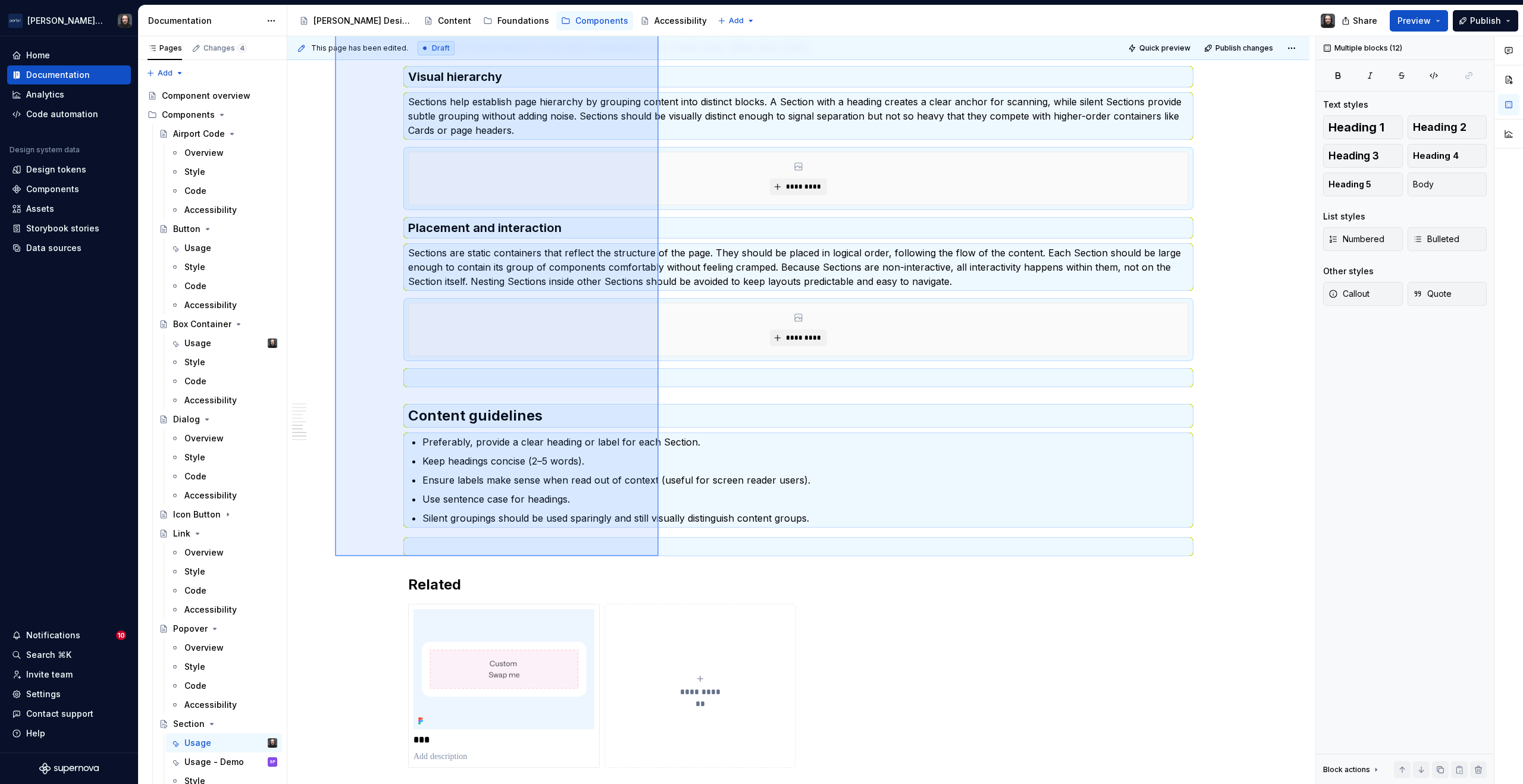
drag, startPoint x: 335, startPoint y: 245, endPoint x: 660, endPoint y: 558, distance: 451.2
click at [659, 556] on div "**********" at bounding box center [802, 411] width 1028 height 749
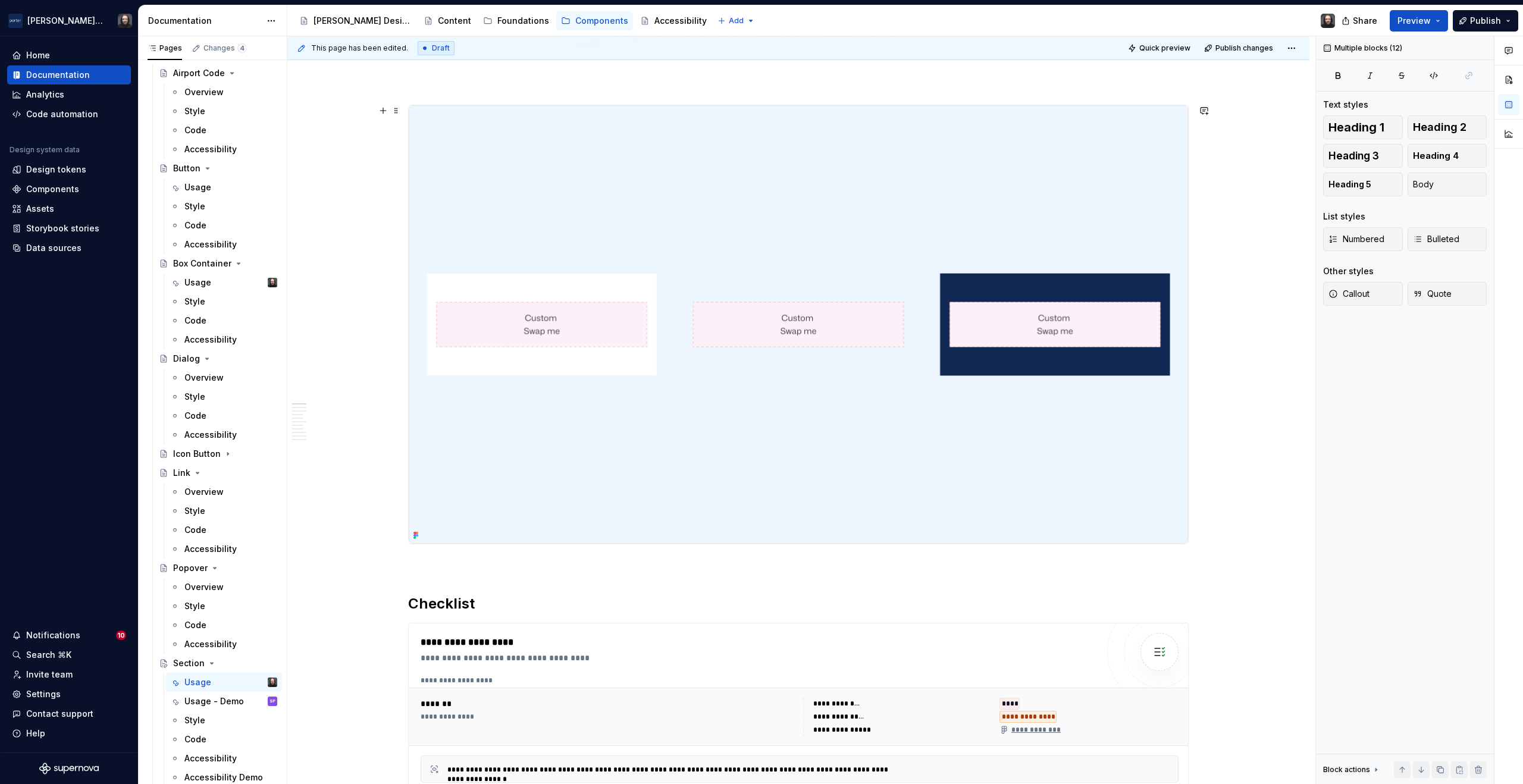
scroll to position [5, 0]
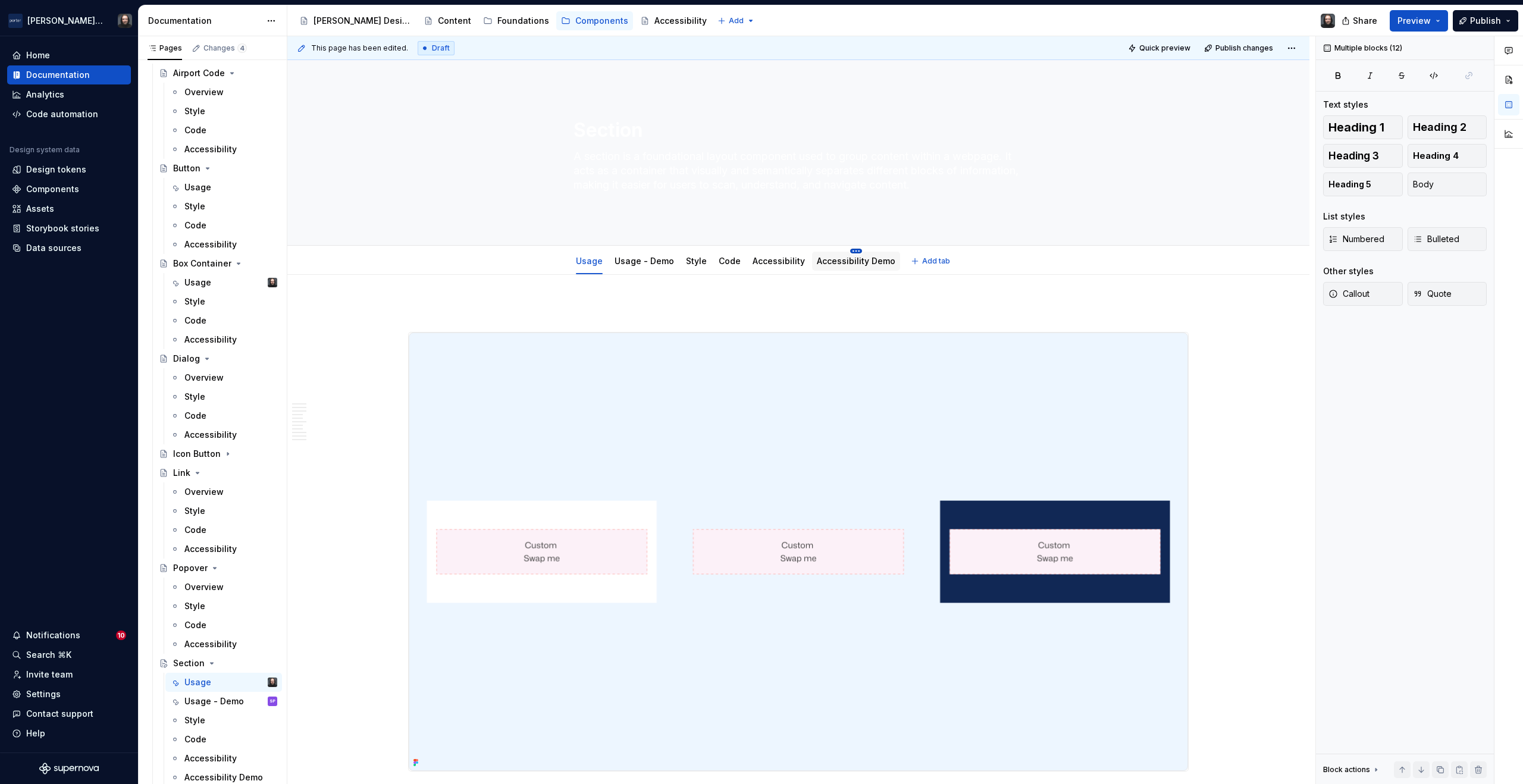
click at [849, 250] on html "Porter Airlines Home Documentation Analytics Code automation Design system data…" at bounding box center [762, 392] width 1523 height 784
click at [799, 310] on html "Porter Airlines Home Documentation Analytics Code automation Design system data…" at bounding box center [762, 392] width 1523 height 784
click at [848, 262] on link "Accessibility Demo" at bounding box center [856, 261] width 79 height 10
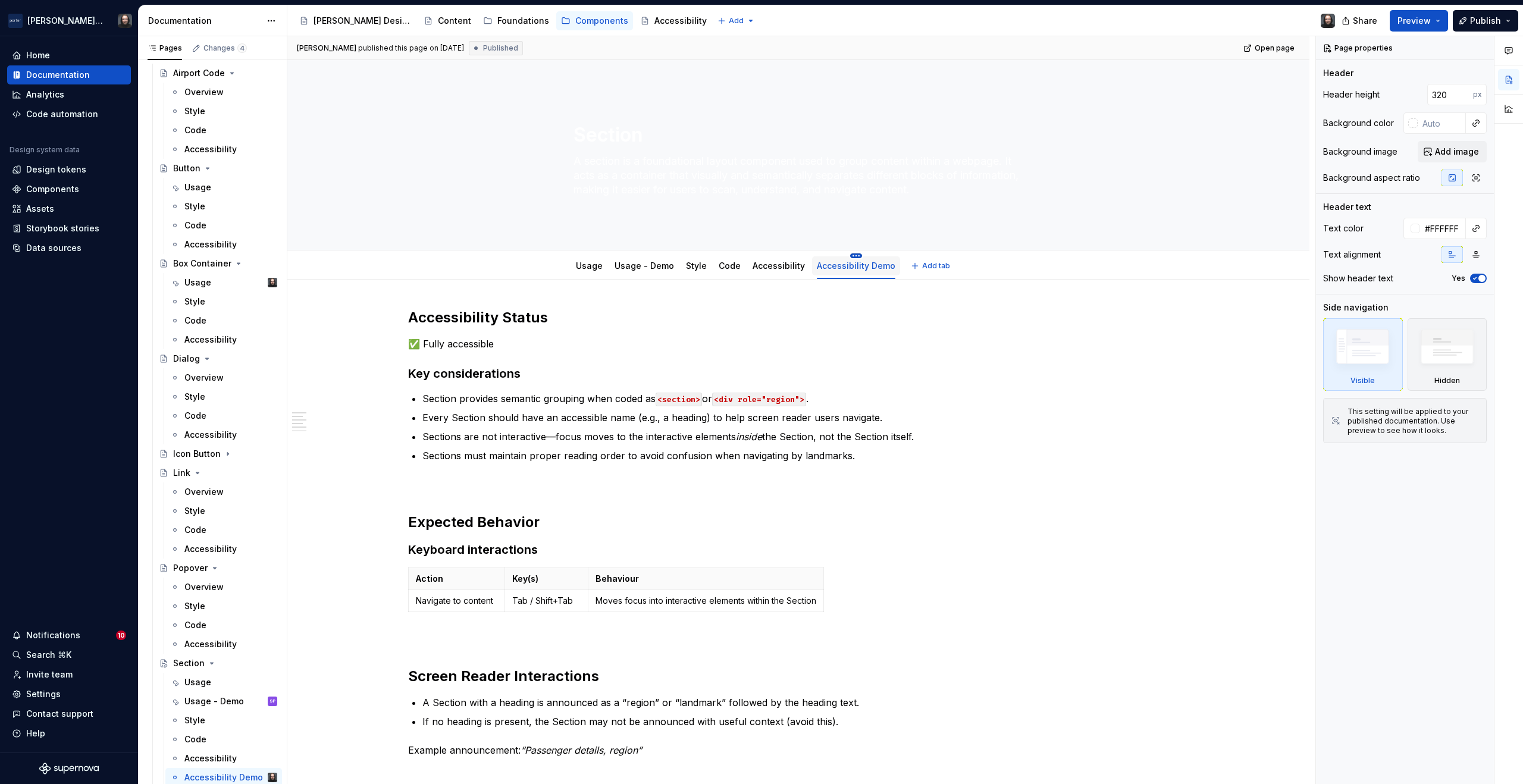
click at [849, 256] on html "Porter Airlines Home Documentation Analytics Code automation Design system data…" at bounding box center [762, 392] width 1523 height 784
click at [880, 382] on div "Delete tab" at bounding box center [903, 384] width 77 height 12
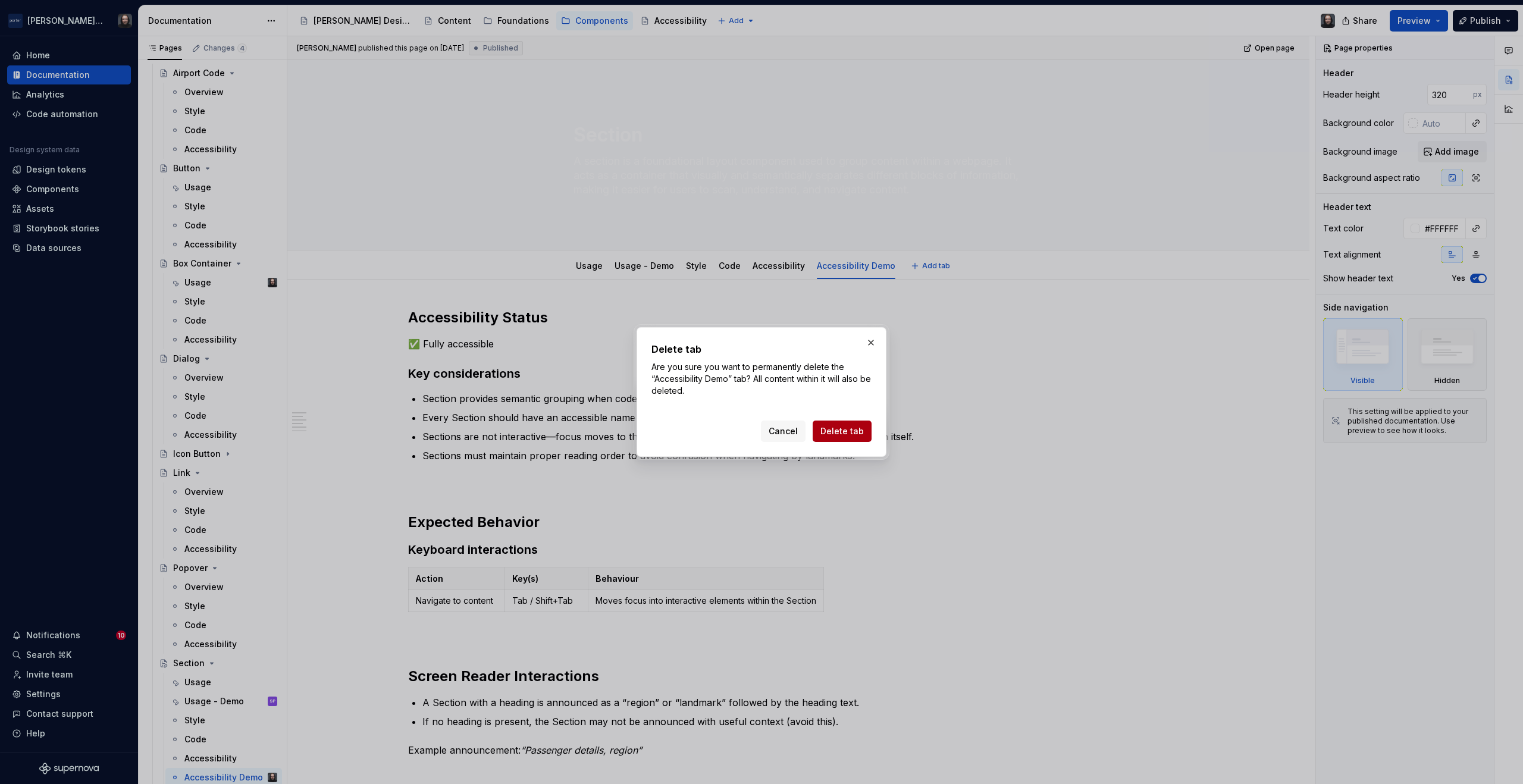
click at [846, 432] on span "Delete tab" at bounding box center [842, 431] width 44 height 12
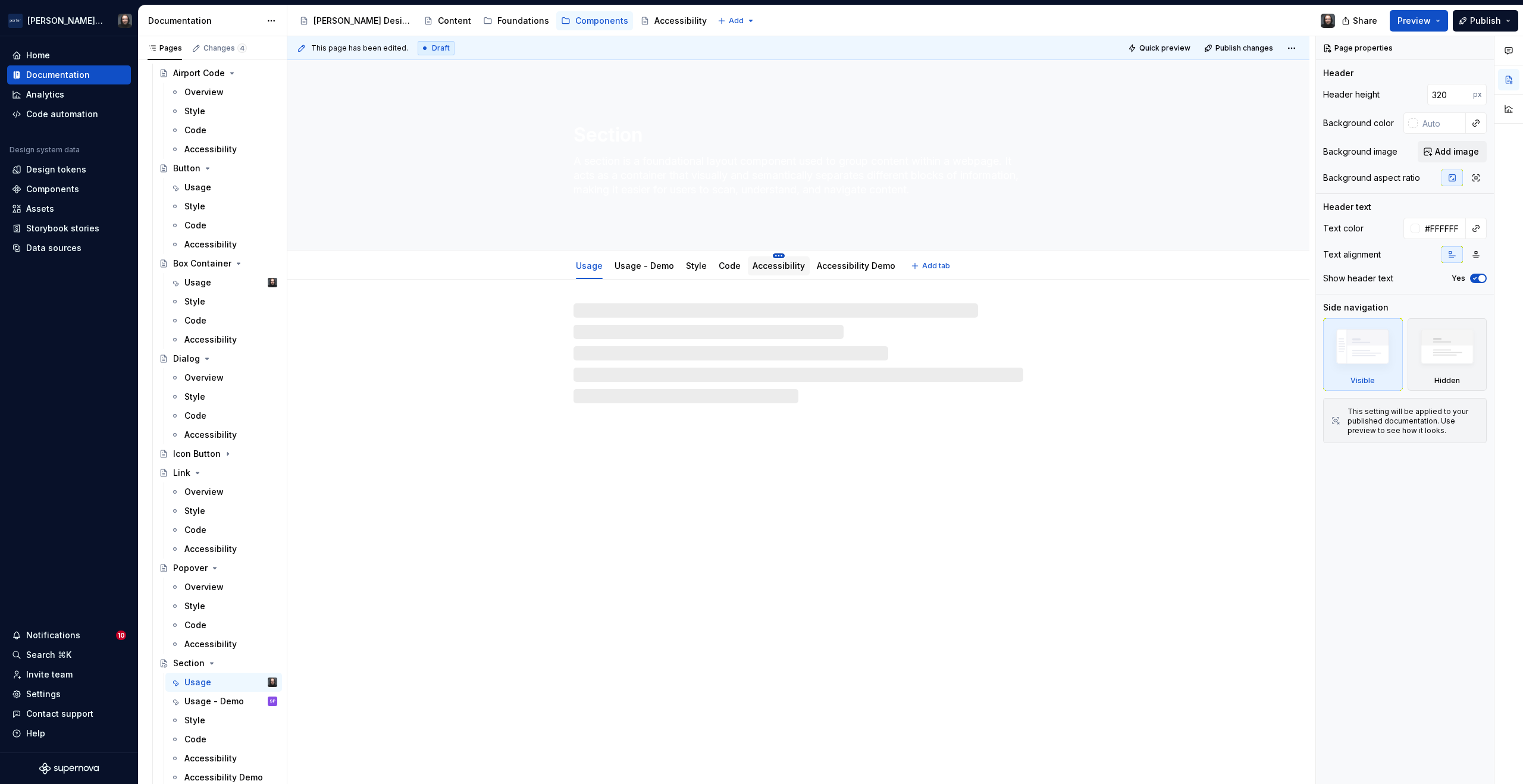
click at [773, 257] on html "Porter Airlines Home Documentation Analytics Code automation Design system data…" at bounding box center [762, 392] width 1523 height 784
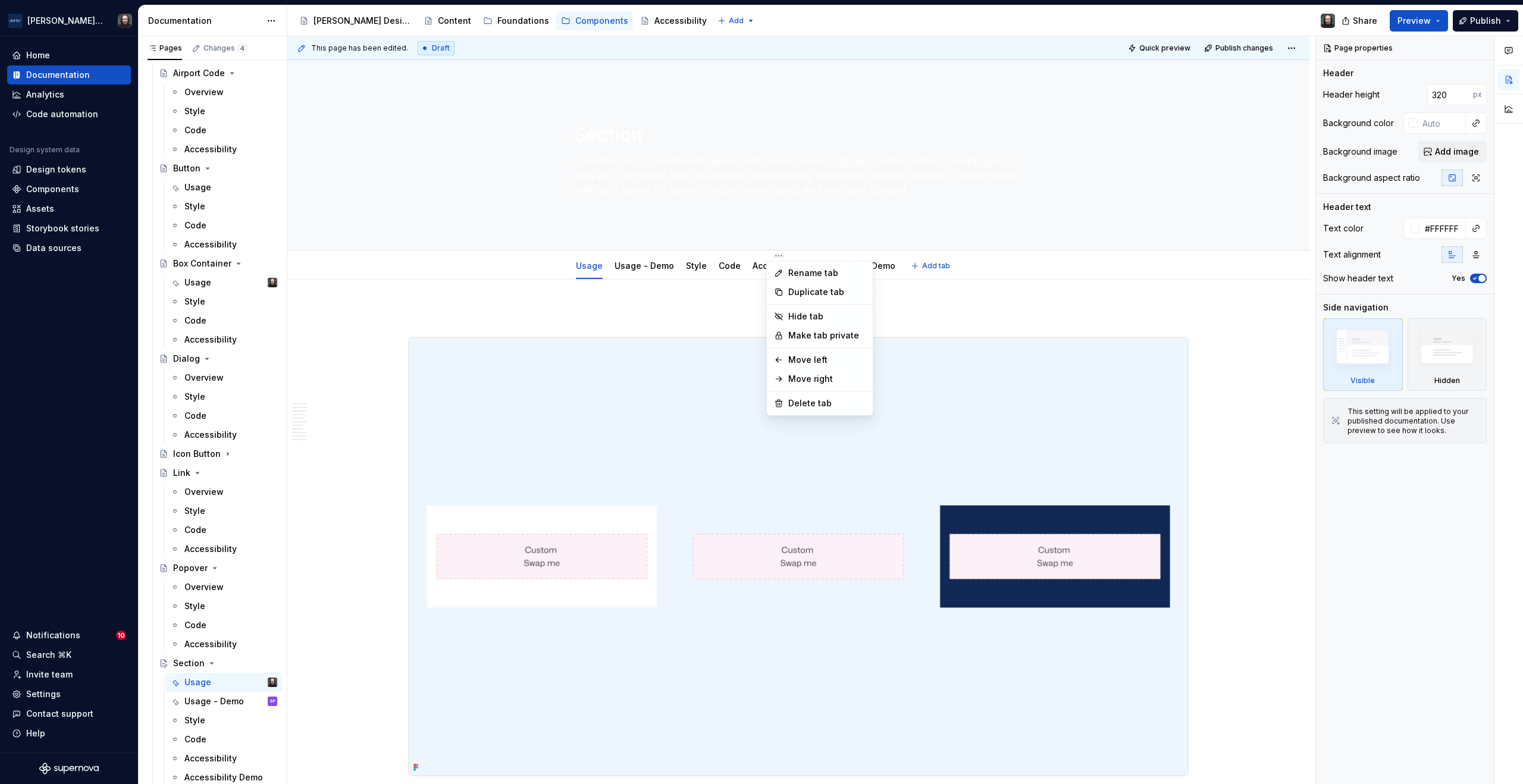
scroll to position [41, 0]
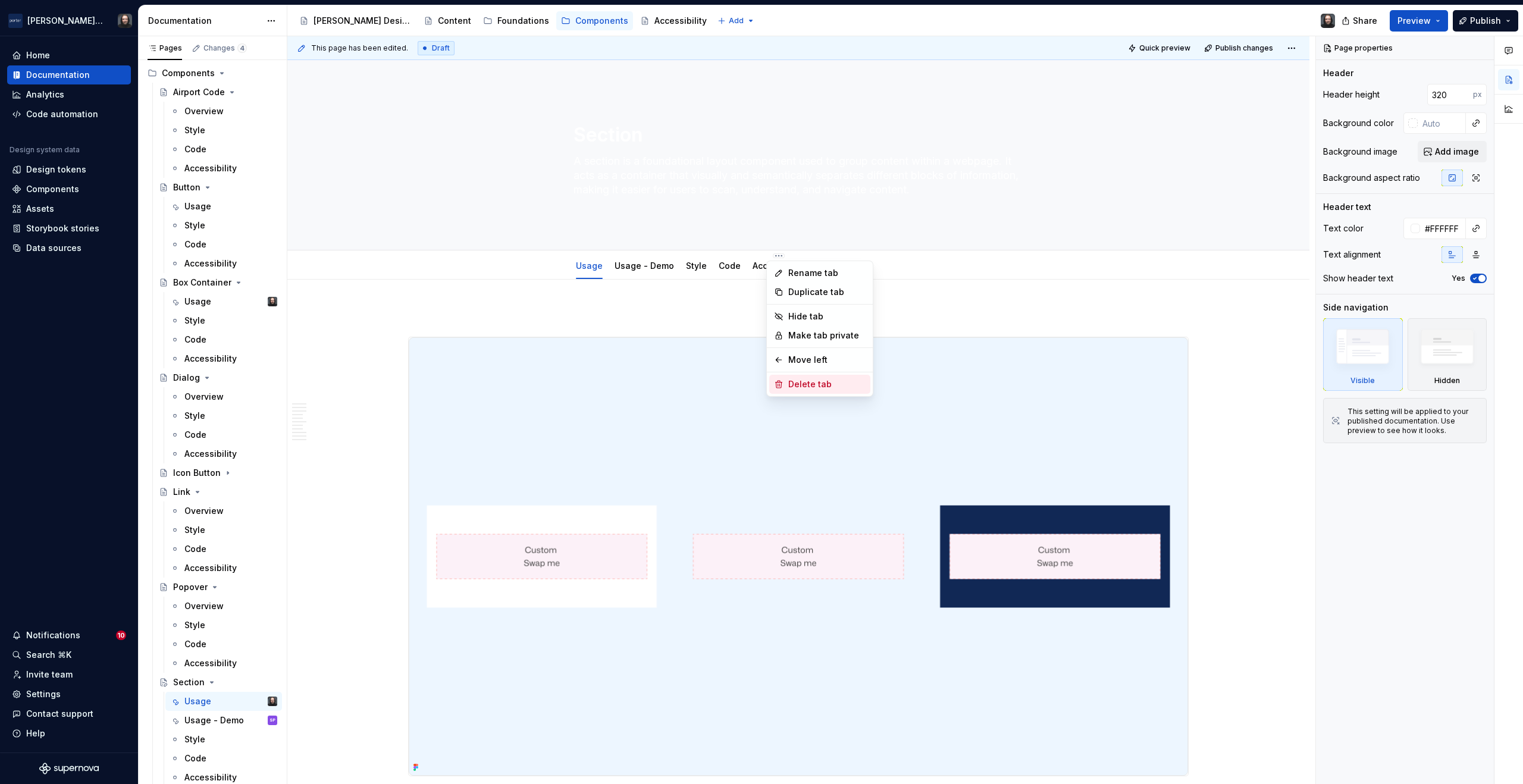
click at [806, 385] on div "Delete tab" at bounding box center [827, 384] width 77 height 12
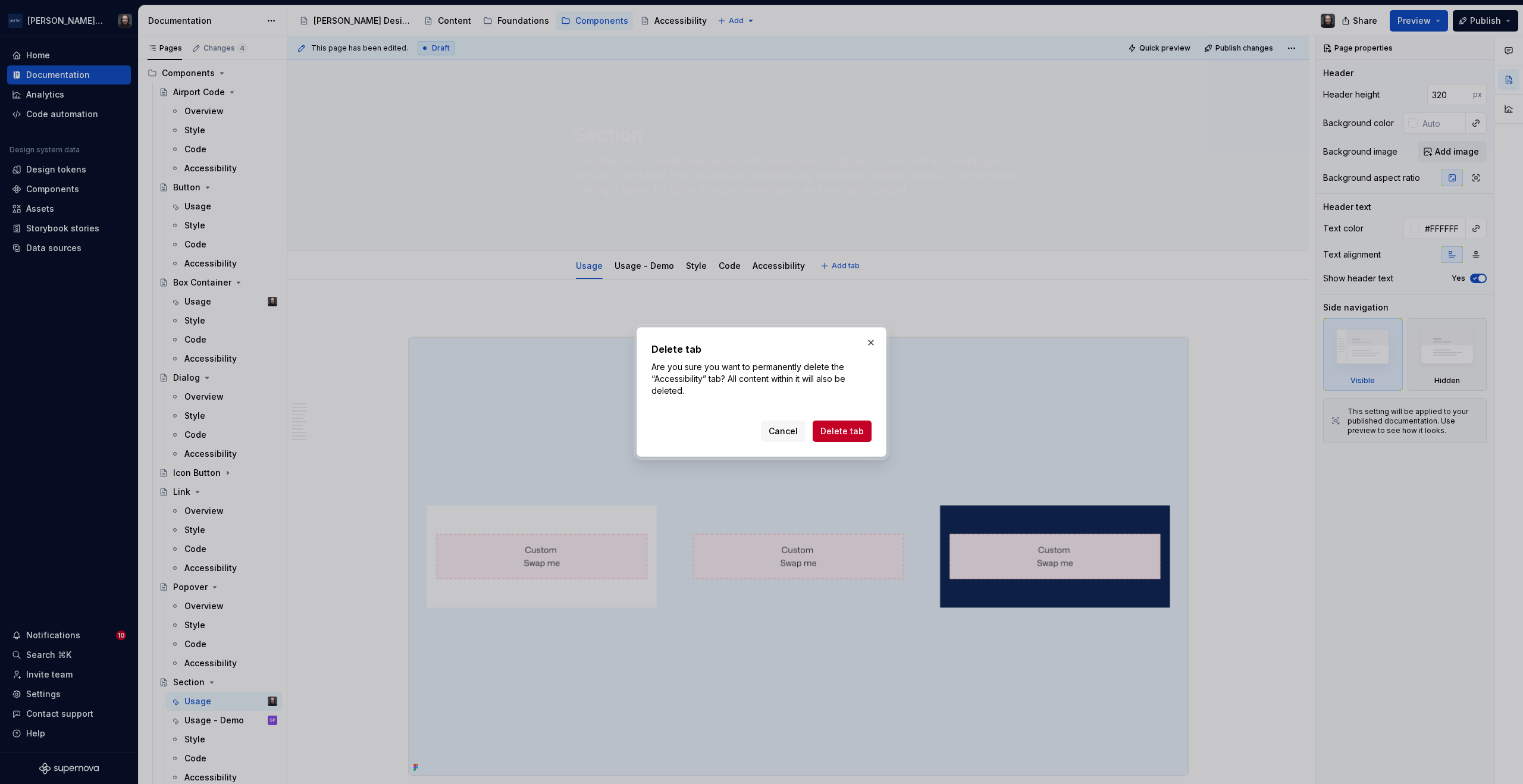
click at [841, 428] on span "Delete tab" at bounding box center [842, 431] width 44 height 12
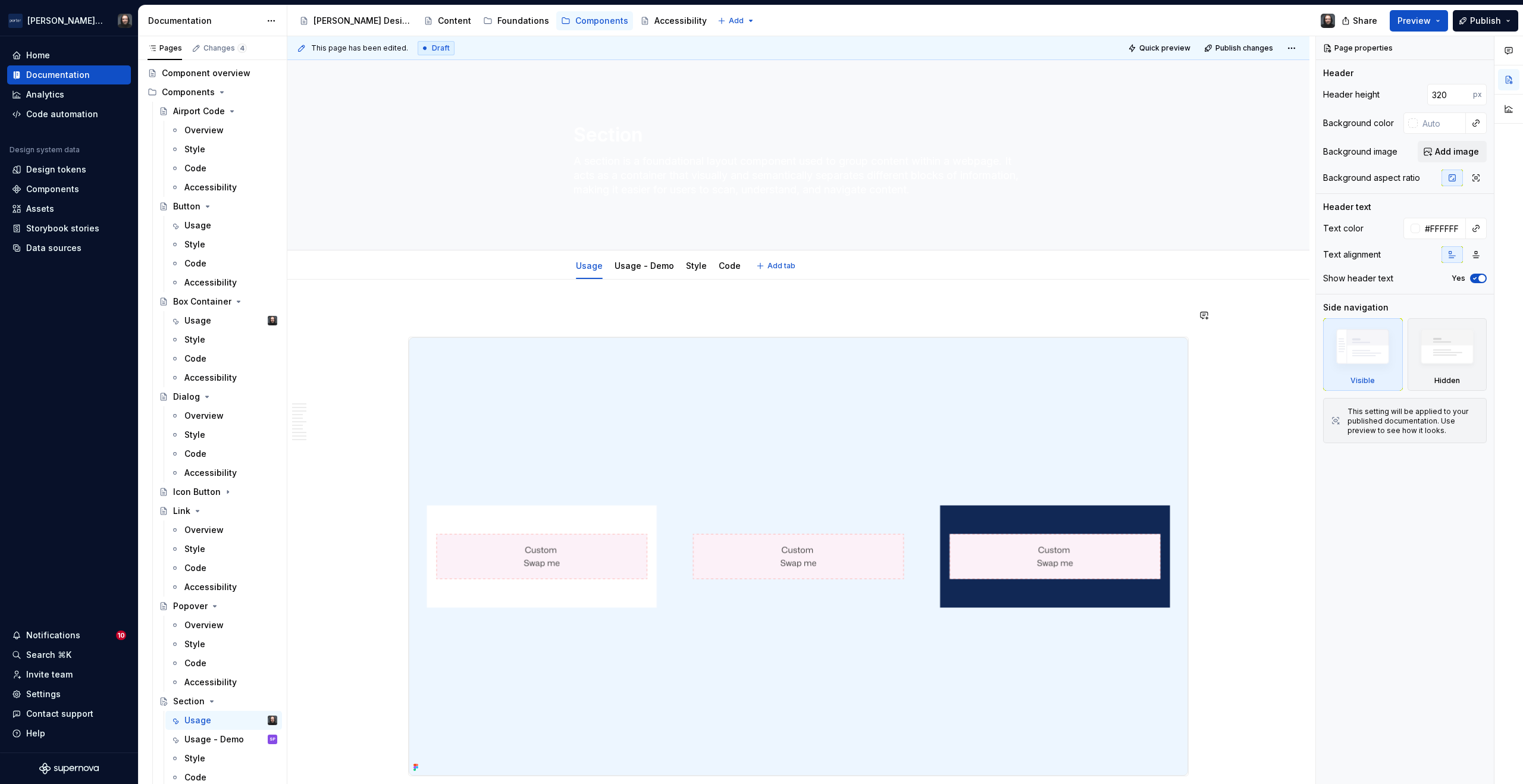
scroll to position [23, 0]
click at [724, 270] on link "Code" at bounding box center [729, 266] width 22 height 10
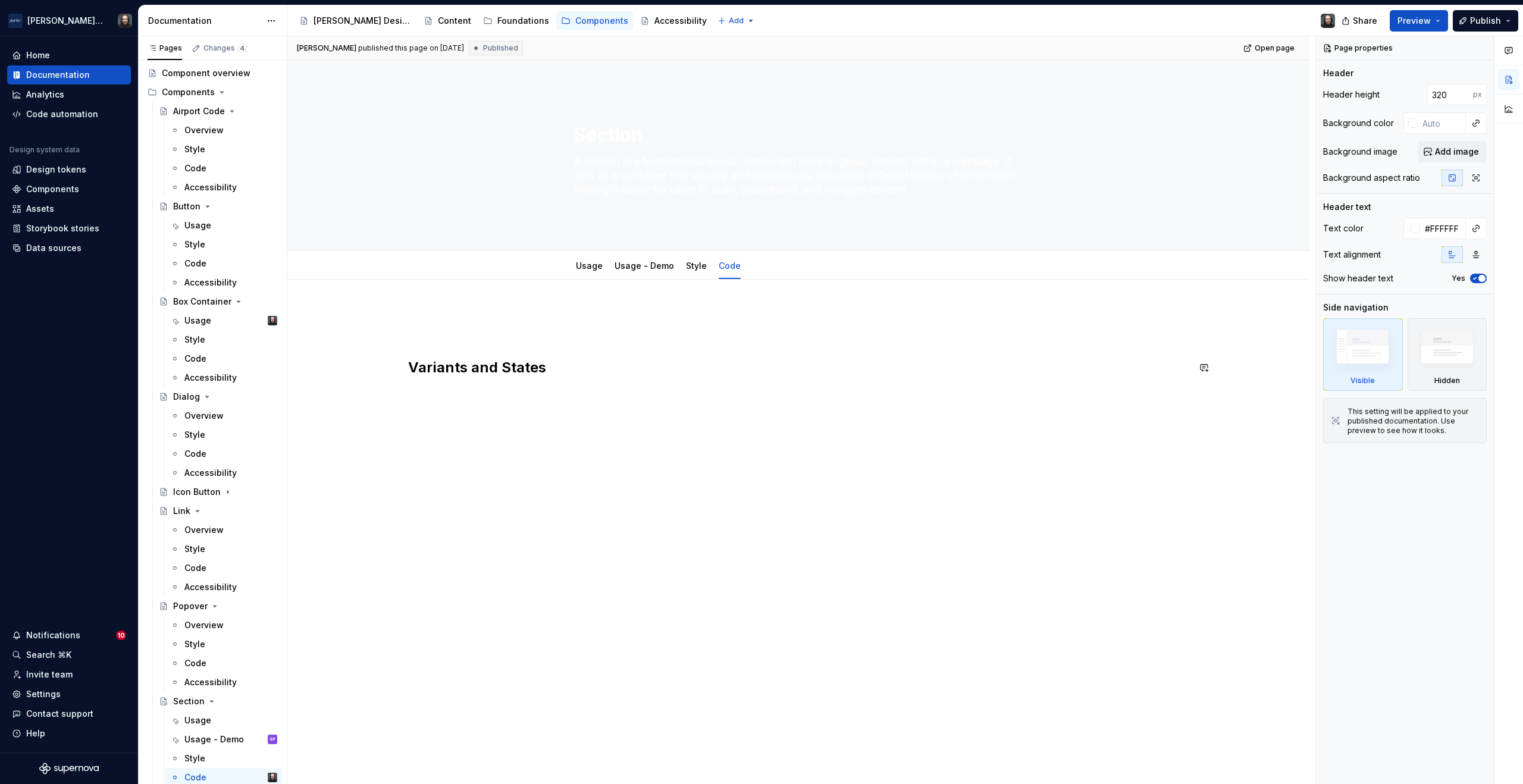
click at [634, 377] on div "Variants and States" at bounding box center [799, 347] width 780 height 79
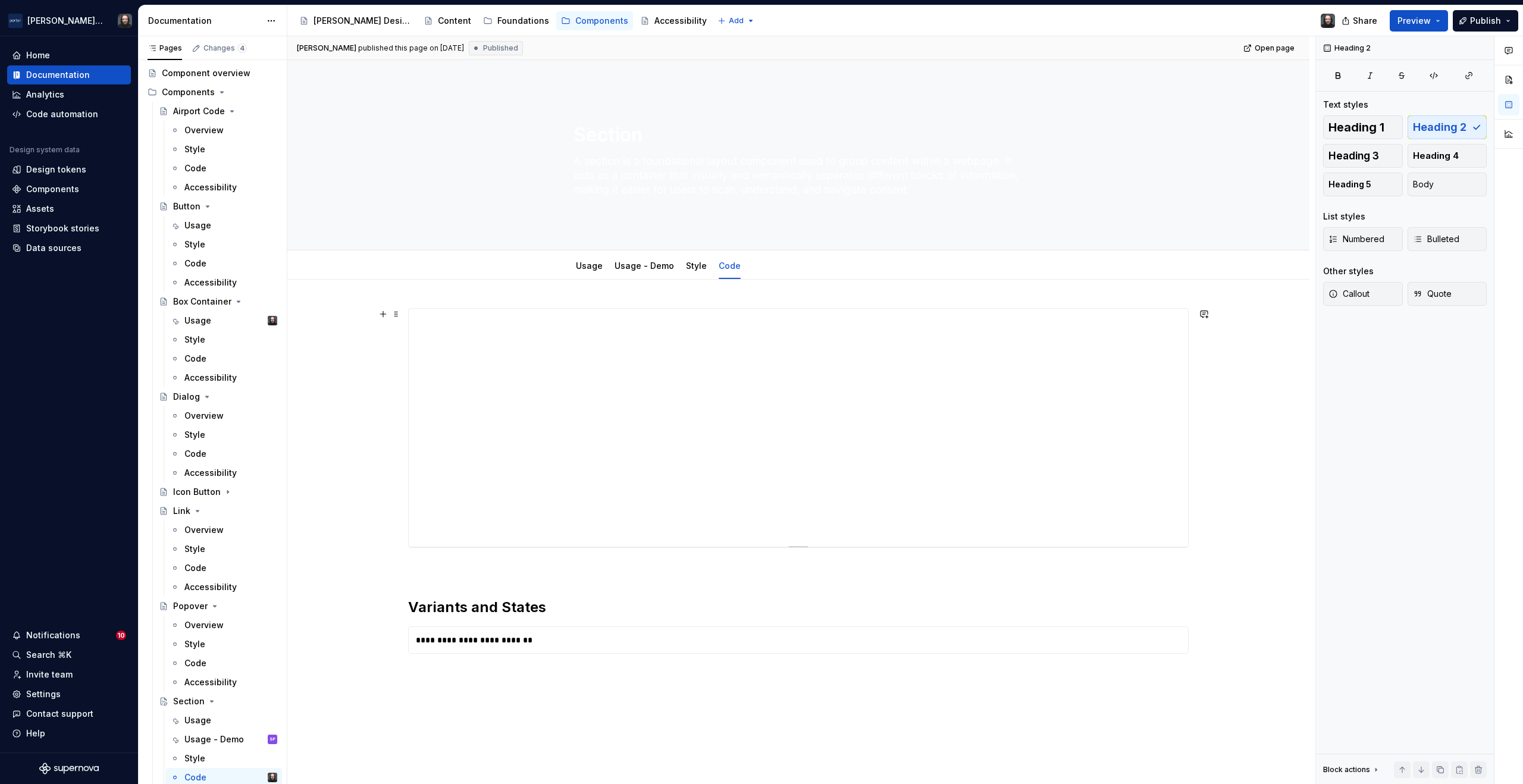
scroll to position [118, 0]
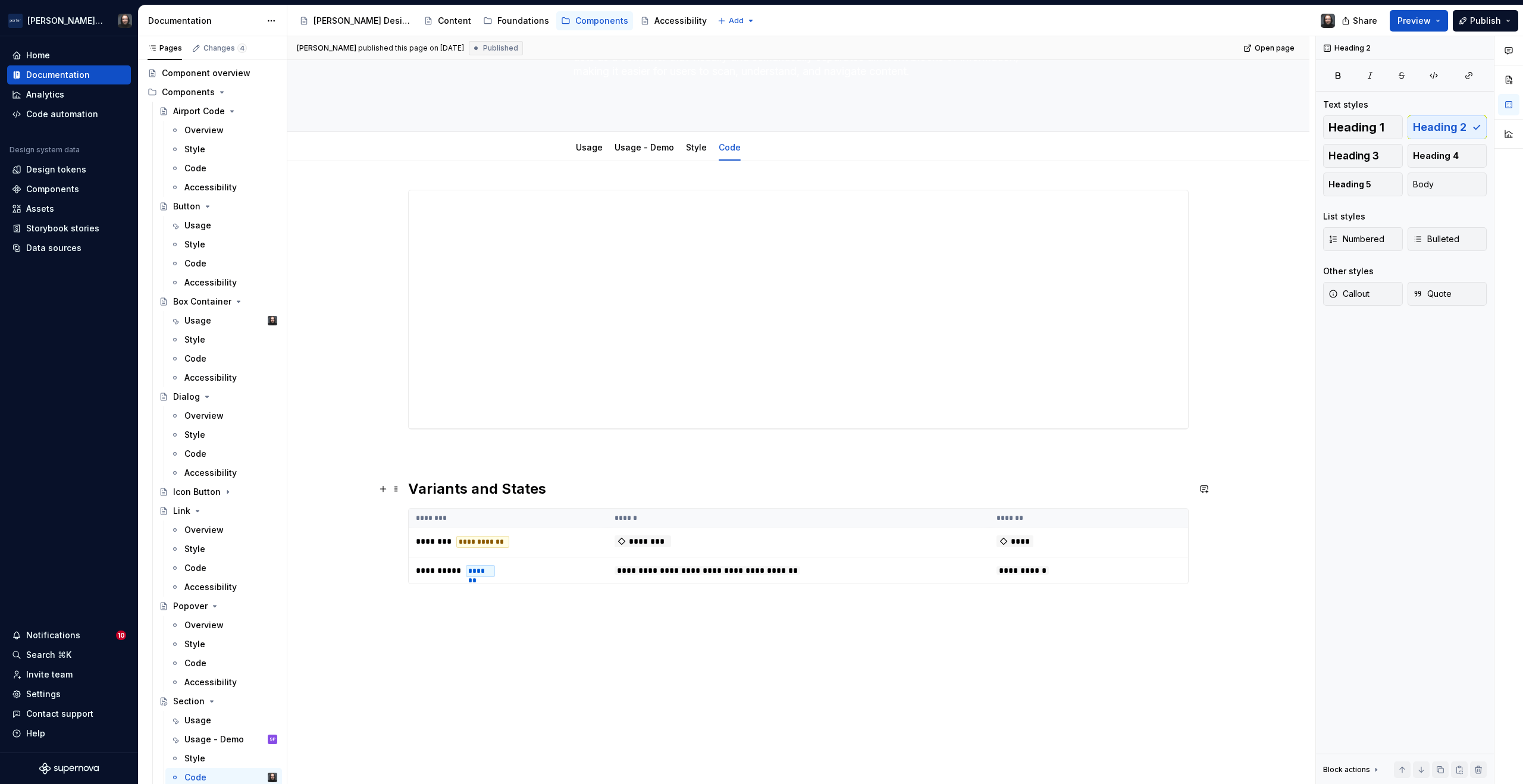
click at [527, 489] on h2 "Variants and States" at bounding box center [799, 489] width 780 height 19
click at [338, 409] on div "**********" at bounding box center [799, 497] width 1022 height 672
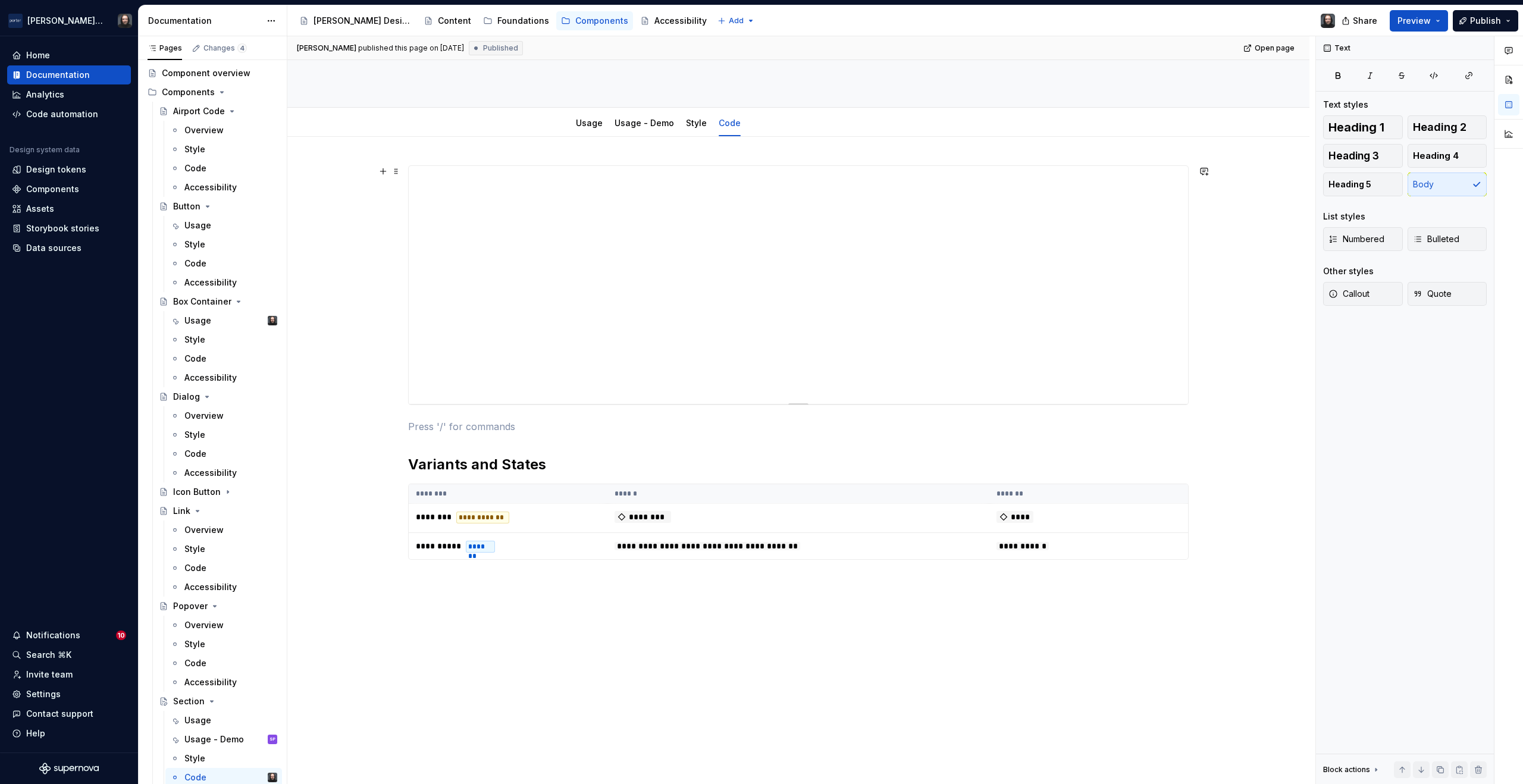
scroll to position [167, 0]
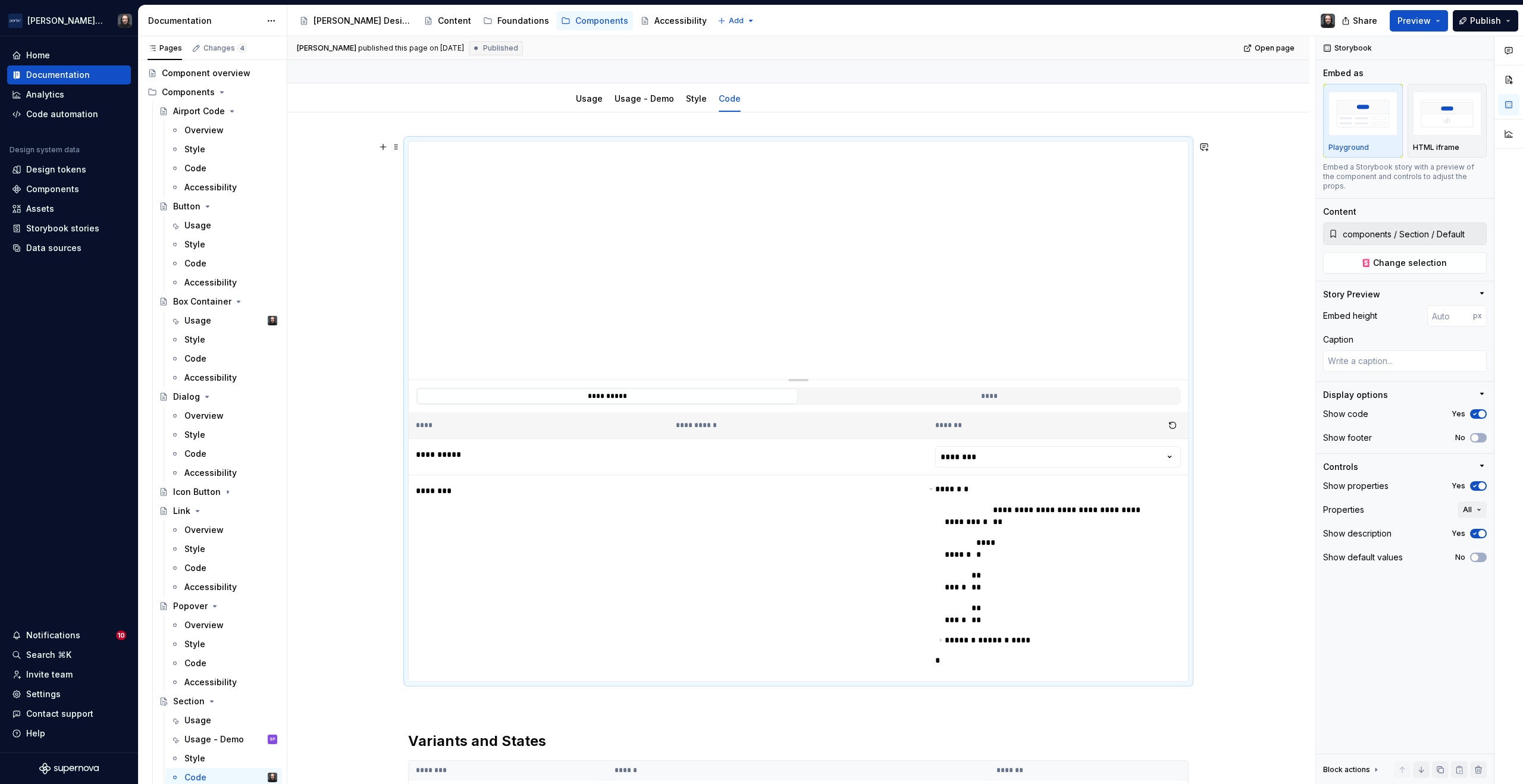
click at [1250, 220] on div "**********" at bounding box center [799, 599] width 1022 height 973
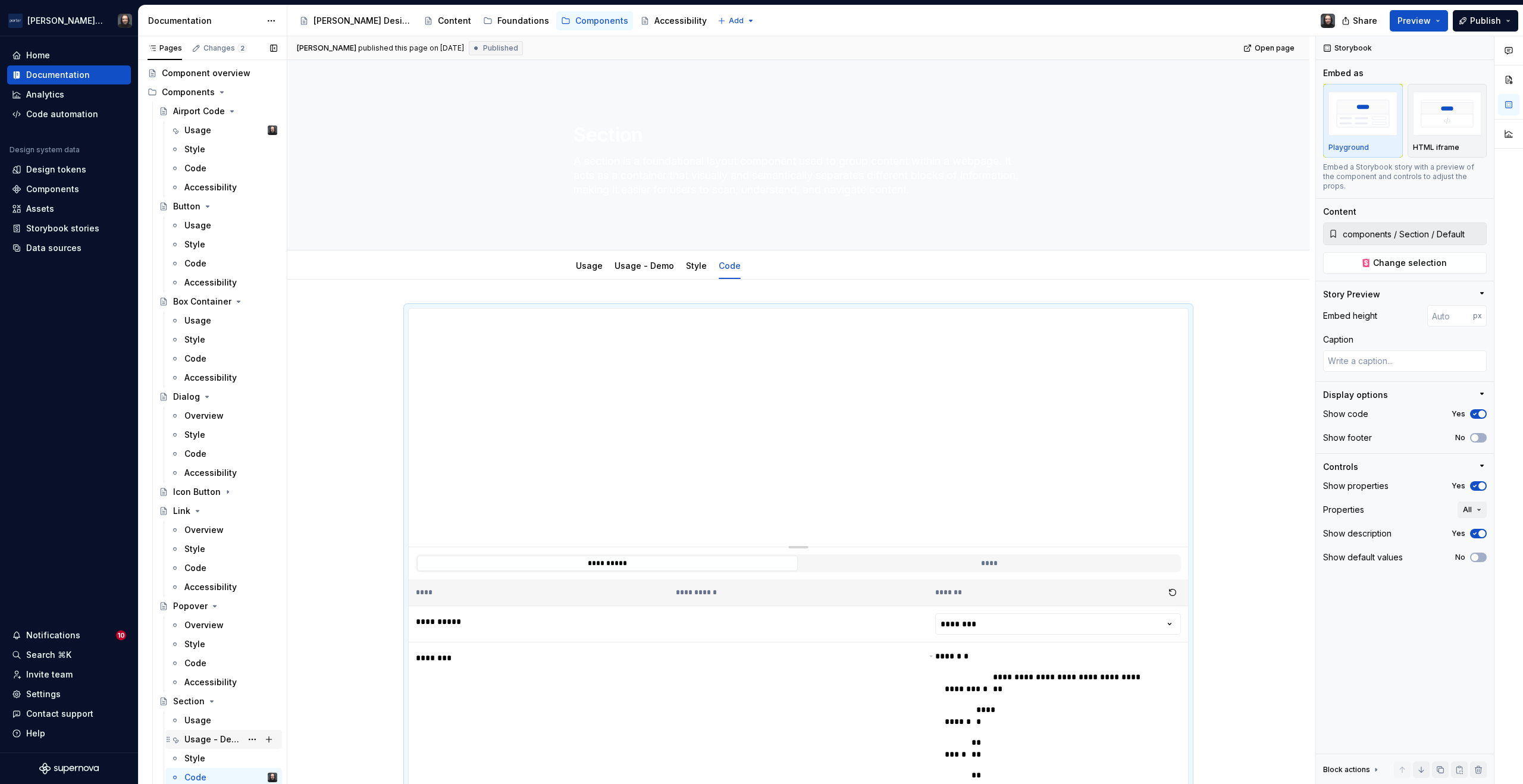
click at [197, 740] on div "Usage - Demo" at bounding box center [212, 739] width 57 height 12
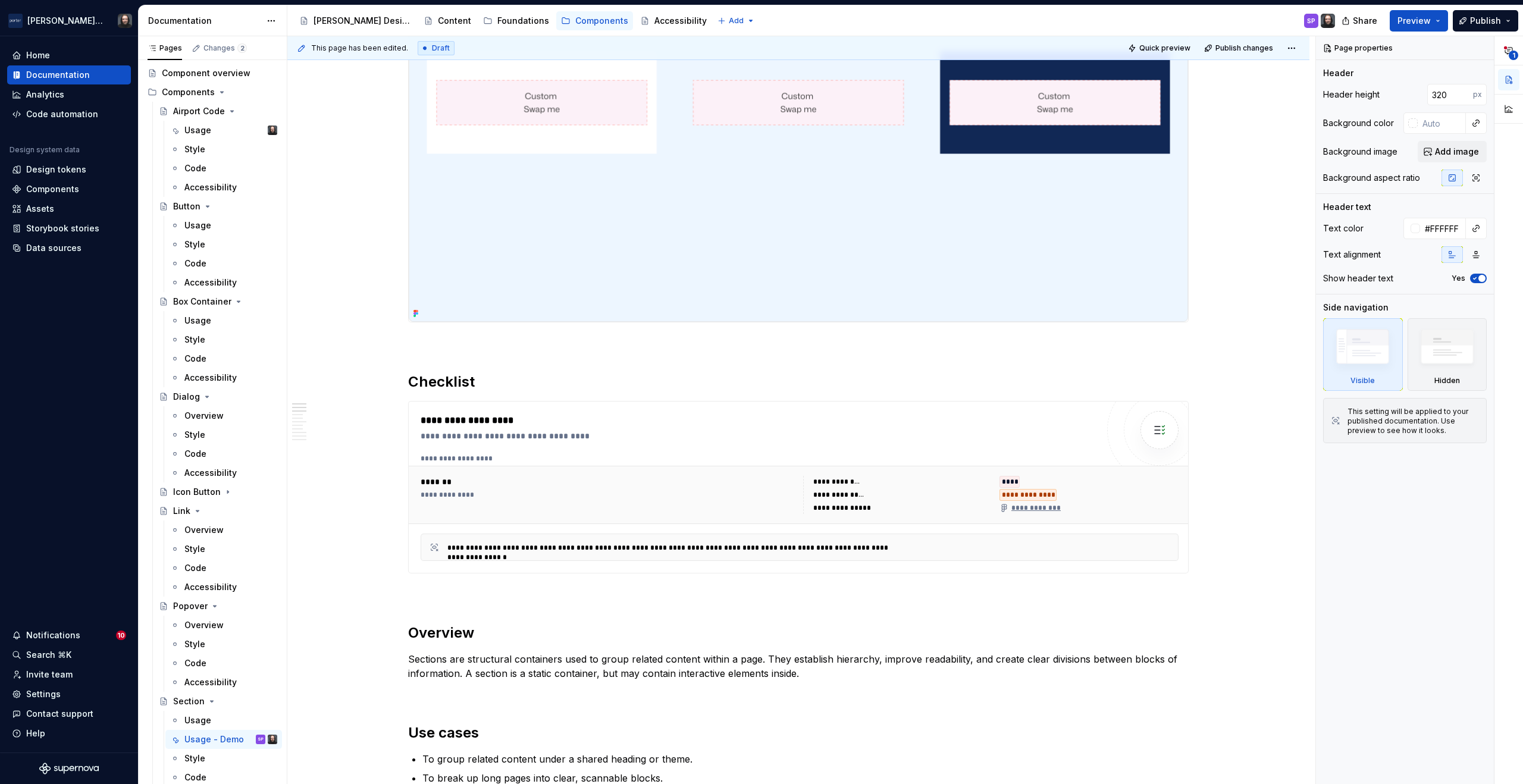
scroll to position [160, 0]
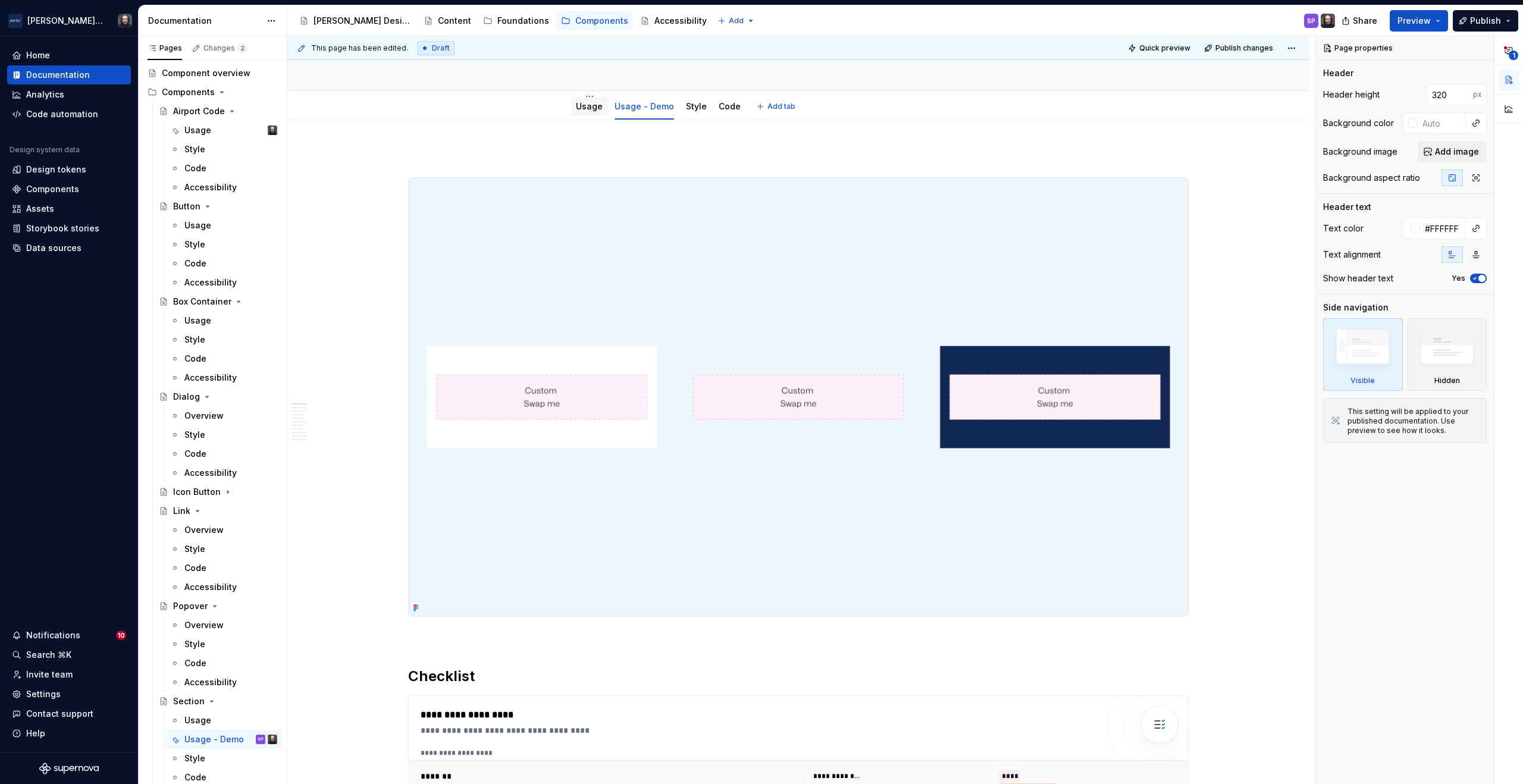
click at [586, 110] on link "Usage" at bounding box center [589, 106] width 27 height 10
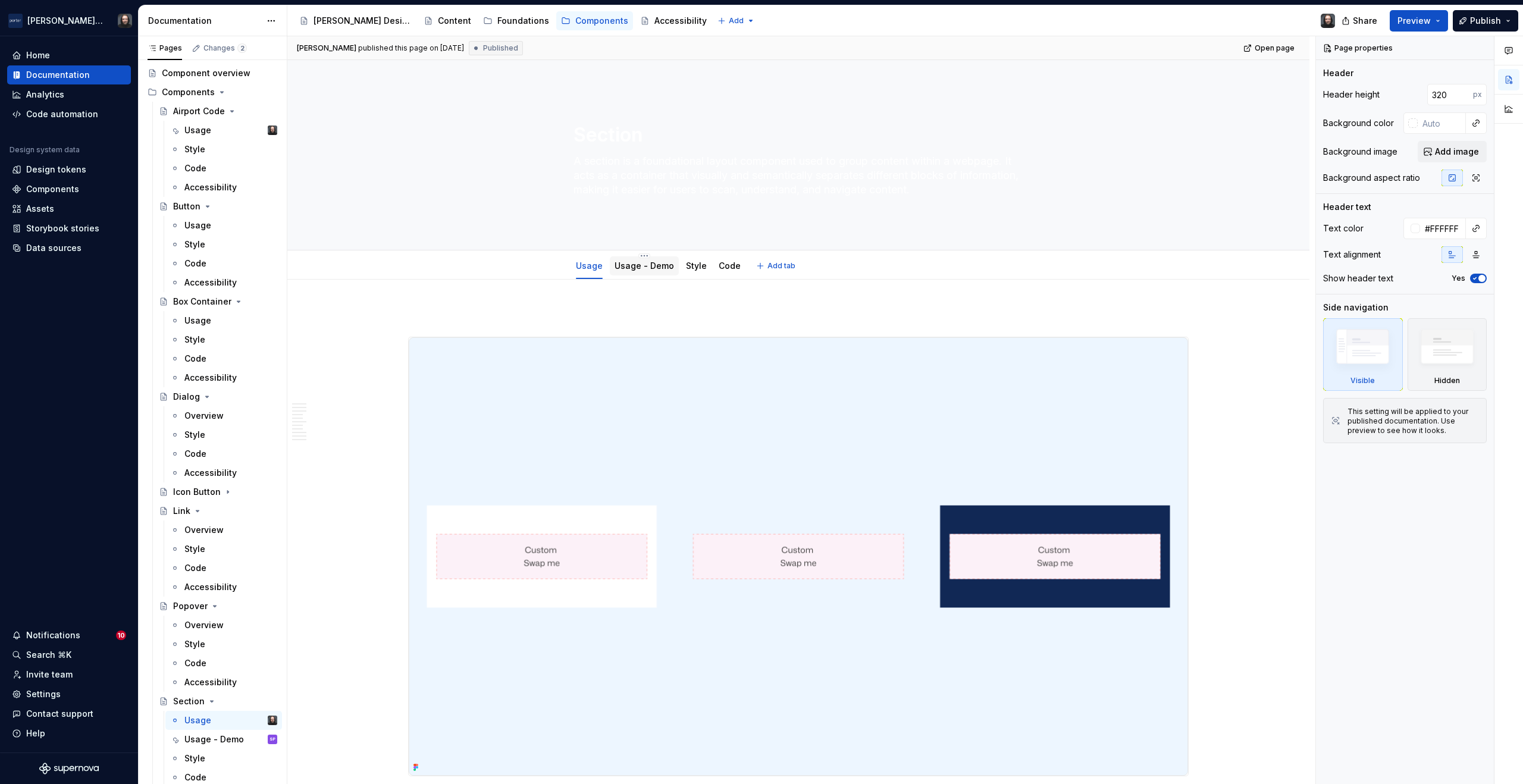
click at [638, 269] on link "Usage - Demo" at bounding box center [644, 266] width 60 height 10
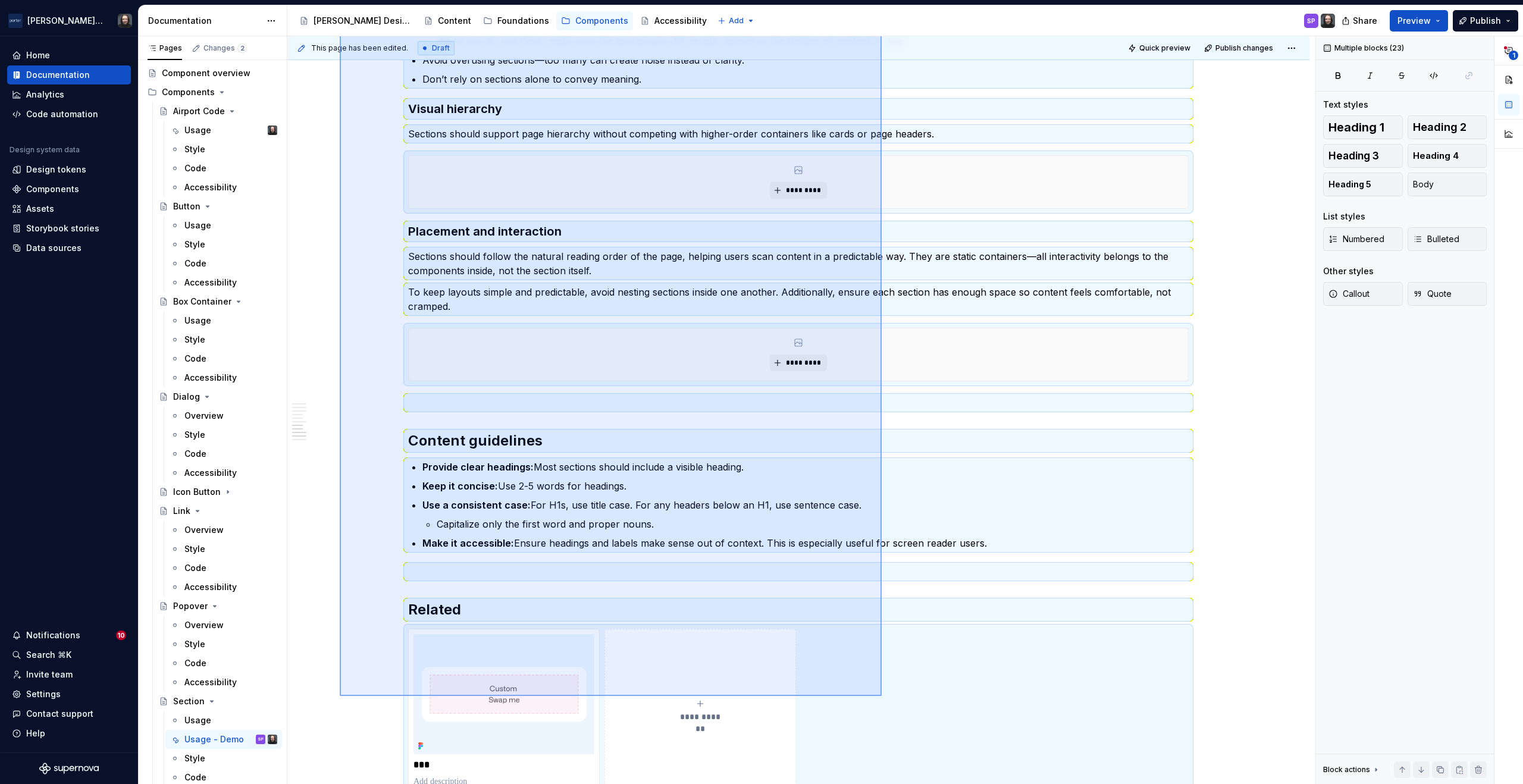
scroll to position [1733, 0]
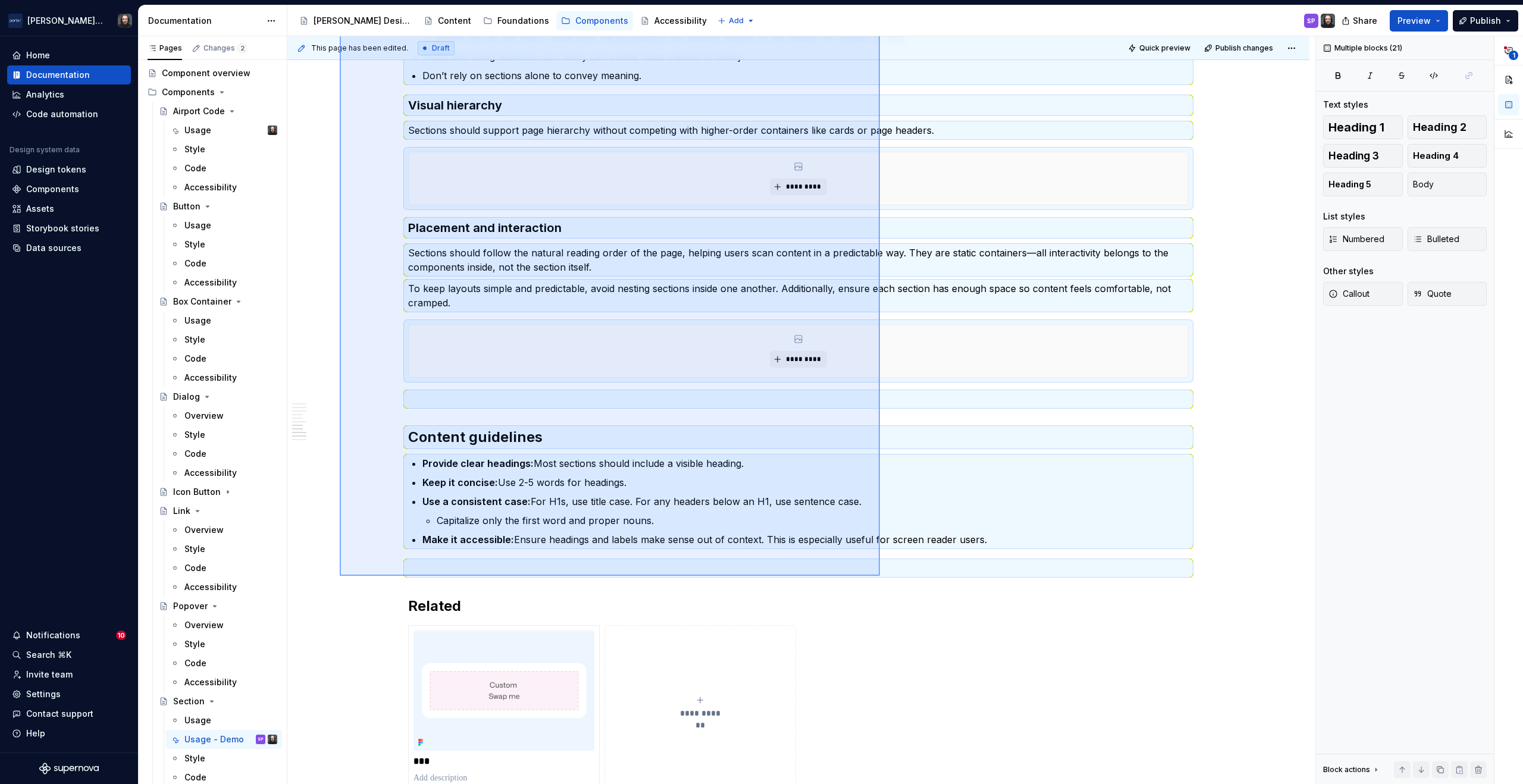
drag, startPoint x: 359, startPoint y: 303, endPoint x: 880, endPoint y: 576, distance: 588.2
click at [880, 576] on div "**********" at bounding box center [802, 411] width 1028 height 749
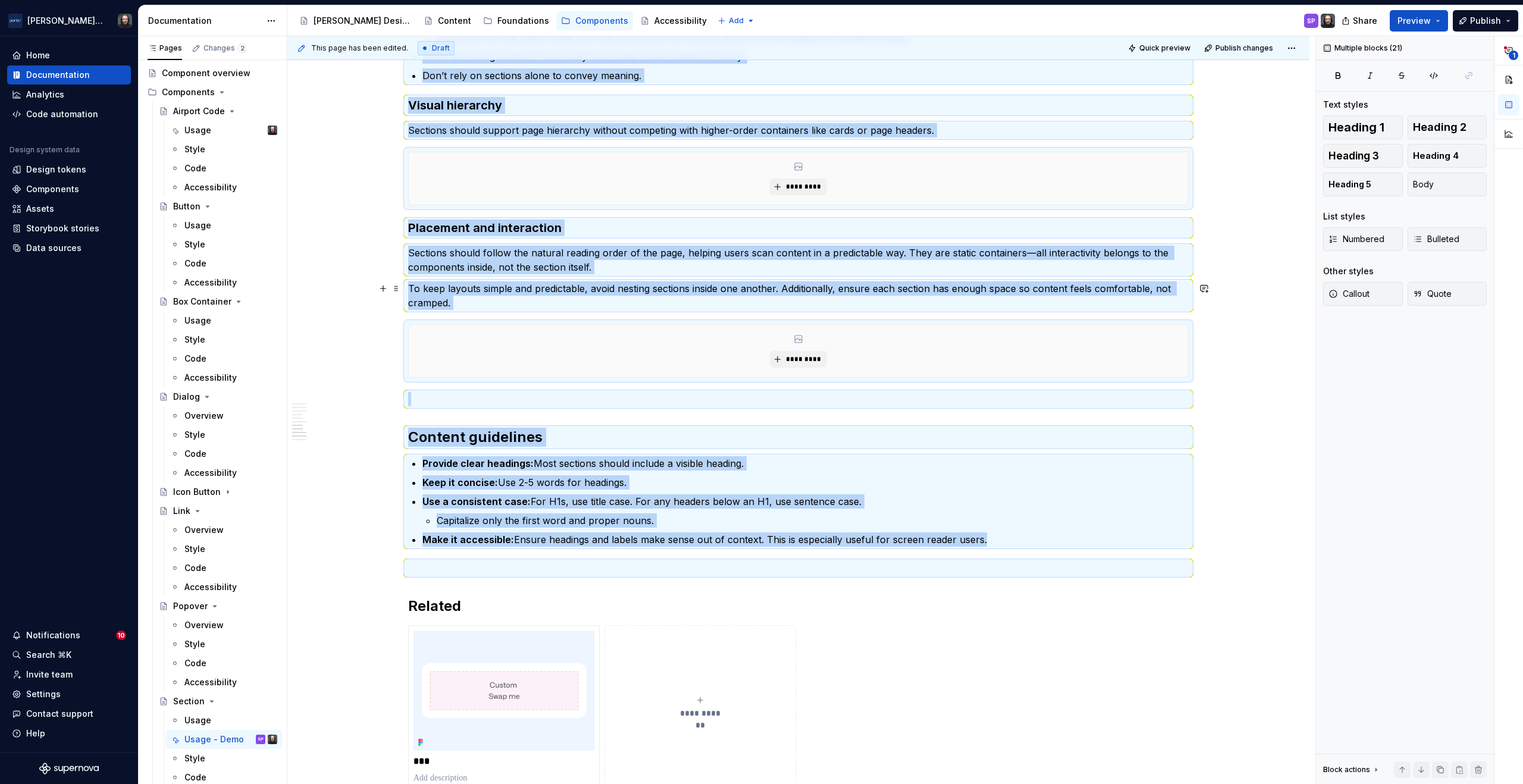
click at [330, 285] on div "**********" at bounding box center [802, 411] width 1028 height 749
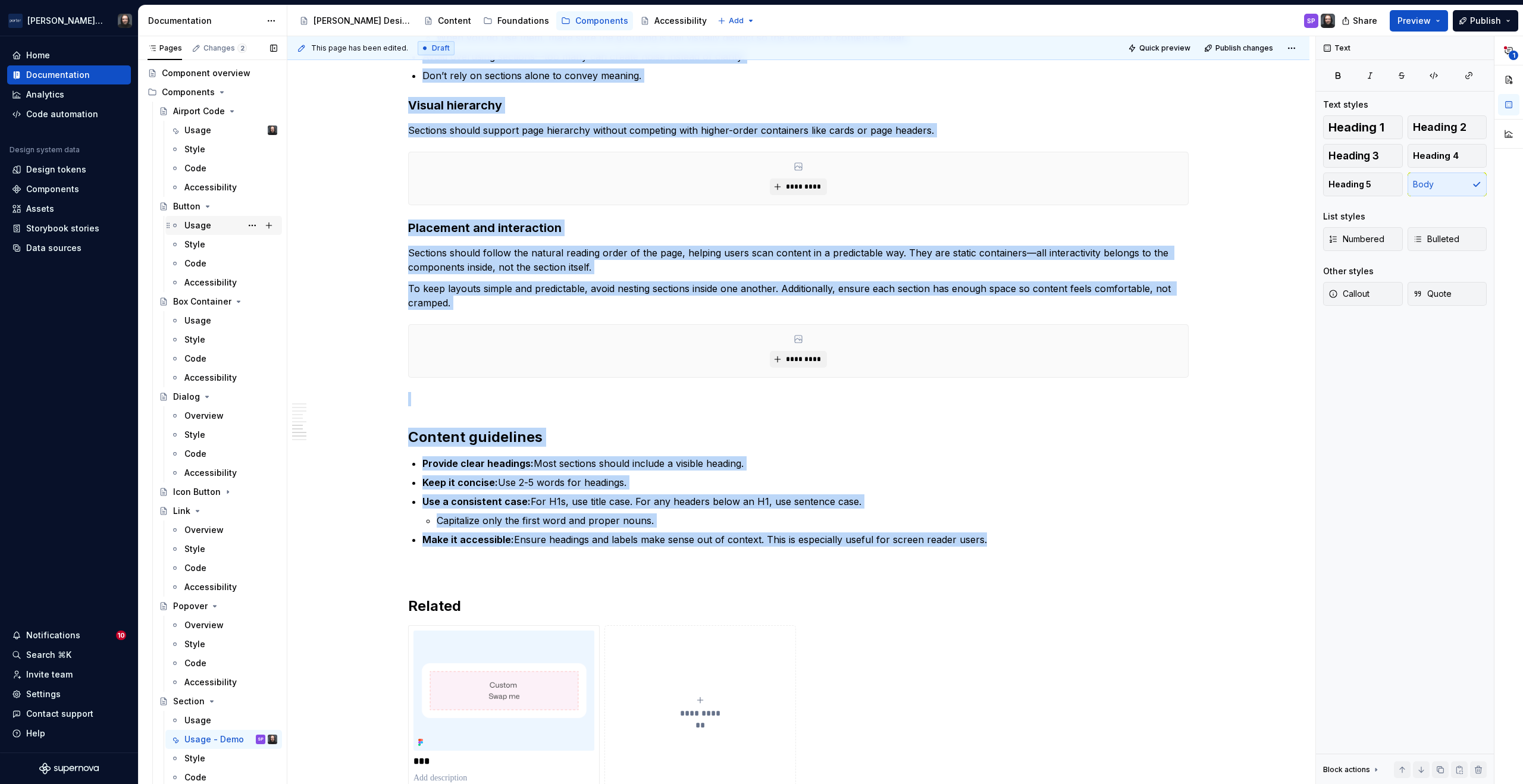
click at [207, 224] on div "Usage" at bounding box center [198, 225] width 27 height 12
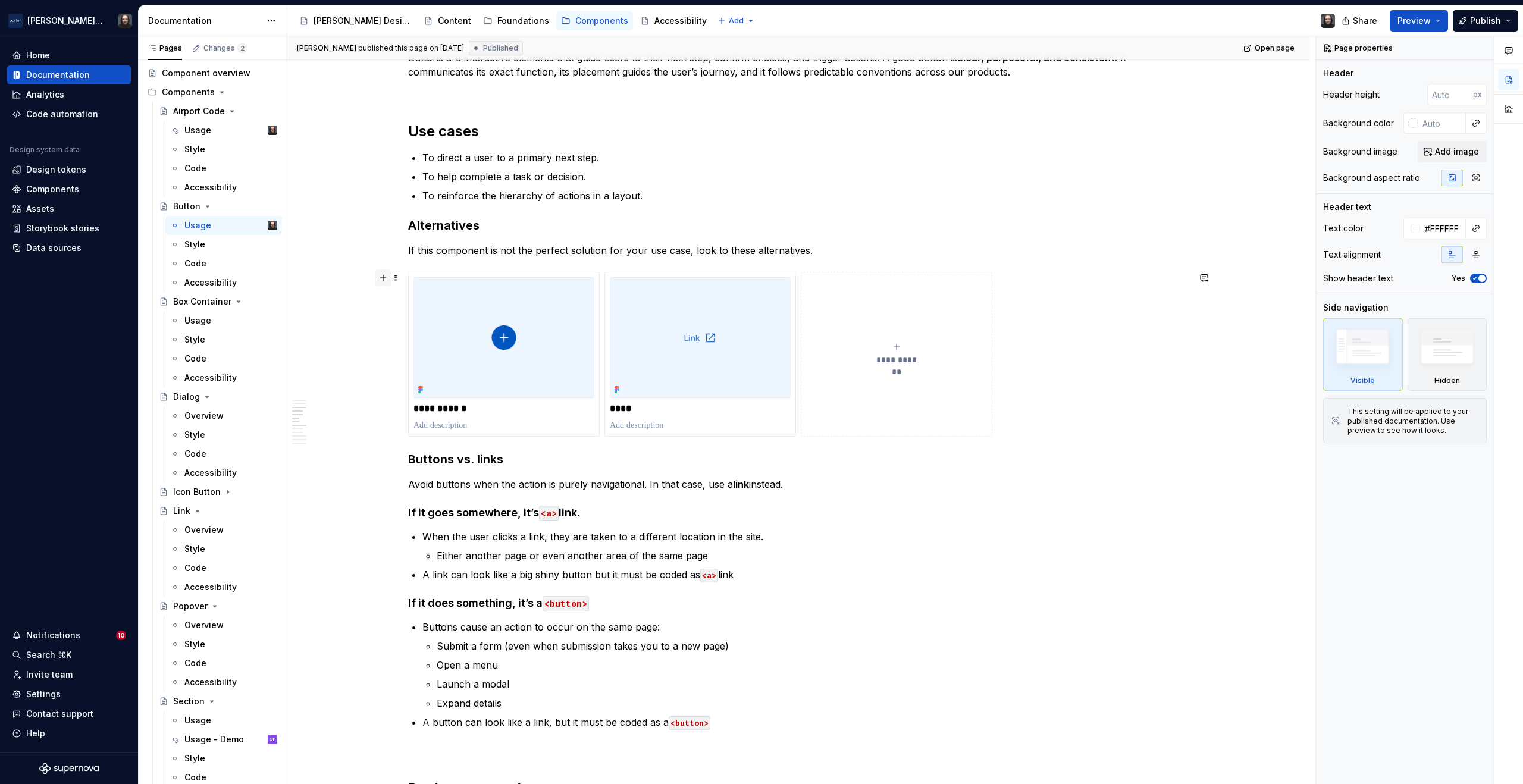
scroll to position [1043, 0]
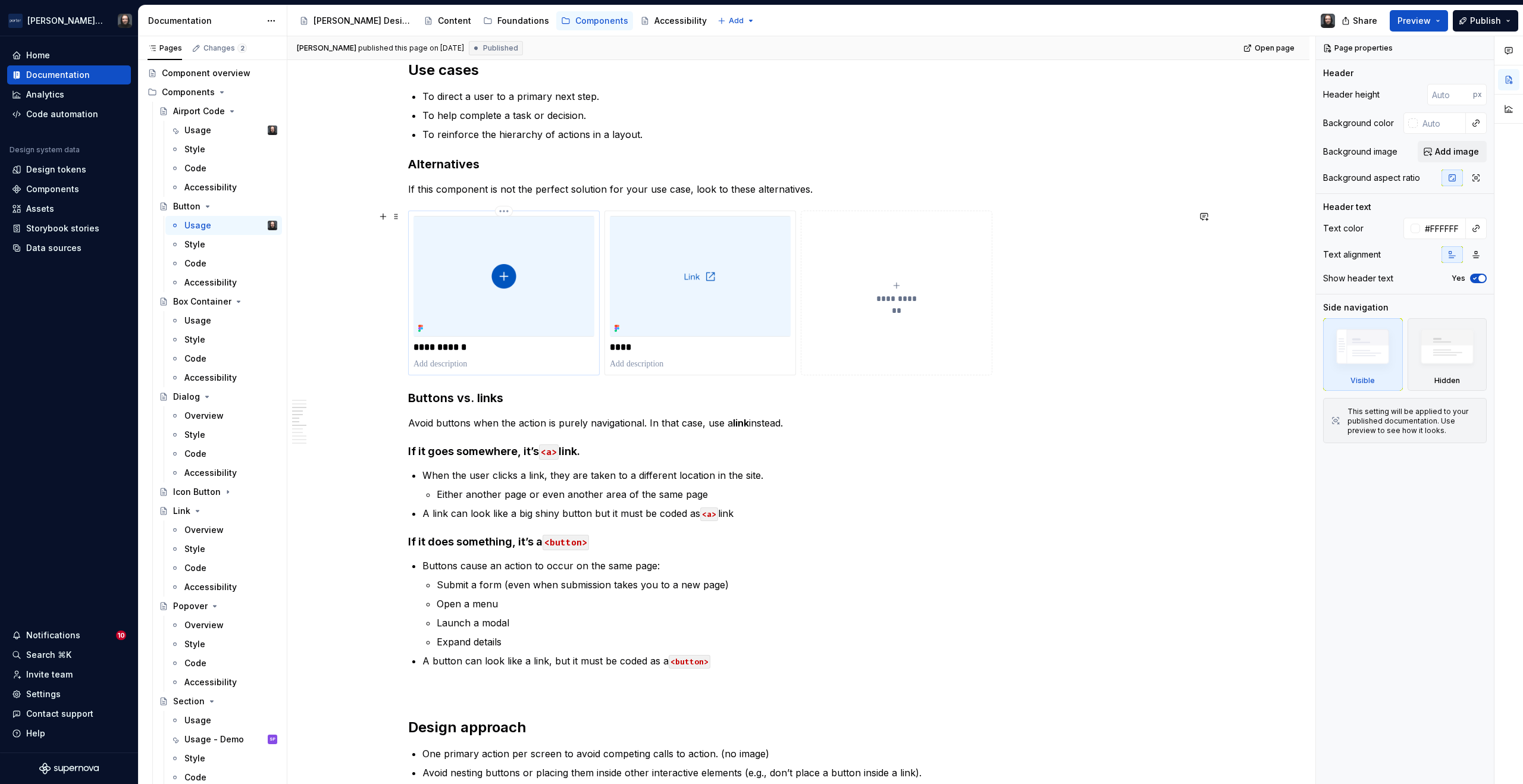
click at [566, 274] on img at bounding box center [503, 276] width 181 height 121
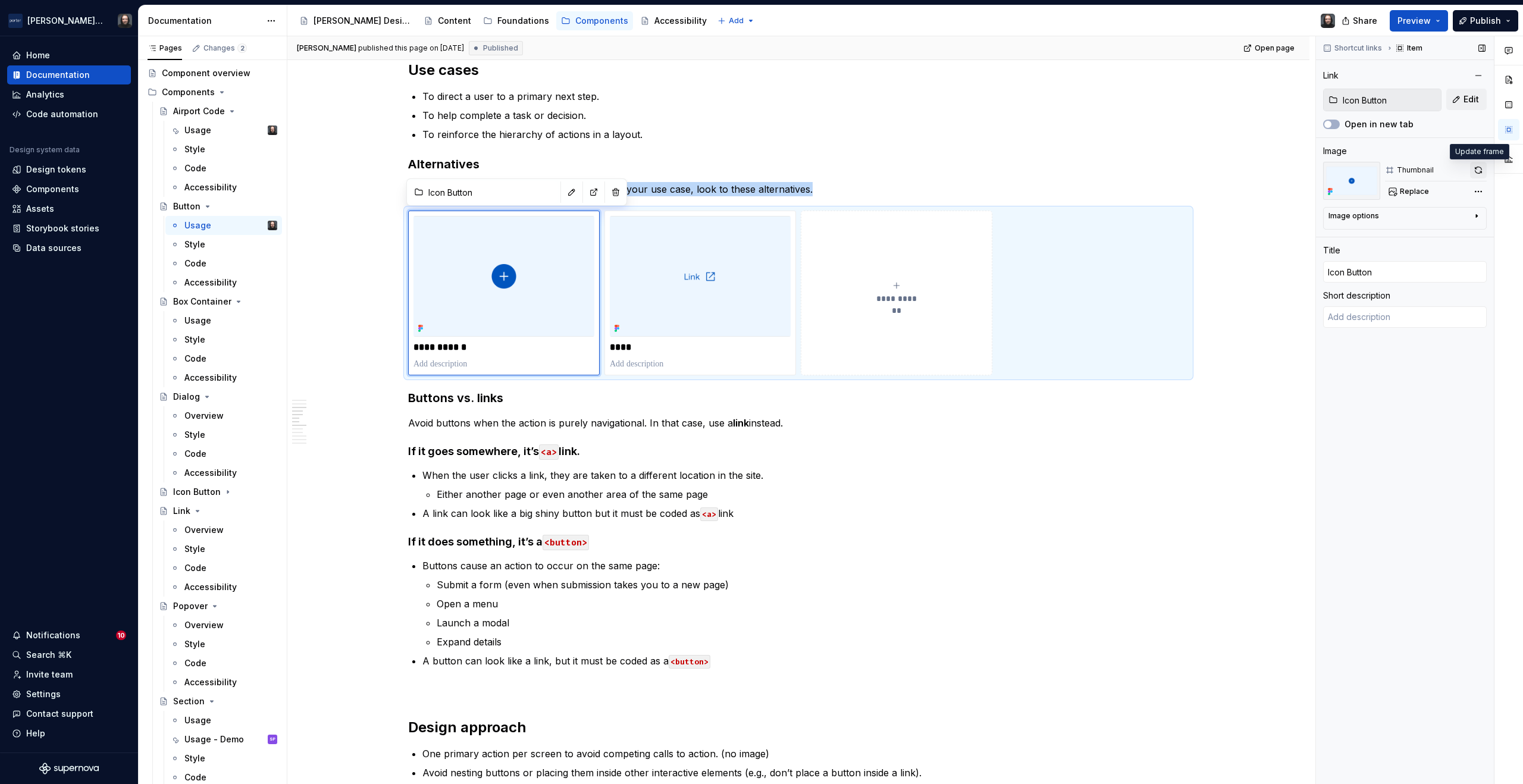
click at [1474, 173] on button "button" at bounding box center [1479, 170] width 17 height 17
click at [1478, 170] on span at bounding box center [1479, 170] width 17 height 17
type textarea "*"
type input "Link"
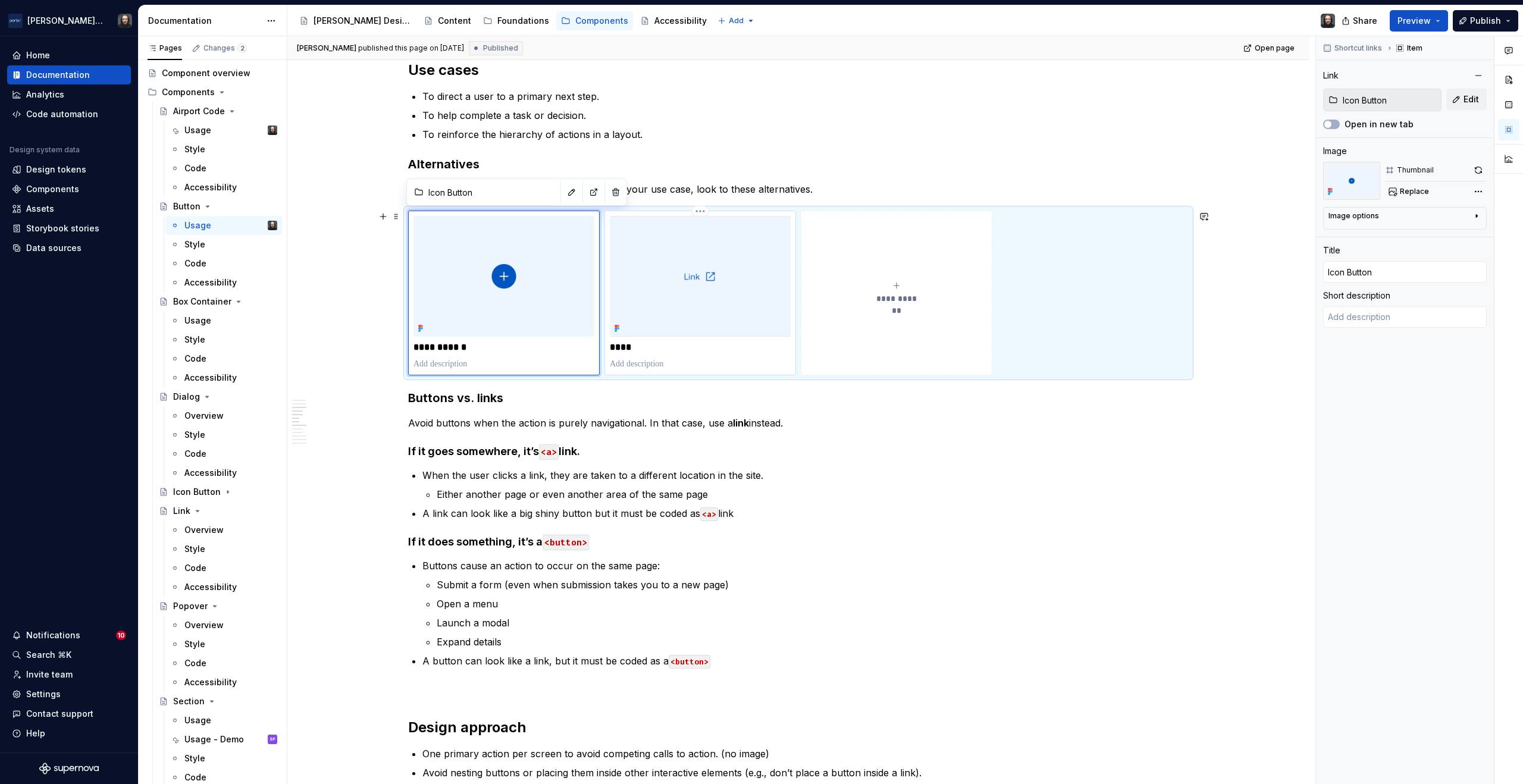
type input "Link"
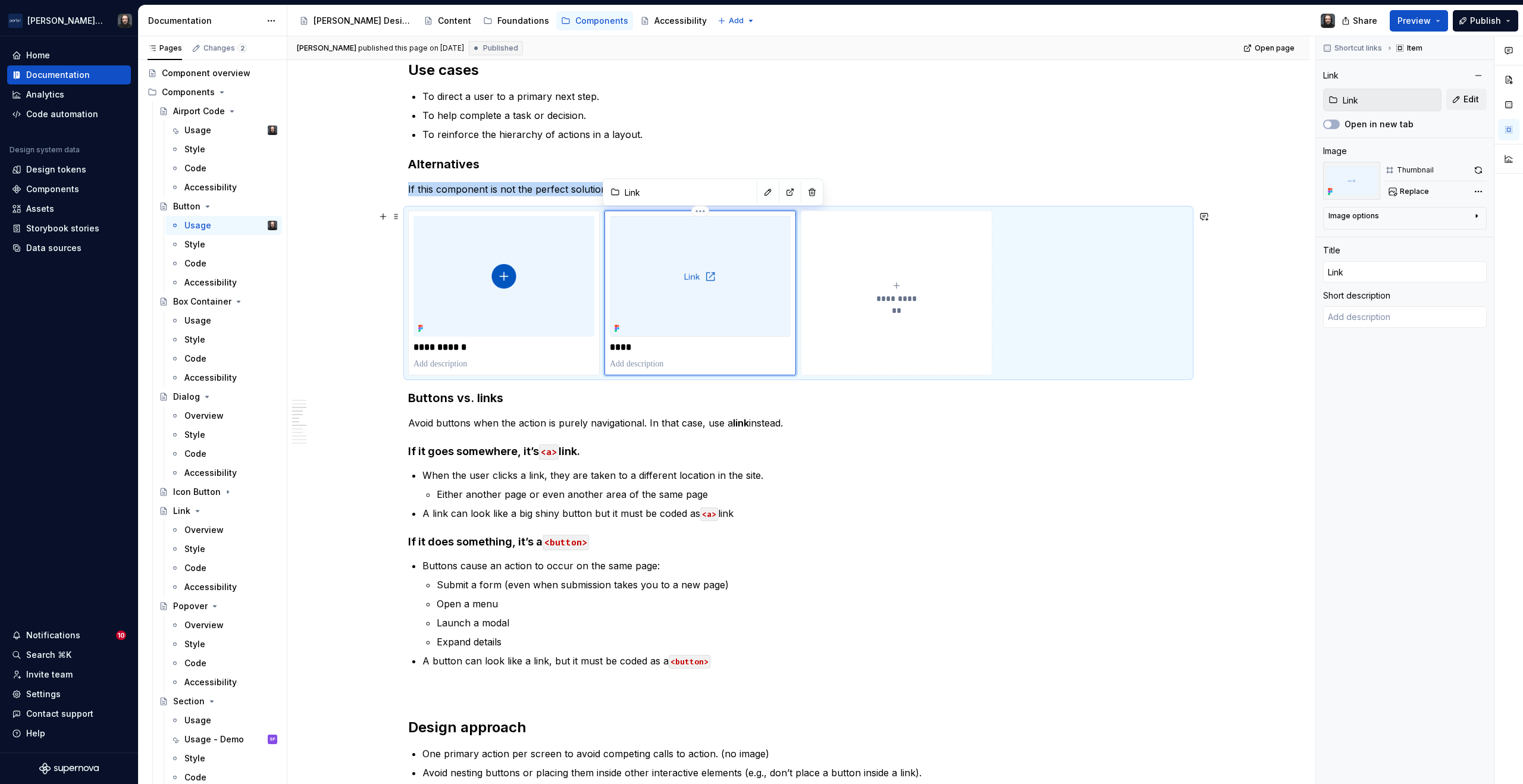
click at [726, 304] on img at bounding box center [700, 276] width 181 height 121
click at [1480, 171] on button "button" at bounding box center [1479, 170] width 17 height 17
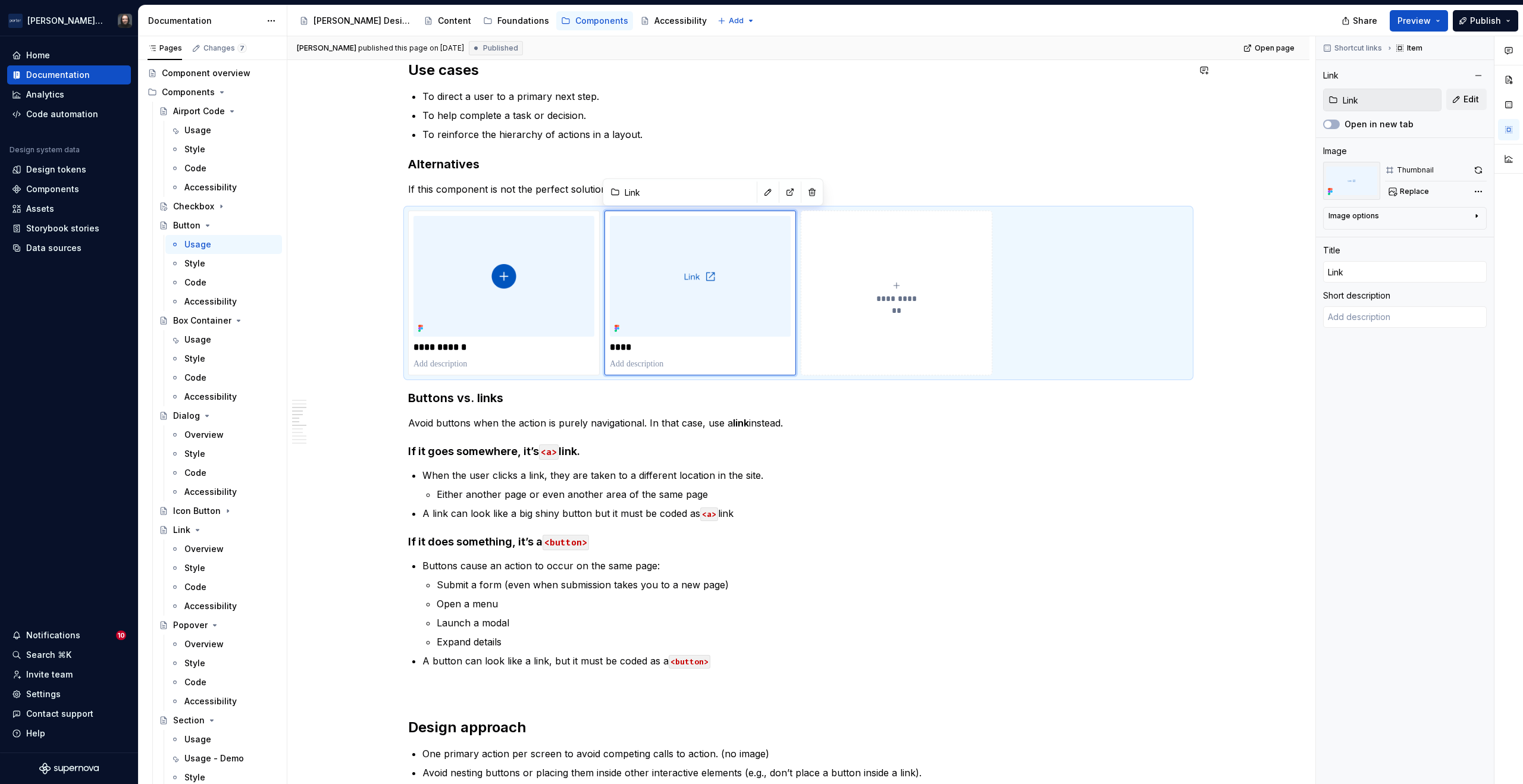
type textarea "*"
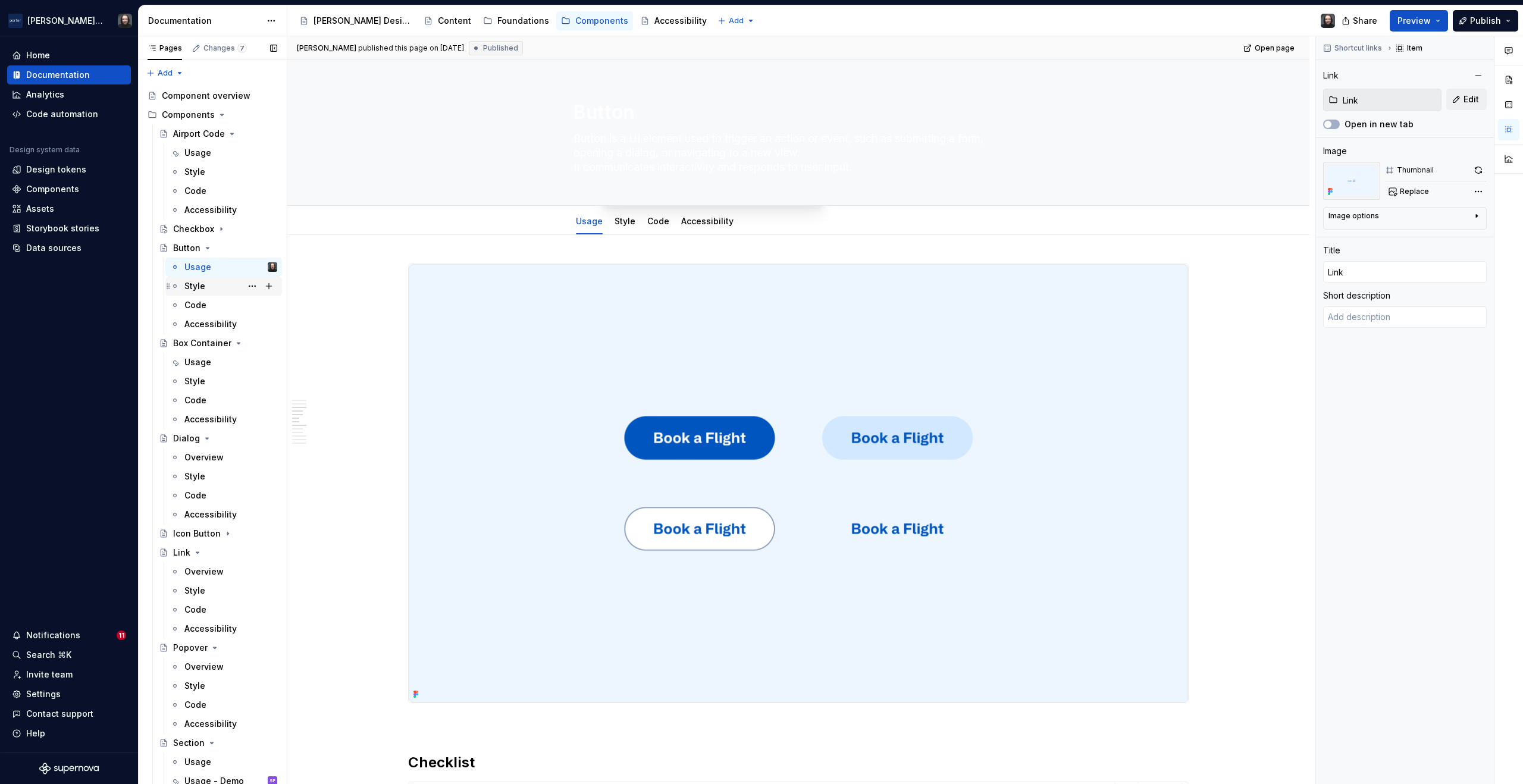
scroll to position [1043, 0]
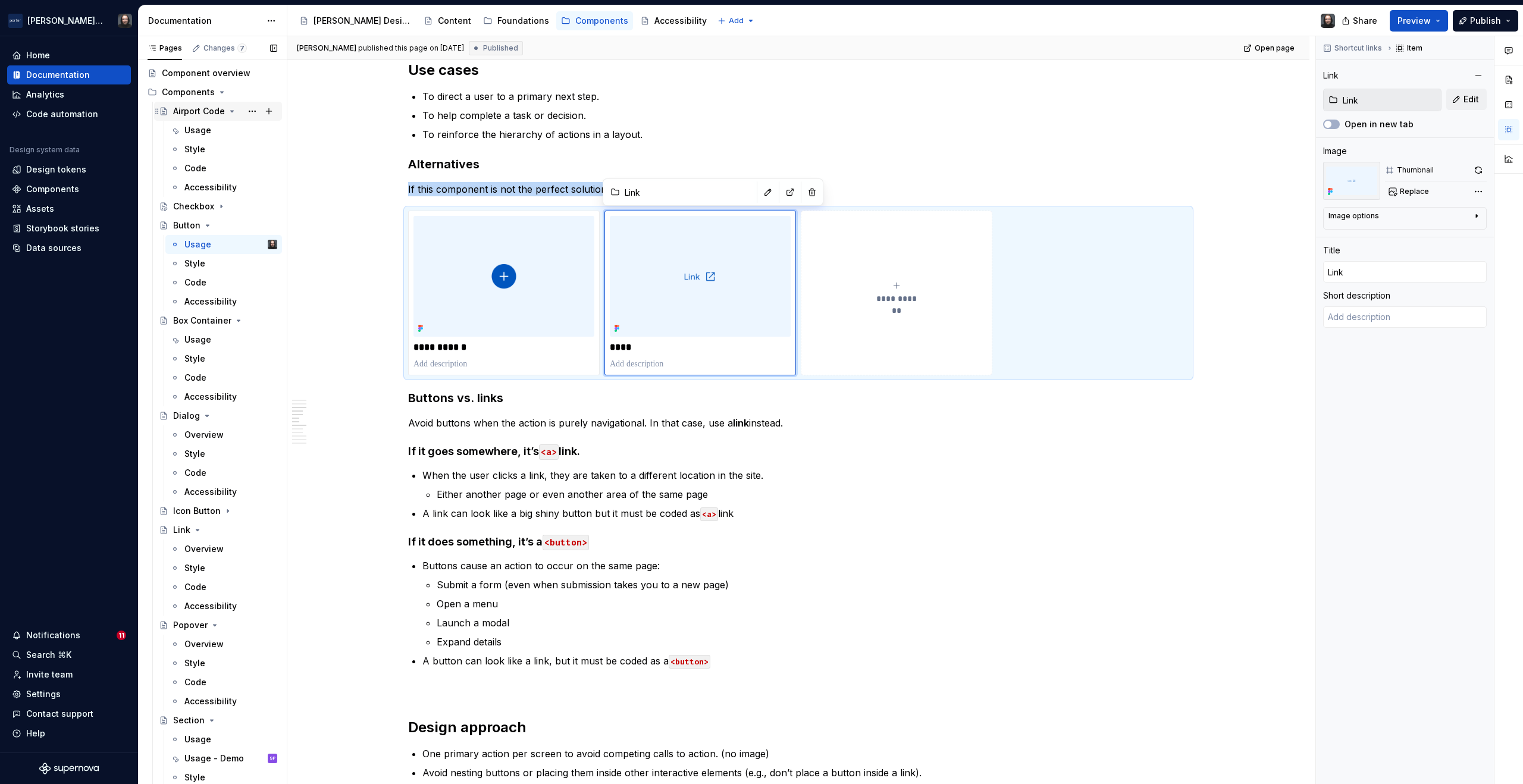
click at [232, 110] on icon "Page tree" at bounding box center [232, 111] width 10 height 10
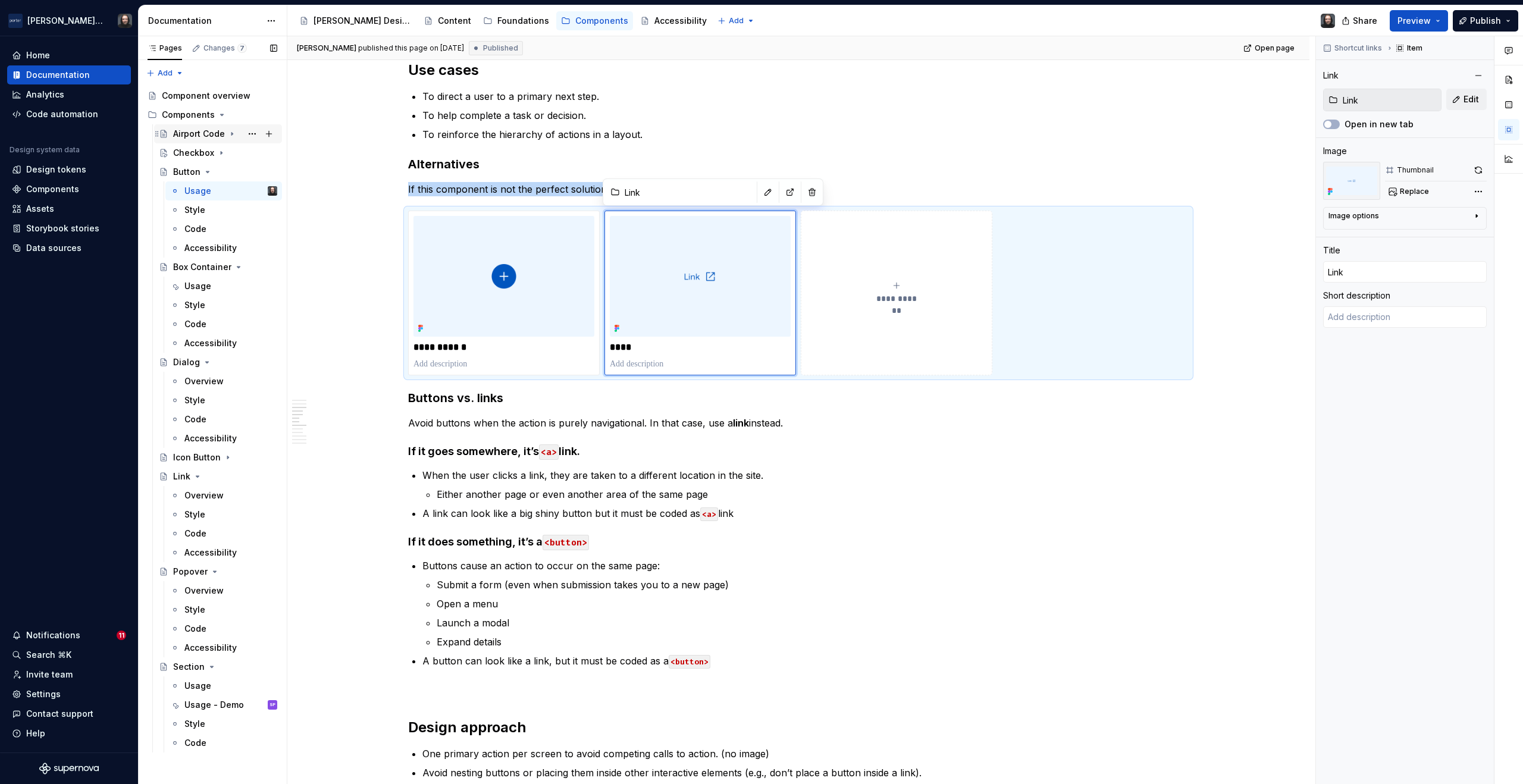
scroll to position [0, 0]
click at [207, 174] on icon "Page tree" at bounding box center [208, 172] width 10 height 10
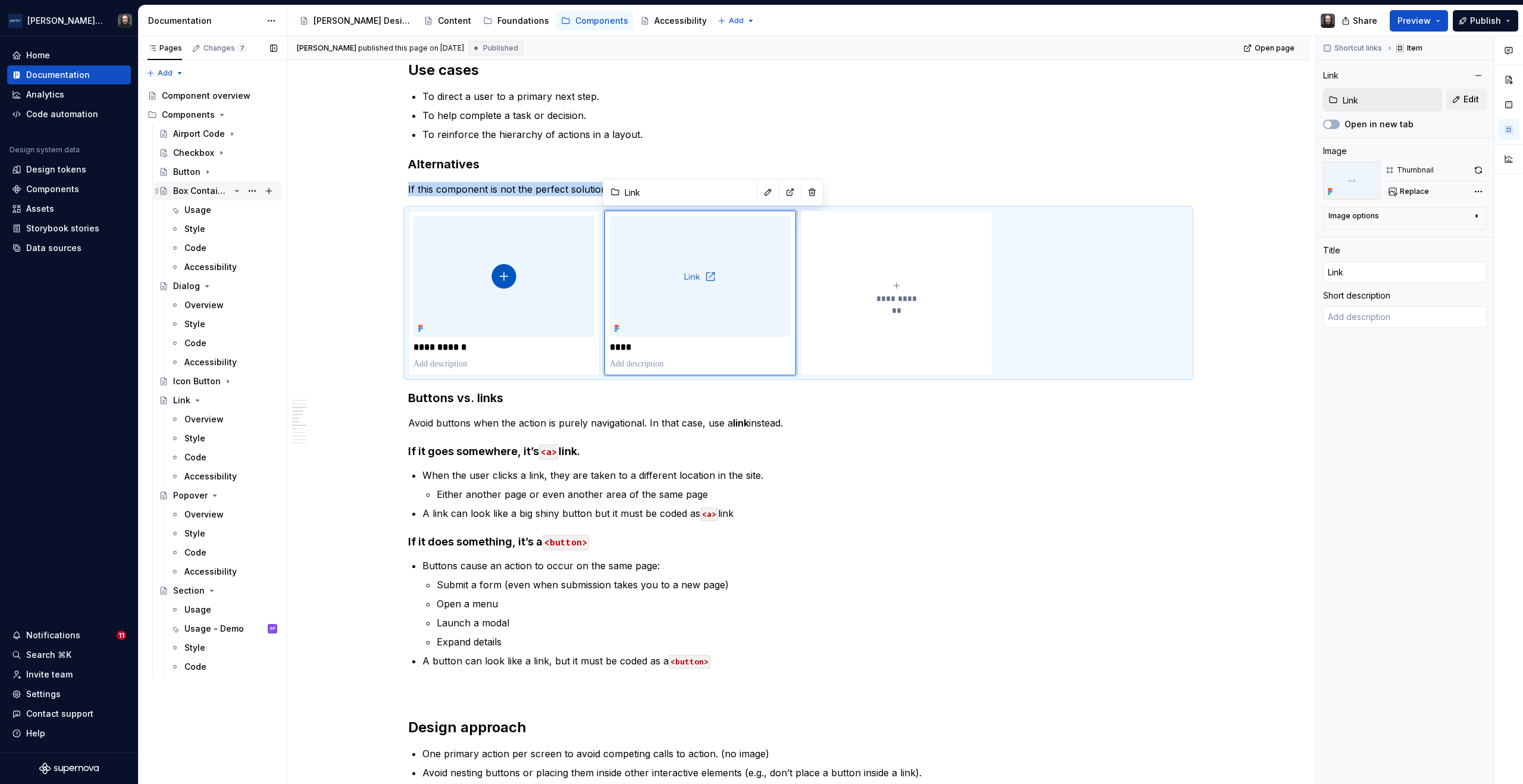
click at [236, 191] on icon "Page tree" at bounding box center [237, 191] width 3 height 1
click at [204, 211] on icon "Page tree" at bounding box center [207, 210] width 10 height 10
click at [195, 250] on icon "Page tree" at bounding box center [198, 248] width 10 height 10
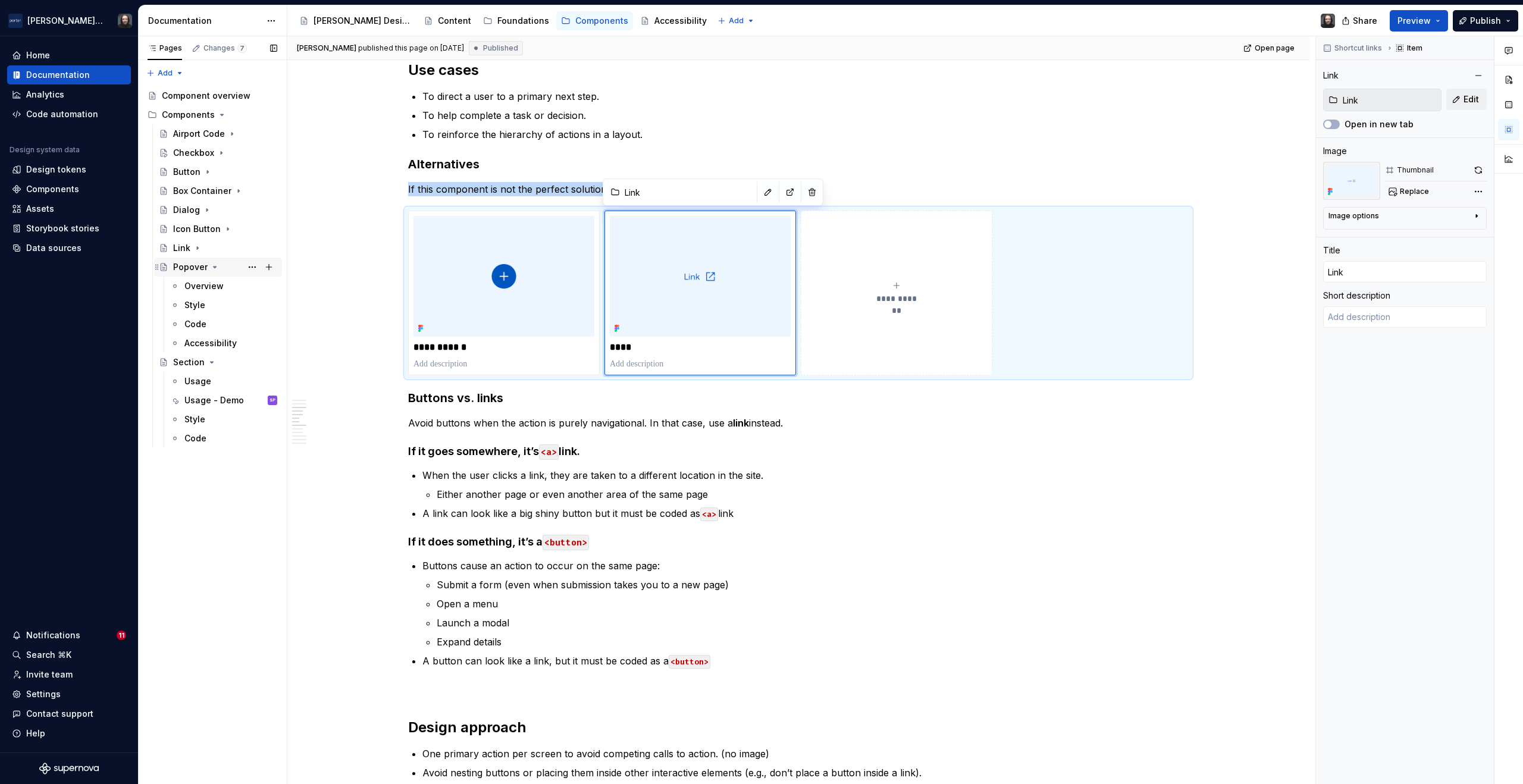
click at [214, 267] on icon "Page tree" at bounding box center [215, 267] width 3 height 1
click at [214, 323] on div "Usage - Demo" at bounding box center [212, 324] width 57 height 12
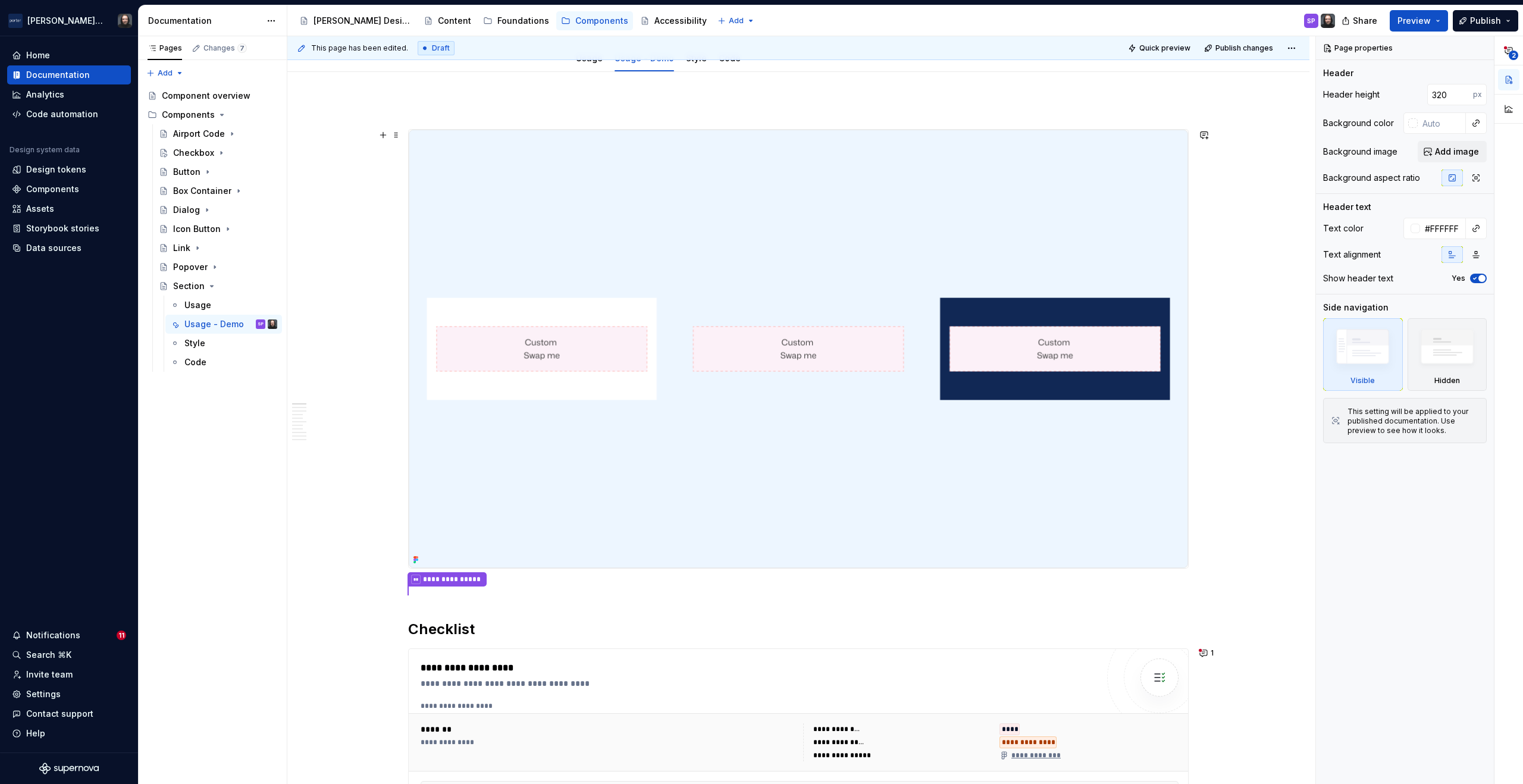
scroll to position [501, 0]
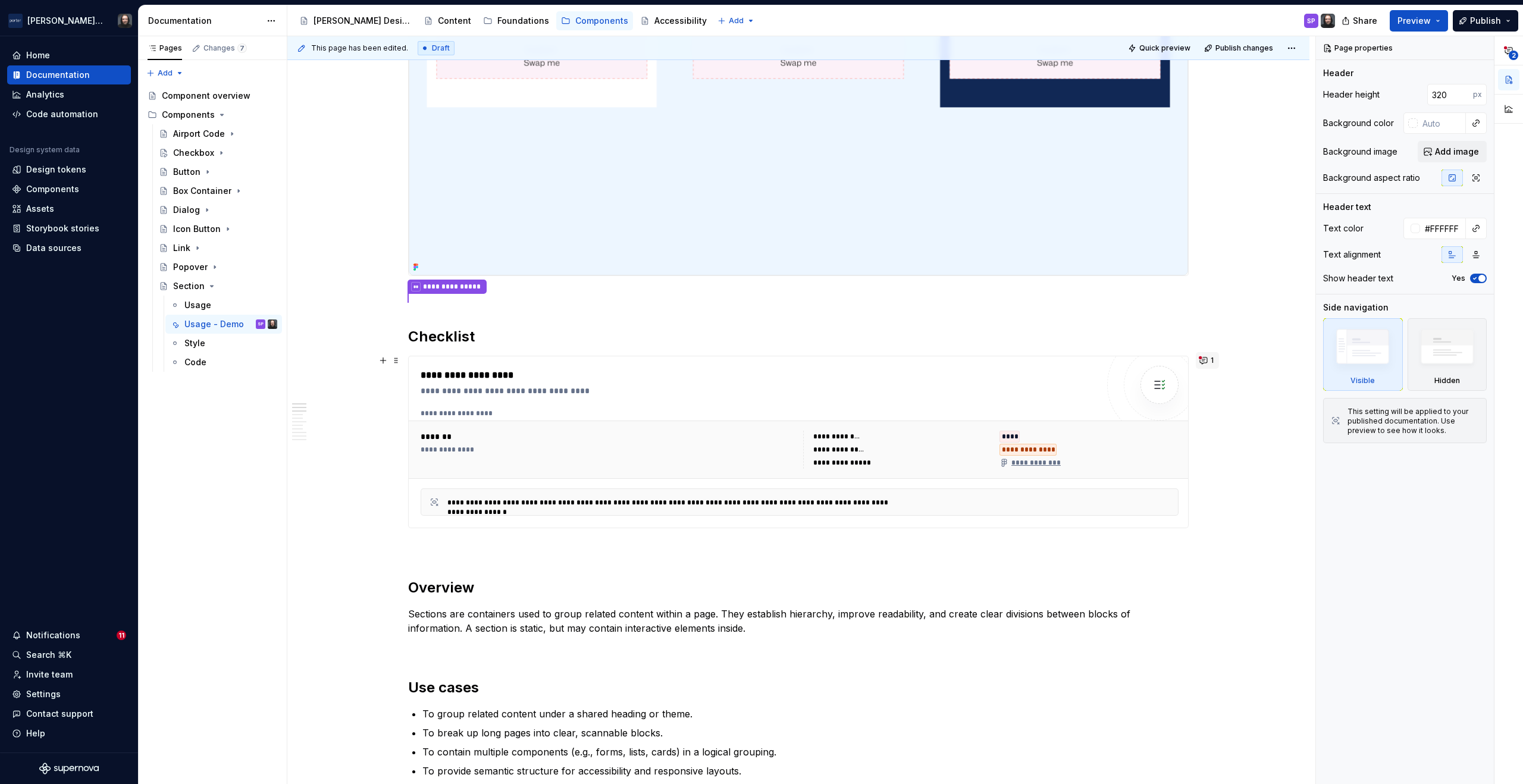
click at [1206, 359] on button "1" at bounding box center [1207, 361] width 23 height 17
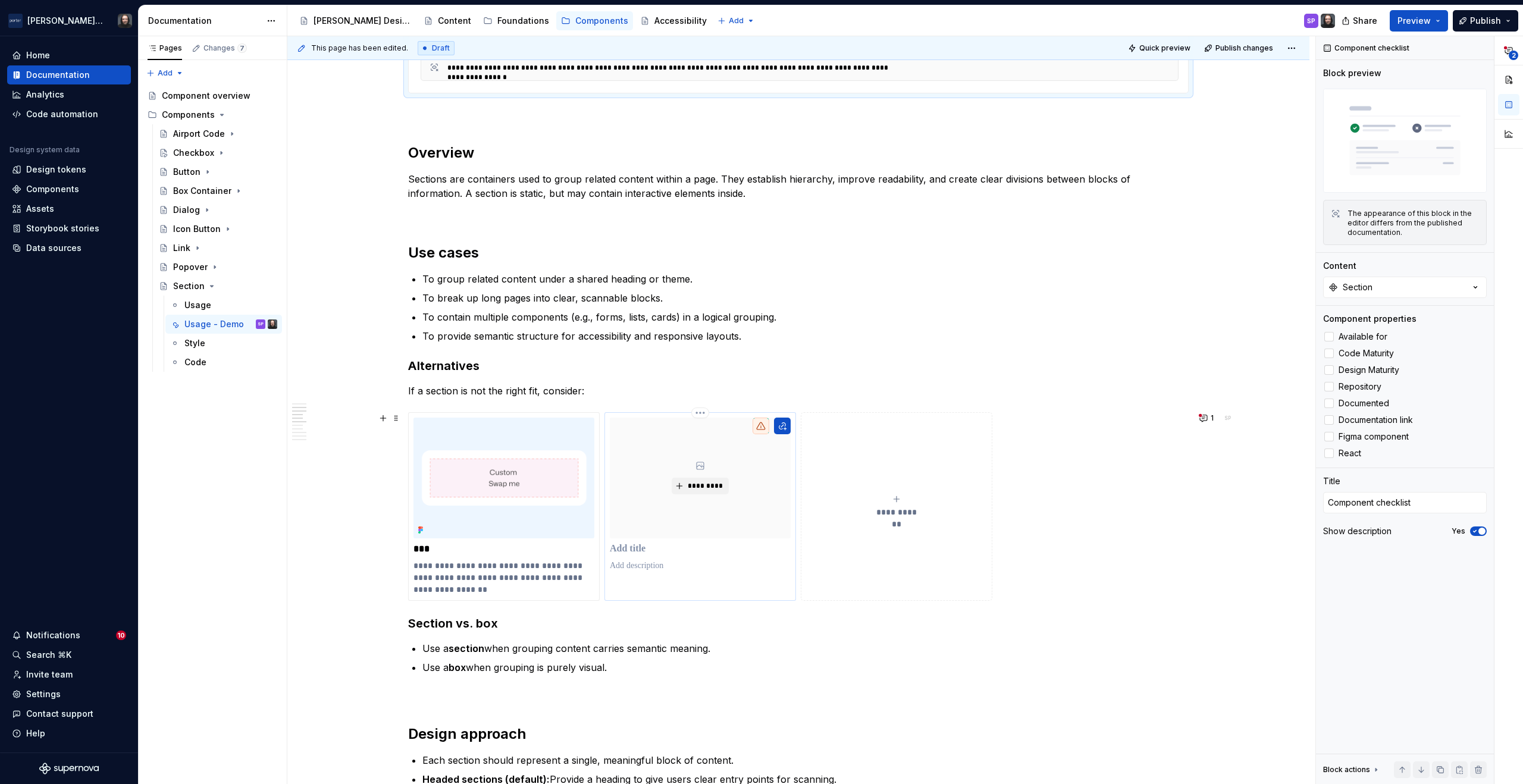
scroll to position [958, 0]
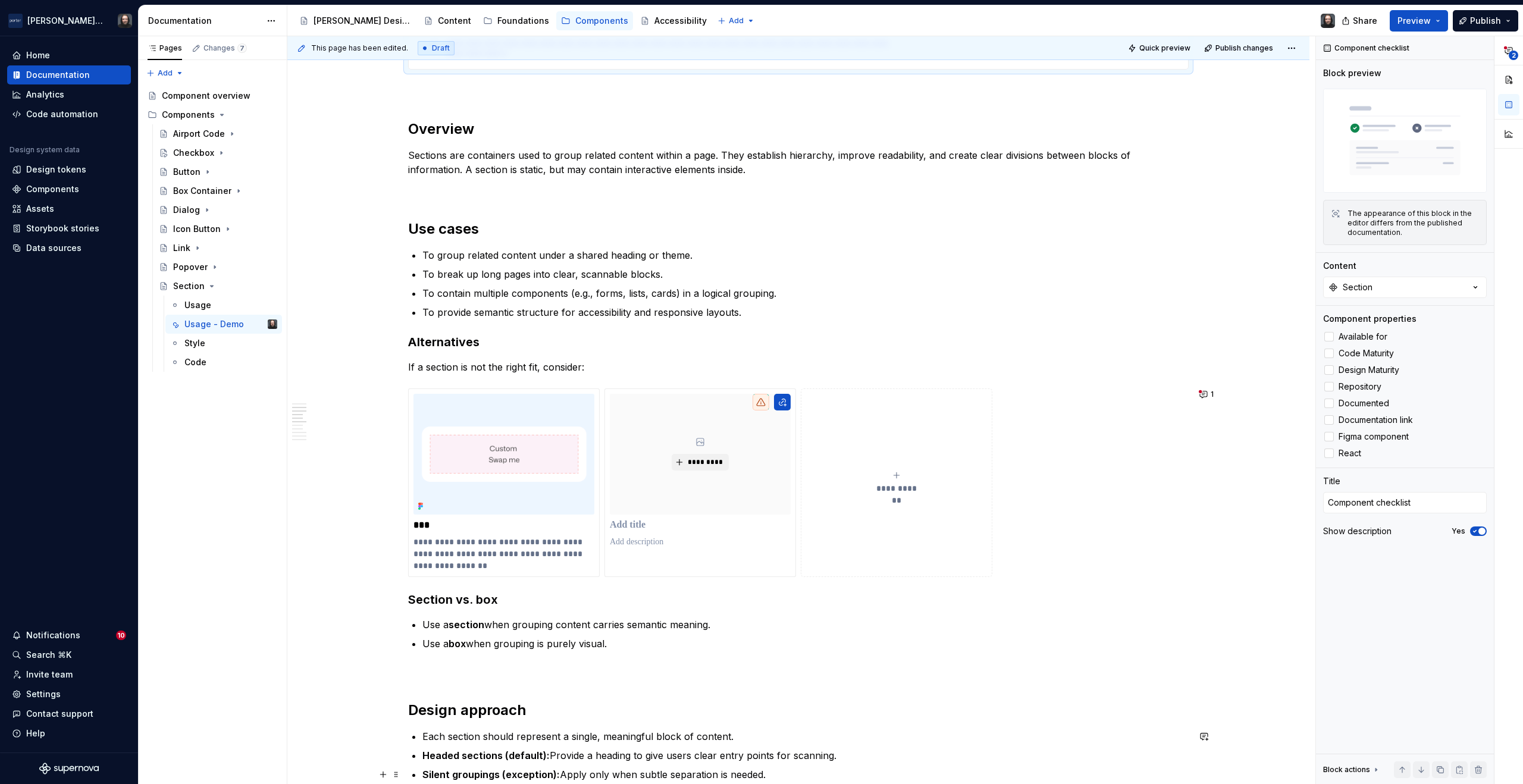
type textarea "*"
click at [369, 577] on div "**********" at bounding box center [799, 603] width 1022 height 2564
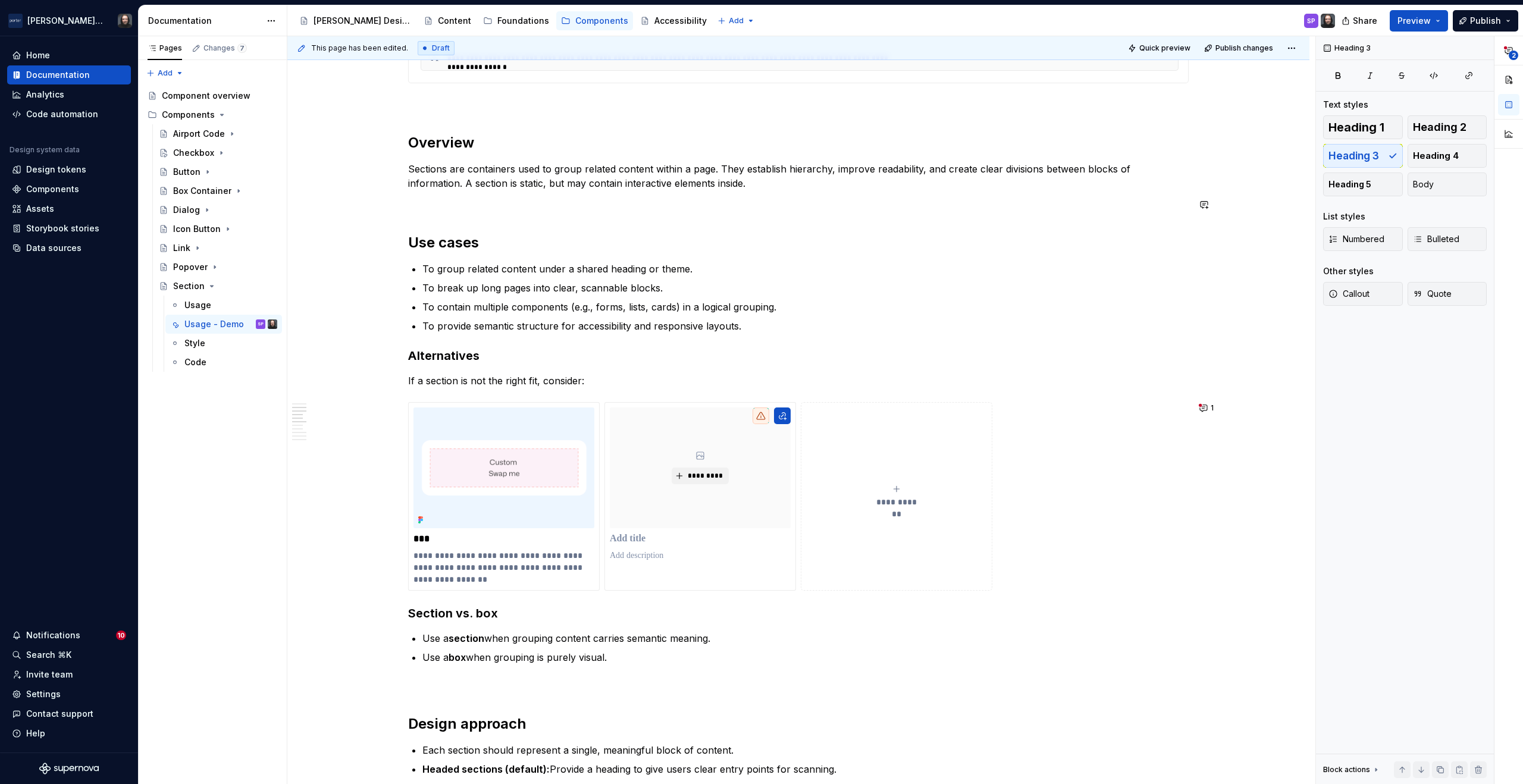
scroll to position [967, 0]
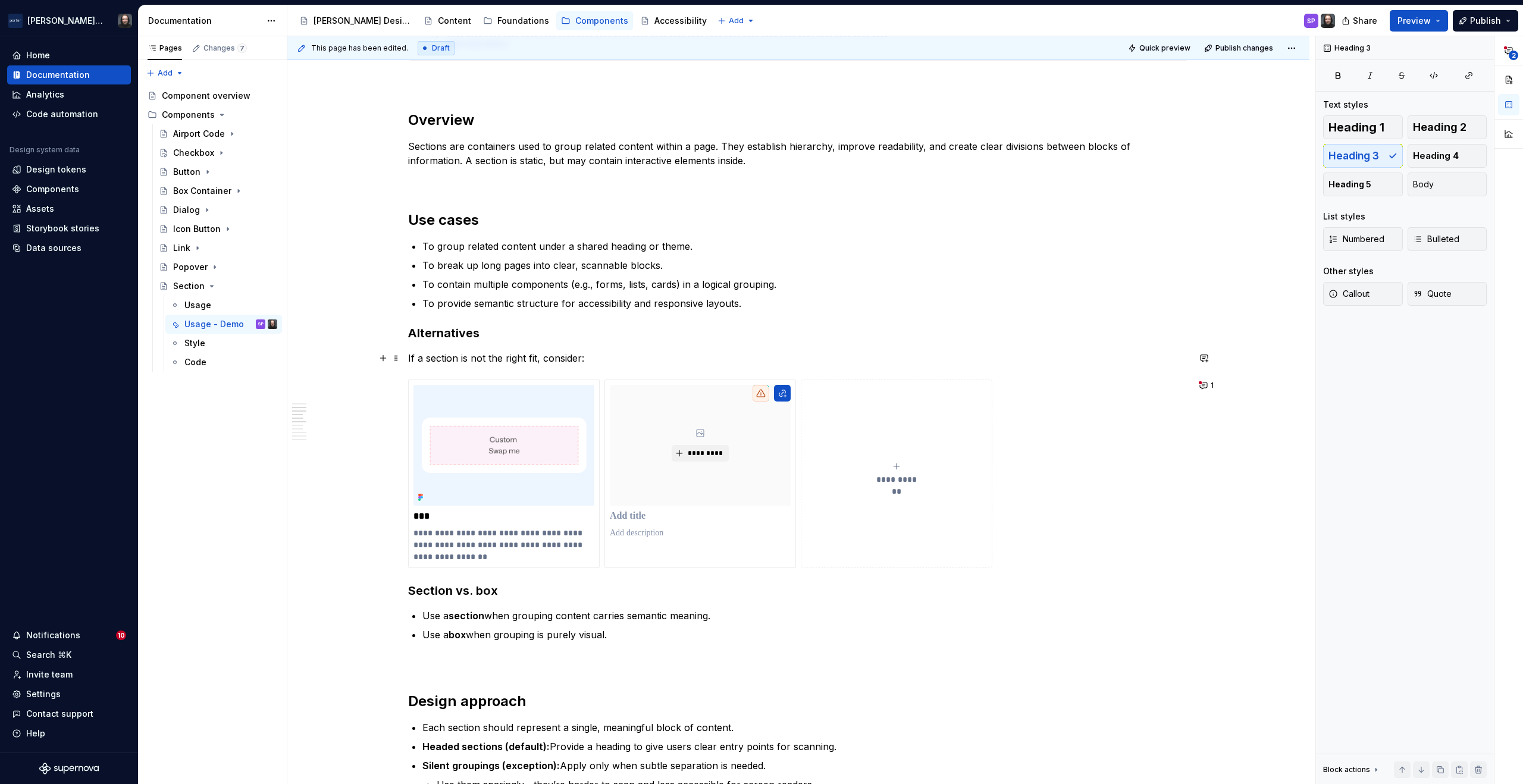
click at [442, 362] on p "If a section is not the right fit, consider:" at bounding box center [799, 358] width 780 height 14
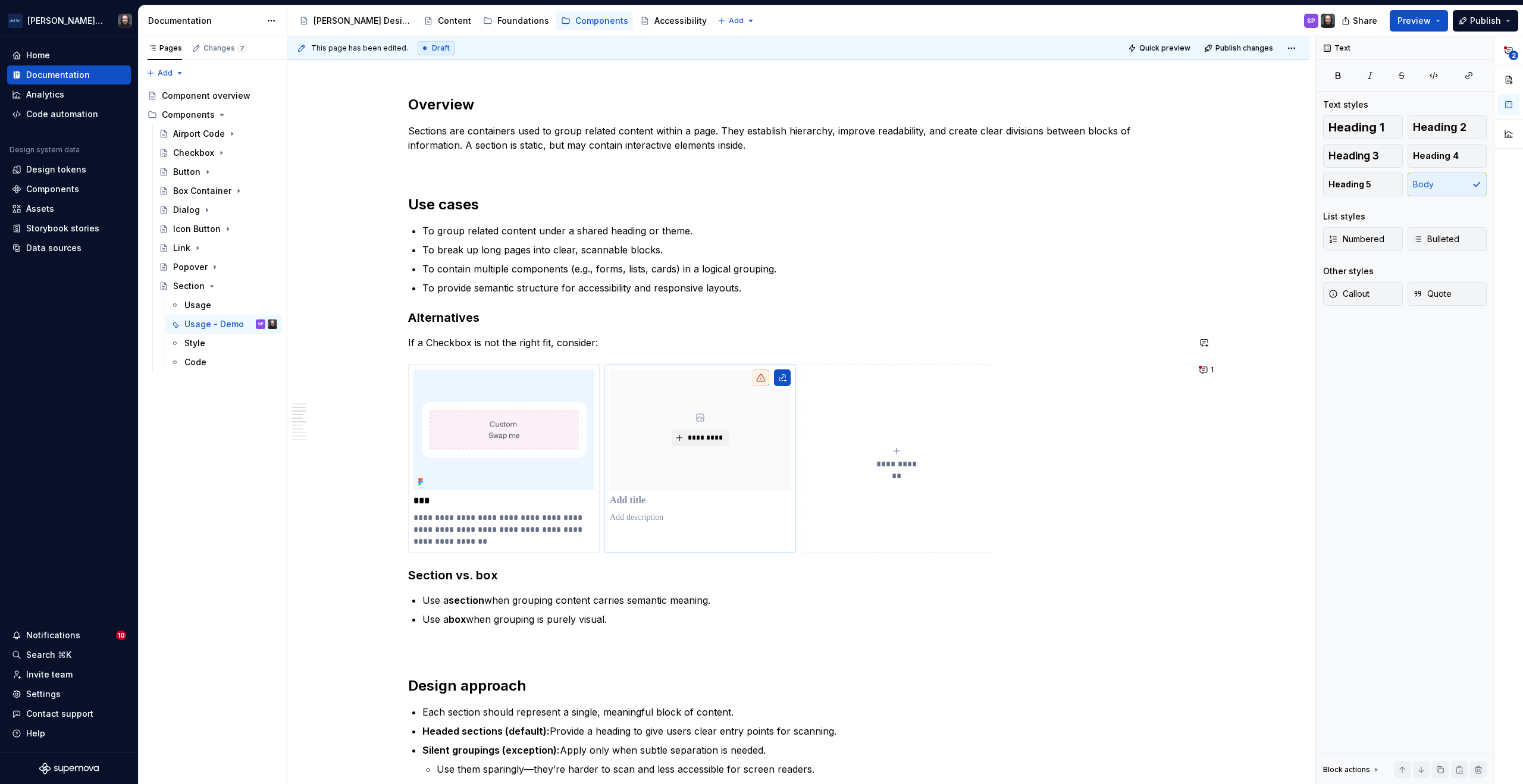
scroll to position [990, 0]
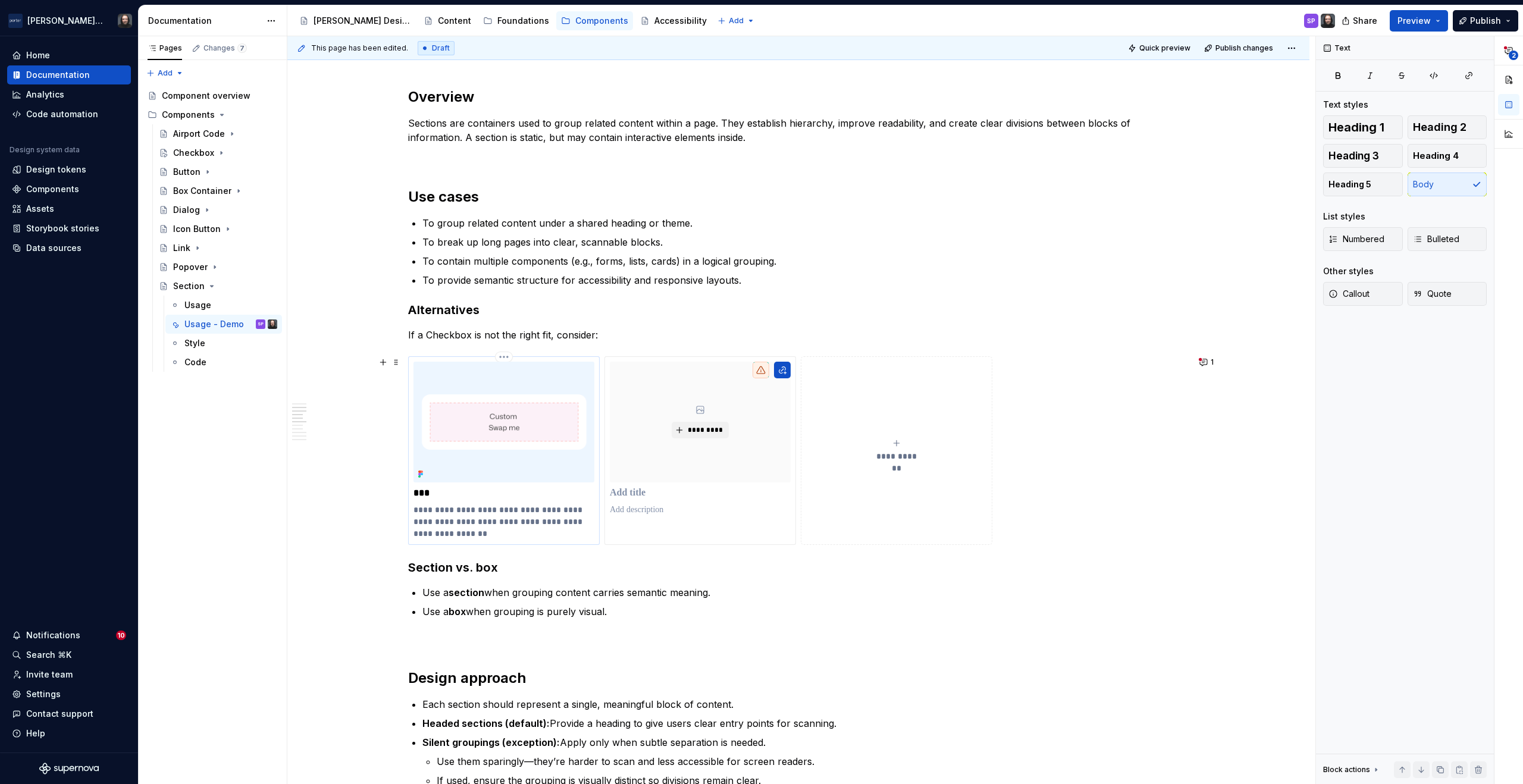
click at [562, 383] on img at bounding box center [503, 423] width 181 height 121
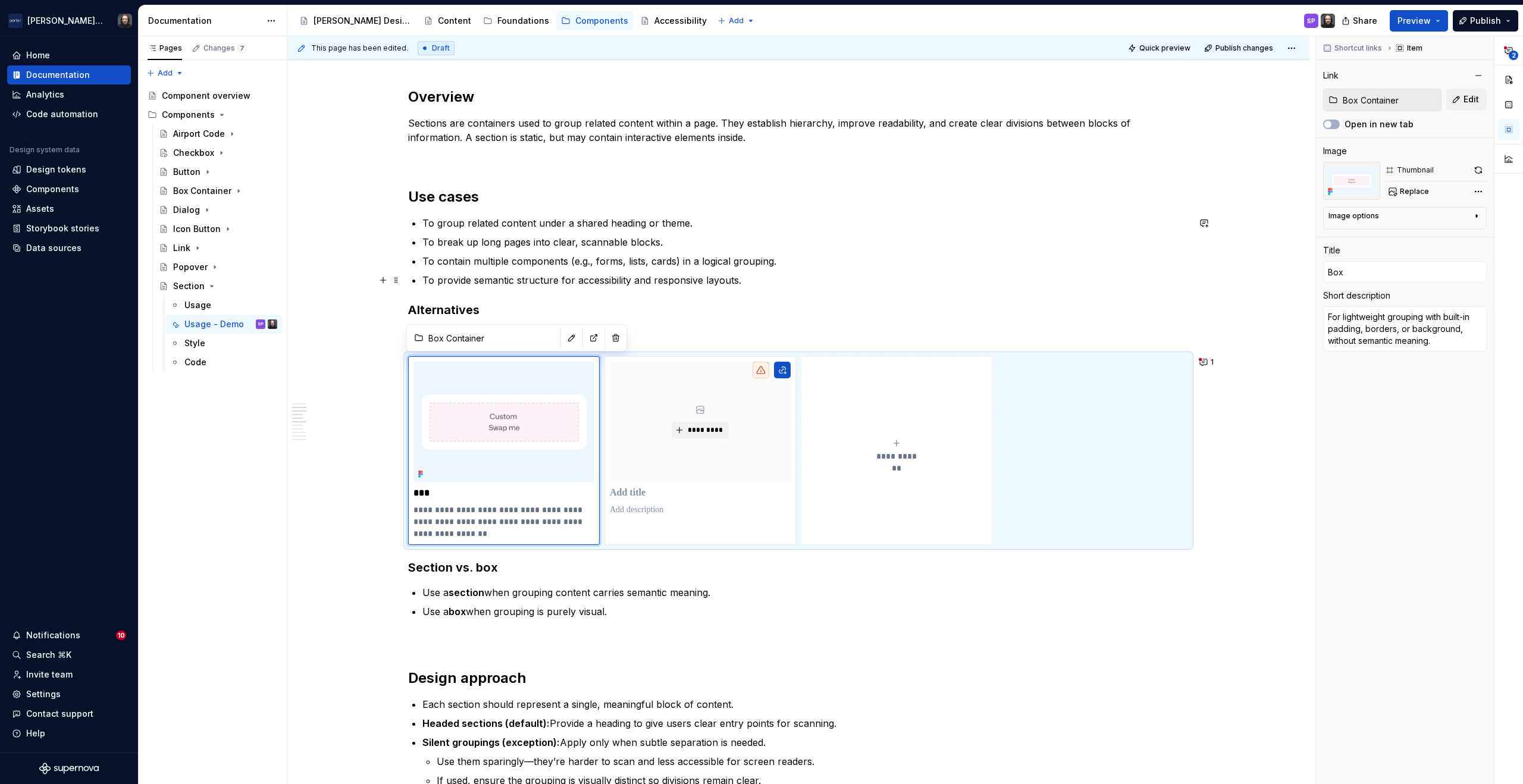
click at [516, 265] on p "To contain multiple components (e.g., forms, lists, cards) in a logical groupin…" at bounding box center [806, 261] width 766 height 14
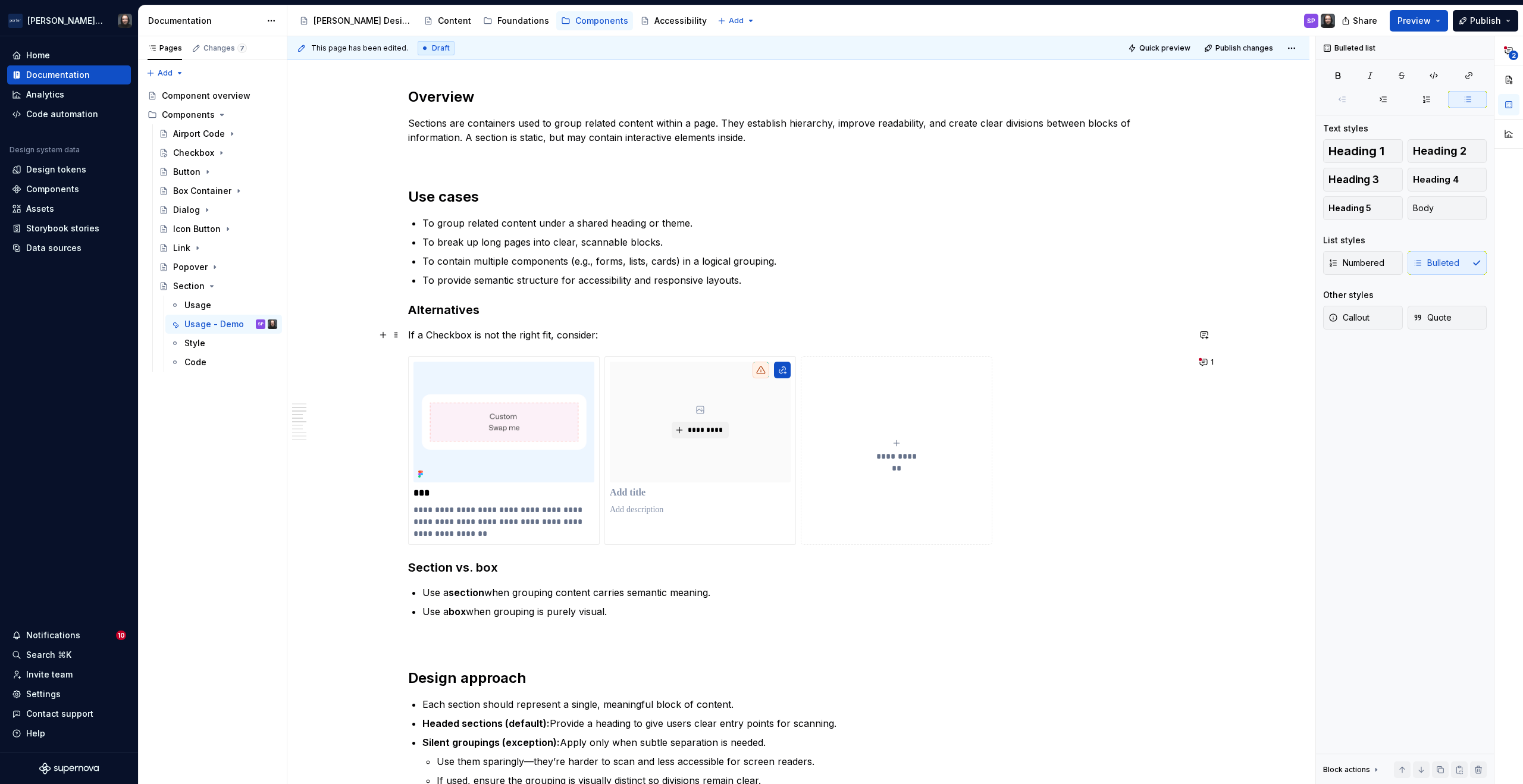
click at [608, 335] on p "If a Checkbox is not the right fit, consider:" at bounding box center [799, 335] width 780 height 14
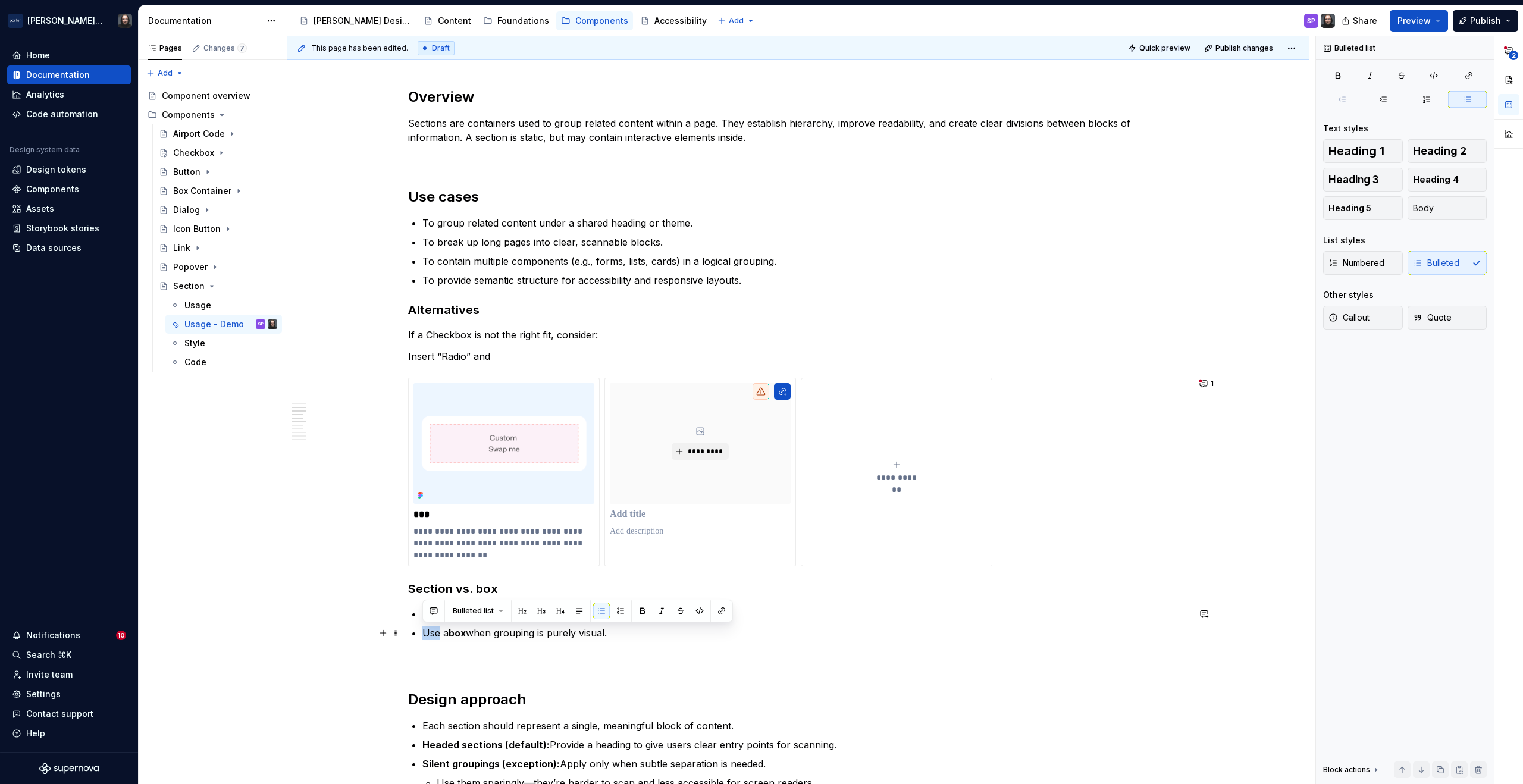
click at [338, 639] on div "**********" at bounding box center [799, 582] width 1022 height 2585
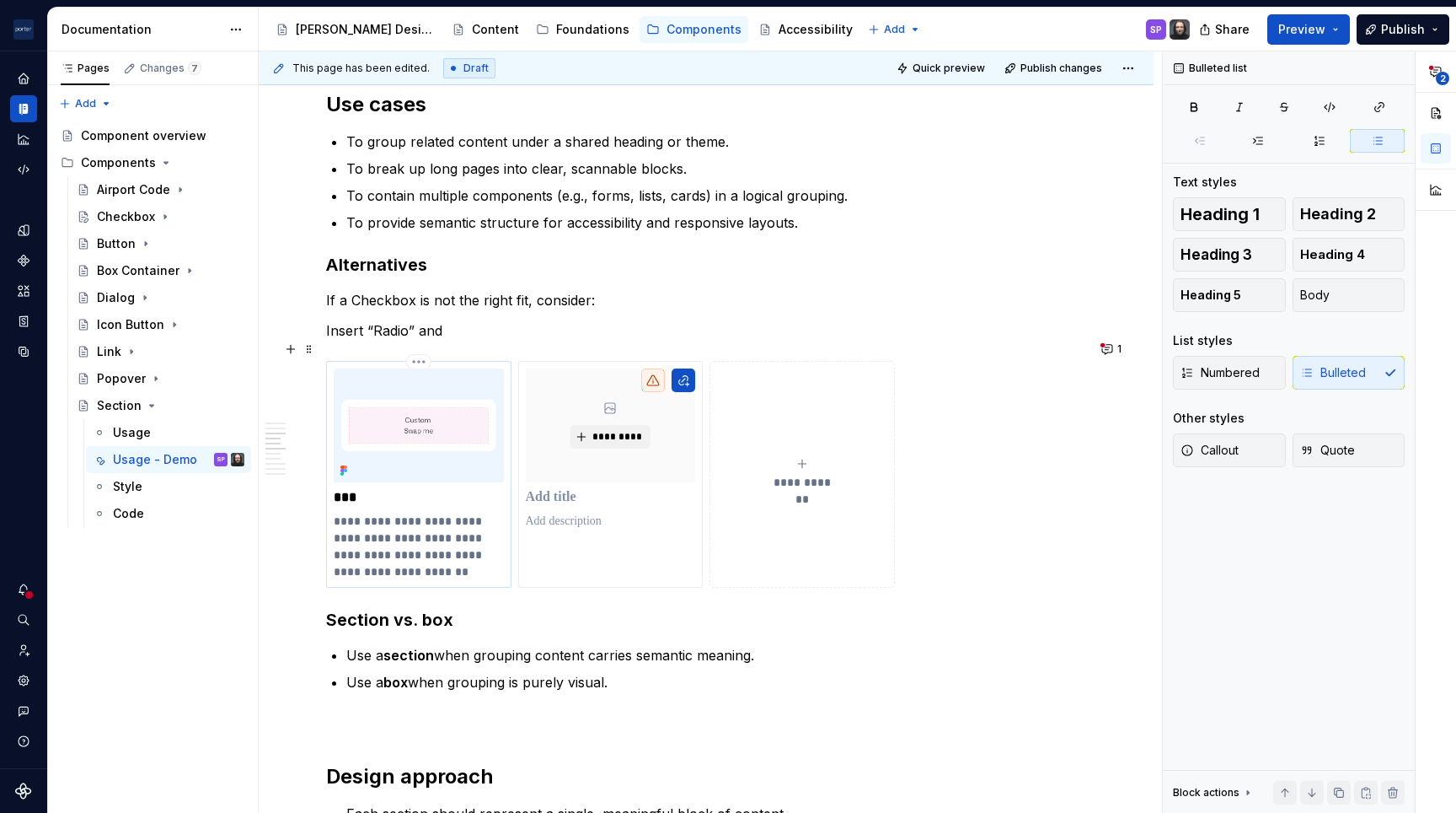
click at [441, 489] on p "***" at bounding box center [418, 497] width 169 height 17
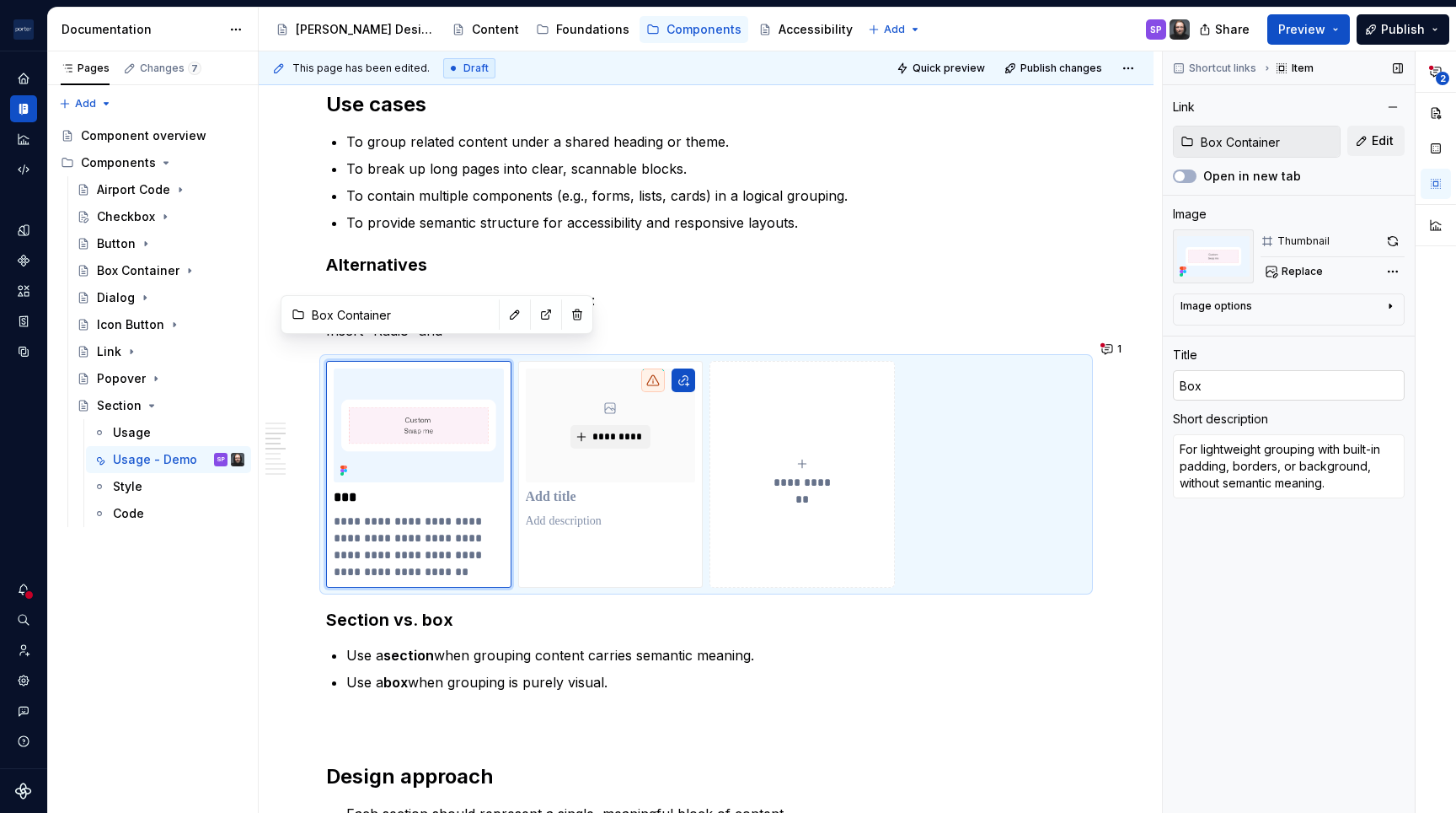
click at [1214, 391] on input "Box" at bounding box center [1289, 386] width 232 height 30
type textarea "*"
type input "R"
type textarea "*"
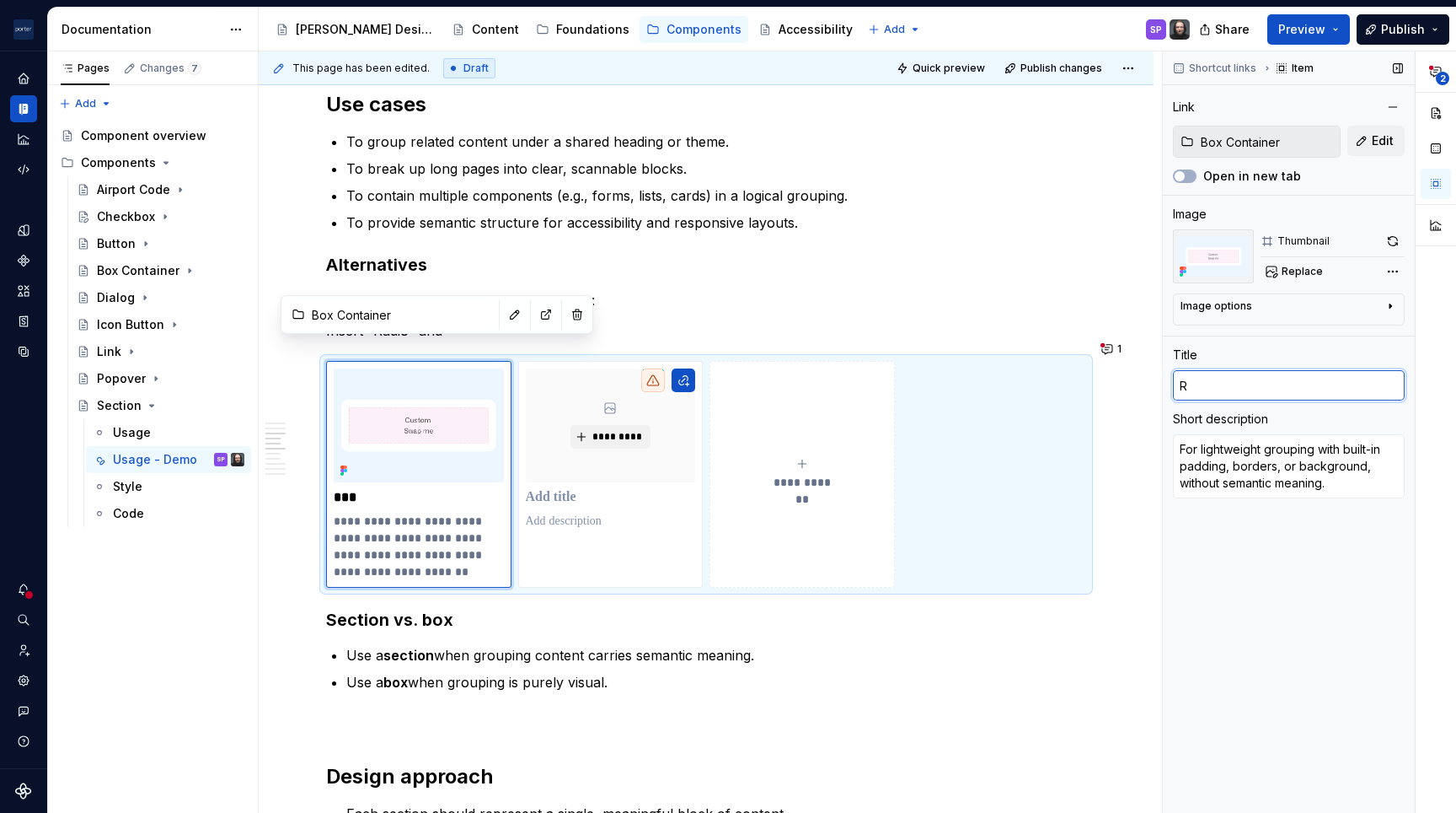
type input "Ra"
type textarea "*"
type input "Rad"
type textarea "*"
type input "Radi"
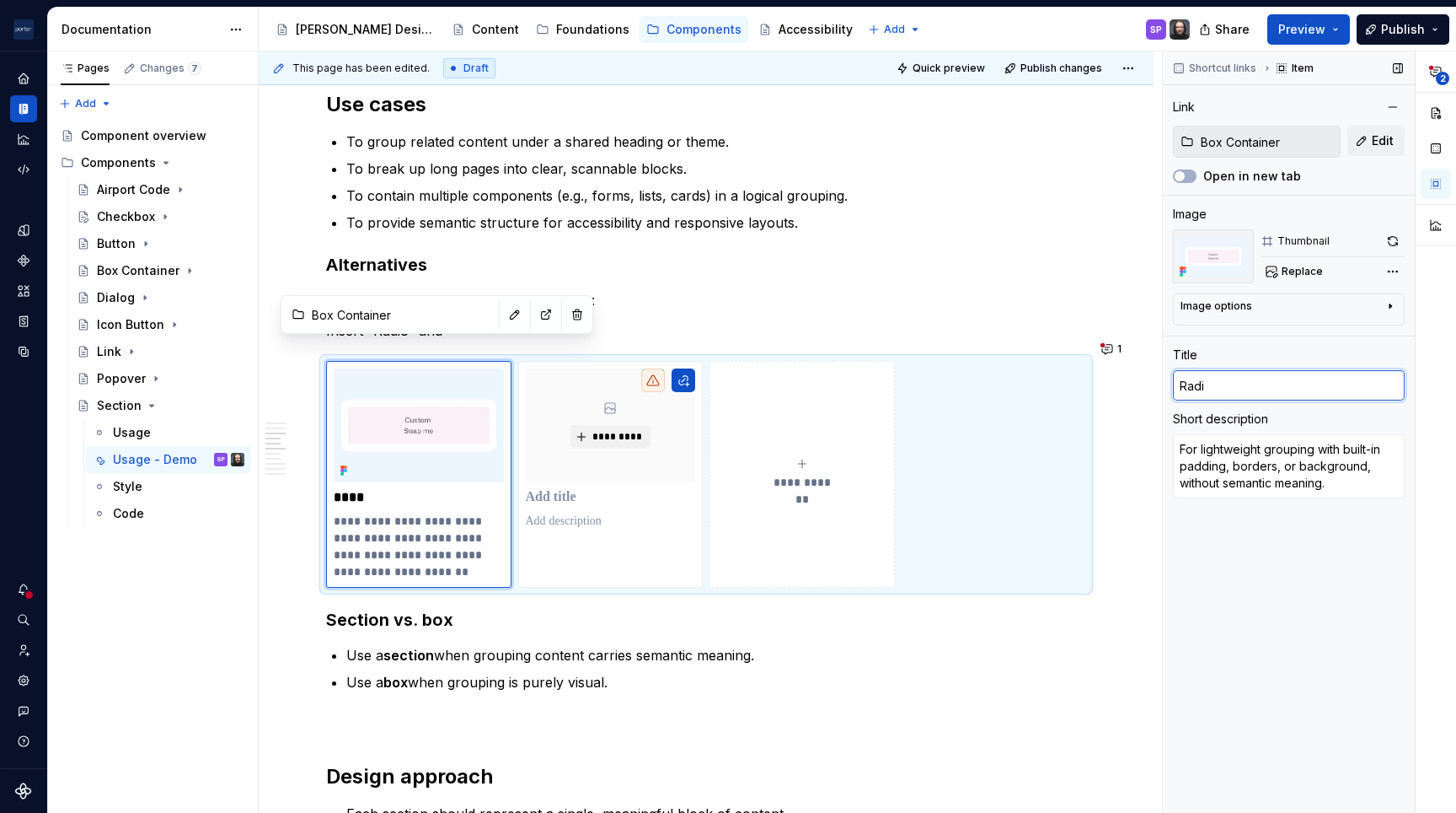
type textarea "*"
type input "Radio"
click at [1324, 479] on textarea "For lightweight grouping with built-in padding, borders, or background, without…" at bounding box center [1289, 466] width 232 height 64
paste textarea "Use when only one choice can be made within a group"
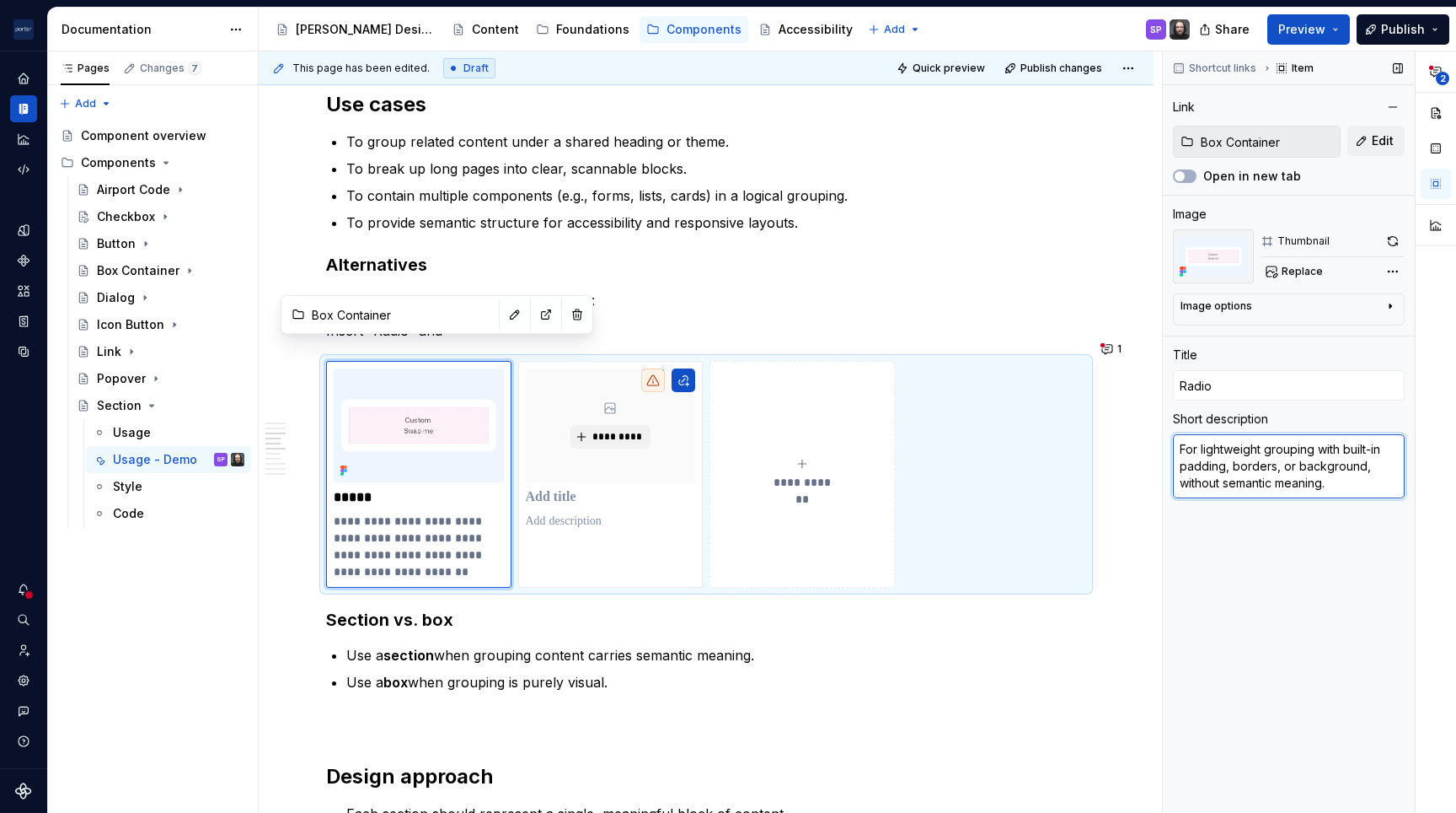
type textarea "*"
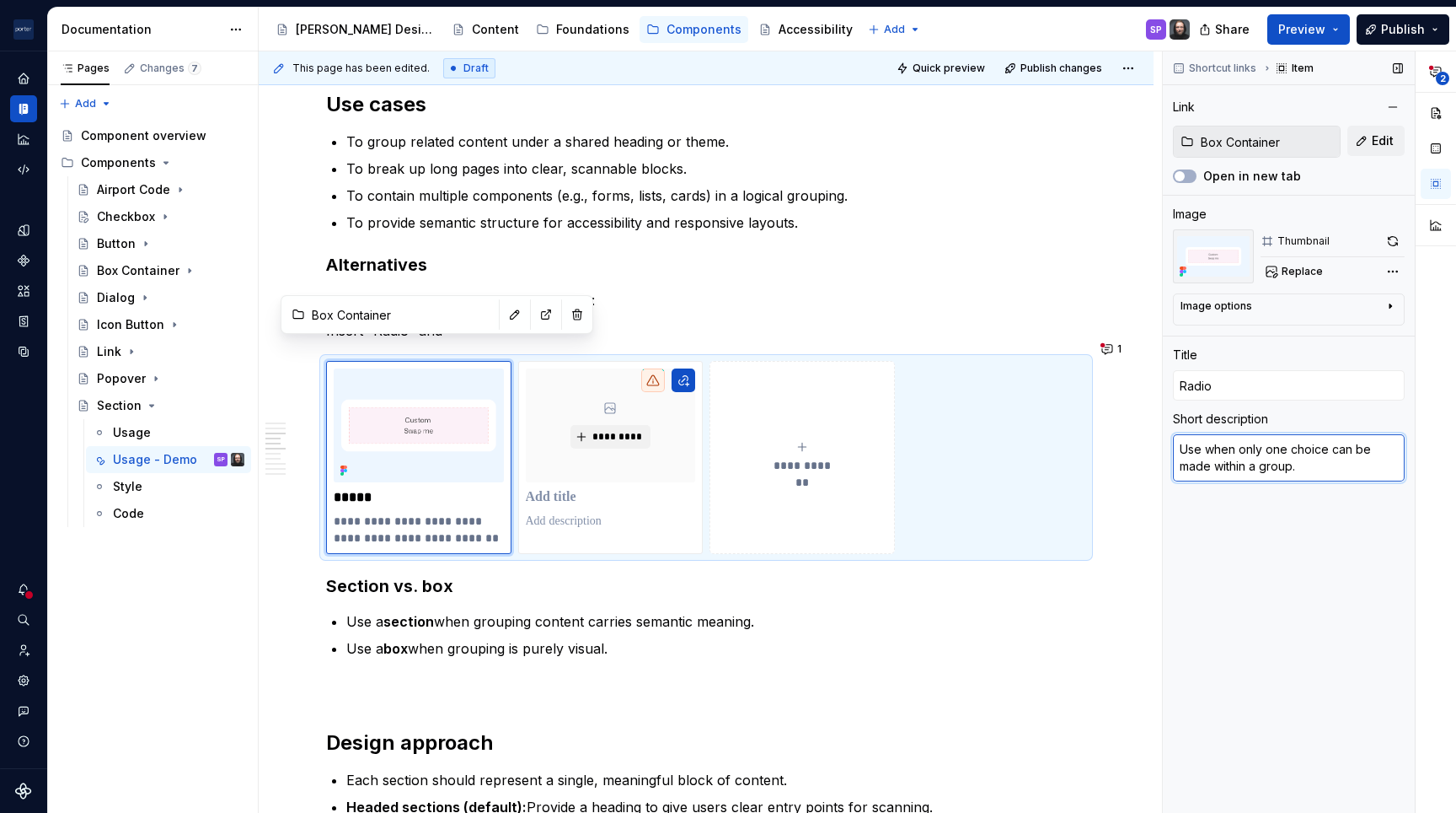
type textarea "Use when only one choice can be made within a group."
drag, startPoint x: 1301, startPoint y: 520, endPoint x: 1269, endPoint y: 480, distance: 51.2
click at [1300, 519] on div "Shortcut links Item Link Box Container Edit Open in new tab Image Thumbnail Rep…" at bounding box center [1289, 432] width 252 height 762
click at [1337, 28] on button "Preview" at bounding box center [1309, 29] width 83 height 30
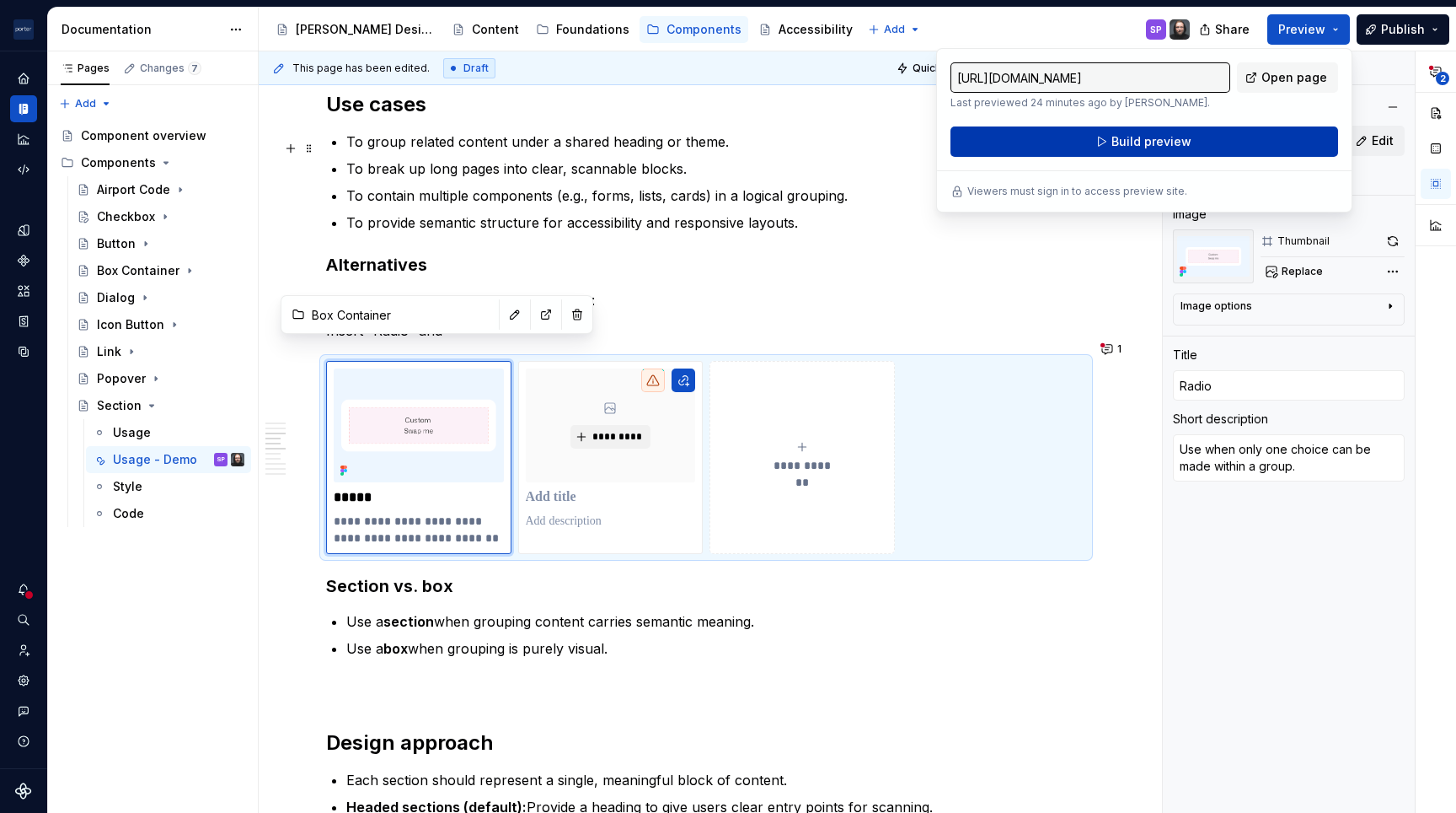
click at [1138, 141] on span "Build preview" at bounding box center [1151, 141] width 80 height 17
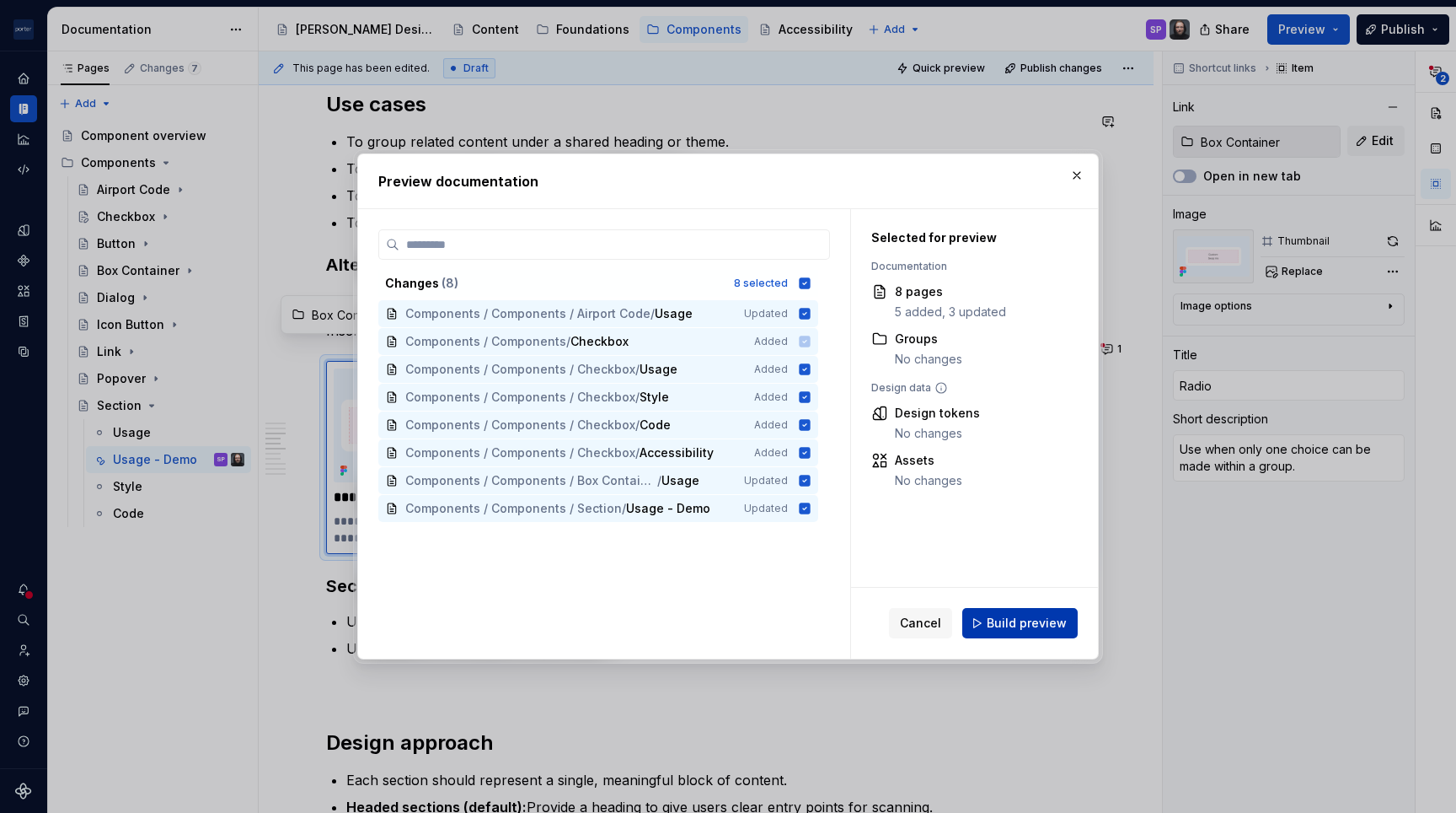
click at [1032, 623] on span "Build preview" at bounding box center [1027, 623] width 80 height 17
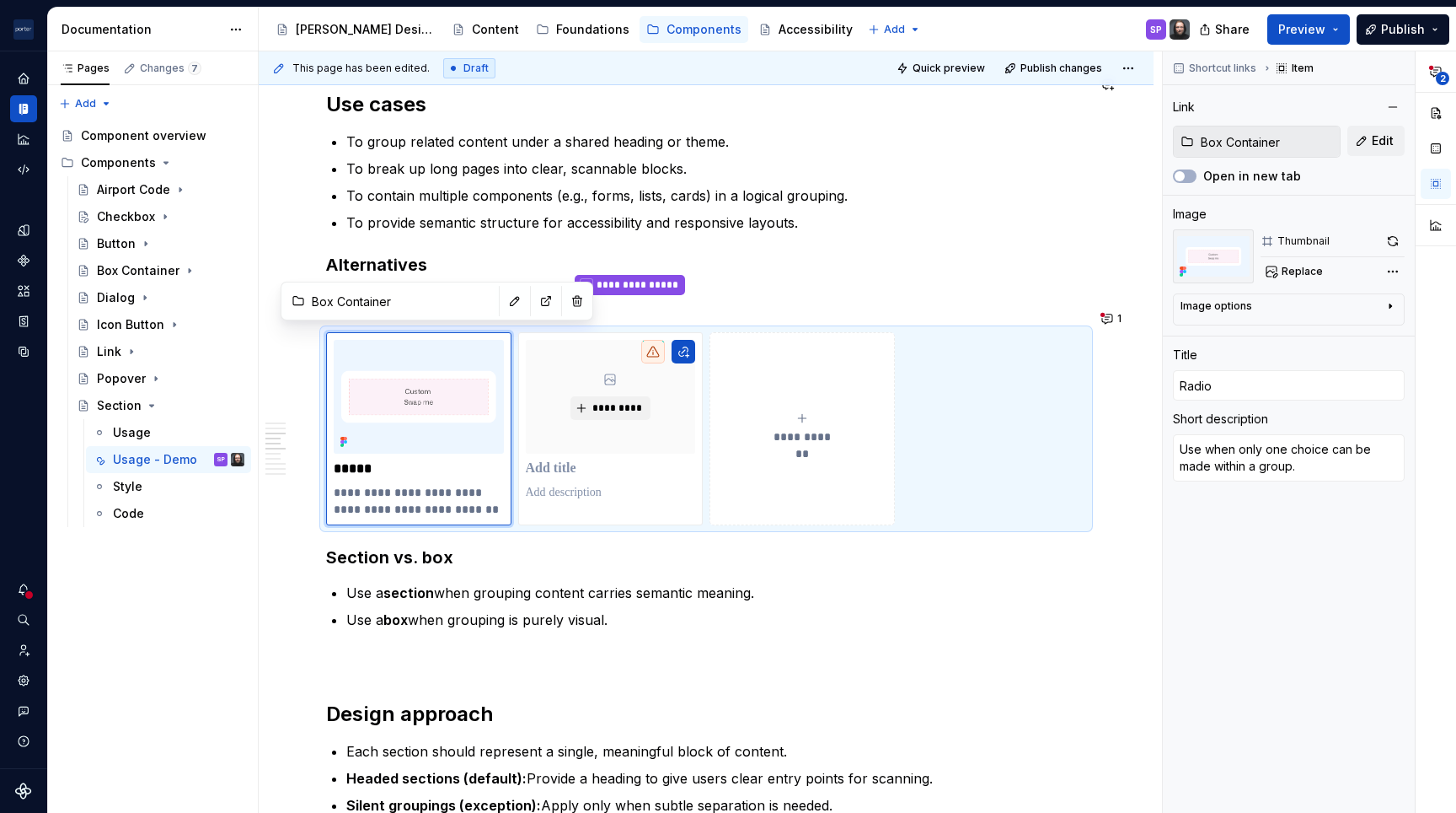
type textarea "*"
type input "B"
type textarea "*"
type input "Bo"
type textarea "*"
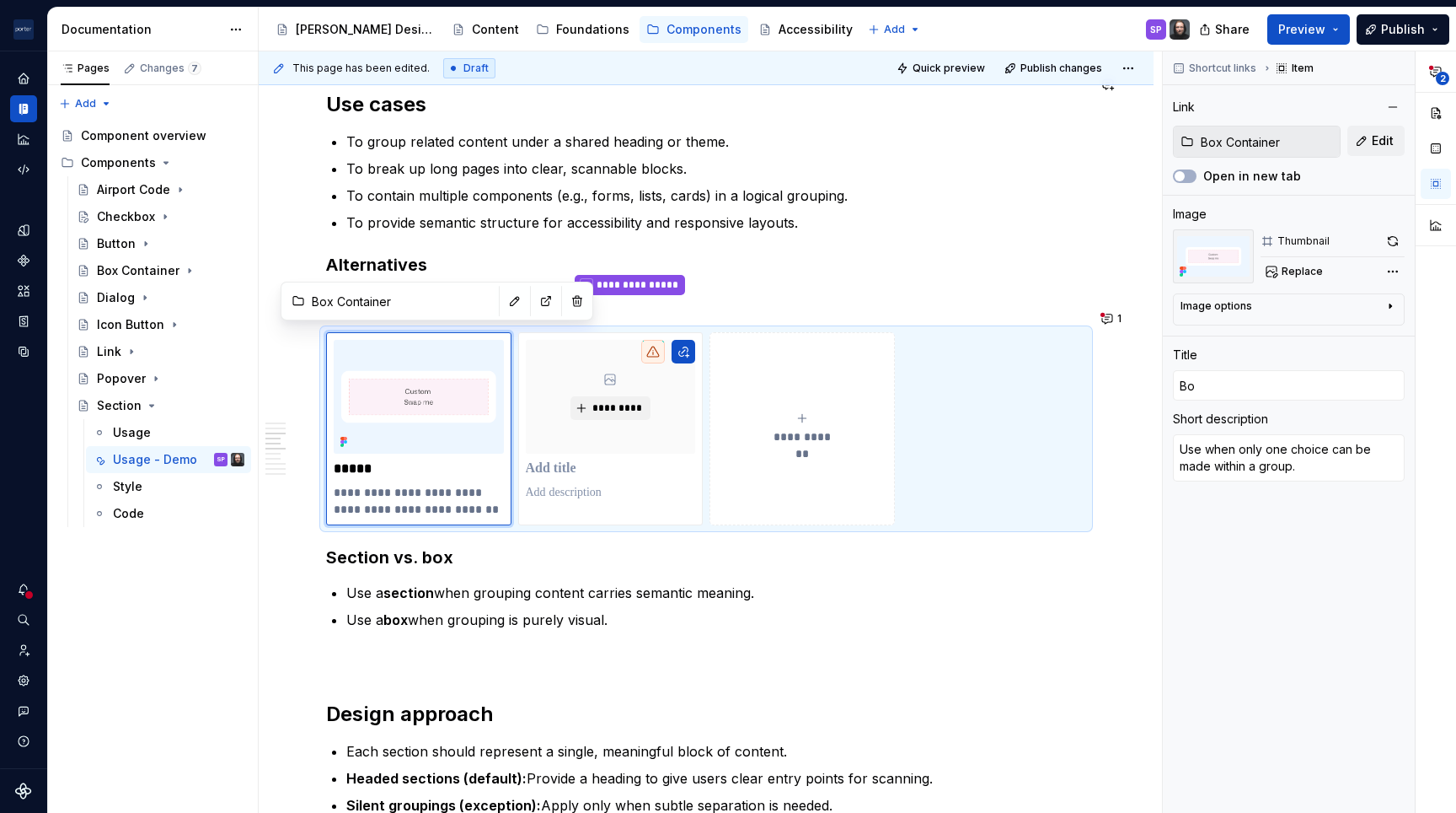
type input "Box"
type textarea "*"
type textarea "W"
type textarea "*"
type textarea "Wh"
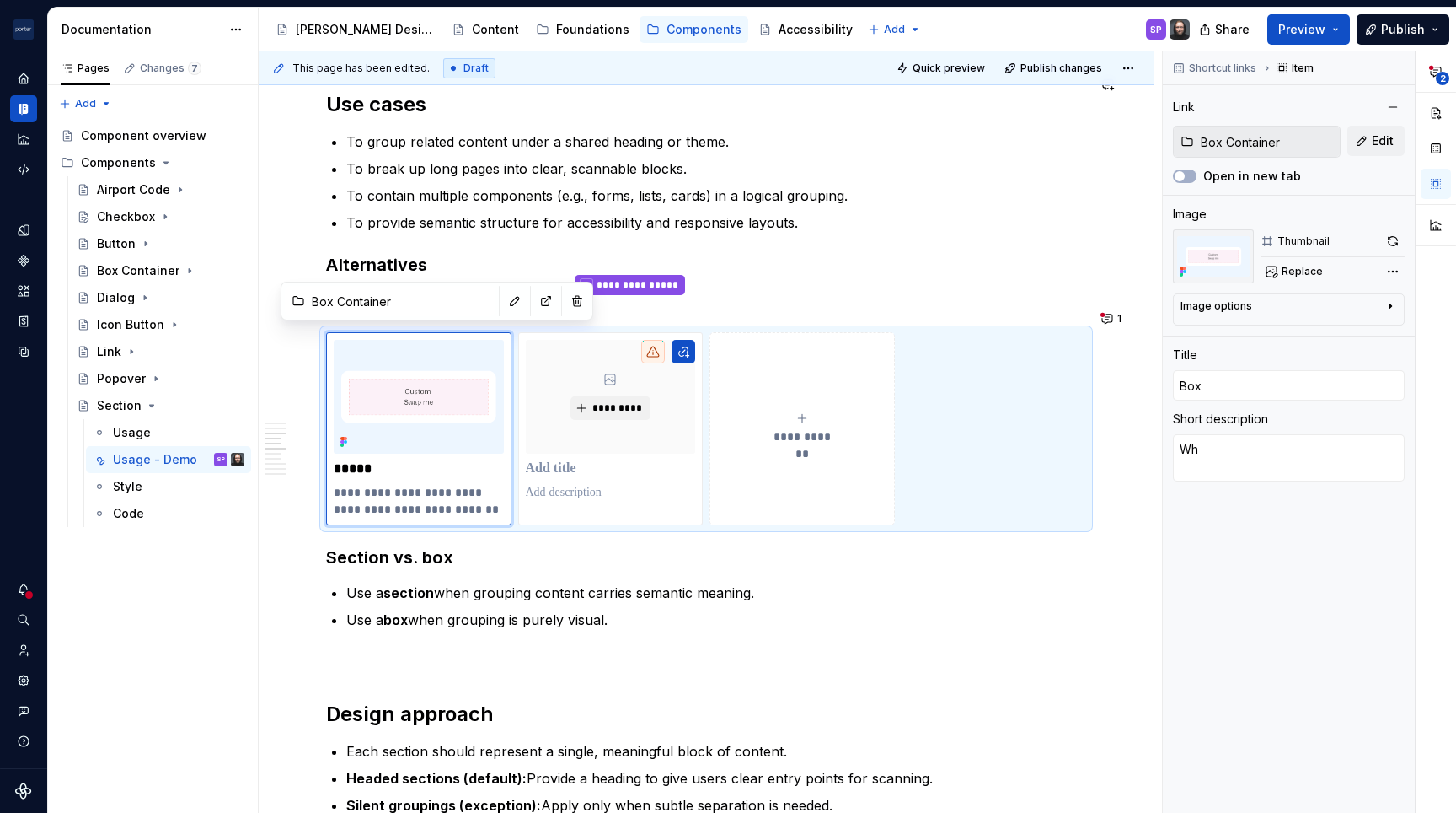
type textarea "*"
type textarea "Whe"
type textarea "*"
type textarea "When"
type textarea "*"
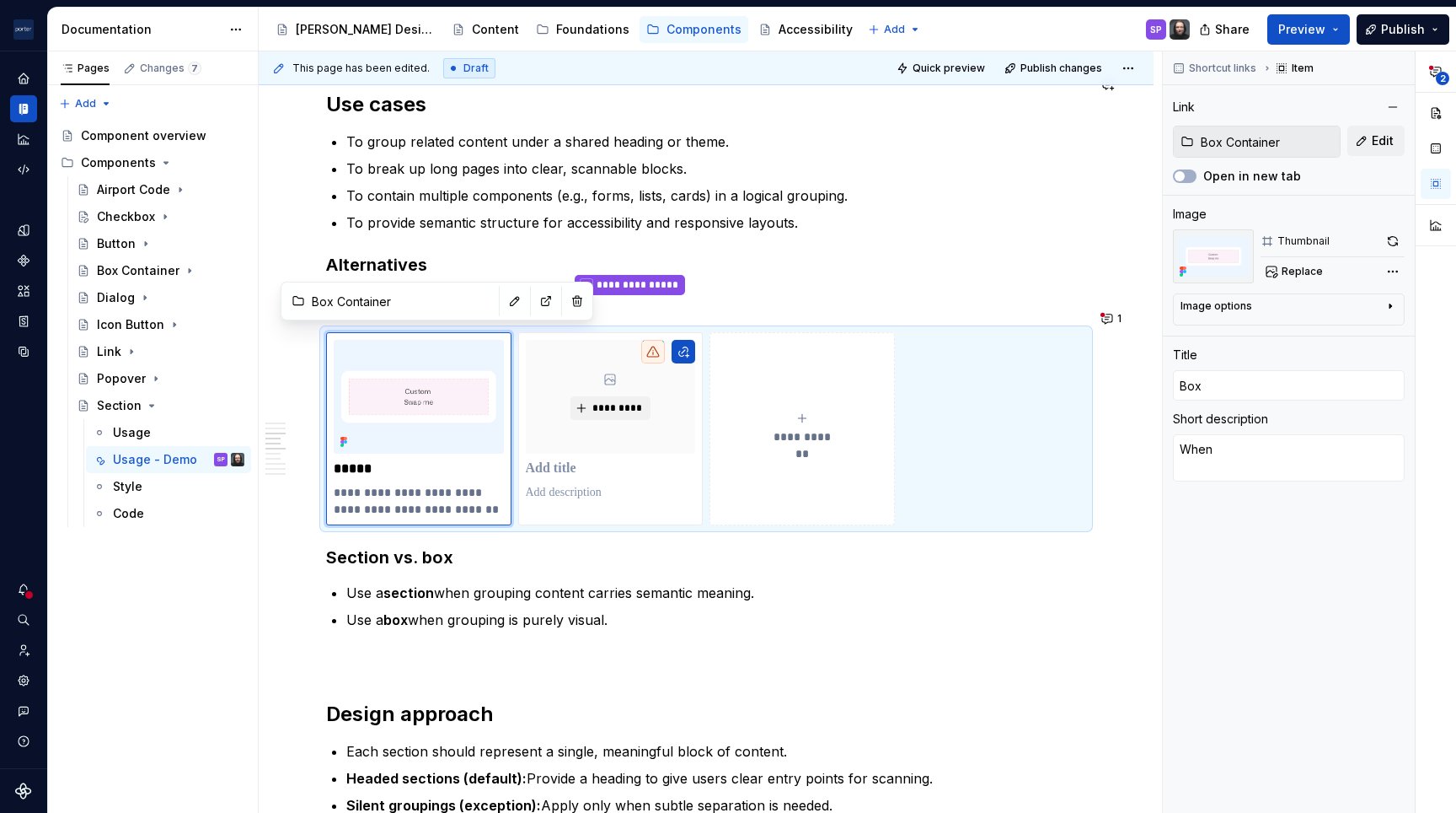
type textarea "Whe"
type textarea "*"
type textarea "Wh"
type textarea "*"
type textarea "W"
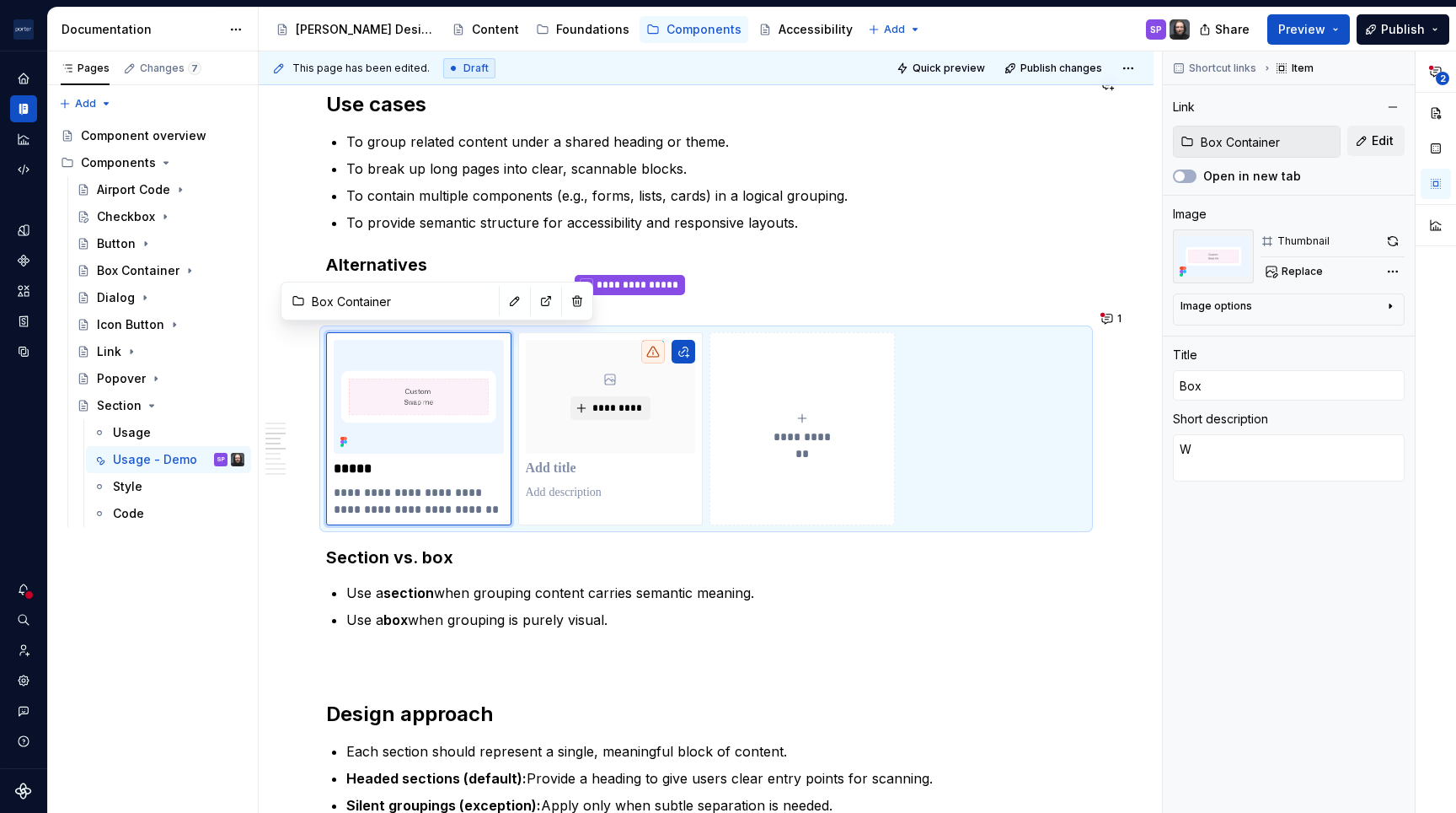
type textarea "*"
type textarea "U"
type textarea "*"
type textarea "Us"
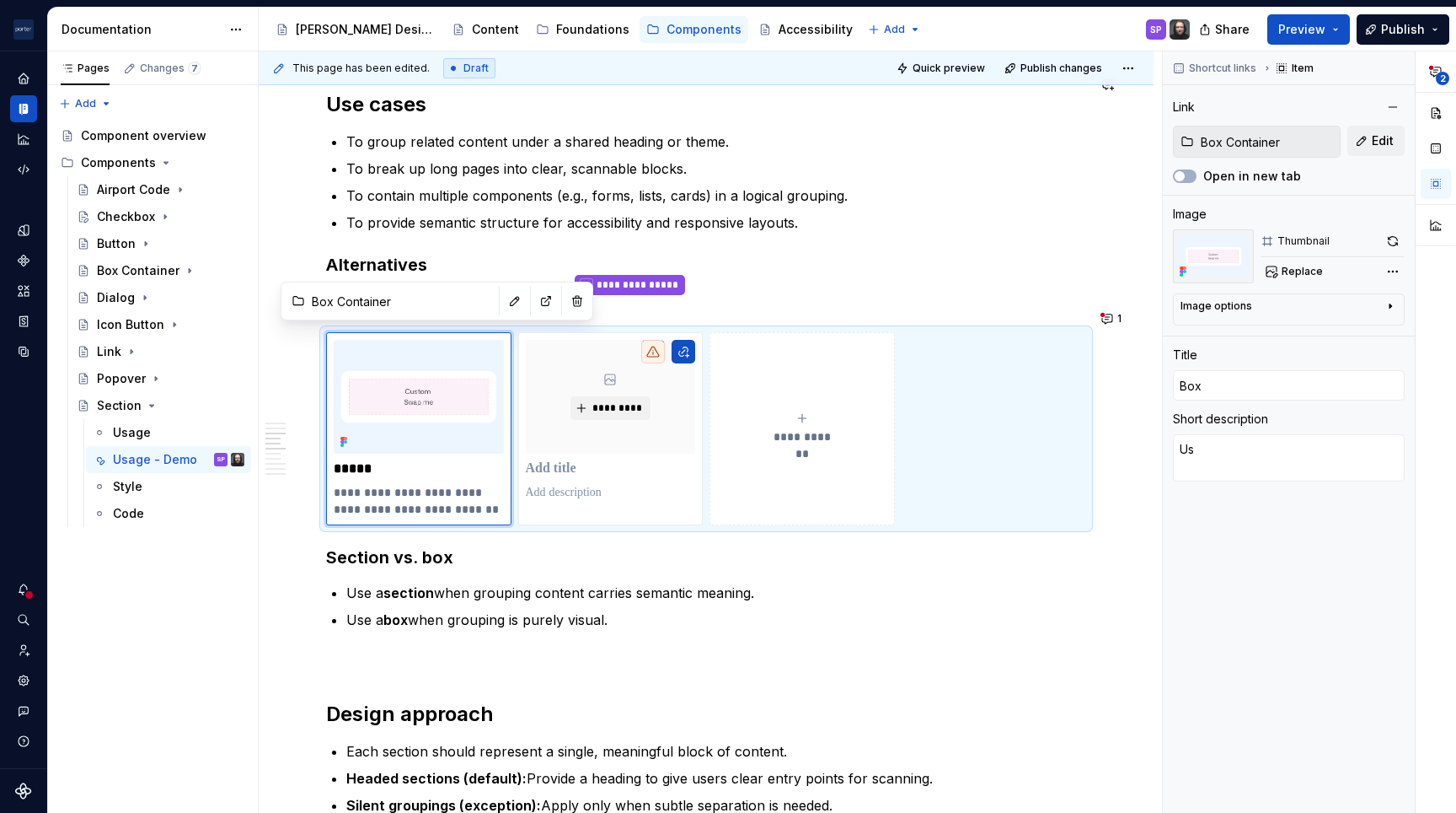
type textarea "*"
type textarea "Use"
type textarea "*"
type textarea "Use"
type textarea "*"
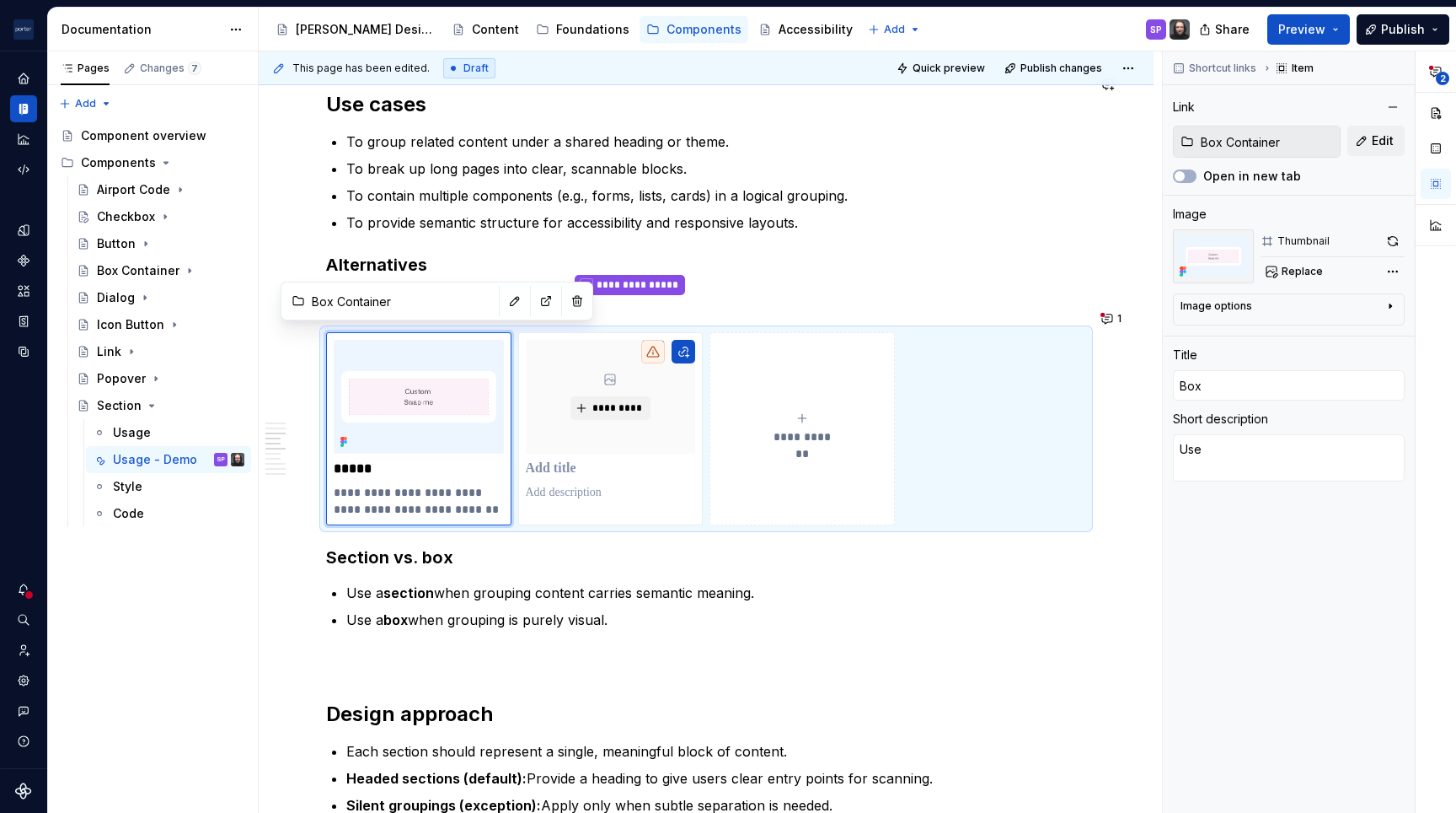
type textarea "Use w"
type textarea "*"
type textarea "Use wh"
type textarea "*"
type textarea "Use whe"
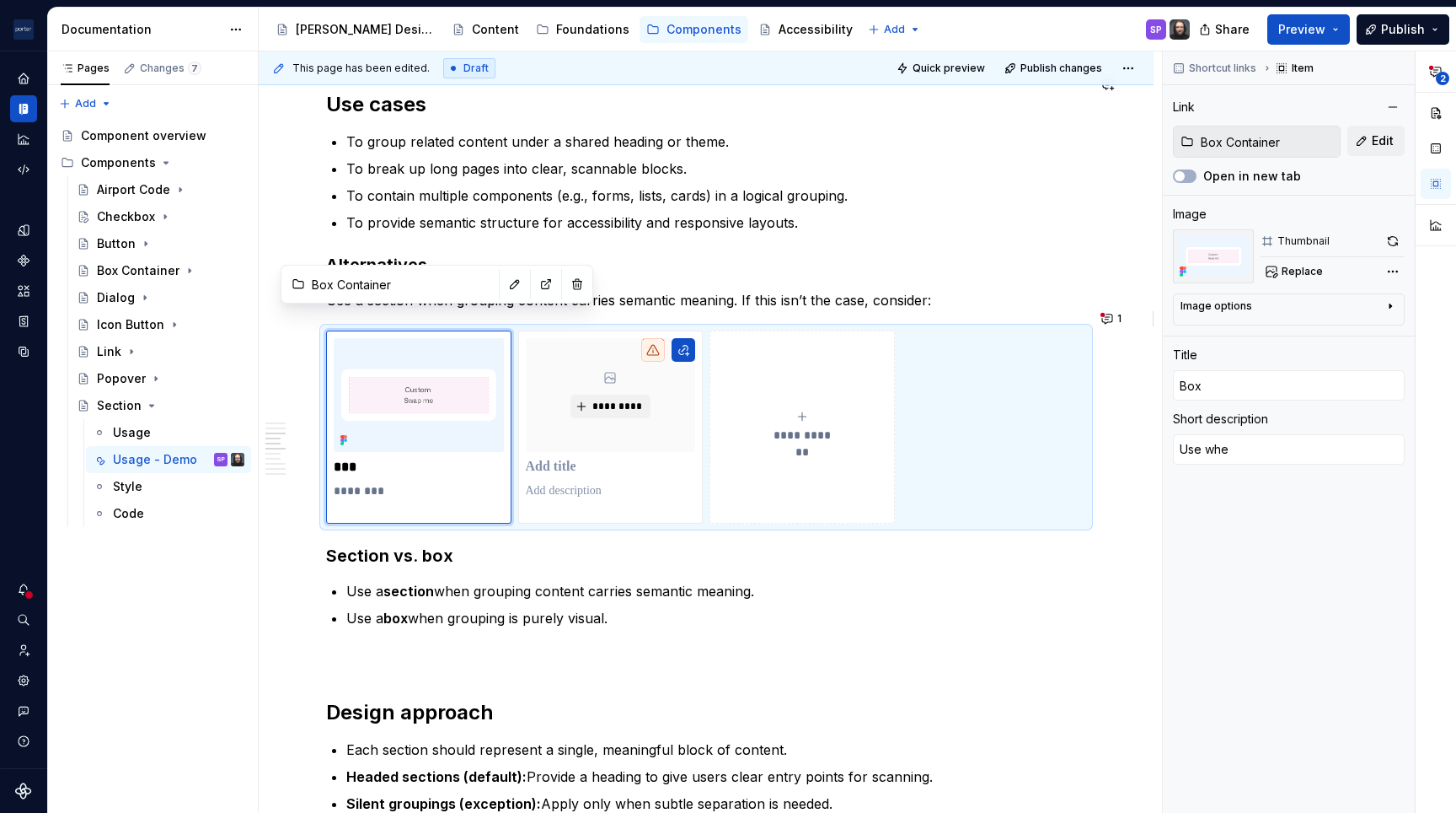
type textarea "*"
type textarea "Use when"
type textarea "*"
type textarea "Use when"
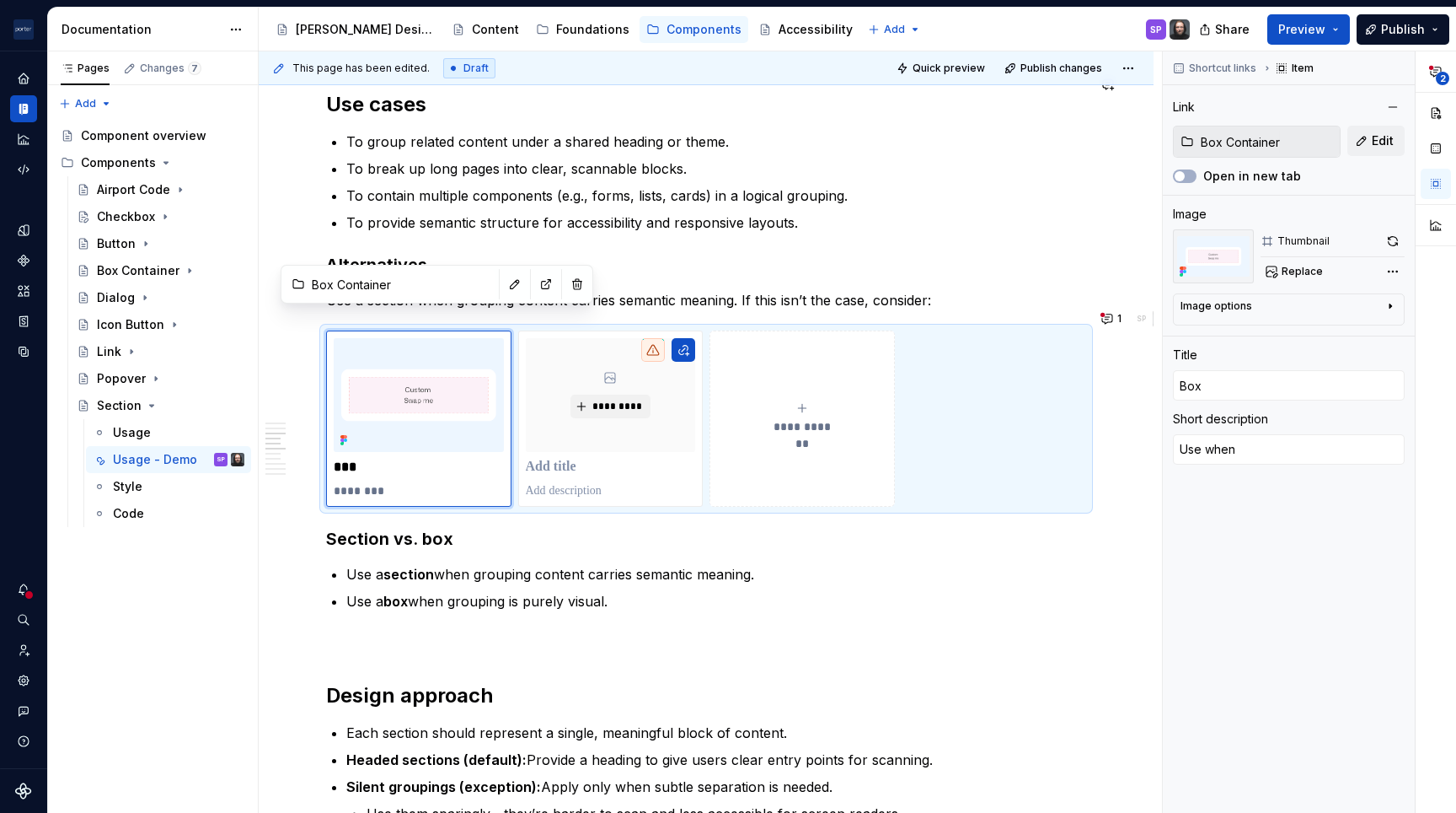
type textarea "*"
type textarea "Use when g"
type textarea "*"
type textarea "Use when gr"
type textarea "*"
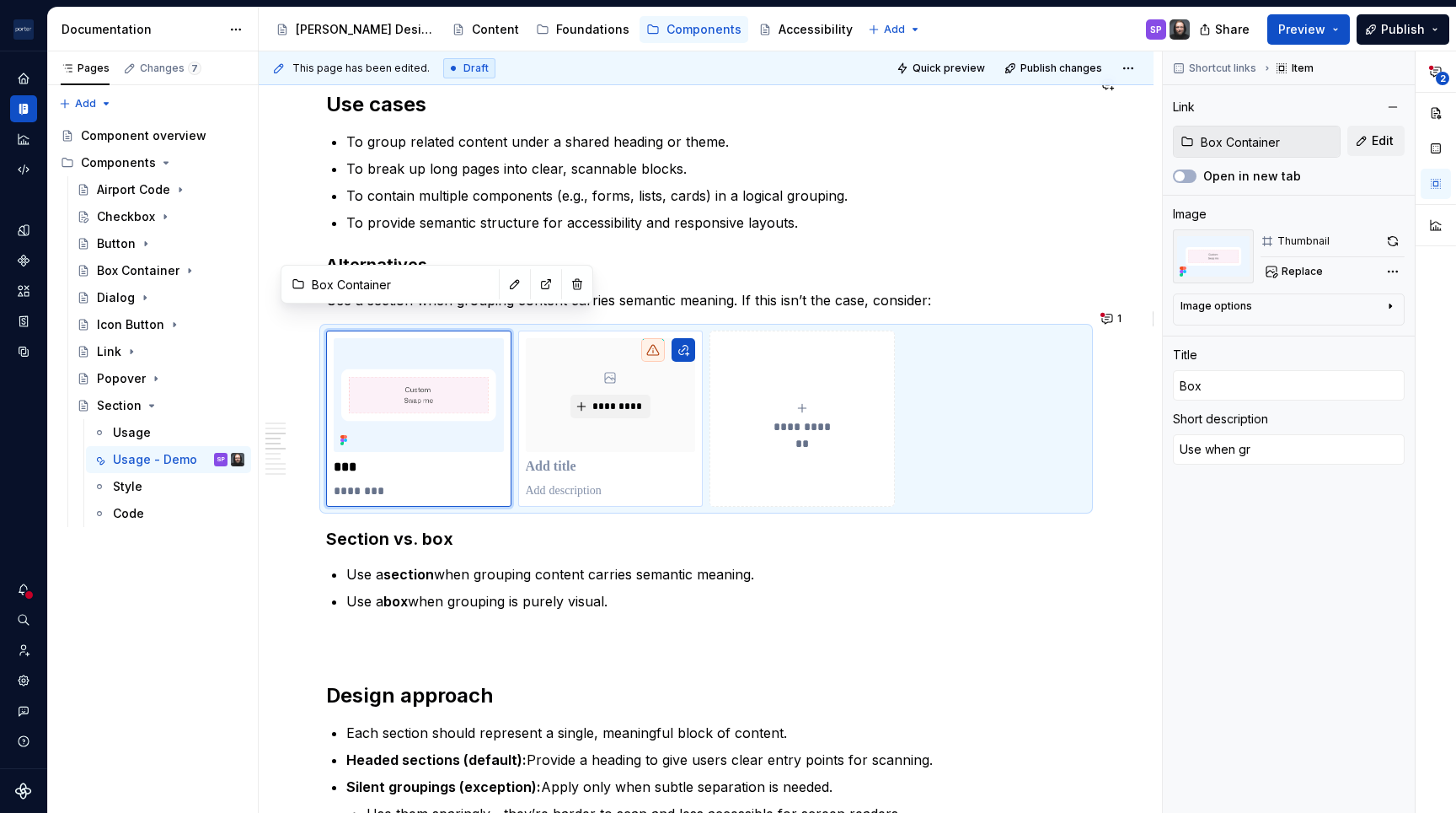
type textarea "Use when gro"
type textarea "*"
type textarea "Use when grou"
type textarea "*"
type textarea "Use when group"
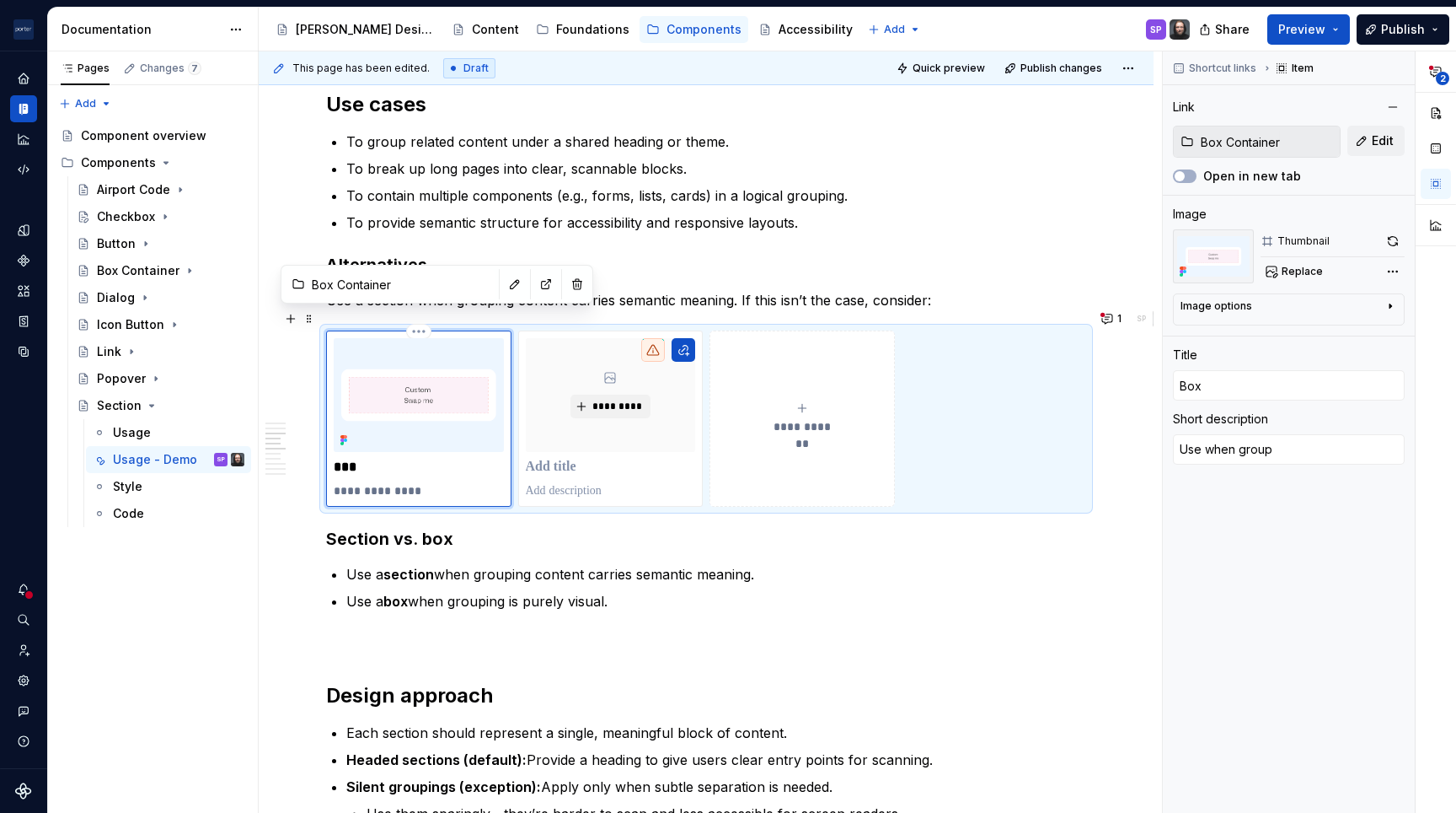
type textarea "*"
type textarea "Use when groupi"
type textarea "*"
type textarea "Use when groupin"
type textarea "*"
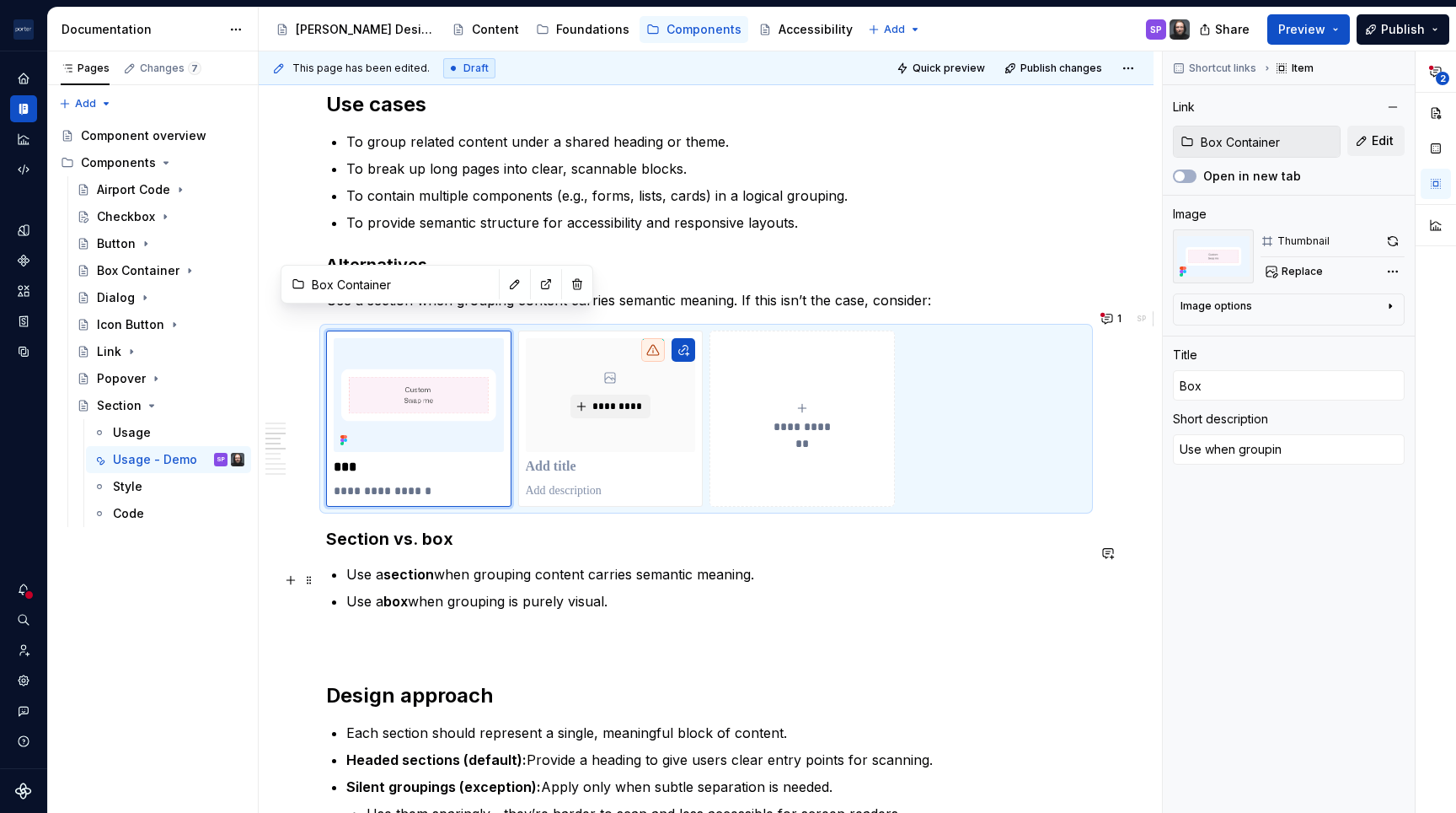
type textarea "Use when grouping"
type textarea "*"
type textarea "Use when grouping"
type textarea "*"
type textarea "Use when grouping i"
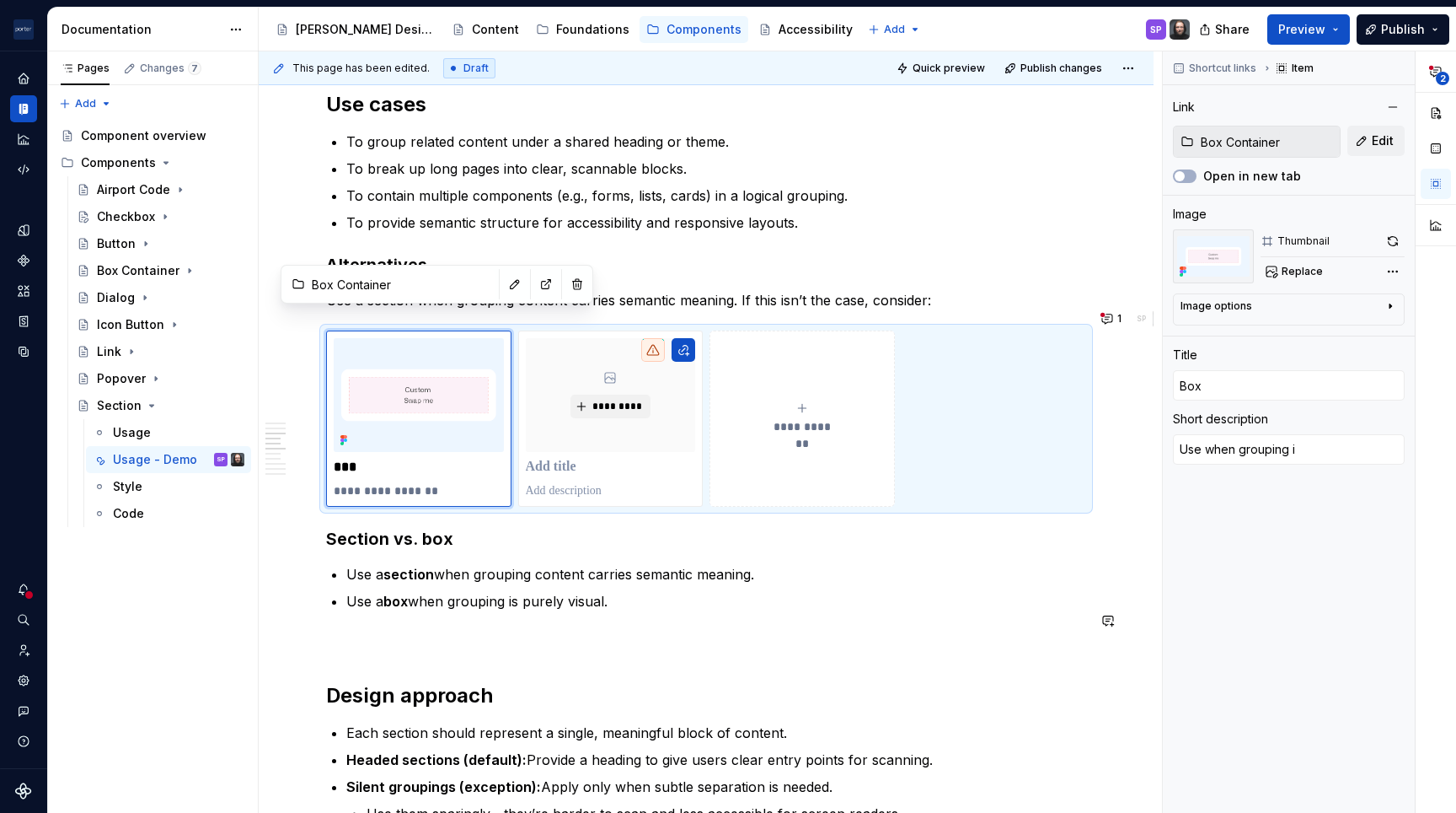
type textarea "*"
type textarea "Use when grouping is"
type textarea "*"
type textarea "Use when grouping is"
type textarea "*"
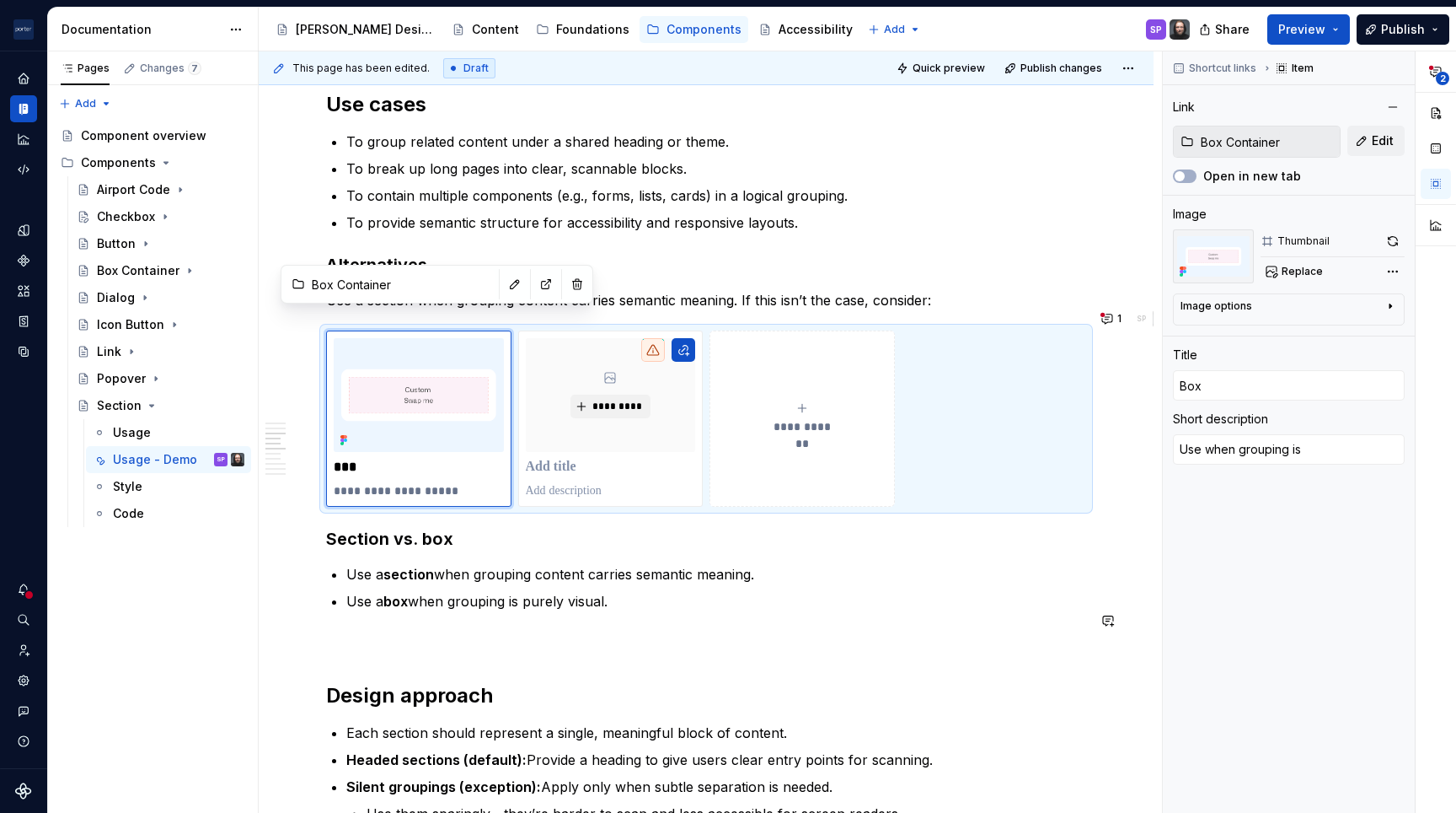
type textarea "Use when grouping is p"
type textarea "*"
type textarea "Use when grouping is pu"
type textarea "*"
type textarea "Use when grouping is pur"
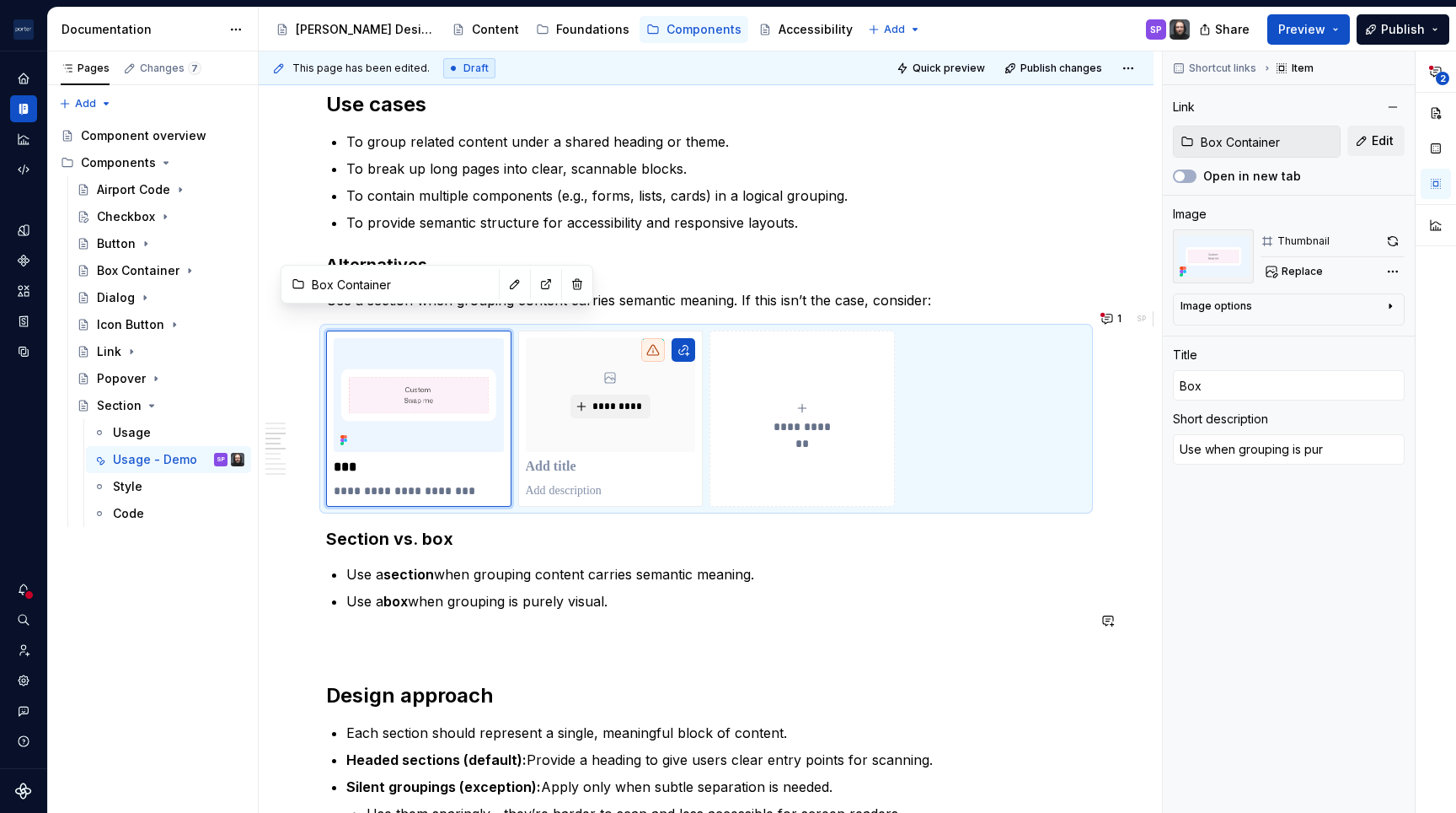
type textarea "*"
type textarea "Use when grouping is pure"
type textarea "*"
type textarea "Use when grouping is purel"
type textarea "*"
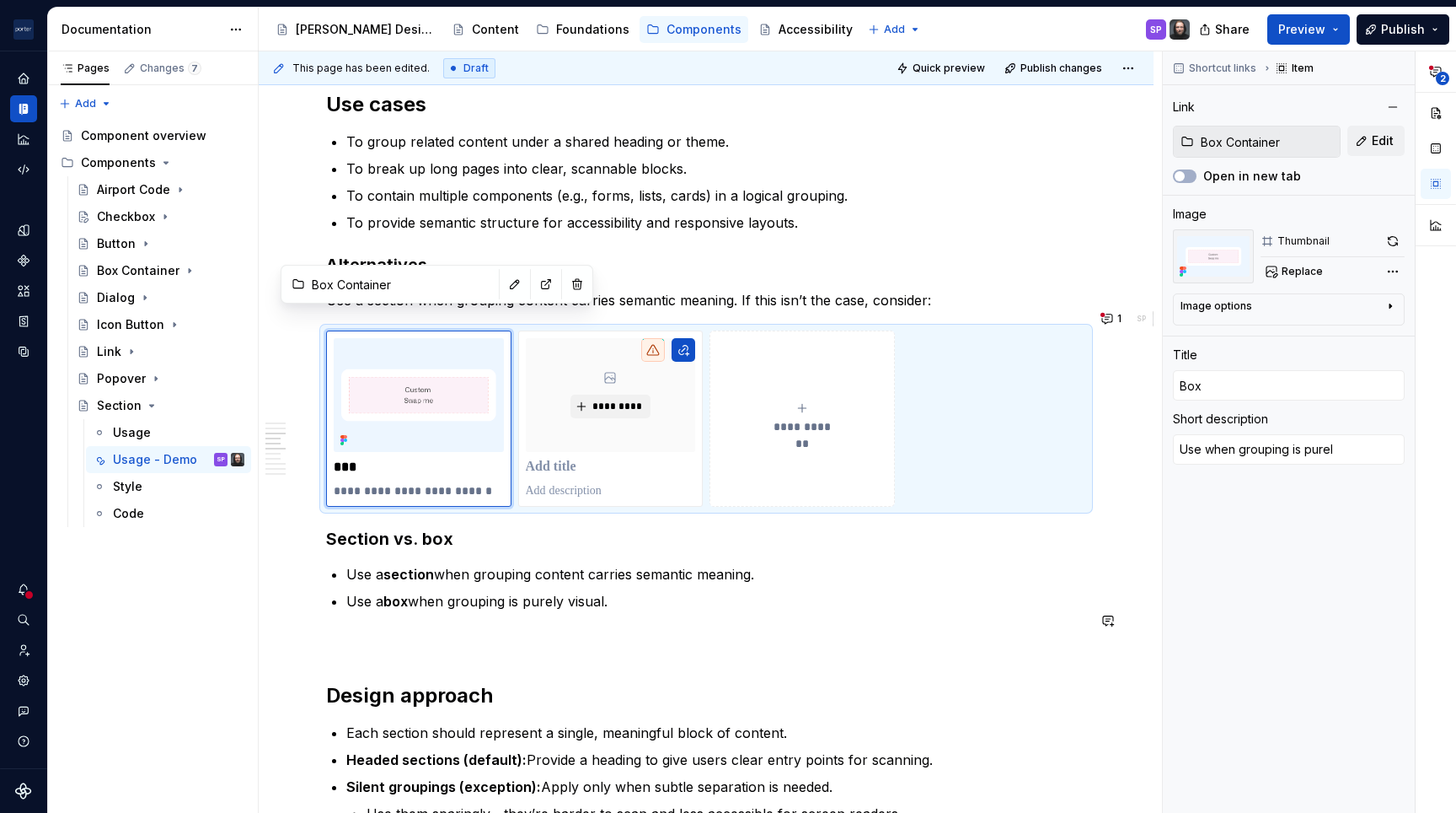
type textarea "Use when grouping is purely"
type textarea "*"
type textarea "Use when grouping is purely"
type textarea "*"
type textarea "Use when grouping is purely v"
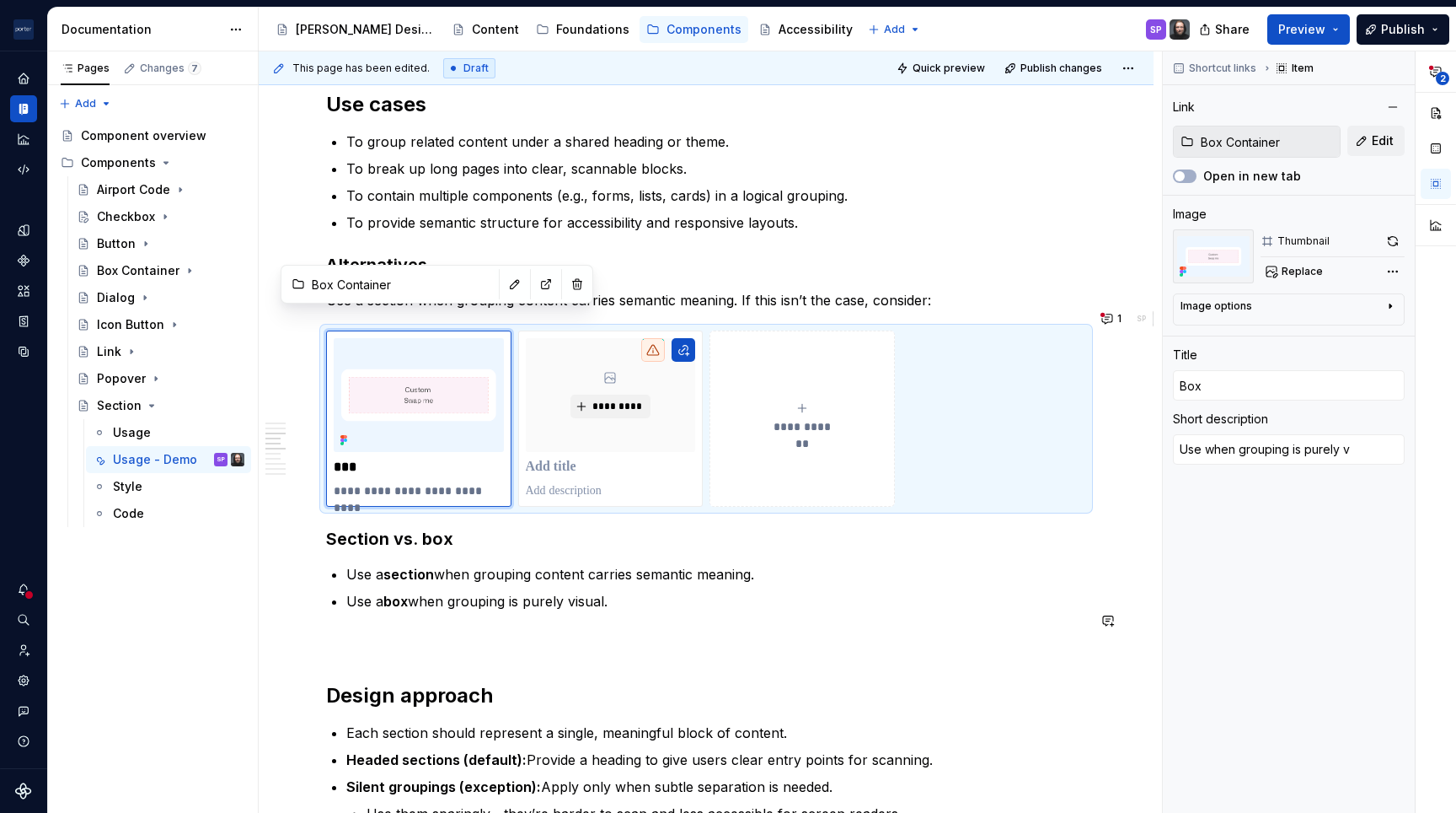
type textarea "*"
type textarea "Use when grouping is purely vi"
type textarea "*"
type textarea "Use when grouping is purely vis"
type textarea "*"
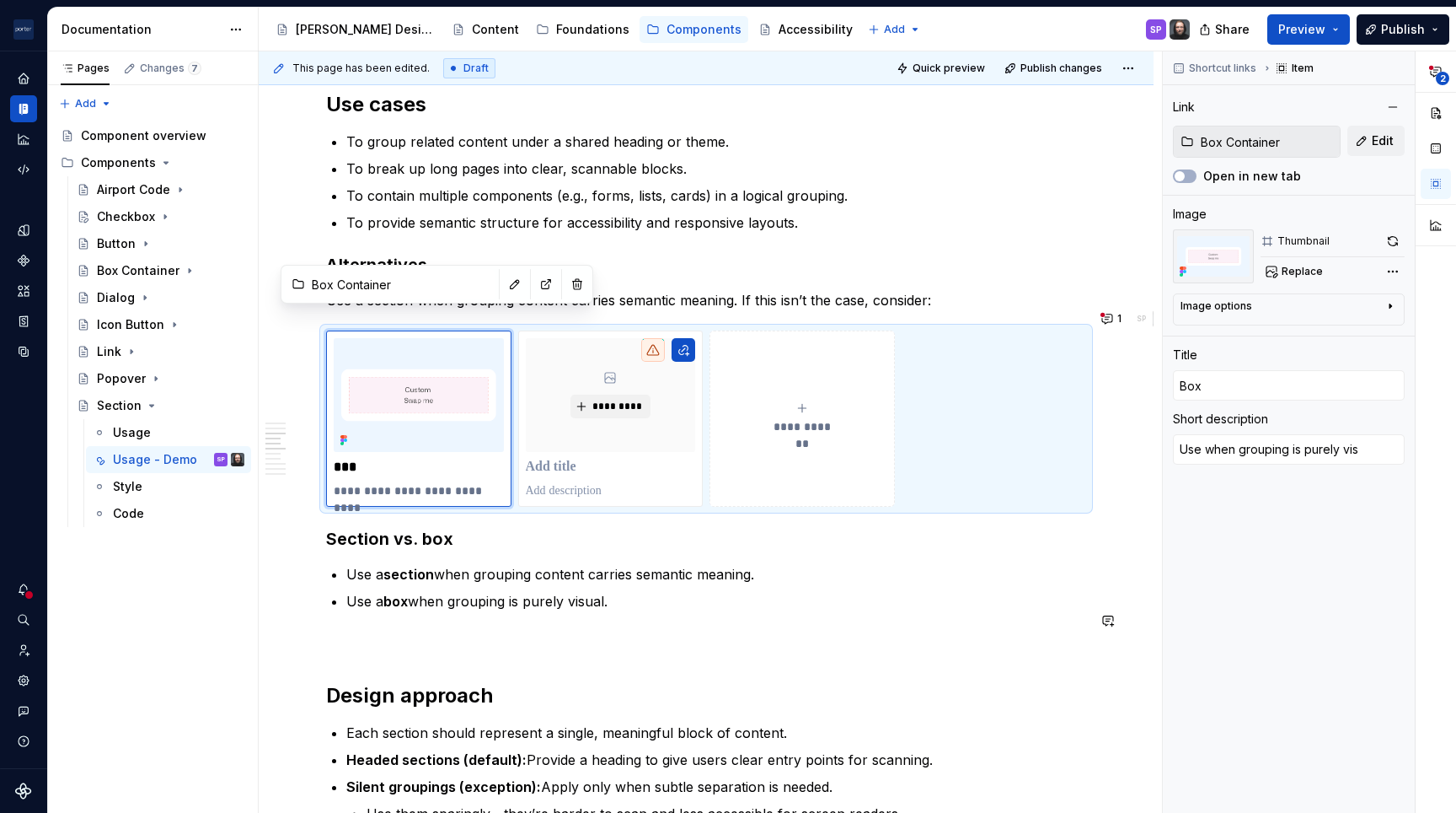
type textarea "Use when grouping is purely visu"
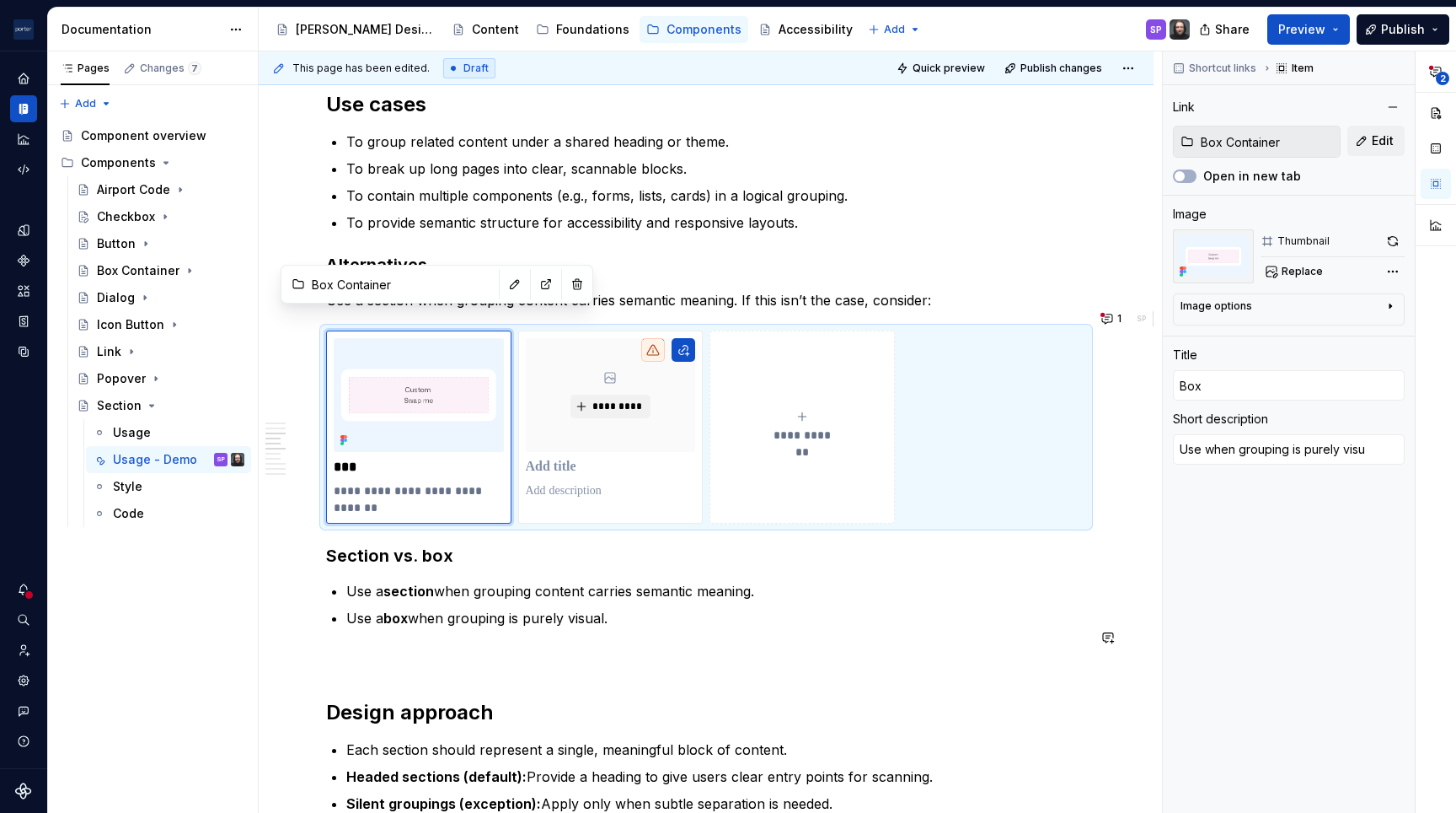
type textarea "*"
type textarea "Use when grouping is purely visua"
type textarea "*"
type textarea "Use when grouping is purely visual"
type textarea "*"
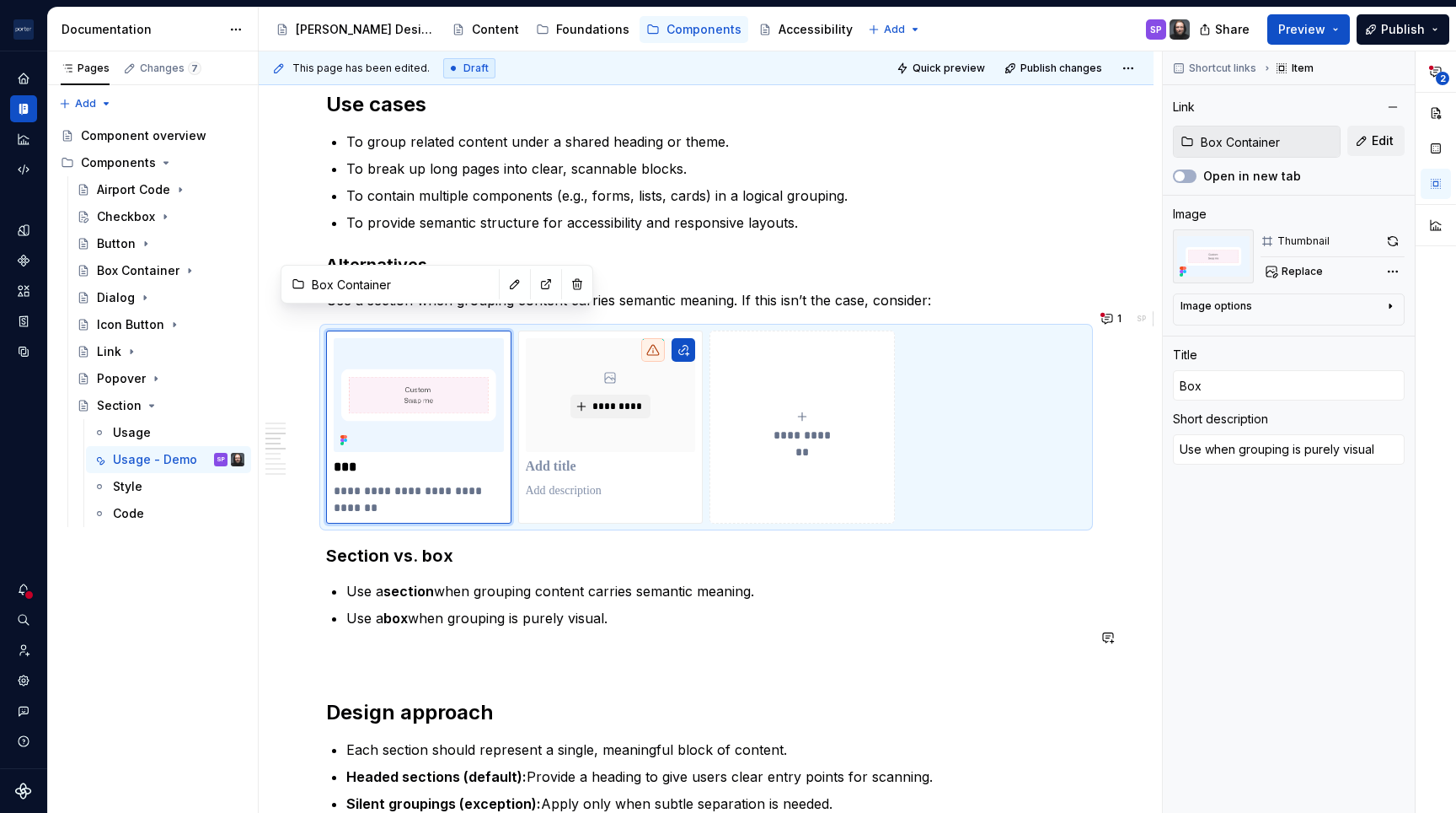
type textarea "Use when grouping is purely visual."
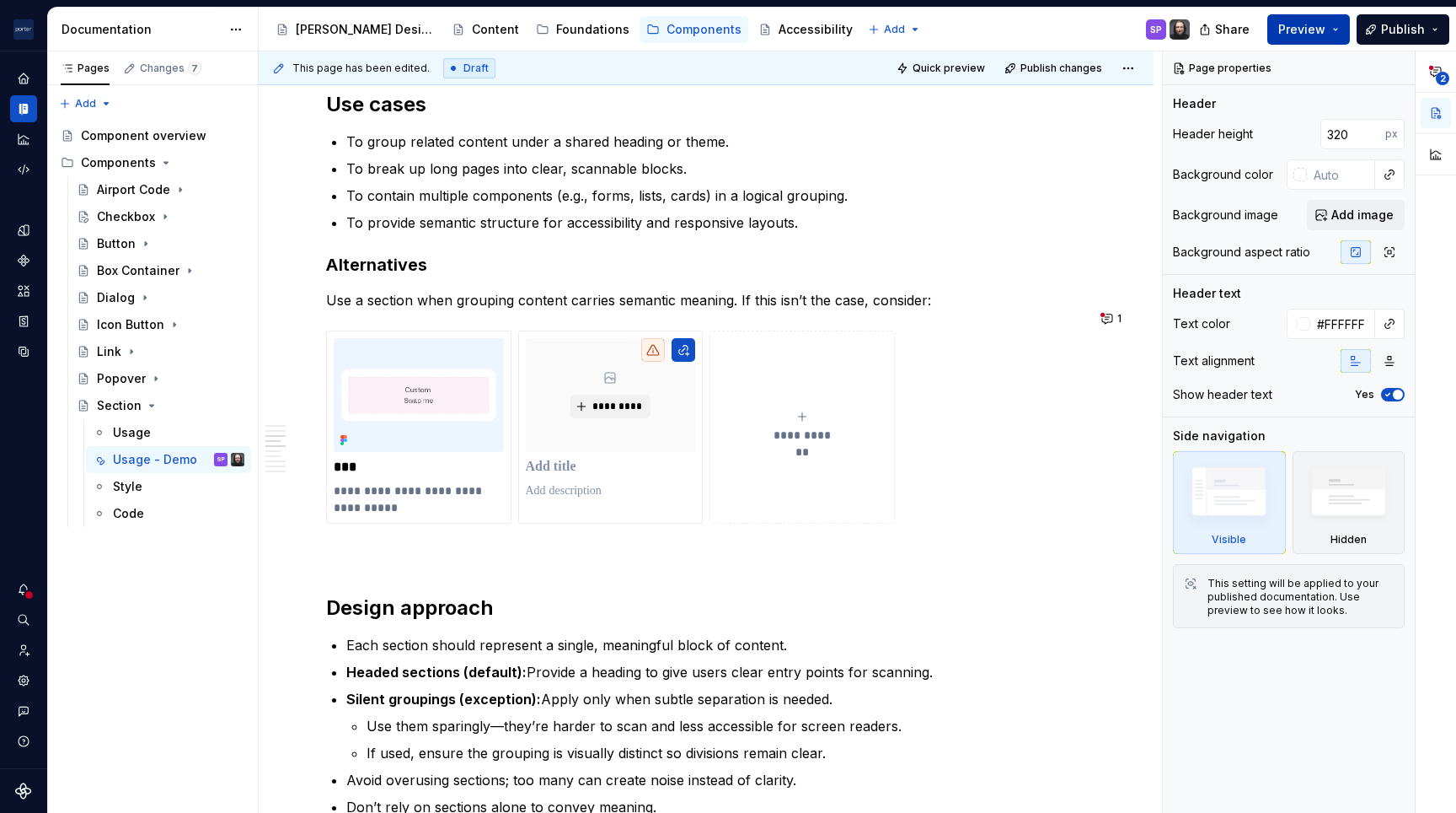
click at [1335, 26] on button "Preview" at bounding box center [1309, 29] width 83 height 30
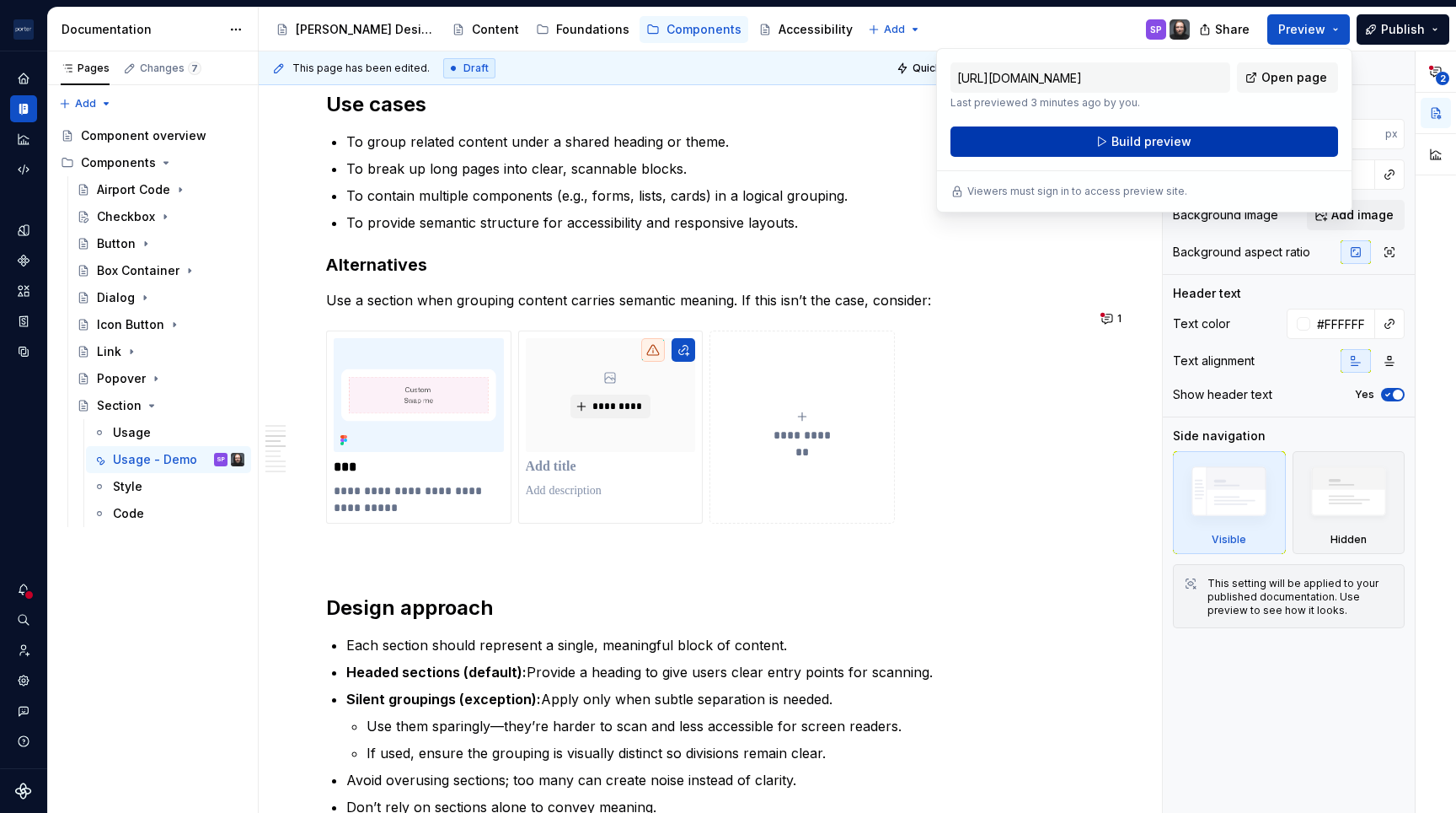
click at [1209, 139] on button "Build preview" at bounding box center [1144, 141] width 387 height 30
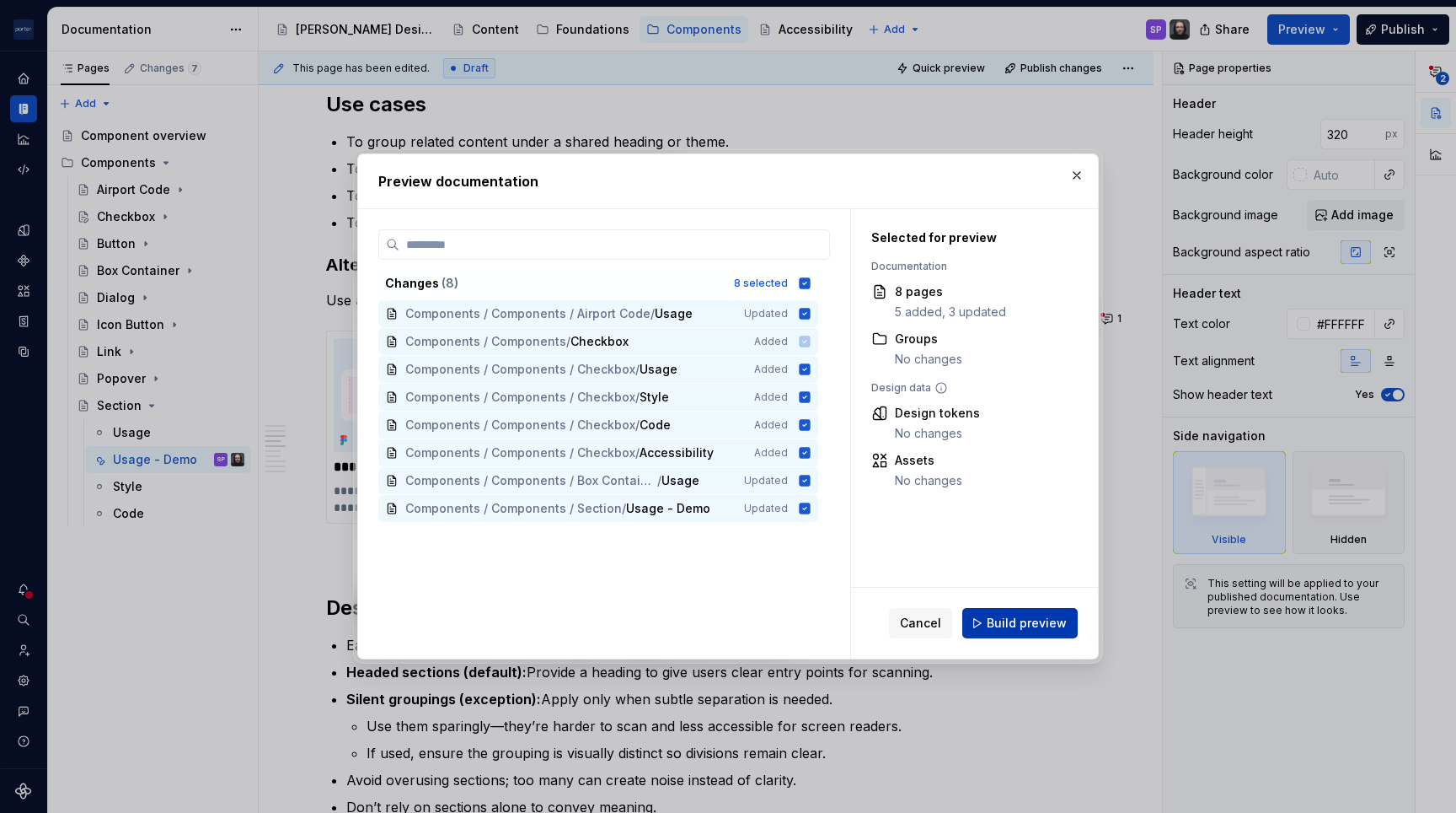
click at [1010, 623] on span "Build preview" at bounding box center [1027, 623] width 80 height 17
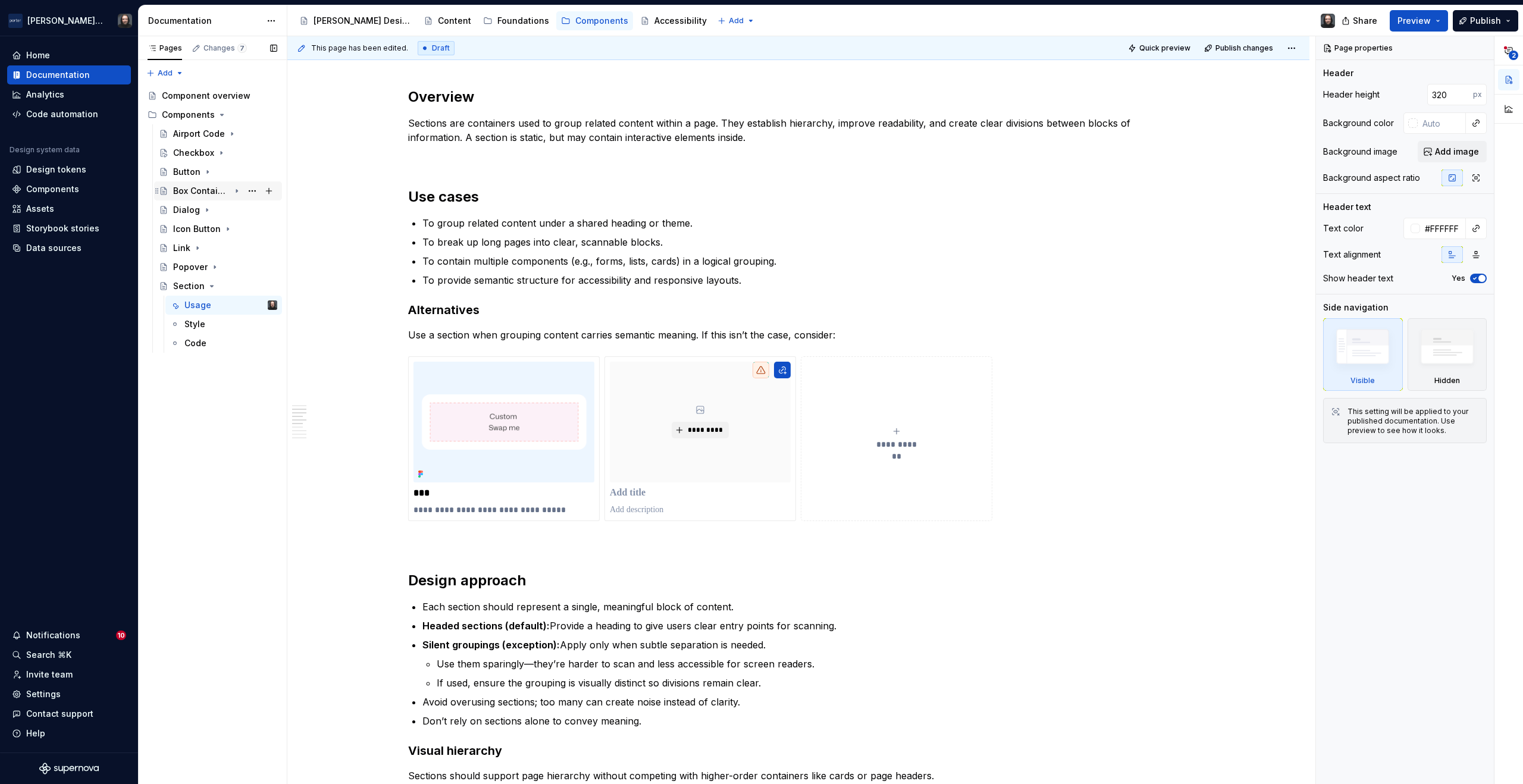
click at [222, 189] on div "Box Container" at bounding box center [201, 191] width 56 height 12
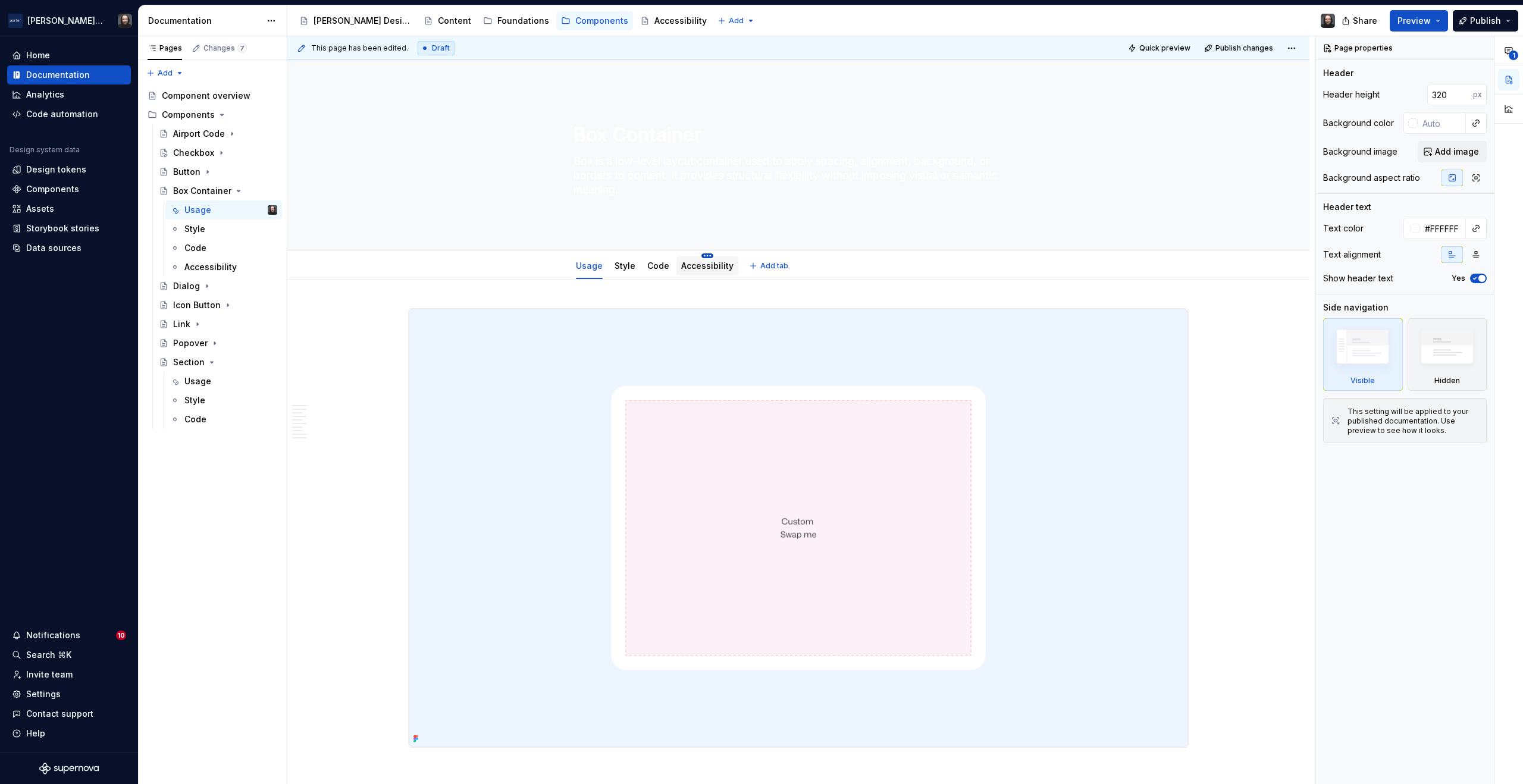
click at [704, 257] on html "[PERSON_NAME] Airlines Home Documentation Analytics Code automation Design syst…" at bounding box center [762, 392] width 1523 height 784
click at [747, 385] on div "Delete tab" at bounding box center [758, 384] width 77 height 12
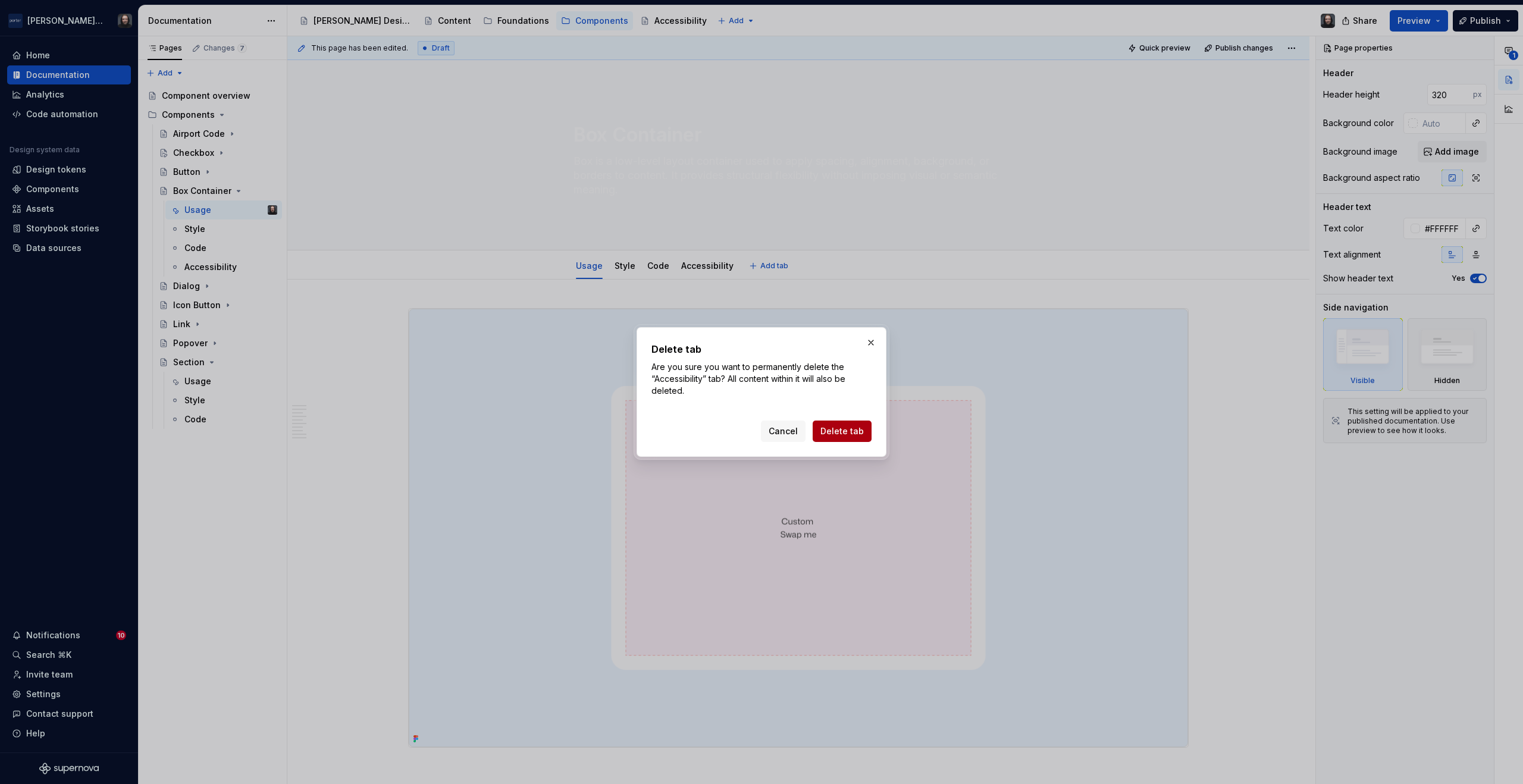
click at [854, 428] on span "Delete tab" at bounding box center [842, 431] width 44 height 12
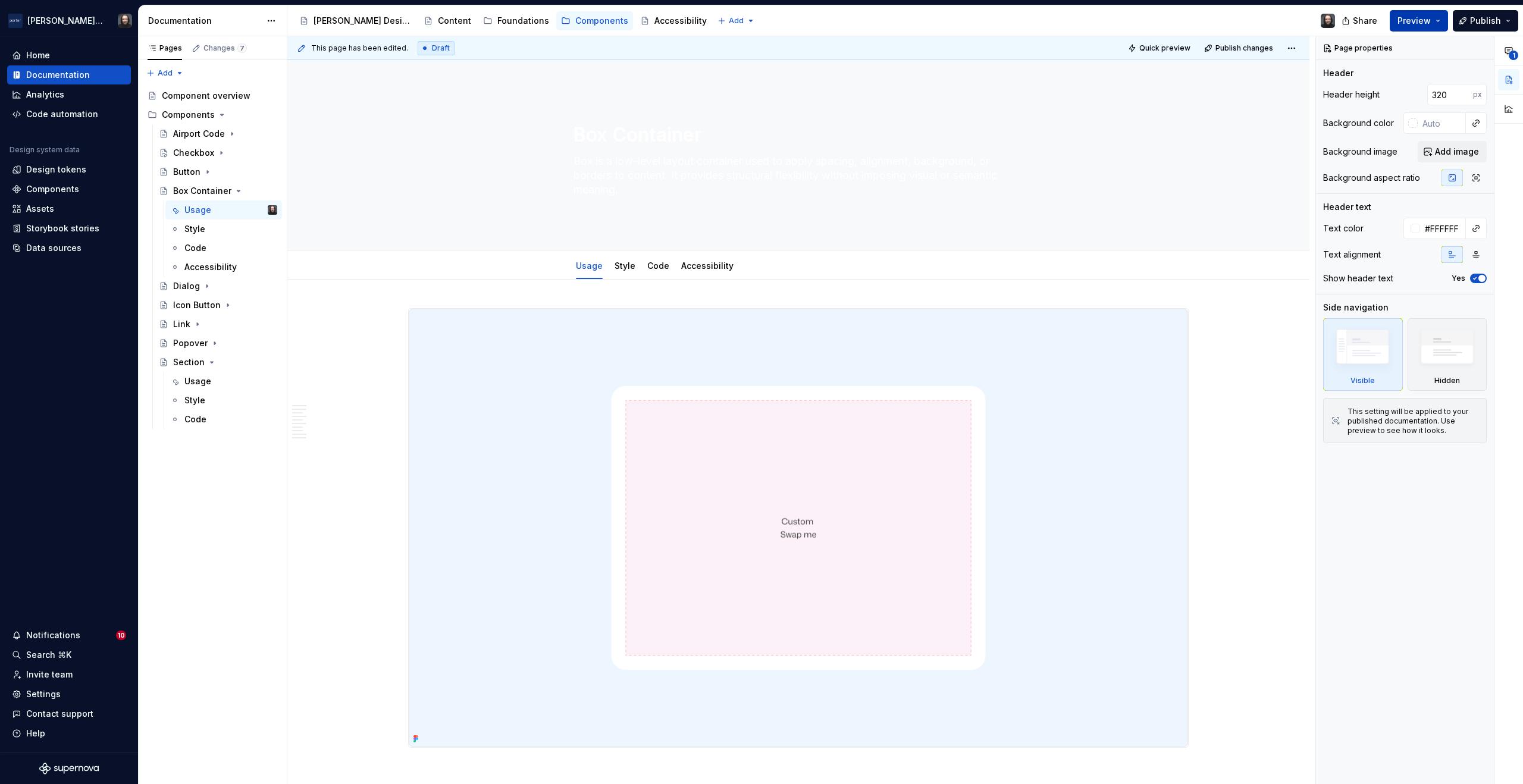
click at [1437, 18] on button "Preview" at bounding box center [1419, 20] width 58 height 21
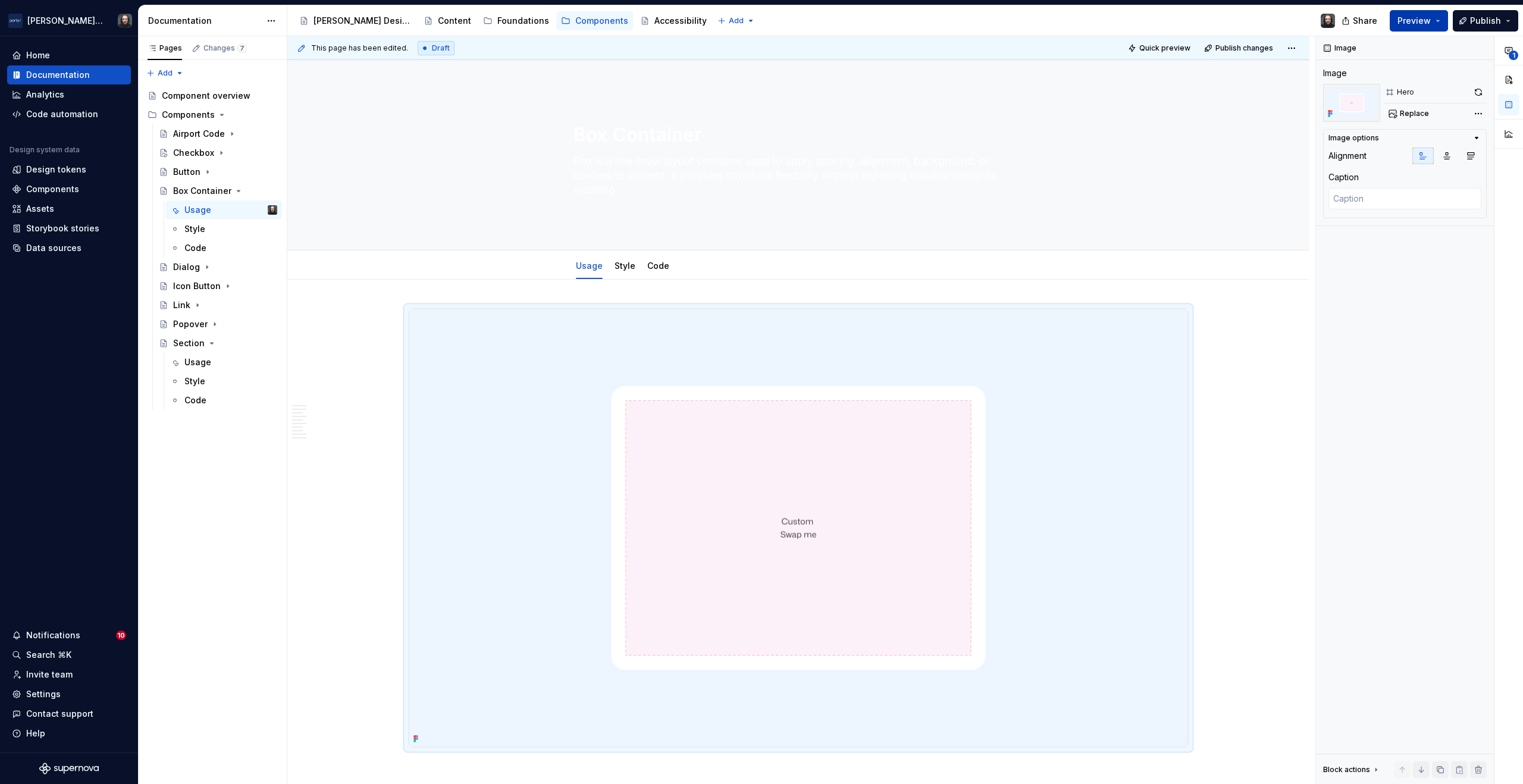
click at [1438, 19] on button "Preview" at bounding box center [1419, 20] width 58 height 21
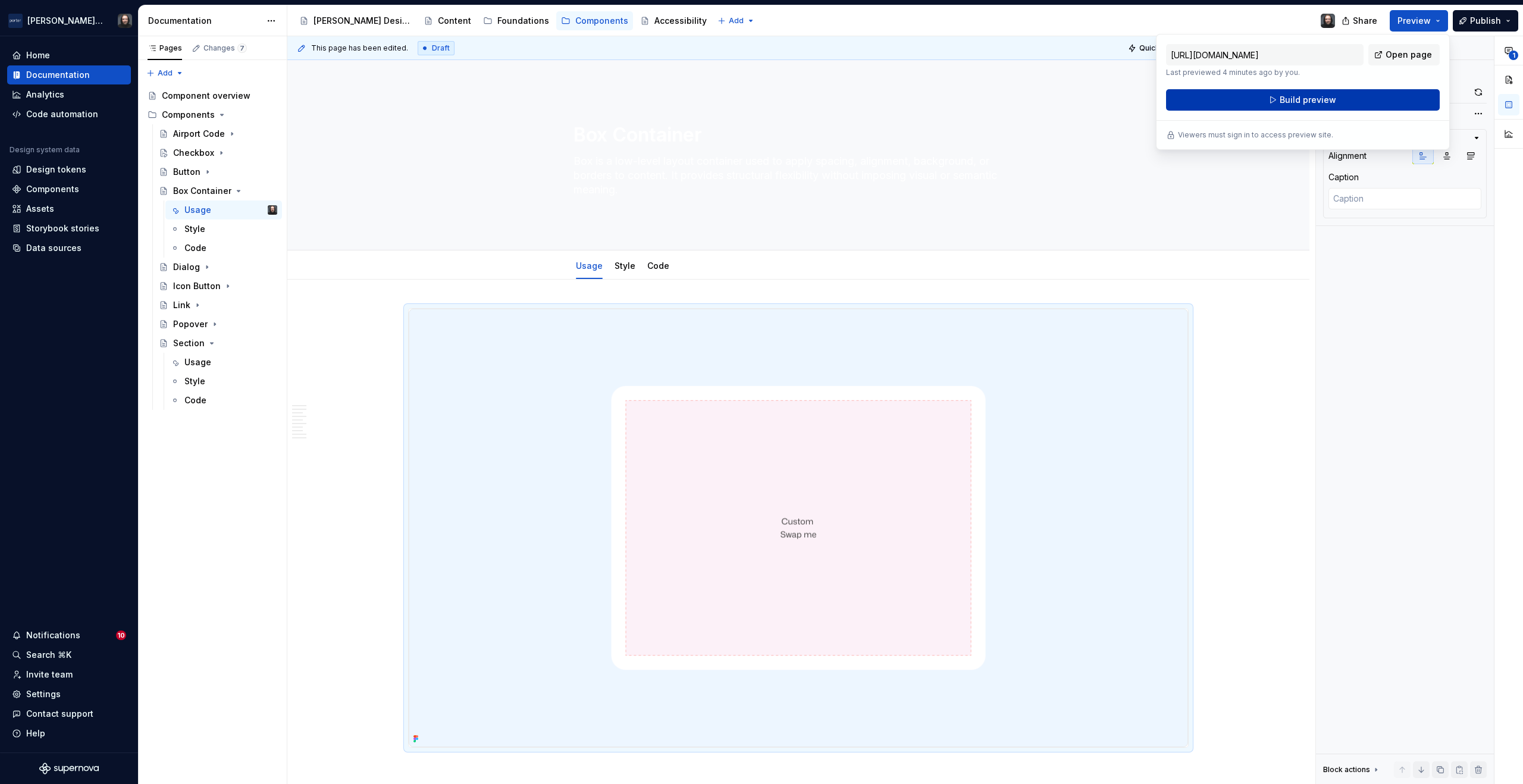
click at [1313, 100] on span "Build preview" at bounding box center [1308, 100] width 56 height 12
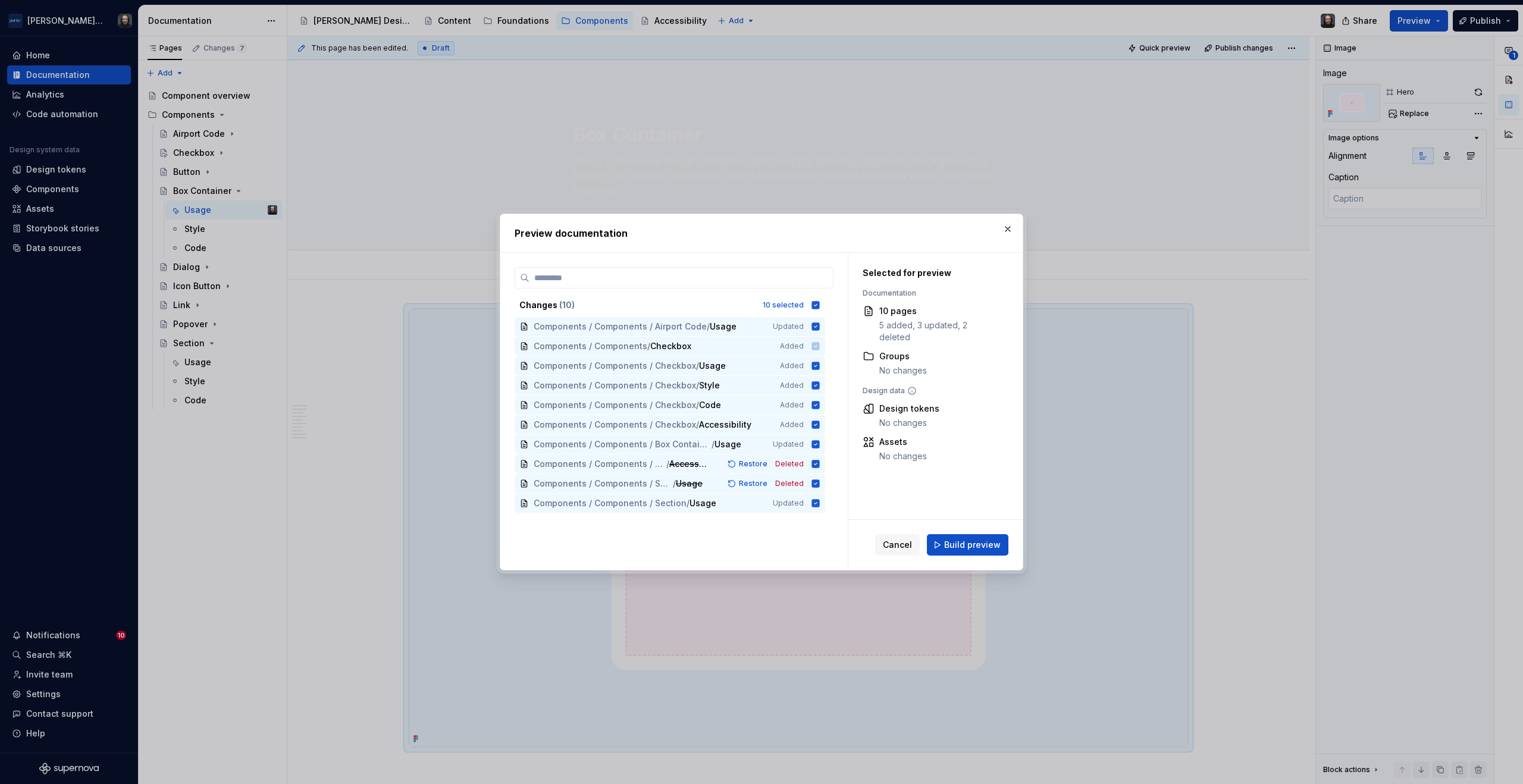
drag, startPoint x: 959, startPoint y: 540, endPoint x: 803, endPoint y: 402, distance: 208.3
click at [959, 540] on span "Build preview" at bounding box center [972, 545] width 56 height 12
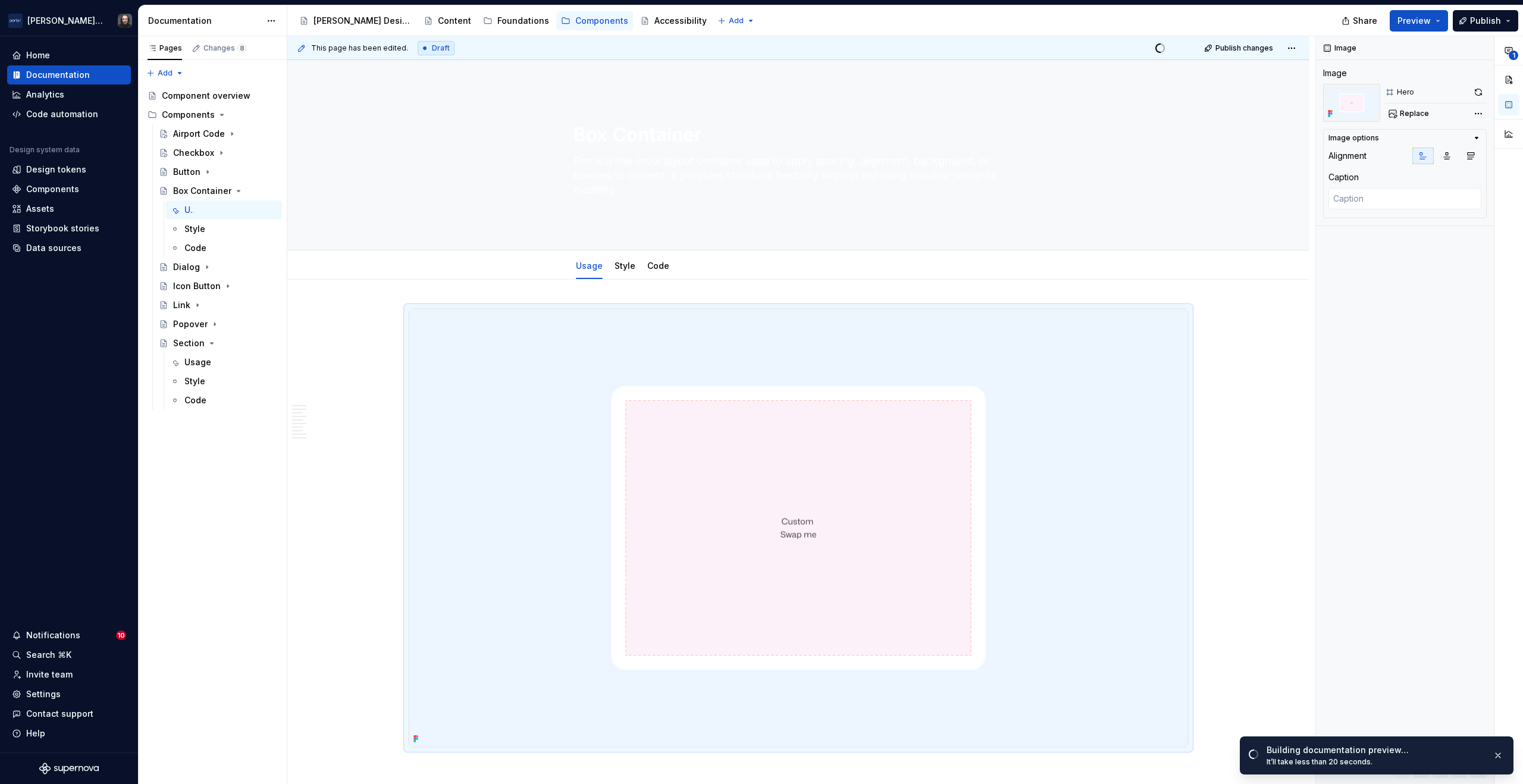
type textarea "*"
